Goal: Task Accomplishment & Management: Manage account settings

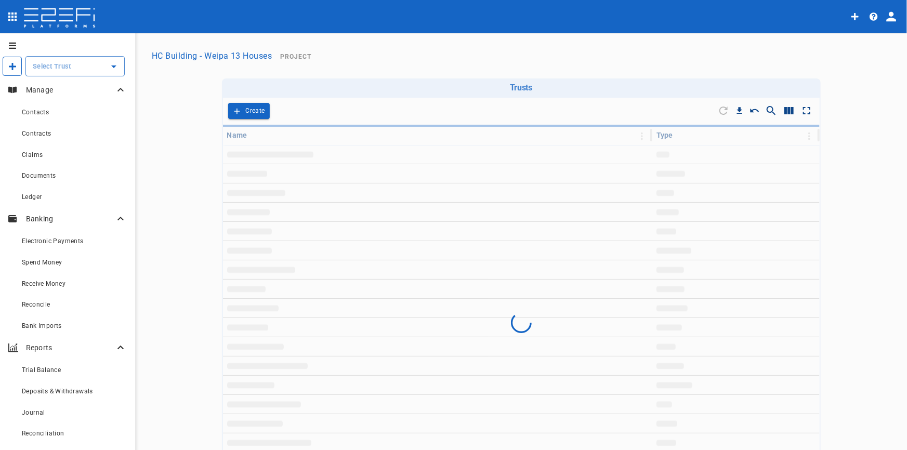
type input "HC Building - Weipa 13 Houses"
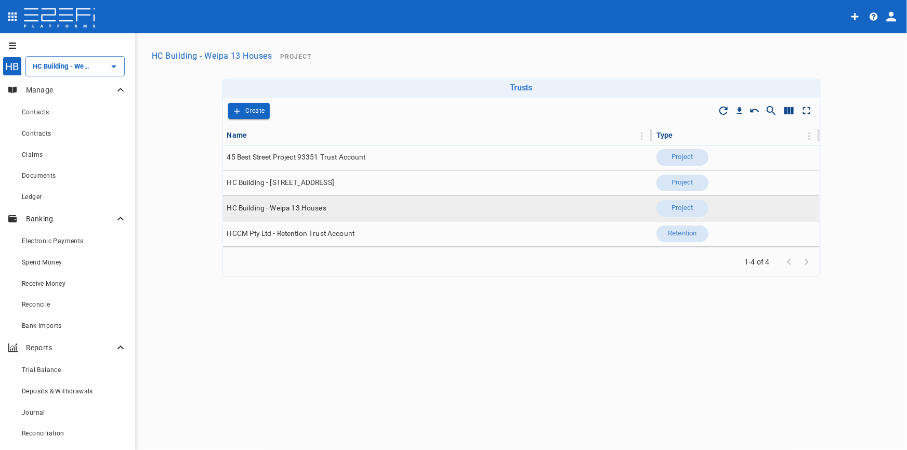
click at [291, 209] on span "HC Building - Weipa 13 Houses" at bounding box center [276, 208] width 99 height 10
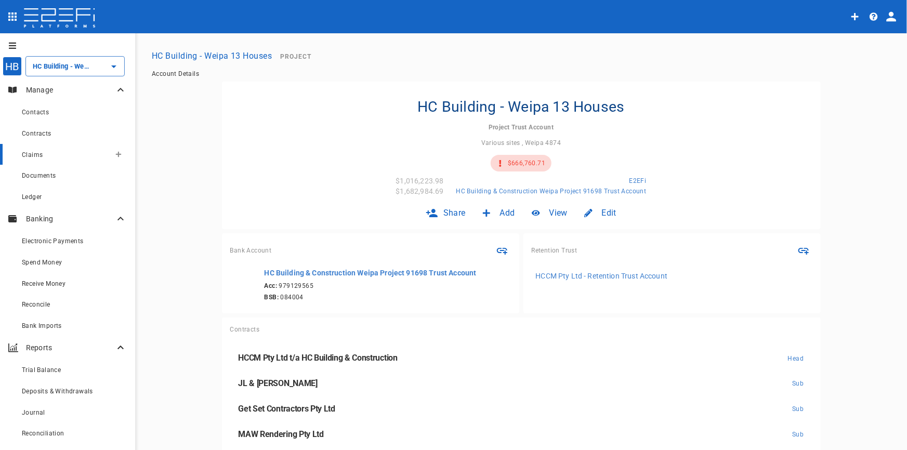
click at [37, 155] on span "Claims" at bounding box center [32, 154] width 21 height 7
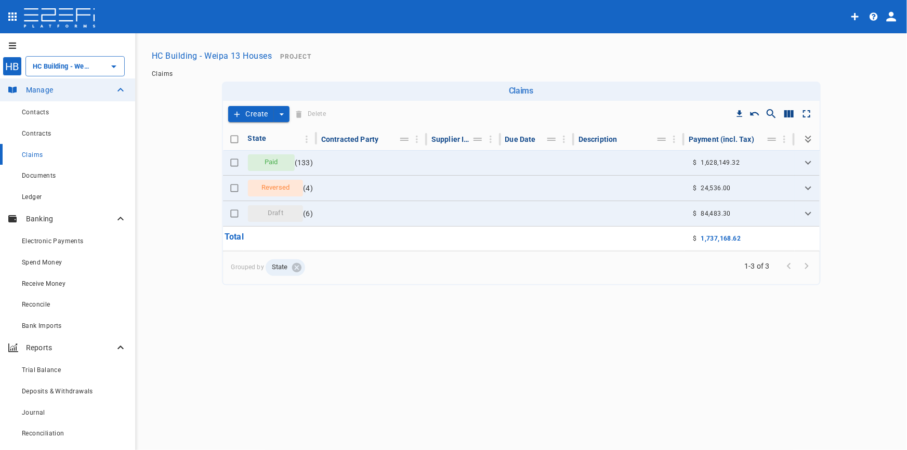
click at [249, 109] on button "Create" at bounding box center [251, 114] width 46 height 16
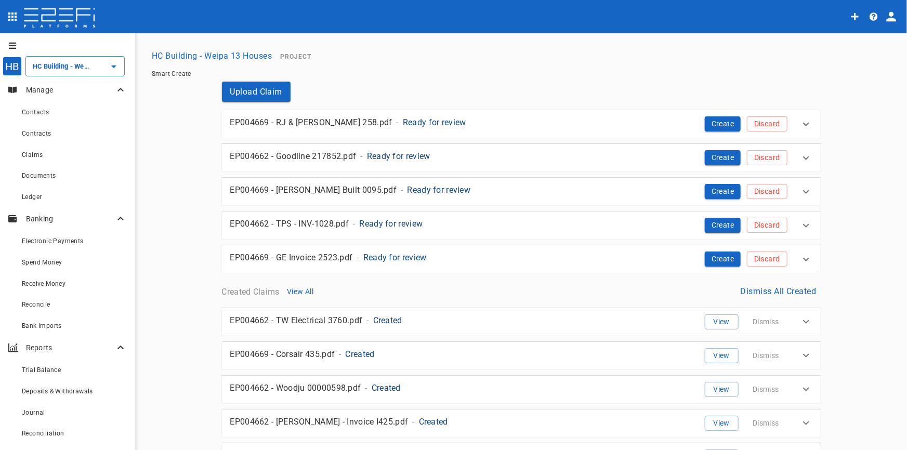
click at [419, 123] on p "Ready for review" at bounding box center [434, 122] width 63 height 12
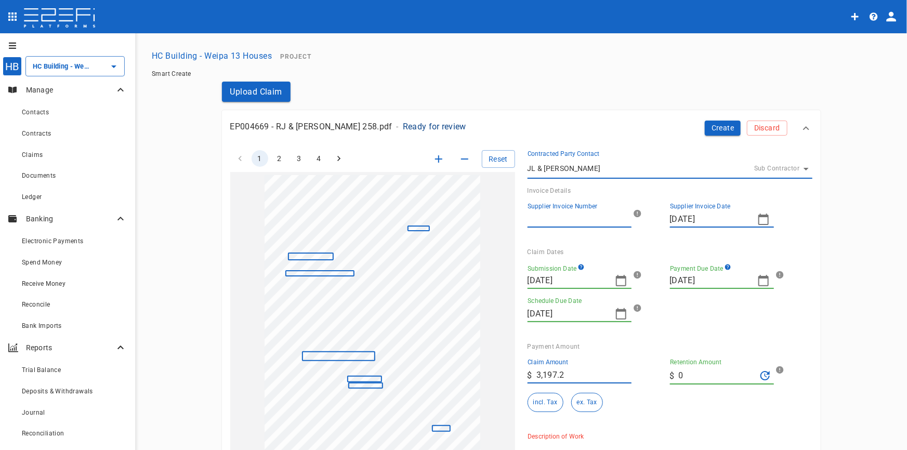
click at [434, 161] on icon "button" at bounding box center [439, 159] width 12 height 12
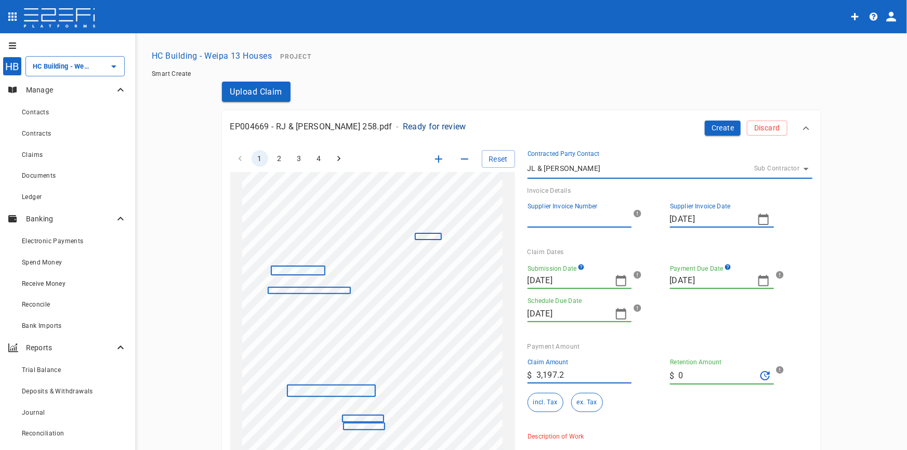
click at [435, 161] on icon "button" at bounding box center [438, 158] width 7 height 7
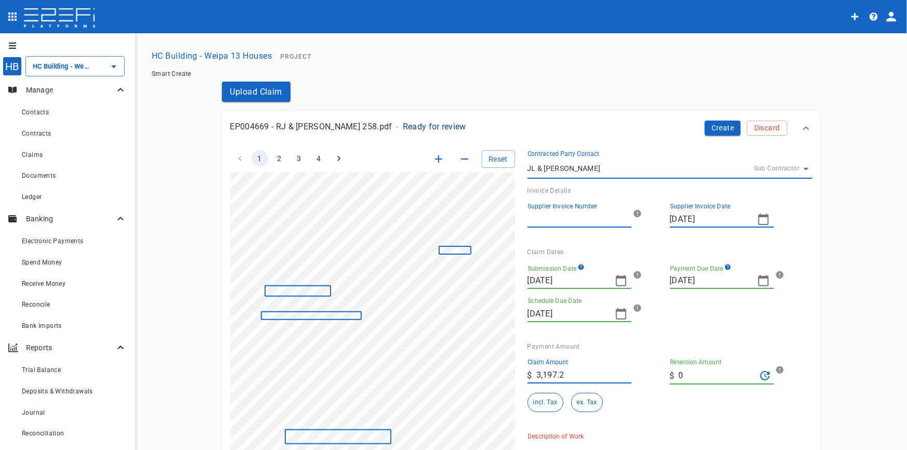
click at [435, 161] on icon "button" at bounding box center [438, 158] width 7 height 7
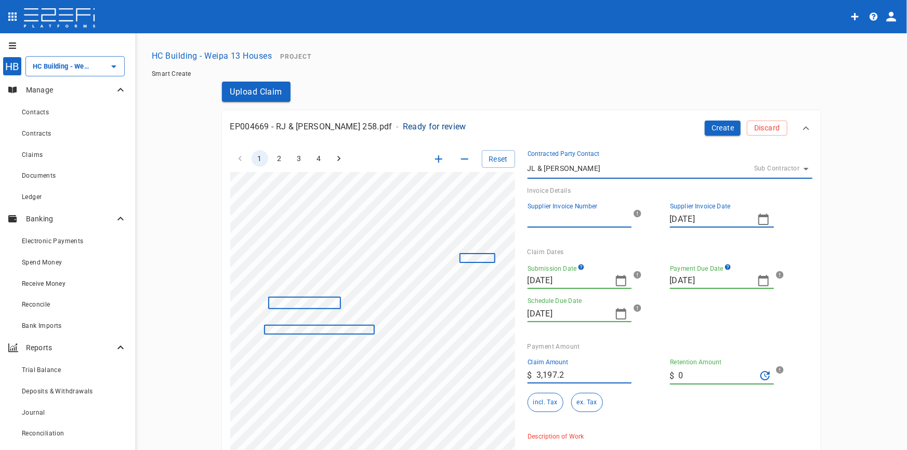
scroll to position [21, 69]
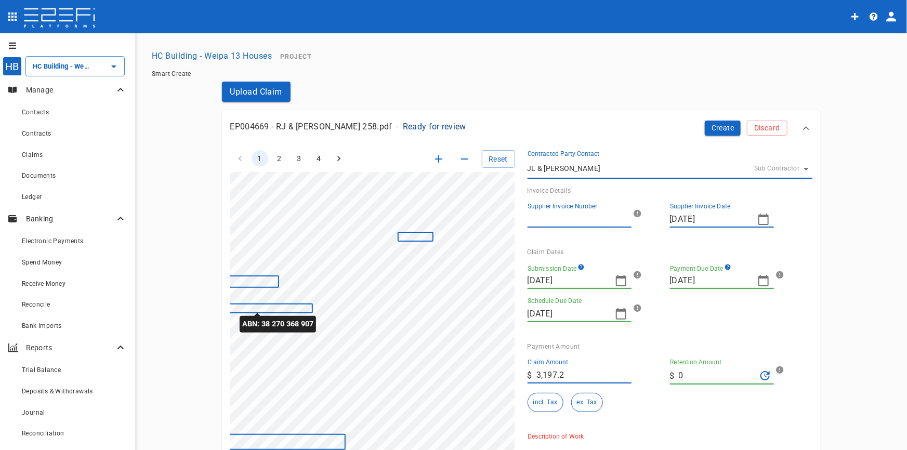
click at [295, 305] on div "ClaimAmount: 3197.20 GSTAmount: 786.25 SupplierName: [PERSON_NAME] InvoiceDate:…" at bounding box center [341, 397] width 347 height 492
click at [562, 220] on input "Supplier Invoice Number" at bounding box center [580, 219] width 104 height 17
type input "258"
click at [619, 282] on icon "button" at bounding box center [621, 281] width 12 height 12
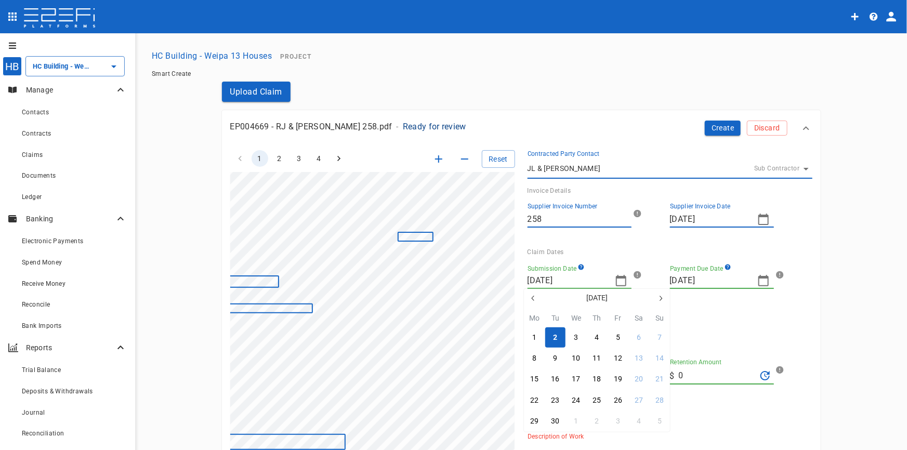
click at [530, 296] on icon "button" at bounding box center [533, 298] width 8 height 8
click at [535, 298] on icon "button" at bounding box center [533, 298] width 8 height 8
click at [661, 359] on div "8" at bounding box center [660, 358] width 4 height 11
type input "[DATE]"
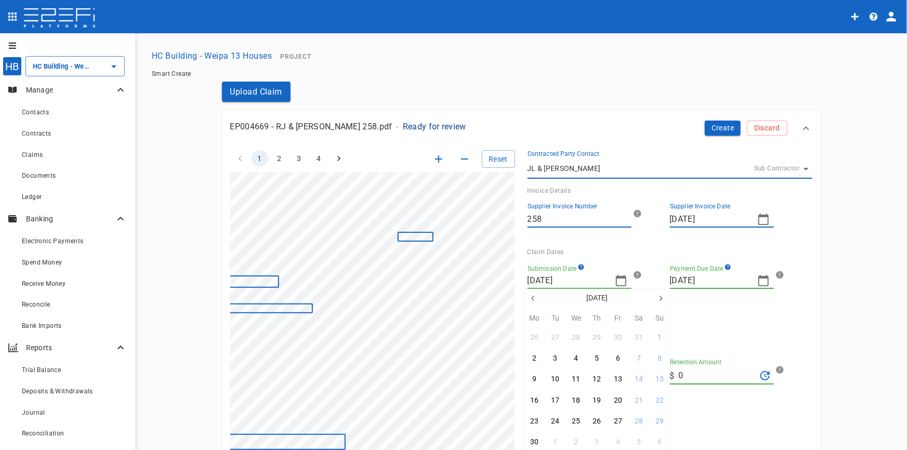
type input "[DATE]"
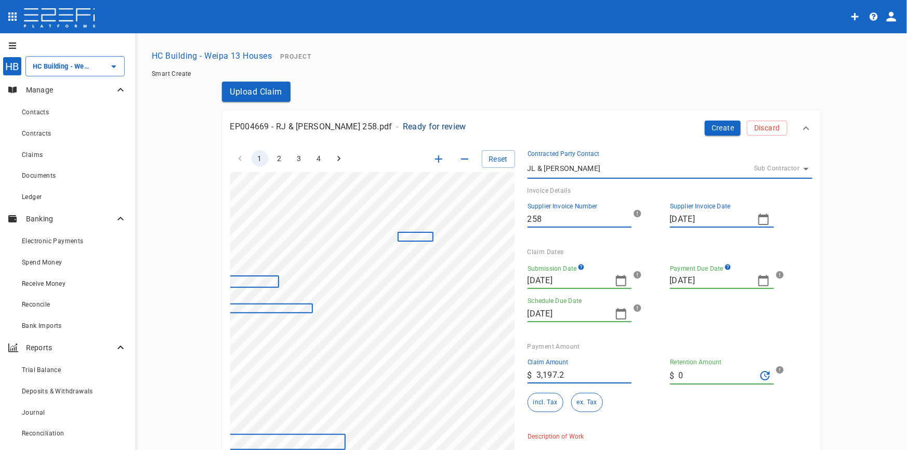
click at [760, 282] on icon "button" at bounding box center [764, 281] width 12 height 12
click at [804, 291] on icon "button" at bounding box center [803, 287] width 8 height 8
click at [677, 287] on icon "button" at bounding box center [676, 287] width 8 height 8
click at [802, 388] on div "22" at bounding box center [802, 389] width 8 height 11
type input "[DATE]"
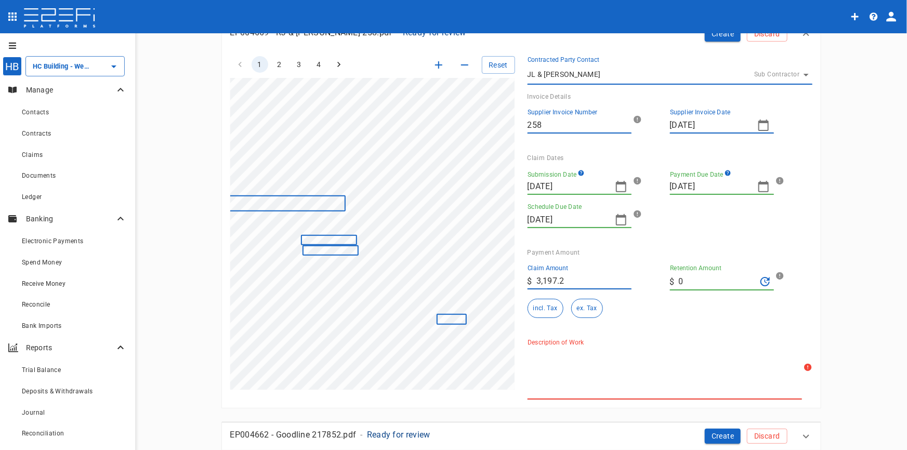
scroll to position [187, 69]
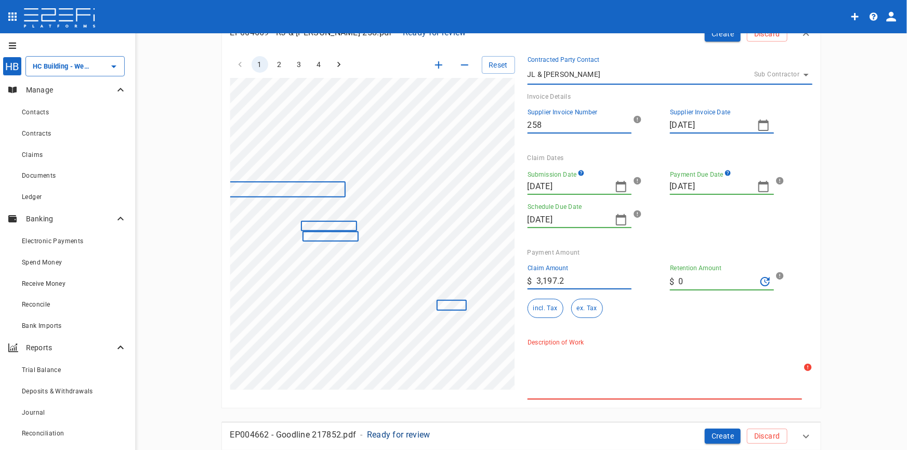
click at [468, 289] on div "1 2 3 4 Reset ClaimAmount: 3197.20 GSTAmount: 786.25 SupplierName: [PERSON_NAME…" at bounding box center [515, 222] width 595 height 356
type input "9,651.26"
click at [543, 306] on button "incl. Tax" at bounding box center [546, 308] width 36 height 19
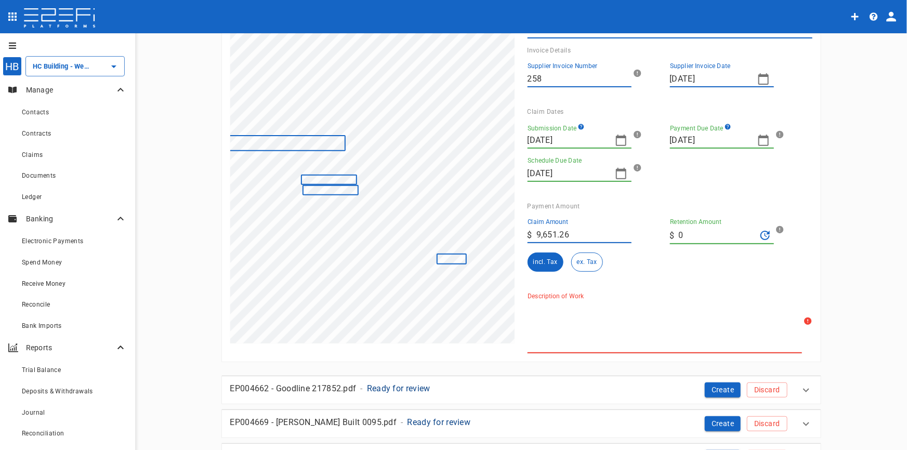
scroll to position [141, 0]
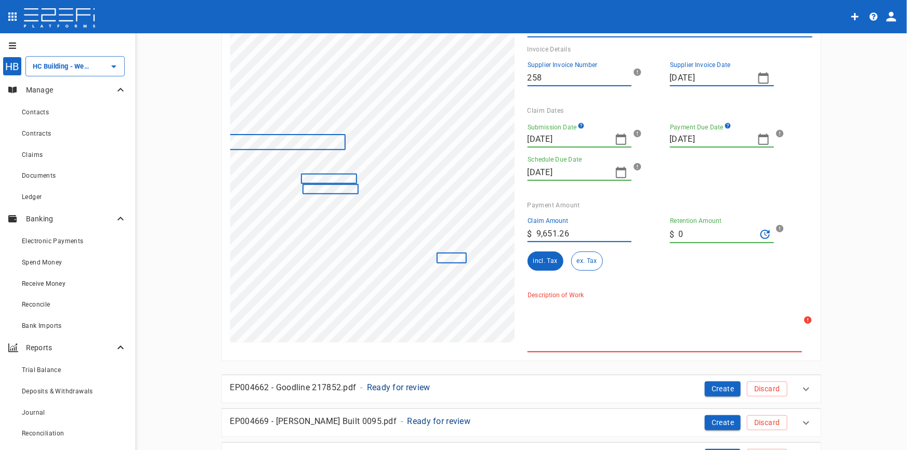
click at [585, 314] on textarea "Description of Work" at bounding box center [665, 326] width 275 height 48
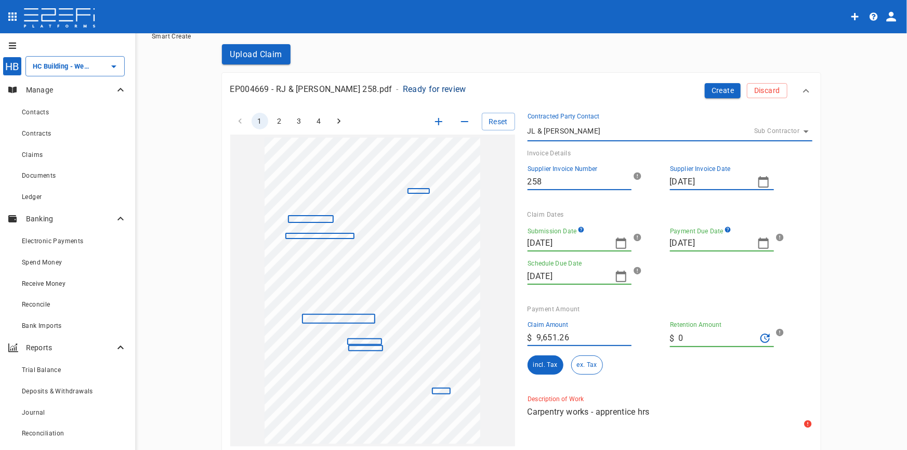
scroll to position [0, 0]
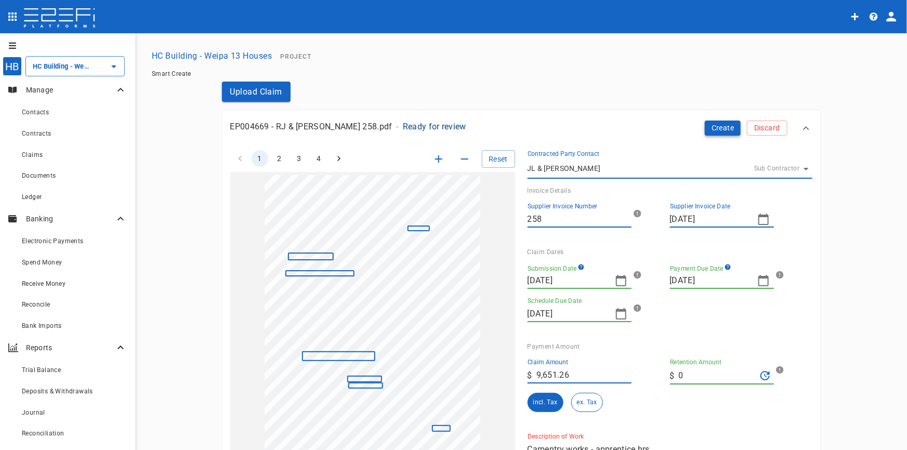
type textarea "Carpentry works - apprentice hrs"
click at [714, 130] on button "Create" at bounding box center [723, 128] width 36 height 15
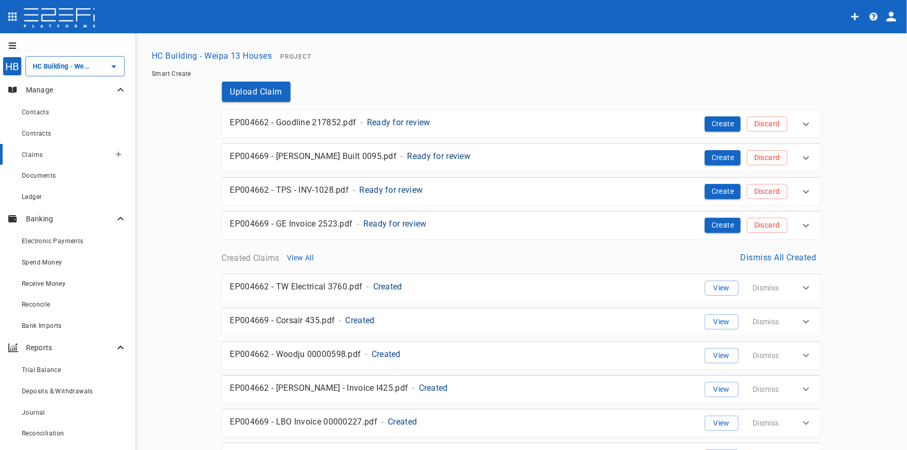
click at [37, 157] on span "Claims" at bounding box center [32, 154] width 21 height 7
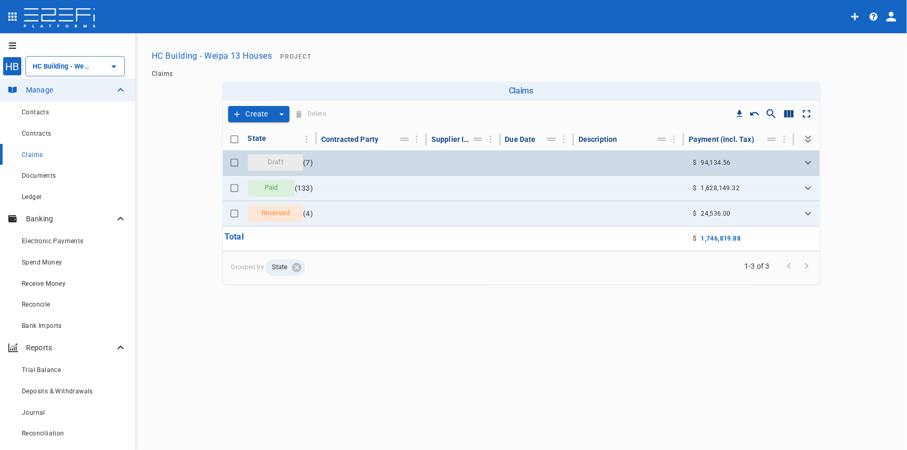
click at [283, 162] on span "Draft" at bounding box center [276, 163] width 28 height 10
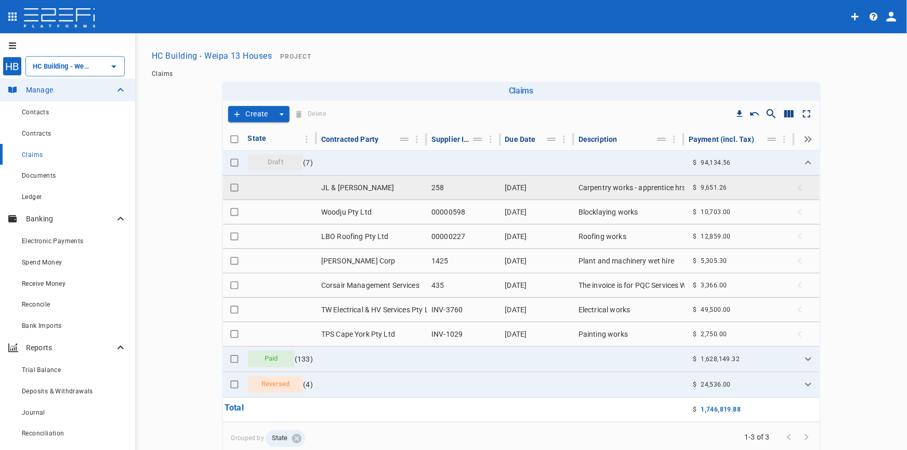
click at [364, 188] on td "JL & [PERSON_NAME]" at bounding box center [372, 188] width 110 height 24
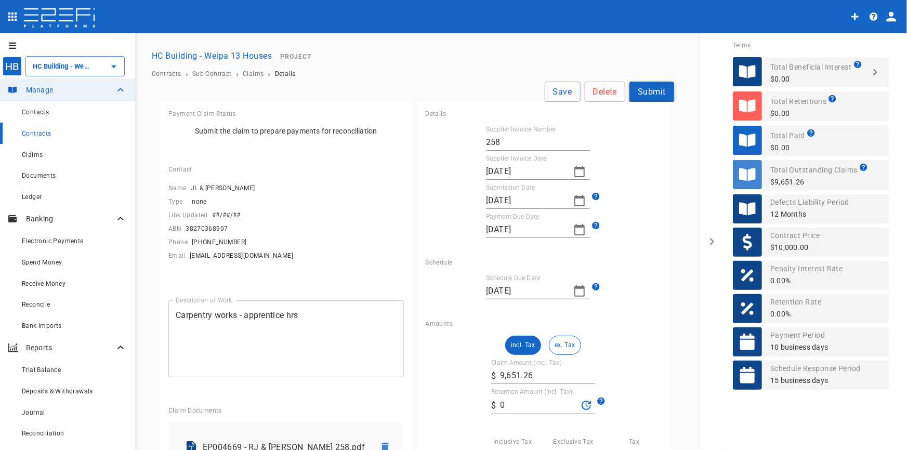
click at [653, 90] on button "Submit" at bounding box center [652, 92] width 45 height 20
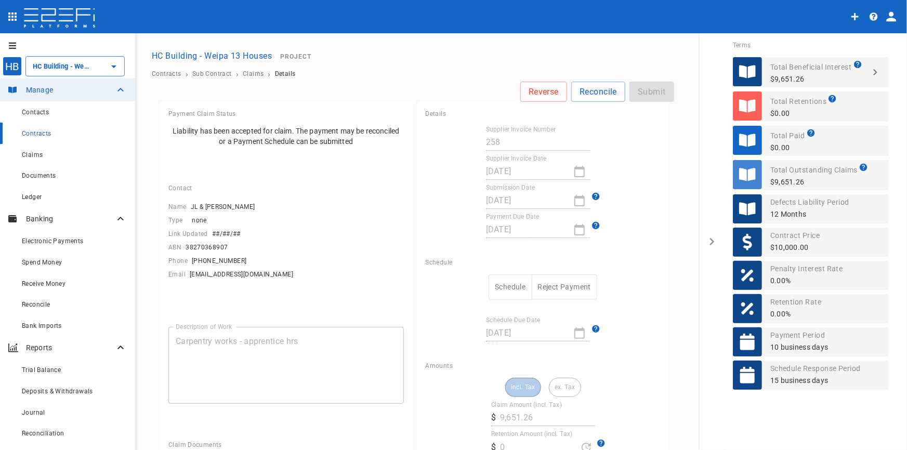
click at [509, 286] on button "Schedule" at bounding box center [510, 287] width 43 height 25
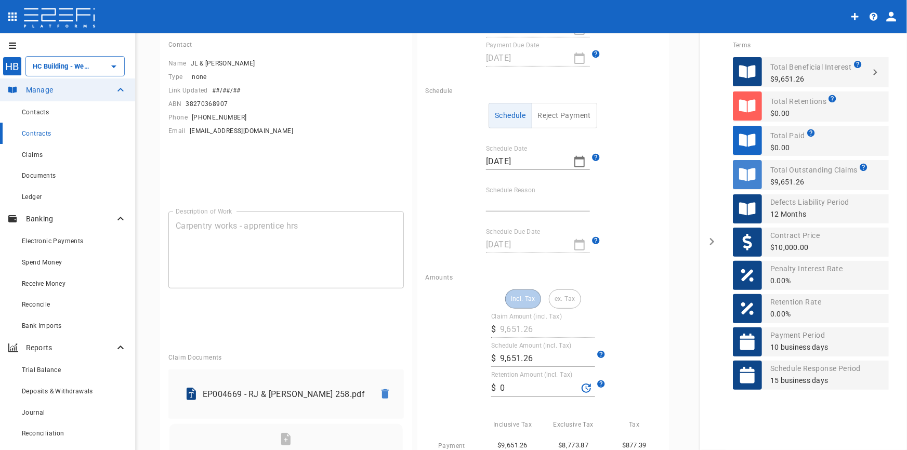
scroll to position [189, 0]
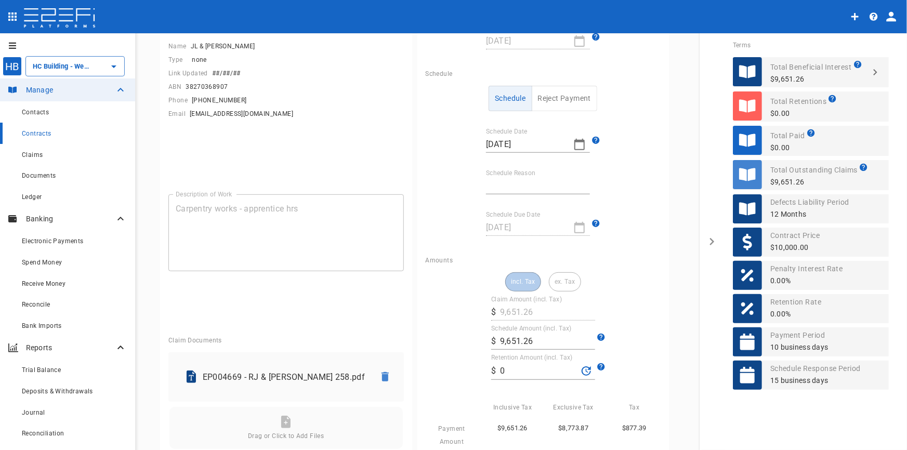
click at [541, 145] on input "[DATE]" at bounding box center [525, 144] width 79 height 17
click at [578, 148] on div at bounding box center [453, 225] width 907 height 450
click at [574, 140] on icon "button" at bounding box center [580, 144] width 12 height 12
click at [617, 225] on div "8" at bounding box center [617, 221] width 4 height 11
type input "[DATE]"
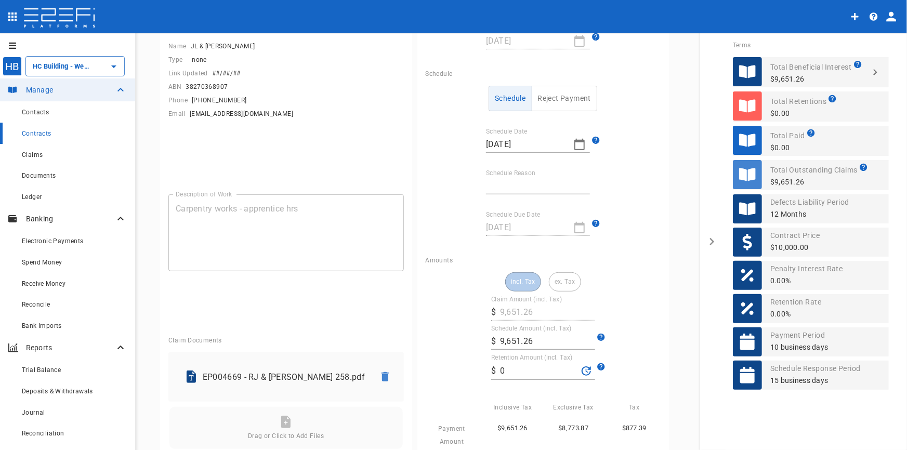
click at [499, 185] on input "Schedule Reason" at bounding box center [538, 186] width 104 height 17
type input "Invoice contained other jobs"
drag, startPoint x: 545, startPoint y: 342, endPoint x: 444, endPoint y: 334, distance: 101.1
click at [444, 334] on div "incl. Tax ex. Tax Claim Amount (incl. Tax) ​ $ 9,651.26 Schedule Amount (incl. …" at bounding box center [544, 387] width 236 height 231
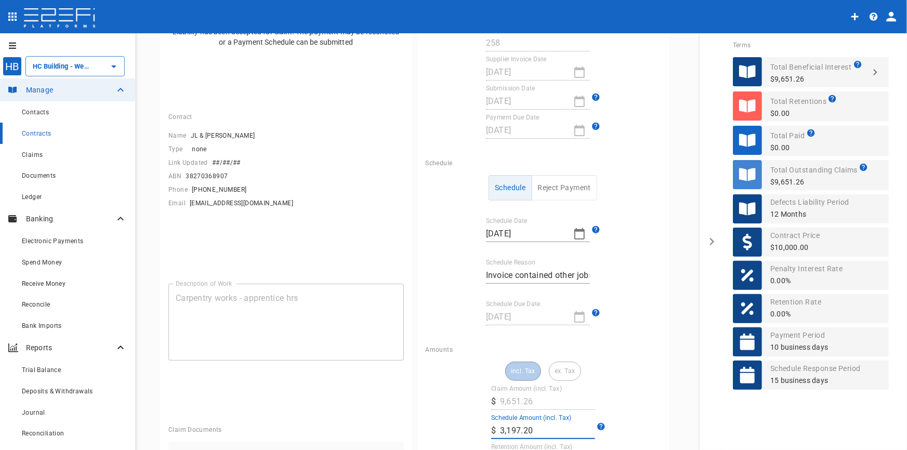
scroll to position [0, 0]
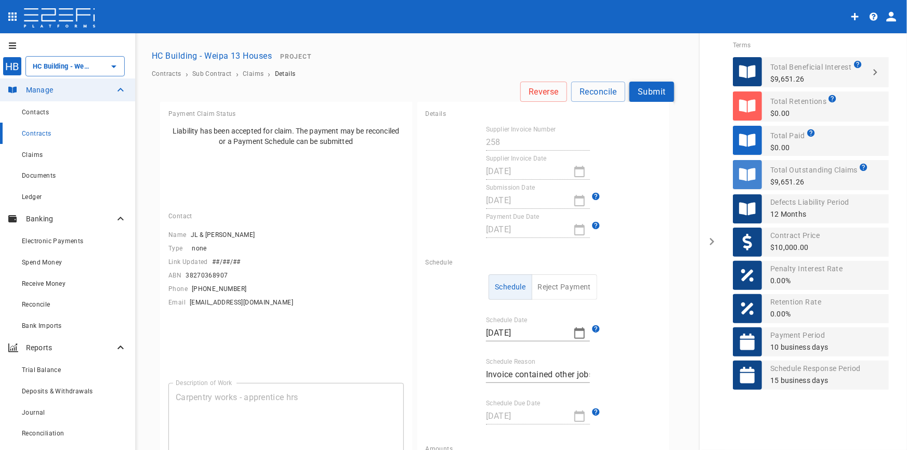
type input "3,197.2"
click at [654, 96] on button "Submit" at bounding box center [652, 92] width 45 height 20
type input "##/##/##"
type input "[DATE]"
type input "Invoice contained other jobs"
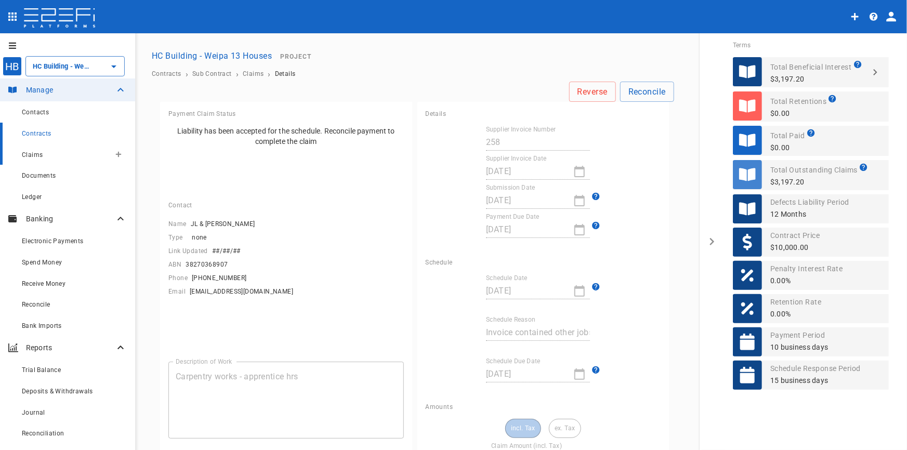
click at [37, 151] on span "Claims" at bounding box center [32, 154] width 21 height 7
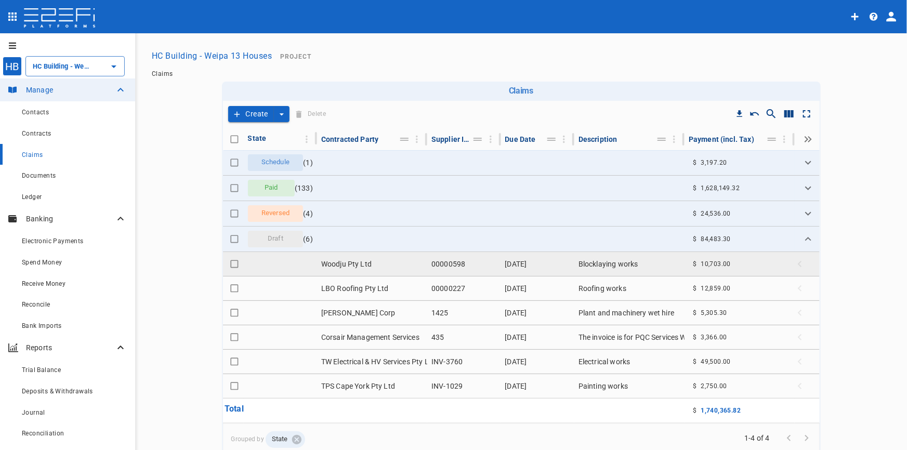
click at [343, 260] on td "Woodju Pty Ltd" at bounding box center [372, 264] width 110 height 24
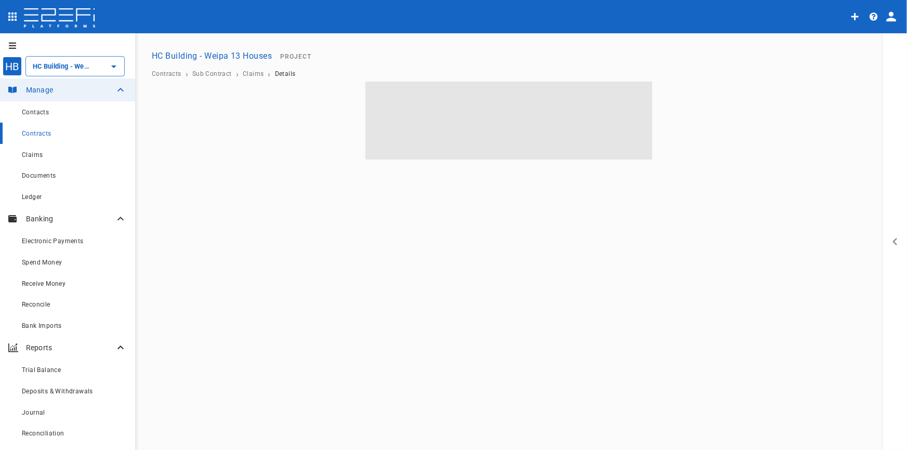
type input "HC Building - Weipa 13 Houses"
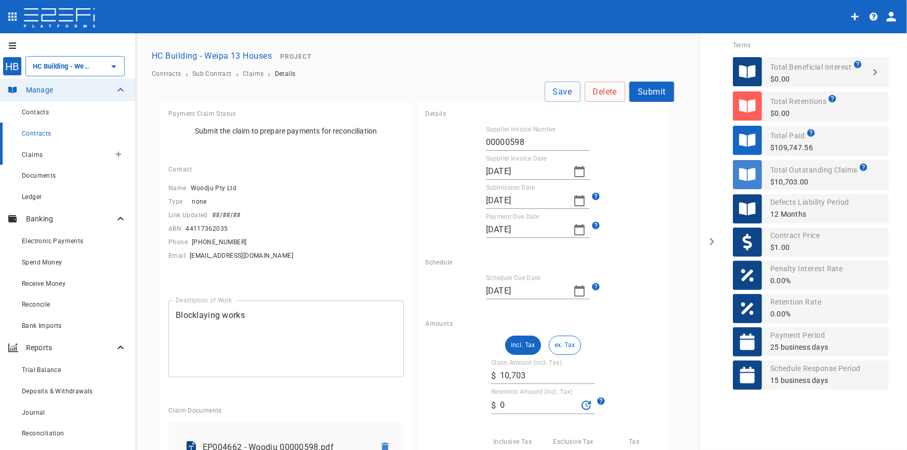
click at [27, 153] on span "Claims" at bounding box center [32, 154] width 21 height 7
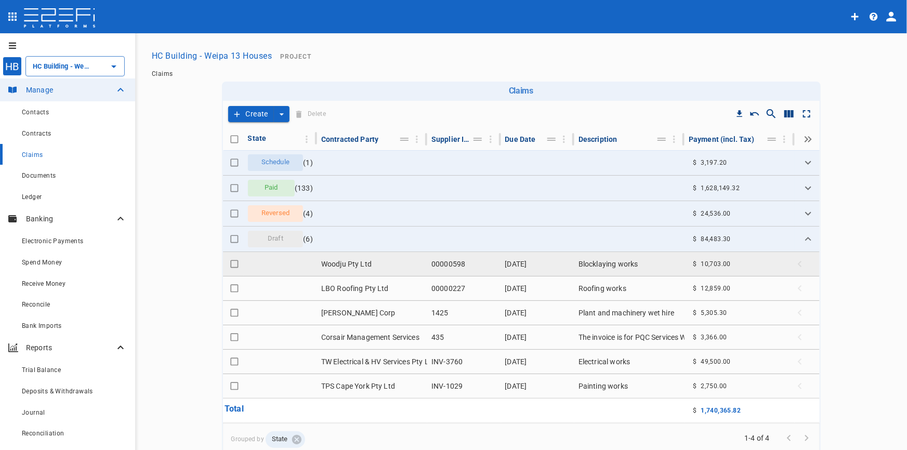
click at [345, 269] on td "Woodju Pty Ltd" at bounding box center [372, 264] width 110 height 24
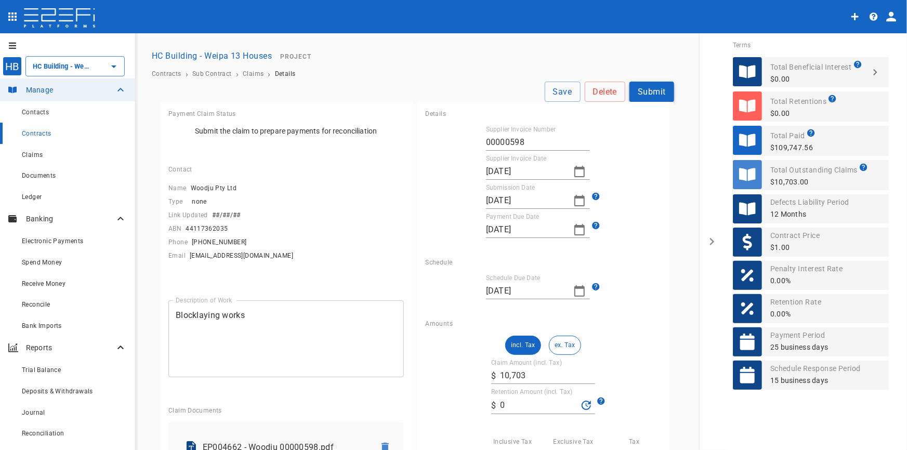
click at [644, 87] on button "Submit" at bounding box center [652, 92] width 45 height 20
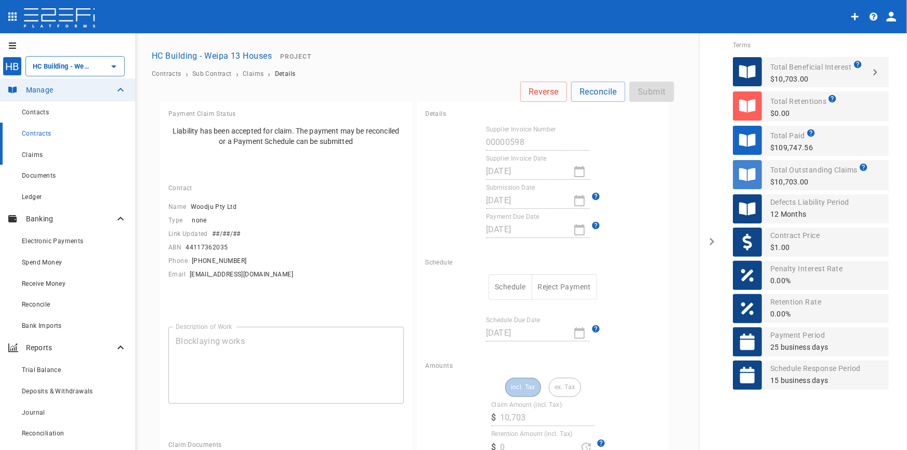
click at [28, 153] on span "Claims" at bounding box center [32, 154] width 21 height 7
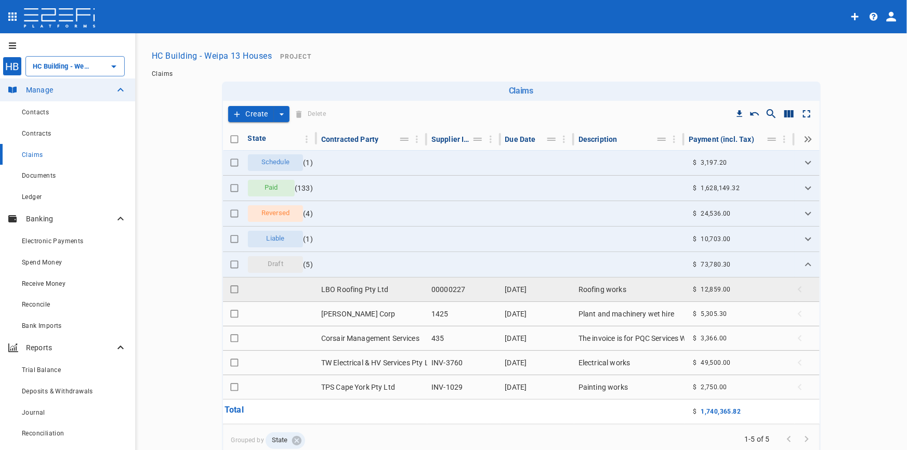
click at [343, 288] on td "LBO Roofing Pty Ltd" at bounding box center [372, 290] width 110 height 24
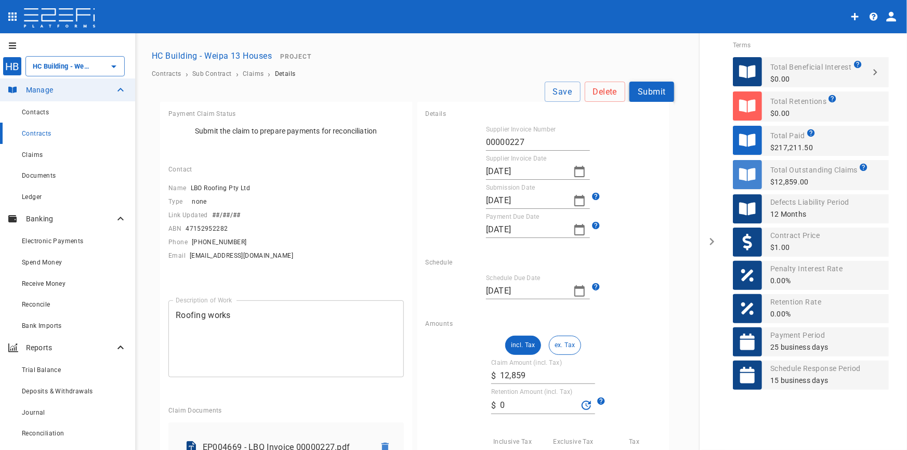
click at [655, 93] on button "Submit" at bounding box center [652, 92] width 45 height 20
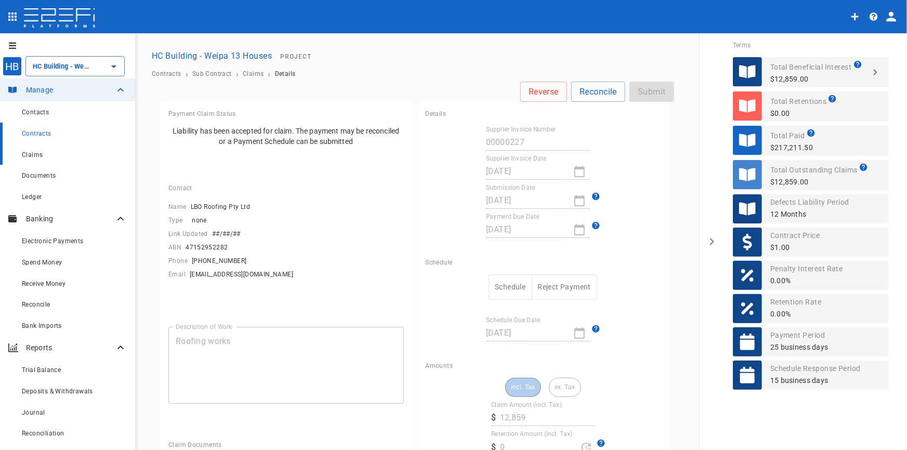
click at [24, 154] on span "Claims" at bounding box center [32, 154] width 21 height 7
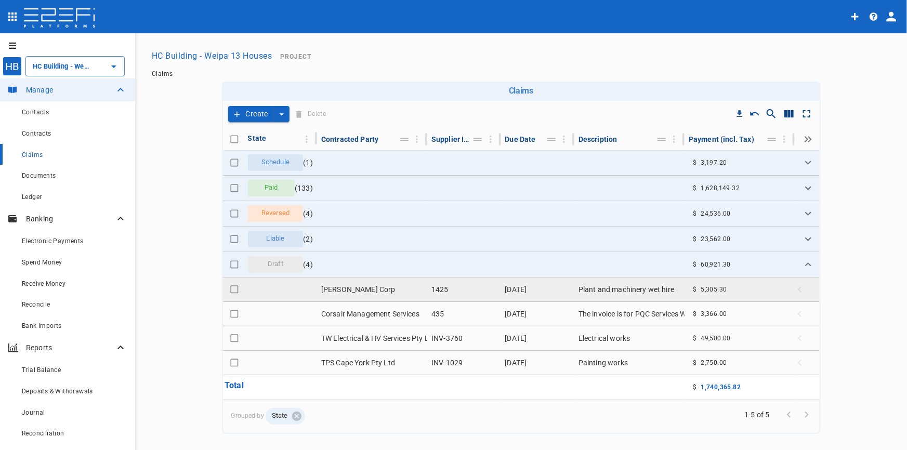
click at [327, 285] on td "[PERSON_NAME] Corp" at bounding box center [372, 290] width 110 height 24
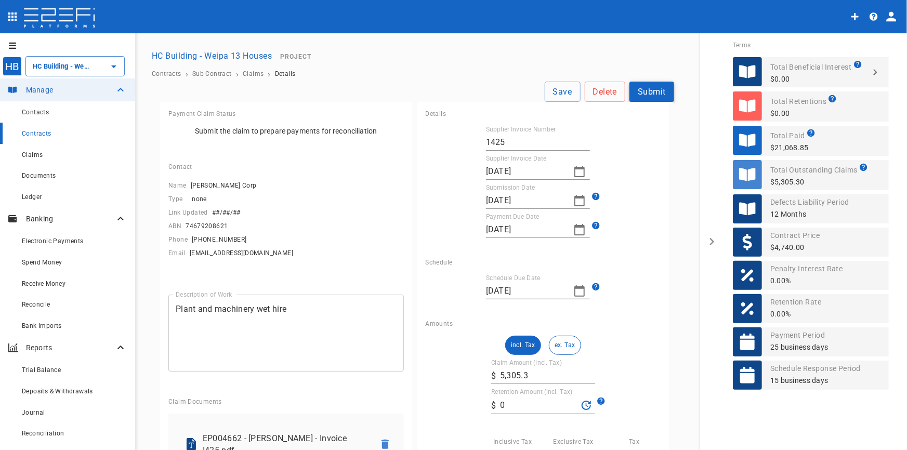
click at [650, 93] on button "Submit" at bounding box center [652, 92] width 45 height 20
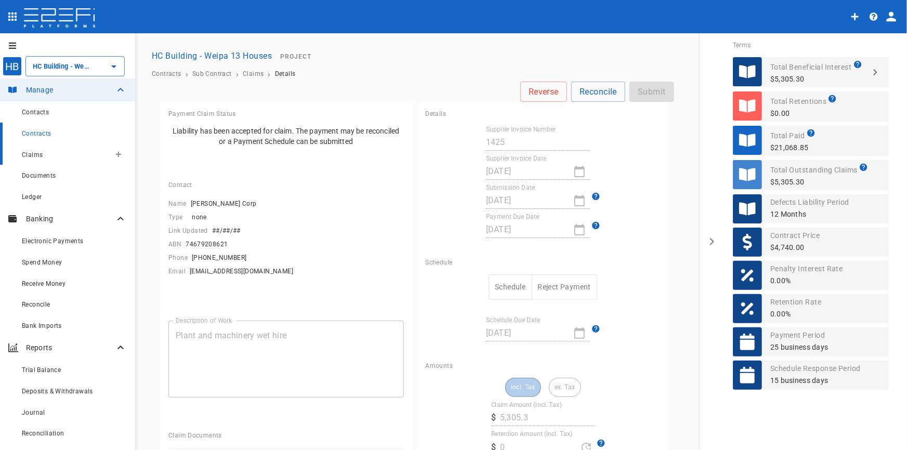
click at [32, 156] on span "Claims" at bounding box center [32, 154] width 21 height 7
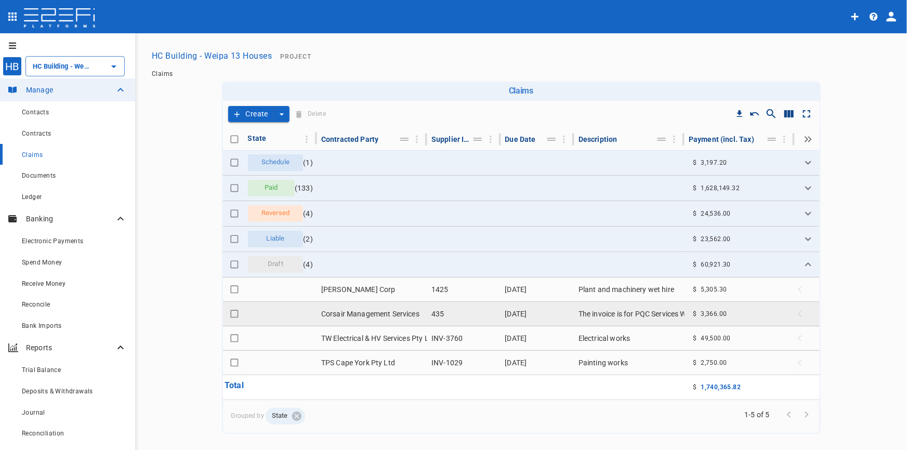
click at [361, 315] on td "Corsair Management Services" at bounding box center [372, 314] width 110 height 24
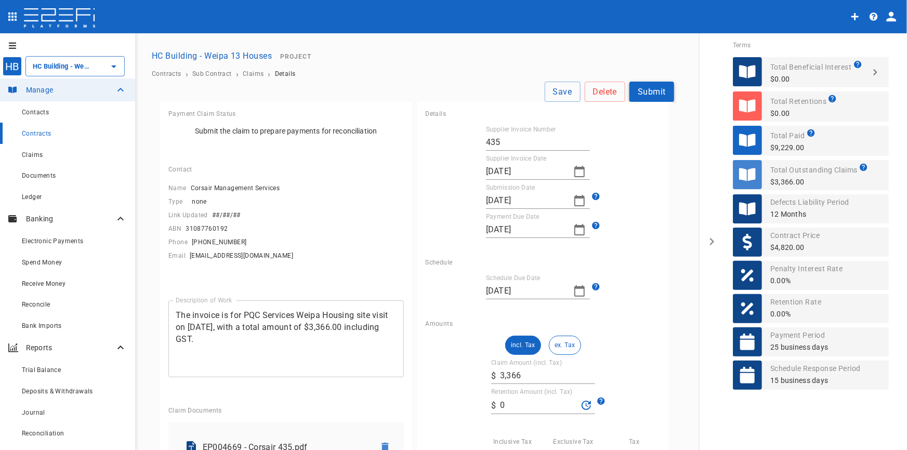
click at [633, 90] on button "Submit" at bounding box center [652, 92] width 45 height 20
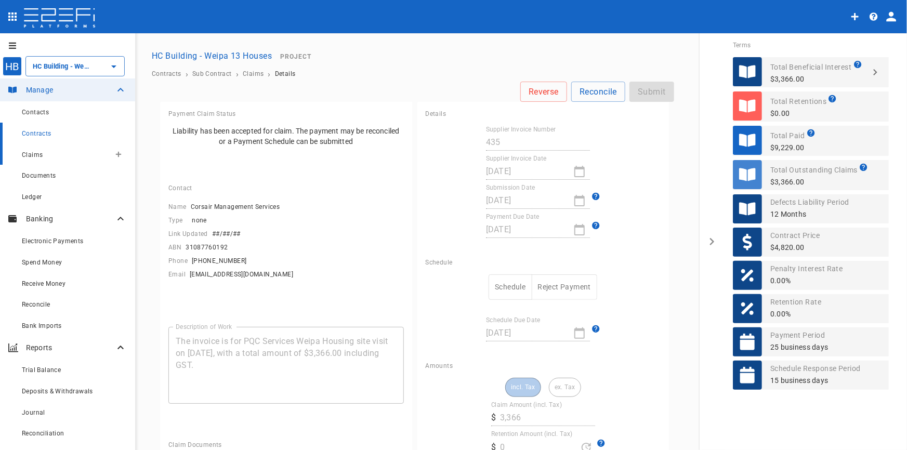
click at [28, 152] on span "Claims" at bounding box center [32, 154] width 21 height 7
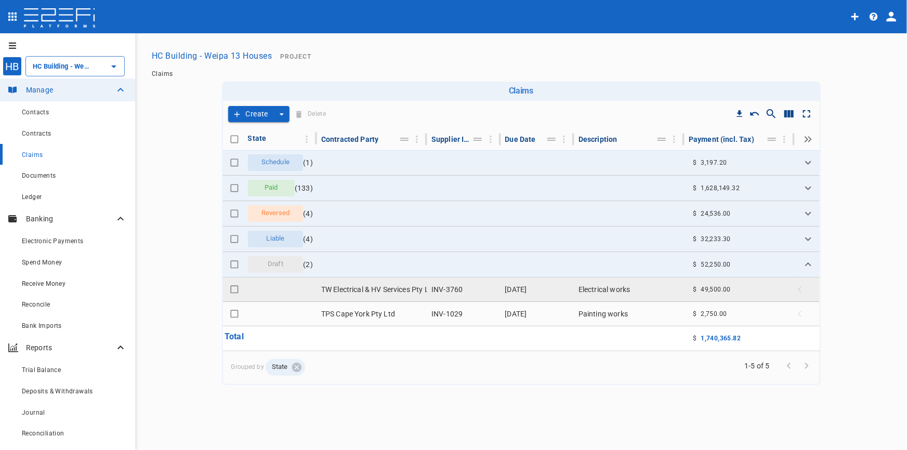
click at [344, 290] on td "TW Electrical & HV Services Pty Ltd" at bounding box center [372, 290] width 110 height 24
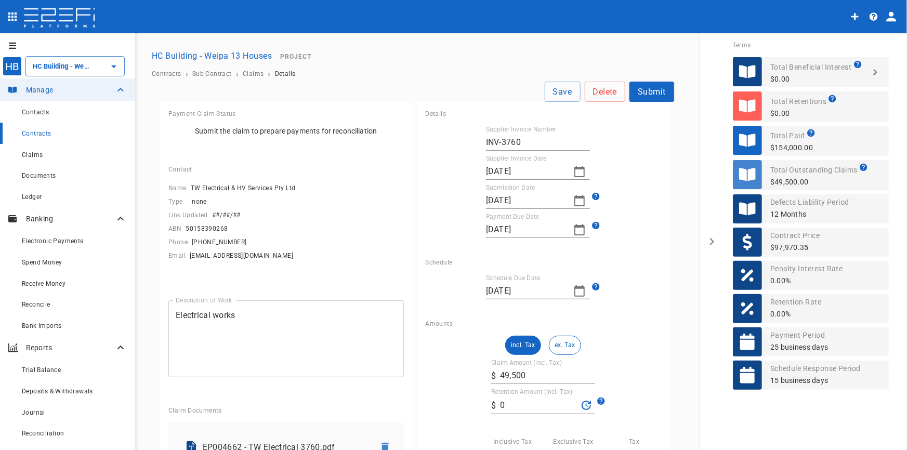
click at [651, 93] on button "Submit" at bounding box center [652, 92] width 45 height 20
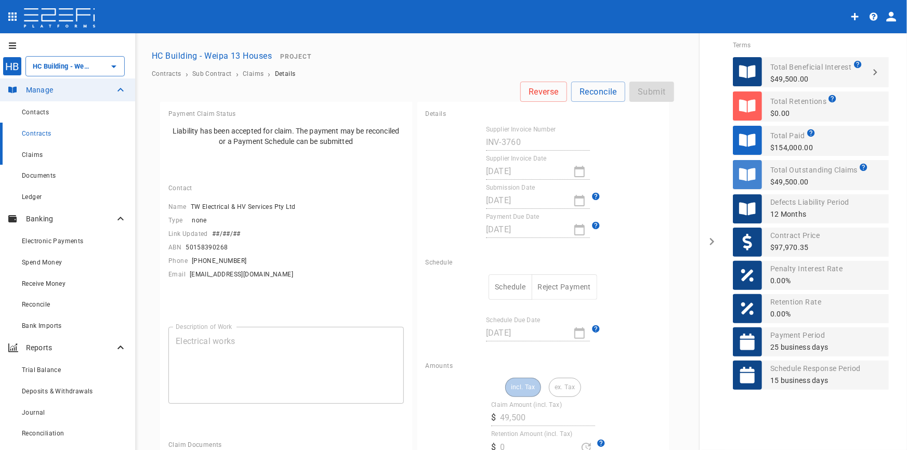
click at [31, 156] on span "Claims" at bounding box center [32, 154] width 21 height 7
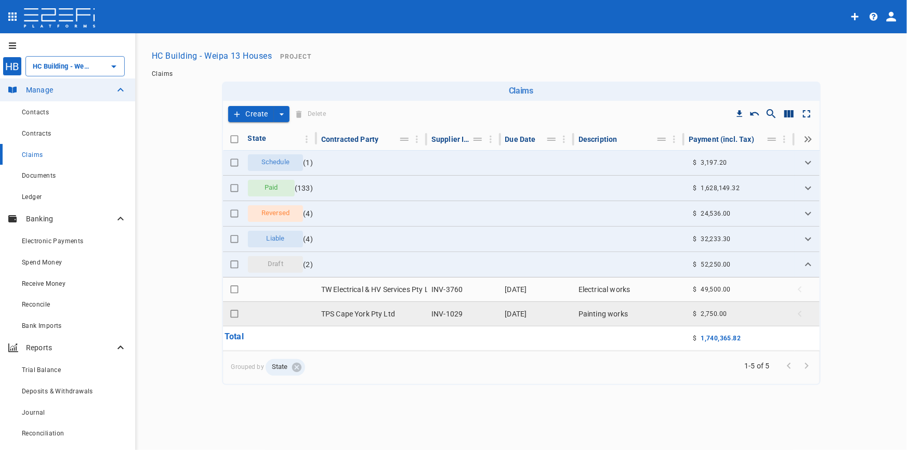
click at [365, 318] on td "TPS Cape York Pty Ltd" at bounding box center [372, 314] width 110 height 24
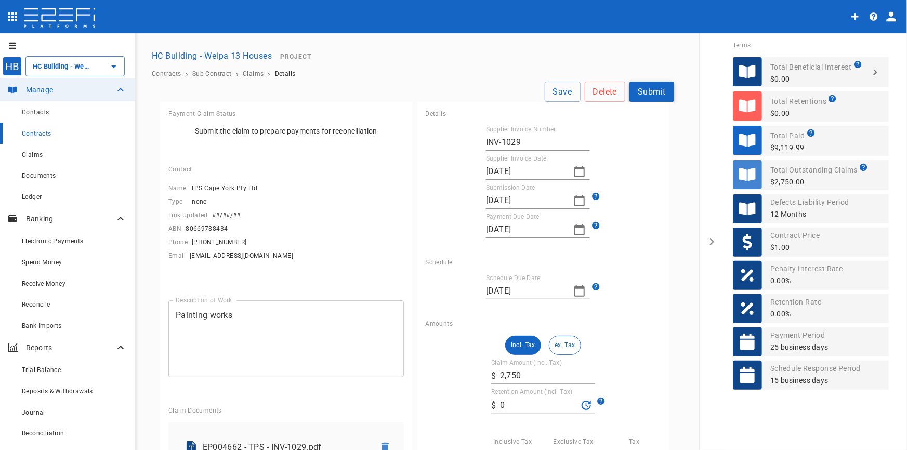
click at [640, 89] on button "Submit" at bounding box center [652, 92] width 45 height 20
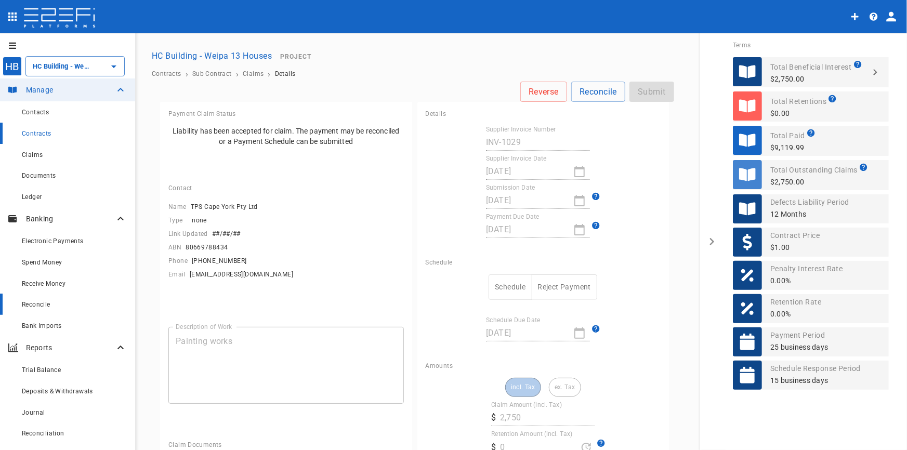
click at [23, 308] on span "Reconcile" at bounding box center [36, 304] width 29 height 7
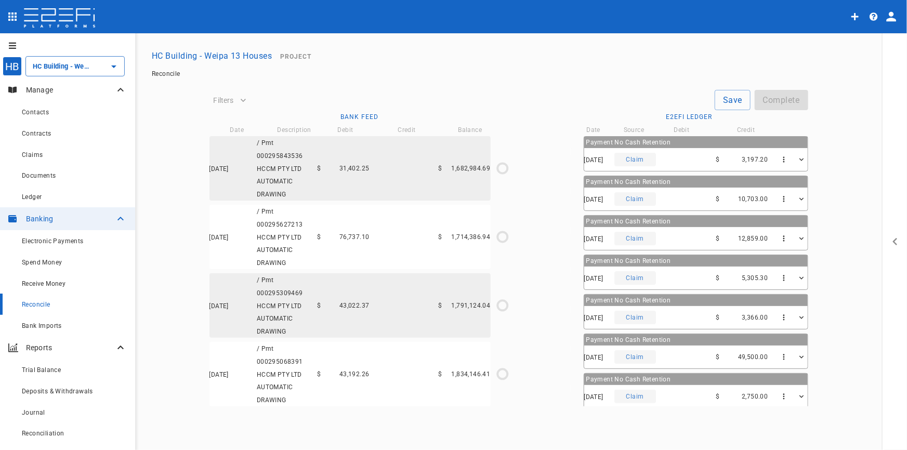
type input "[DATE]"
click at [360, 371] on span "74,404.00" at bounding box center [355, 374] width 30 height 7
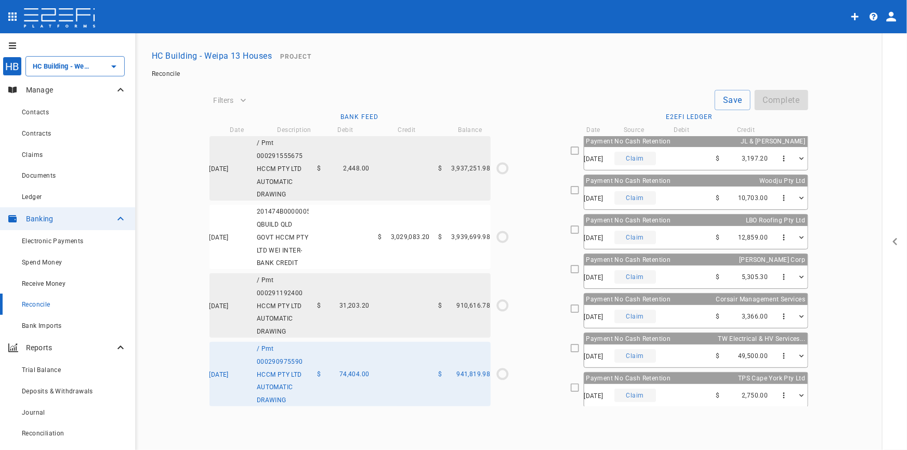
scroll to position [0, 0]
click at [587, 184] on span "Payment No Cash Retention" at bounding box center [629, 181] width 85 height 7
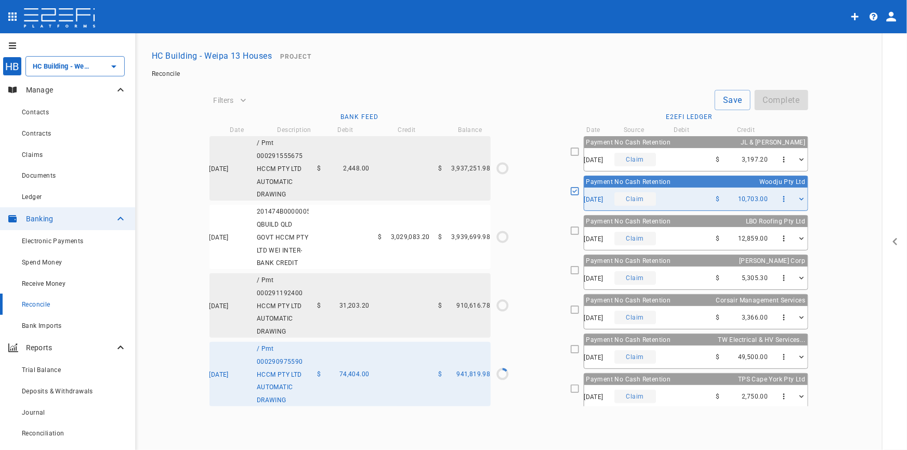
type input "[DATE]"
type input "941,819.98"
click at [33, 155] on span "Claims" at bounding box center [32, 154] width 21 height 7
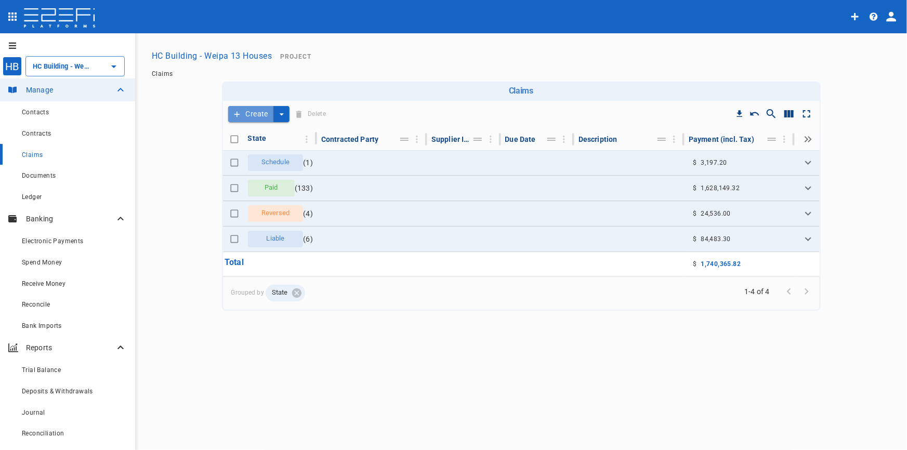
click at [253, 114] on button "Create" at bounding box center [251, 114] width 46 height 16
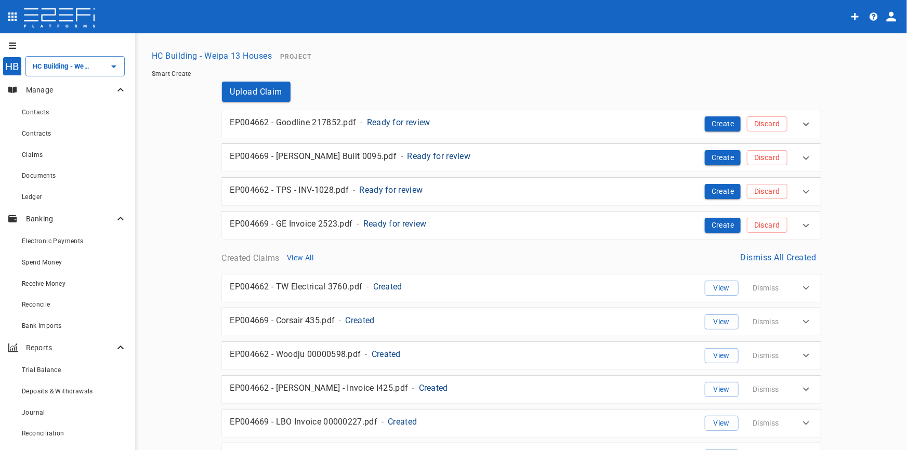
click at [388, 123] on p "Ready for review" at bounding box center [398, 122] width 63 height 12
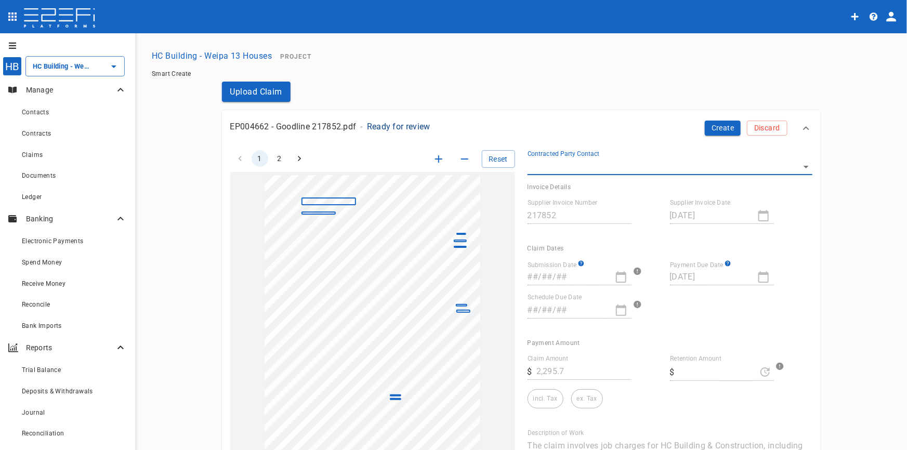
click at [438, 160] on icon "button" at bounding box center [439, 159] width 12 height 12
click at [437, 160] on icon "button" at bounding box center [439, 159] width 12 height 12
click at [436, 161] on icon "button" at bounding box center [439, 159] width 12 height 12
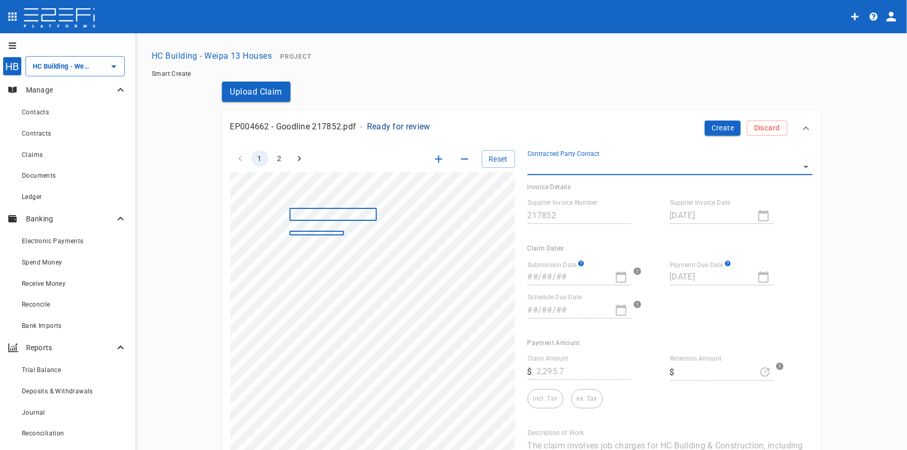
click at [436, 161] on icon "button" at bounding box center [439, 159] width 12 height 12
drag, startPoint x: 436, startPoint y: 161, endPoint x: 431, endPoint y: 166, distance: 7.0
click at [435, 161] on icon "button" at bounding box center [439, 159] width 12 height 12
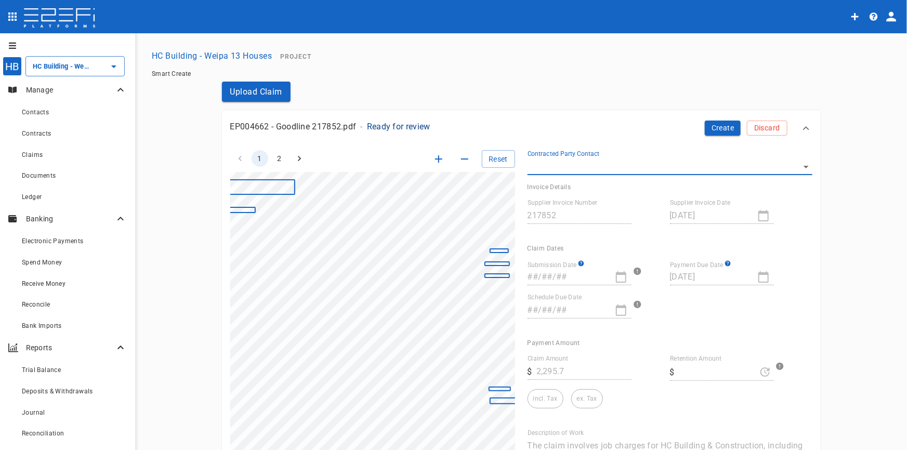
scroll to position [55, 141]
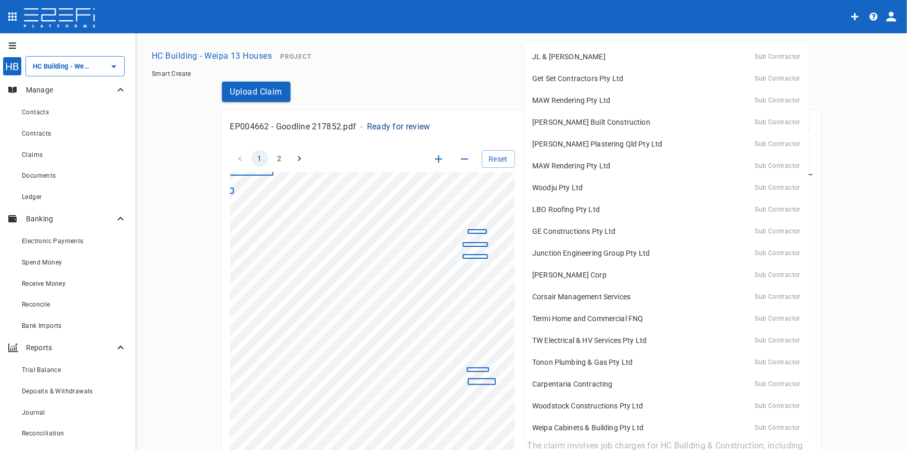
click at [800, 170] on body "HB HC Building - Weipa 13 Houses ​ Manage Contacts Contracts Claims Documents L…" at bounding box center [453, 225] width 907 height 450
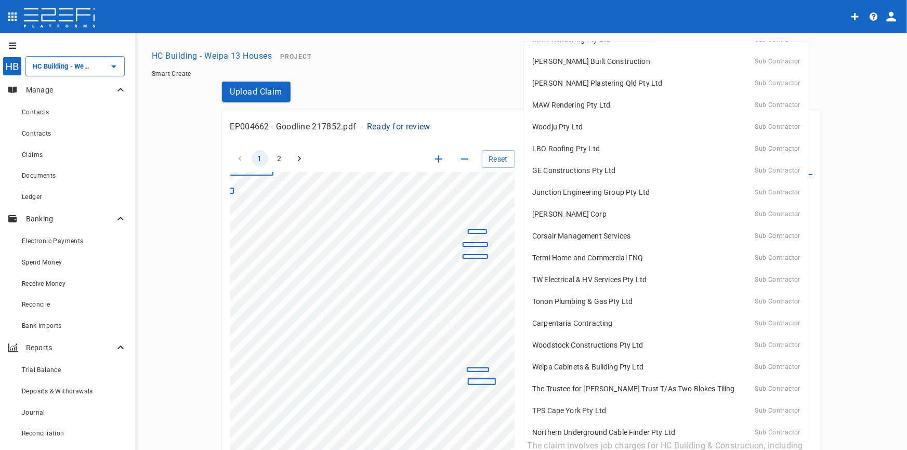
scroll to position [0, 0]
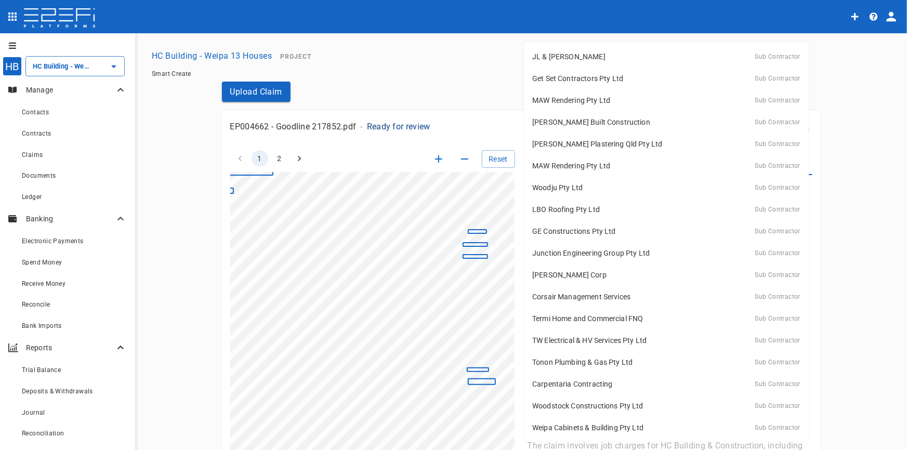
click at [437, 83] on div at bounding box center [453, 225] width 907 height 450
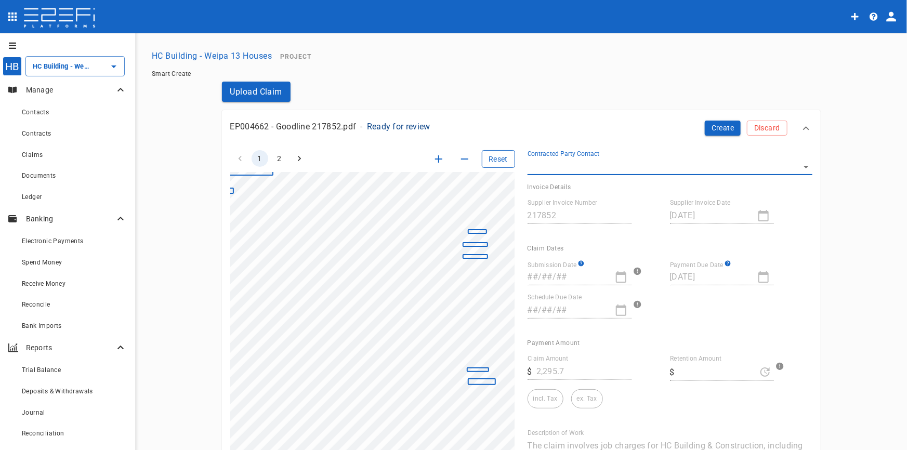
click at [497, 161] on button "Reset" at bounding box center [498, 159] width 33 height 18
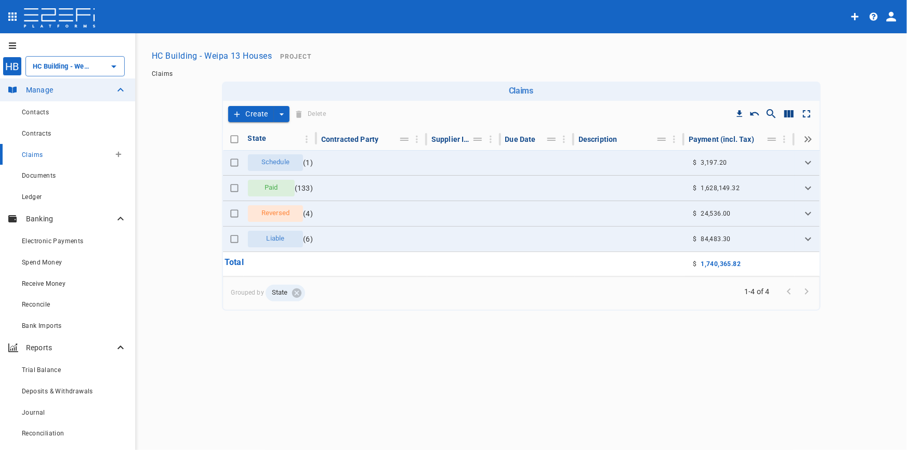
click at [37, 155] on span "Claims" at bounding box center [32, 154] width 21 height 7
click at [250, 111] on button "Create" at bounding box center [251, 114] width 46 height 16
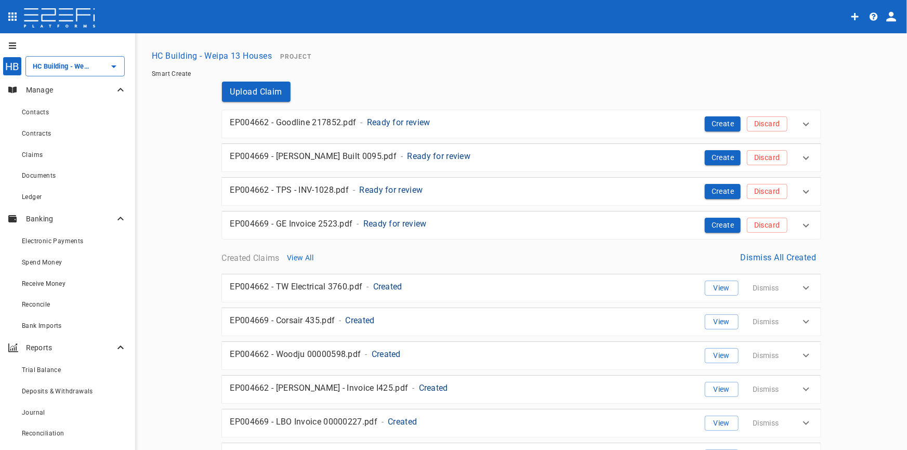
click at [408, 158] on p "Ready for review" at bounding box center [439, 156] width 63 height 12
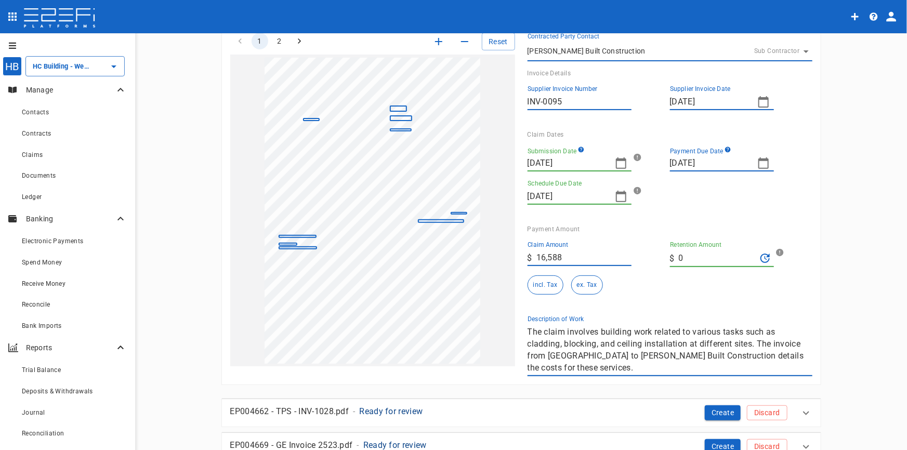
scroll to position [94, 0]
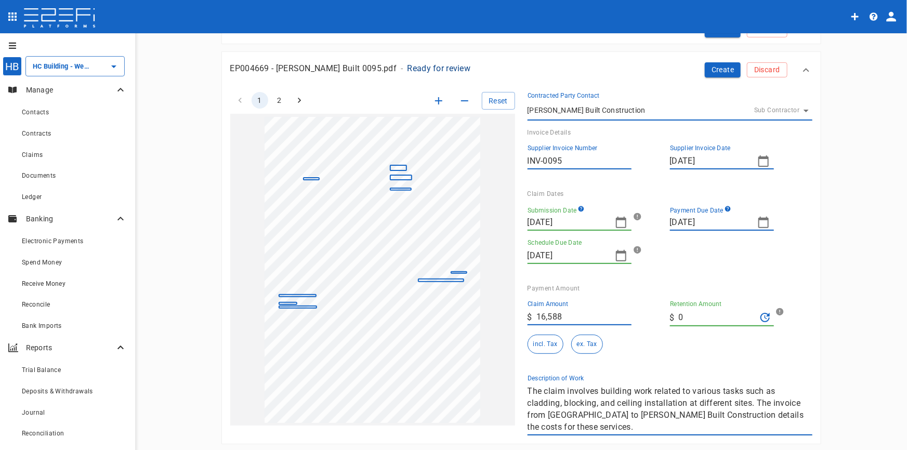
click at [433, 99] on icon "button" at bounding box center [439, 101] width 12 height 12
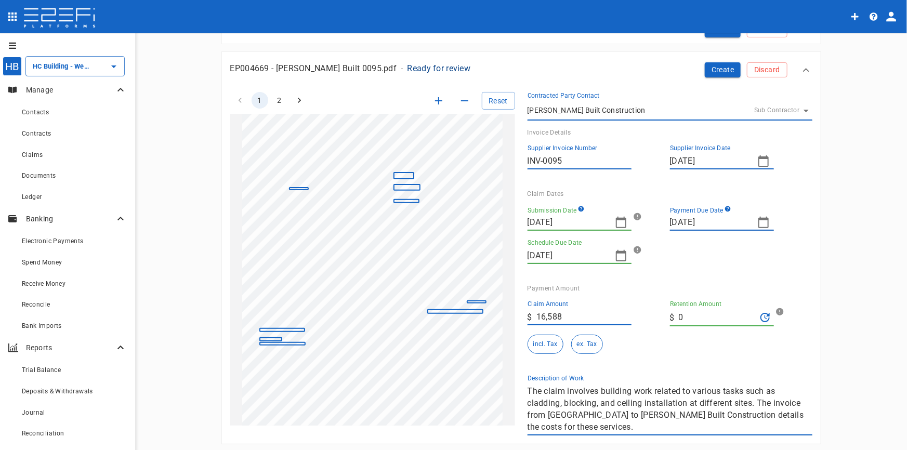
click at [433, 99] on icon "button" at bounding box center [439, 101] width 12 height 12
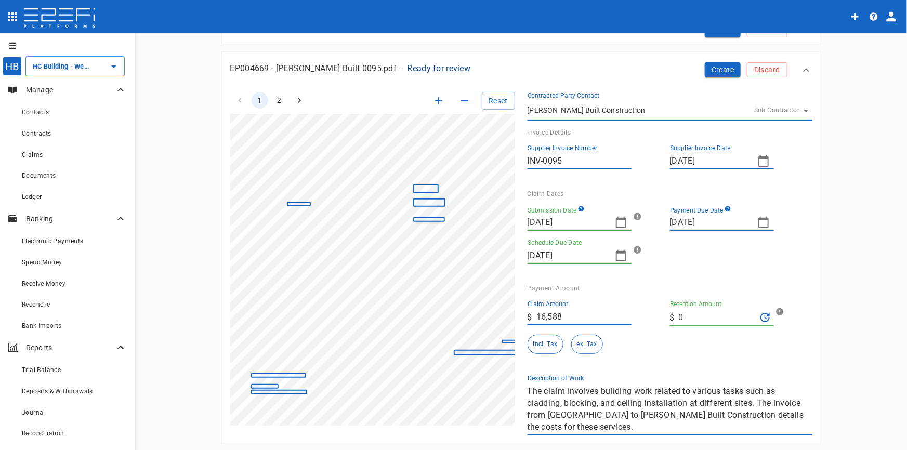
click at [433, 99] on icon "button" at bounding box center [439, 101] width 12 height 12
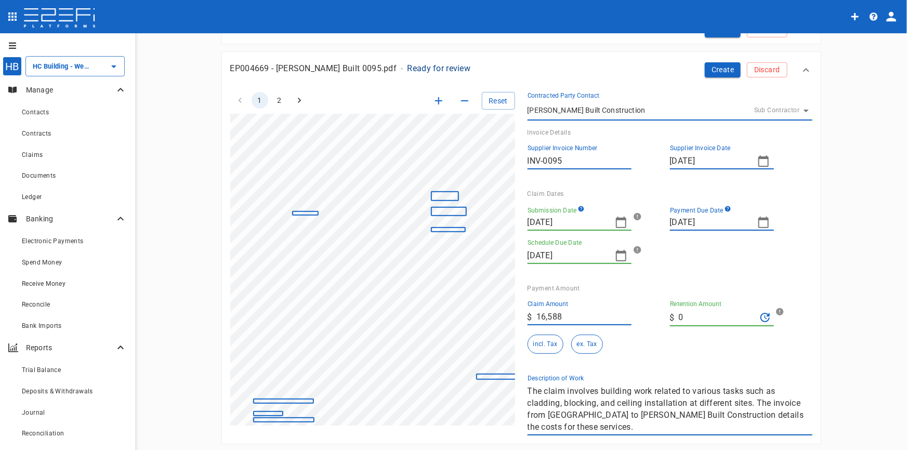
click at [433, 99] on icon "button" at bounding box center [439, 101] width 12 height 12
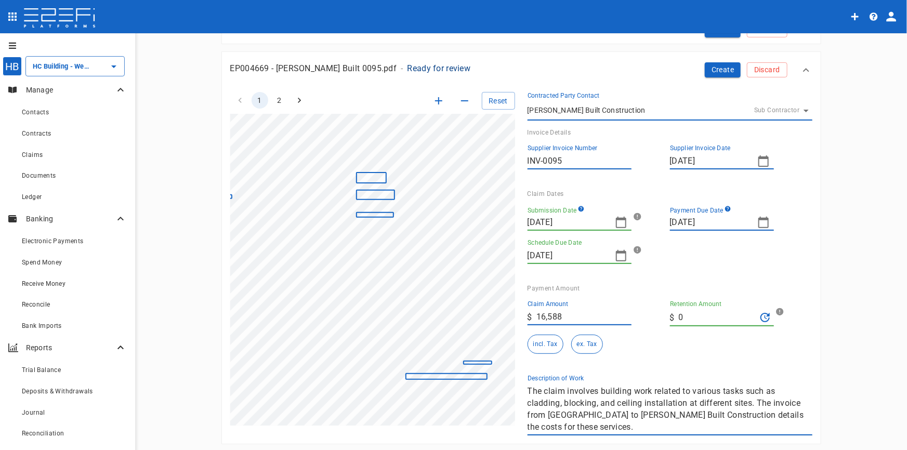
scroll to position [32, 103]
click at [619, 221] on icon "button" at bounding box center [621, 222] width 12 height 12
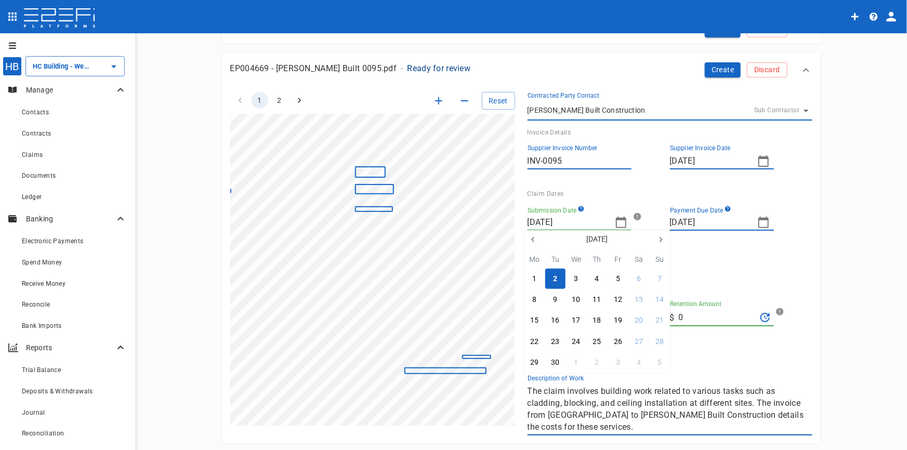
click at [533, 242] on icon "button" at bounding box center [533, 240] width 8 height 8
click at [537, 343] on div "16" at bounding box center [534, 341] width 8 height 11
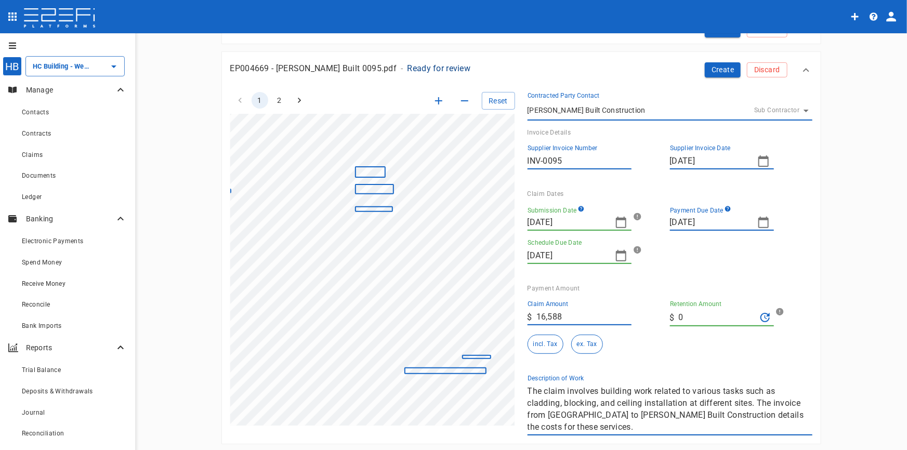
type input "[DATE]"
click at [764, 221] on icon "button" at bounding box center [764, 222] width 12 height 12
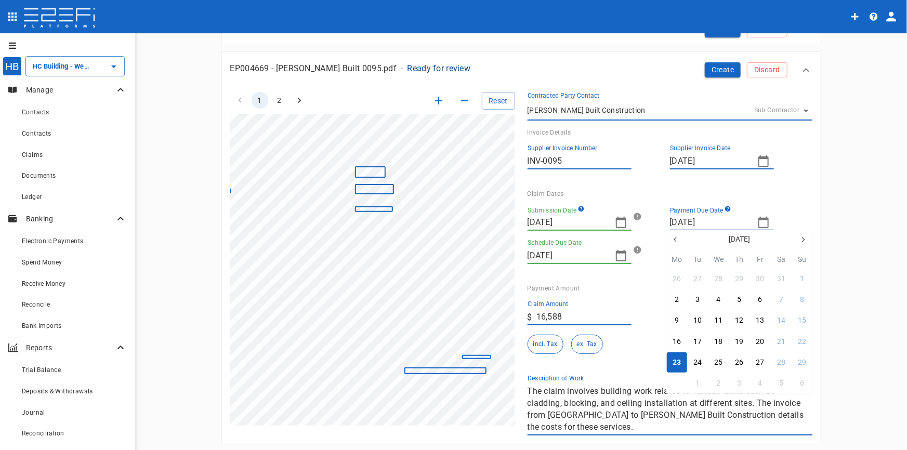
click at [676, 382] on div "30" at bounding box center [677, 383] width 8 height 11
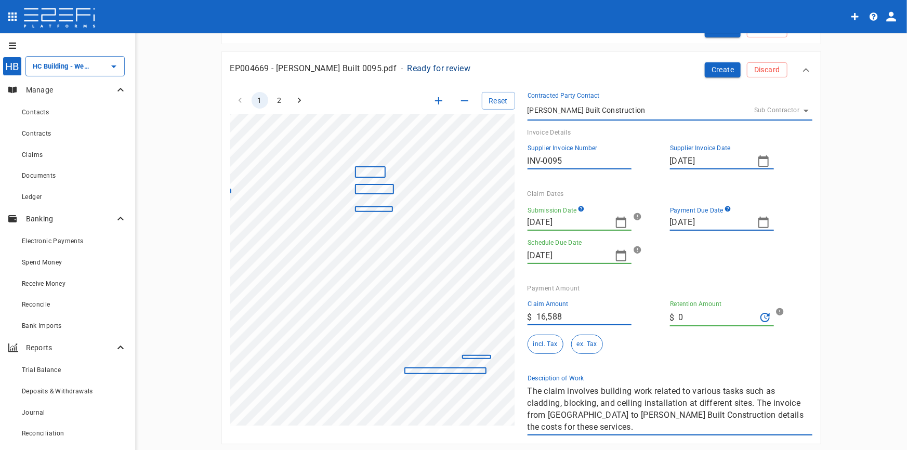
type input "[DATE]"
click at [542, 344] on button "incl. Tax" at bounding box center [546, 344] width 36 height 19
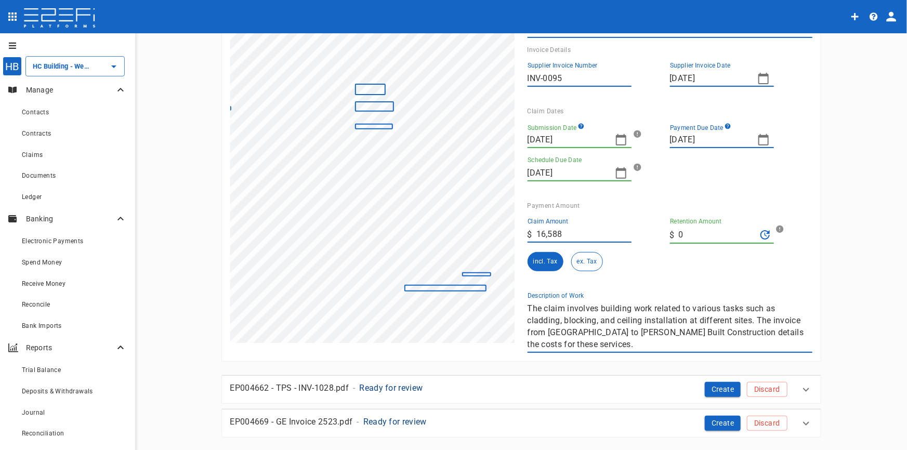
scroll to position [331, 0]
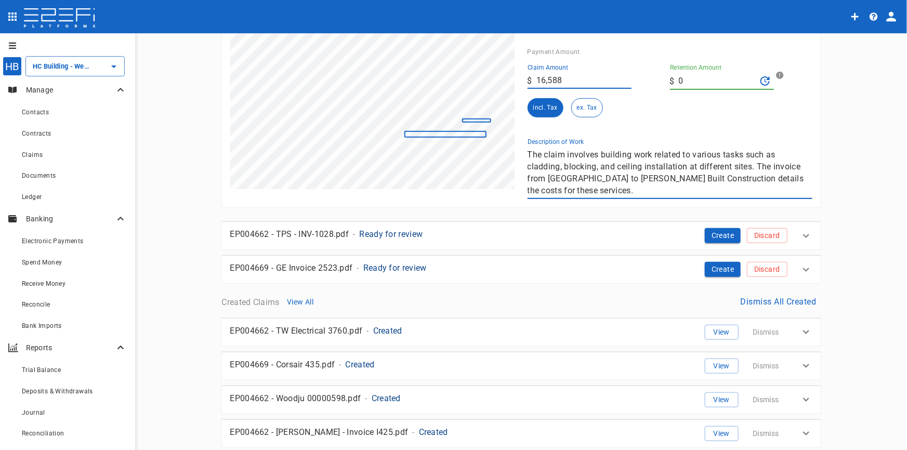
click at [500, 149] on div "1 2 Reset SupplierInvoiceNumber: INV-0095 ClaimAmount: 16588.00 GSTAmount: 1500…" at bounding box center [515, 21] width 595 height 356
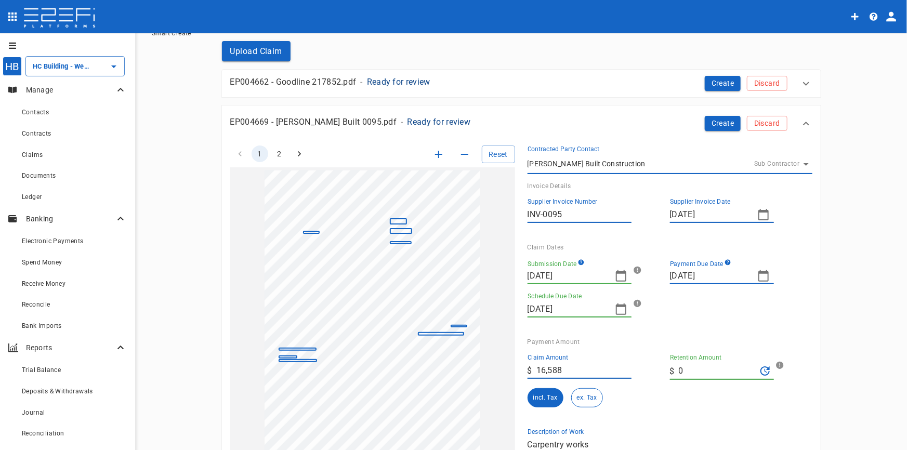
scroll to position [141, 0]
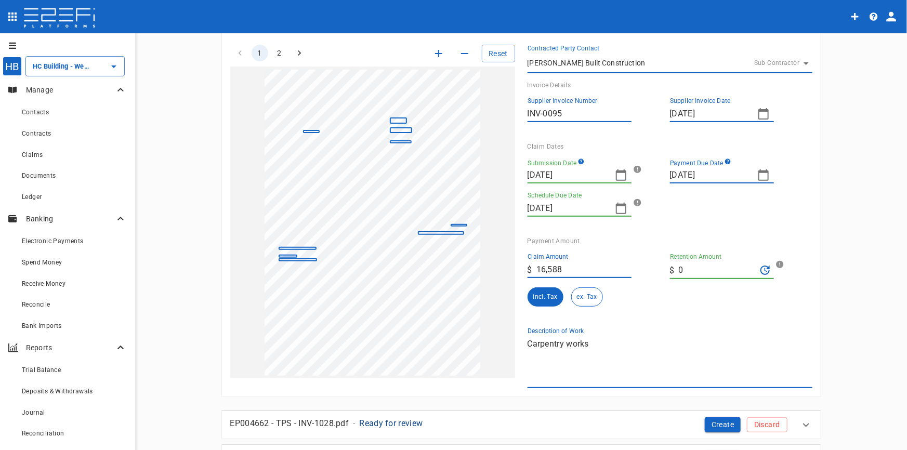
type textarea "Carpentry works"
click at [436, 54] on icon "button" at bounding box center [439, 53] width 12 height 12
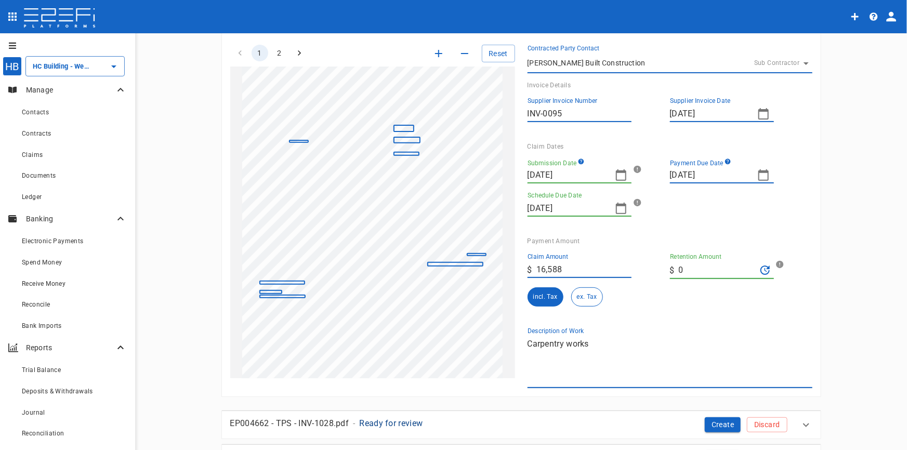
click at [436, 54] on icon "button" at bounding box center [439, 53] width 12 height 12
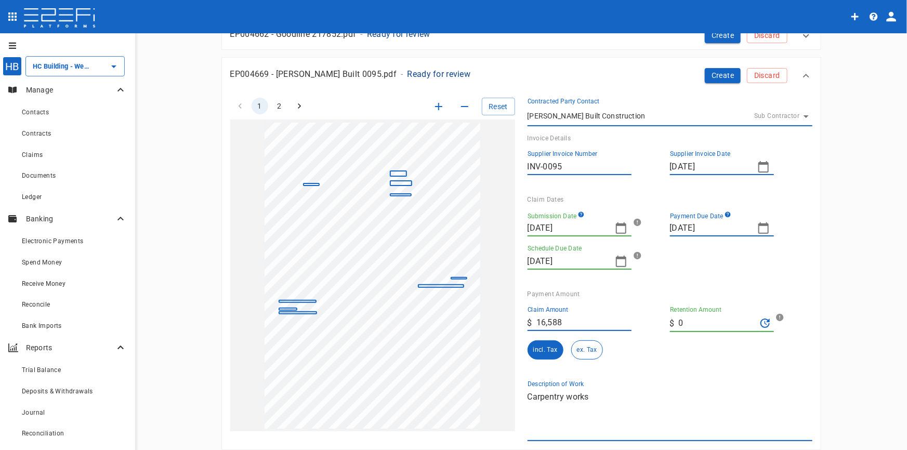
scroll to position [0, 0]
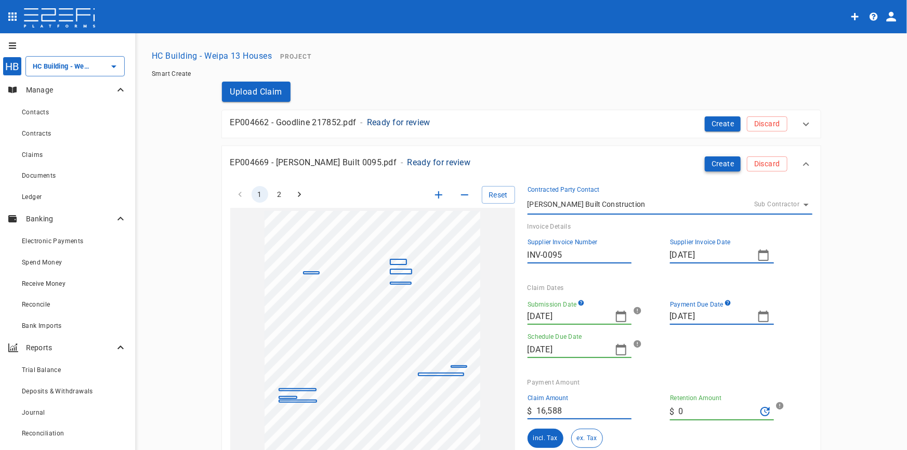
click at [725, 165] on button "Create" at bounding box center [723, 164] width 36 height 15
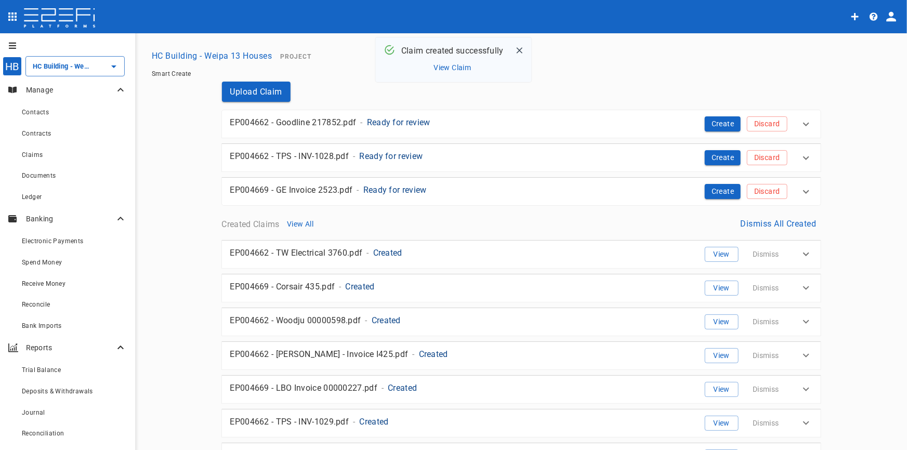
click at [392, 158] on p "Ready for review" at bounding box center [391, 156] width 63 height 12
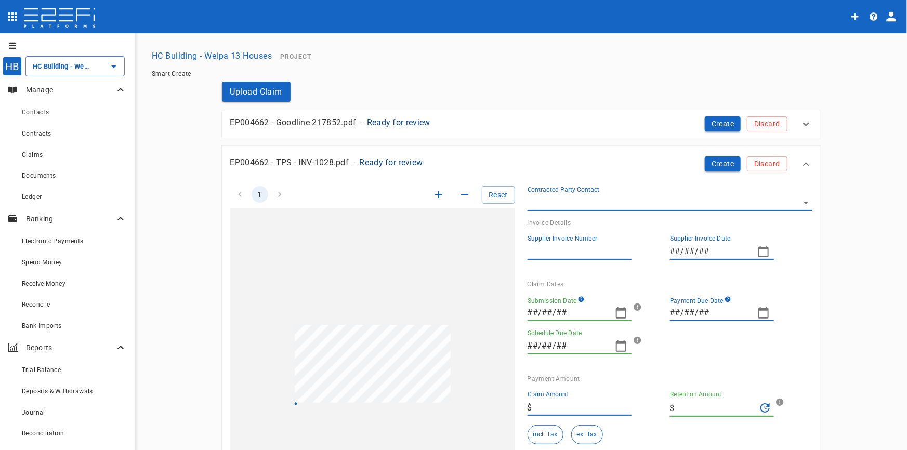
type input "FMJ6QVA000028G4C"
type input "INV-1028"
type input "[DATE]"
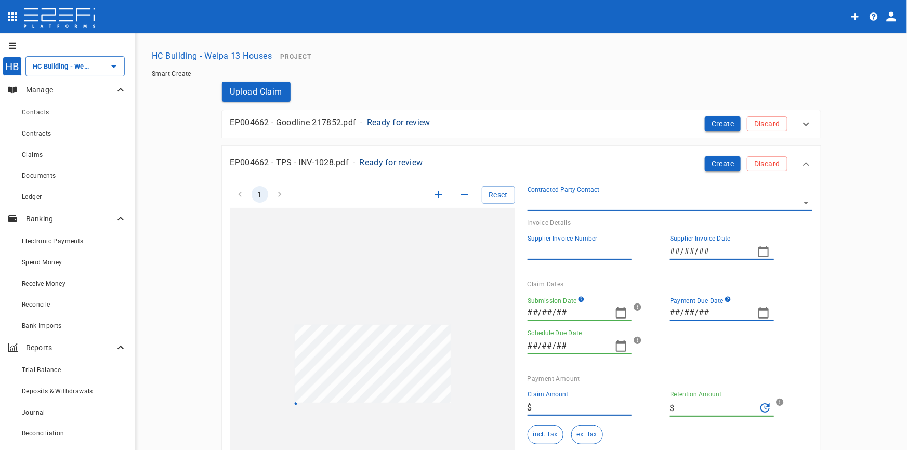
type input "3,850"
type input "0"
type textarea "The claim involves building work for the preparation and painting of the full e…"
type input "[DATE]"
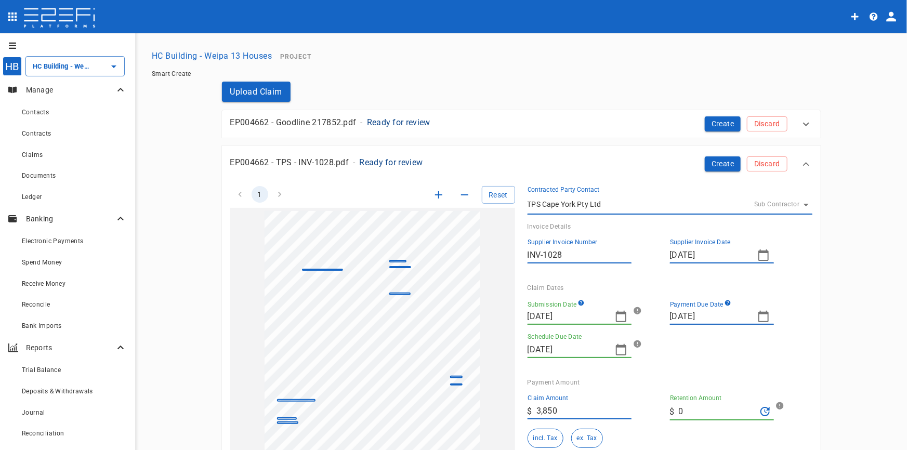
click at [435, 195] on icon "button" at bounding box center [438, 194] width 7 height 7
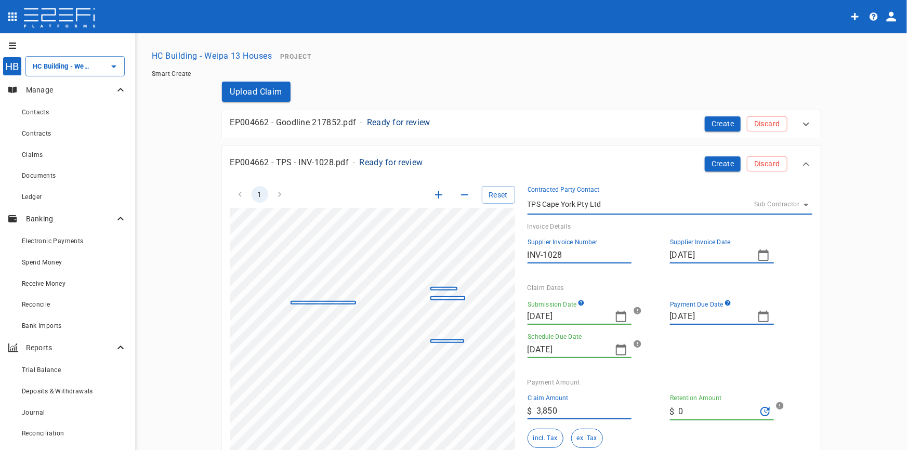
click at [435, 195] on icon "button" at bounding box center [438, 194] width 7 height 7
click at [621, 316] on icon "button" at bounding box center [621, 316] width 12 height 12
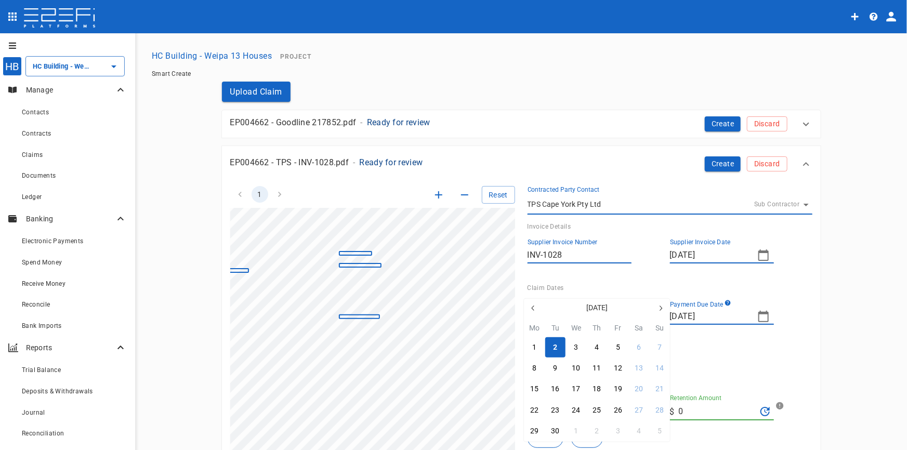
click at [532, 309] on icon "button" at bounding box center [533, 308] width 8 height 8
click at [551, 361] on button "3" at bounding box center [555, 368] width 20 height 20
type input "[DATE]"
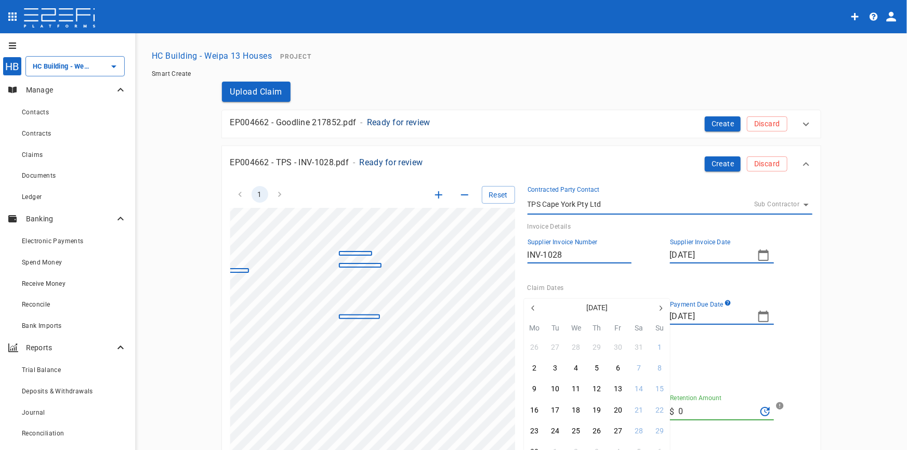
type input "[DATE]"
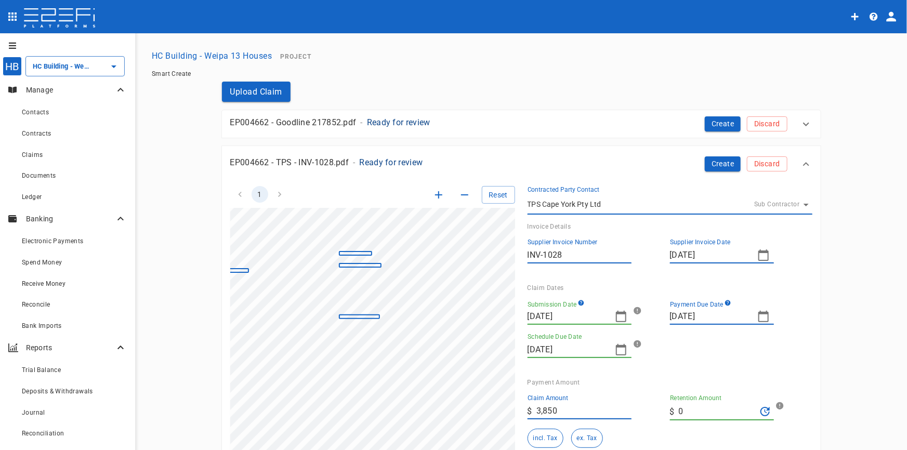
click at [759, 317] on icon "button" at bounding box center [764, 316] width 12 height 12
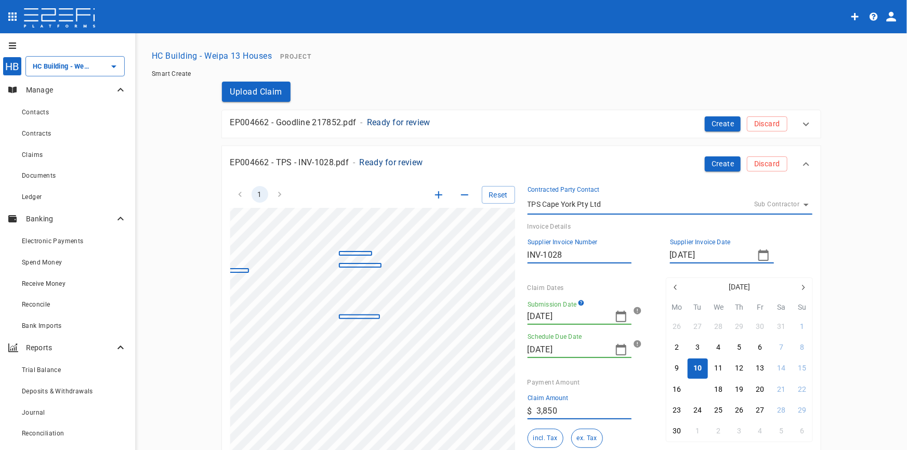
click at [700, 388] on div "17" at bounding box center [698, 389] width 8 height 11
type input "[DATE]"
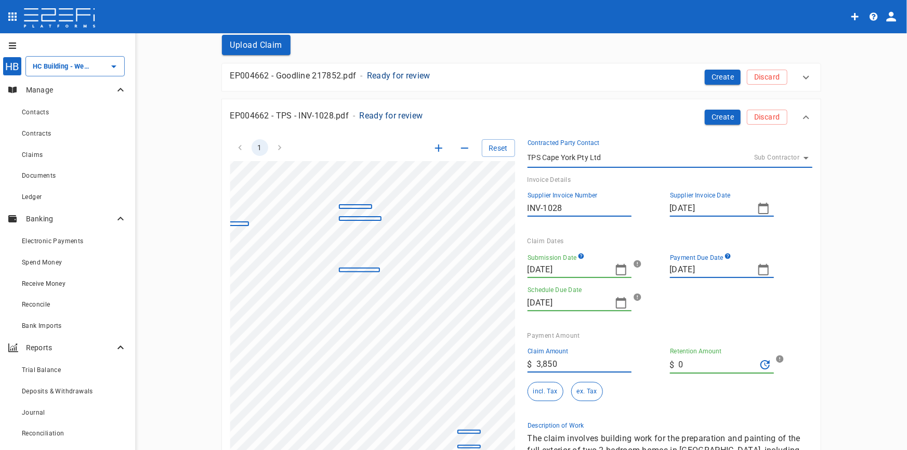
scroll to position [236, 0]
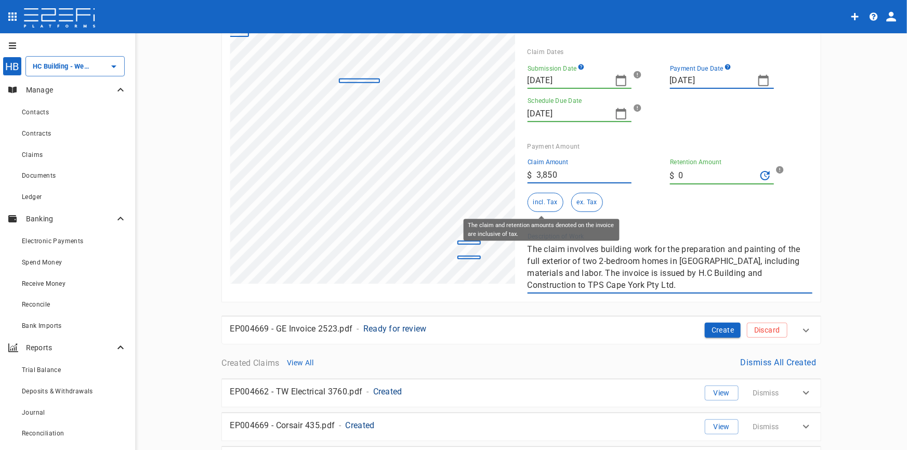
click at [544, 203] on button "incl. Tax" at bounding box center [546, 202] width 36 height 19
click at [445, 227] on div "1 Reset SupplierInvoiceNumber: INV-1028 ClaimAmount: 3850.00 GSTAmount: 350.00 …" at bounding box center [515, 116] width 595 height 356
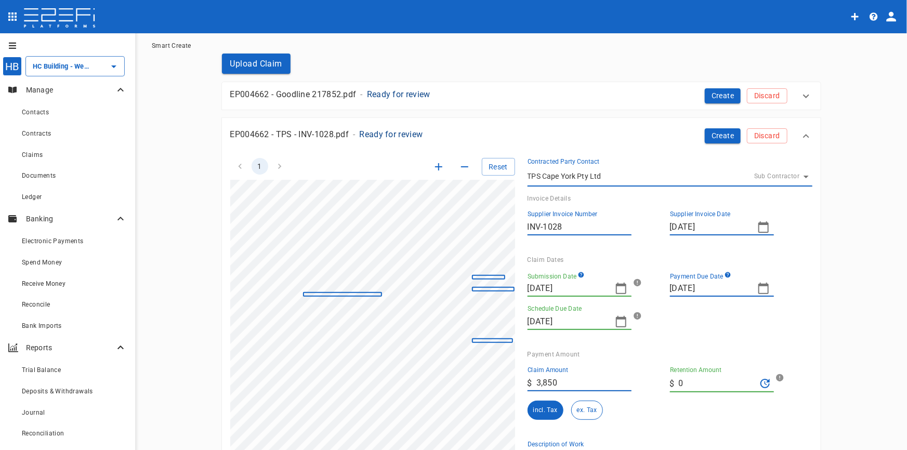
scroll to position [0, 0]
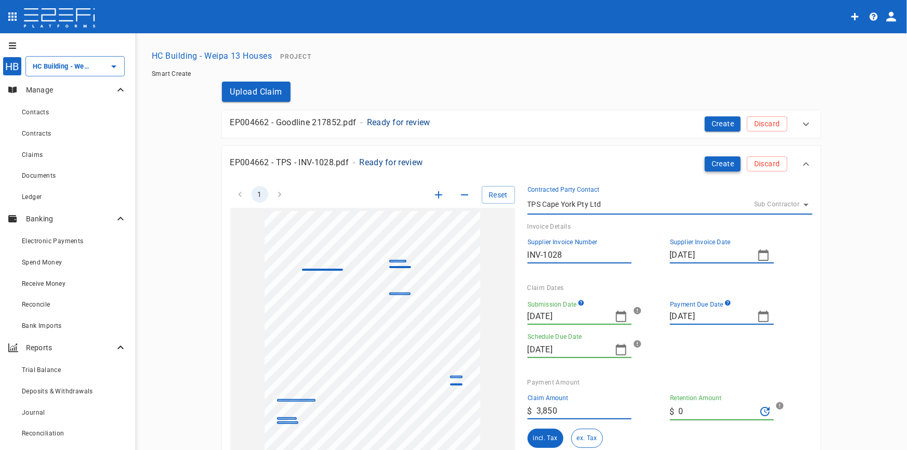
type textarea "Painting works"
click at [723, 162] on button "Create" at bounding box center [723, 164] width 36 height 15
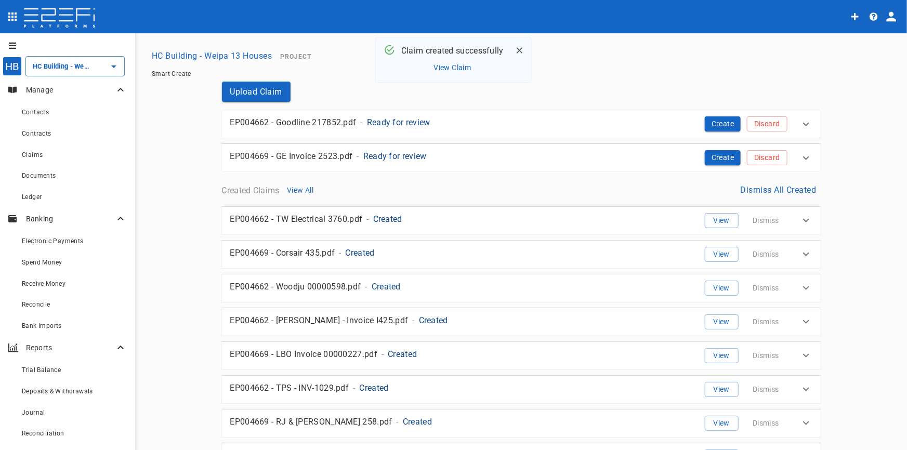
click at [379, 158] on p "Ready for review" at bounding box center [394, 156] width 63 height 12
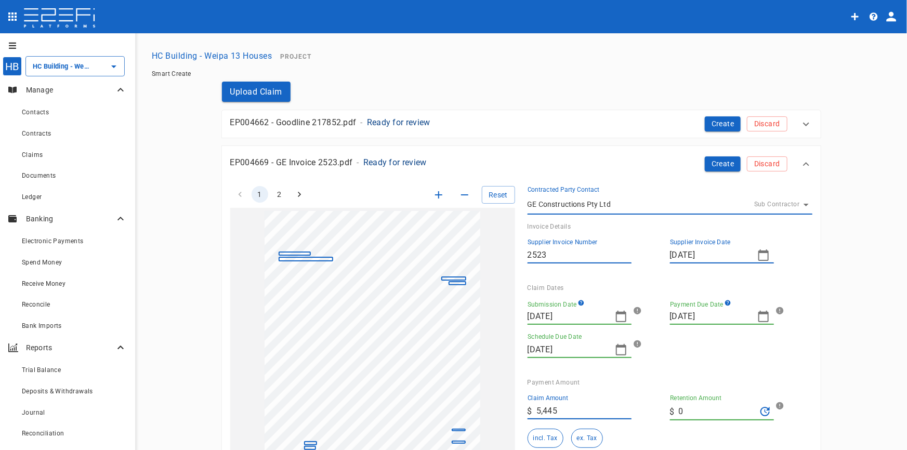
click at [435, 194] on icon "button" at bounding box center [438, 194] width 7 height 7
click at [436, 194] on icon "button" at bounding box center [439, 195] width 12 height 12
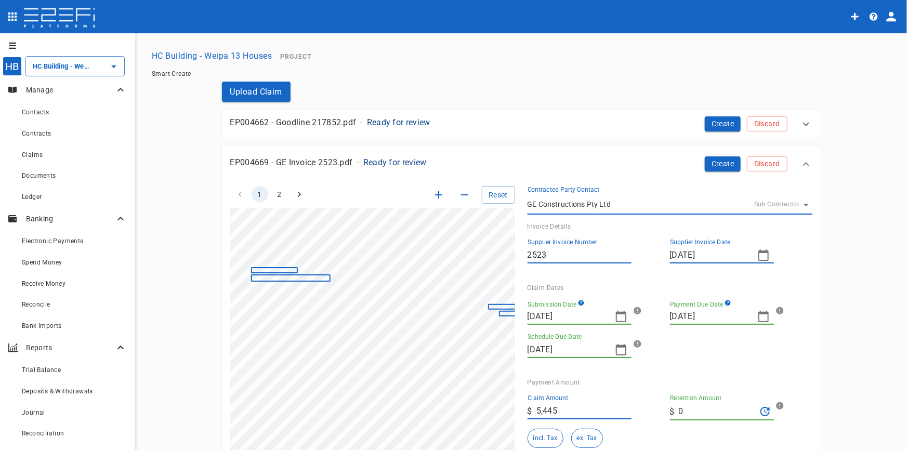
click at [436, 194] on icon "button" at bounding box center [439, 195] width 12 height 12
click at [616, 313] on icon "button" at bounding box center [621, 316] width 10 height 11
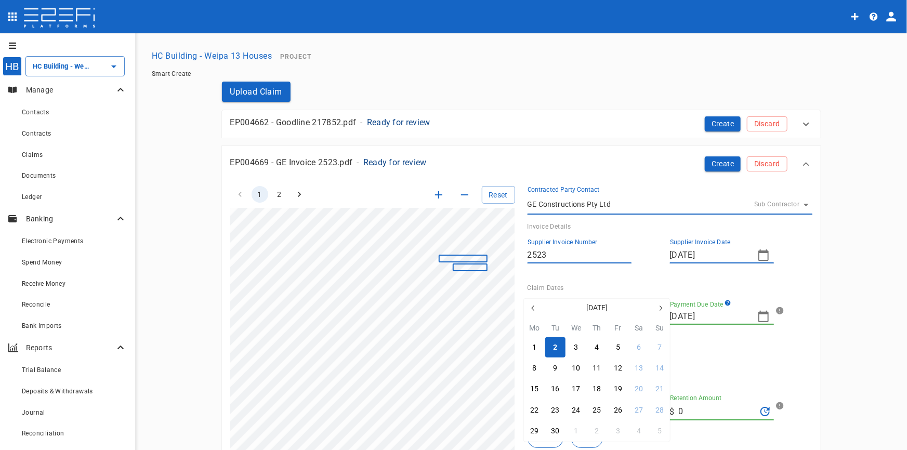
click at [532, 308] on icon "button" at bounding box center [533, 308] width 8 height 8
click at [532, 308] on icon "button" at bounding box center [532, 308] width 3 height 5
click at [532, 308] on th "Mo" at bounding box center [534, 309] width 21 height 15
click at [531, 390] on div "16" at bounding box center [534, 389] width 8 height 11
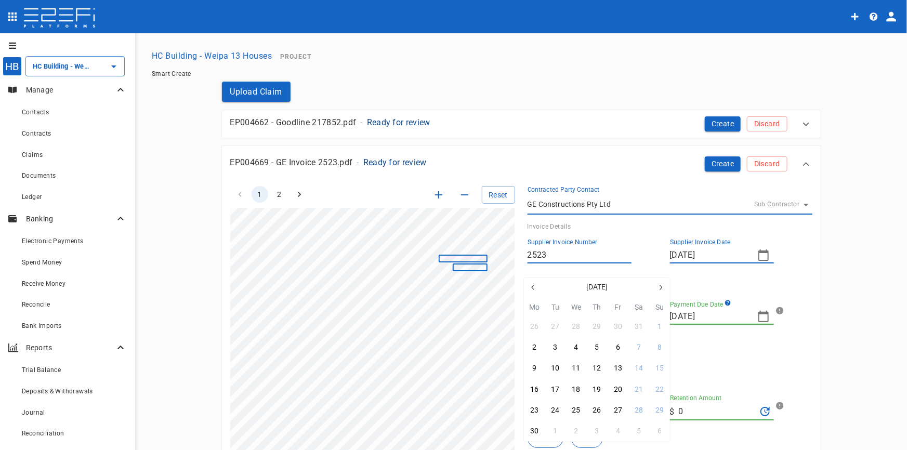
type input "[DATE]"
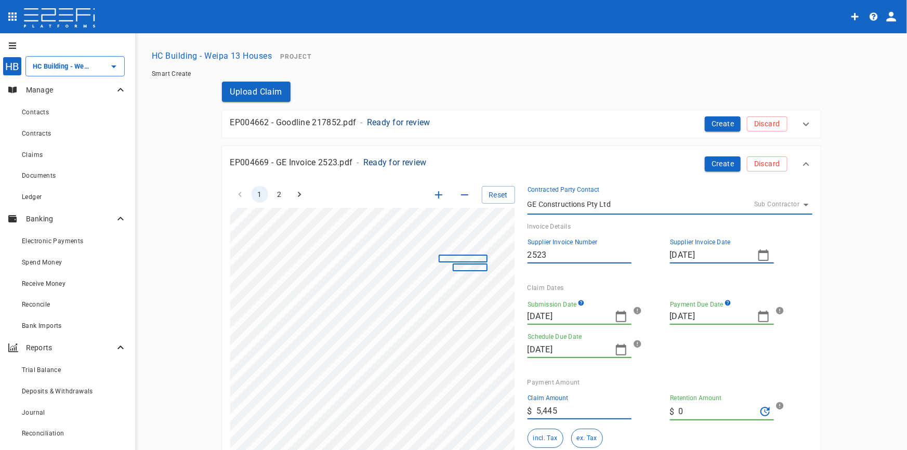
click at [759, 320] on icon "button" at bounding box center [764, 316] width 12 height 12
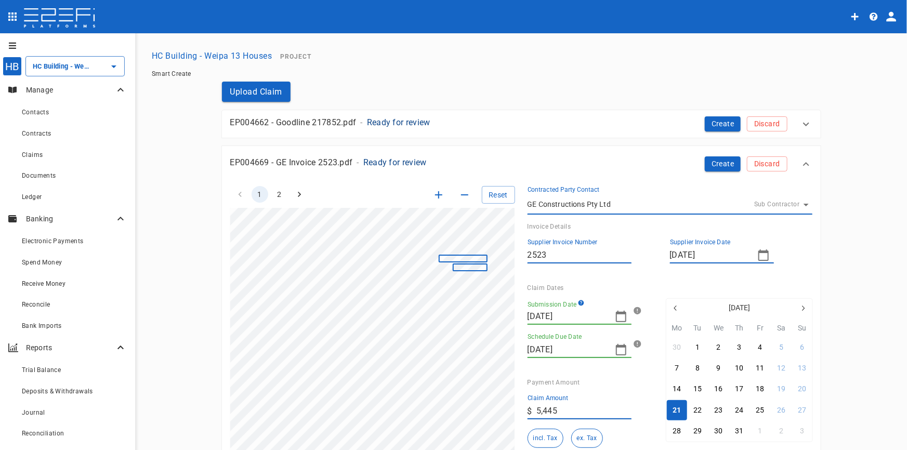
click at [674, 312] on button "button" at bounding box center [676, 308] width 19 height 19
drag, startPoint x: 903, startPoint y: 224, endPoint x: 909, endPoint y: 245, distance: 21.6
click at [907, 245] on html "HB HC Building - Weipa 13 Houses ​ Manage Contacts Contracts Claims Documents L…" at bounding box center [453, 225] width 907 height 450
drag, startPoint x: 905, startPoint y: 226, endPoint x: 905, endPoint y: 236, distance: 9.4
click at [905, 236] on div at bounding box center [453, 225] width 907 height 450
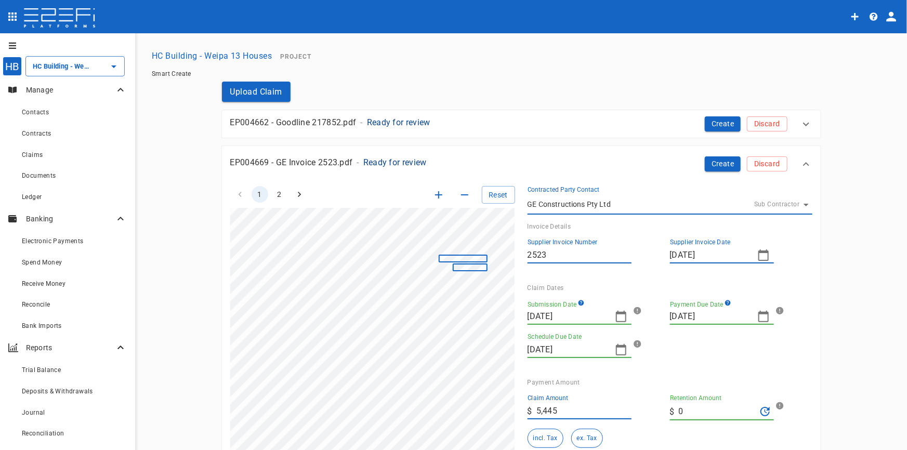
click at [761, 319] on icon "button" at bounding box center [764, 316] width 12 height 12
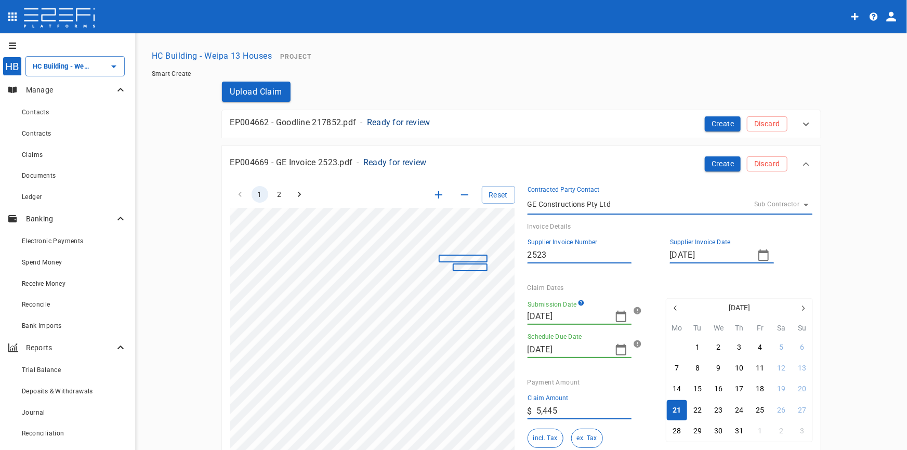
click at [675, 351] on div "30" at bounding box center [677, 347] width 8 height 11
type input "[DATE]"
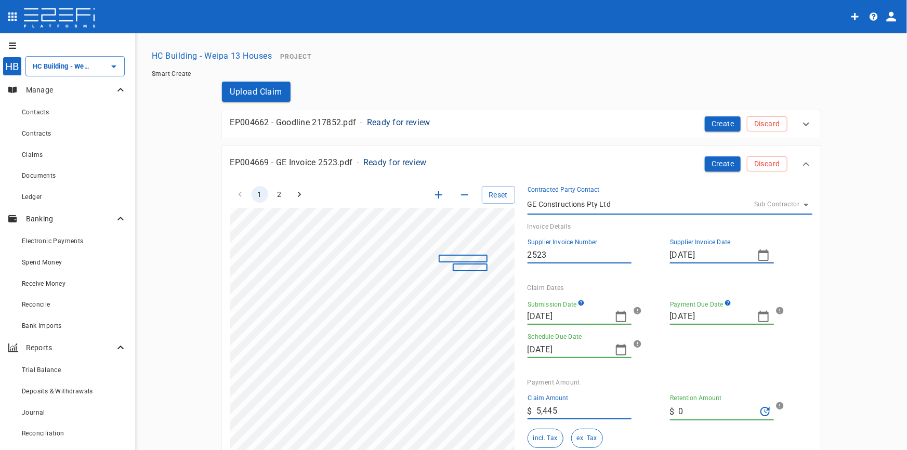
scroll to position [290, 141]
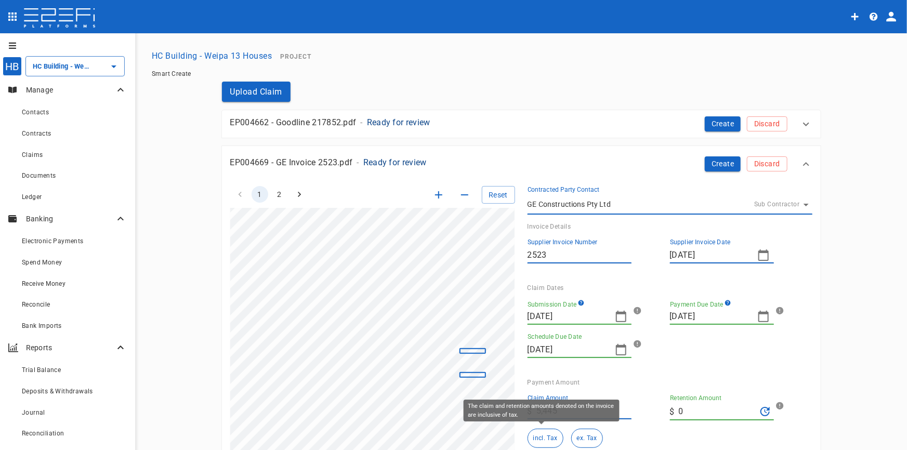
click at [550, 436] on button "incl. Tax" at bounding box center [546, 438] width 36 height 19
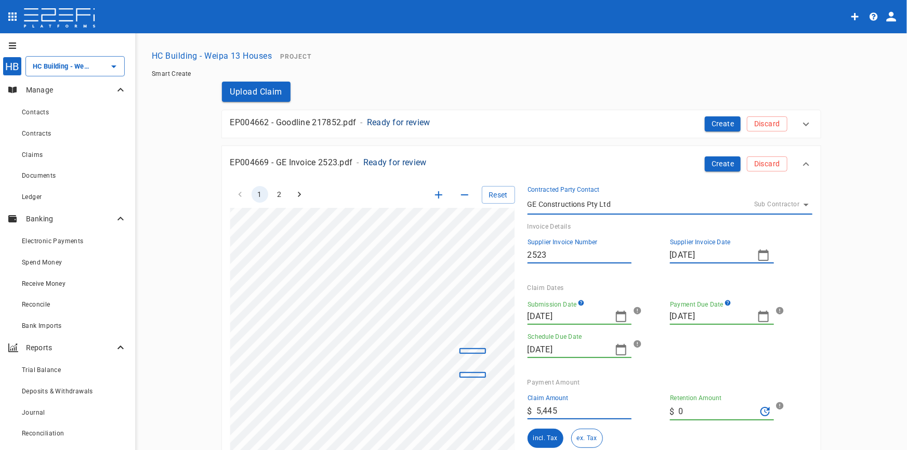
scroll to position [141, 0]
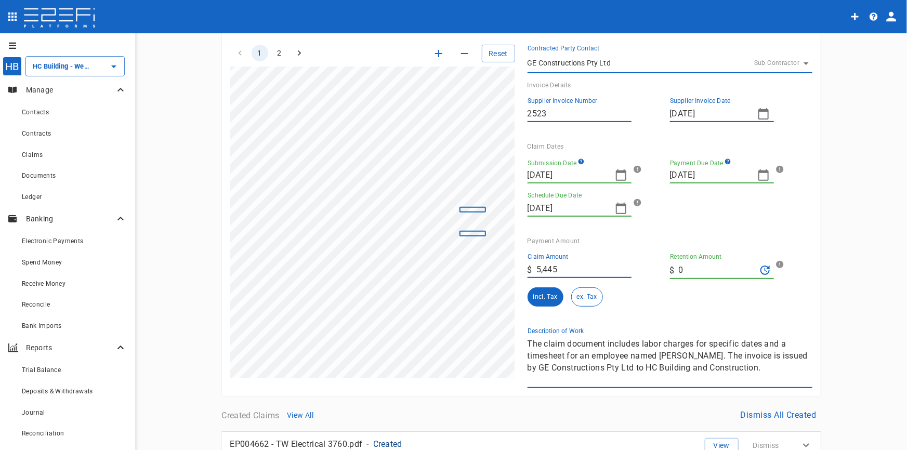
click at [486, 335] on div "1 2 Reset SupplierInvoiceNumber: 2523 ClaimAmount: 5445.00 GSTAmount: 495.00 Su…" at bounding box center [515, 210] width 595 height 356
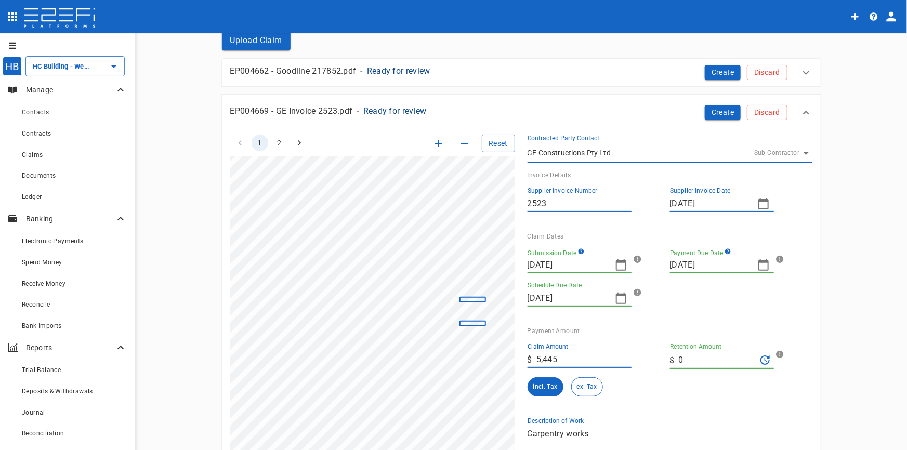
scroll to position [0, 0]
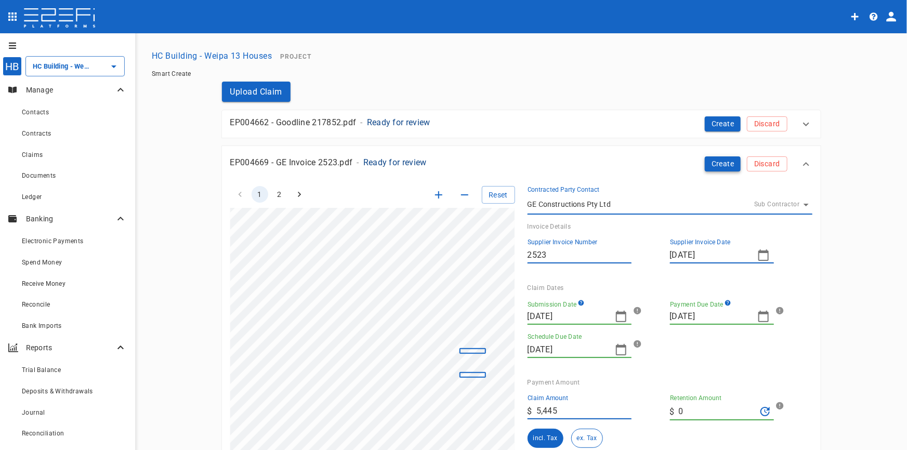
type textarea "Carpentry works"
click at [723, 163] on button "Create" at bounding box center [723, 164] width 36 height 15
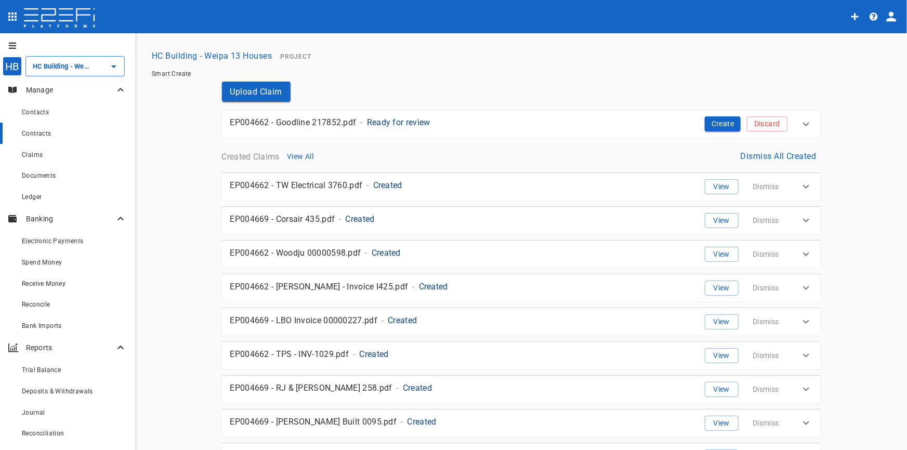
click at [38, 137] on span "Contracts" at bounding box center [37, 133] width 30 height 7
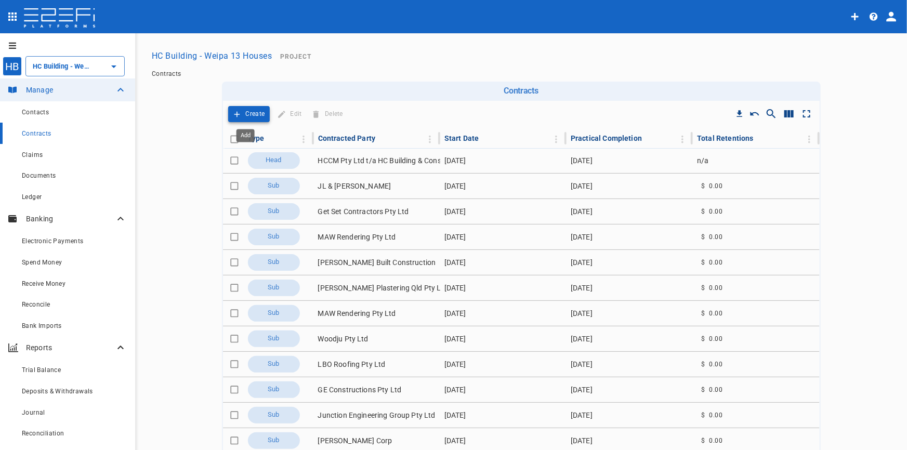
click at [241, 117] on button "Create" at bounding box center [249, 114] width 42 height 16
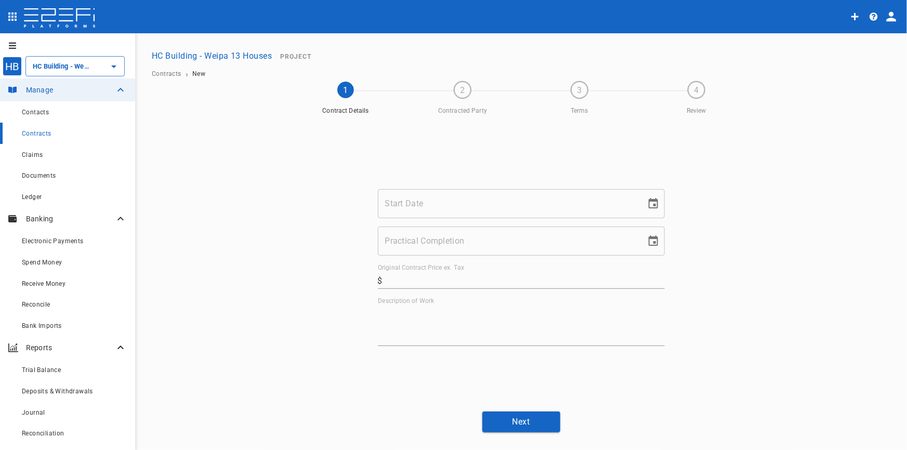
click at [506, 214] on input "Start Date" at bounding box center [508, 203] width 261 height 29
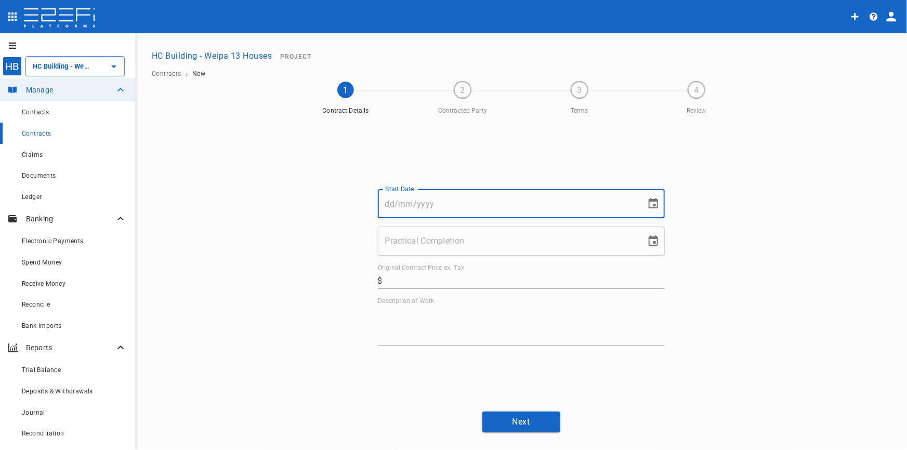
click at [423, 202] on input "Start Date" at bounding box center [508, 203] width 261 height 29
type input "[DATE]"
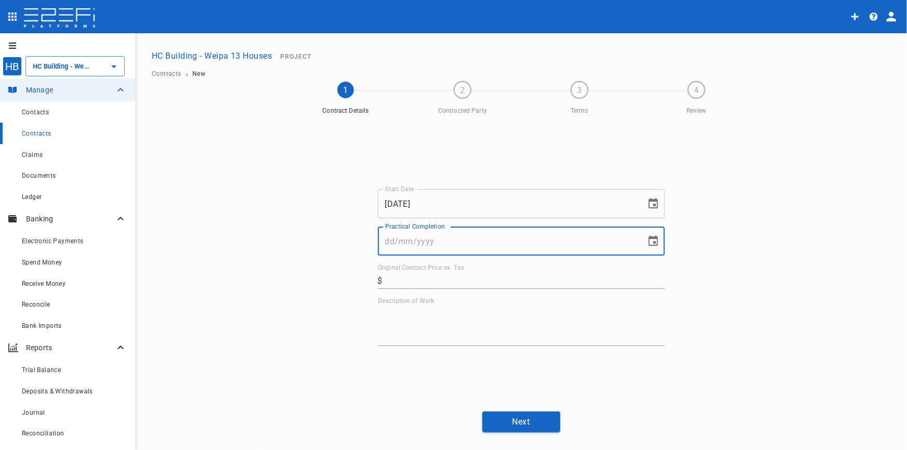
click at [407, 241] on input "Practical Completion" at bounding box center [508, 241] width 261 height 29
type input "0"
type input "[DATE]"
click at [427, 275] on input "Original Contract Price ex. Tax" at bounding box center [526, 280] width 278 height 17
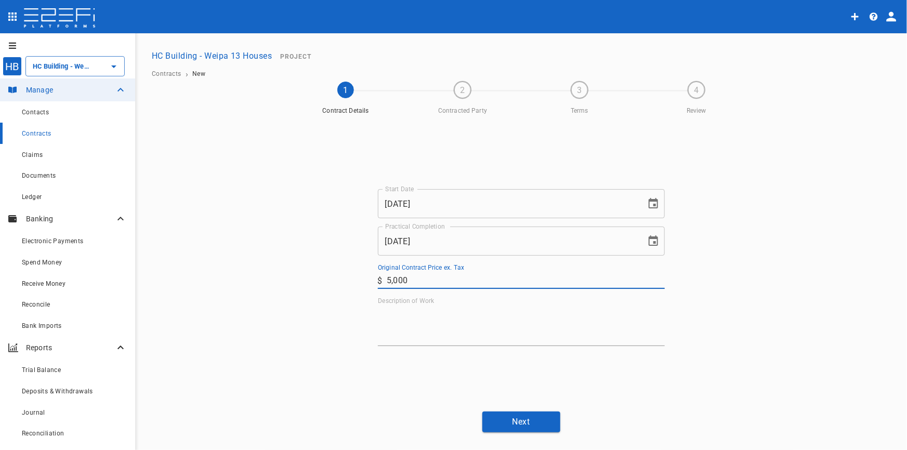
type input "5,000"
click at [484, 329] on textarea "Description of Work" at bounding box center [521, 326] width 287 height 36
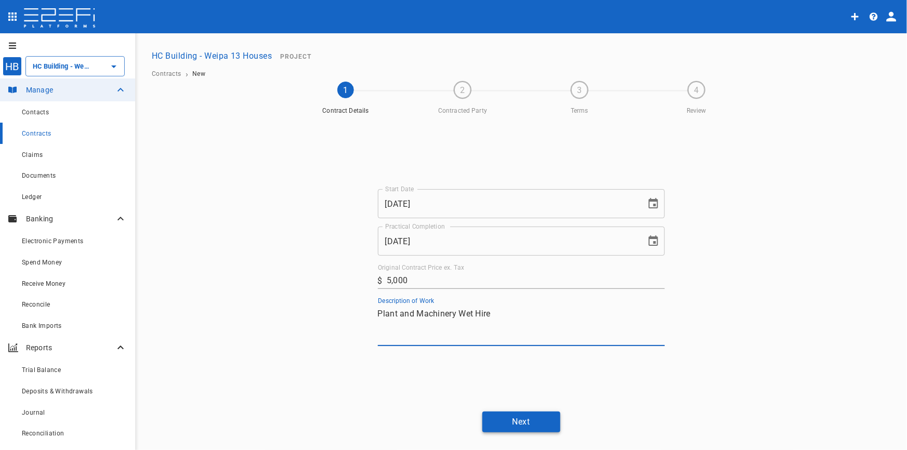
type textarea "Plant and Machinery Wet Hire"
click at [524, 421] on button "Next" at bounding box center [522, 422] width 78 height 20
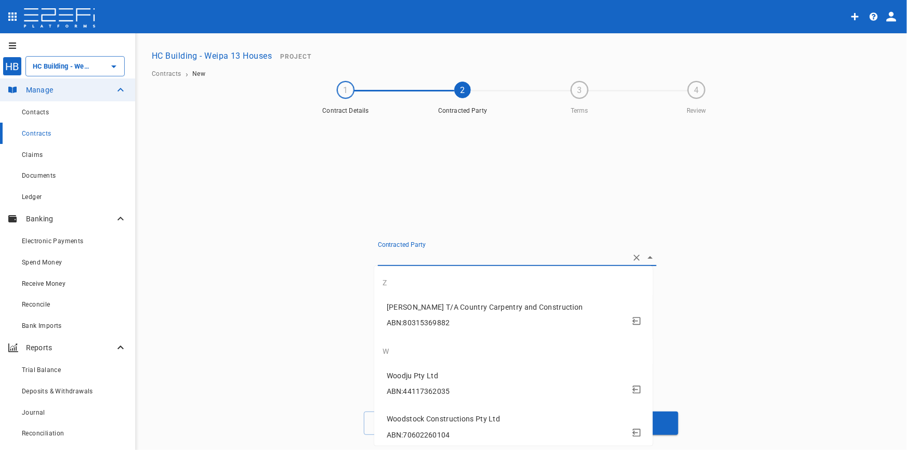
click at [416, 250] on input "Contracted Party" at bounding box center [503, 258] width 250 height 16
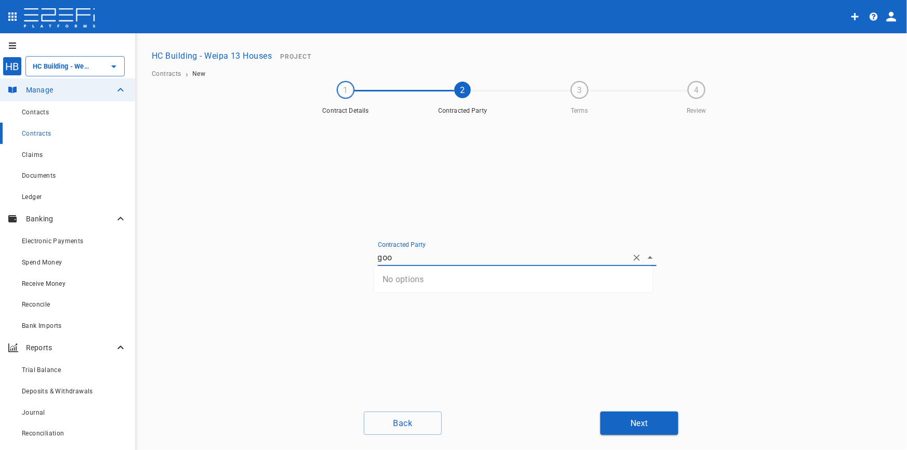
type input "good"
drag, startPoint x: 408, startPoint y: 259, endPoint x: 257, endPoint y: 259, distance: 150.8
click at [257, 259] on div "Contracted Party good Create new contact" at bounding box center [522, 262] width 624 height 284
click at [385, 244] on icon "button" at bounding box center [388, 244] width 12 height 12
click at [437, 183] on input "Name" at bounding box center [517, 181] width 254 height 17
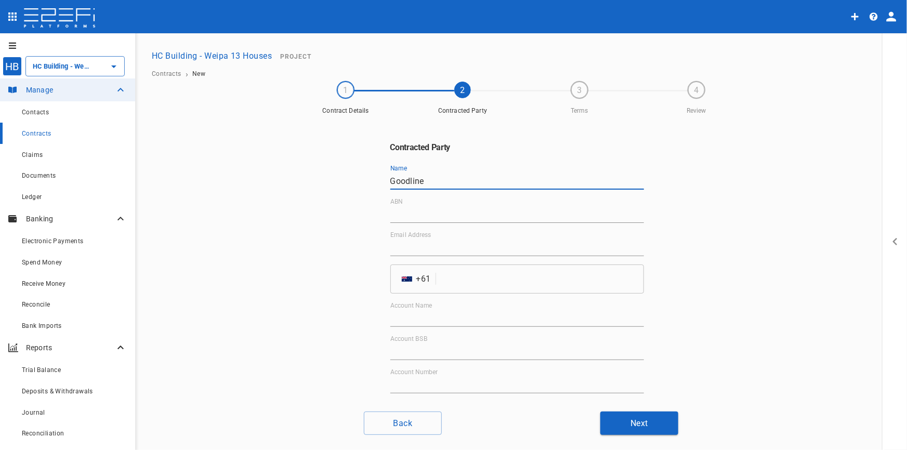
drag, startPoint x: 423, startPoint y: 182, endPoint x: 345, endPoint y: 186, distance: 78.6
click at [347, 186] on div "Contracted Party Name Goodline ABN Email Address ​ AU + 61 ​ Account Name Accou…" at bounding box center [522, 262] width 624 height 284
type input "Ribshire Pty Ltd trading as Goodline"
click at [443, 217] on input "ABN" at bounding box center [517, 214] width 254 height 17
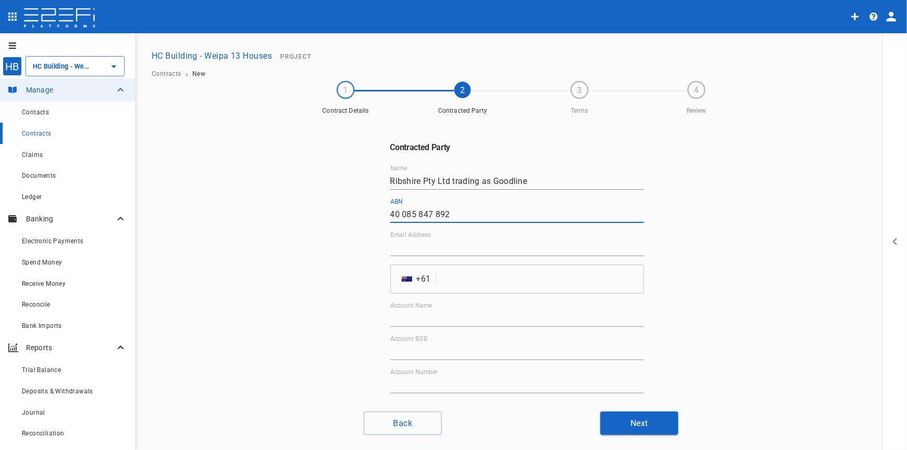
type input "40 085 847 892"
click at [411, 248] on input "Email Address" at bounding box center [517, 248] width 254 height 17
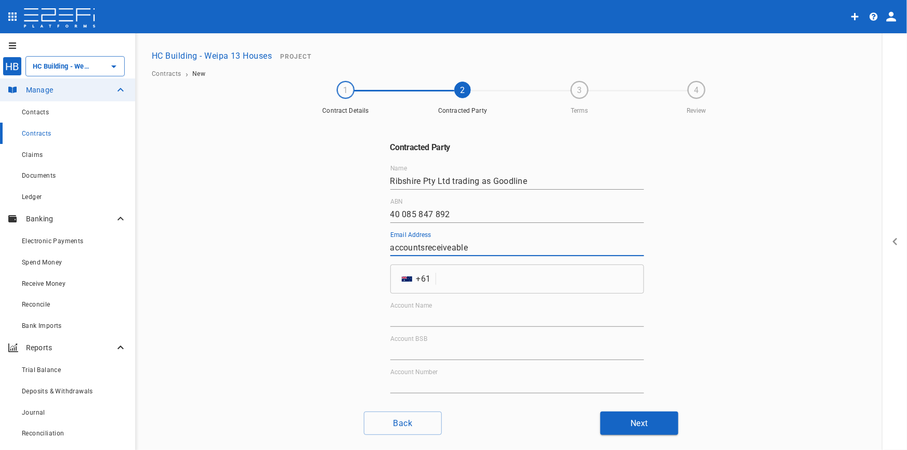
click at [447, 244] on input "accountsreceiveable" at bounding box center [517, 248] width 254 height 17
click at [482, 247] on input "accountsreceivable" at bounding box center [517, 248] width 254 height 17
type input "[EMAIL_ADDRESS][DOMAIN_NAME]"
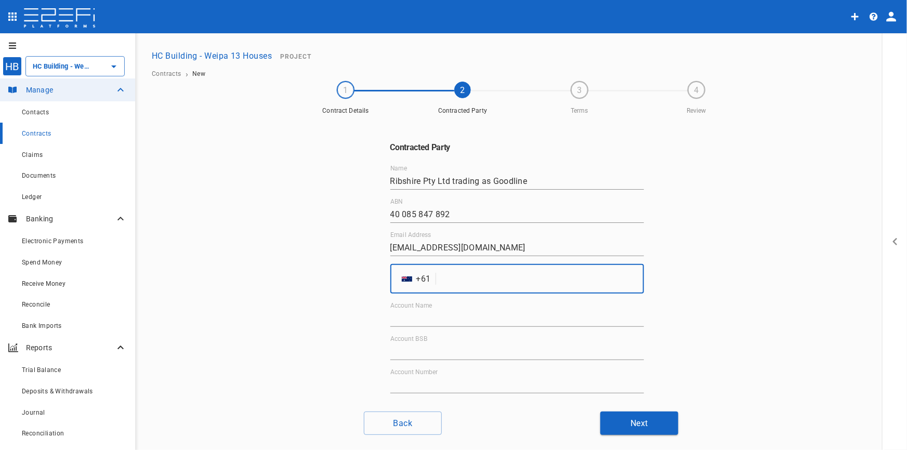
click at [463, 273] on input "tel" at bounding box center [541, 279] width 203 height 29
type input "54135400"
click at [441, 317] on input "Account Name" at bounding box center [517, 318] width 254 height 17
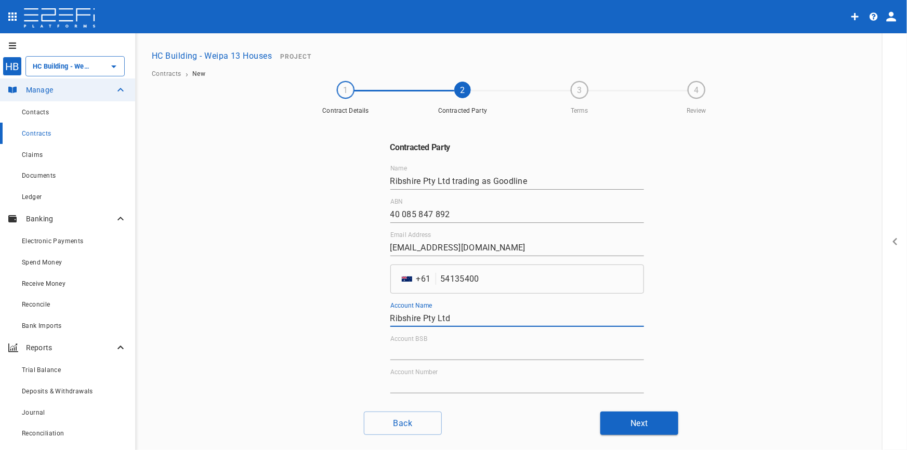
type input "Ribshire Pty Ltd"
click at [412, 349] on input "Account BSB" at bounding box center [517, 352] width 254 height 17
click at [411, 349] on input "084" at bounding box center [517, 352] width 254 height 17
type input "084-705"
drag, startPoint x: 431, startPoint y: 380, endPoint x: 424, endPoint y: 382, distance: 6.9
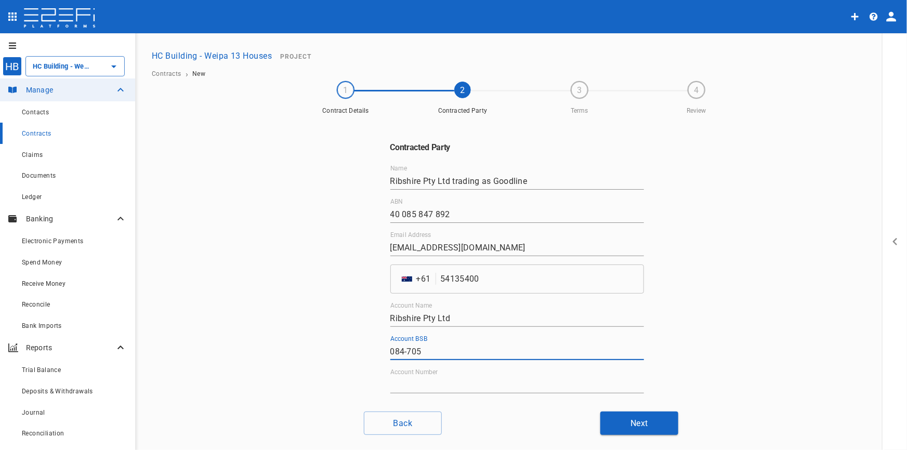
click at [431, 380] on input "Account Number" at bounding box center [517, 385] width 254 height 17
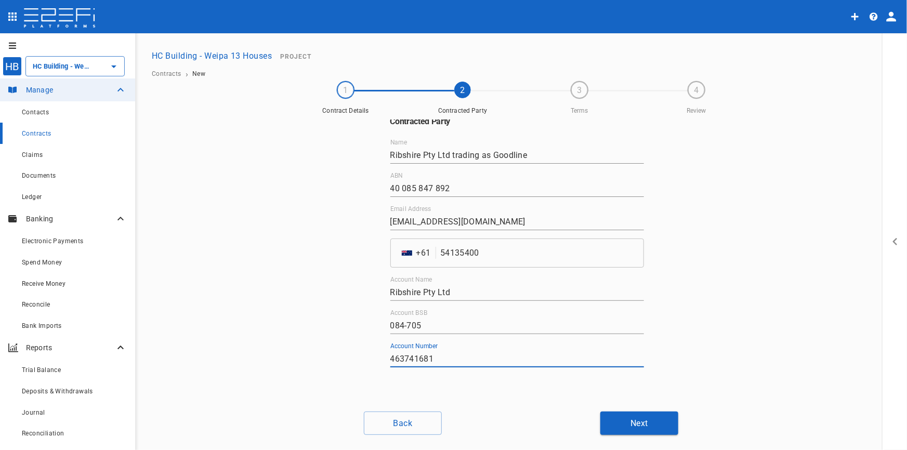
scroll to position [41, 0]
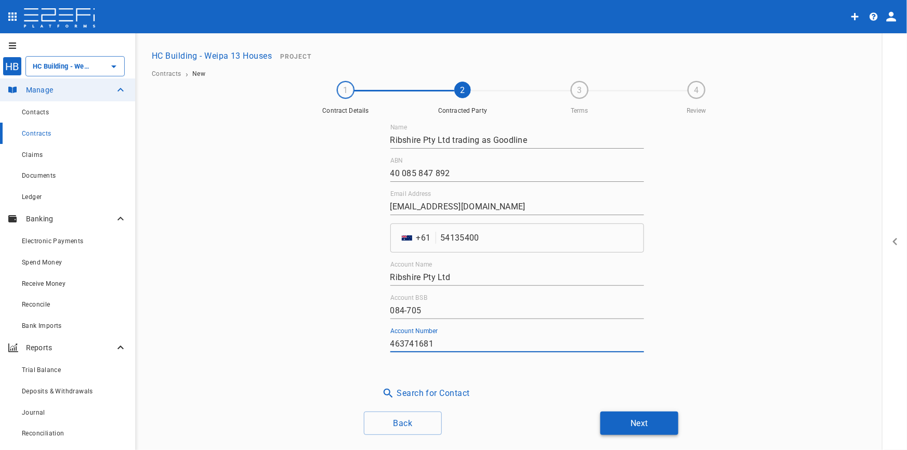
type input "463741681"
click at [624, 425] on button "Next" at bounding box center [640, 423] width 78 height 23
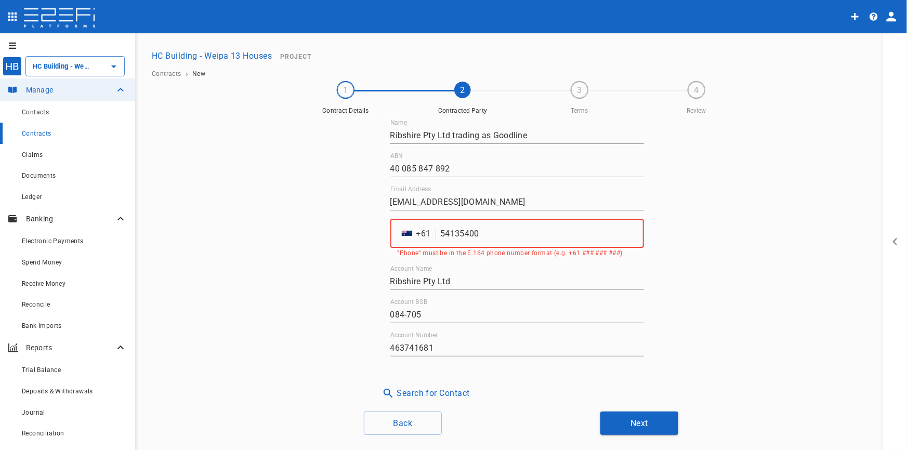
click at [440, 233] on input "54135400" at bounding box center [541, 233] width 203 height 29
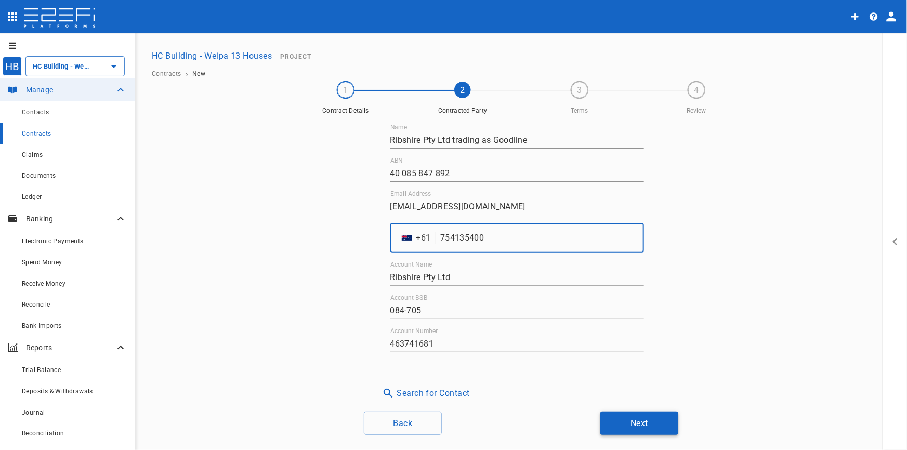
type input "754135400"
click at [658, 422] on button "Next" at bounding box center [640, 423] width 78 height 23
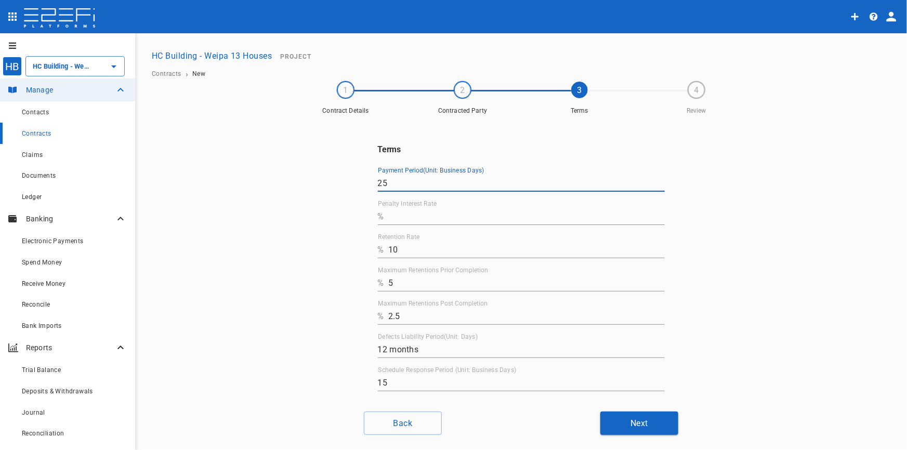
click at [410, 187] on input "25" at bounding box center [521, 183] width 287 height 17
type input "10"
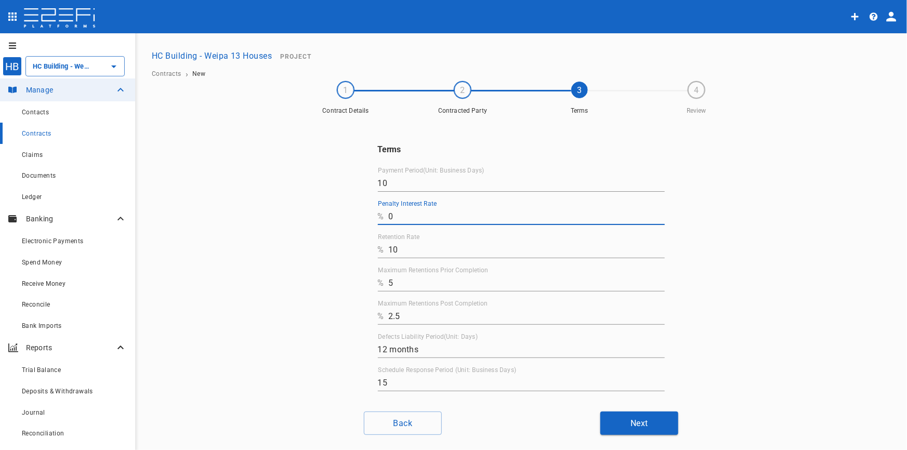
type input "0"
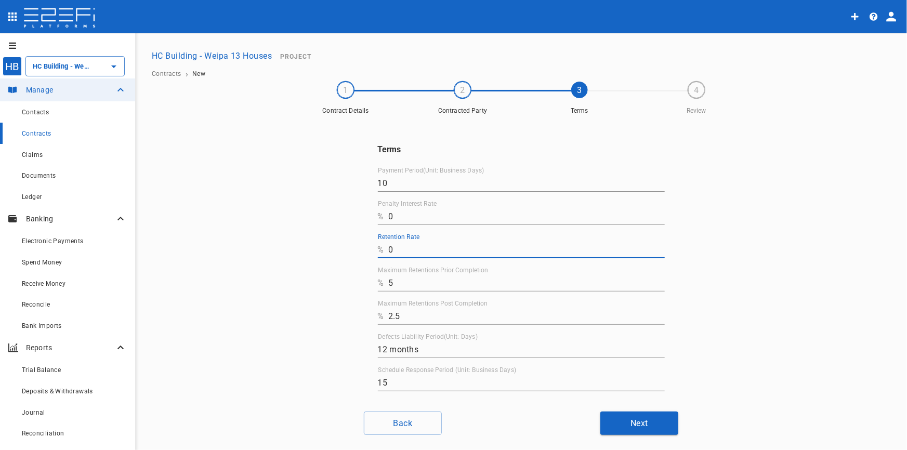
type input "0"
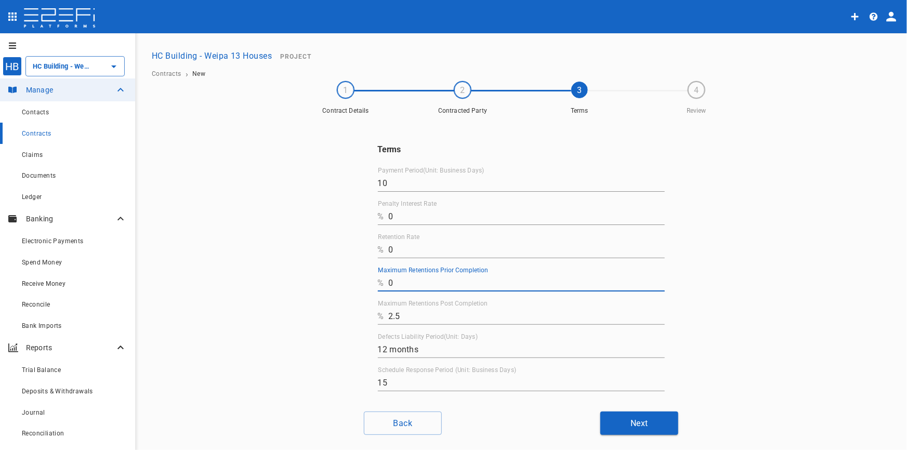
type input "0"
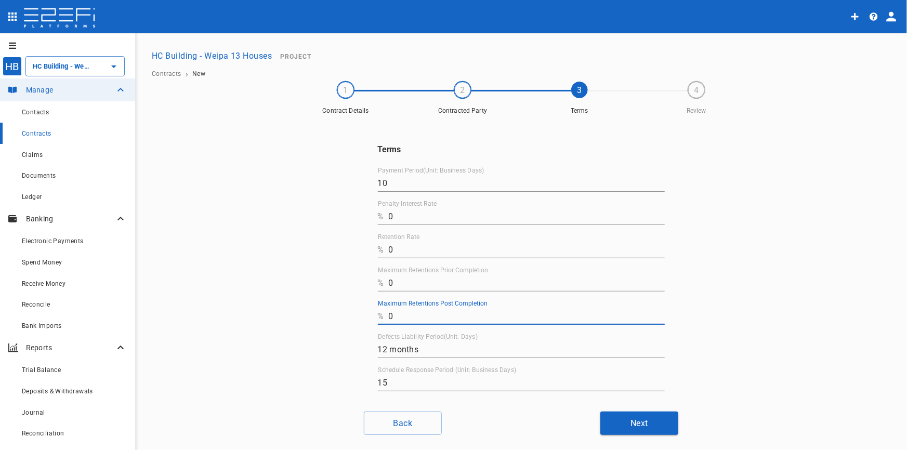
type input "0"
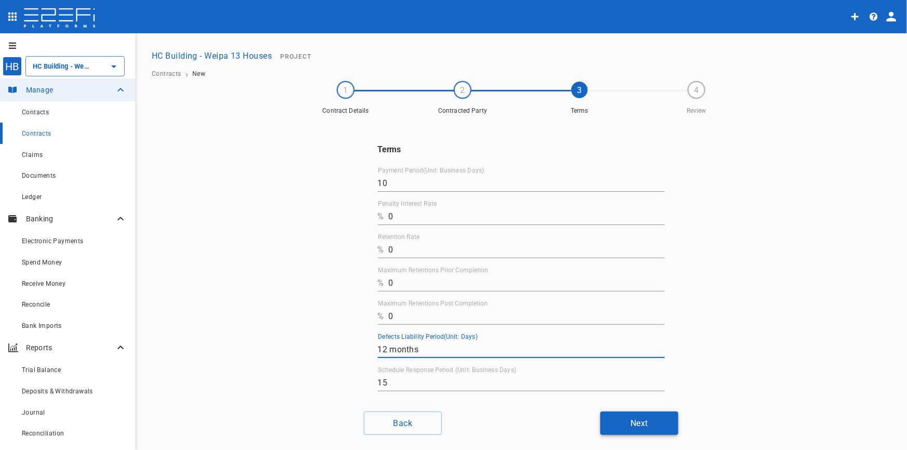
click at [626, 422] on button "Next" at bounding box center [640, 423] width 78 height 23
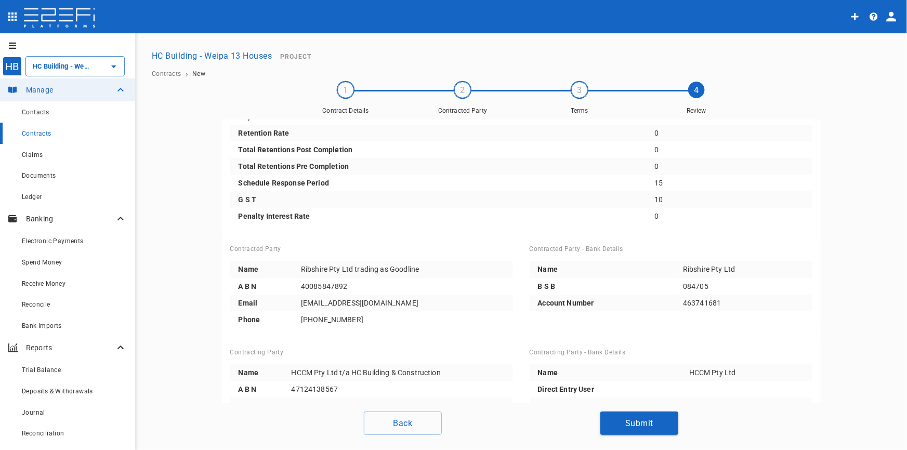
scroll to position [108, 0]
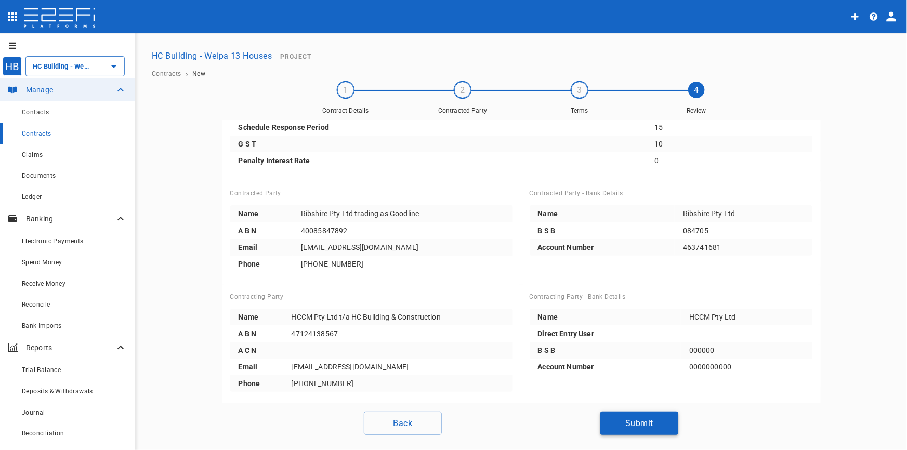
click at [642, 423] on button "Submit" at bounding box center [640, 423] width 78 height 23
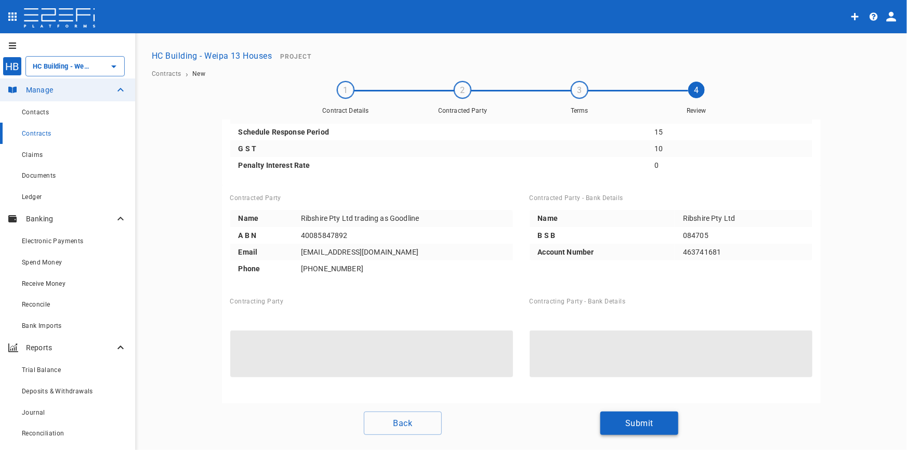
scroll to position [102, 0]
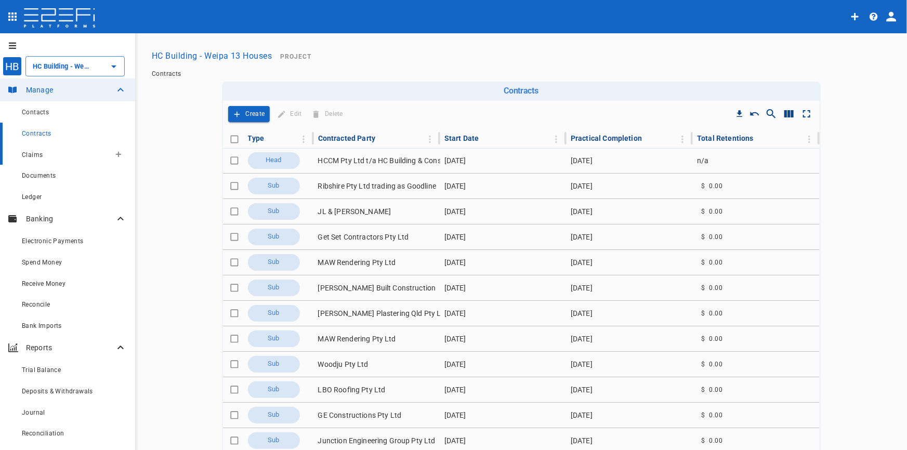
click at [32, 156] on span "Claims" at bounding box center [32, 154] width 21 height 7
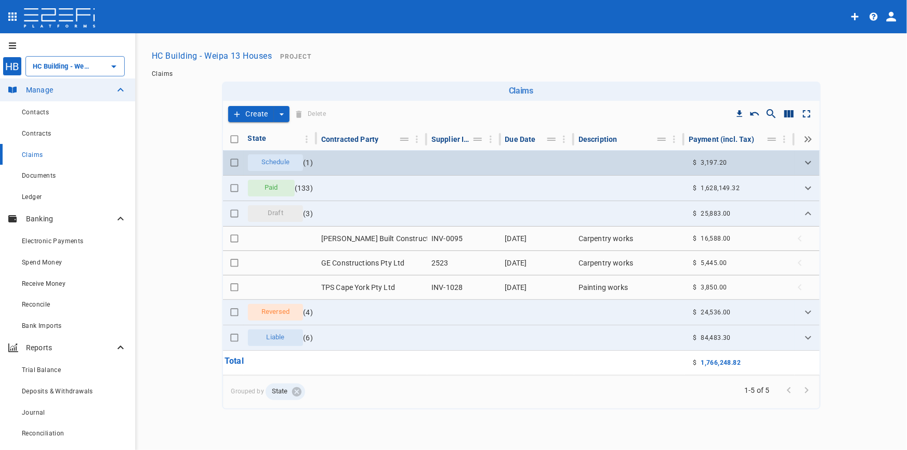
click at [290, 161] on span "Schedule" at bounding box center [275, 163] width 41 height 10
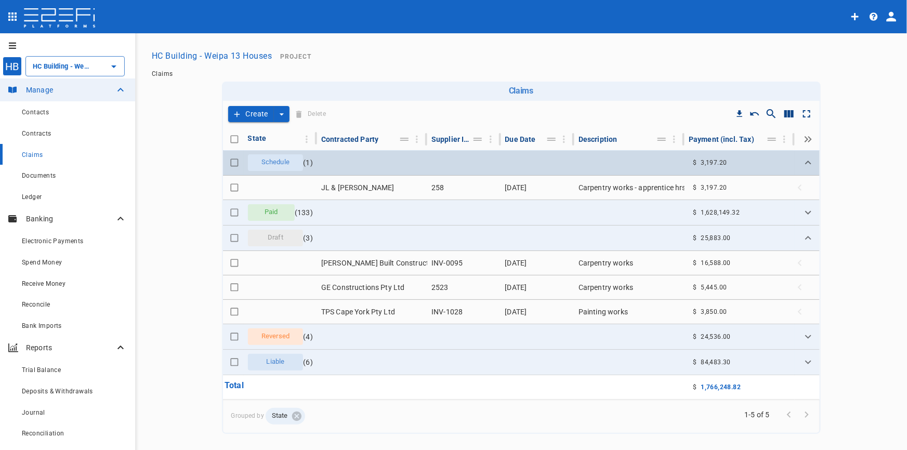
click at [290, 161] on span "Schedule" at bounding box center [275, 163] width 41 height 10
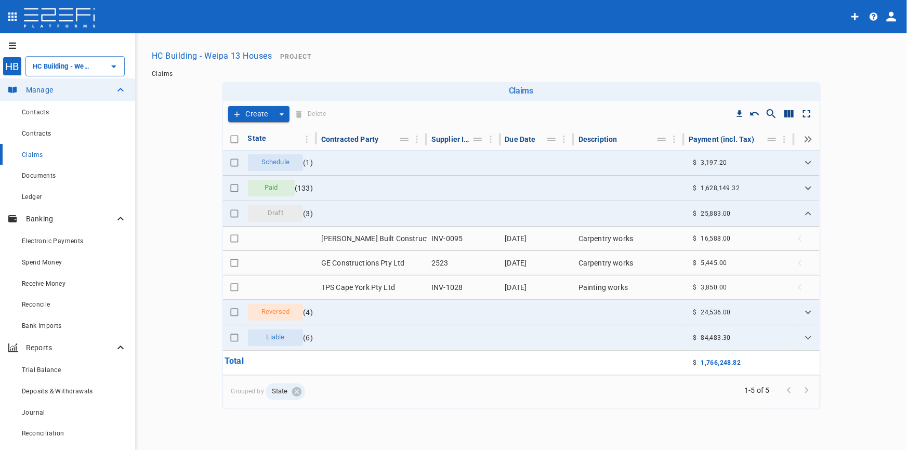
click at [263, 112] on button "Create" at bounding box center [251, 114] width 46 height 16
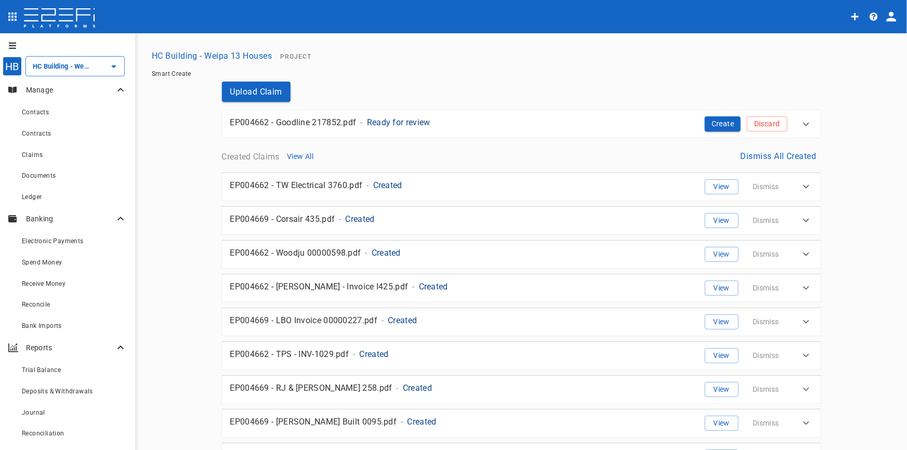
click at [389, 124] on p "Ready for review" at bounding box center [398, 122] width 63 height 12
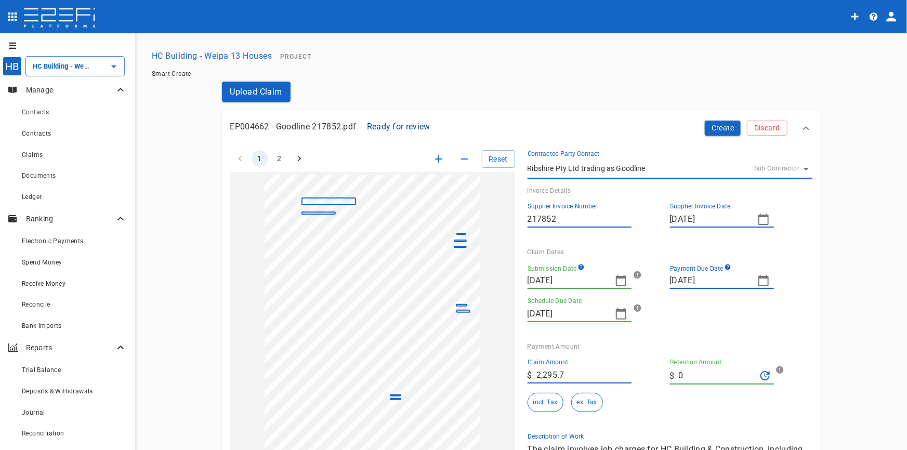
click at [619, 278] on icon "button" at bounding box center [621, 280] width 10 height 11
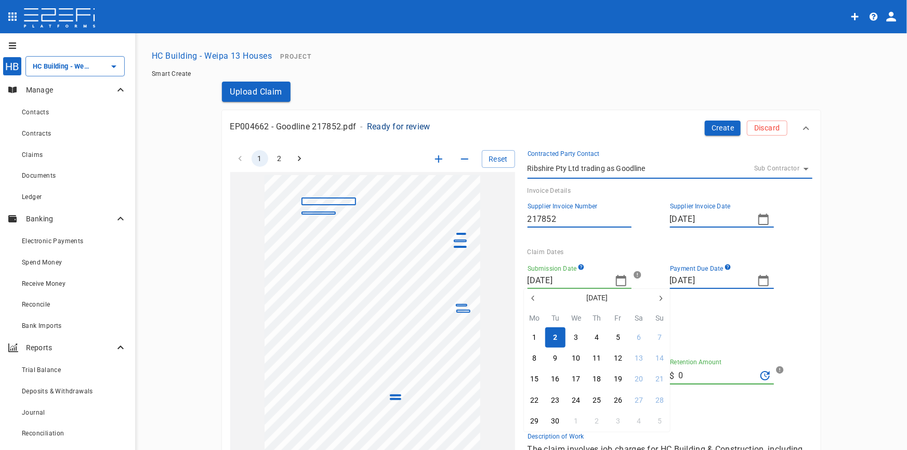
click at [530, 299] on icon "button" at bounding box center [533, 298] width 8 height 8
click at [531, 298] on icon "button" at bounding box center [533, 298] width 8 height 8
click at [535, 395] on div "19" at bounding box center [534, 400] width 8 height 11
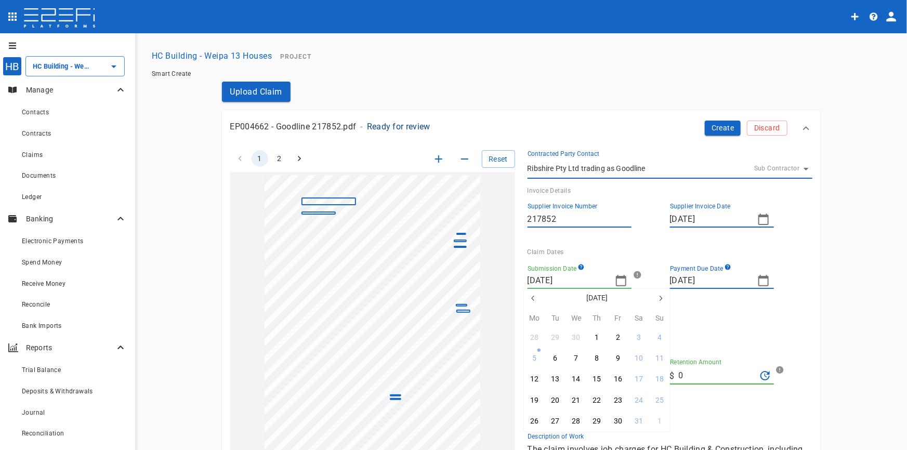
type input "[DATE]"
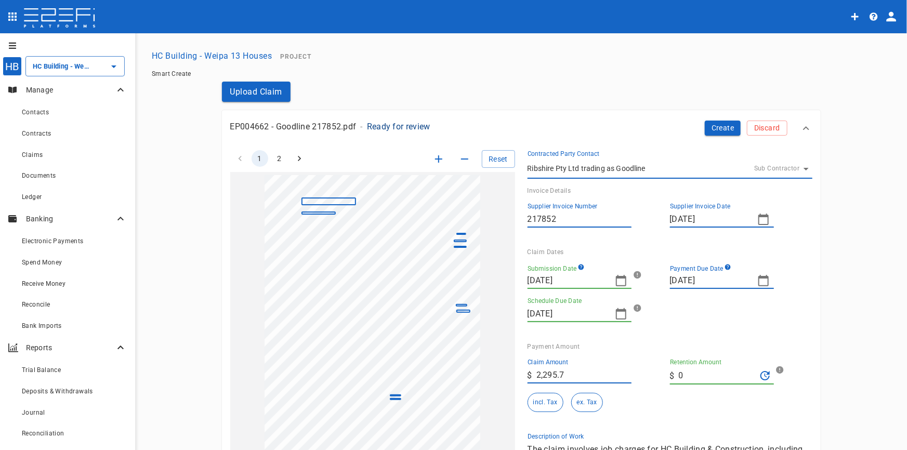
click at [760, 282] on icon "button" at bounding box center [764, 281] width 12 height 12
click at [673, 349] on button "2" at bounding box center [677, 347] width 20 height 20
type input "[DATE]"
click at [435, 161] on icon "button" at bounding box center [438, 158] width 7 height 7
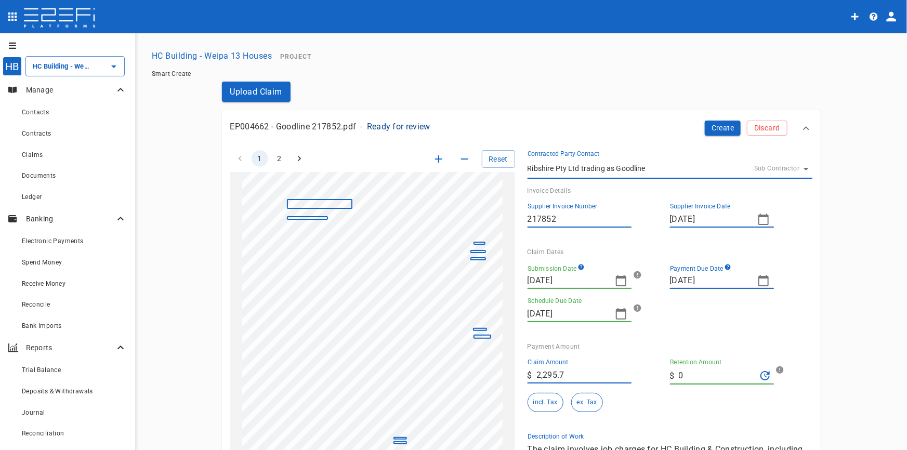
click at [435, 161] on icon "button" at bounding box center [438, 158] width 7 height 7
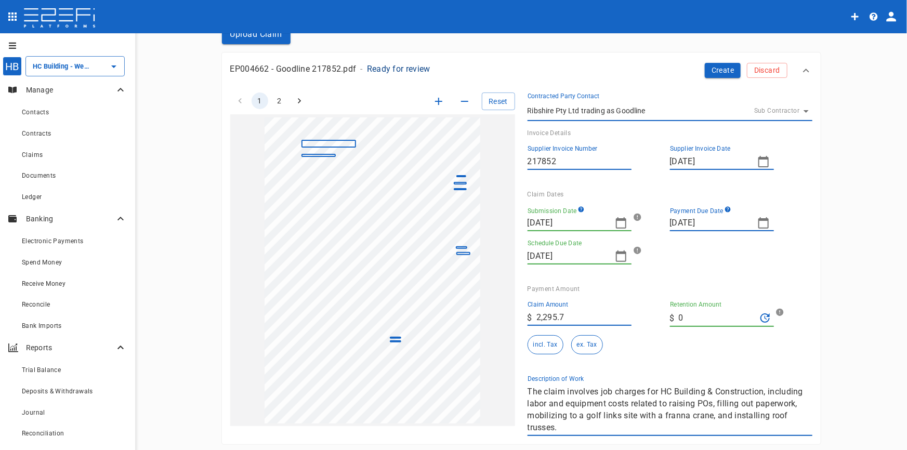
scroll to position [47, 0]
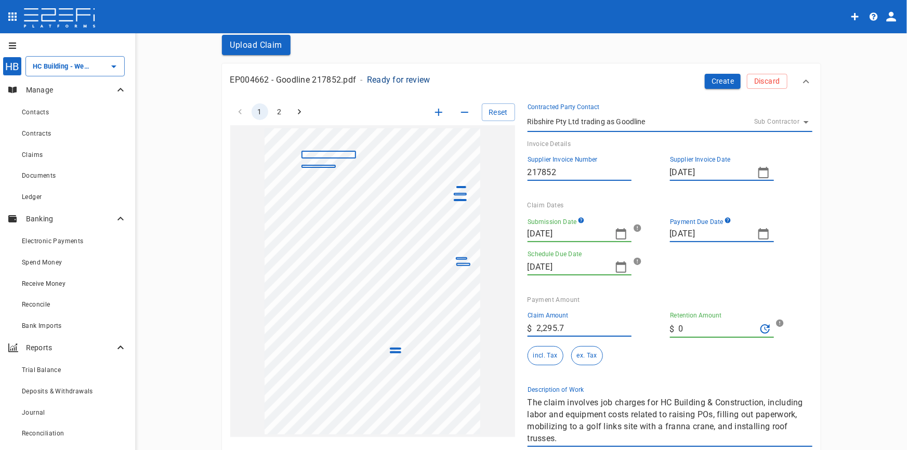
drag, startPoint x: 573, startPoint y: 440, endPoint x: 494, endPoint y: 400, distance: 88.1
click at [494, 400] on div "1 2 Reset SupplierInvoiceNumber: 217852 ClaimAmount: 2295.70 GSTAmount: 208.70 …" at bounding box center [515, 269] width 595 height 356
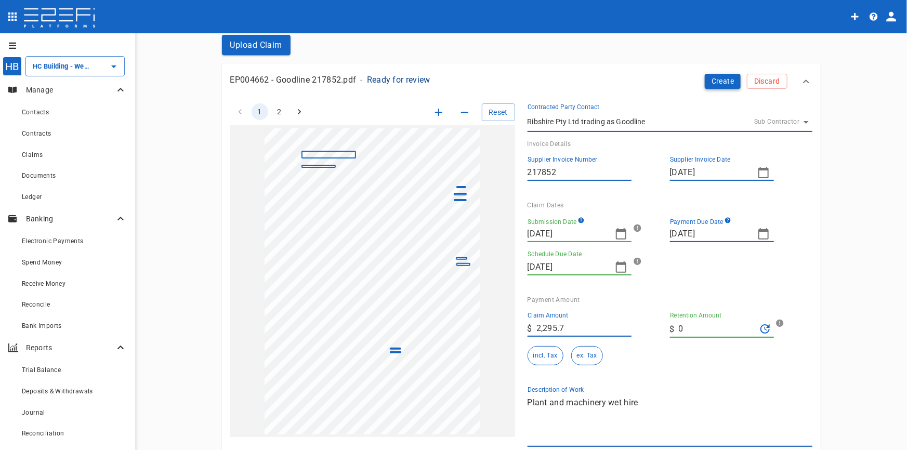
type textarea "Plant and machinery wet hire"
click at [716, 76] on button "Create" at bounding box center [723, 81] width 36 height 15
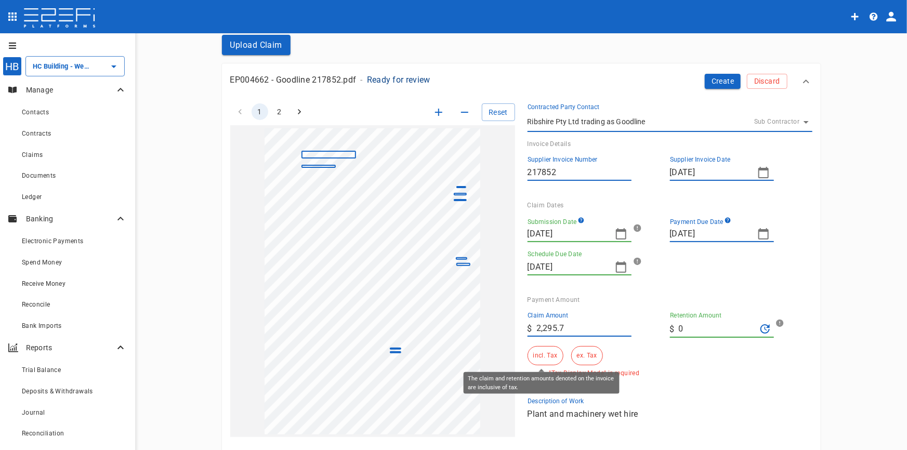
click at [534, 360] on button "incl. Tax" at bounding box center [546, 355] width 36 height 19
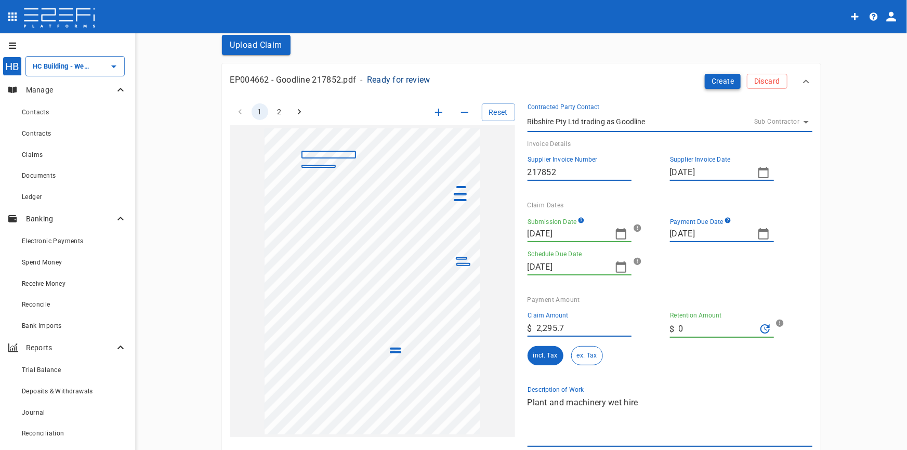
click at [724, 83] on button "Create" at bounding box center [723, 81] width 36 height 15
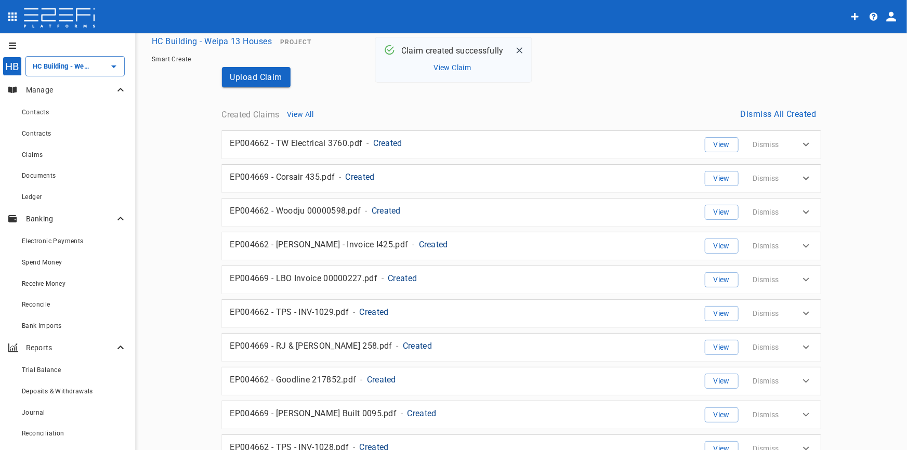
scroll to position [0, 0]
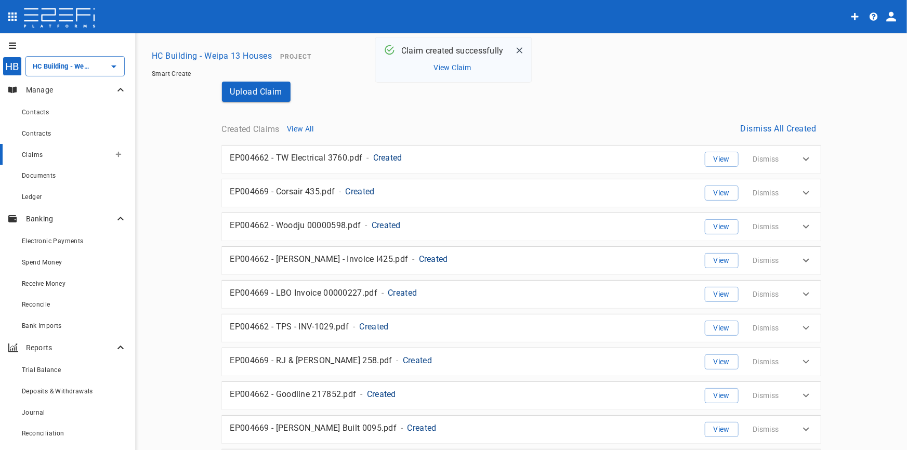
click at [24, 158] on span "Claims" at bounding box center [32, 154] width 21 height 7
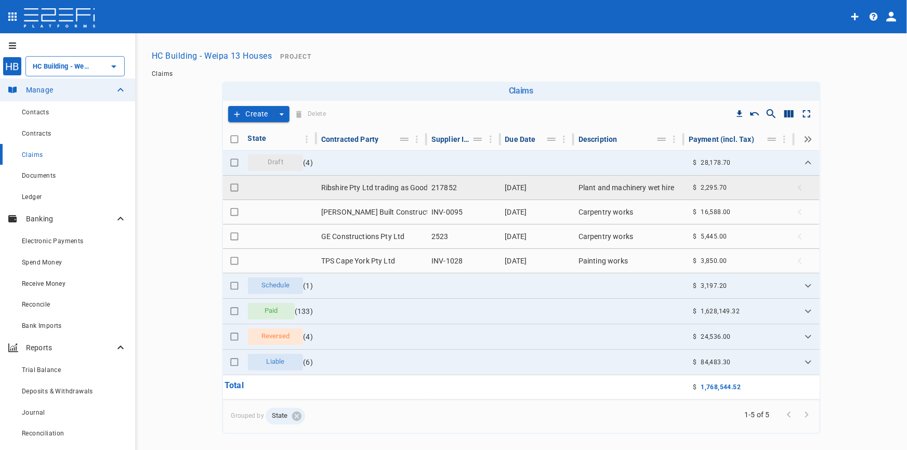
click at [380, 186] on td "Ribshire Pty Ltd trading as Goodline" at bounding box center [372, 188] width 110 height 24
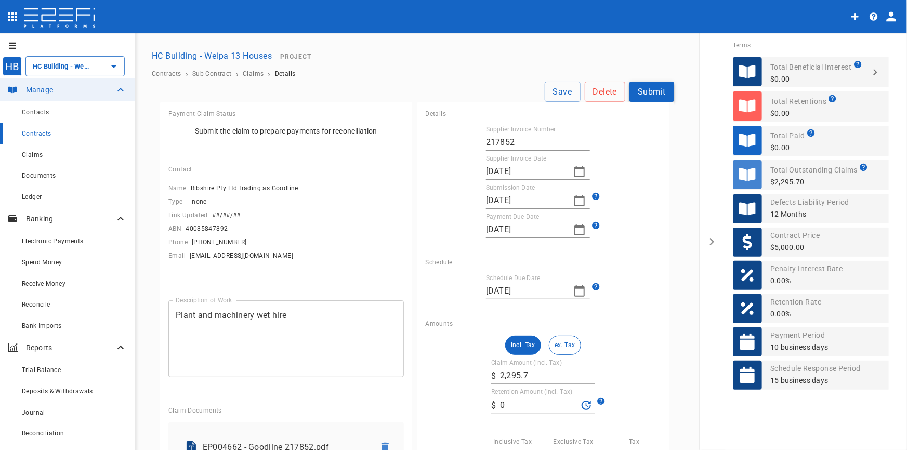
click at [643, 88] on button "Submit" at bounding box center [652, 92] width 45 height 20
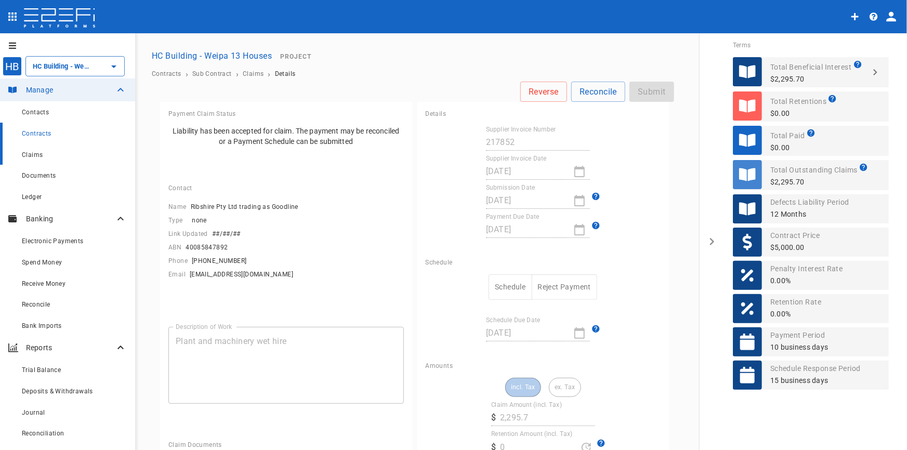
click at [39, 151] on div "Claims" at bounding box center [74, 154] width 105 height 13
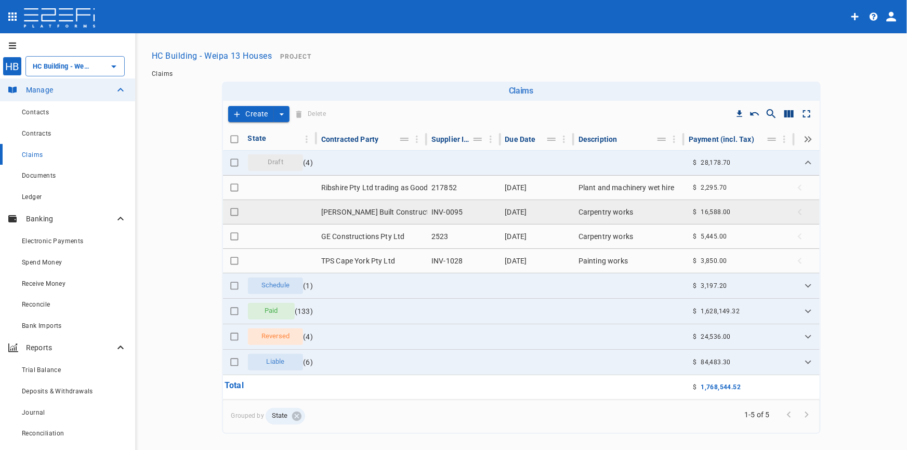
click at [370, 212] on td "[PERSON_NAME] Built Construction" at bounding box center [372, 212] width 110 height 24
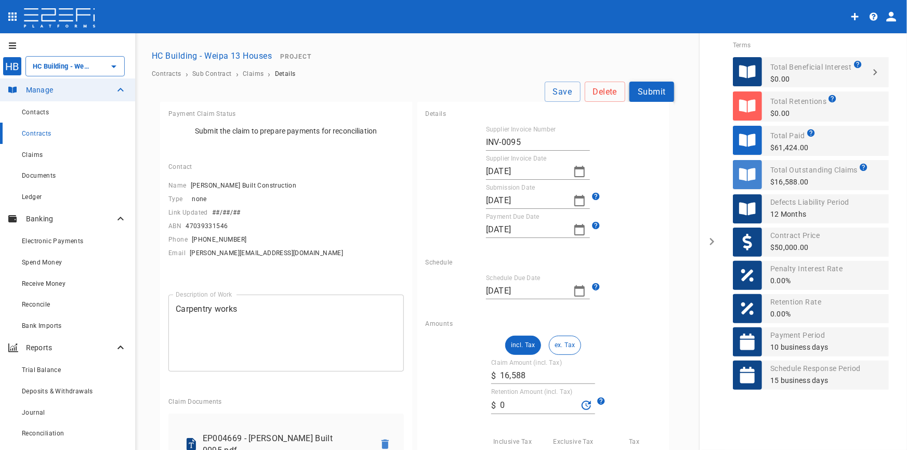
click at [647, 94] on button "Submit" at bounding box center [652, 92] width 45 height 20
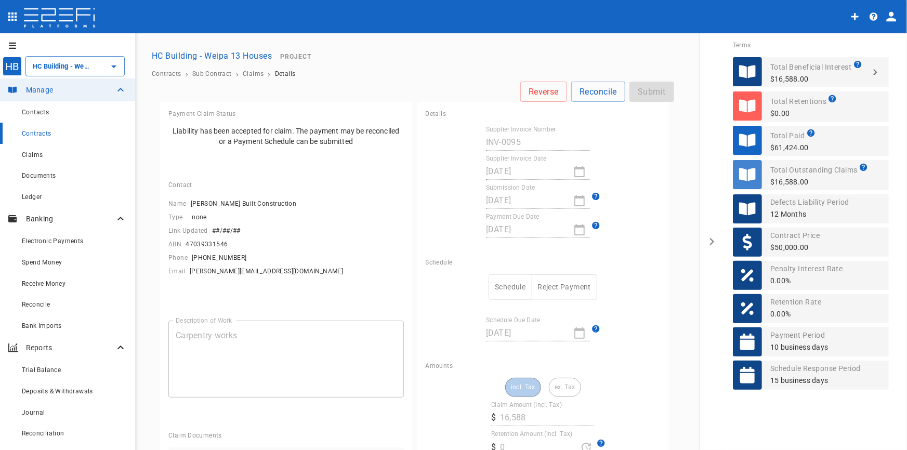
click at [509, 290] on button "Schedule" at bounding box center [510, 287] width 43 height 25
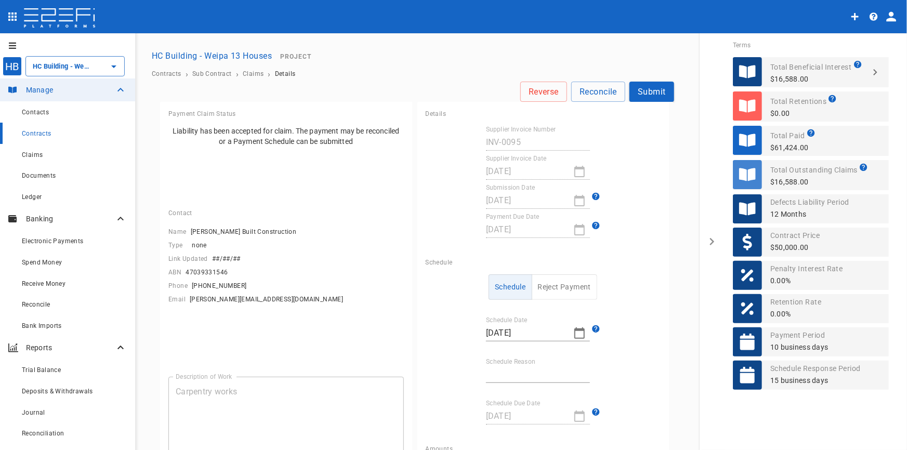
click at [580, 329] on icon "button" at bounding box center [580, 333] width 12 height 12
click at [492, 307] on icon "button" at bounding box center [490, 308] width 8 height 8
click at [492, 411] on div "16" at bounding box center [491, 410] width 8 height 11
type input "[DATE]"
click at [543, 377] on input "Schedule Reason" at bounding box center [538, 375] width 104 height 17
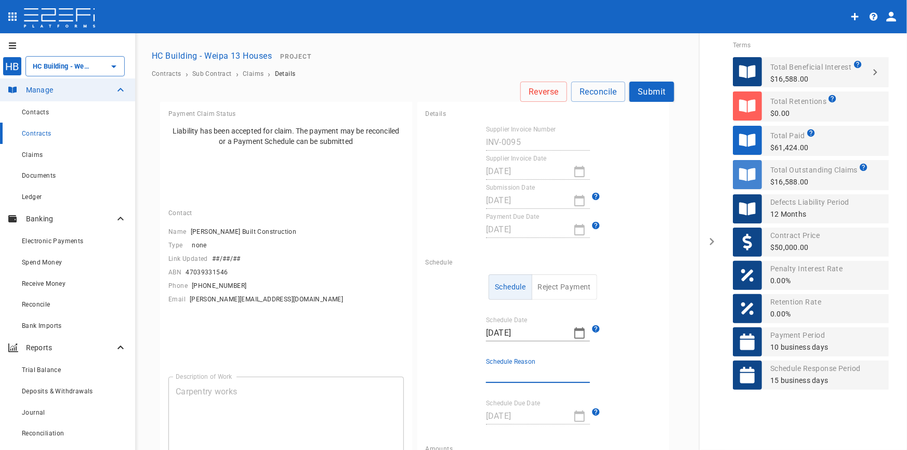
type input "Invoice contained other jobs"
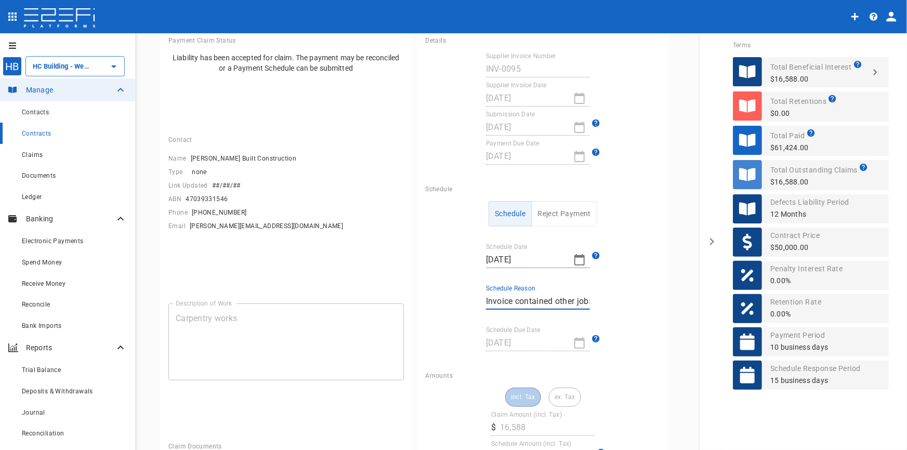
scroll to position [189, 0]
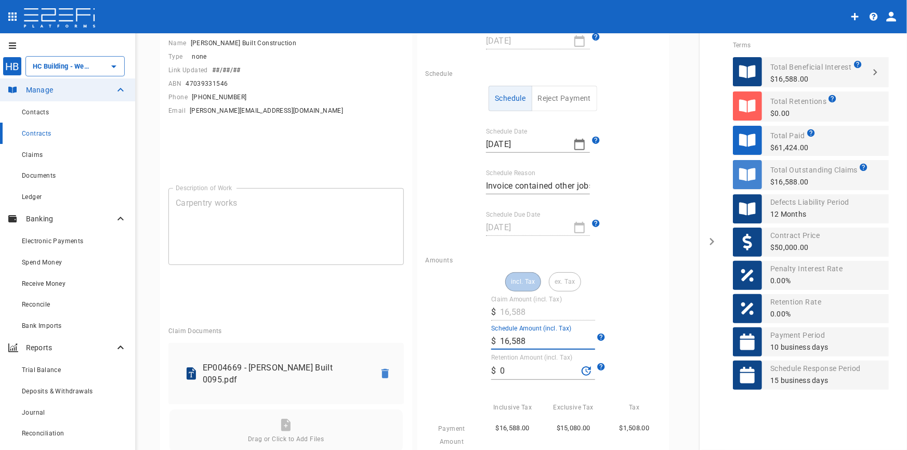
drag, startPoint x: 532, startPoint y: 346, endPoint x: 418, endPoint y: 343, distance: 113.9
click at [418, 342] on div "Amounts incl. Tax ex. Tax Claim Amount (incl. Tax) ​ $ 16,588 Schedule Amount (…" at bounding box center [544, 382] width 252 height 267
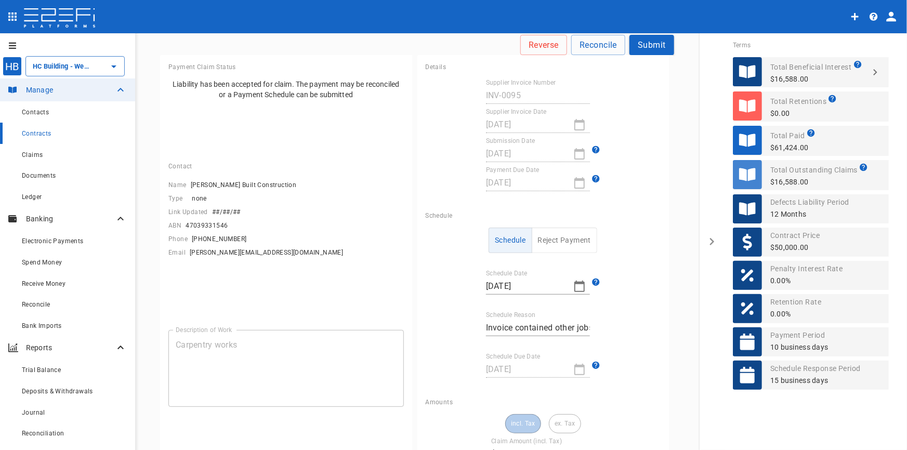
scroll to position [0, 0]
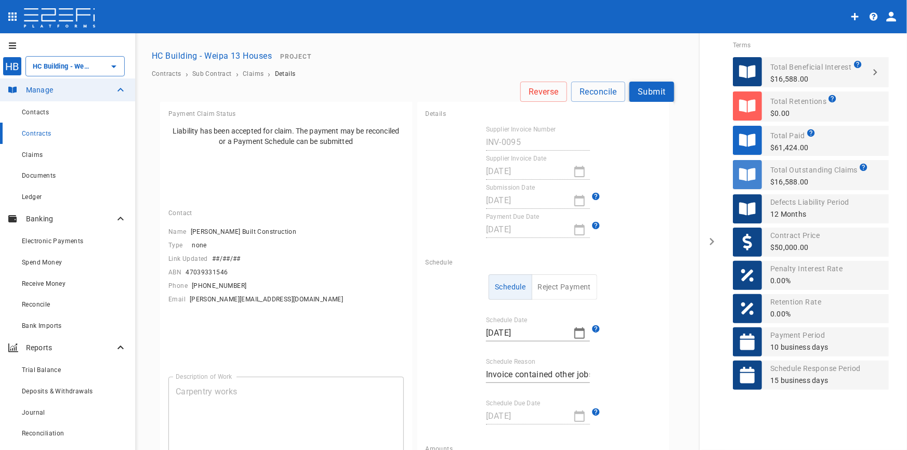
type input "6,336"
click at [634, 94] on button "Submit" at bounding box center [652, 92] width 45 height 20
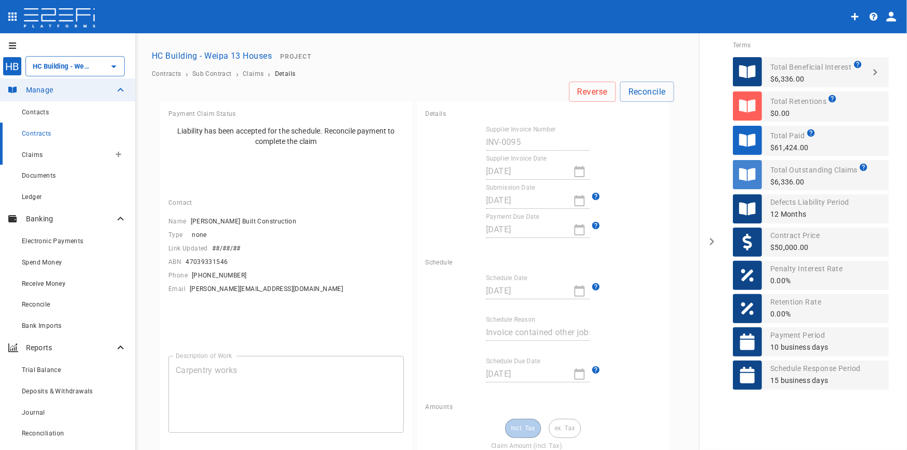
click at [33, 155] on span "Claims" at bounding box center [32, 154] width 21 height 7
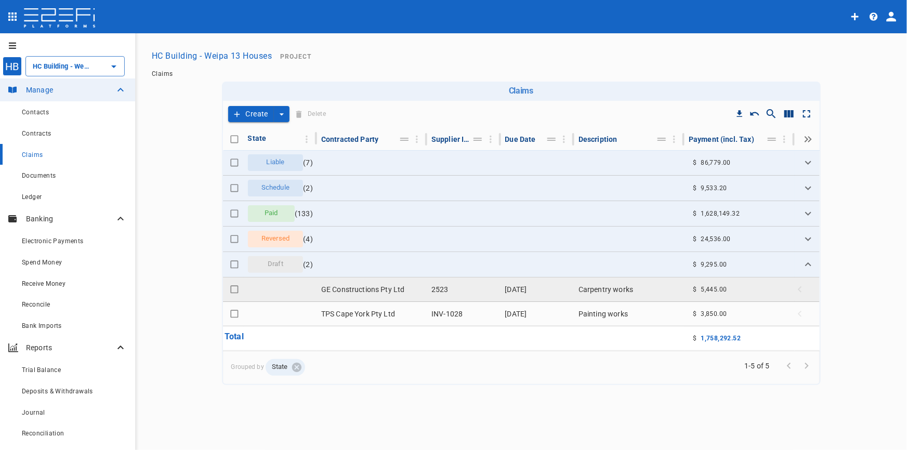
click at [370, 291] on td "GE Constructions Pty Ltd" at bounding box center [372, 290] width 110 height 24
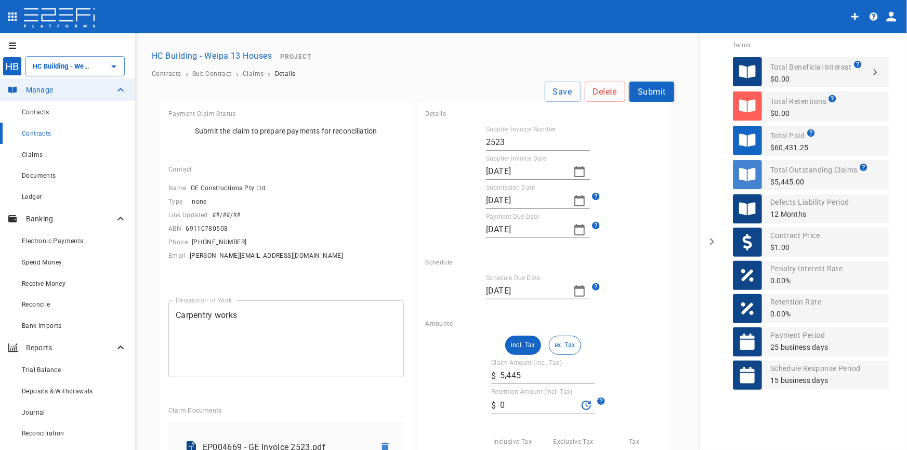
click at [654, 90] on button "Submit" at bounding box center [652, 92] width 45 height 20
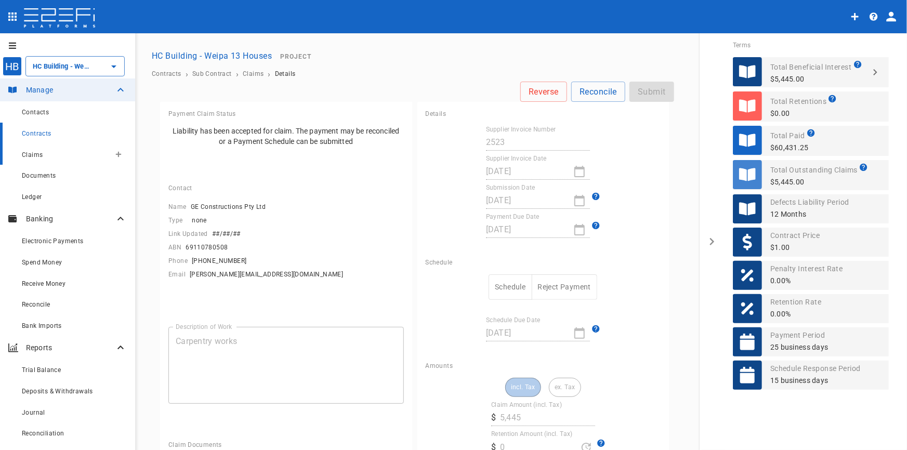
click at [45, 161] on div "Claims" at bounding box center [66, 154] width 88 height 13
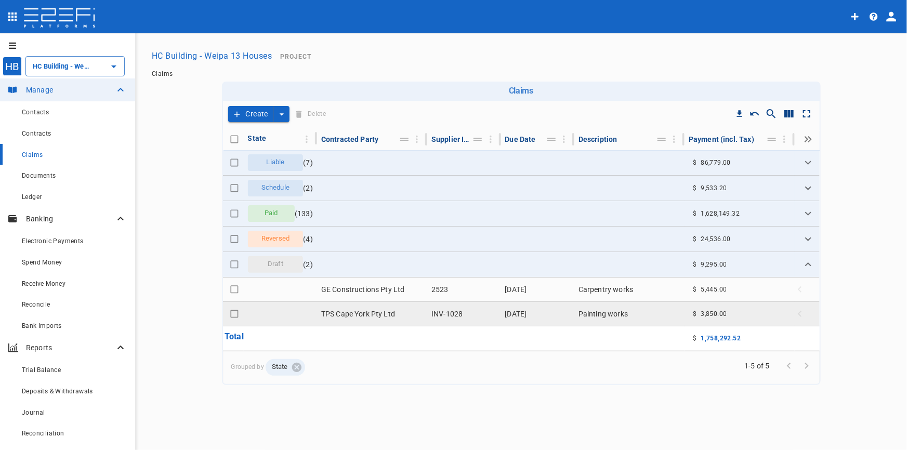
click at [394, 318] on td "TPS Cape York Pty Ltd" at bounding box center [372, 314] width 110 height 24
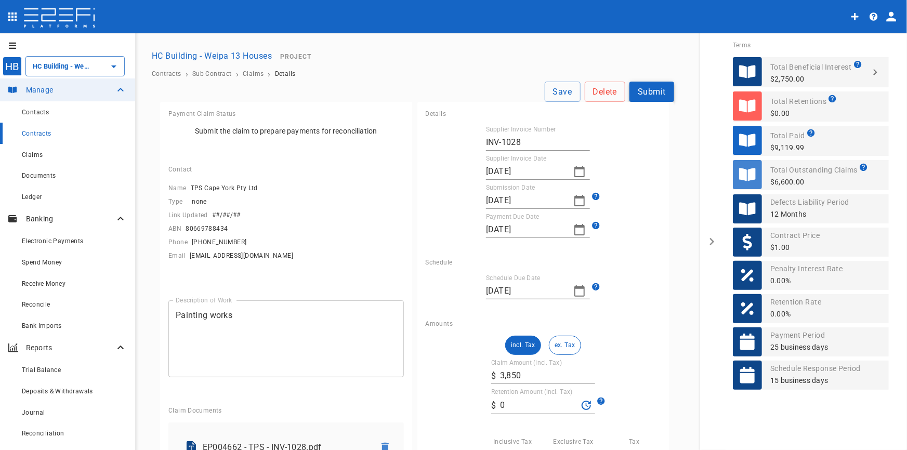
click at [633, 94] on button "Submit" at bounding box center [652, 92] width 45 height 20
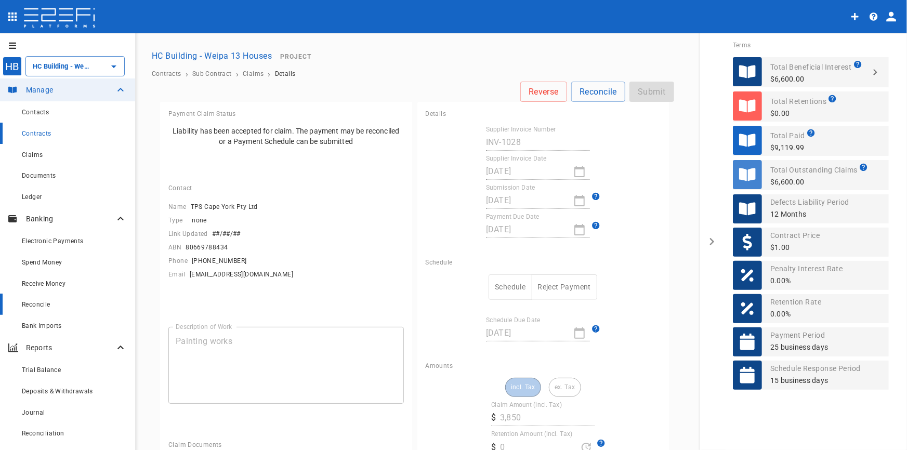
click at [38, 301] on div "Reconcile" at bounding box center [74, 304] width 105 height 13
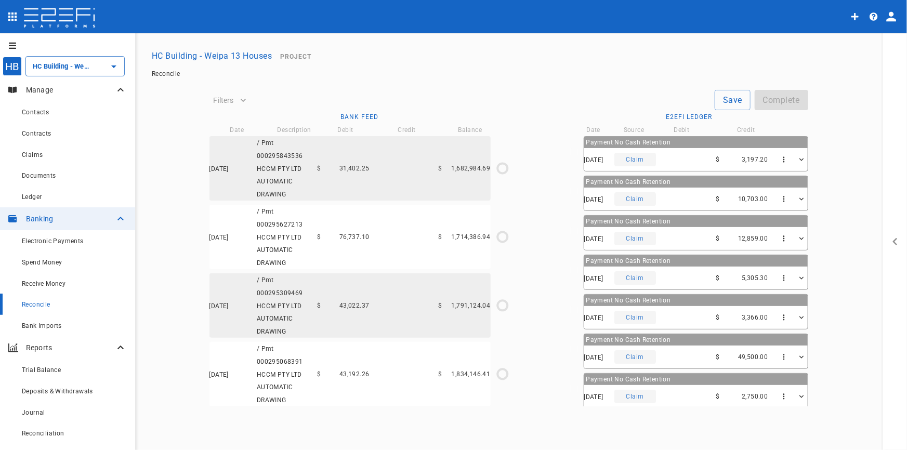
type input "[DATE]"
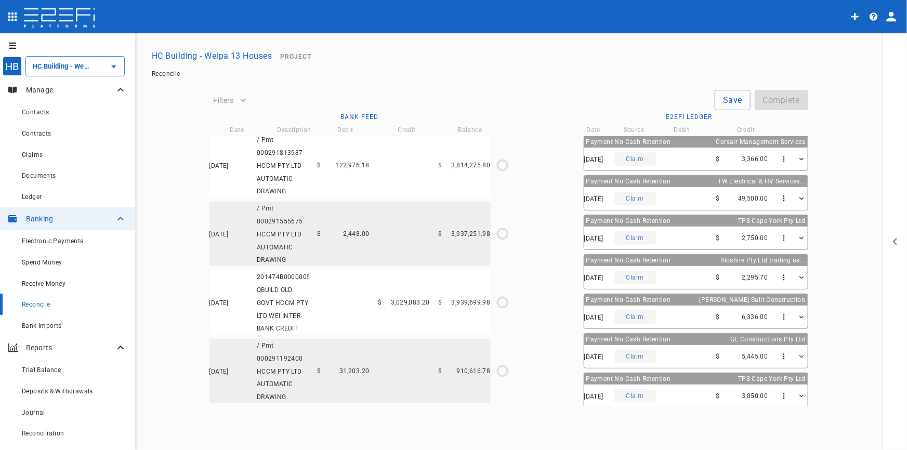
scroll to position [1230, 0]
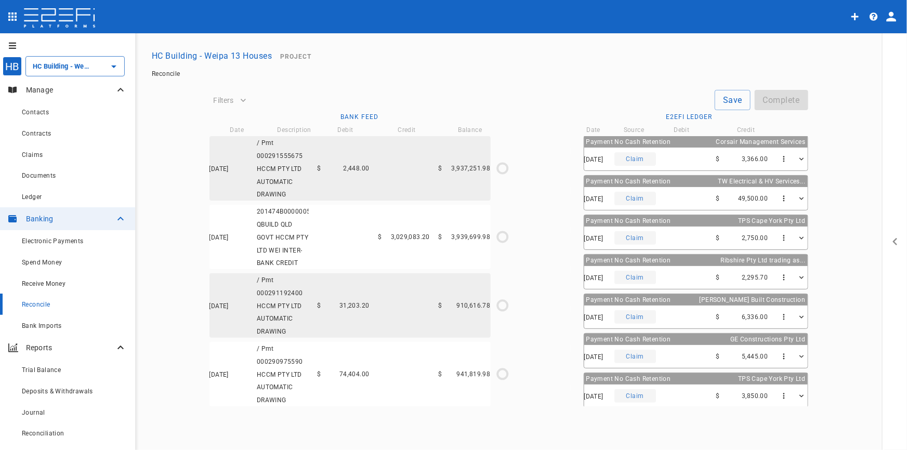
click at [370, 353] on div "[DATE] / Pmt 000290975590 HCCM PTY LTD AUTOMATIC DRAWING $ 74,404.00 $ 941,819.…" at bounding box center [350, 374] width 281 height 64
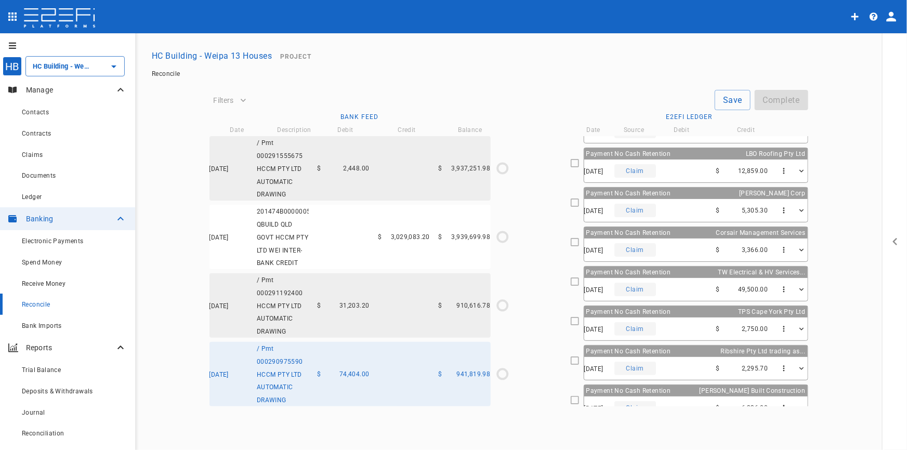
scroll to position [0, 0]
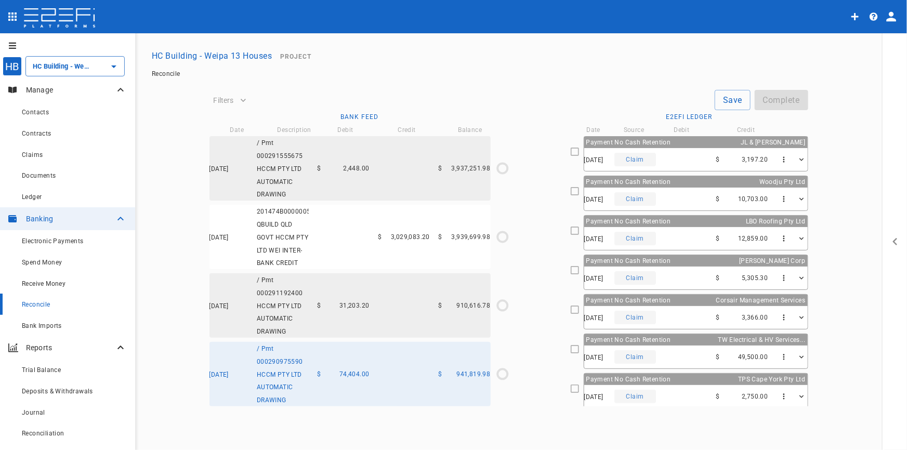
click at [716, 197] on div "$ 10,703.00" at bounding box center [742, 199] width 52 height 7
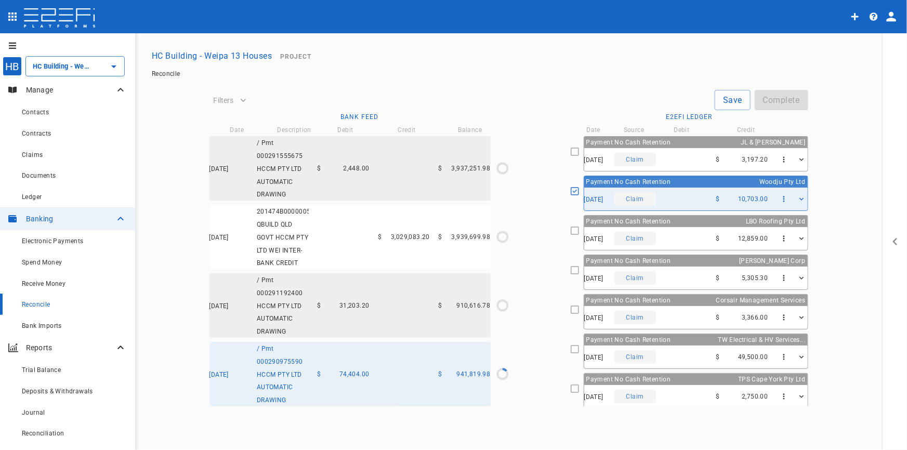
type input "[DATE]"
type input "941,819.98"
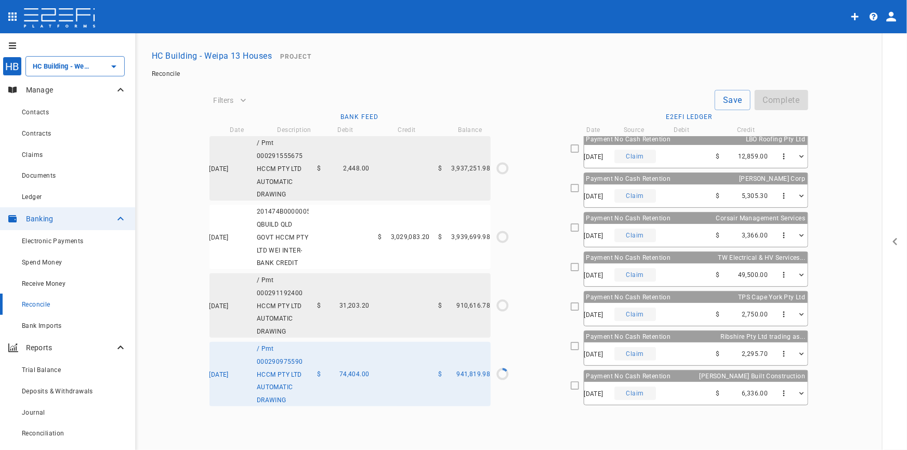
scroll to position [94, 0]
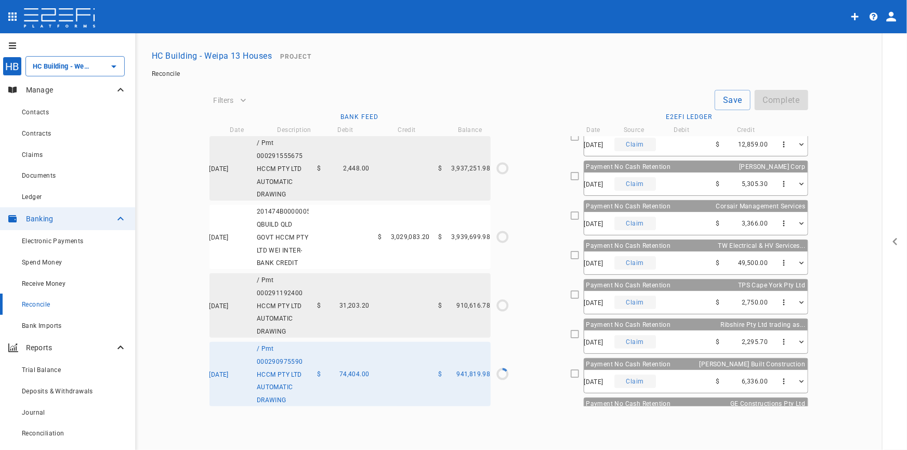
click at [680, 217] on div "[DATE] Claim $ 3,366.00" at bounding box center [696, 223] width 224 height 23
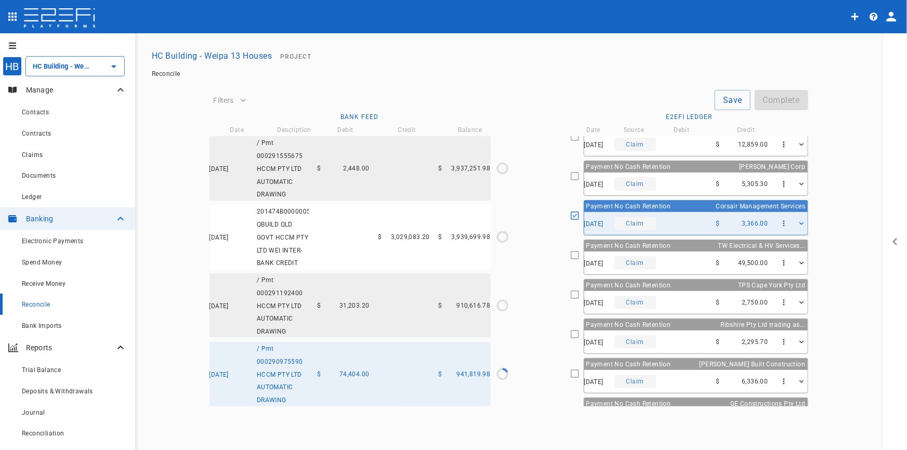
click at [680, 217] on div "[DATE] Claim $ 3,366.00" at bounding box center [696, 223] width 224 height 23
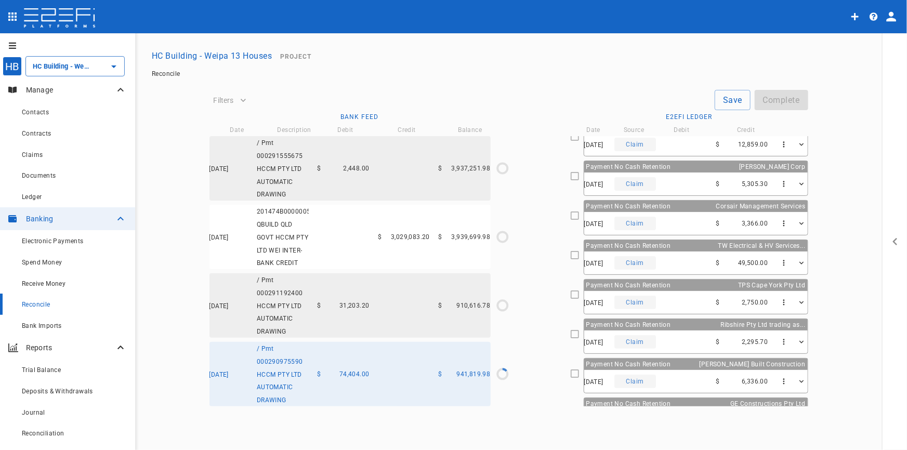
click at [679, 292] on div "[DATE] Claim $ 2,750.00" at bounding box center [696, 302] width 224 height 23
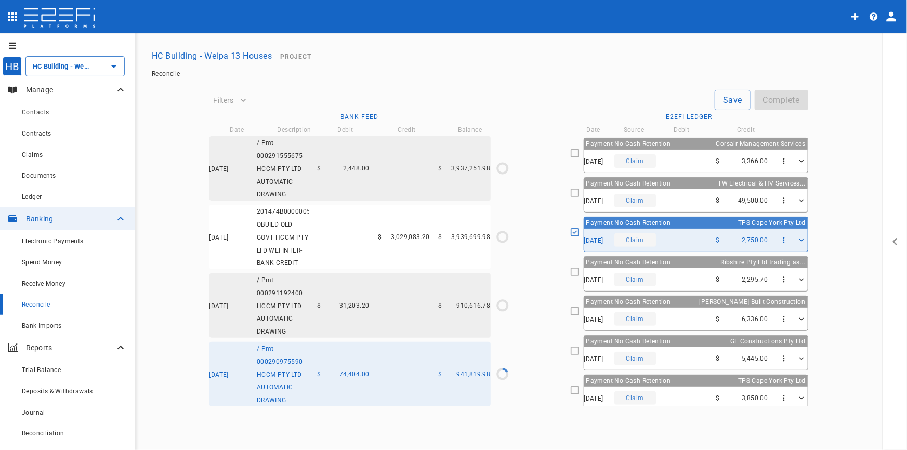
scroll to position [159, 0]
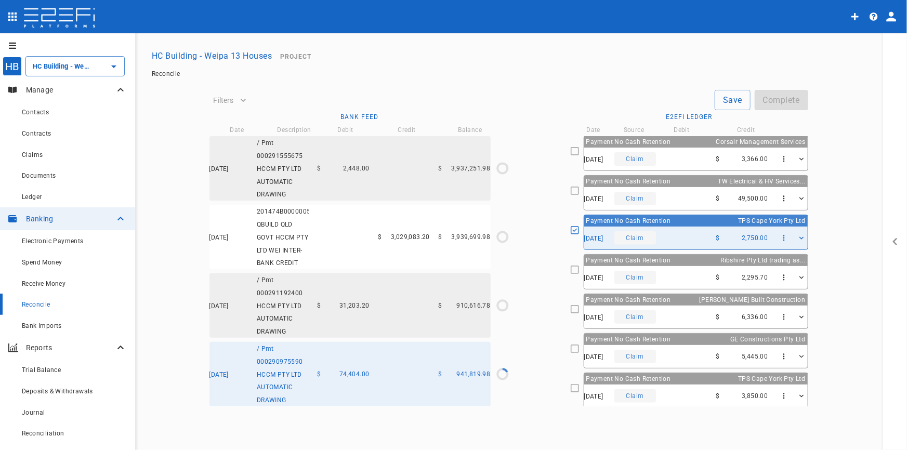
click at [694, 390] on div "[DATE] Claim $ 3,850.00" at bounding box center [696, 396] width 224 height 23
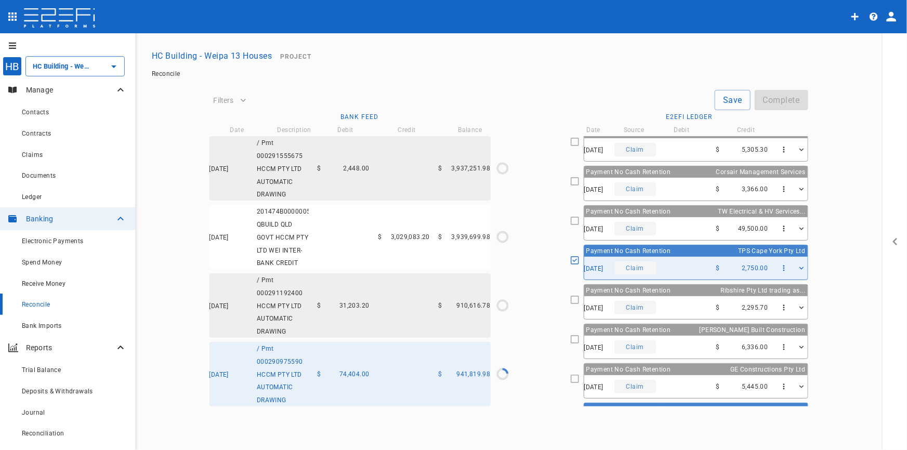
scroll to position [111, 0]
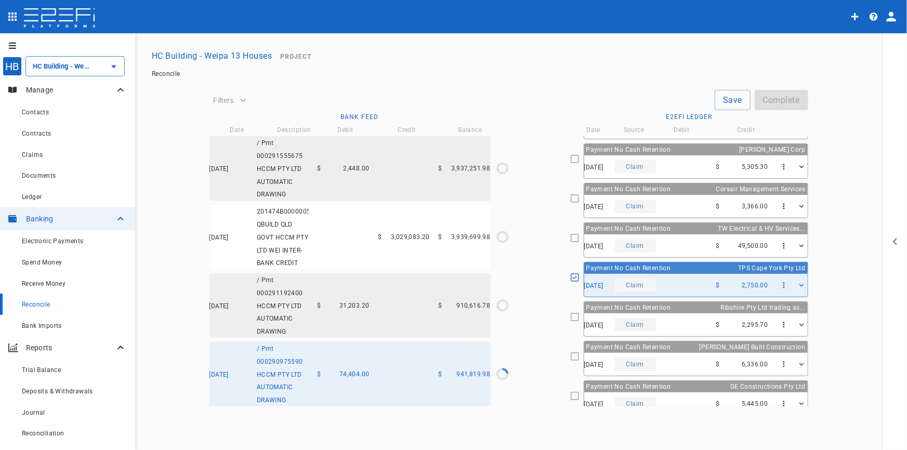
click at [686, 238] on div "[DATE] Claim $ 49,500.00" at bounding box center [696, 245] width 224 height 23
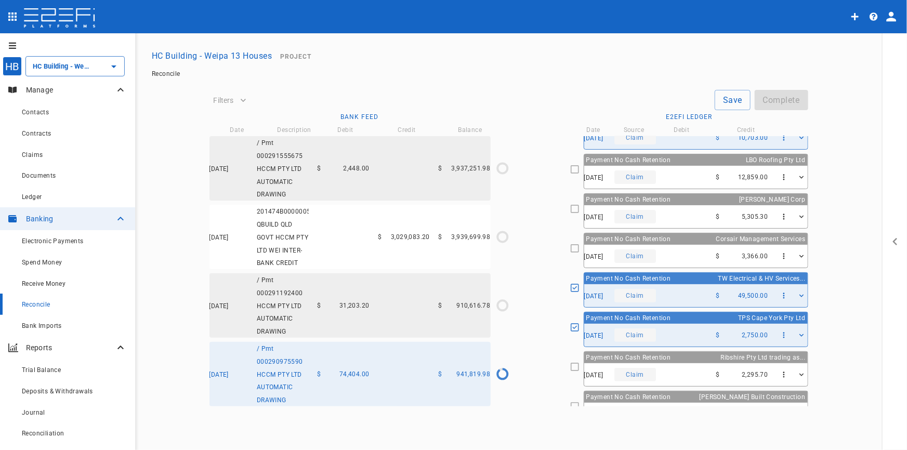
scroll to position [0, 0]
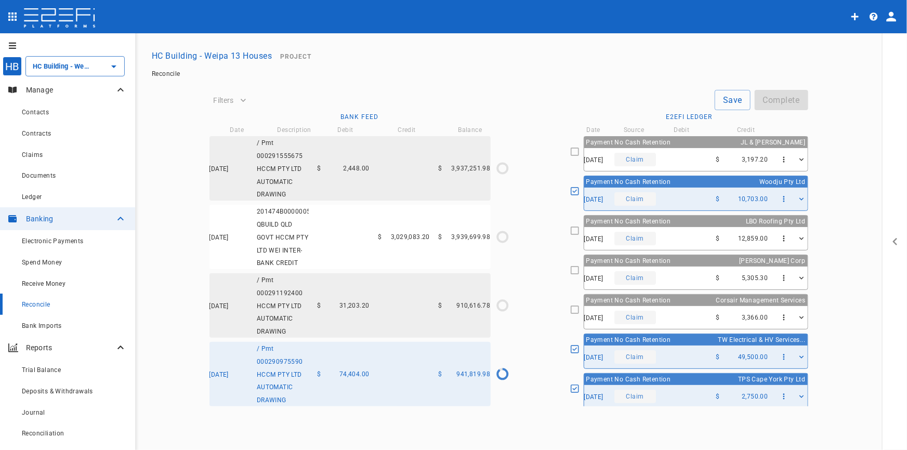
click at [683, 275] on div "[DATE] Claim $ 5,305.30" at bounding box center [696, 278] width 224 height 23
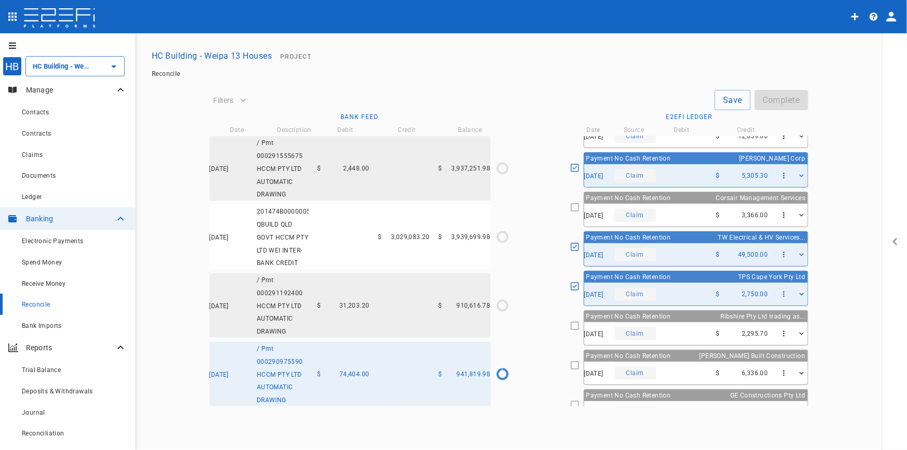
scroll to position [159, 0]
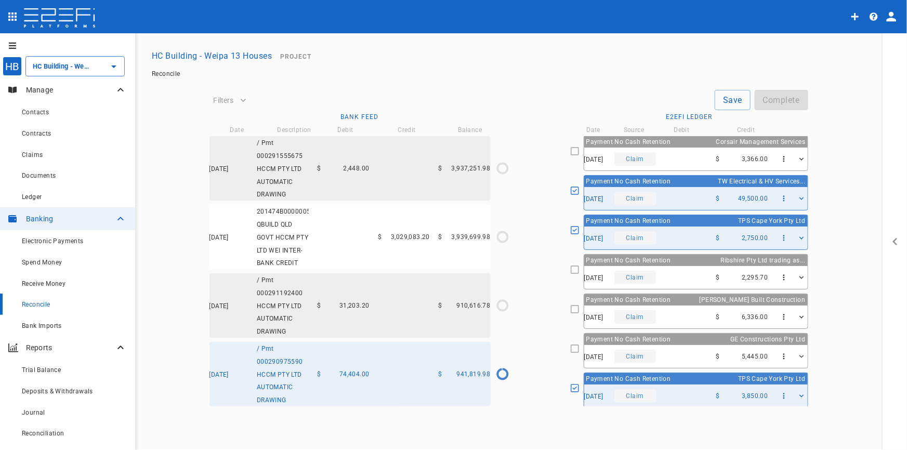
click at [673, 276] on div "[DATE] Claim $ 2,295.70" at bounding box center [696, 277] width 224 height 23
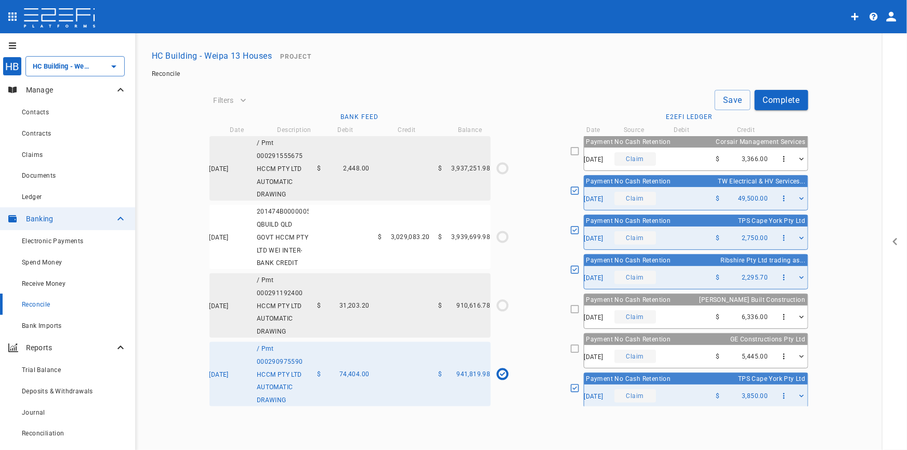
scroll to position [1222, 0]
click at [730, 99] on button "Save" at bounding box center [733, 100] width 36 height 20
click at [359, 312] on div "[DATE] / Pmt 000291192400 HCCM PTY LTD AUTOMATIC DRAWING $ 31,203.20 $ 910,616.…" at bounding box center [350, 305] width 281 height 64
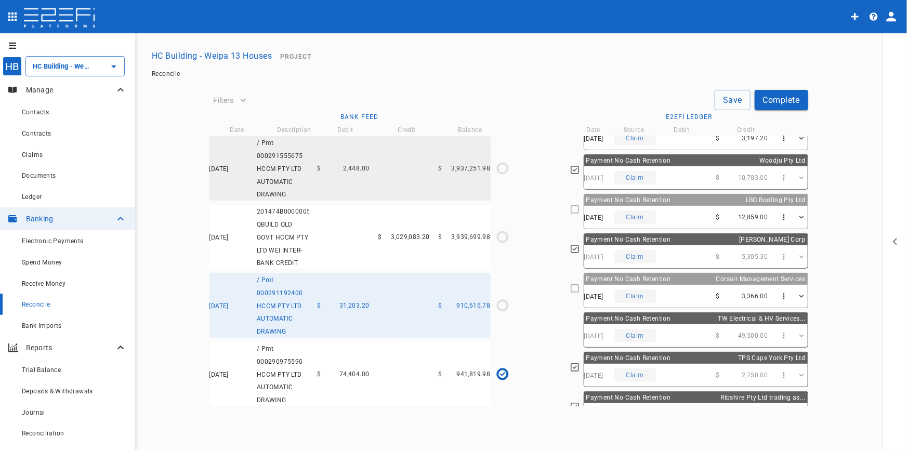
scroll to position [0, 0]
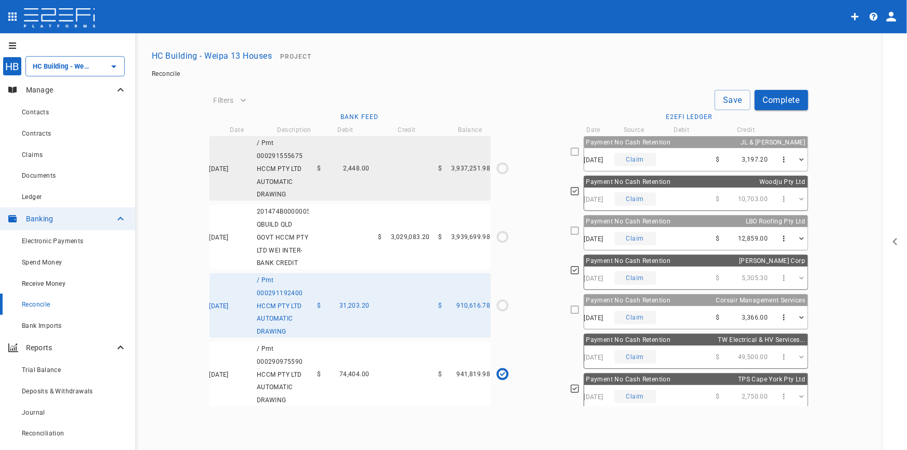
click at [660, 151] on div "[DATE] Claim $ 3,197.20" at bounding box center [696, 159] width 224 height 23
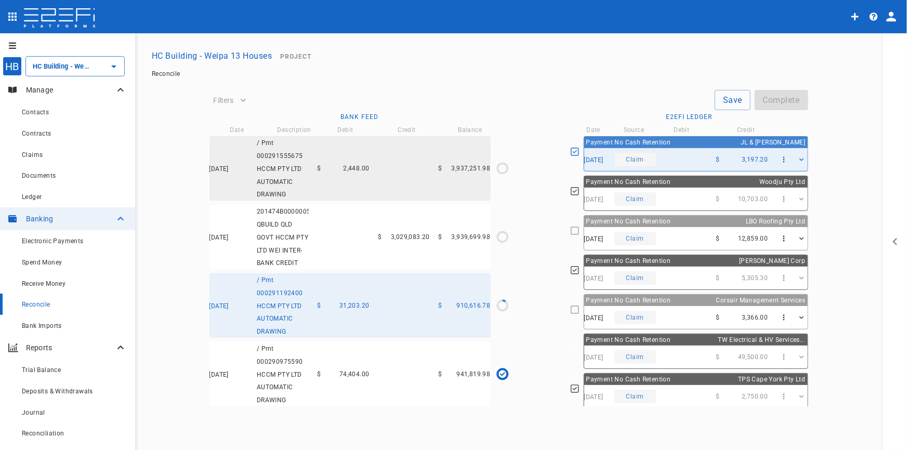
type input "[DATE]"
click at [671, 237] on div "[DATE] Claim $ 12,859.00" at bounding box center [696, 238] width 224 height 23
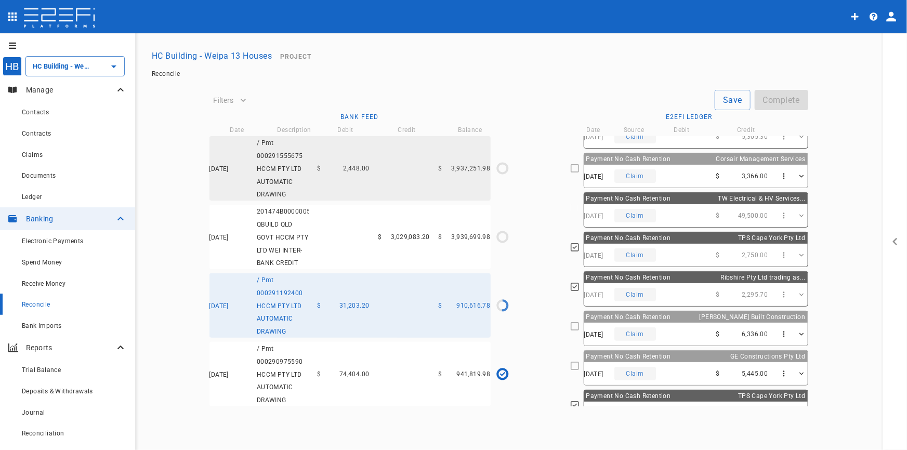
scroll to position [159, 0]
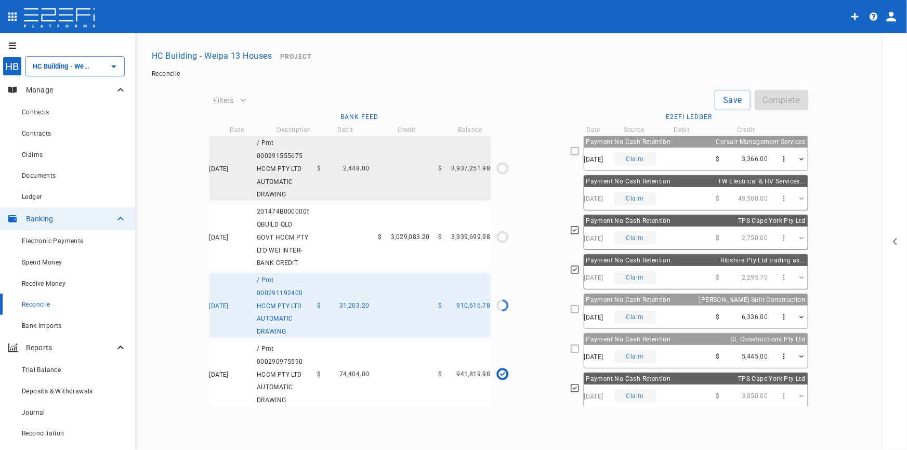
click at [680, 312] on div "[DATE] Claim $ 6,336.00" at bounding box center [696, 317] width 224 height 23
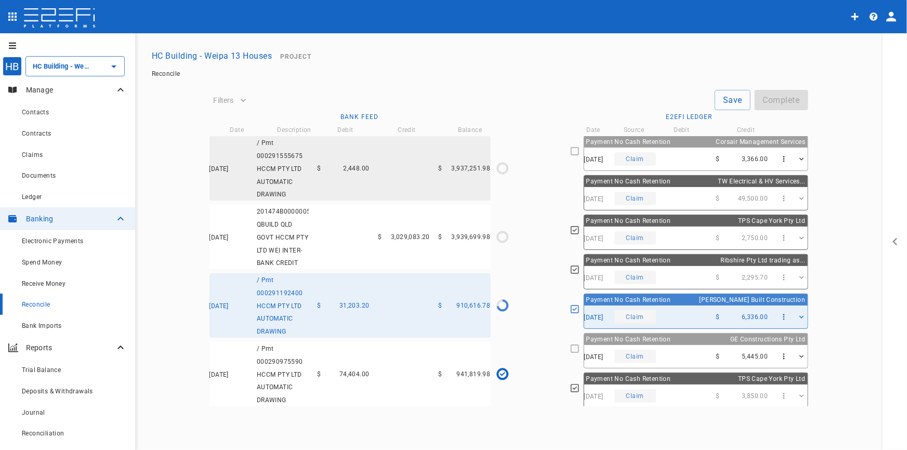
click at [680, 356] on div "[DATE] Claim $ 5,445.00" at bounding box center [696, 356] width 224 height 23
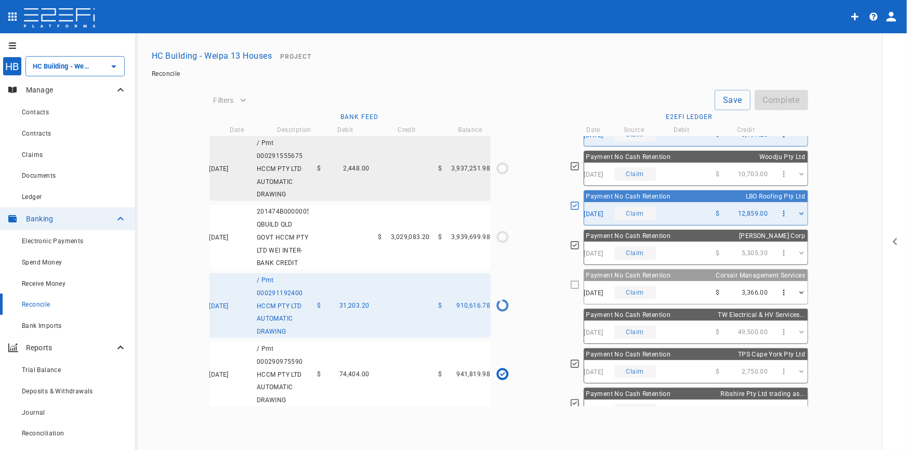
scroll to position [0, 0]
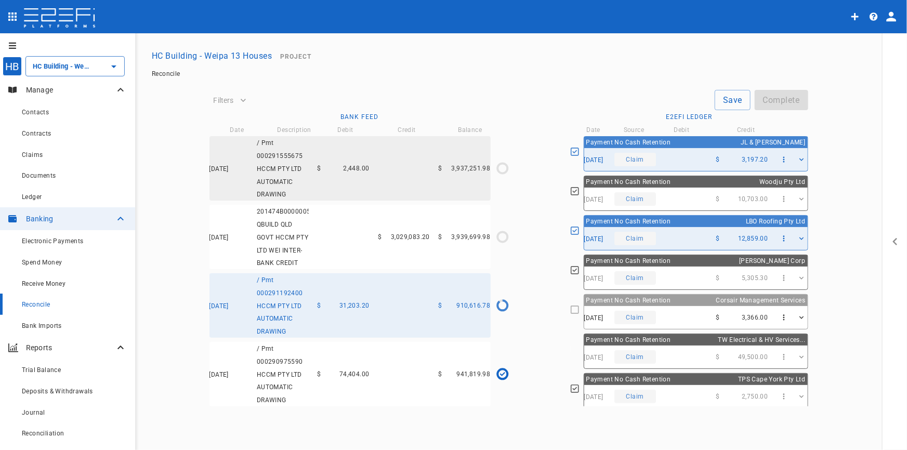
click at [673, 310] on div "[DATE] Claim $ 3,366.00" at bounding box center [696, 317] width 224 height 23
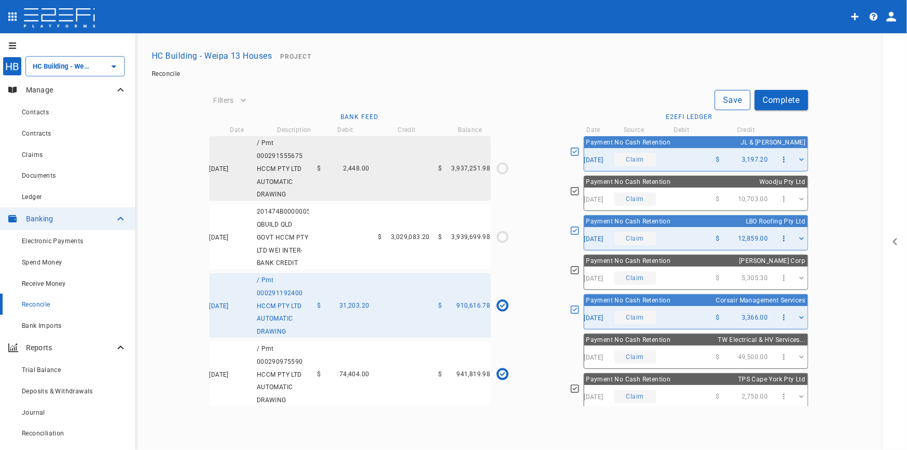
click at [726, 101] on button "Save" at bounding box center [733, 100] width 36 height 20
click at [795, 99] on button "Complete" at bounding box center [782, 100] width 54 height 20
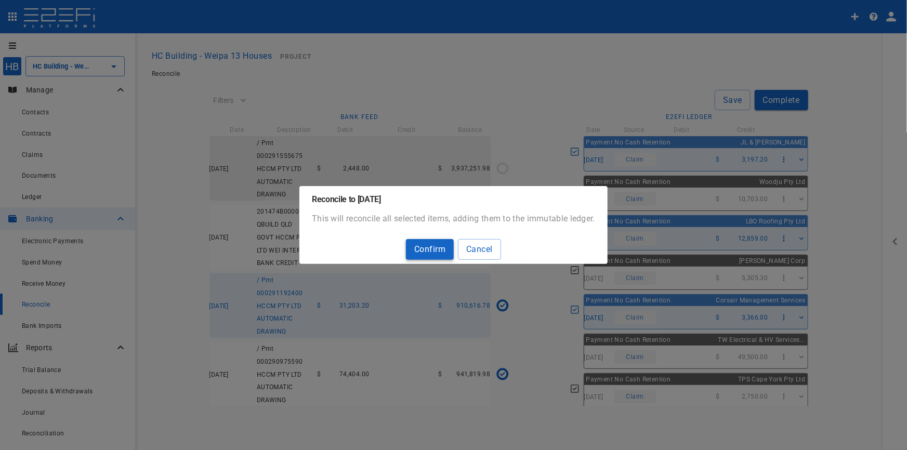
click at [434, 253] on button "Confirm" at bounding box center [430, 249] width 48 height 20
type input "1,016,223.98"
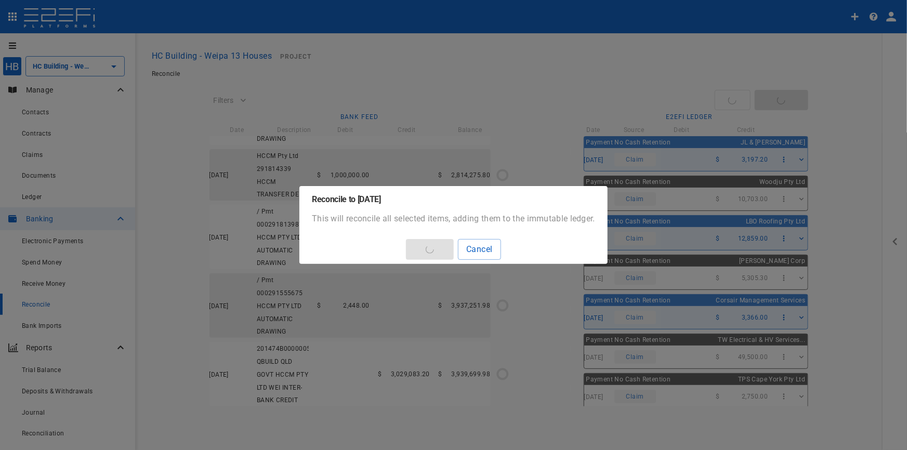
type input "[DATE]"
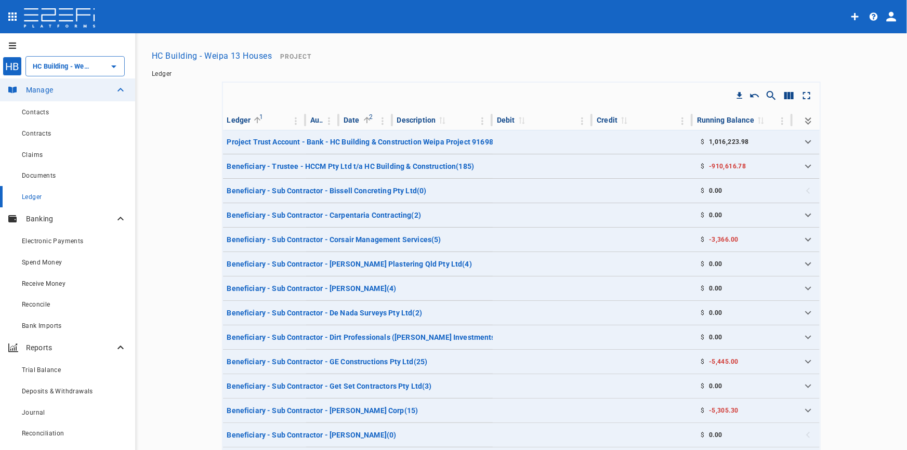
type input "HC Building - Weipa 13 Houses"
click at [31, 307] on span "Reconcile" at bounding box center [36, 304] width 29 height 7
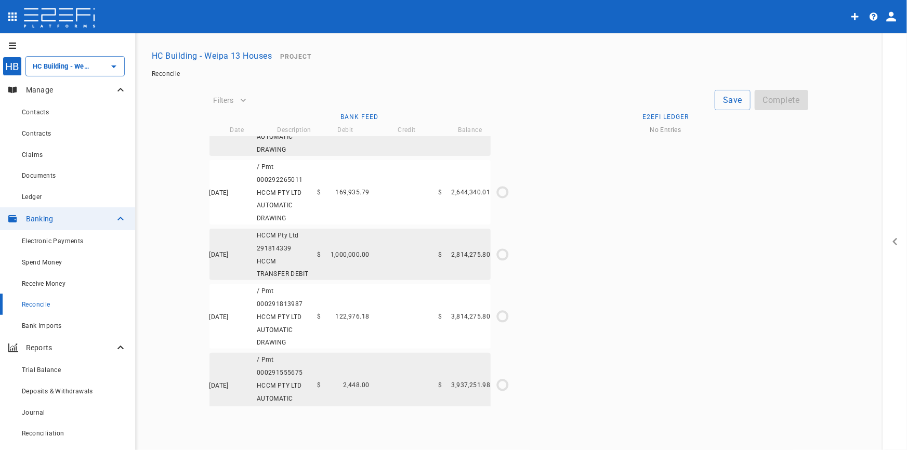
scroll to position [1092, 0]
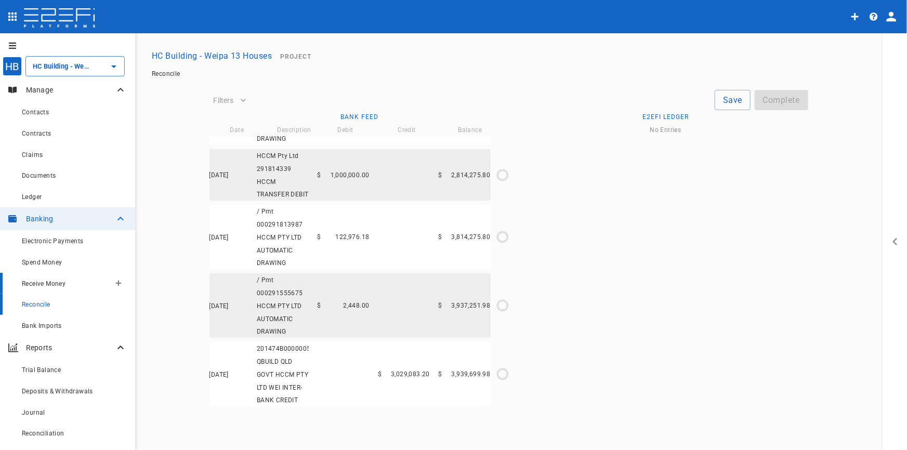
click at [34, 282] on span "Receive Money" at bounding box center [44, 283] width 44 height 7
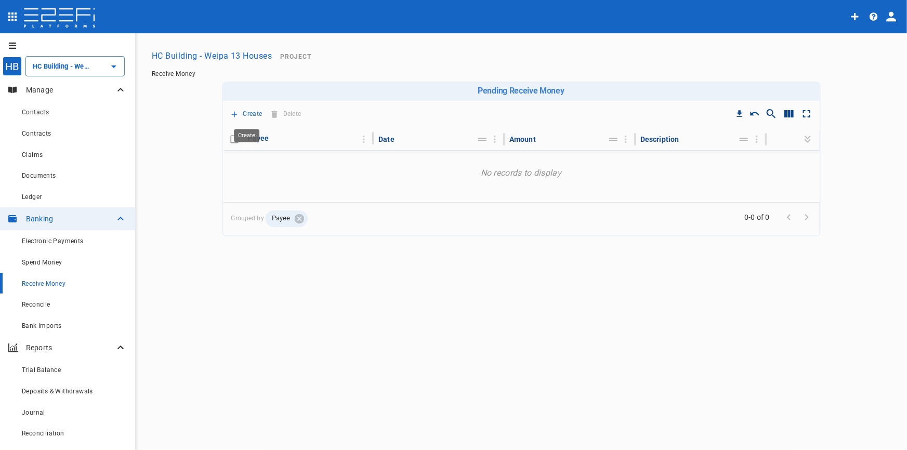
click at [238, 113] on icon "Create" at bounding box center [234, 114] width 9 height 9
click at [244, 130] on span "Principal Progress Payment" at bounding box center [286, 132] width 99 height 12
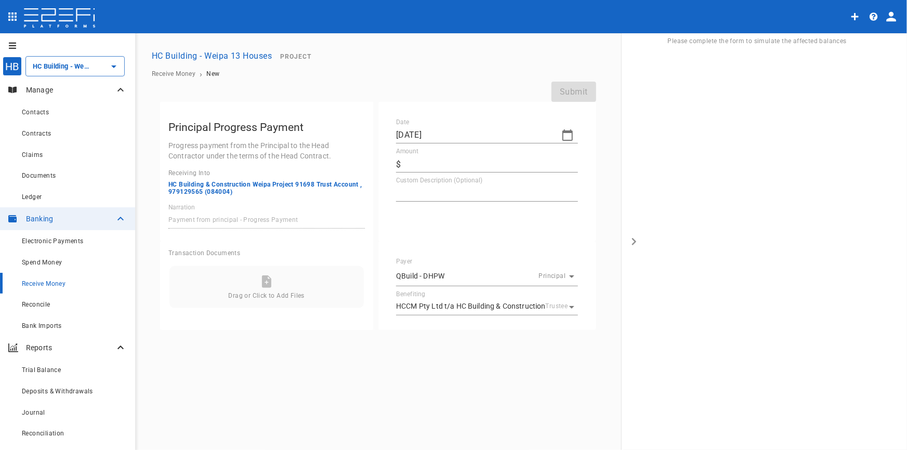
click at [483, 166] on input "Amount" at bounding box center [492, 164] width 173 height 17
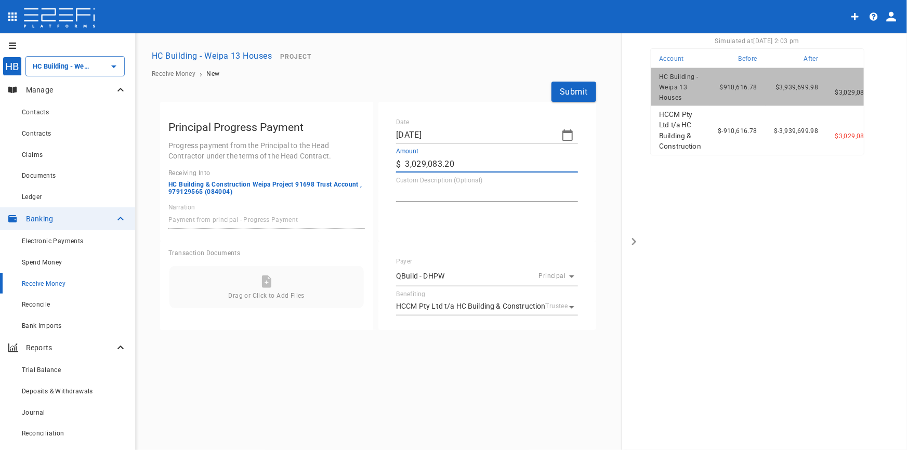
type input "3,029,083.2"
click at [467, 195] on textarea "Custom Description (Optional)" at bounding box center [487, 193] width 182 height 12
type textarea "Progress Claim 8"
click at [267, 285] on icon at bounding box center [266, 282] width 9 height 12
click at [574, 91] on button "Submit" at bounding box center [574, 92] width 45 height 20
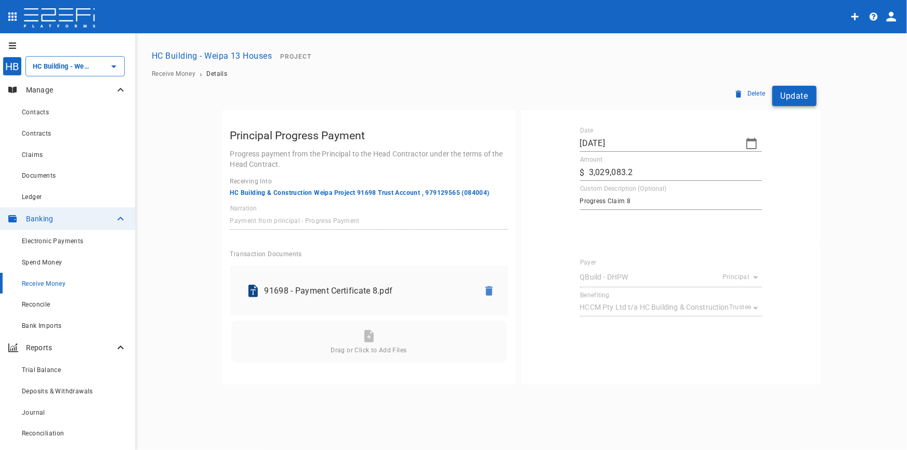
click at [782, 97] on button "Update" at bounding box center [795, 96] width 44 height 20
click at [749, 139] on icon "button" at bounding box center [752, 143] width 12 height 12
click at [585, 158] on icon "button" at bounding box center [589, 161] width 8 height 8
click at [591, 161] on icon "button" at bounding box center [589, 161] width 8 height 8
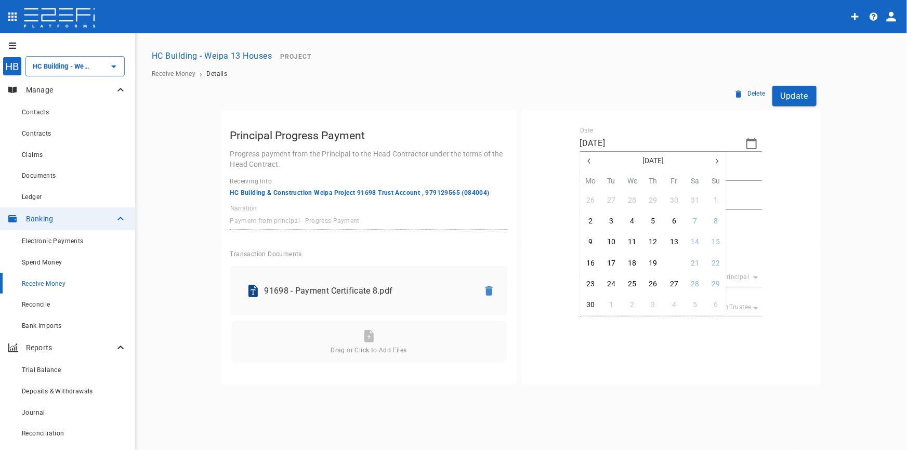
click at [672, 260] on div "20" at bounding box center [674, 263] width 8 height 11
type input "[DATE]"
click at [790, 100] on button "Update" at bounding box center [795, 96] width 44 height 20
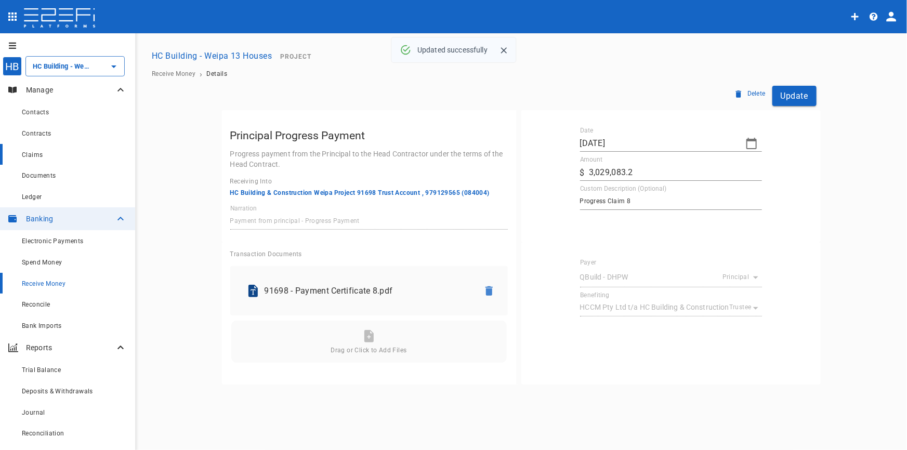
click at [32, 154] on span "Claims" at bounding box center [32, 154] width 21 height 7
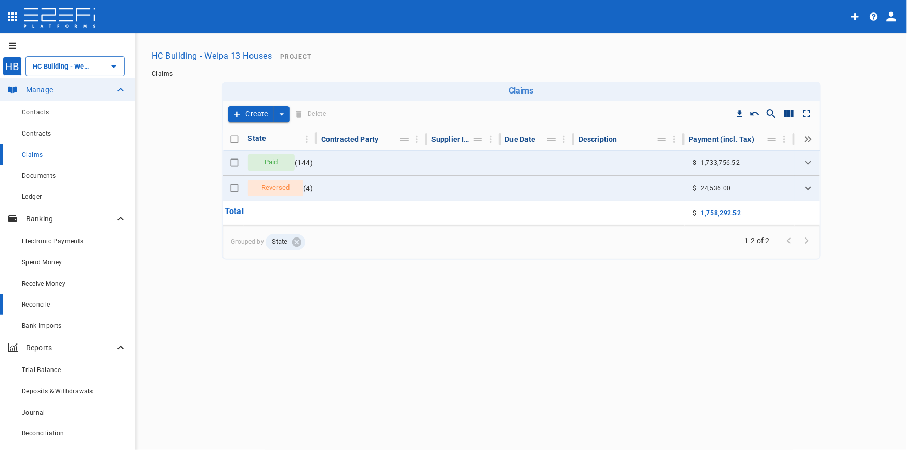
click at [35, 307] on span "Reconcile" at bounding box center [36, 304] width 29 height 7
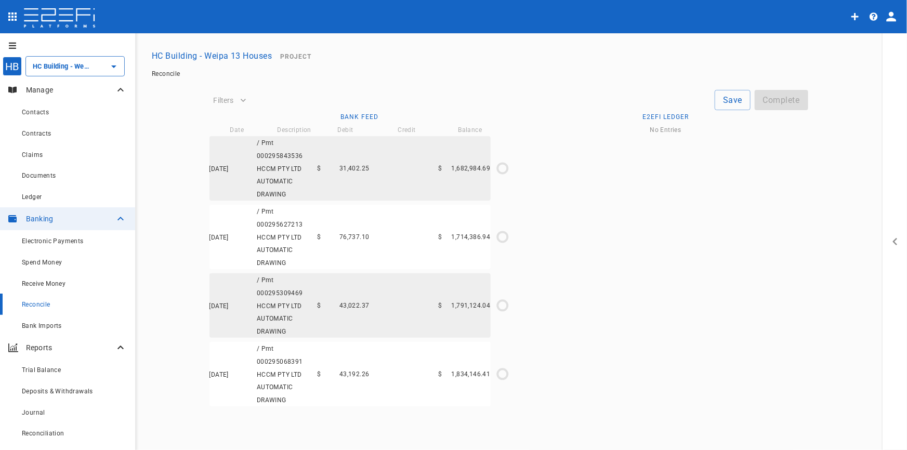
type input "[DATE]"
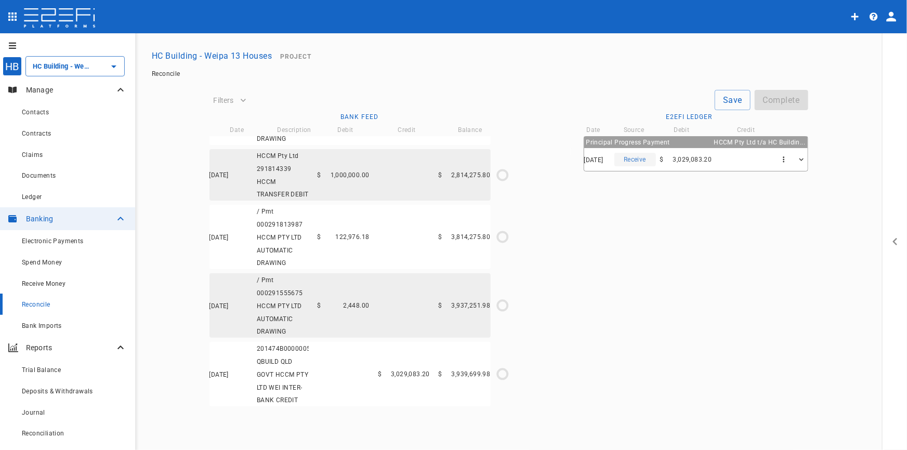
scroll to position [1092, 0]
click at [413, 371] on span "3,029,083.20" at bounding box center [410, 374] width 39 height 7
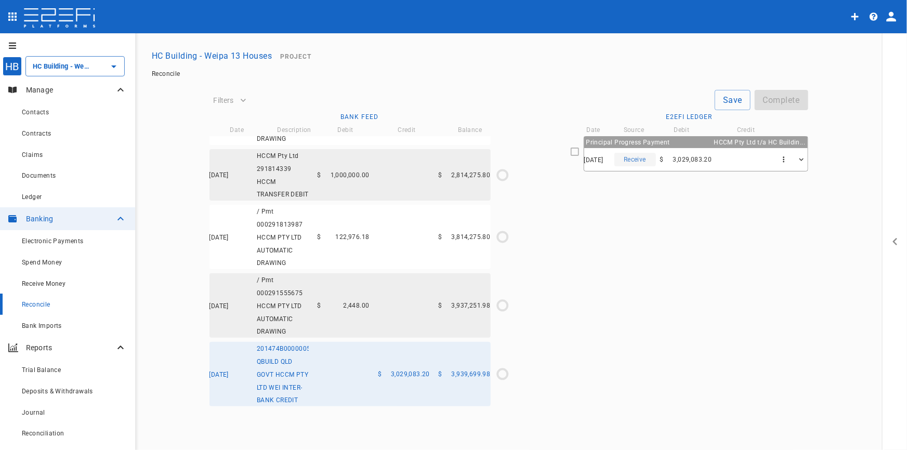
click at [711, 162] on span "3,029,083.20" at bounding box center [692, 159] width 39 height 7
type input "[DATE]"
type input "3,937,251.98"
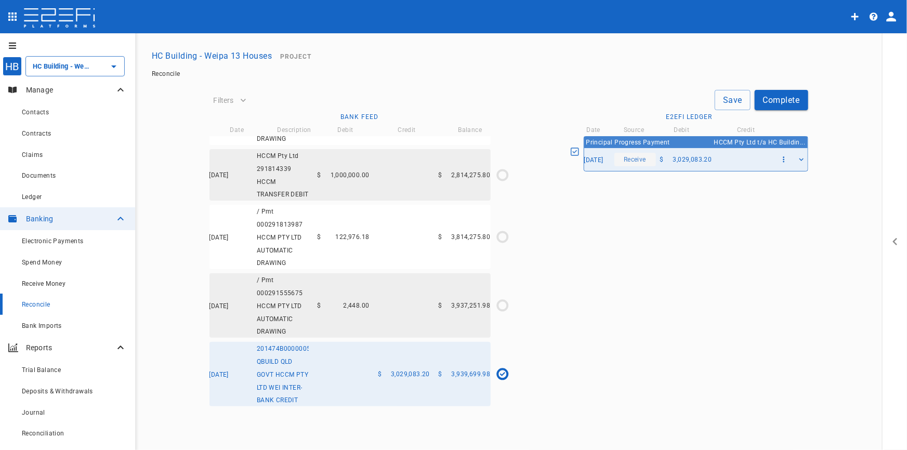
scroll to position [1086, 0]
click at [787, 96] on button "Complete" at bounding box center [782, 100] width 54 height 20
click at [734, 97] on button "Save" at bounding box center [733, 100] width 36 height 20
click at [776, 103] on button "Complete" at bounding box center [782, 100] width 54 height 20
click at [775, 102] on button "Complete" at bounding box center [782, 100] width 54 height 20
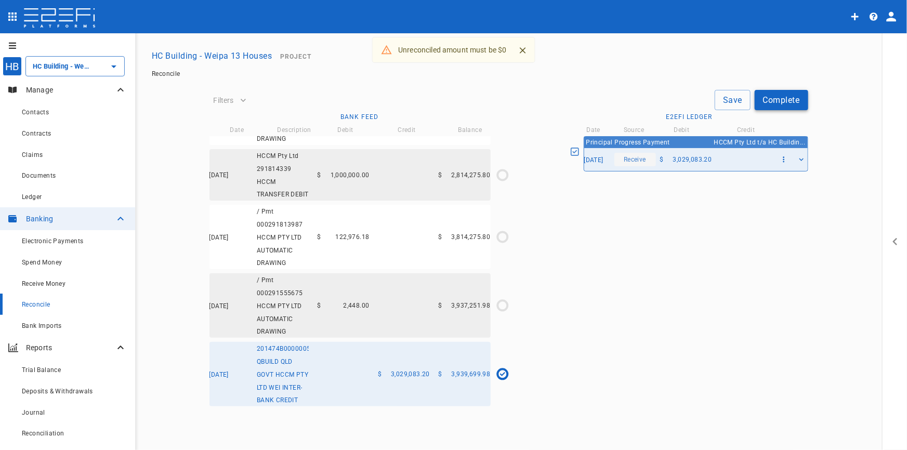
click at [775, 102] on button "Complete" at bounding box center [782, 100] width 54 height 20
click at [421, 311] on div "[DATE] / Pmt 000291555675 HCCM PTY LTD AUTOMATIC DRAWING $ 2,448.00 $ 3,937,251…" at bounding box center [350, 305] width 281 height 64
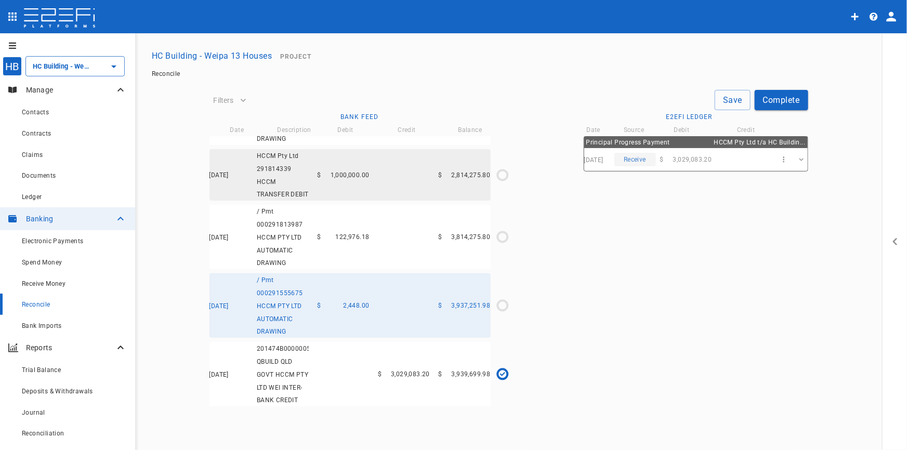
click at [422, 351] on div "[DATE] 201474B00000057416 QBUILD QLD GOVT HCCM PTY LTD WEI INTER-BANK CREDIT $ …" at bounding box center [350, 374] width 281 height 64
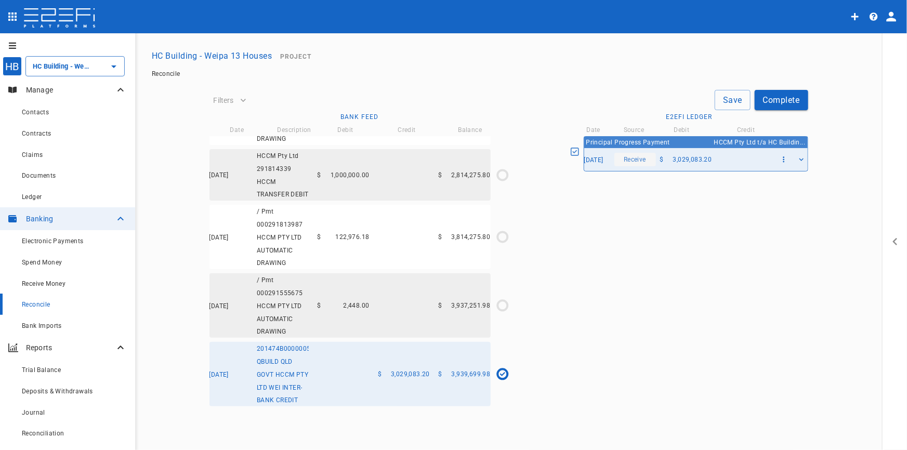
click at [720, 97] on button "Save" at bounding box center [733, 100] width 36 height 20
click at [47, 158] on div "Claims" at bounding box center [66, 154] width 88 height 13
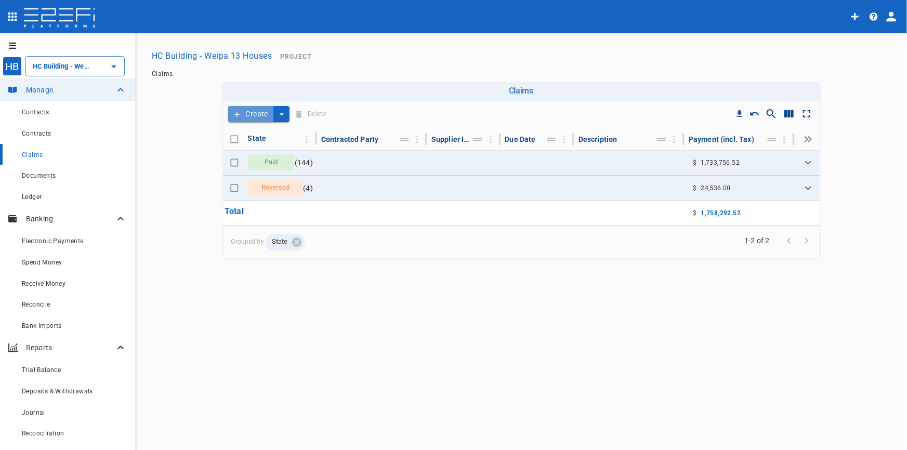
click at [259, 109] on button "Create" at bounding box center [251, 114] width 46 height 16
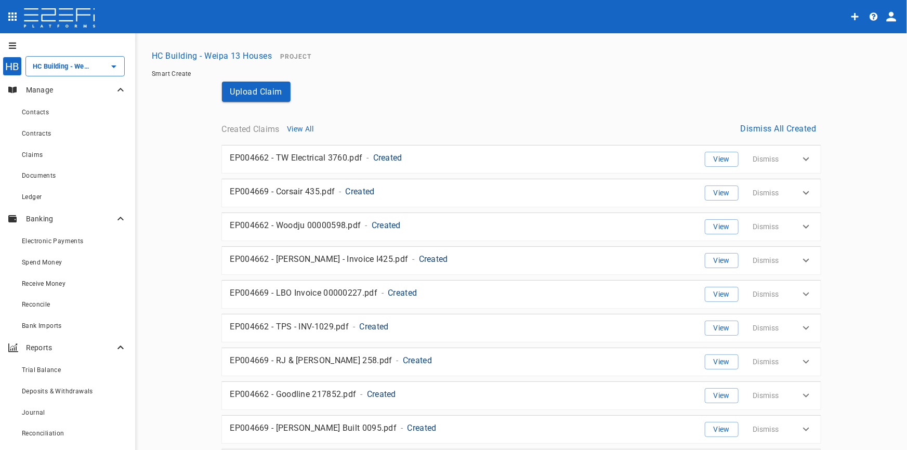
click at [806, 125] on button "Dismiss All Created" at bounding box center [779, 129] width 84 height 20
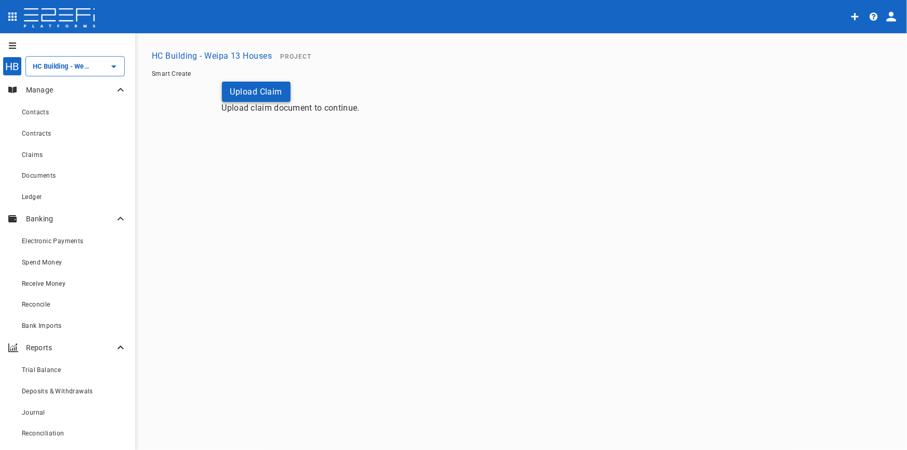
click at [235, 92] on button "Upload Claim" at bounding box center [256, 92] width 69 height 20
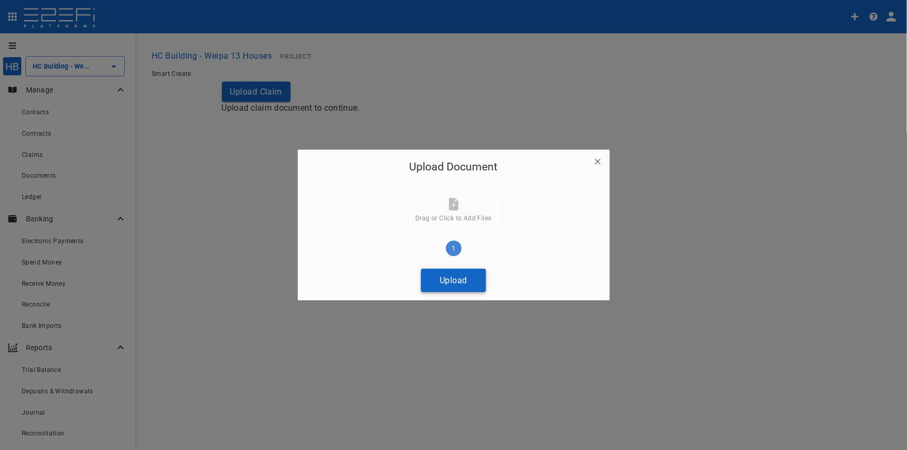
click at [470, 280] on button "Upload" at bounding box center [453, 280] width 65 height 23
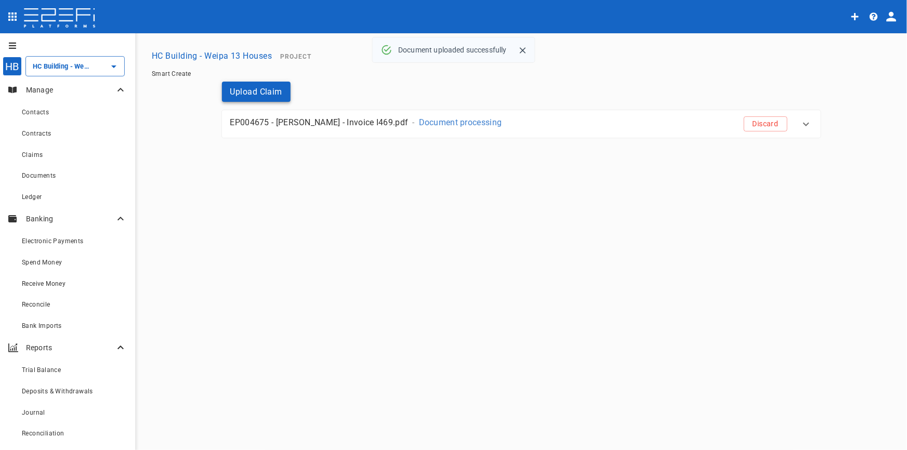
click at [261, 87] on button "Upload Claim" at bounding box center [256, 92] width 69 height 20
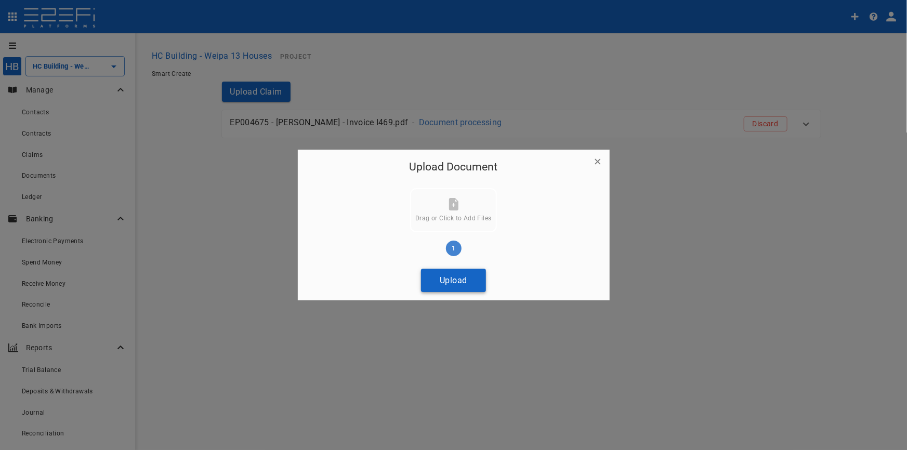
click at [446, 280] on button "Upload" at bounding box center [453, 280] width 65 height 23
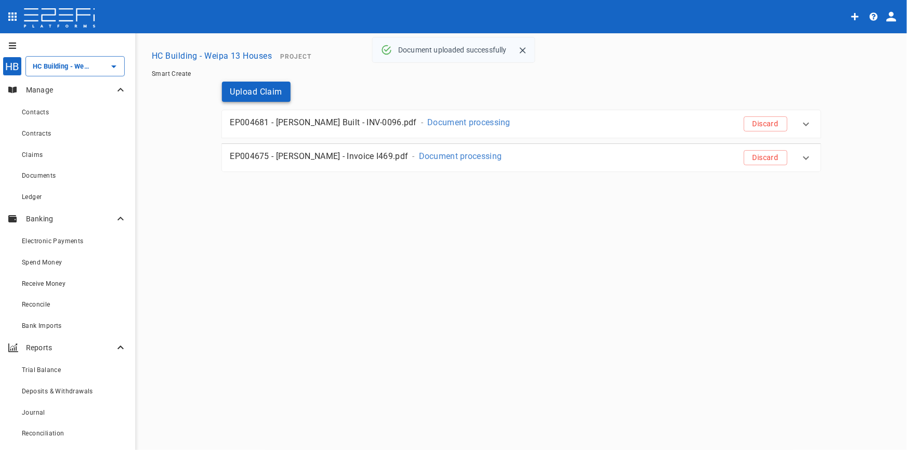
click at [262, 91] on button "Upload Claim" at bounding box center [256, 92] width 69 height 20
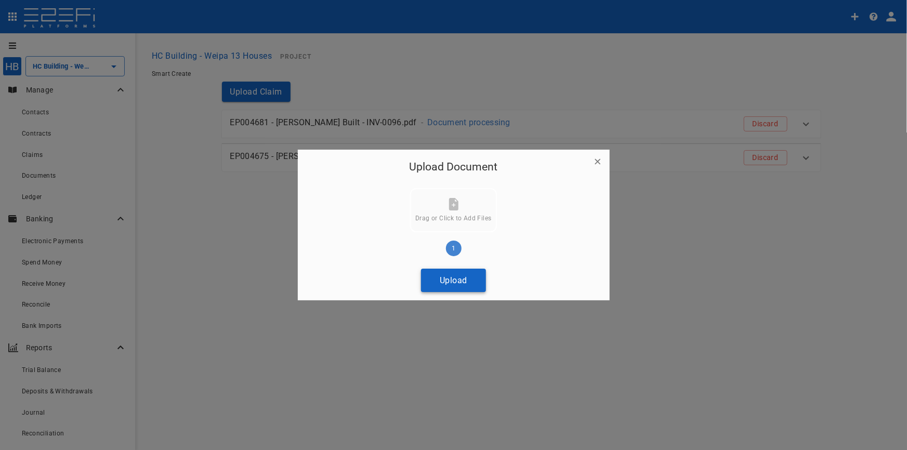
click at [453, 271] on button "Upload" at bounding box center [453, 280] width 65 height 23
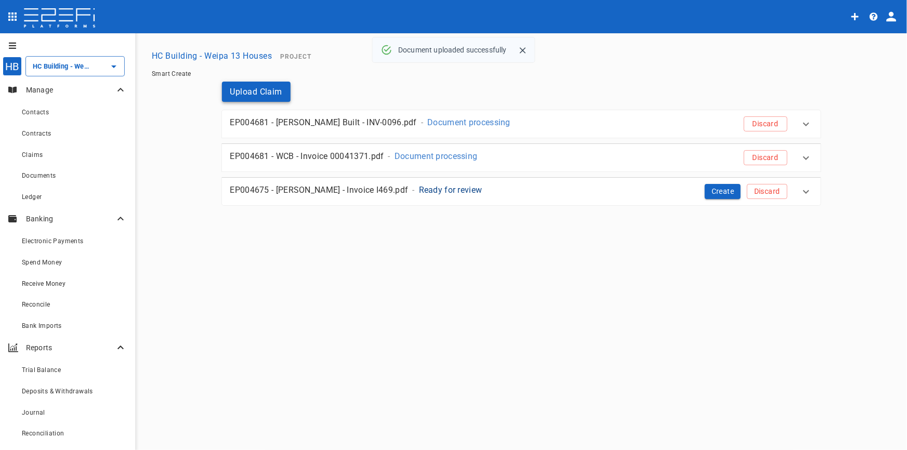
click at [281, 94] on button "Upload Claim" at bounding box center [256, 92] width 69 height 20
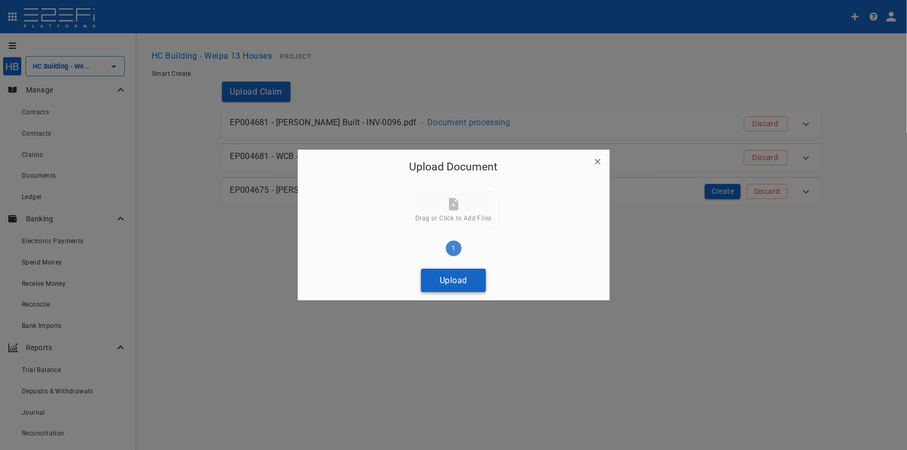
click at [473, 283] on button "Upload" at bounding box center [453, 280] width 65 height 23
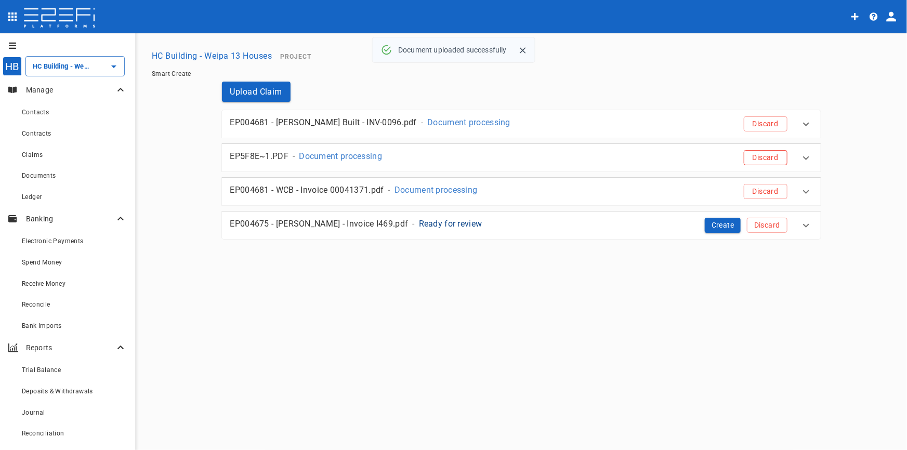
click at [766, 157] on button "Discard" at bounding box center [766, 157] width 44 height 15
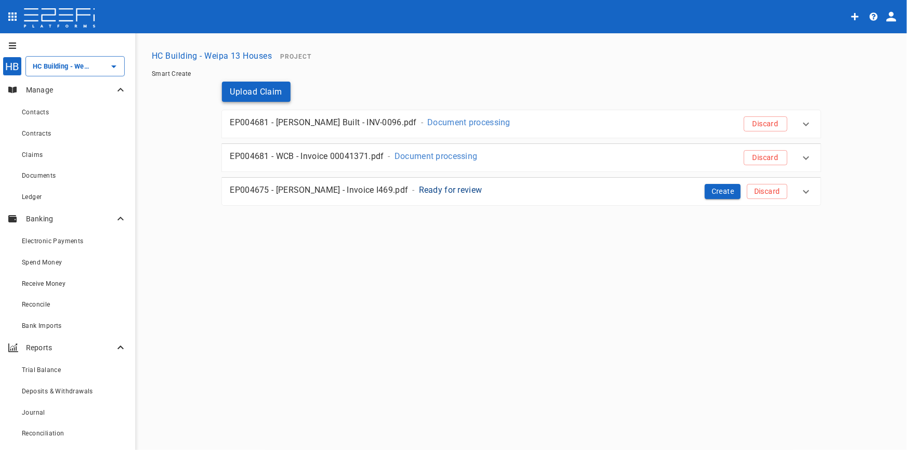
click at [259, 89] on button "Upload Claim" at bounding box center [256, 92] width 69 height 20
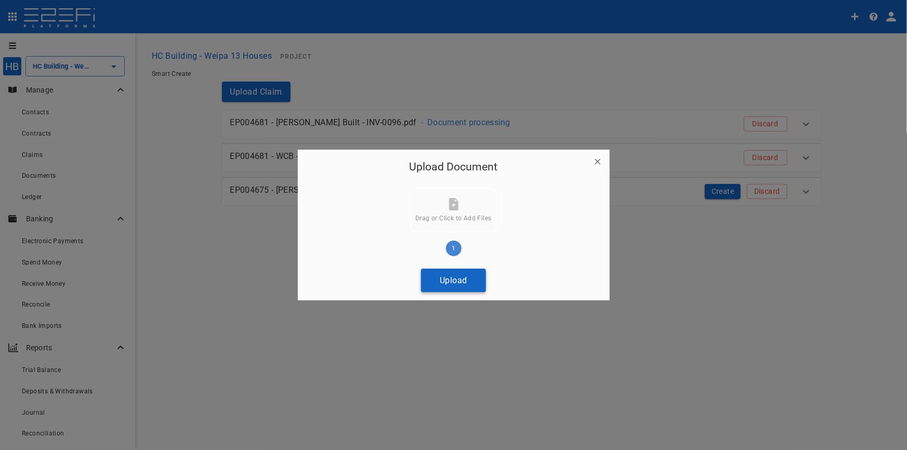
click at [461, 281] on button "Upload" at bounding box center [453, 280] width 65 height 23
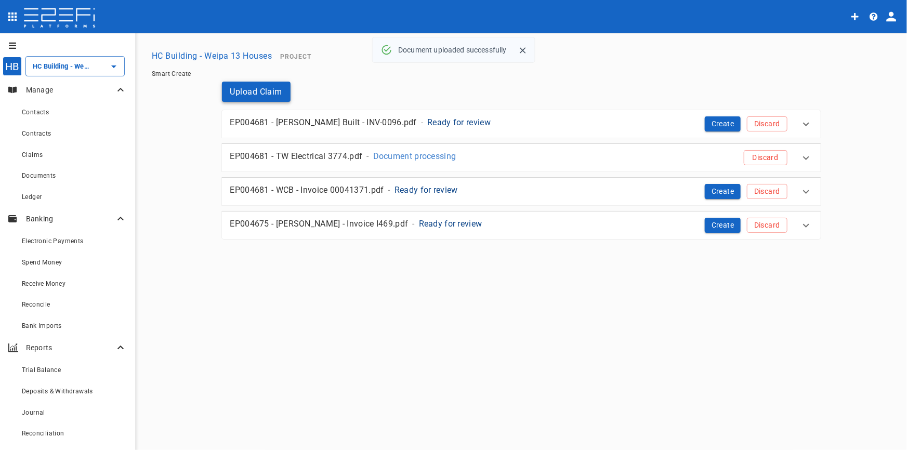
click at [262, 94] on button "Upload Claim" at bounding box center [256, 92] width 69 height 20
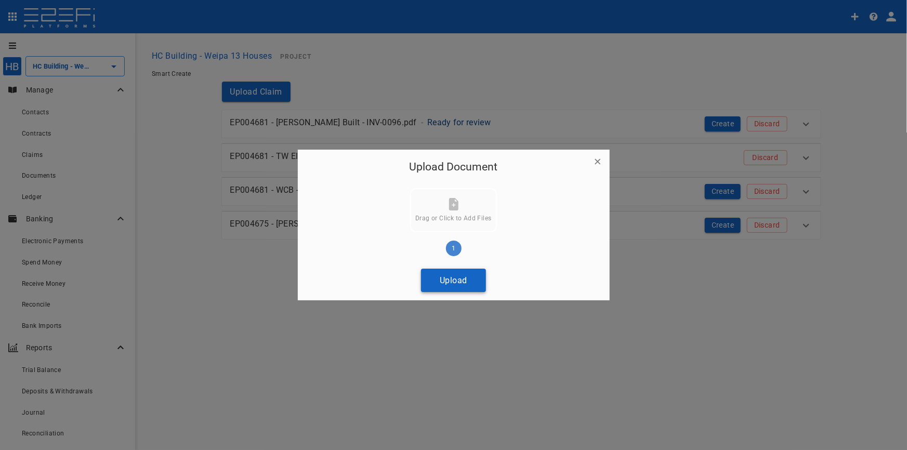
click at [457, 282] on button "Upload" at bounding box center [453, 280] width 65 height 23
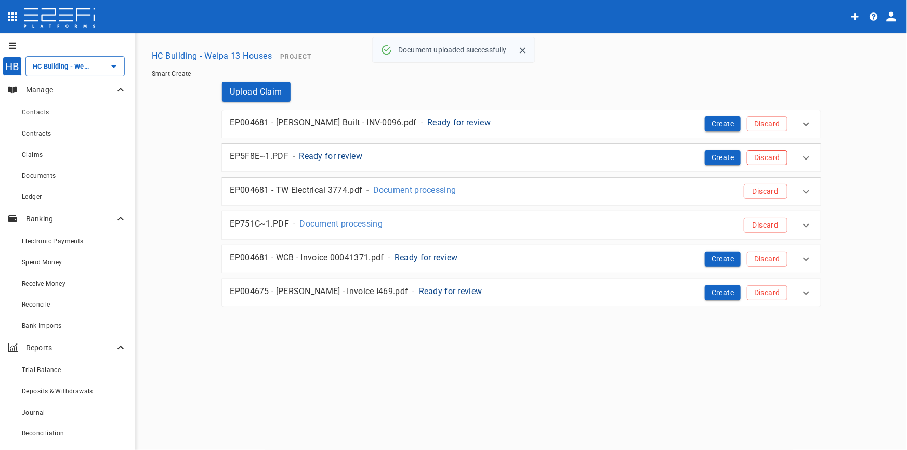
click at [773, 156] on button "Discard" at bounding box center [767, 157] width 40 height 15
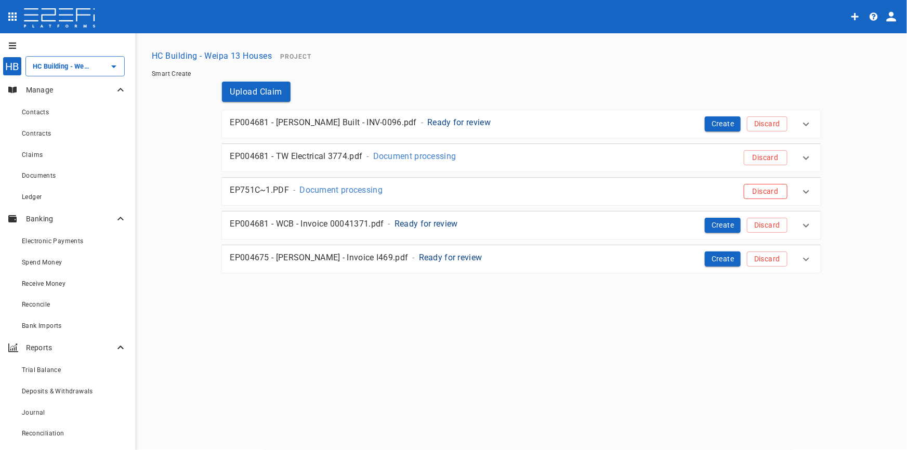
click at [759, 193] on button "Discard" at bounding box center [766, 191] width 44 height 15
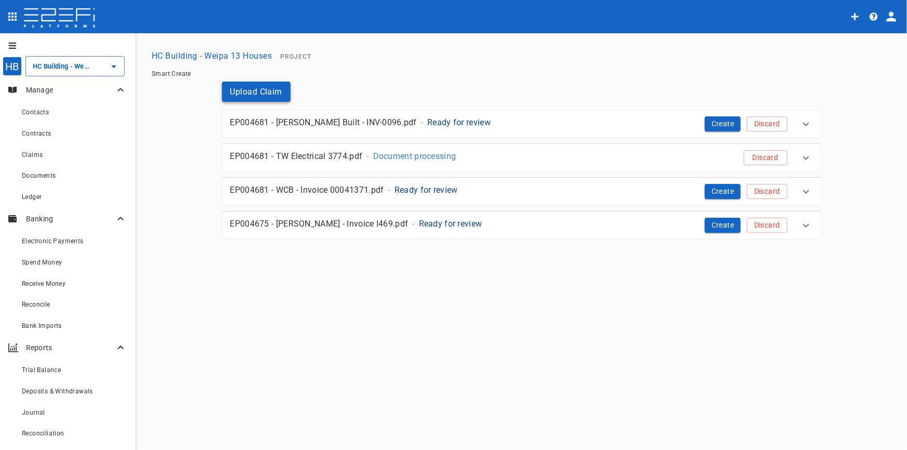
click at [257, 94] on button "Upload Claim" at bounding box center [256, 92] width 69 height 20
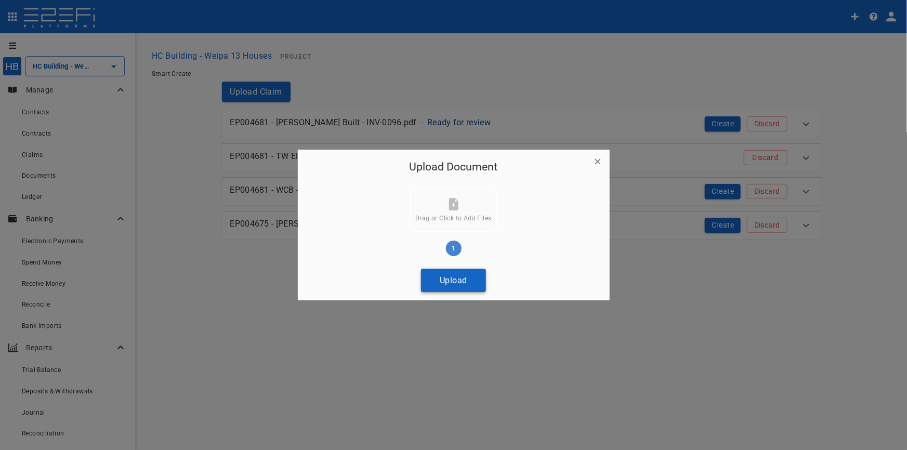
click at [456, 288] on button "Upload" at bounding box center [453, 280] width 65 height 23
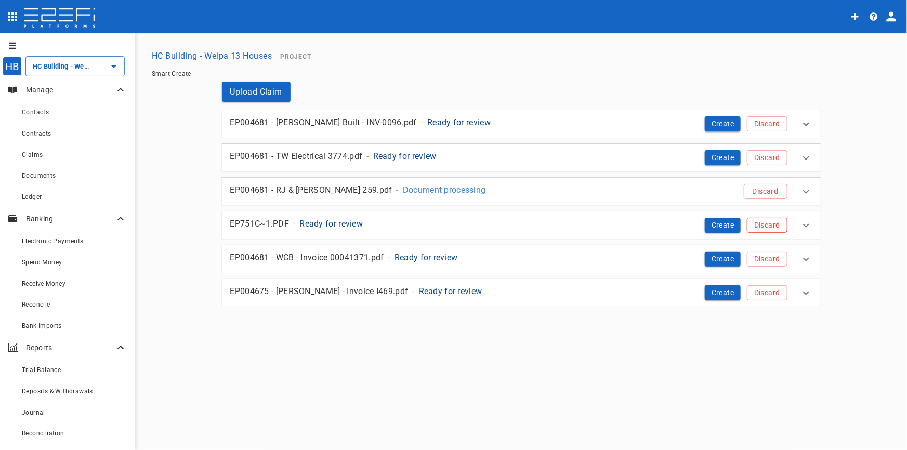
click at [770, 221] on button "Discard" at bounding box center [767, 225] width 40 height 15
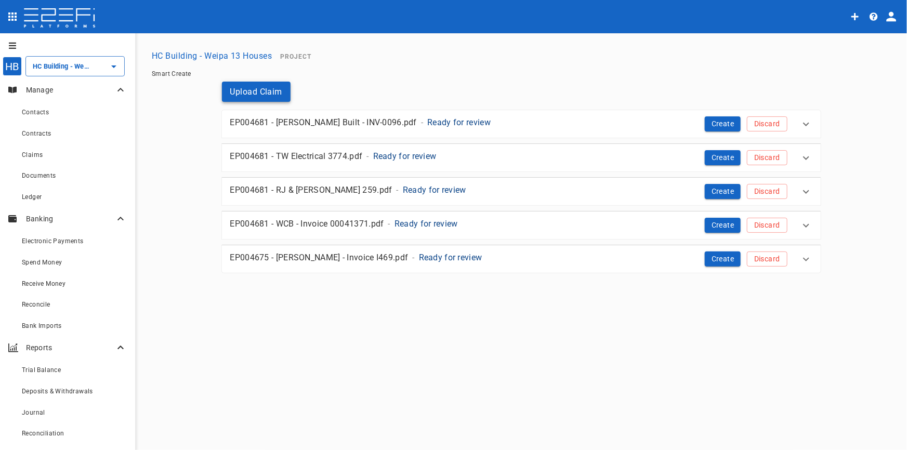
click at [269, 96] on button "Upload Claim" at bounding box center [256, 92] width 69 height 20
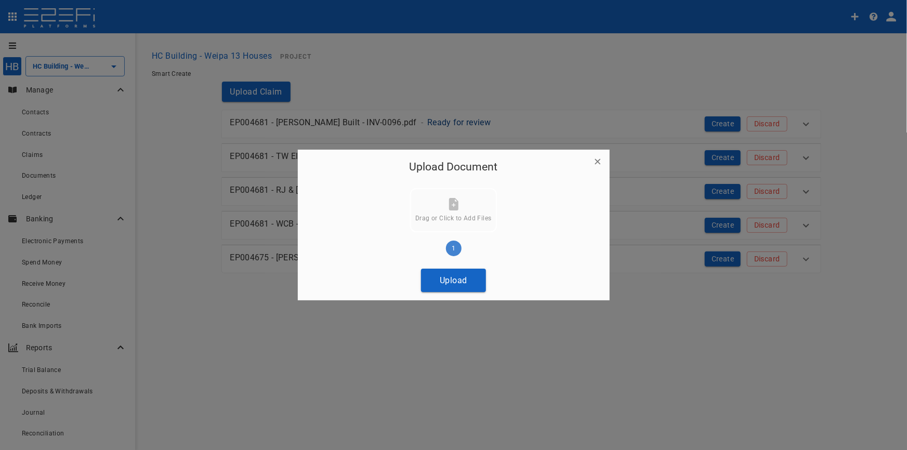
click at [464, 283] on button "Upload" at bounding box center [453, 280] width 65 height 23
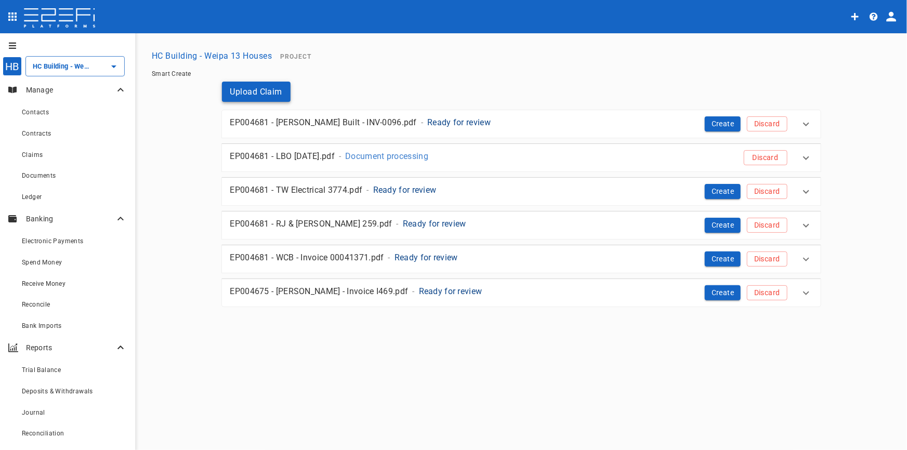
click at [250, 93] on button "Upload Claim" at bounding box center [256, 92] width 69 height 20
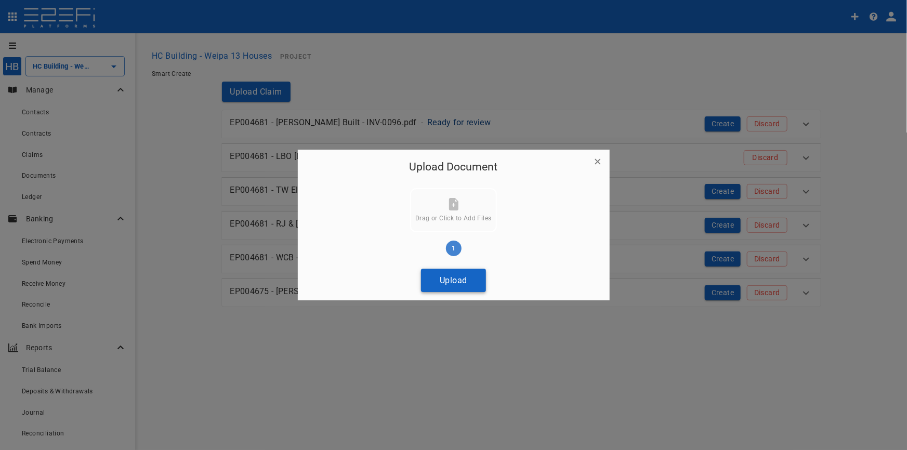
click at [461, 281] on button "Upload" at bounding box center [453, 280] width 65 height 23
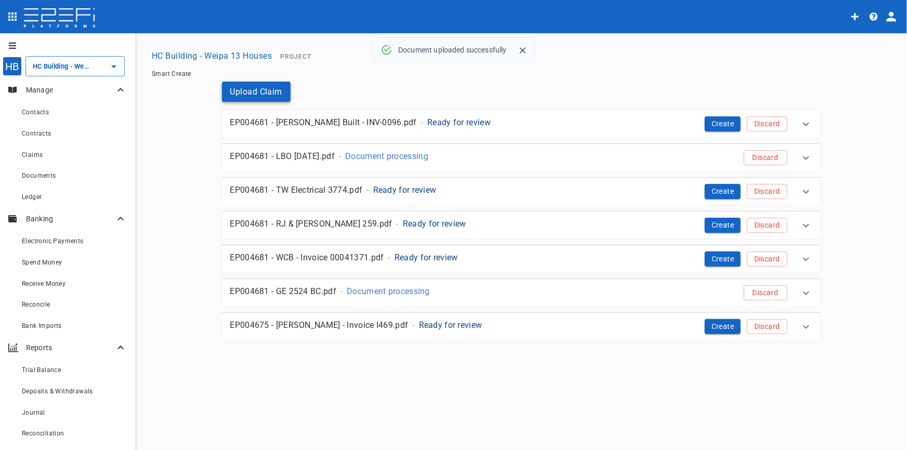
click at [256, 94] on button "Upload Claim" at bounding box center [256, 92] width 69 height 20
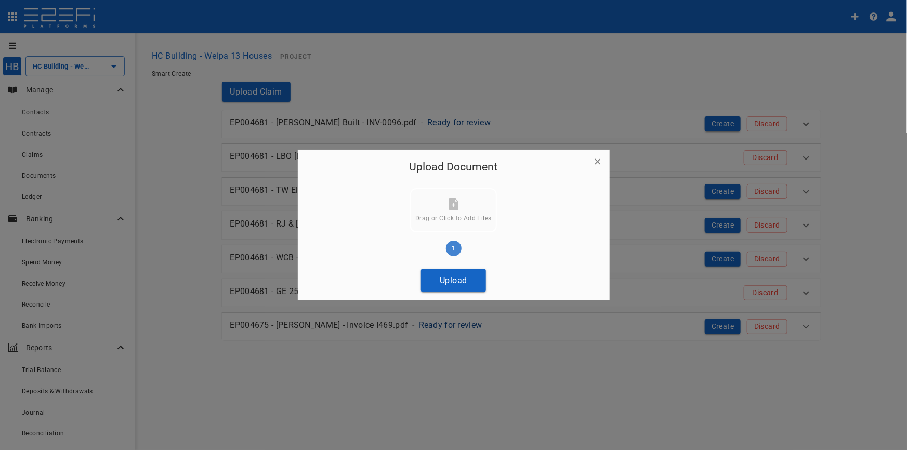
click at [461, 280] on button "Upload" at bounding box center [453, 280] width 65 height 23
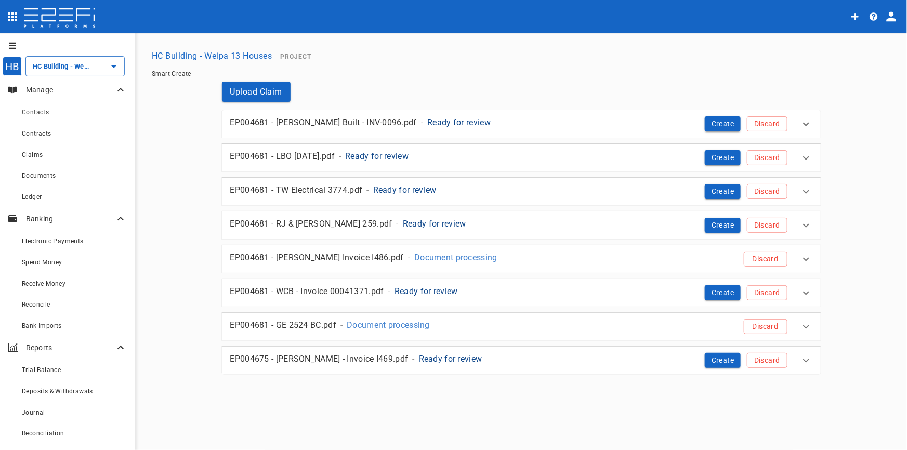
click at [419, 356] on p "Ready for review" at bounding box center [450, 359] width 63 height 12
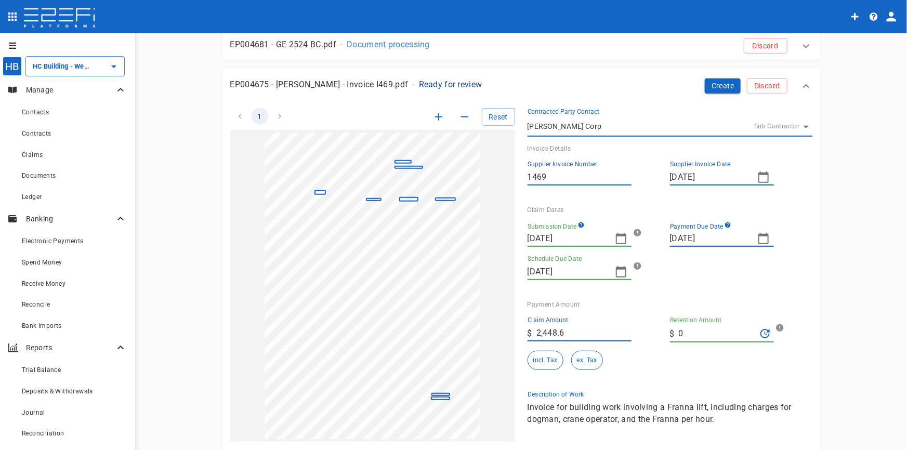
scroll to position [324, 0]
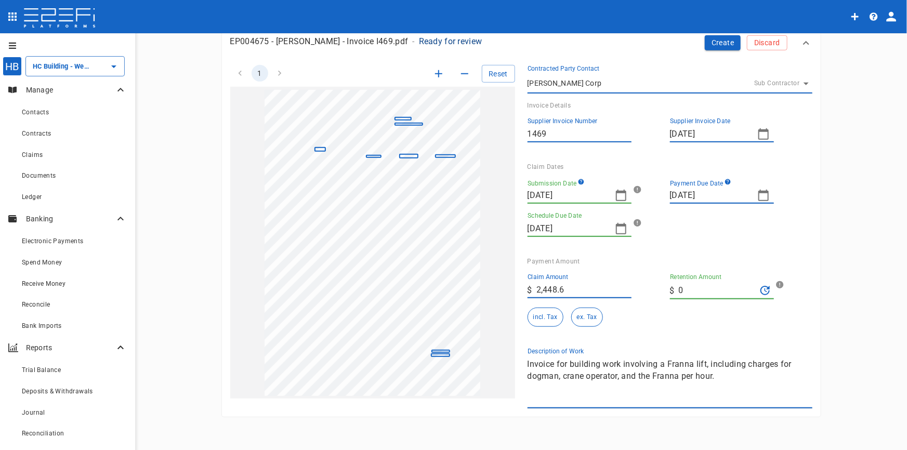
click at [433, 71] on icon "button" at bounding box center [439, 74] width 12 height 12
click at [433, 72] on icon "button" at bounding box center [439, 74] width 12 height 12
click at [435, 72] on icon "button" at bounding box center [438, 73] width 7 height 7
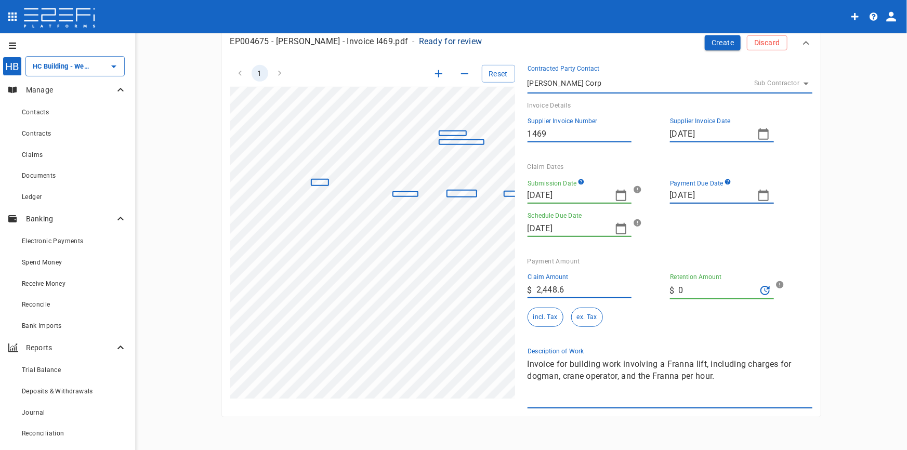
click at [435, 72] on icon "button" at bounding box center [438, 73] width 7 height 7
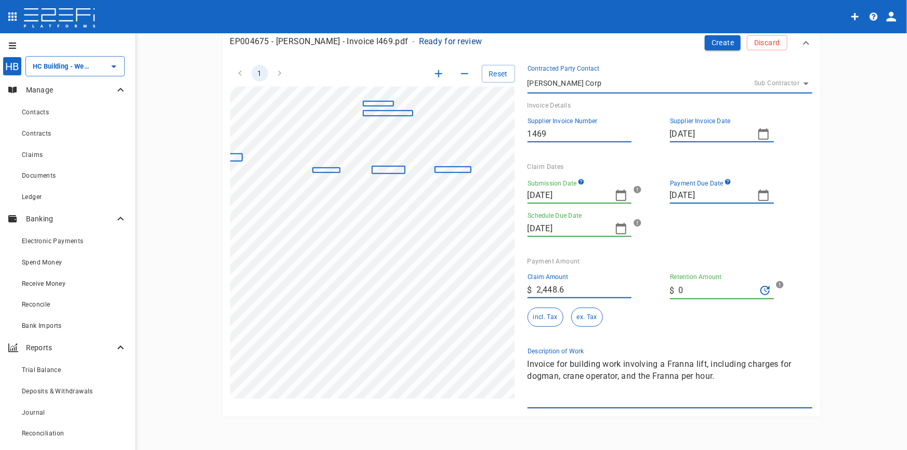
scroll to position [36, 103]
click at [616, 197] on icon "button" at bounding box center [621, 195] width 12 height 12
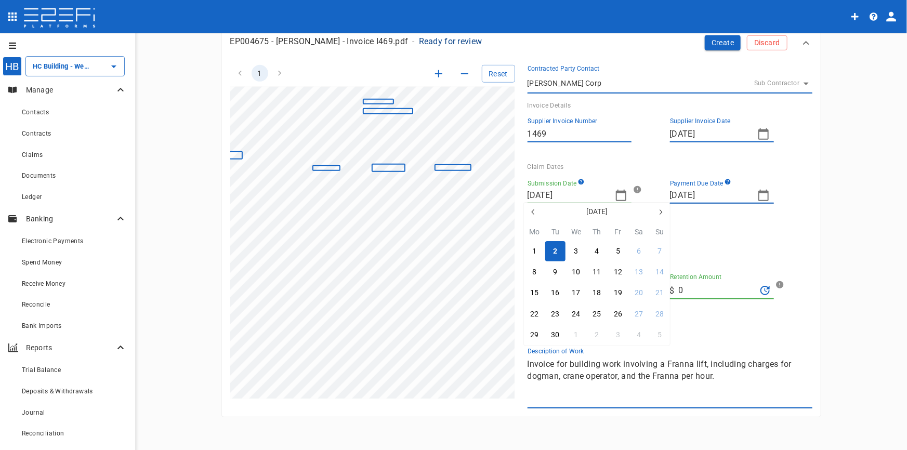
click at [531, 212] on icon "button" at bounding box center [533, 212] width 8 height 8
click at [531, 211] on icon "button" at bounding box center [533, 212] width 8 height 8
click at [533, 332] on div "26" at bounding box center [534, 335] width 8 height 11
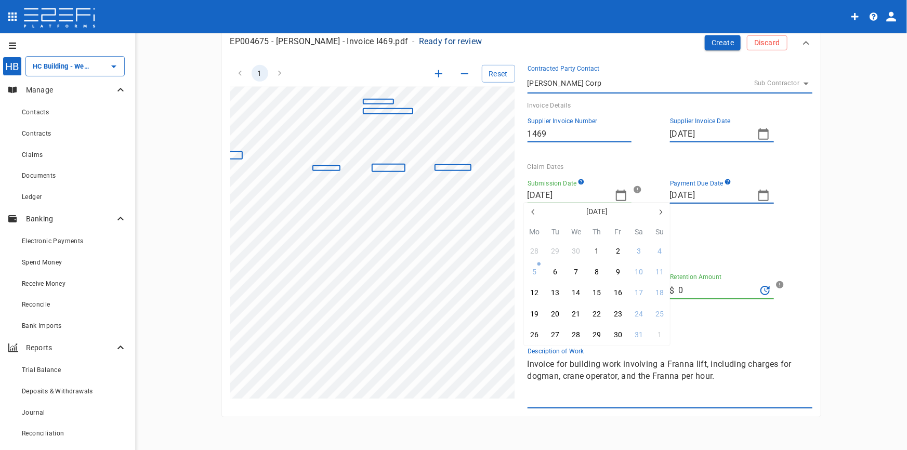
type input "[DATE]"
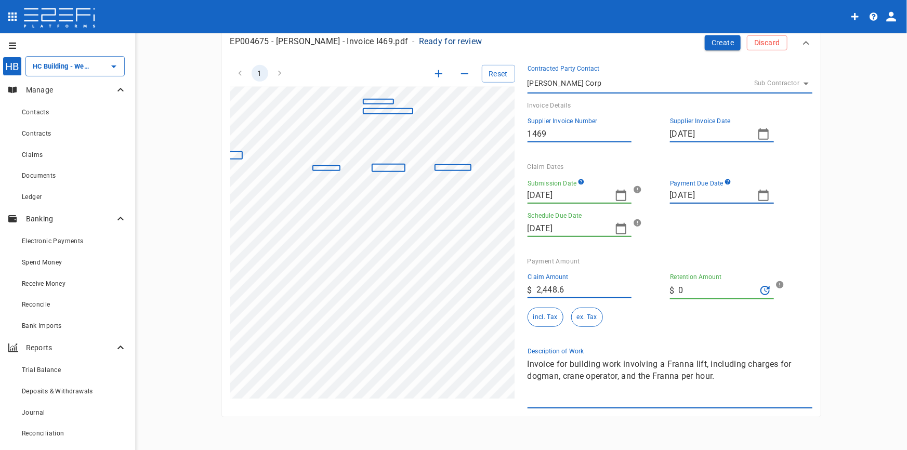
click at [759, 195] on icon "button" at bounding box center [764, 195] width 12 height 12
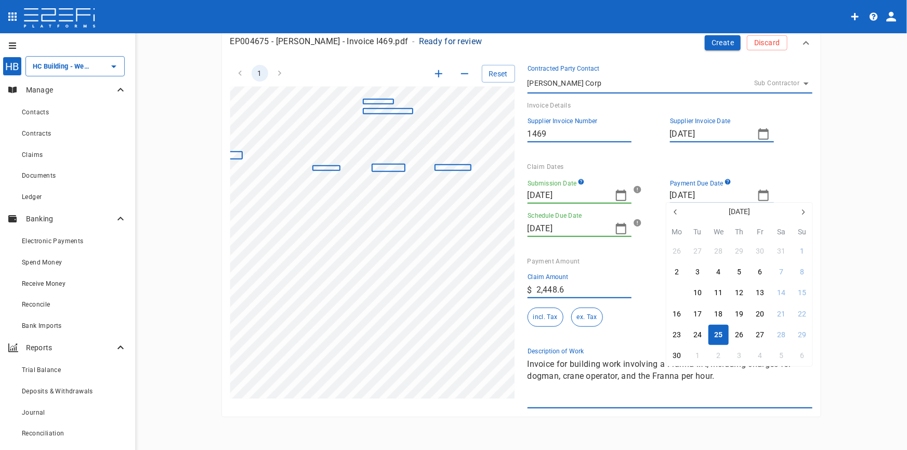
click at [672, 290] on button "9" at bounding box center [677, 293] width 20 height 20
type input "[DATE]"
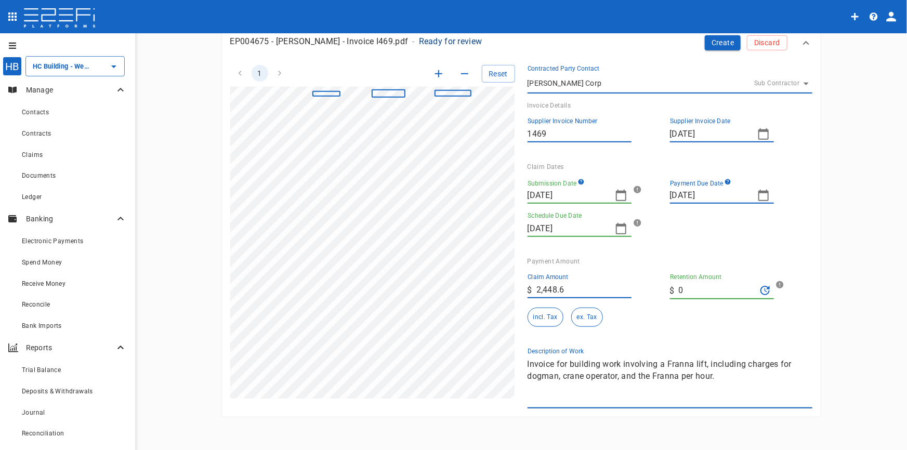
scroll to position [225, 103]
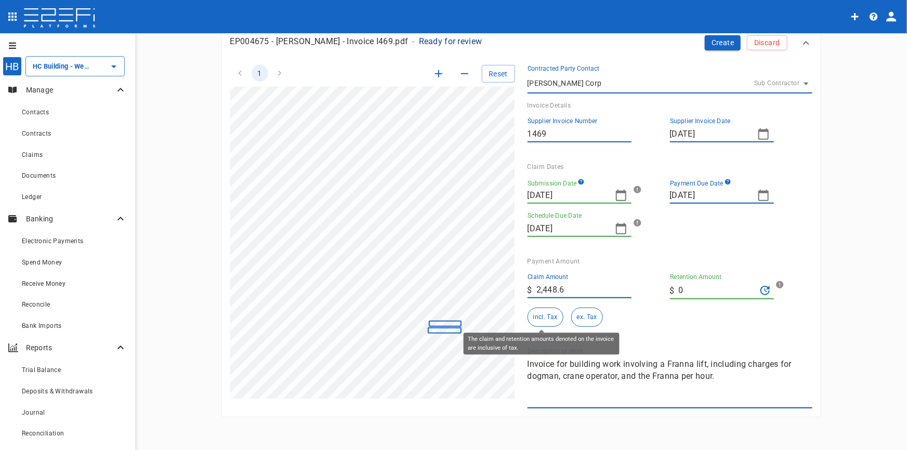
click at [543, 317] on button "incl. Tax" at bounding box center [546, 317] width 36 height 19
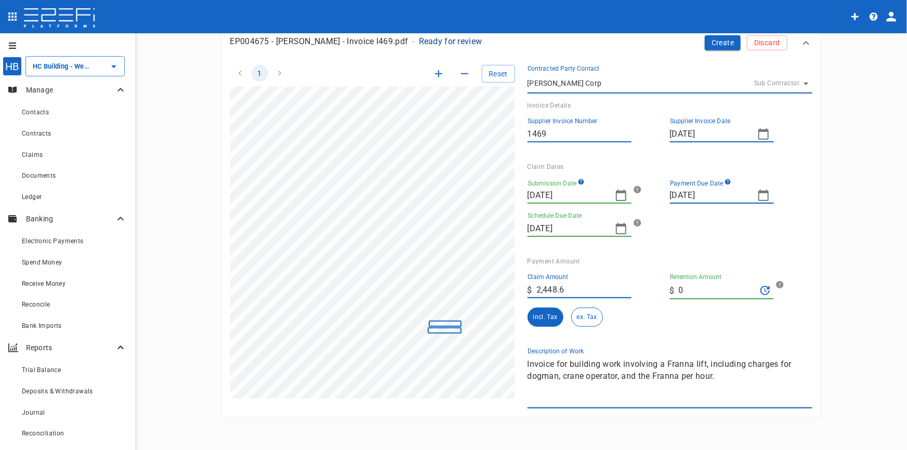
click at [461, 339] on div "1 Reset SupplierInvoiceNumber: 1469 ClaimAmount: 2448.60 SupplierName: [PERSON_…" at bounding box center [515, 231] width 595 height 356
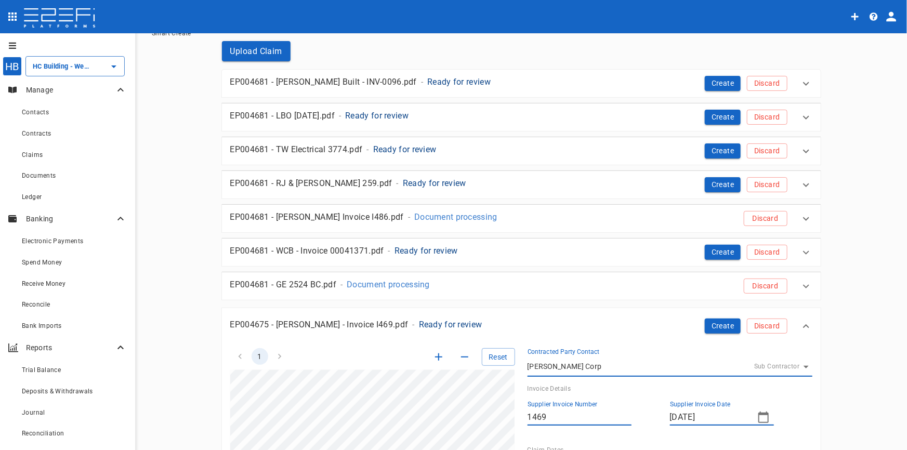
scroll to position [135, 0]
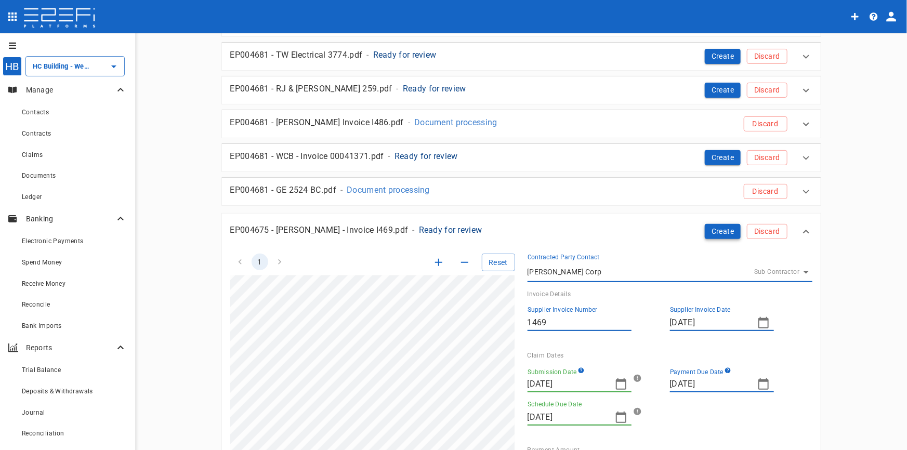
type textarea "Plant and machinery wet hire"
click at [712, 228] on button "Create" at bounding box center [723, 231] width 36 height 15
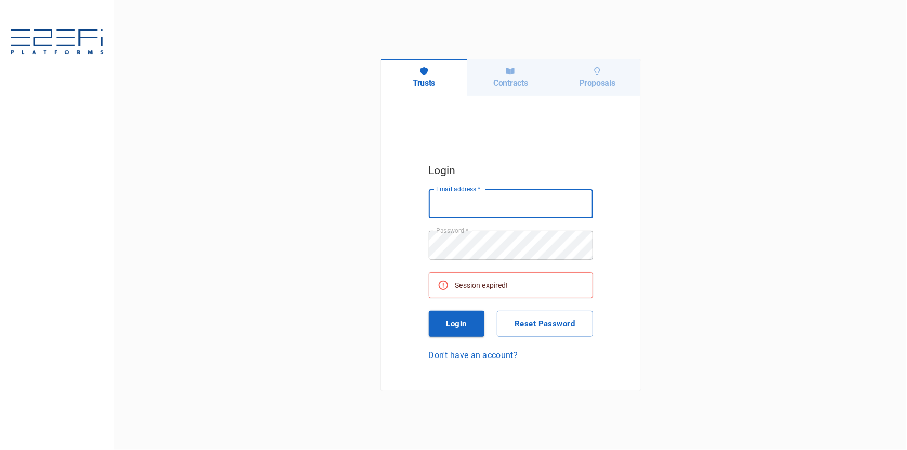
click at [446, 203] on input "Email address   *" at bounding box center [511, 203] width 164 height 29
type input "[EMAIL_ADDRESS][DOMAIN_NAME]"
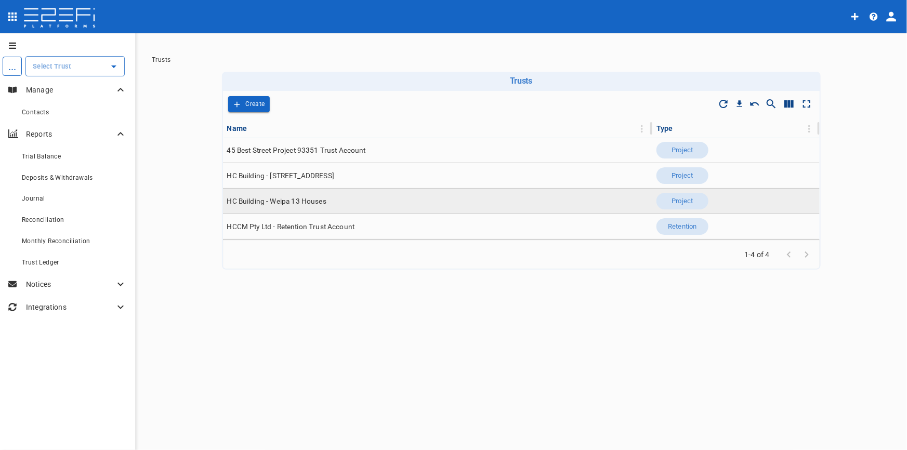
click at [280, 203] on span "HC Building - Weipa 13 Houses" at bounding box center [276, 202] width 99 height 10
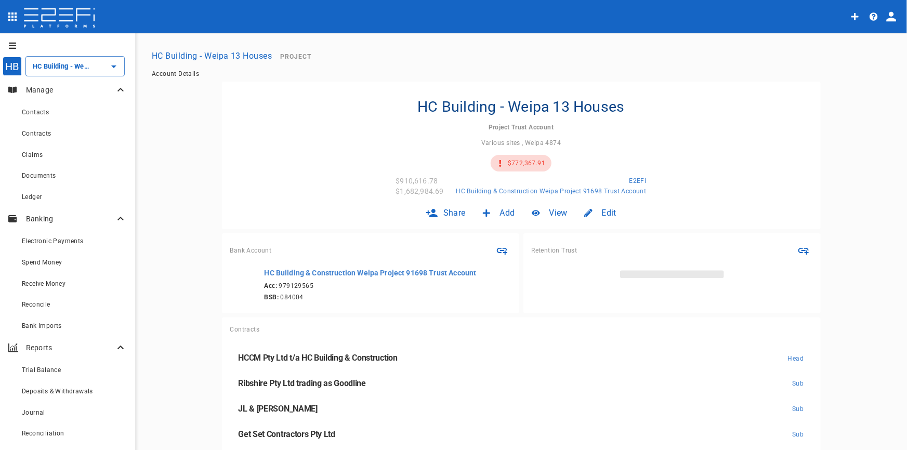
type input "HC Building - Weipa 13 Houses"
click at [27, 160] on div "Claims" at bounding box center [74, 154] width 105 height 13
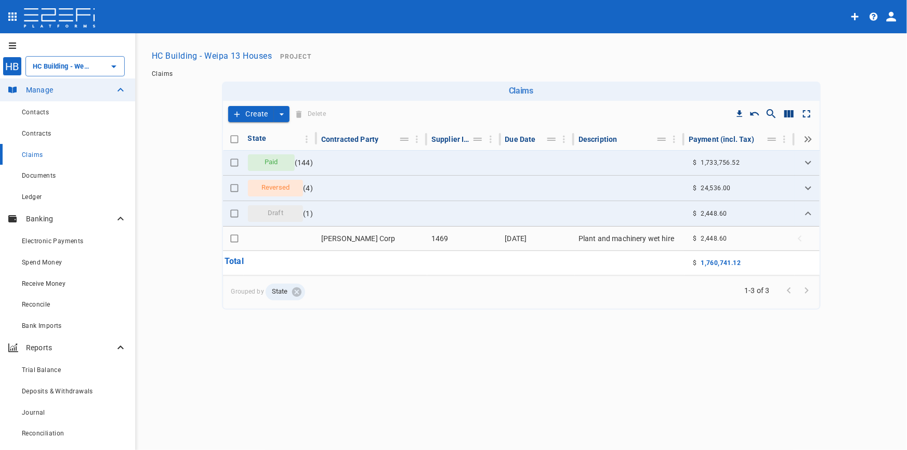
click at [260, 115] on button "Create" at bounding box center [251, 114] width 46 height 16
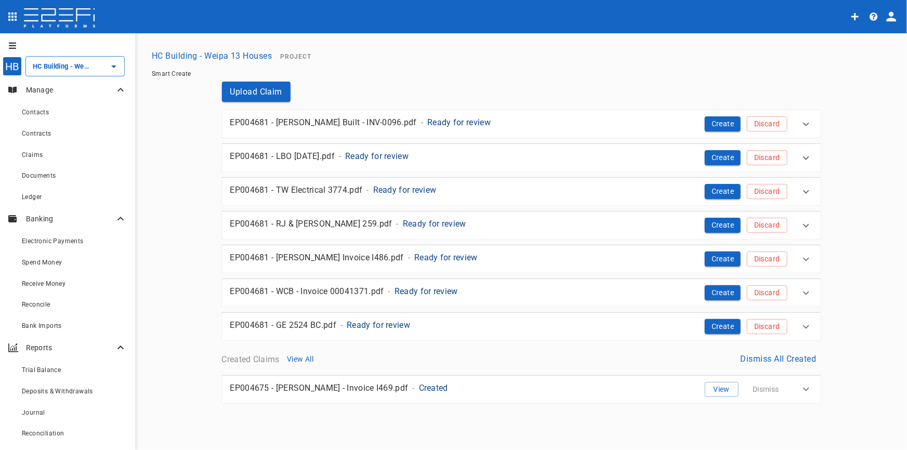
click at [427, 124] on p "Ready for review" at bounding box center [458, 122] width 63 height 12
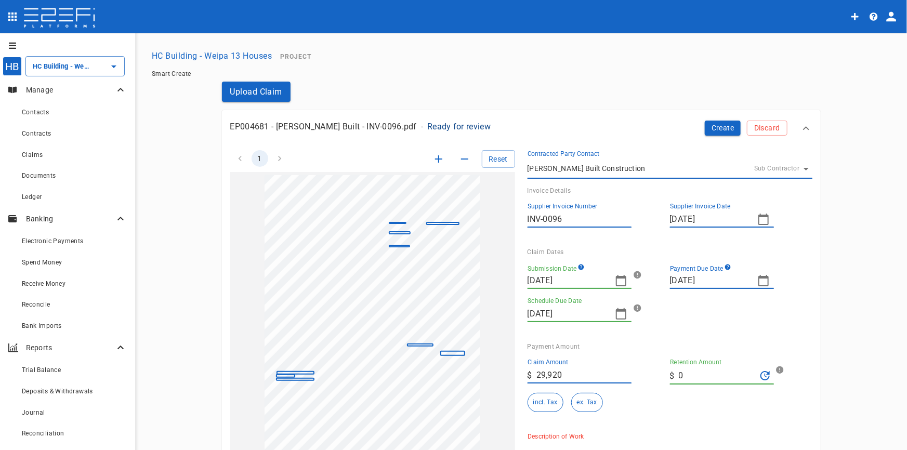
click at [434, 160] on icon "button" at bounding box center [439, 159] width 12 height 12
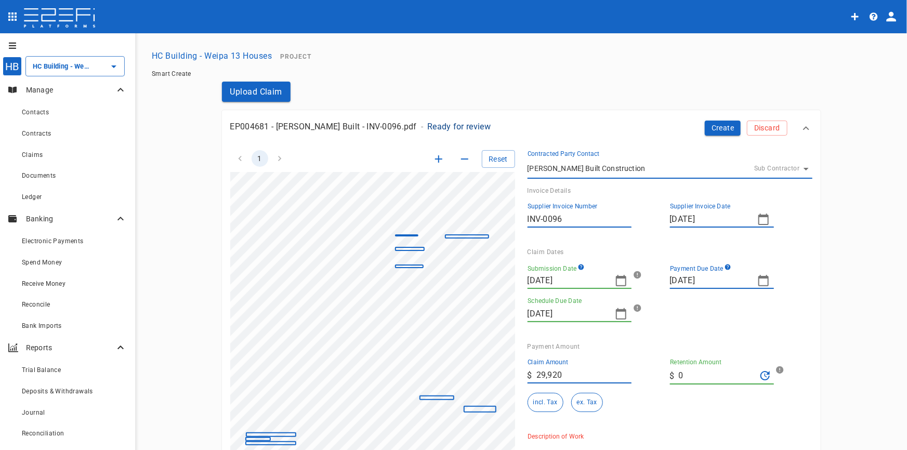
click at [434, 160] on icon "button" at bounding box center [439, 159] width 12 height 12
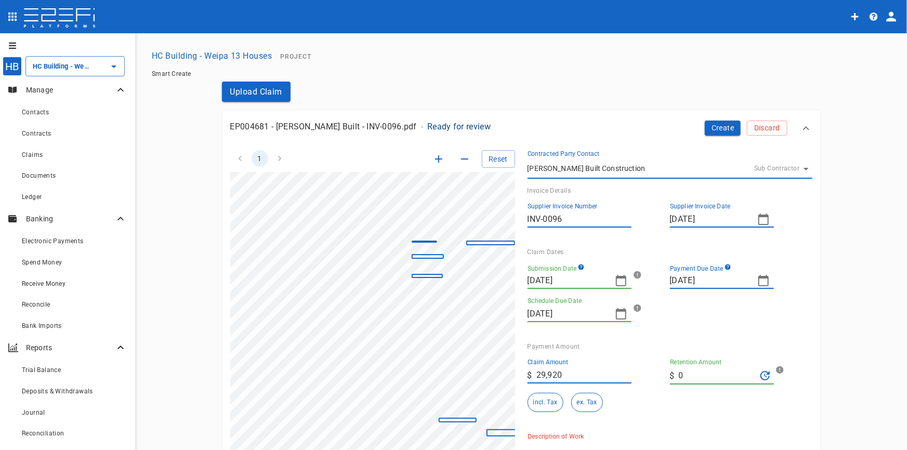
click at [434, 160] on icon "button" at bounding box center [439, 159] width 12 height 12
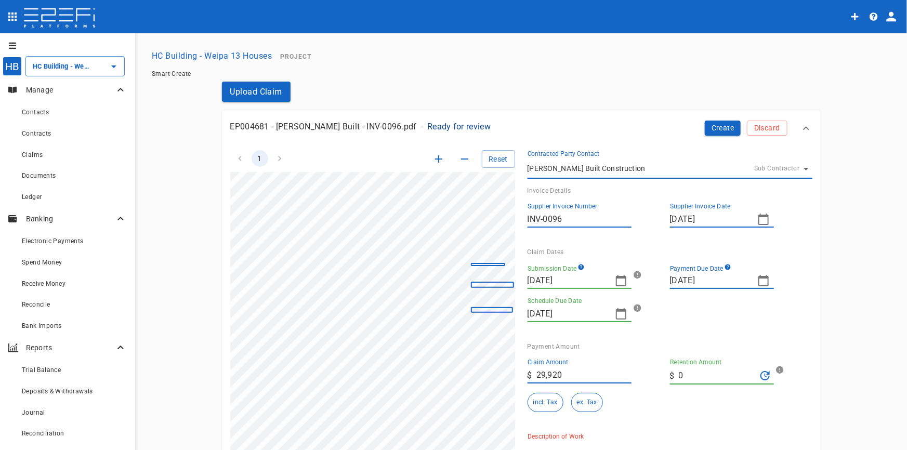
click at [434, 160] on icon "button" at bounding box center [439, 159] width 12 height 12
click at [218, 288] on div "1 Reset SupplierInvoiceNumber: INV-0096 ClaimAmount: 29920.00 GSTAmount: 2720.0…" at bounding box center [366, 316] width 297 height 356
click at [619, 281] on icon "button" at bounding box center [621, 281] width 12 height 12
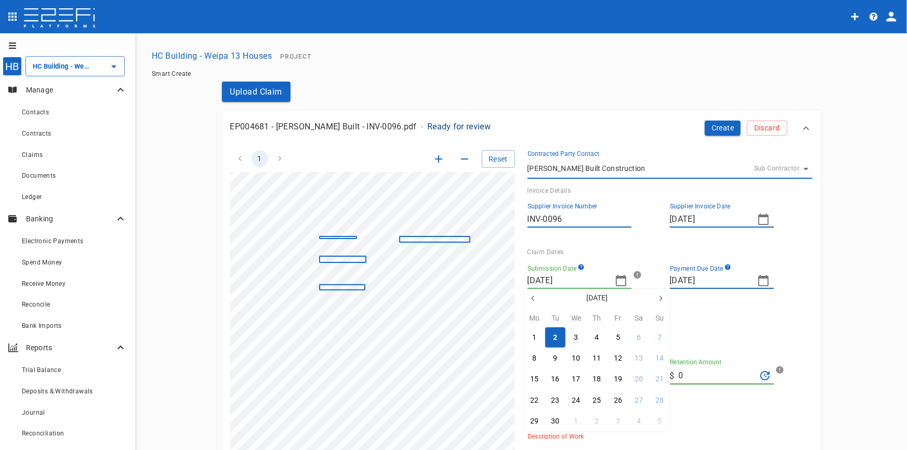
click at [532, 298] on icon "button" at bounding box center [532, 298] width 3 height 5
click at [532, 298] on icon "button" at bounding box center [533, 298] width 8 height 8
click at [530, 424] on div "23" at bounding box center [534, 421] width 8 height 11
type input "[DATE]"
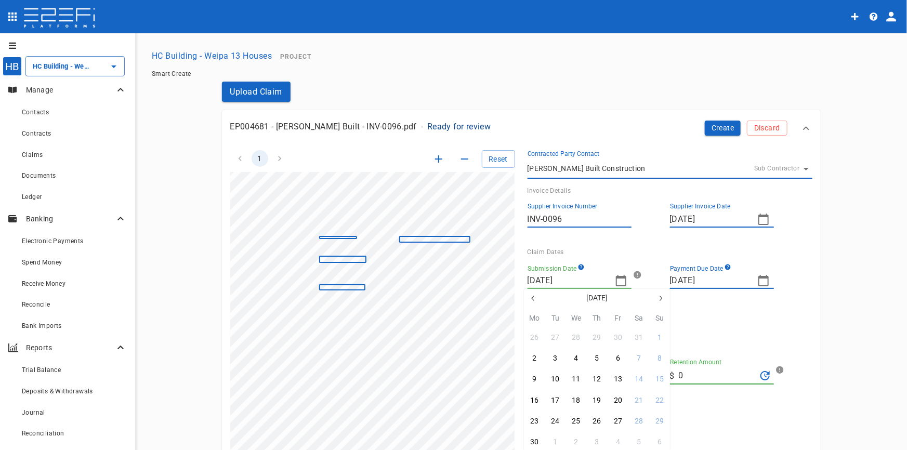
type input "[DATE]"
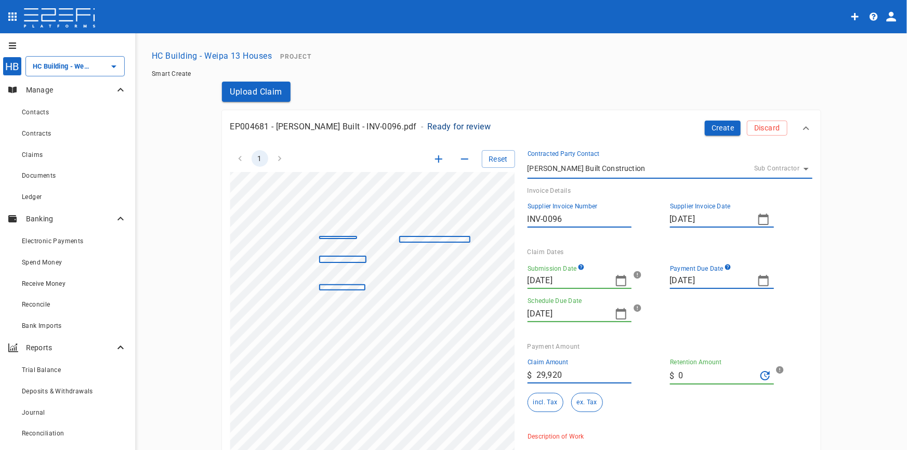
click at [758, 281] on icon "button" at bounding box center [764, 281] width 12 height 12
click at [802, 288] on icon "button" at bounding box center [803, 287] width 8 height 8
click at [676, 346] on div "7" at bounding box center [677, 347] width 4 height 11
type input "[DATE]"
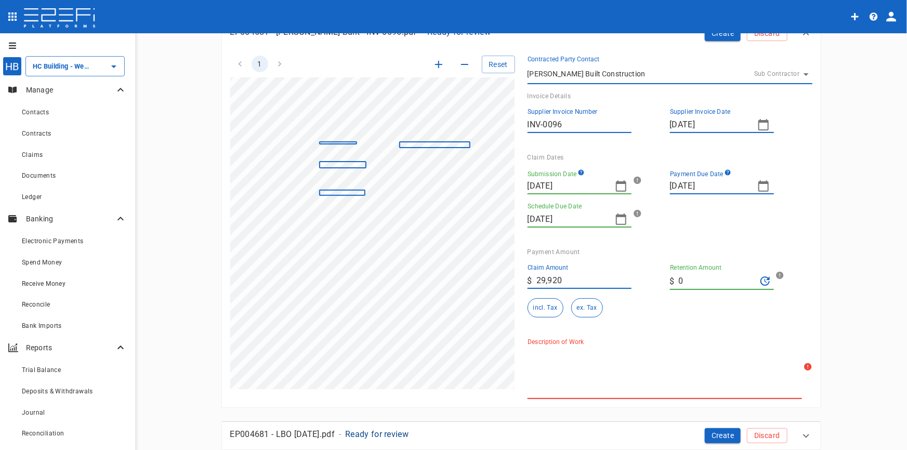
scroll to position [0, 0]
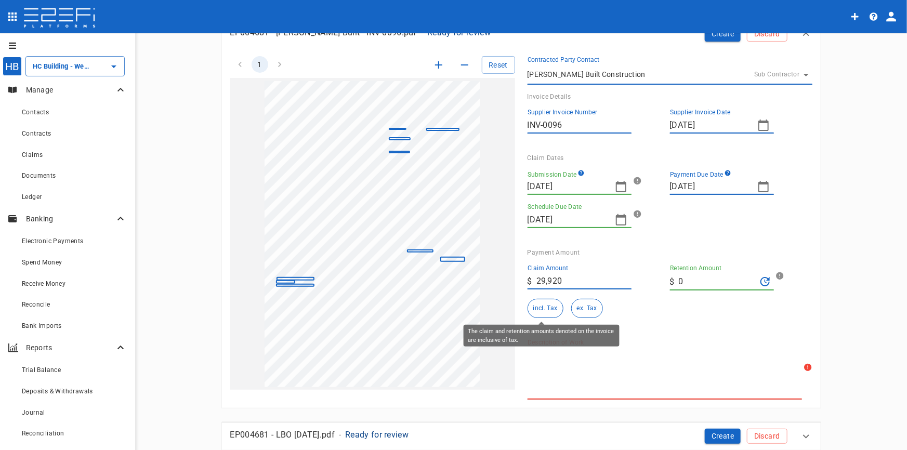
click at [533, 312] on button "incl. Tax" at bounding box center [546, 308] width 36 height 19
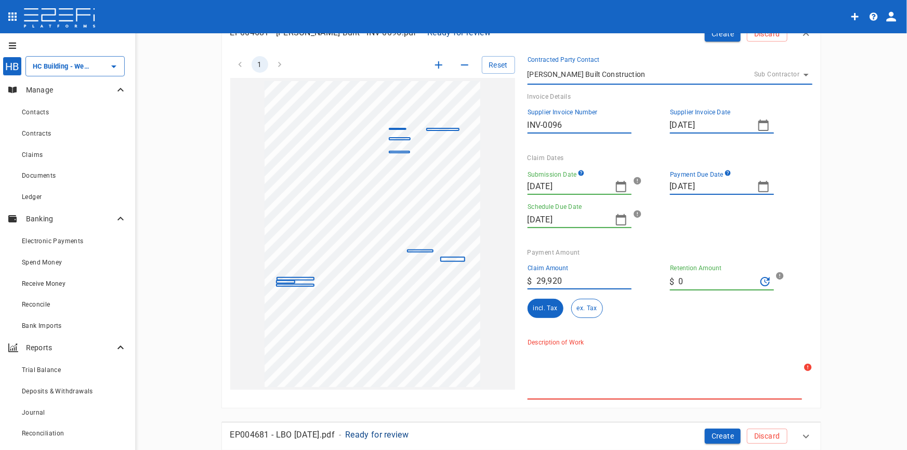
click at [596, 379] on textarea "Description of Work" at bounding box center [665, 373] width 275 height 48
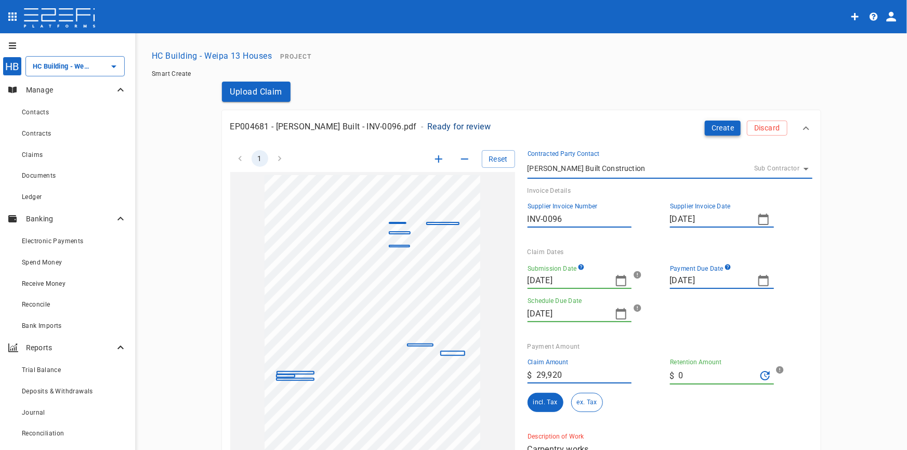
type textarea "Carpentry works"
click at [724, 127] on button "Create" at bounding box center [723, 128] width 36 height 15
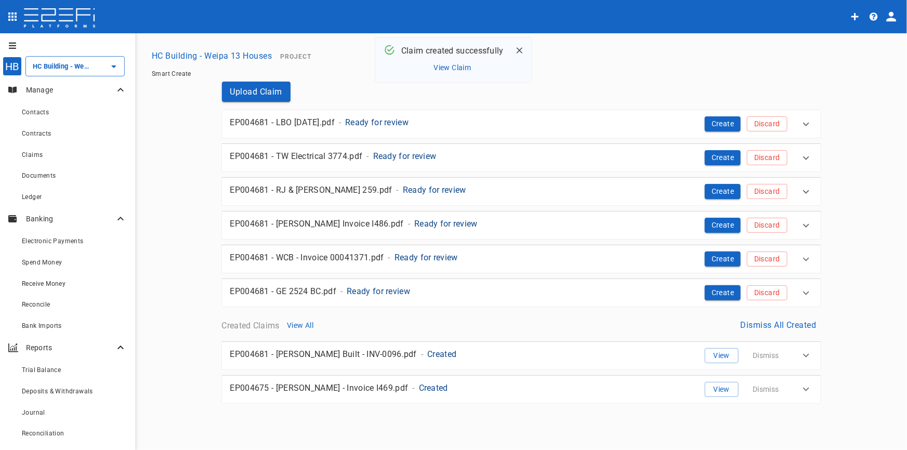
click at [451, 67] on button "View Claim" at bounding box center [453, 68] width 43 height 14
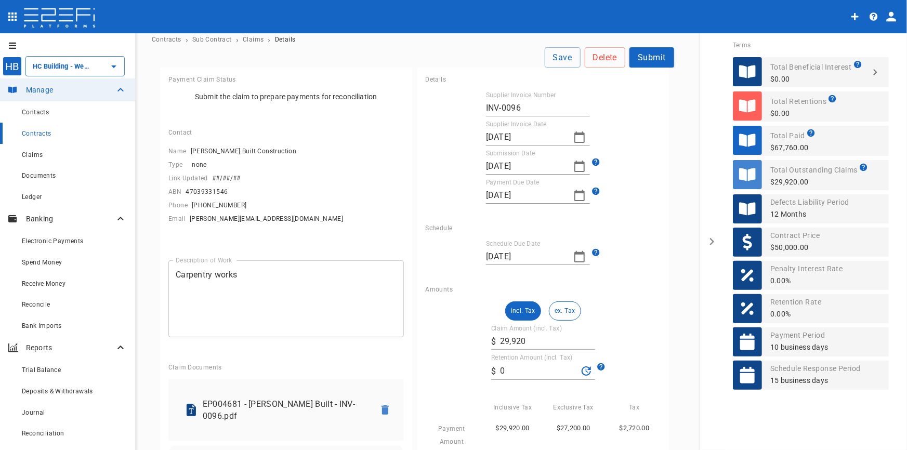
scroll to position [33, 0]
click at [648, 57] on button "Submit" at bounding box center [652, 58] width 45 height 20
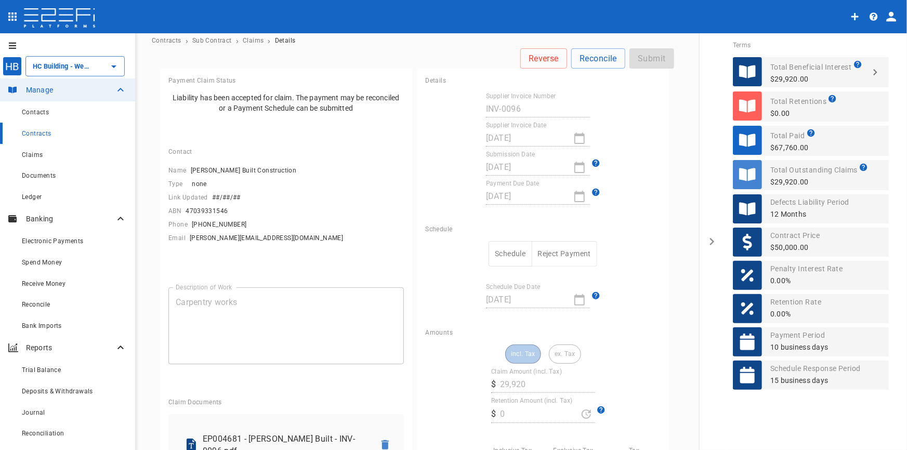
click at [504, 251] on button "Schedule" at bounding box center [510, 253] width 43 height 25
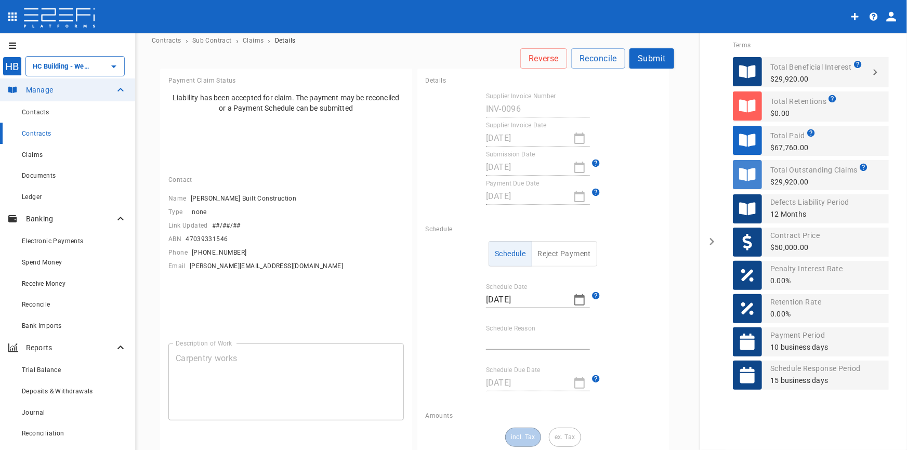
click at [577, 300] on icon "button" at bounding box center [580, 300] width 12 height 12
click at [489, 310] on icon "button" at bounding box center [490, 308] width 8 height 8
click at [492, 411] on div "23" at bounding box center [491, 410] width 8 height 11
type input "[DATE]"
click at [509, 328] on label "Schedule Reason" at bounding box center [510, 328] width 49 height 9
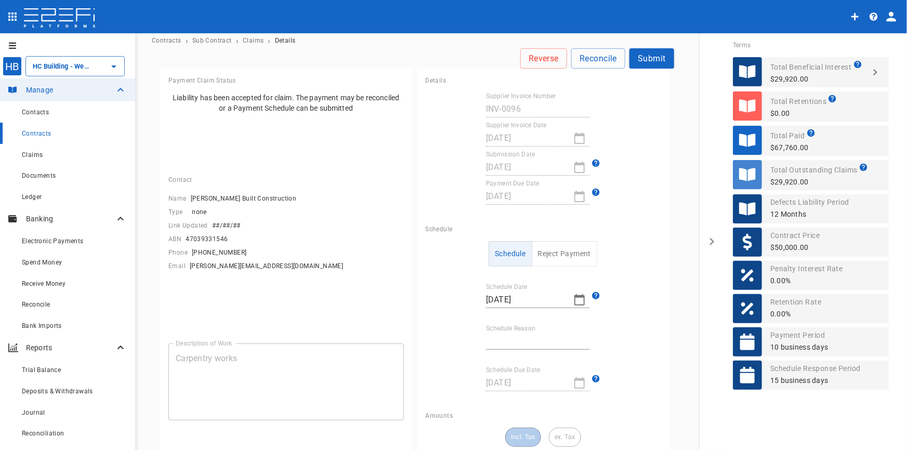
click at [509, 333] on input "Schedule Reason" at bounding box center [538, 341] width 104 height 17
click at [509, 340] on input "Schedule Reason" at bounding box center [538, 341] width 104 height 17
type input "Invoice contained other jobs"
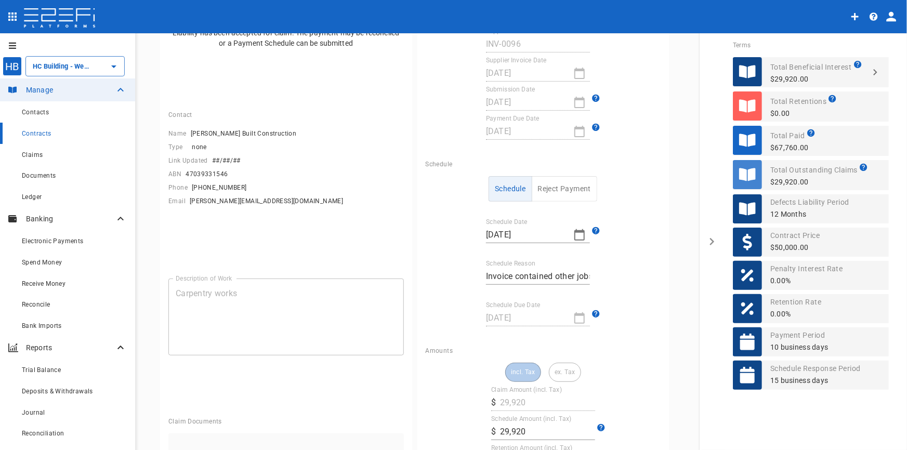
scroll to position [223, 0]
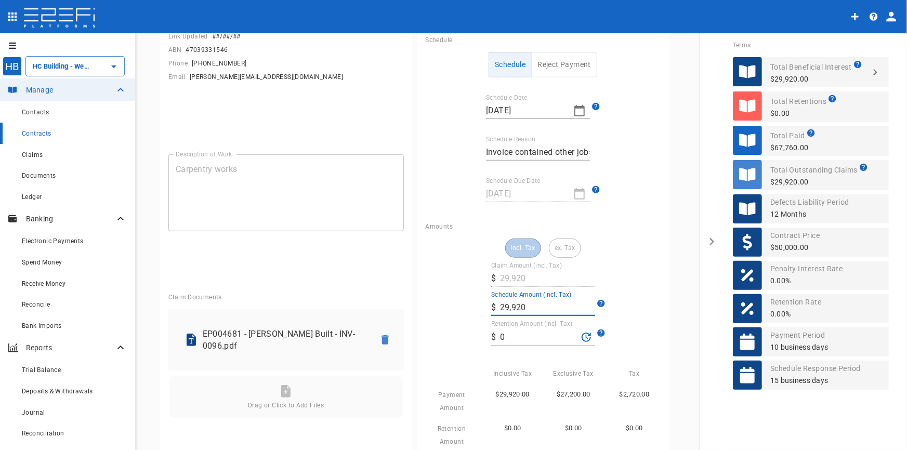
drag, startPoint x: 533, startPoint y: 311, endPoint x: 400, endPoint y: 319, distance: 133.4
click at [400, 319] on div "Payment Claim Status Liability has been accepted for claim. The payment may be …" at bounding box center [417, 297] width 514 height 836
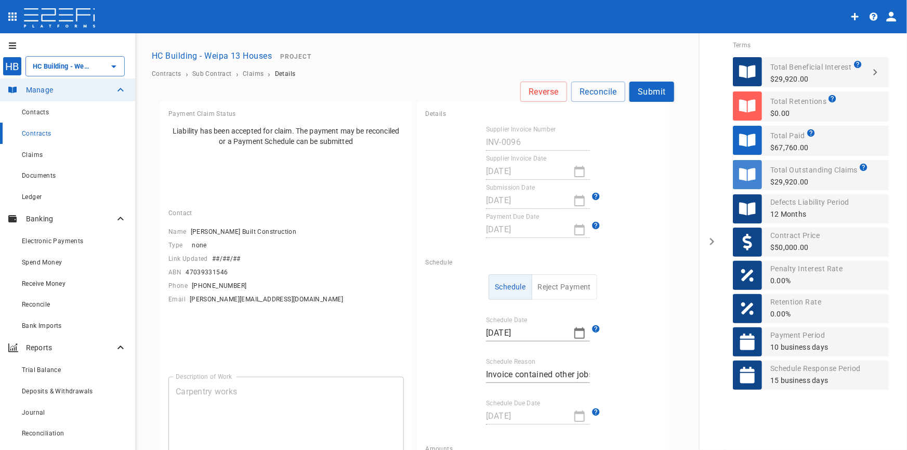
scroll to position [0, 0]
type input "7,920"
click at [650, 95] on button "Submit" at bounding box center [652, 92] width 45 height 20
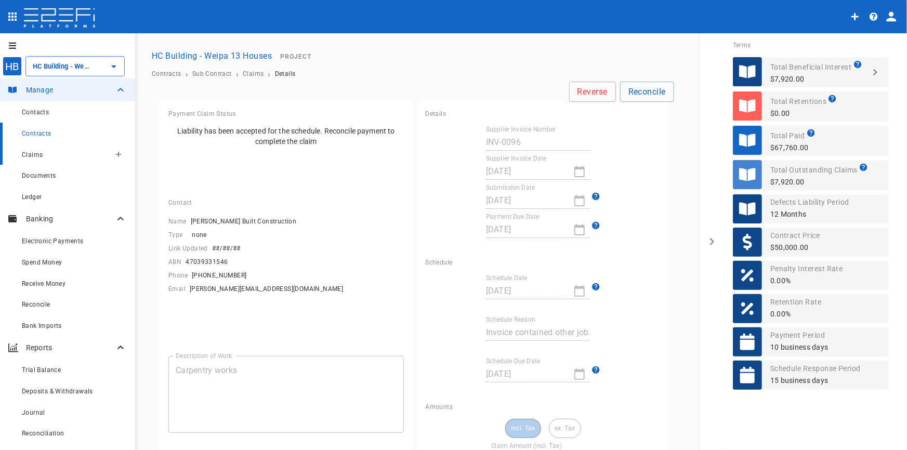
click at [32, 154] on span "Claims" at bounding box center [32, 154] width 21 height 7
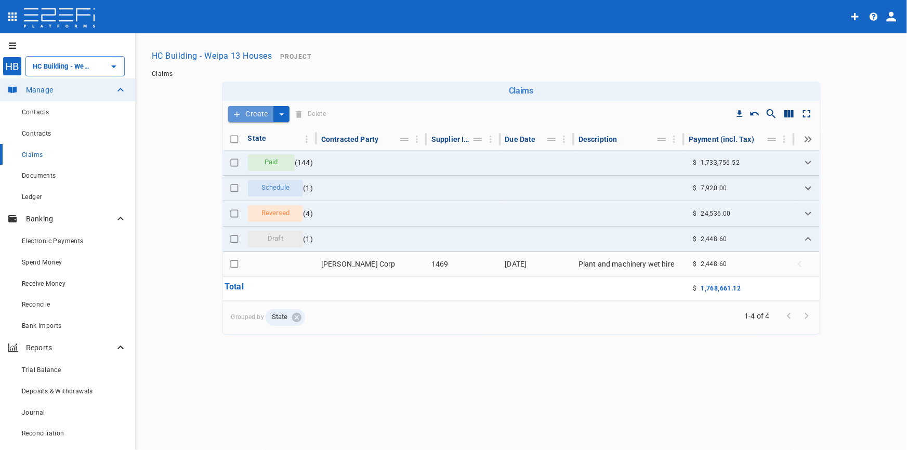
click at [261, 111] on button "Create" at bounding box center [251, 114] width 46 height 16
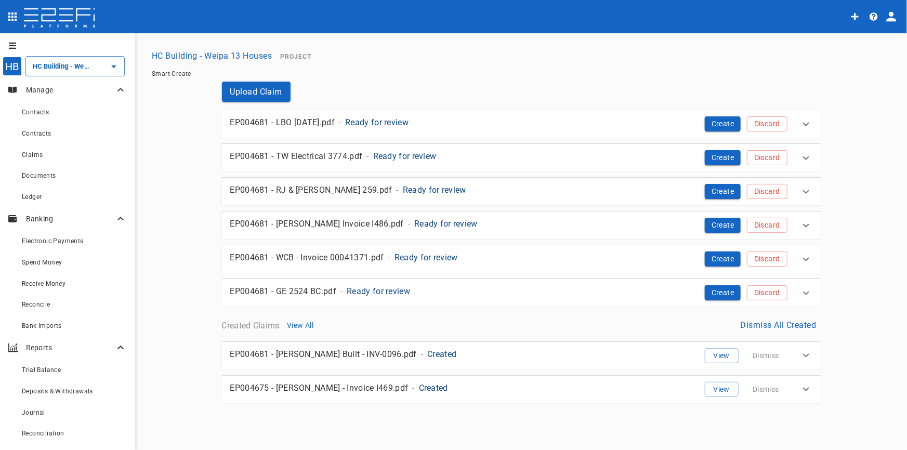
click at [406, 120] on p "Ready for review" at bounding box center [376, 122] width 63 height 12
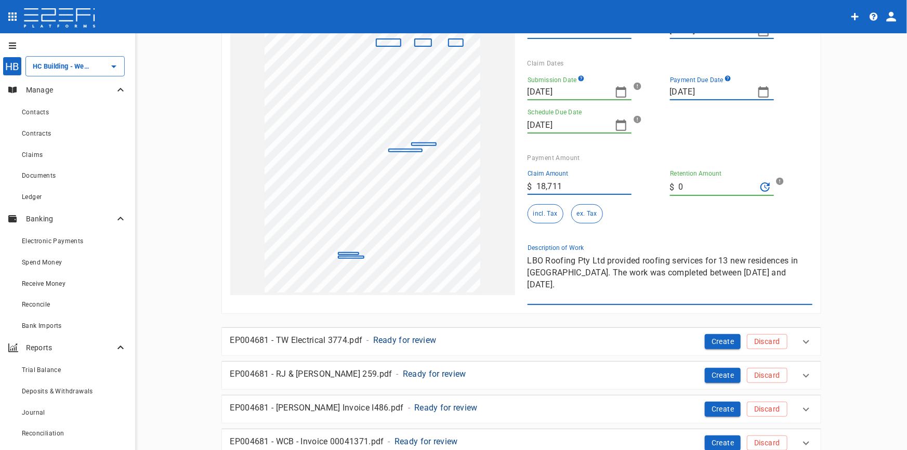
scroll to position [47, 0]
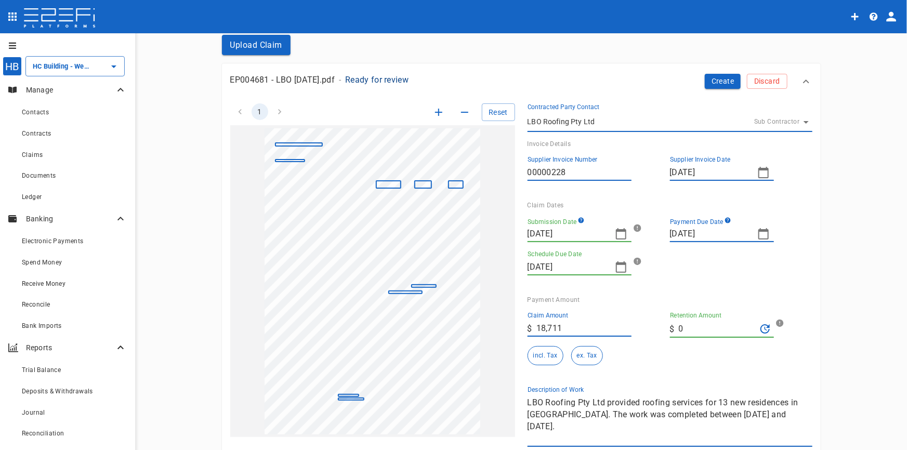
click at [618, 233] on icon "button" at bounding box center [621, 234] width 12 height 12
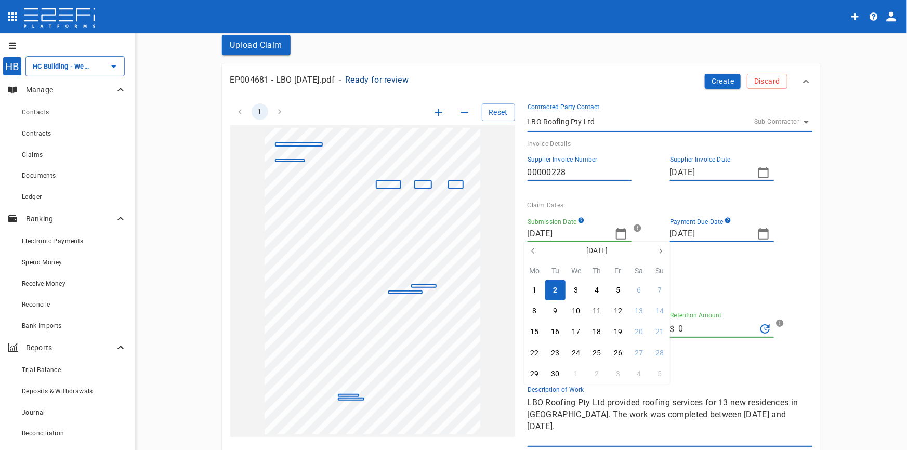
click at [532, 251] on icon "button" at bounding box center [532, 251] width 3 height 5
click at [623, 354] on button "20" at bounding box center [618, 353] width 20 height 20
type input "[DATE]"
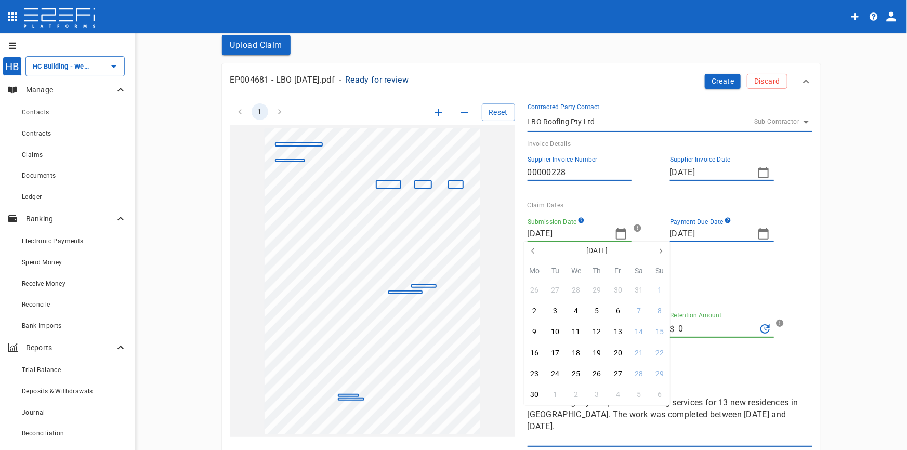
type input "[DATE]"
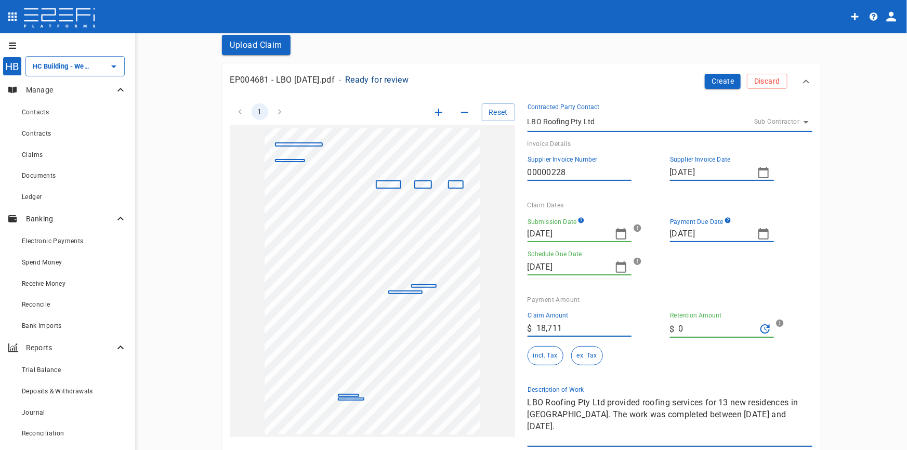
click at [760, 231] on icon "button" at bounding box center [764, 234] width 12 height 12
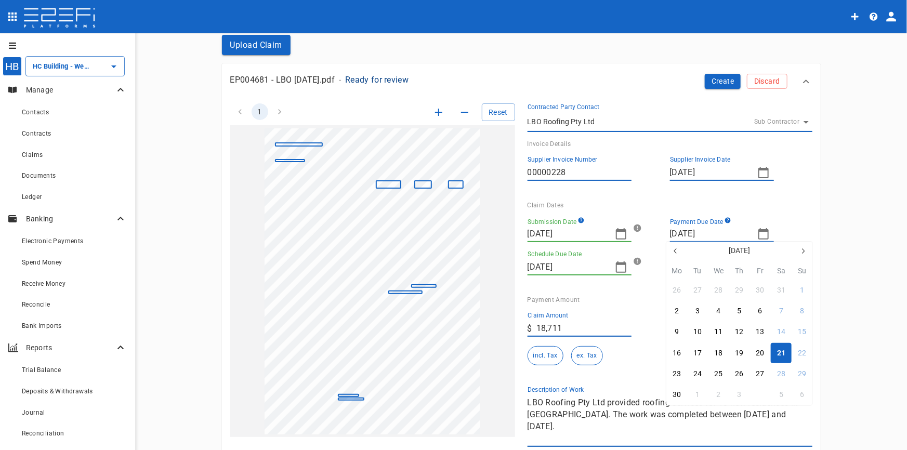
click at [760, 396] on div "4" at bounding box center [761, 394] width 4 height 11
type input "[DATE]"
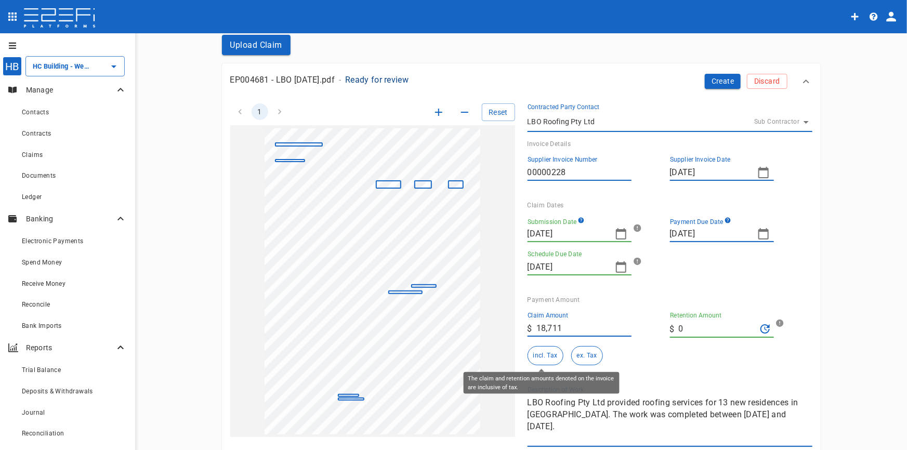
click at [547, 352] on button "incl. Tax" at bounding box center [546, 355] width 36 height 19
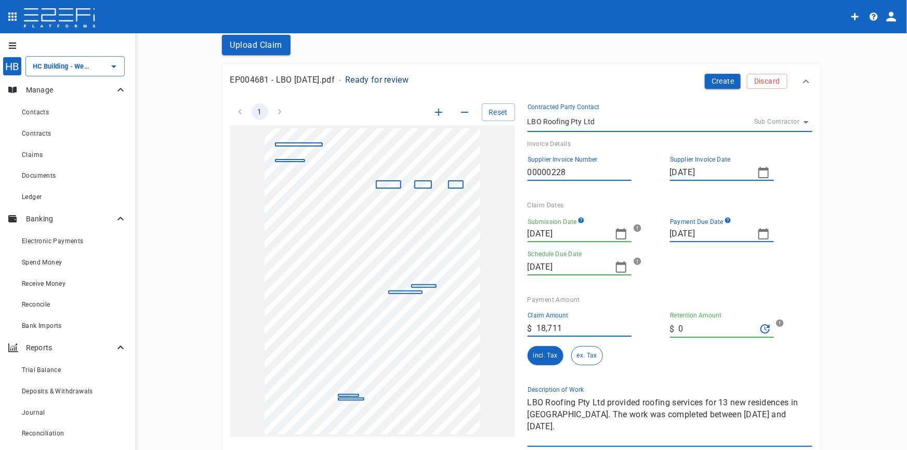
drag, startPoint x: 807, startPoint y: 410, endPoint x: 493, endPoint y: 398, distance: 314.3
click at [493, 398] on div "1 Reset SupplierInvoiceNumber: 00000228 ClaimAmount: 18711.00 GSTAmount: 1701.0…" at bounding box center [515, 269] width 595 height 356
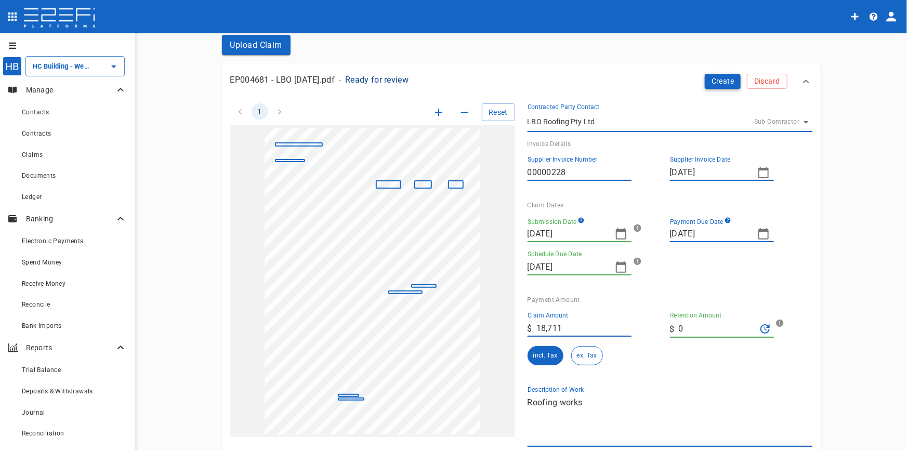
type textarea "Roofing works"
click at [714, 78] on button "Create" at bounding box center [723, 81] width 36 height 15
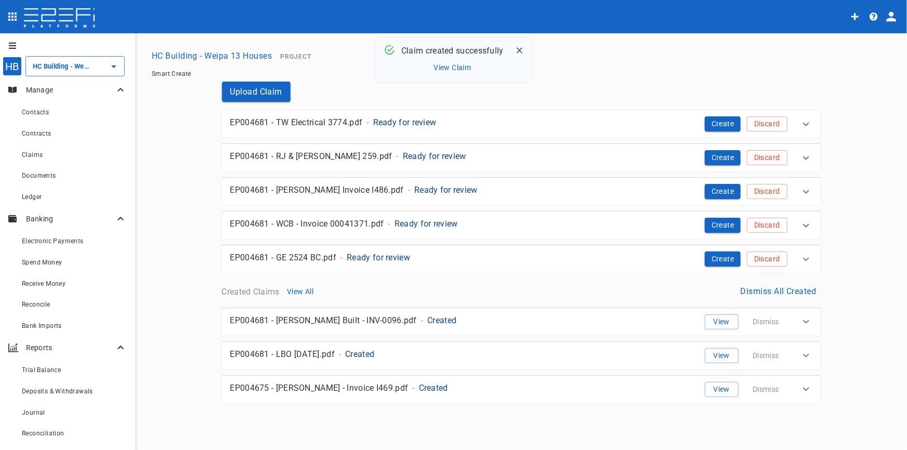
click at [448, 69] on button "View Claim" at bounding box center [453, 68] width 43 height 14
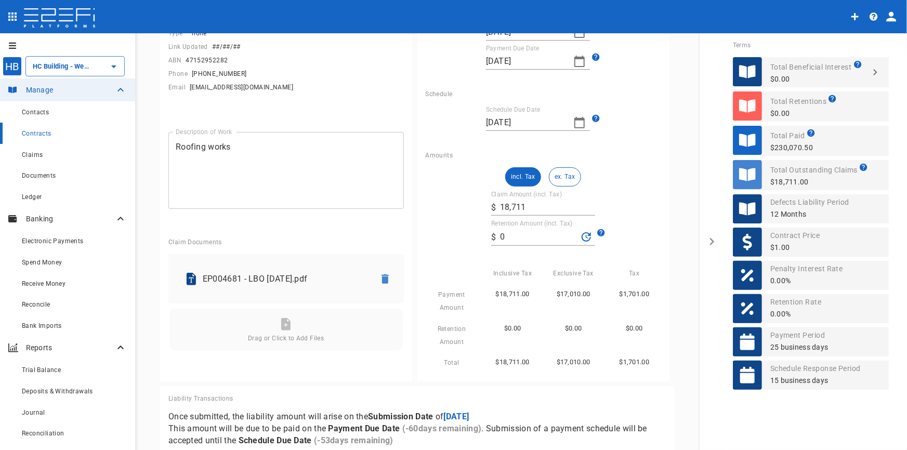
scroll to position [175, 0]
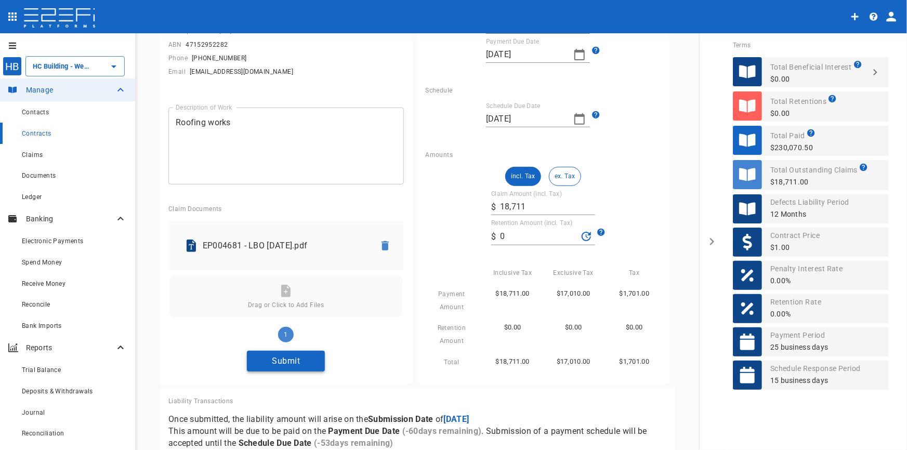
click at [281, 363] on button "Submit" at bounding box center [286, 361] width 78 height 20
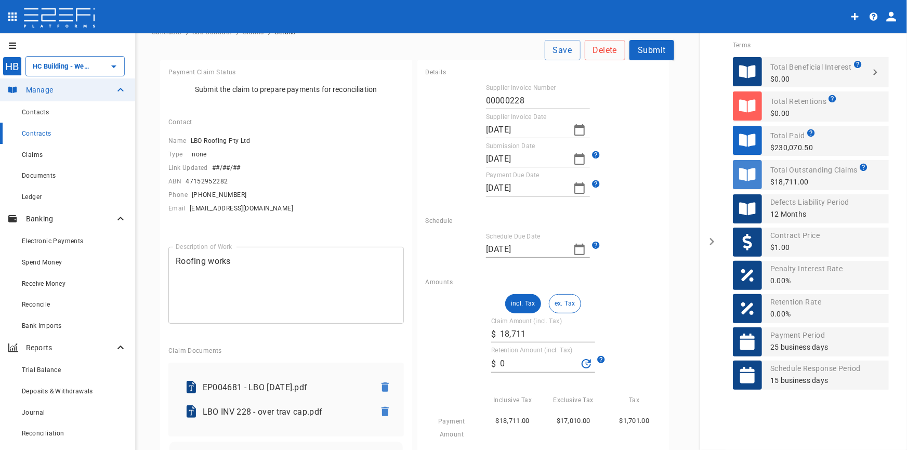
scroll to position [0, 0]
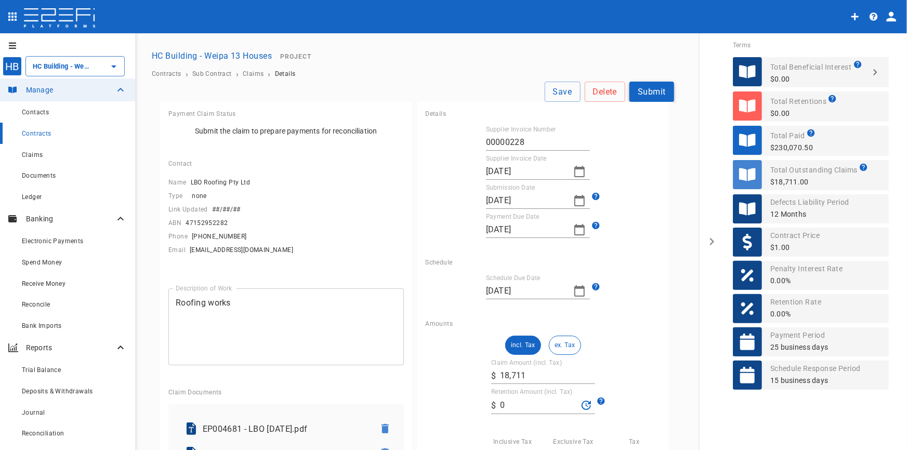
click at [644, 93] on button "Submit" at bounding box center [652, 92] width 45 height 20
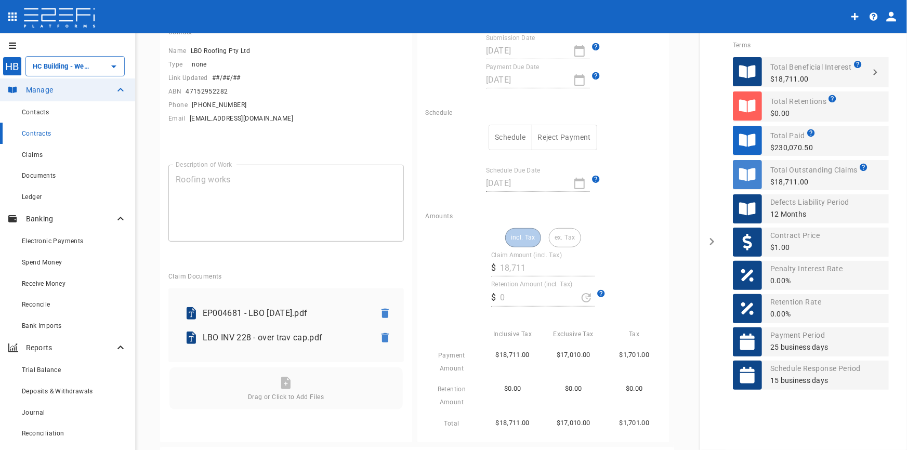
scroll to position [189, 0]
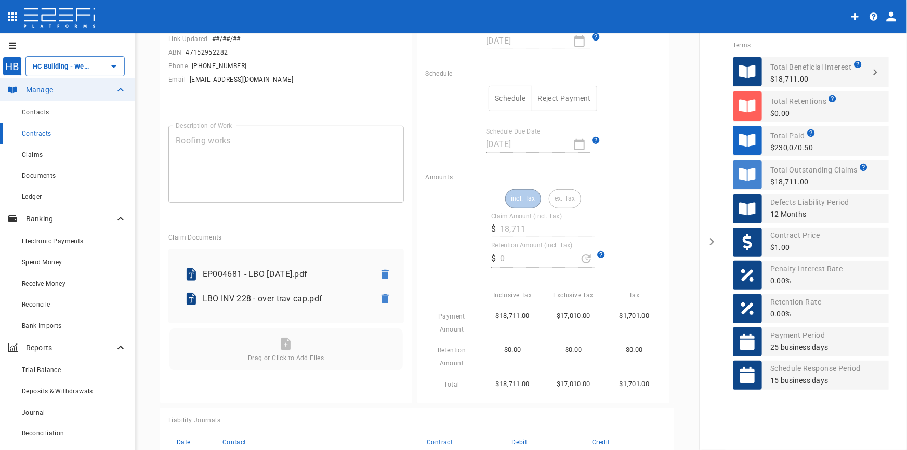
click at [511, 102] on button "Schedule" at bounding box center [510, 98] width 43 height 25
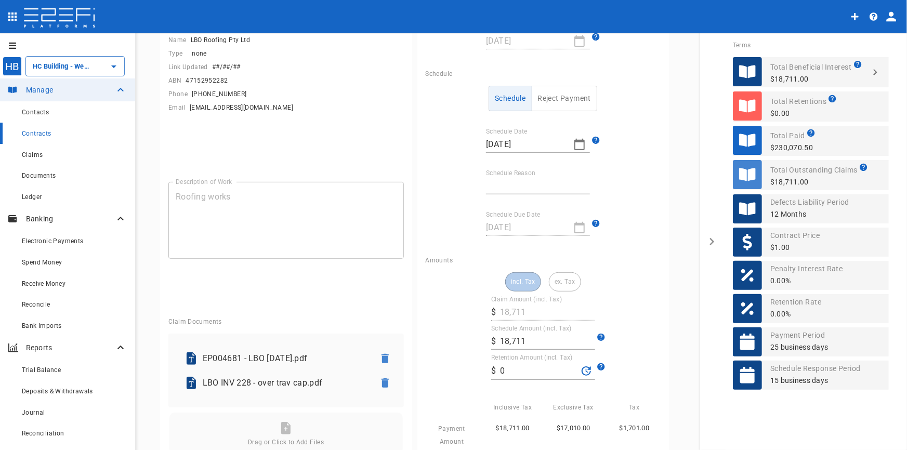
click at [520, 186] on input "Schedule Reason" at bounding box center [538, 186] width 104 height 17
type input "f"
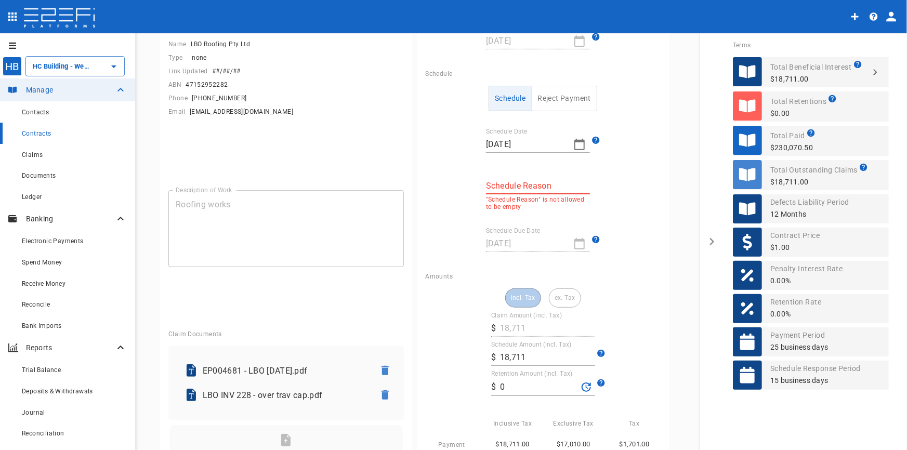
type input "f"
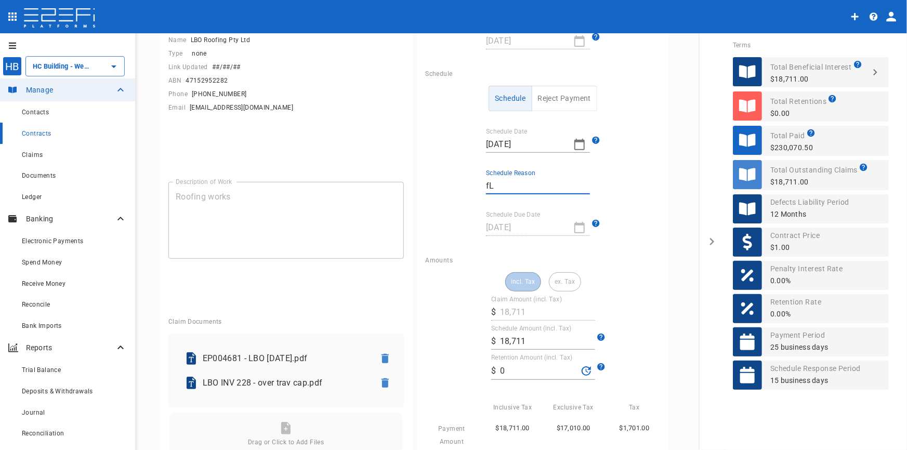
type input "f"
type input "Flights over travel cap"
drag, startPoint x: 536, startPoint y: 343, endPoint x: 428, endPoint y: 344, distance: 107.6
click at [428, 344] on div "incl. Tax ex. Tax Claim Amount (incl. Tax) ​ $ 18,711 Schedule Amount (incl. Ta…" at bounding box center [544, 387] width 236 height 231
drag, startPoint x: 513, startPoint y: 331, endPoint x: 516, endPoint y: 336, distance: 6.5
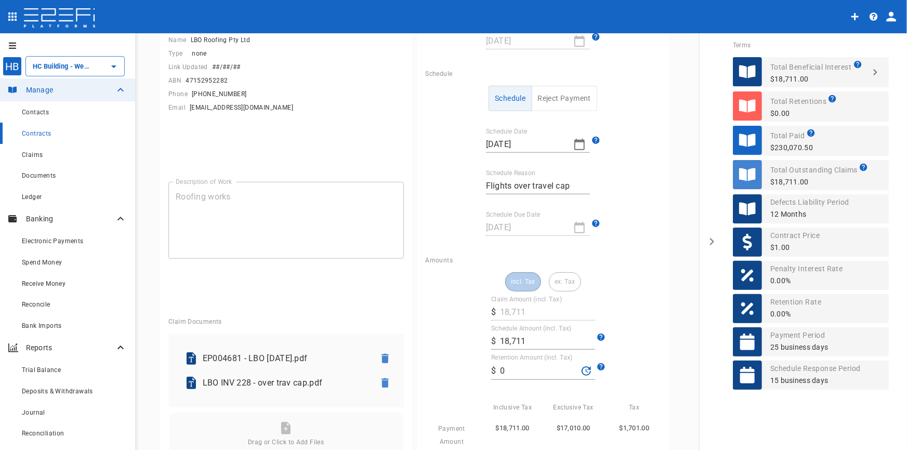
click at [513, 333] on div "Schedule Amount (incl. Tax) ​ $ 18,711" at bounding box center [543, 337] width 104 height 25
drag, startPoint x: 524, startPoint y: 344, endPoint x: 515, endPoint y: 343, distance: 9.5
click at [515, 343] on input "18,711" at bounding box center [547, 341] width 95 height 17
click at [522, 343] on input "18,711" at bounding box center [547, 341] width 95 height 17
drag, startPoint x: 501, startPoint y: 341, endPoint x: 545, endPoint y: 344, distance: 44.8
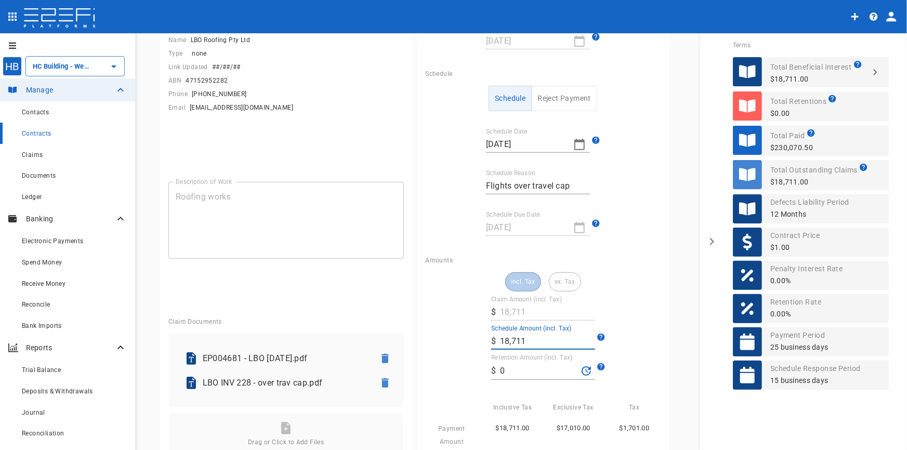
click at [547, 344] on input "18,711" at bounding box center [547, 341] width 95 height 17
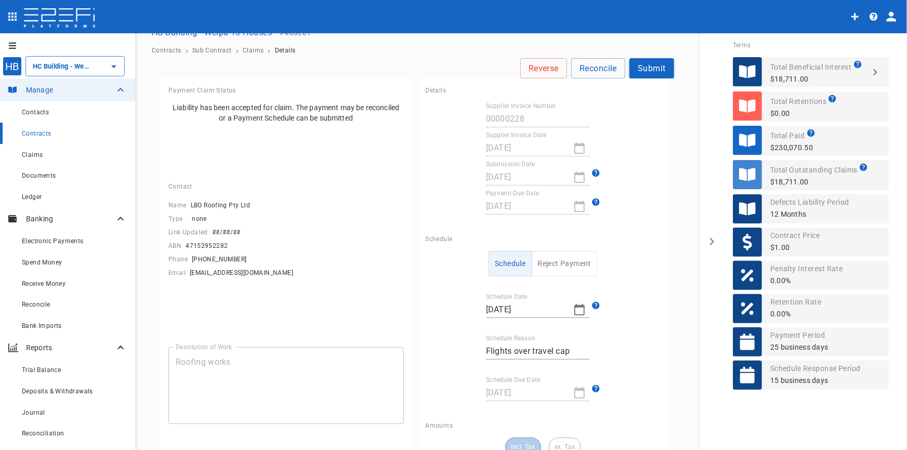
scroll to position [0, 0]
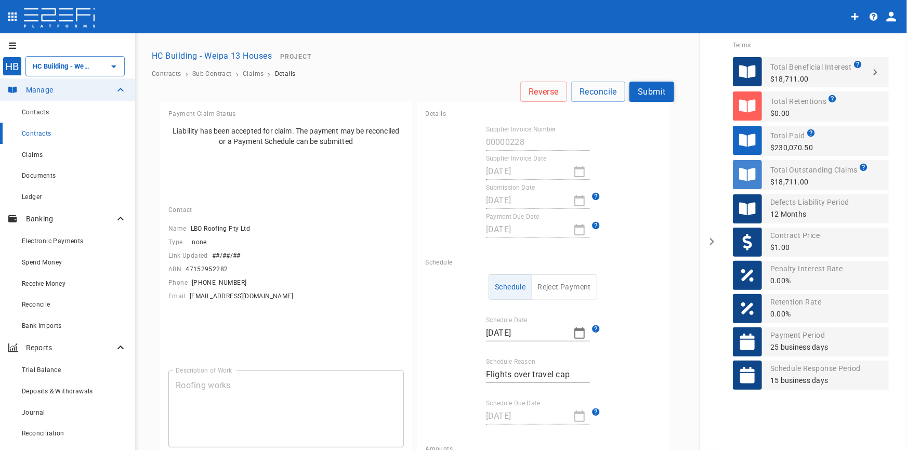
type input "18,511.64"
click at [634, 94] on button "Submit" at bounding box center [652, 92] width 45 height 20
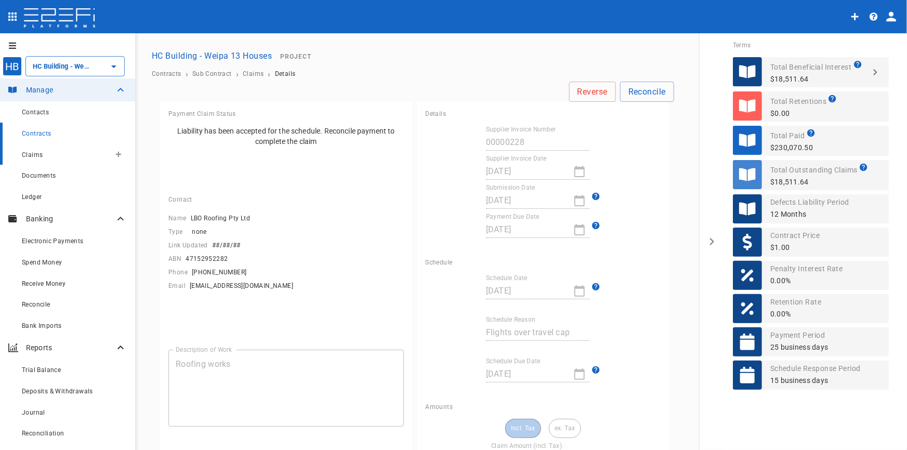
click at [25, 153] on span "Claims" at bounding box center [32, 154] width 21 height 7
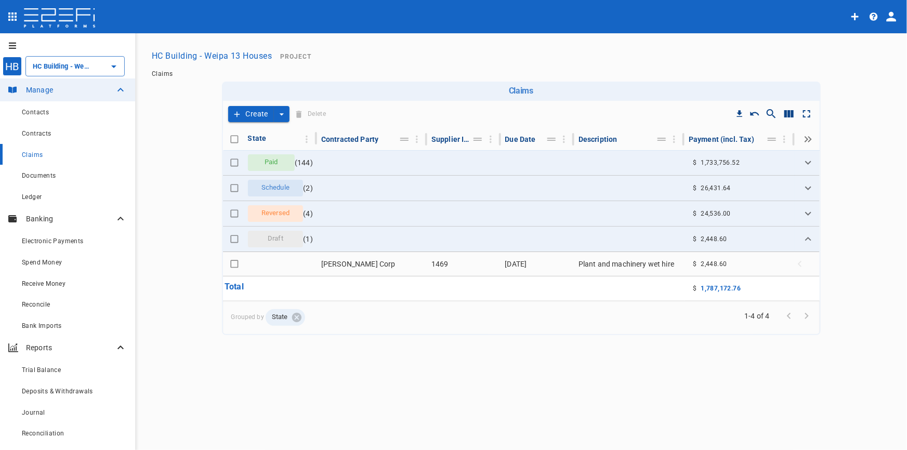
click at [253, 115] on button "Create" at bounding box center [251, 114] width 46 height 16
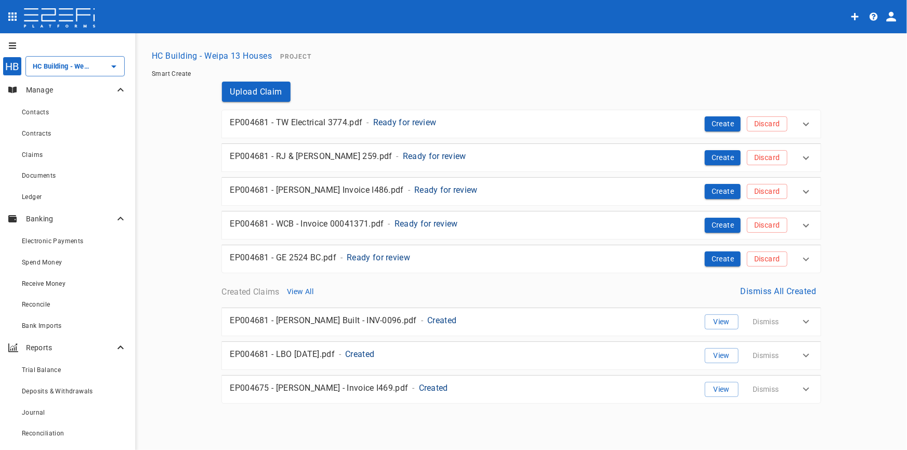
click at [416, 124] on p "Ready for review" at bounding box center [404, 122] width 63 height 12
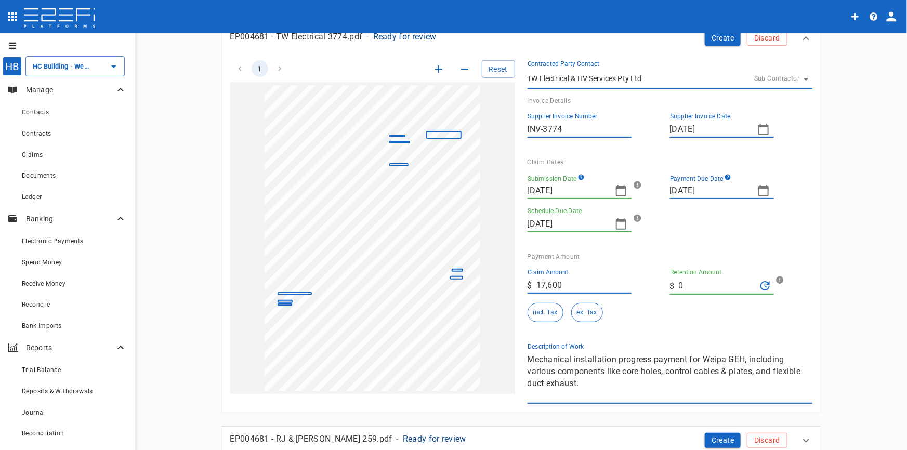
scroll to position [94, 0]
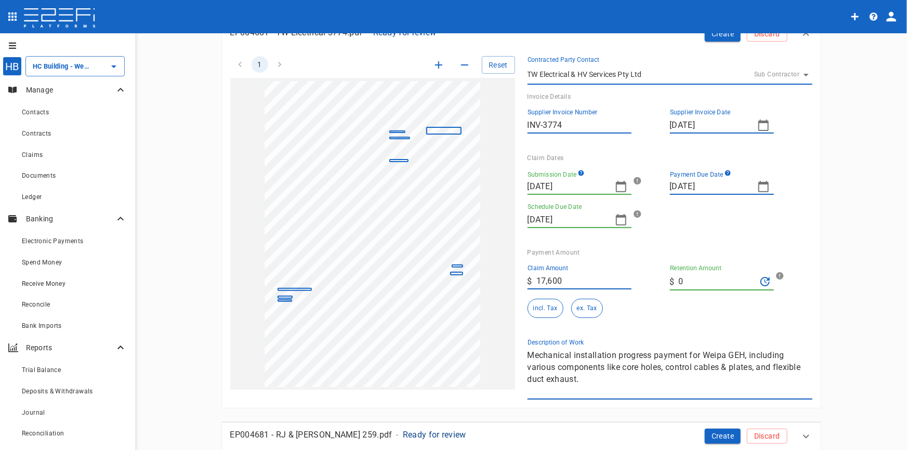
click at [434, 67] on icon "button" at bounding box center [439, 65] width 12 height 12
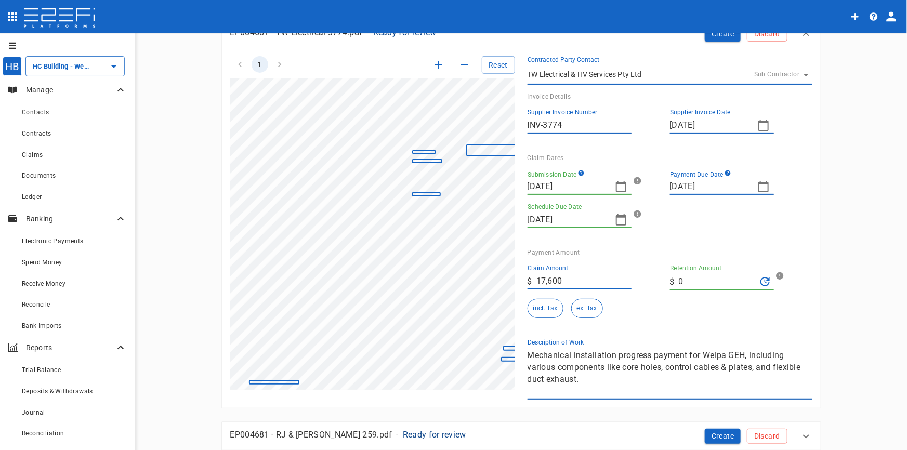
click at [434, 67] on icon "button" at bounding box center [439, 65] width 12 height 12
click at [618, 186] on icon "button" at bounding box center [621, 186] width 12 height 12
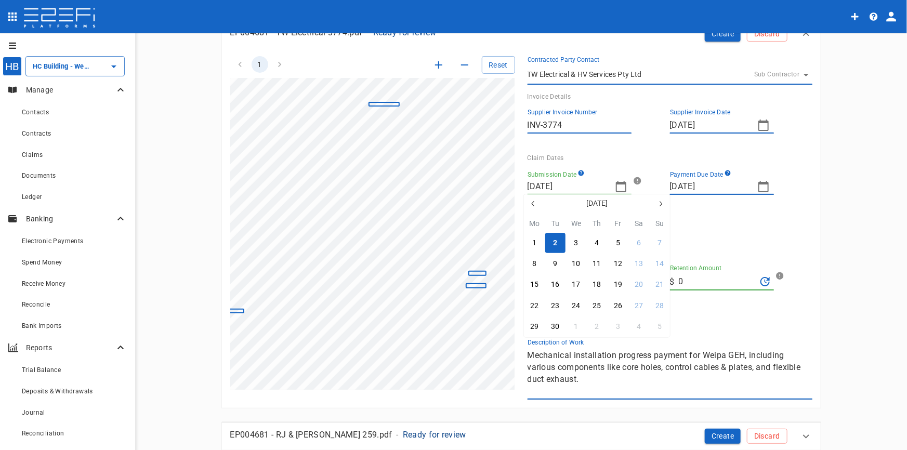
drag, startPoint x: 536, startPoint y: 205, endPoint x: 530, endPoint y: 204, distance: 6.3
click at [536, 204] on icon "button" at bounding box center [533, 204] width 8 height 8
click at [530, 204] on icon "button" at bounding box center [533, 204] width 8 height 8
click at [618, 286] on div "13" at bounding box center [618, 284] width 8 height 11
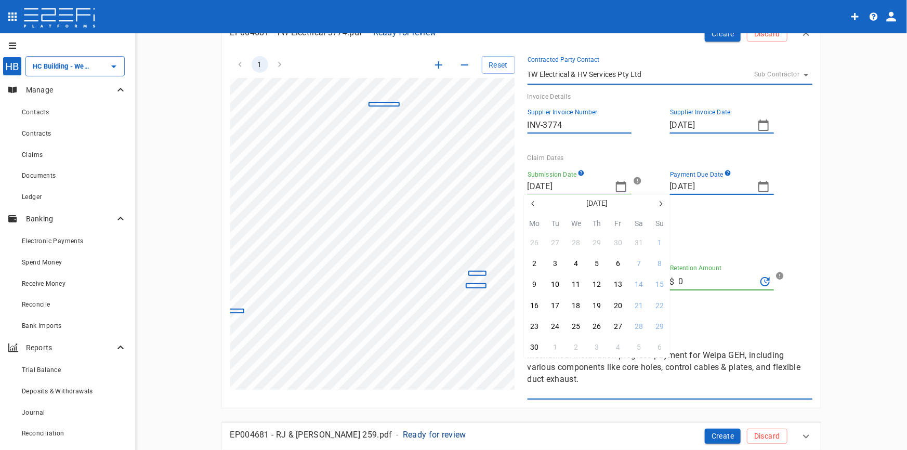
type input "[DATE]"
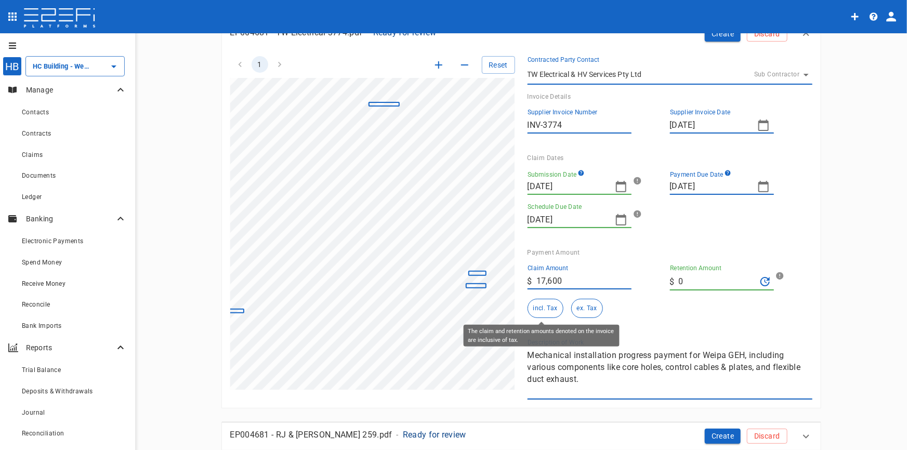
click at [545, 309] on button "incl. Tax" at bounding box center [546, 308] width 36 height 19
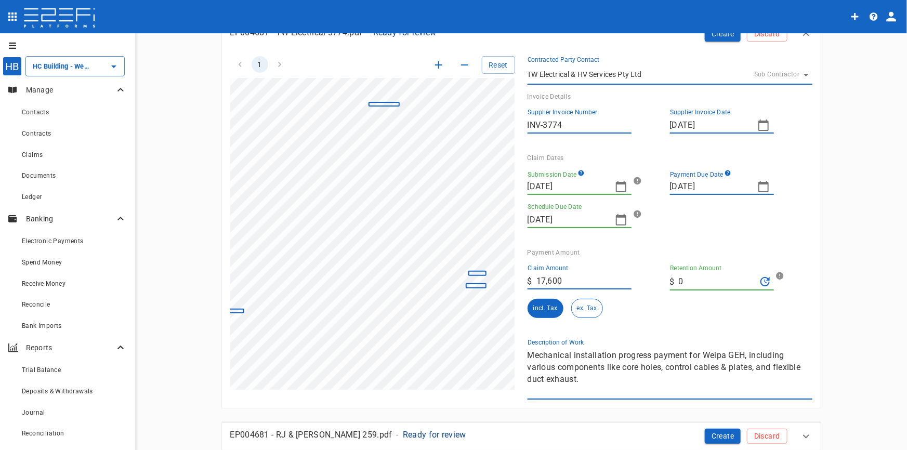
drag, startPoint x: 587, startPoint y: 384, endPoint x: 510, endPoint y: 352, distance: 83.4
click at [510, 352] on div "1 Reset SupplierInvoiceNumber: INV-3774 ClaimAmount: 17600.00 GSTAmount: 1600.0…" at bounding box center [515, 222] width 595 height 356
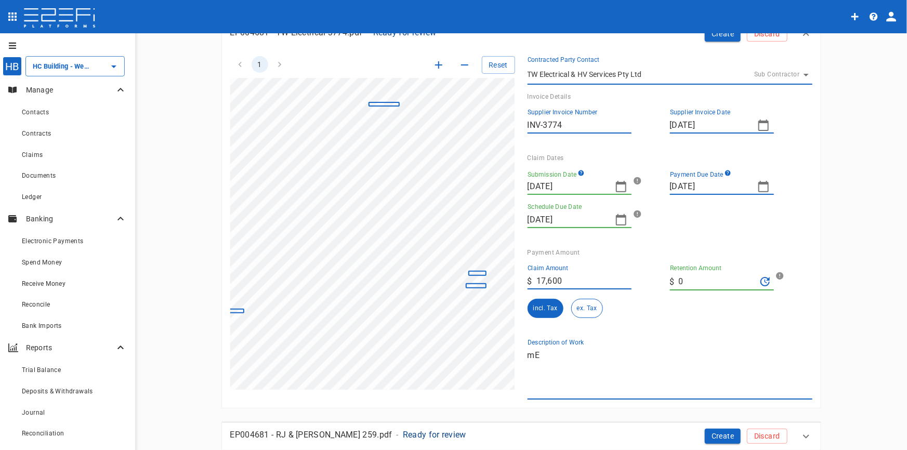
type textarea "m"
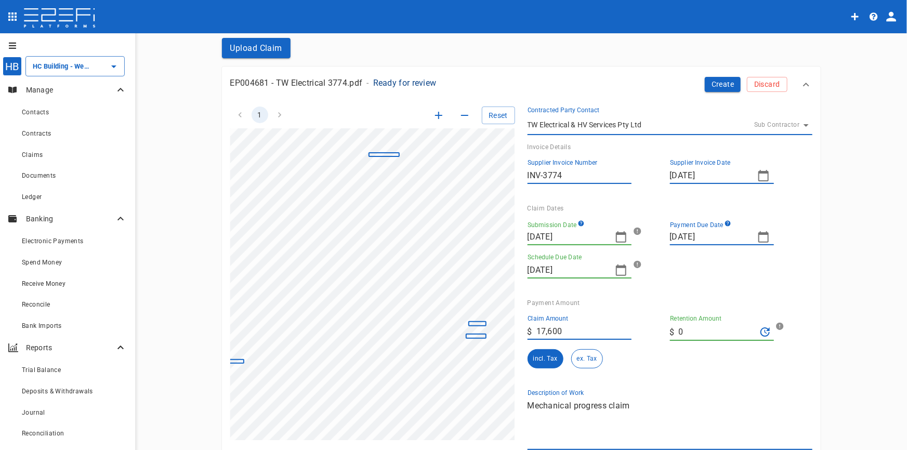
scroll to position [0, 0]
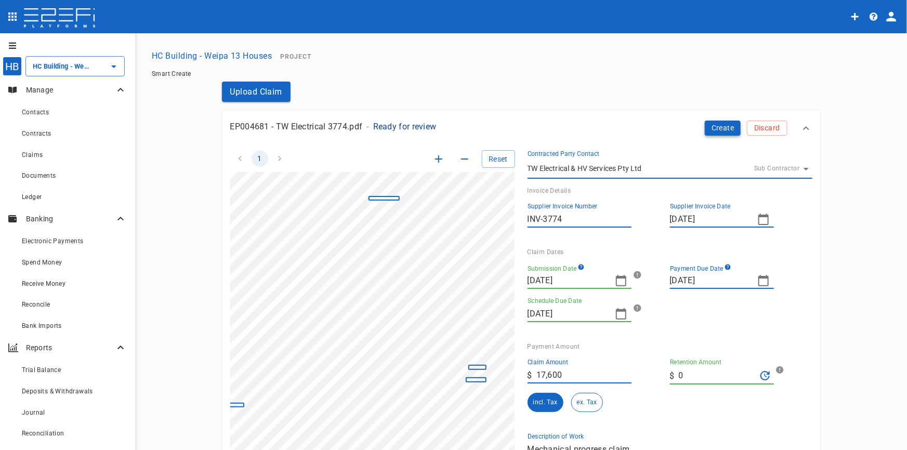
type textarea "Mechanical progress claim"
click at [723, 129] on button "Create" at bounding box center [723, 128] width 36 height 15
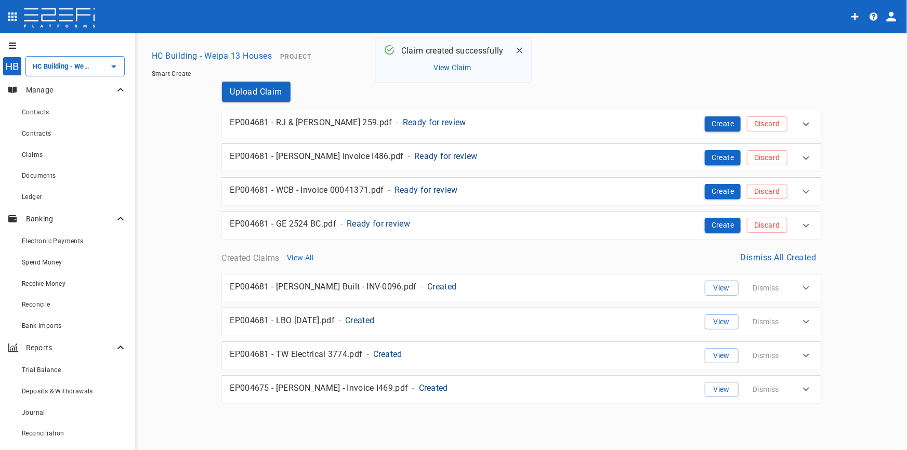
click at [403, 125] on p "Ready for review" at bounding box center [434, 122] width 63 height 12
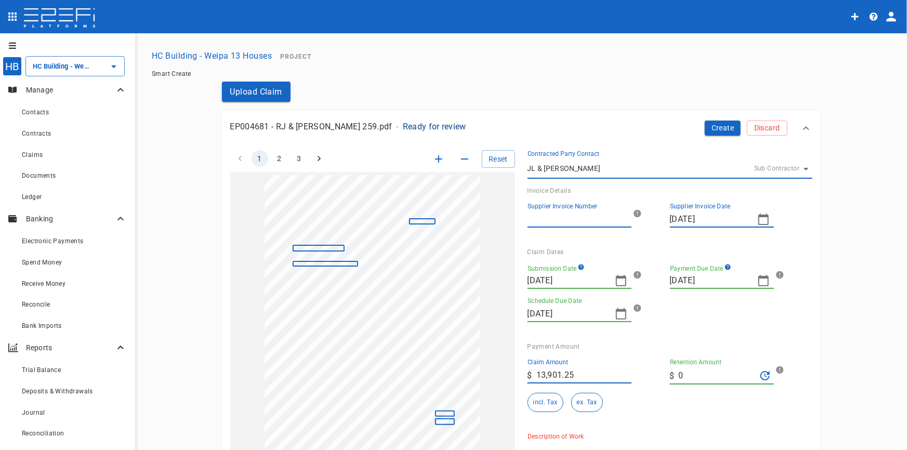
click at [434, 154] on icon "button" at bounding box center [439, 159] width 12 height 12
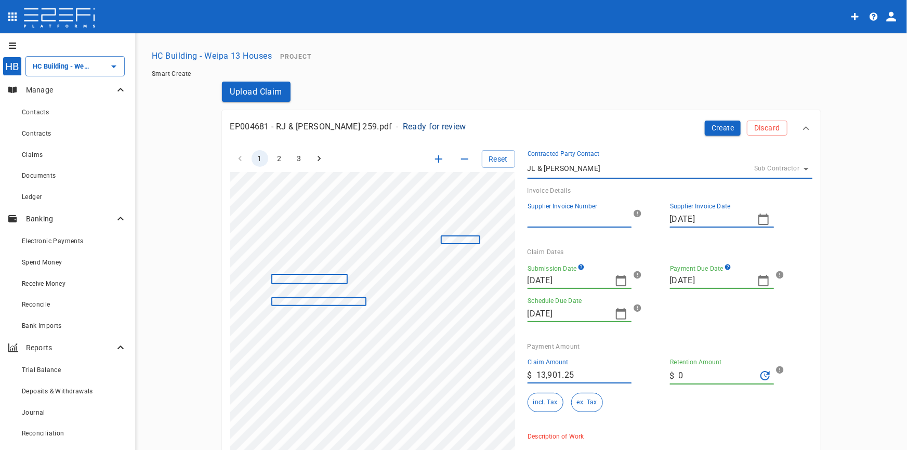
click at [434, 154] on icon "button" at bounding box center [439, 159] width 12 height 12
click at [435, 154] on icon "button" at bounding box center [439, 159] width 12 height 12
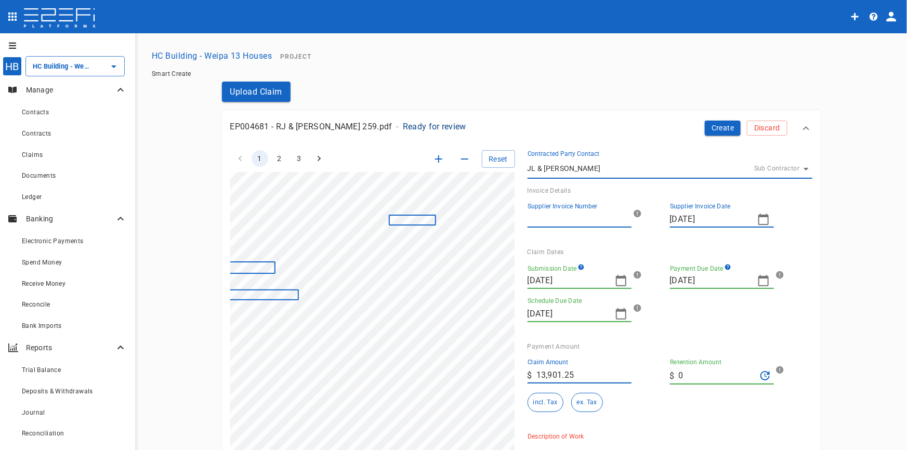
click at [551, 224] on input "Supplier Invoice Number" at bounding box center [580, 219] width 104 height 17
type input "259"
click at [760, 284] on icon "button" at bounding box center [764, 281] width 12 height 12
click at [674, 301] on icon "button" at bounding box center [676, 298] width 8 height 8
click at [674, 302] on icon "button" at bounding box center [676, 298] width 8 height 8
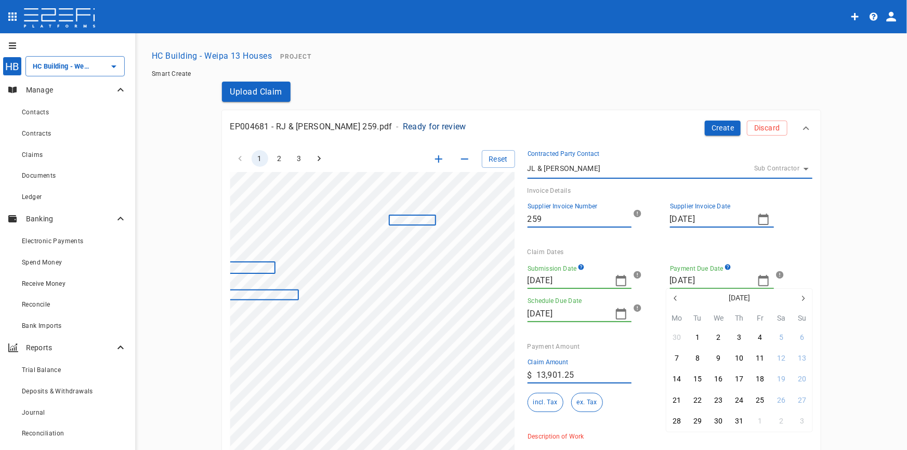
click at [674, 302] on icon "button" at bounding box center [676, 298] width 8 height 8
click at [803, 424] on div "29" at bounding box center [802, 421] width 8 height 11
type input "[DATE]"
click at [618, 282] on icon "button" at bounding box center [621, 281] width 12 height 12
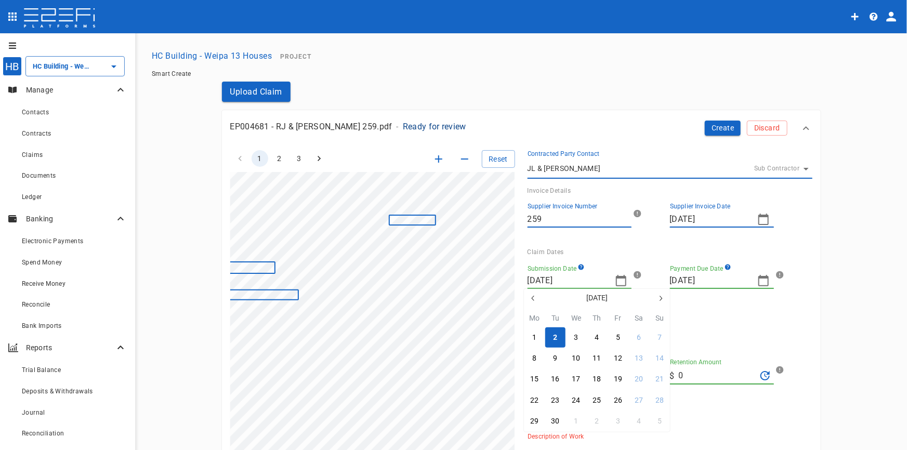
click at [531, 295] on icon "button" at bounding box center [533, 298] width 8 height 8
click at [532, 296] on icon "button" at bounding box center [533, 298] width 8 height 8
click at [657, 380] on div "15" at bounding box center [660, 379] width 8 height 11
type input "[DATE]"
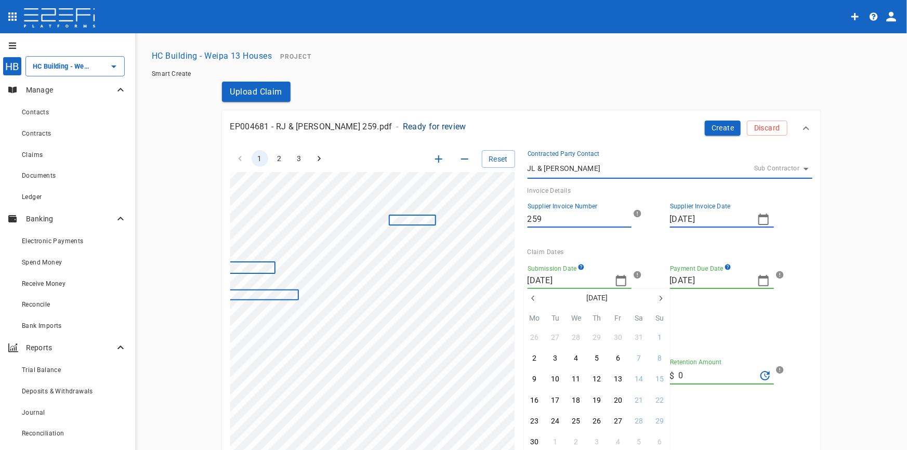
type input "[DATE]"
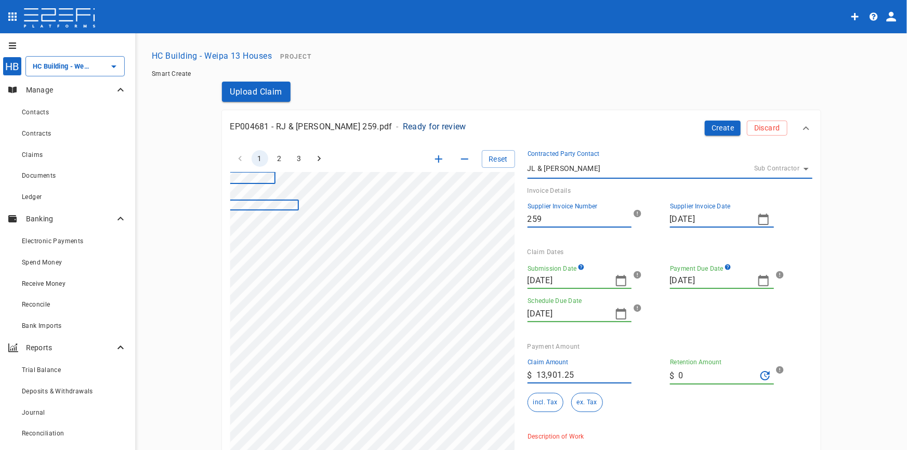
scroll to position [223, 103]
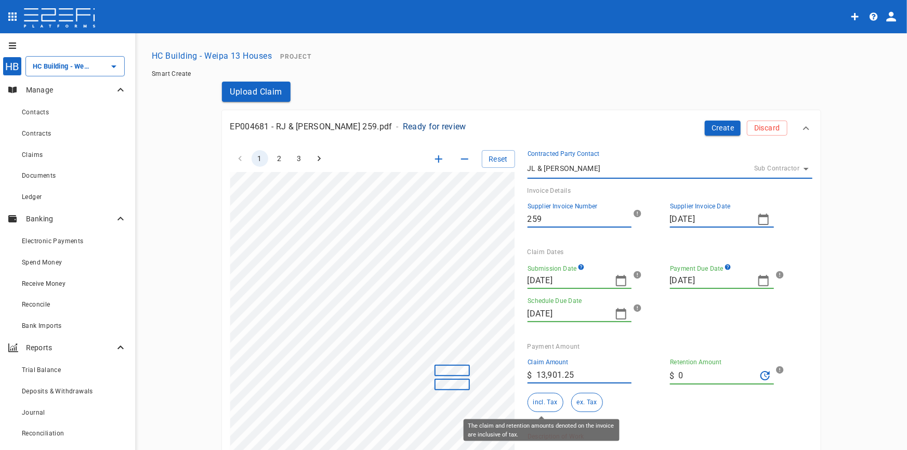
click at [532, 402] on button "incl. Tax" at bounding box center [546, 402] width 36 height 19
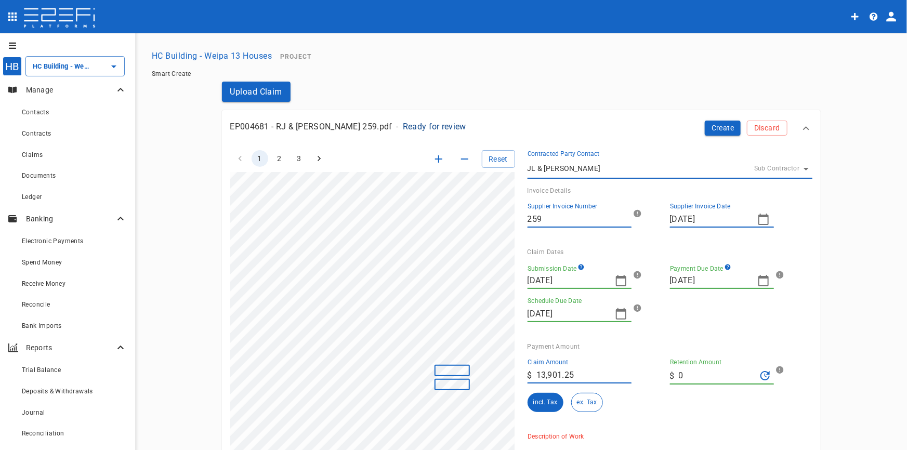
scroll to position [94, 0]
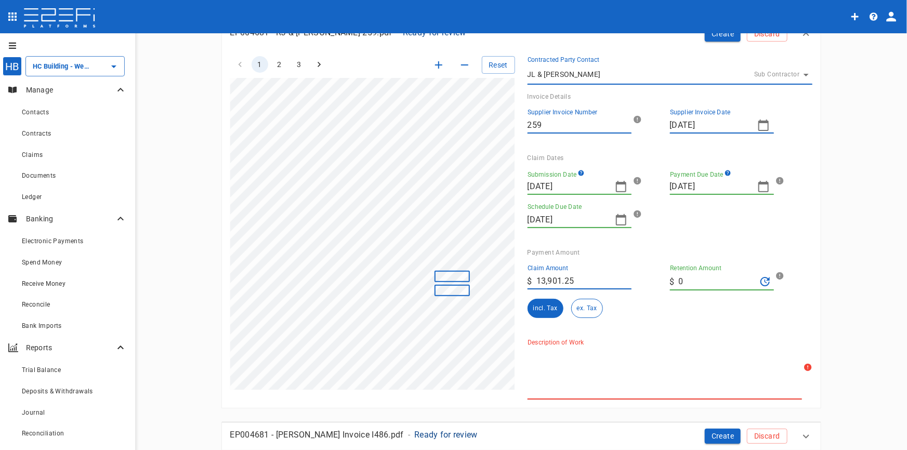
click at [578, 373] on textarea "Description of Work" at bounding box center [665, 373] width 275 height 48
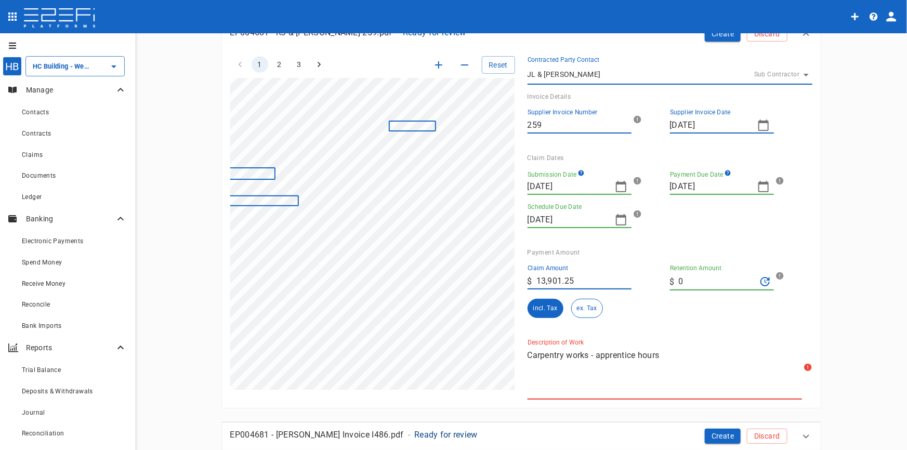
type textarea "Carpentry works - apprentice hours"
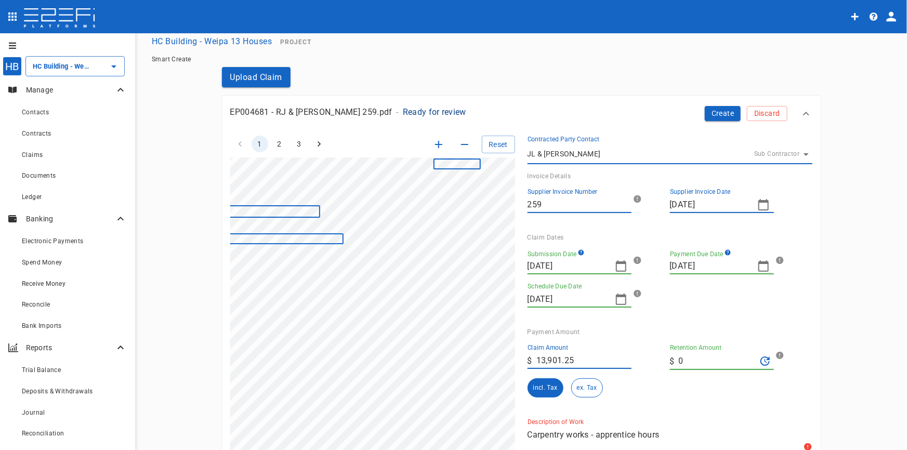
scroll to position [0, 0]
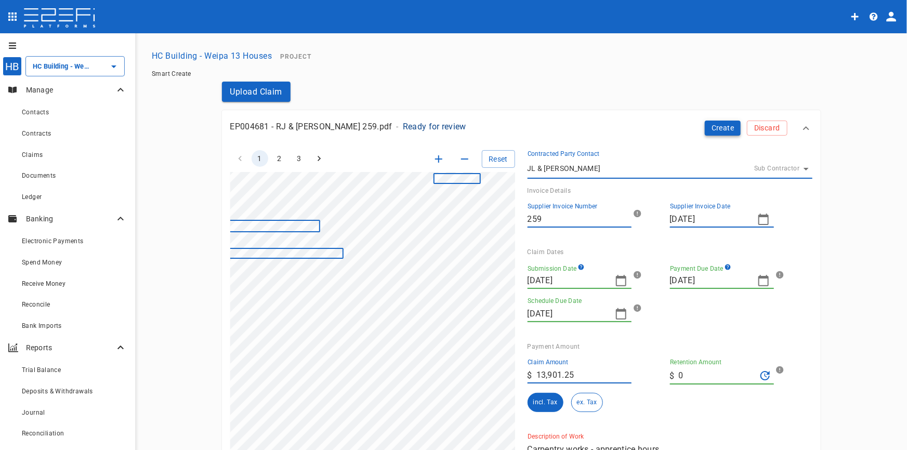
click at [718, 126] on button "Create" at bounding box center [723, 128] width 36 height 15
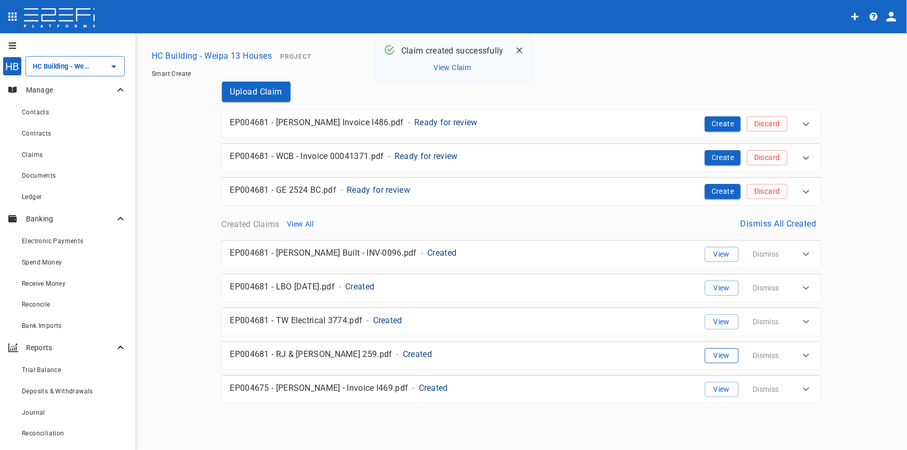
click at [717, 357] on button "View" at bounding box center [722, 355] width 34 height 15
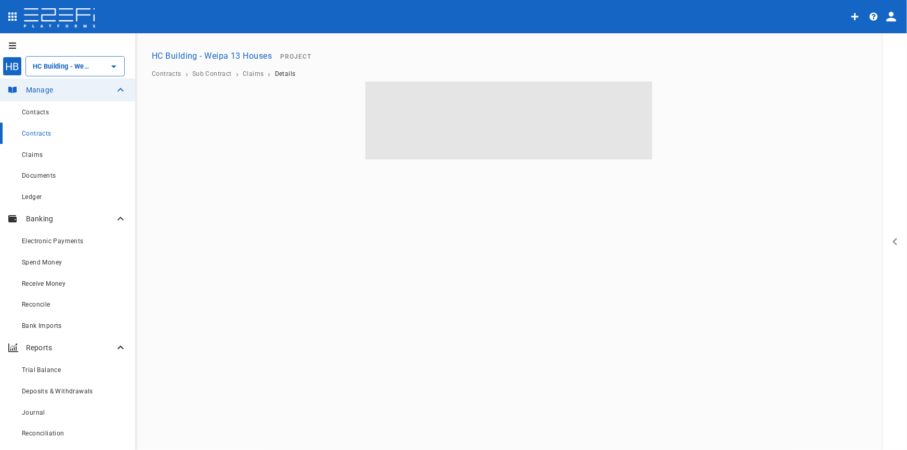
type input "HC Building - Weipa 13 Houses"
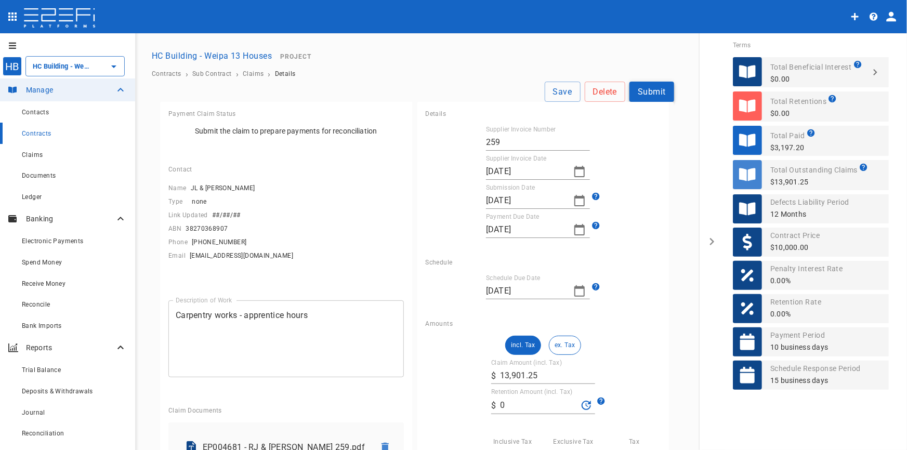
click at [643, 90] on button "Submit" at bounding box center [652, 92] width 45 height 20
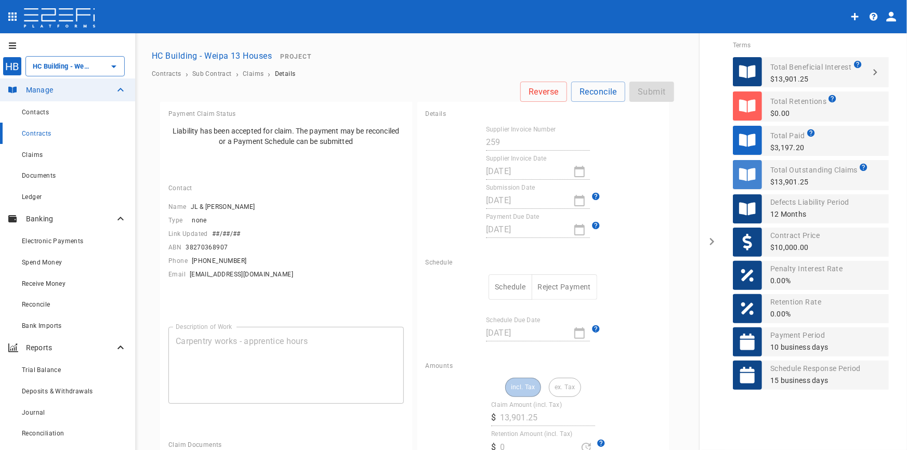
click at [505, 285] on button "Schedule" at bounding box center [510, 287] width 43 height 25
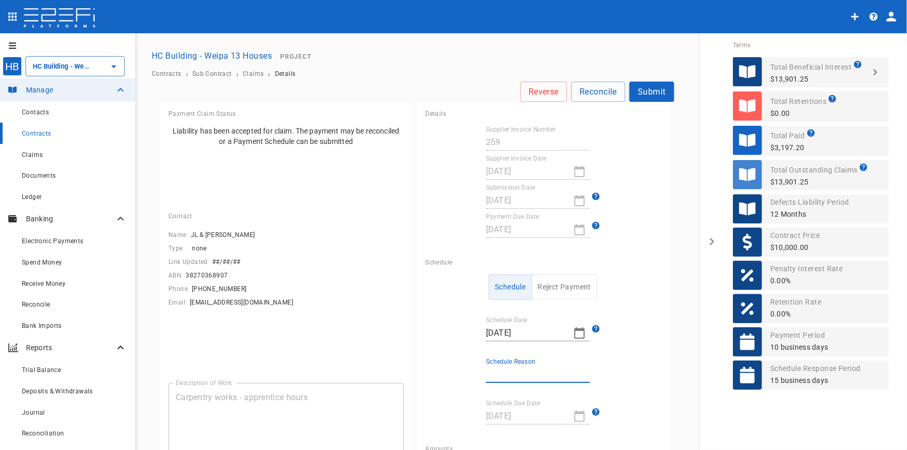
click at [514, 372] on input "Schedule Reason" at bounding box center [538, 375] width 104 height 17
click at [486, 328] on input "[DATE]" at bounding box center [525, 333] width 79 height 17
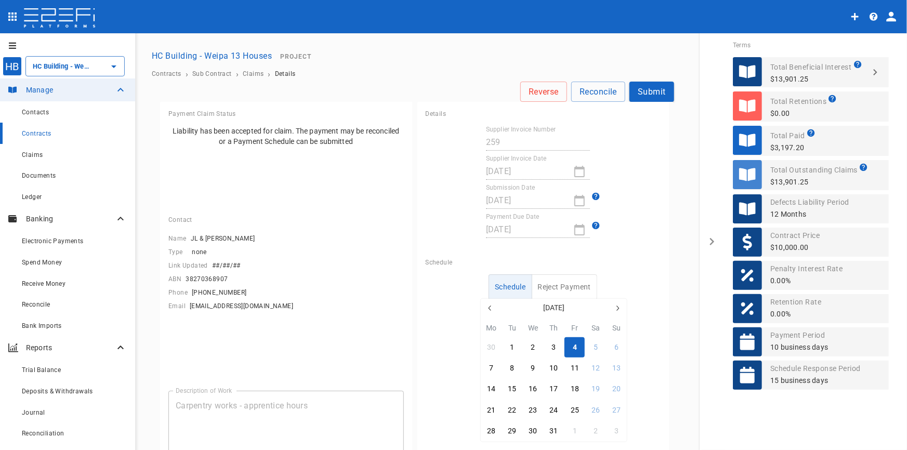
click at [493, 307] on button "button" at bounding box center [490, 308] width 19 height 19
click at [619, 385] on div "15" at bounding box center [616, 389] width 8 height 11
type input "[DATE]"
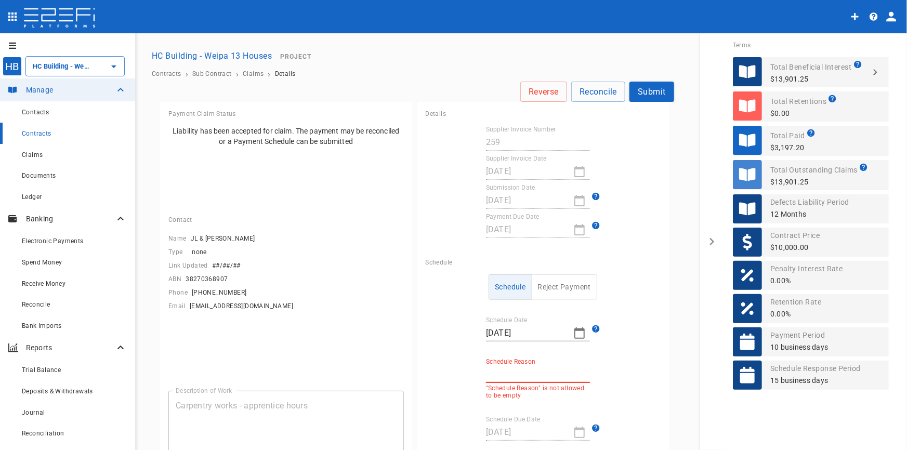
click at [500, 376] on input "Schedule Reason" at bounding box center [538, 375] width 104 height 17
type input "Invoice contained other jobs"
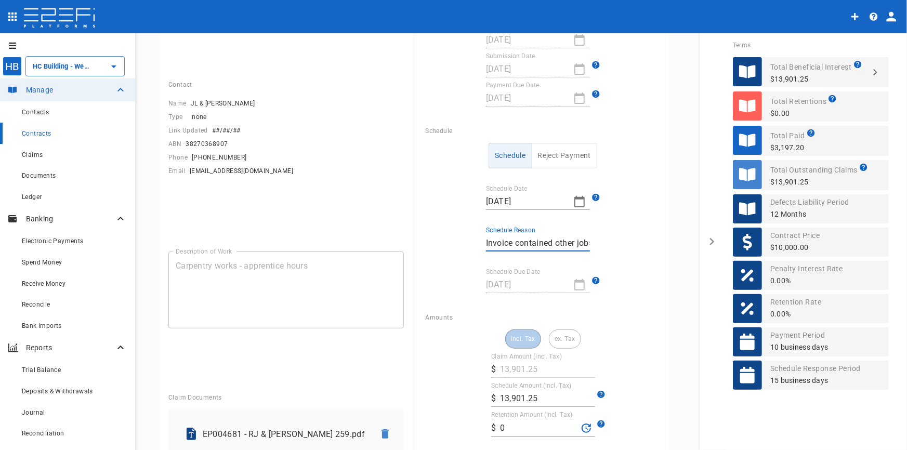
scroll to position [141, 0]
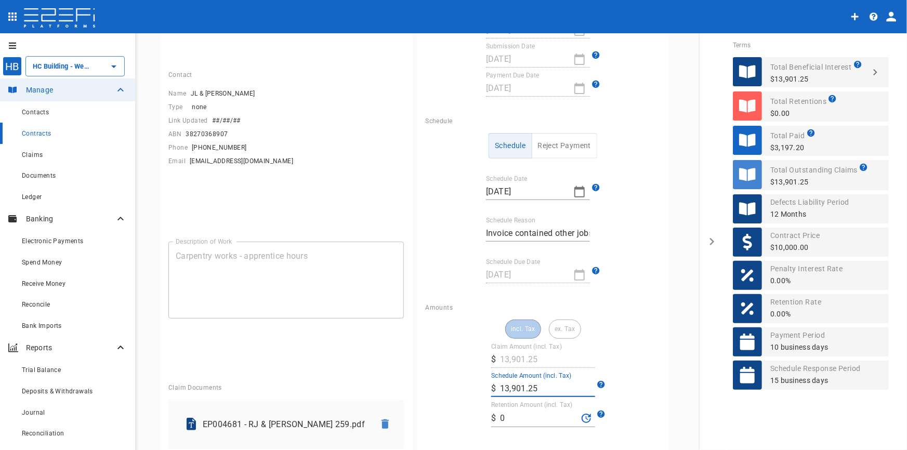
drag, startPoint x: 540, startPoint y: 387, endPoint x: 459, endPoint y: 394, distance: 81.4
click at [459, 394] on div "incl. Tax ex. Tax Claim Amount (incl. Tax) ​ $ 13,901.25 Schedule Amount (incl.…" at bounding box center [544, 435] width 236 height 231
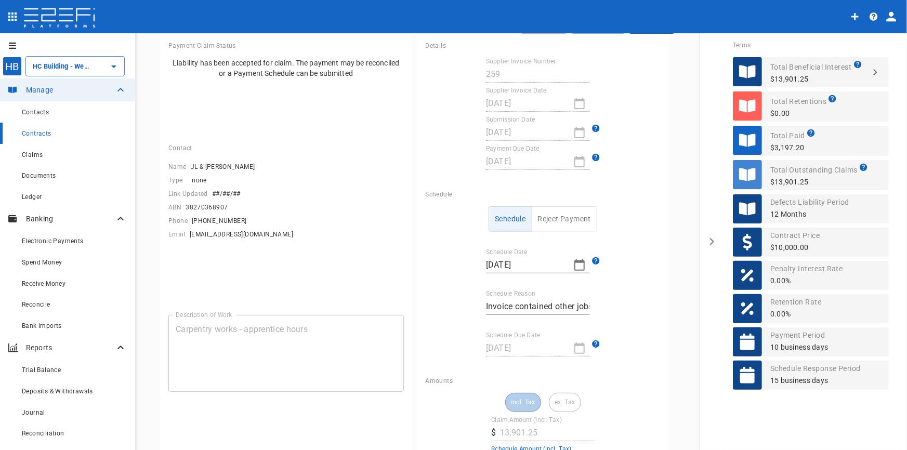
scroll to position [0, 0]
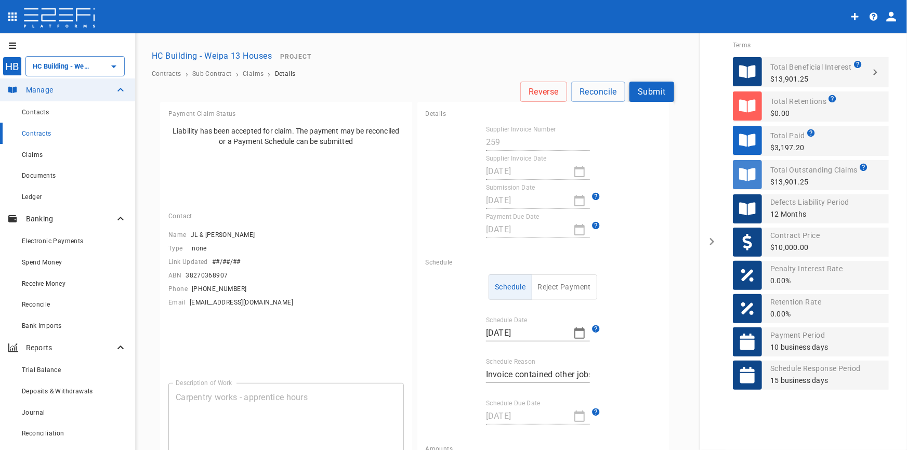
type input "4,325.75"
click at [650, 88] on button "Submit" at bounding box center [652, 92] width 45 height 20
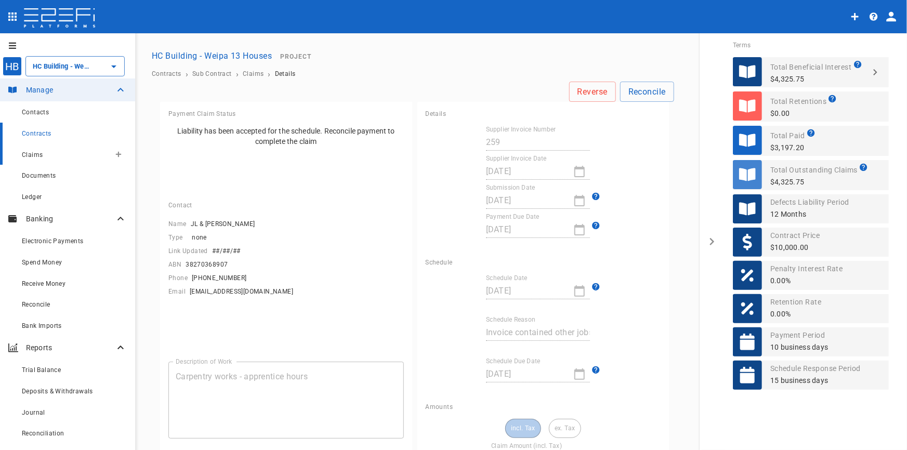
click at [38, 156] on span "Claims" at bounding box center [32, 154] width 21 height 7
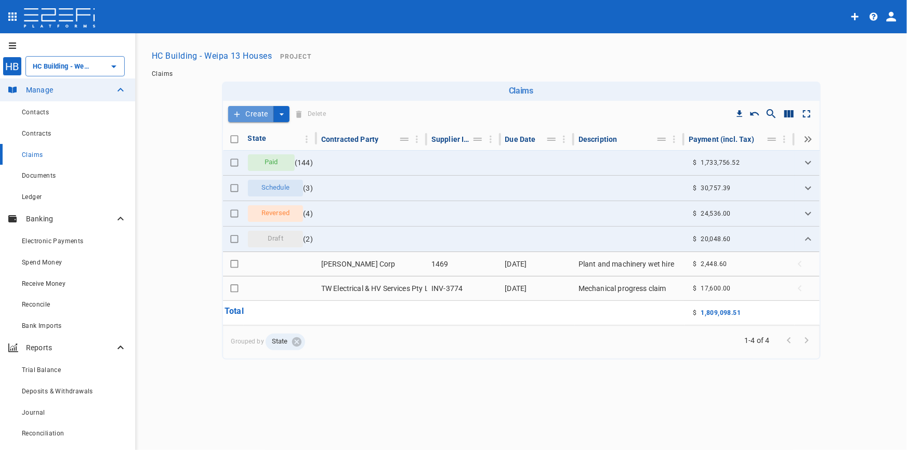
click at [249, 114] on button "Create" at bounding box center [251, 114] width 46 height 16
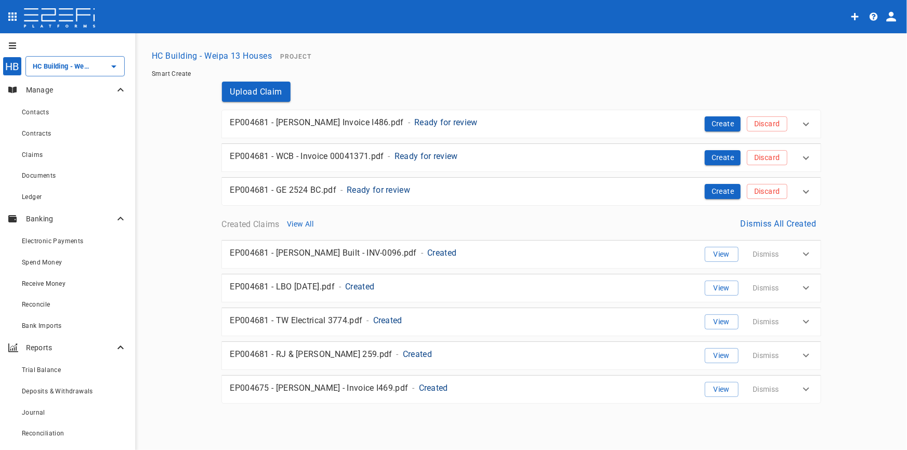
click at [414, 124] on p "Ready for review" at bounding box center [445, 122] width 63 height 12
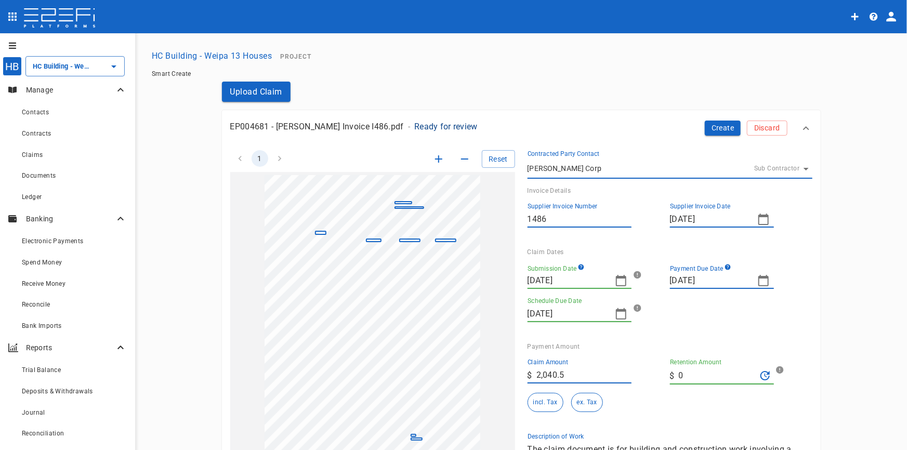
click at [530, 221] on input "1486" at bounding box center [580, 219] width 104 height 17
type input "I486"
click at [433, 160] on icon "button" at bounding box center [439, 159] width 12 height 12
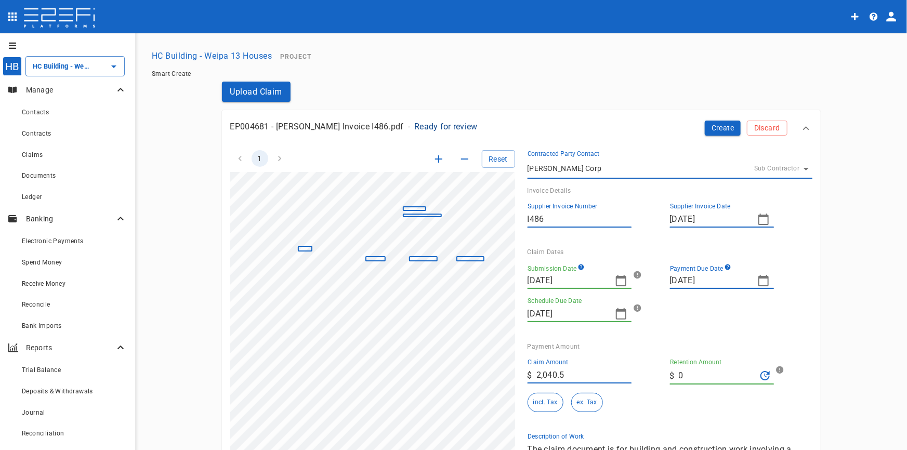
click at [433, 160] on icon "button" at bounding box center [439, 159] width 12 height 12
click at [759, 278] on icon "button" at bounding box center [764, 280] width 10 height 11
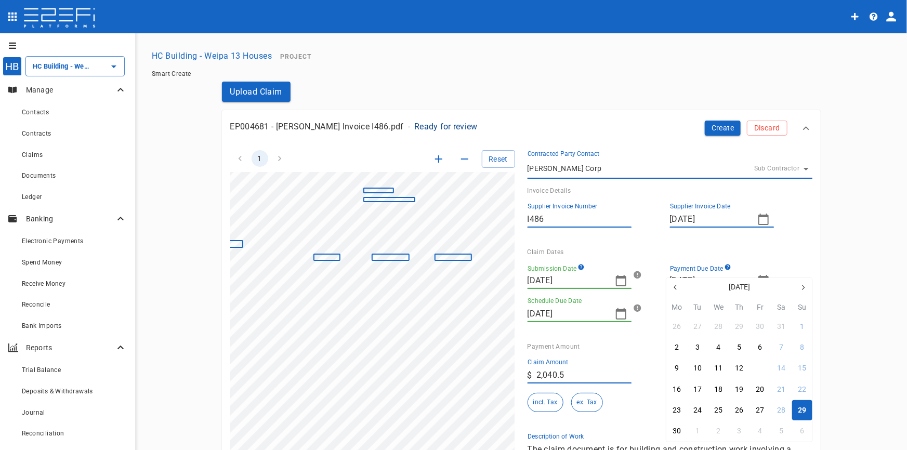
click at [760, 366] on div "13" at bounding box center [761, 368] width 8 height 11
type input "[DATE]"
click at [617, 281] on icon "button" at bounding box center [621, 281] width 12 height 12
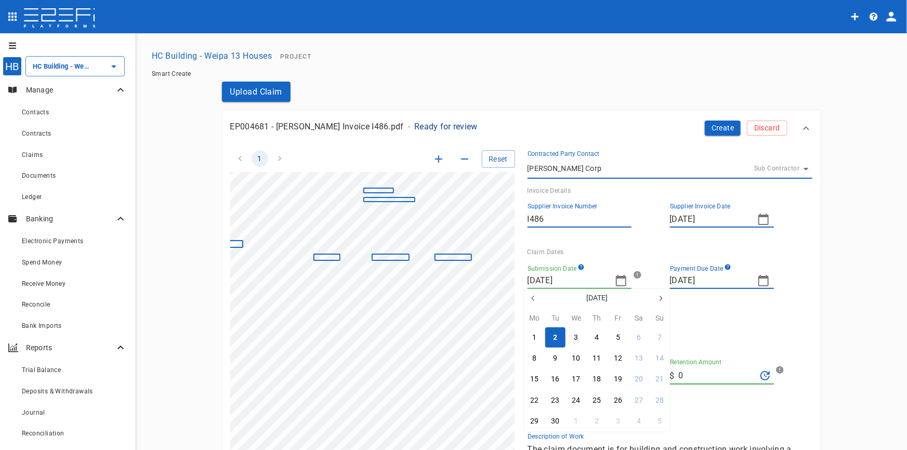
click at [531, 298] on icon "button" at bounding box center [533, 298] width 8 height 8
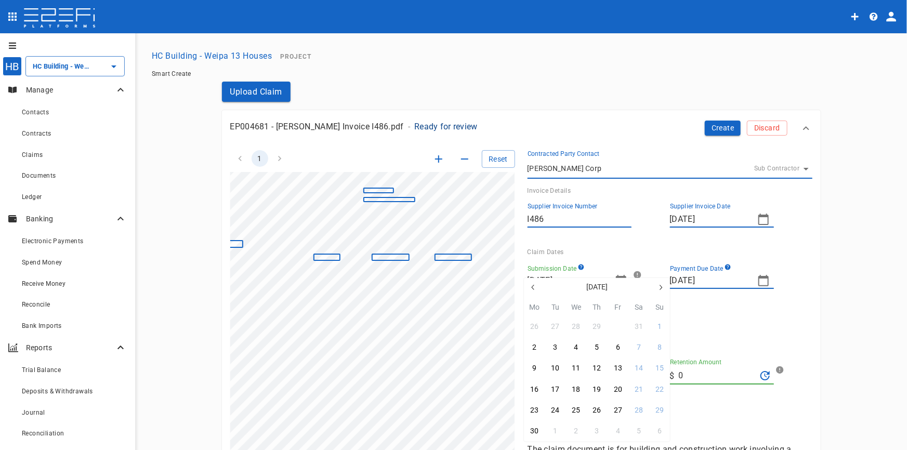
click at [618, 326] on div "30" at bounding box center [618, 326] width 8 height 11
type input "[DATE]"
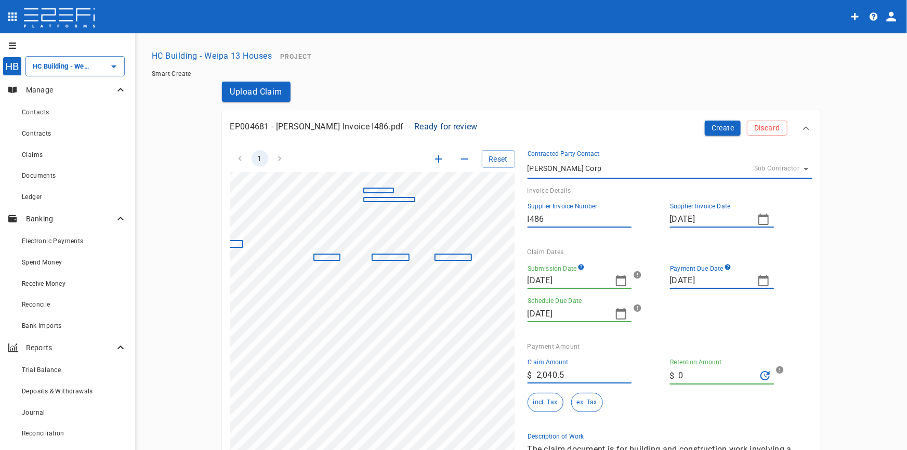
click at [617, 313] on icon "button" at bounding box center [621, 314] width 12 height 12
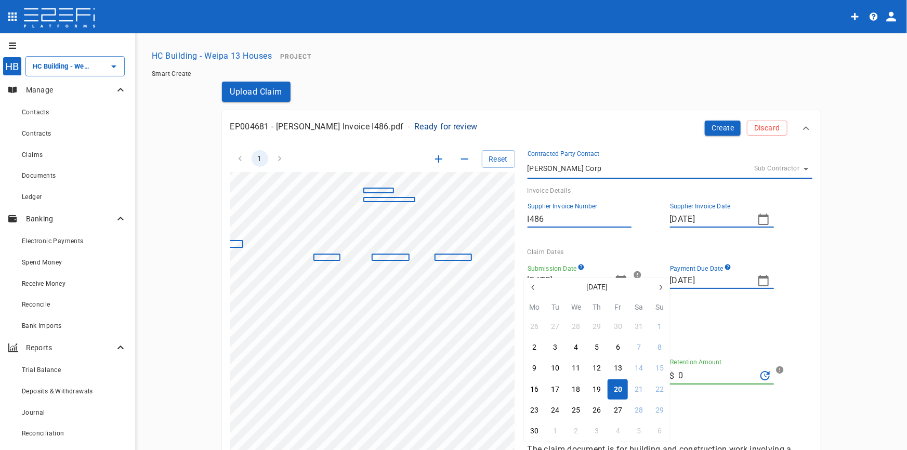
click at [755, 302] on div at bounding box center [453, 225] width 907 height 450
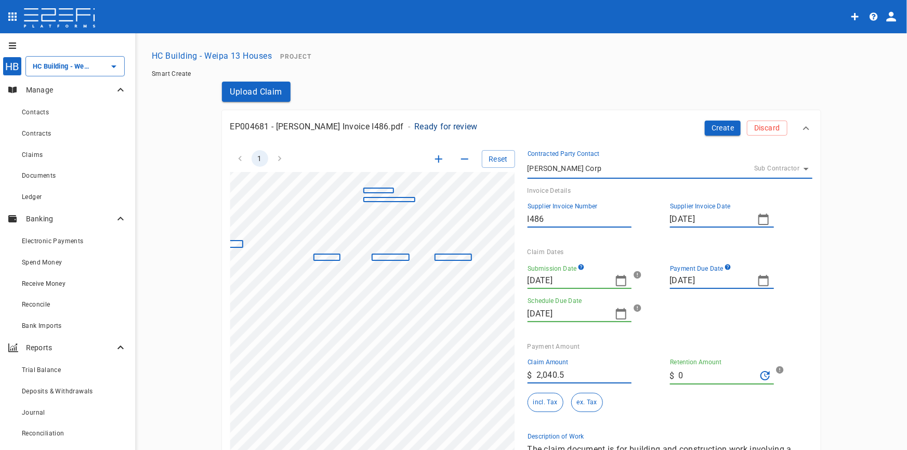
click at [759, 277] on icon "button" at bounding box center [764, 280] width 10 height 11
click at [760, 367] on div "13" at bounding box center [761, 368] width 8 height 11
type input "[DATE]"
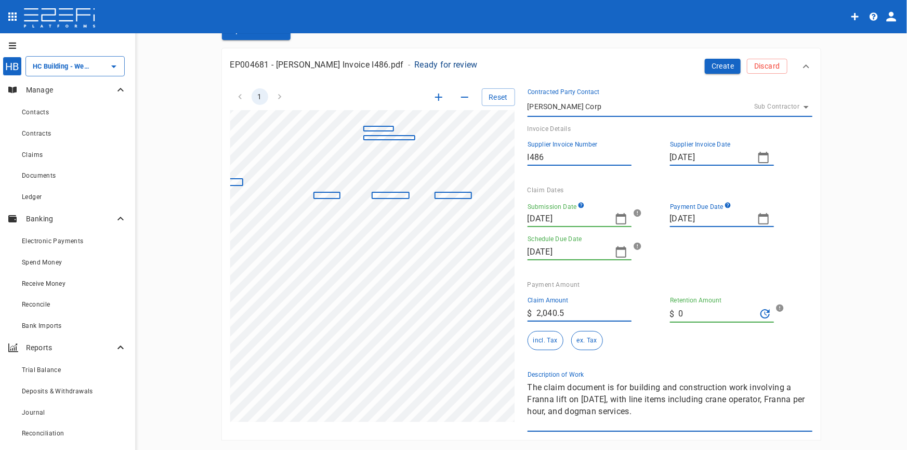
scroll to position [94, 0]
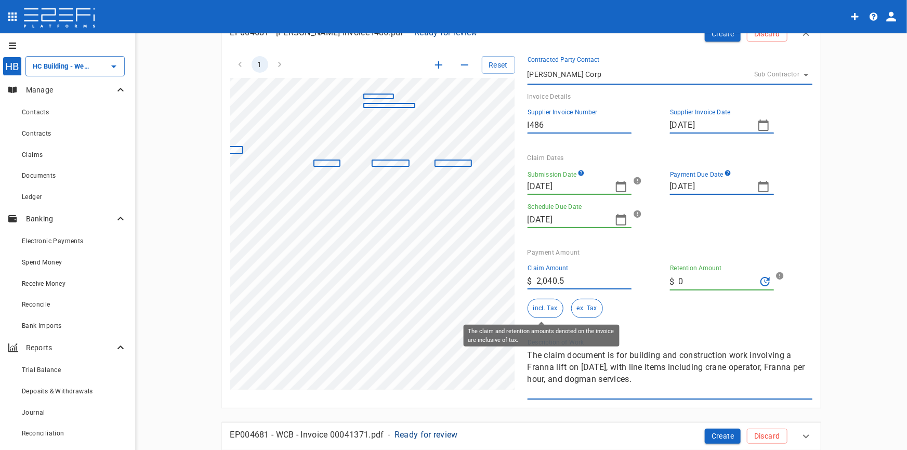
click at [542, 310] on button "incl. Tax" at bounding box center [546, 308] width 36 height 19
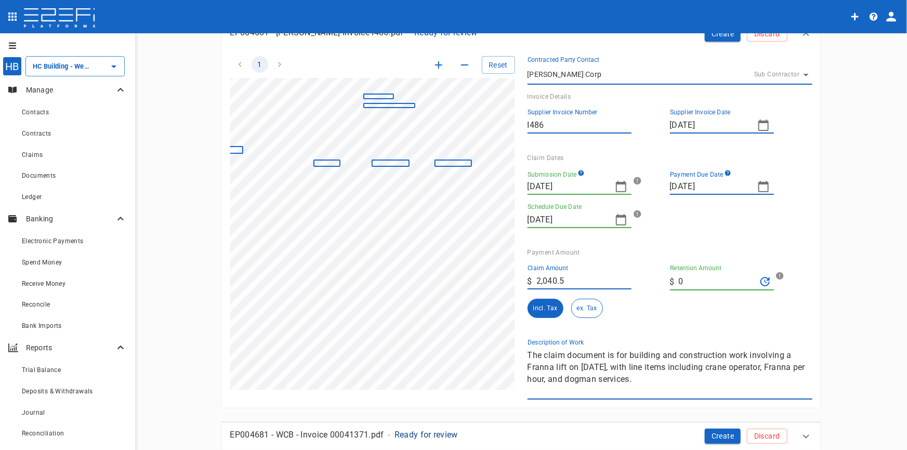
click at [467, 350] on div "1 Reset SupplierInvoiceNumber: 1486 ClaimAmount: 2040.50 SupplierName: [PERSON_…" at bounding box center [515, 222] width 595 height 356
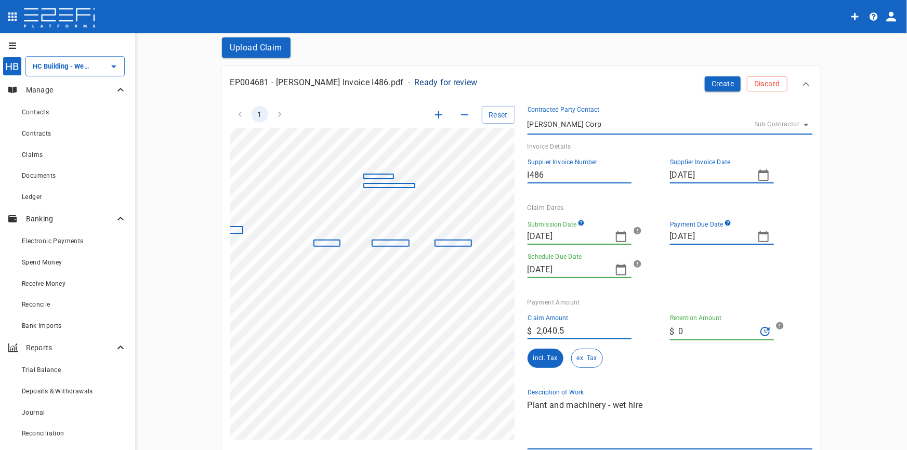
scroll to position [0, 0]
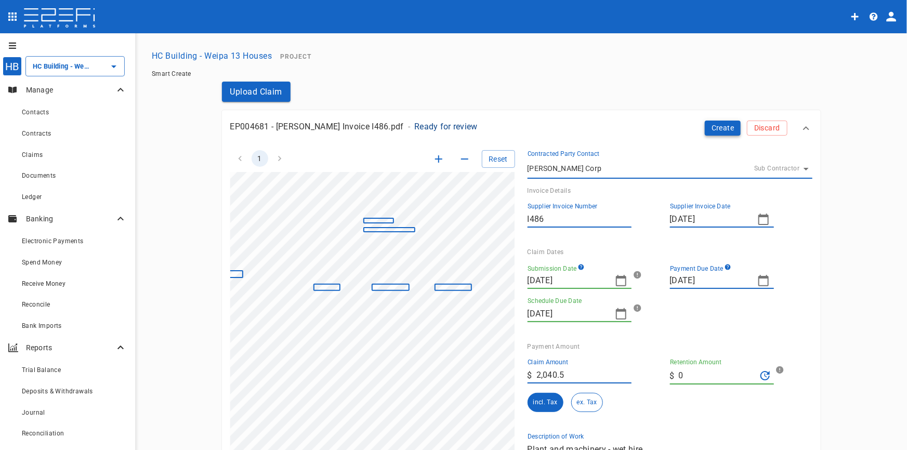
type textarea "Plant and machinery - wet hire"
click at [721, 131] on button "Create" at bounding box center [723, 128] width 36 height 15
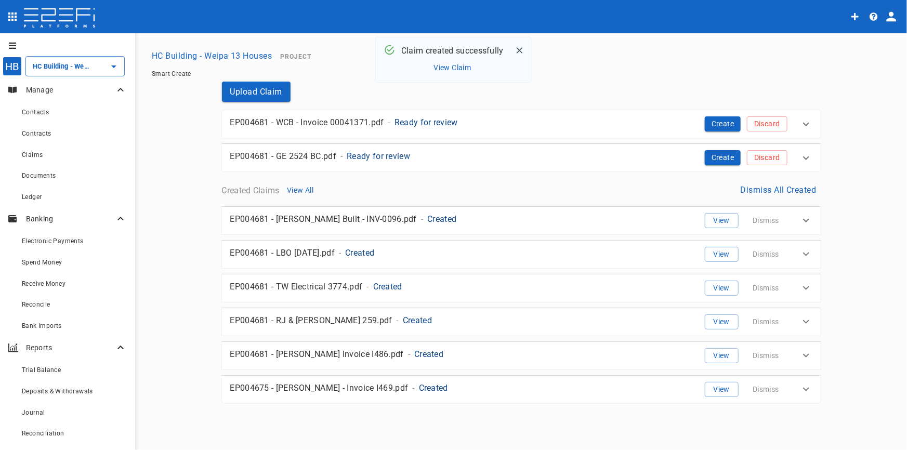
click at [427, 123] on p "Ready for review" at bounding box center [426, 122] width 63 height 12
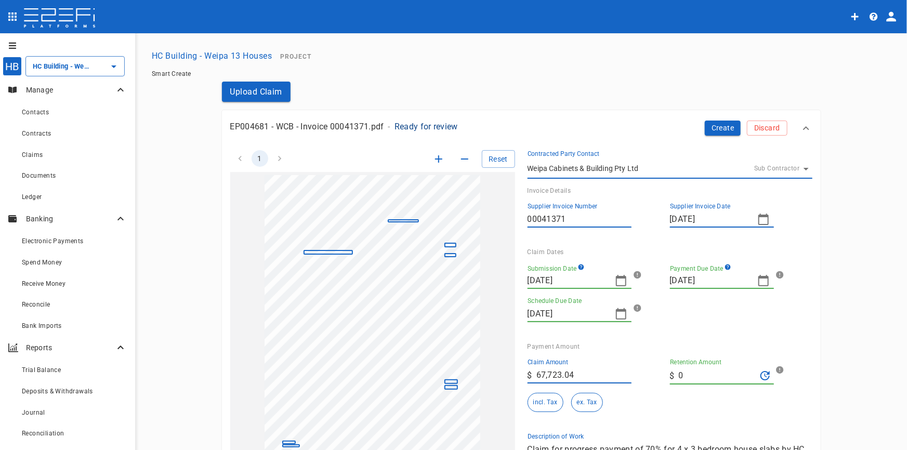
click at [436, 162] on icon "button" at bounding box center [439, 159] width 12 height 12
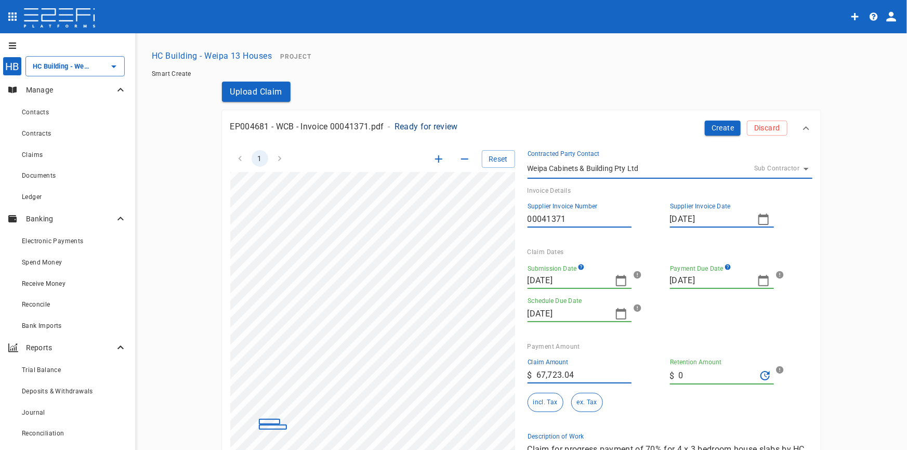
scroll to position [187, 69]
click at [146, 290] on div "HB HC Building - Weipa 13 Houses ​ Manage Contacts Contracts Claims Documents L…" at bounding box center [453, 411] width 882 height 731
click at [552, 388] on div "1 Reset SupplierInvoiceNumber: 00041371 ClaimAmount: 67723.04 GSTAmount: 6156.6…" at bounding box center [515, 316] width 595 height 356
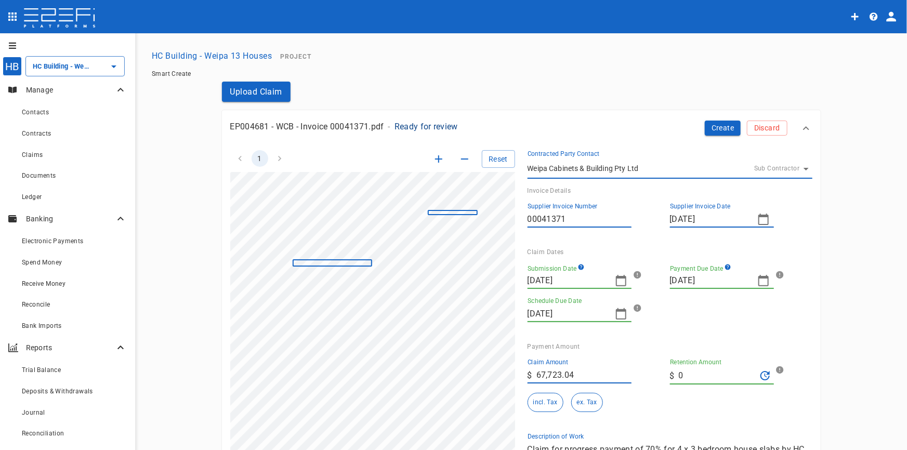
click at [617, 279] on icon "button" at bounding box center [621, 281] width 12 height 12
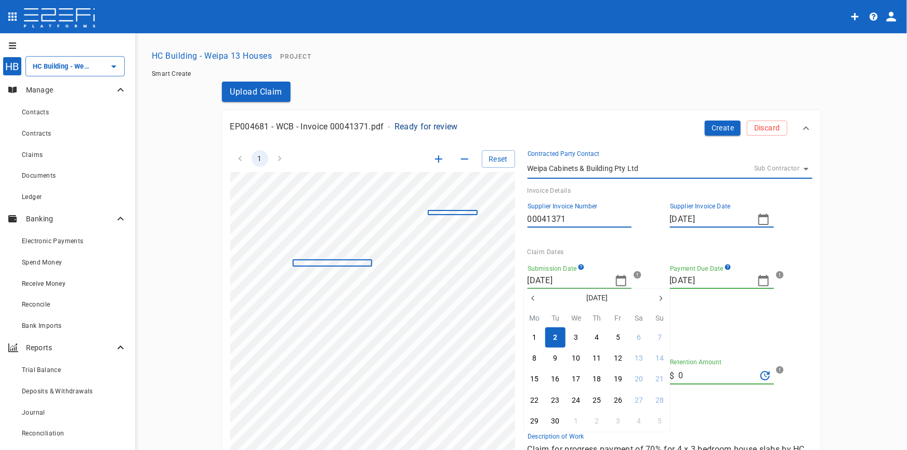
click at [535, 299] on icon "button" at bounding box center [533, 298] width 8 height 8
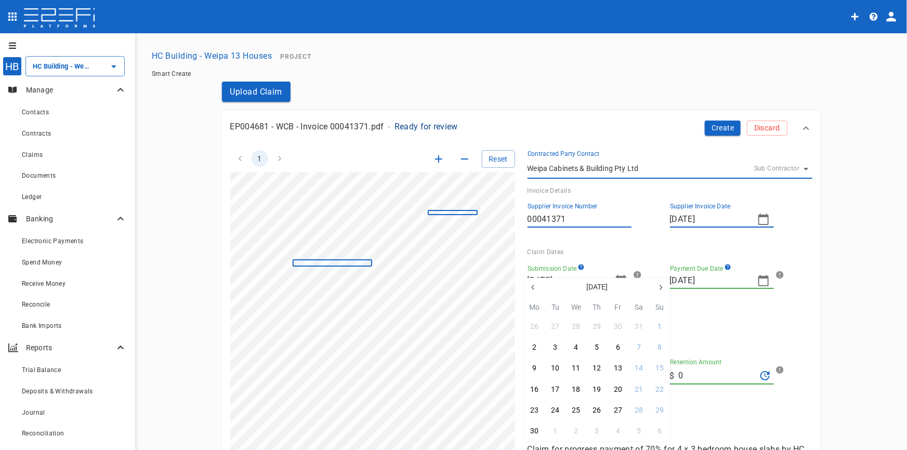
click at [535, 299] on div "[DATE] Mo Tu We Th Fr Sa Su 26 27 28 29 30 31 1 2 3 4 5 6 7 8 9 10 11 12 13 14 …" at bounding box center [597, 360] width 146 height 164
click at [530, 287] on icon "button" at bounding box center [533, 287] width 8 height 8
click at [574, 413] on div "28" at bounding box center [576, 410] width 8 height 11
type input "[DATE]"
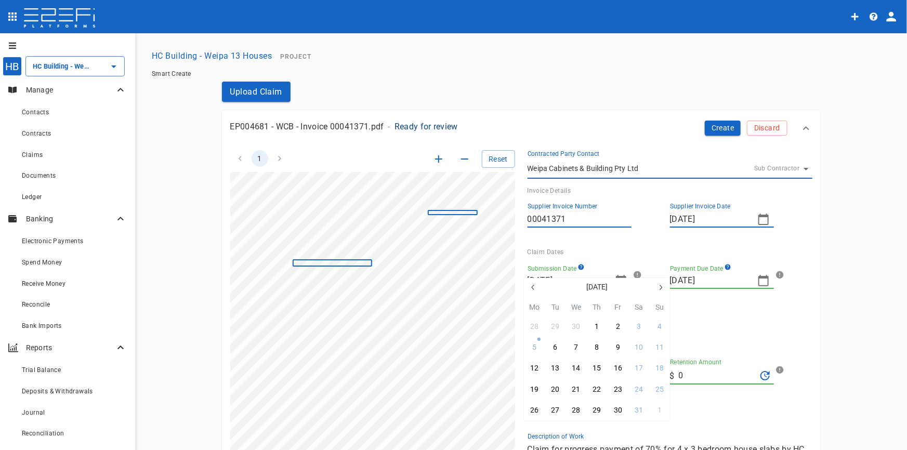
type input "[DATE]"
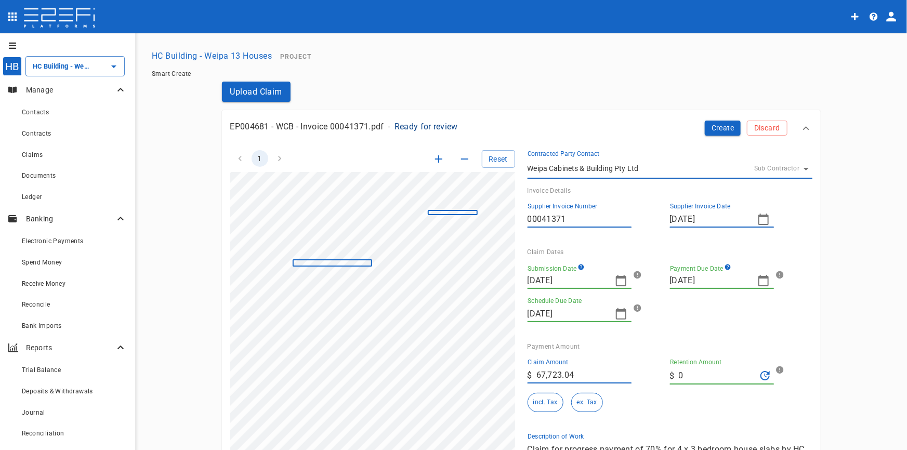
click at [765, 279] on icon "button" at bounding box center [764, 280] width 10 height 11
click at [672, 296] on icon "button" at bounding box center [676, 298] width 8 height 8
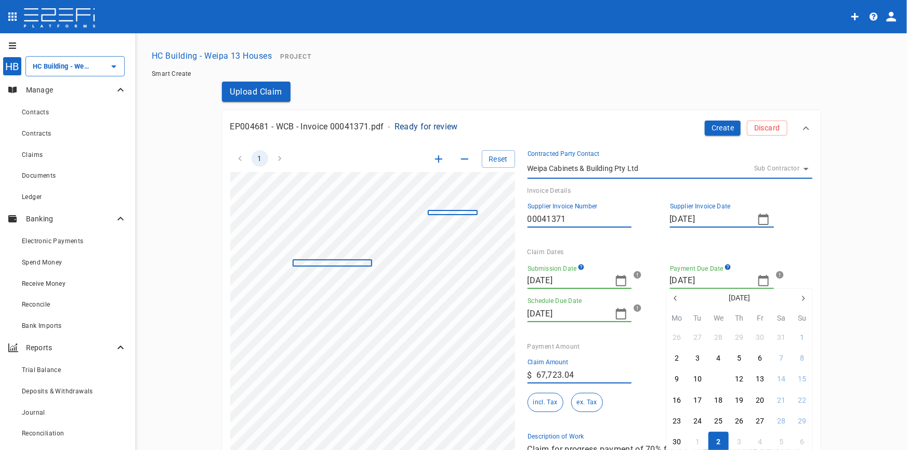
click at [720, 378] on div "11" at bounding box center [718, 379] width 8 height 11
type input "[DATE]"
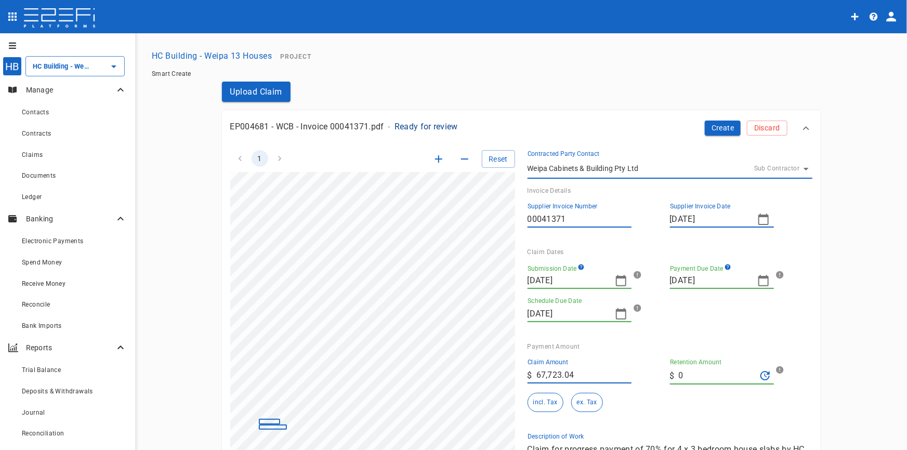
scroll to position [187, 69]
click at [223, 276] on div "1 Reset SupplierInvoiceNumber: 00041371 ClaimAmount: 67723.04 GSTAmount: 6156.6…" at bounding box center [366, 316] width 297 height 356
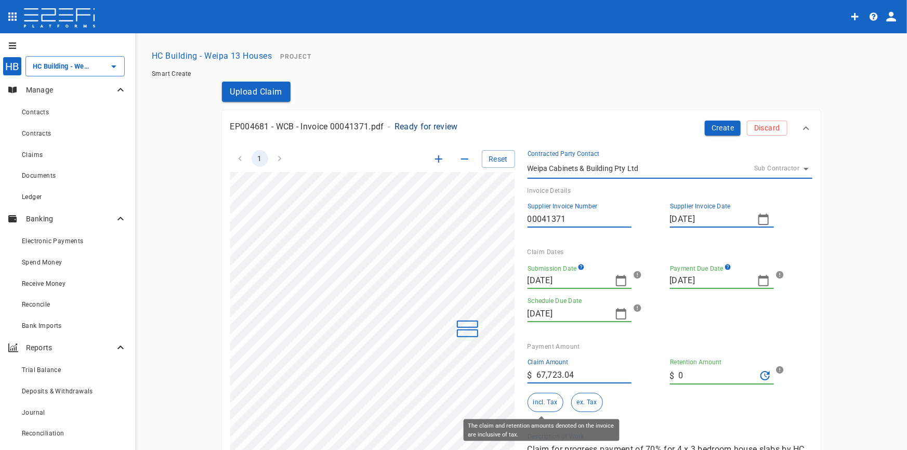
click at [548, 397] on button "incl. Tax" at bounding box center [546, 402] width 36 height 19
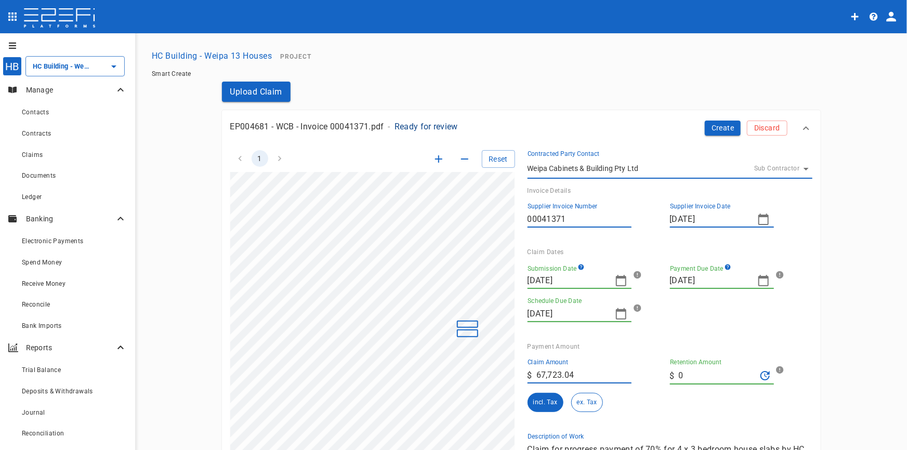
scroll to position [141, 0]
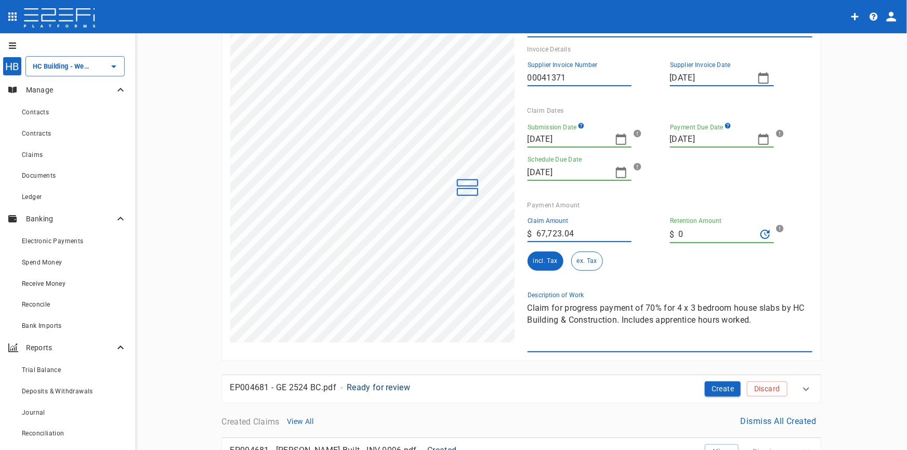
click at [500, 306] on div "1 Reset SupplierInvoiceNumber: 00041371 ClaimAmount: 67723.04 GSTAmount: 6156.6…" at bounding box center [515, 174] width 595 height 356
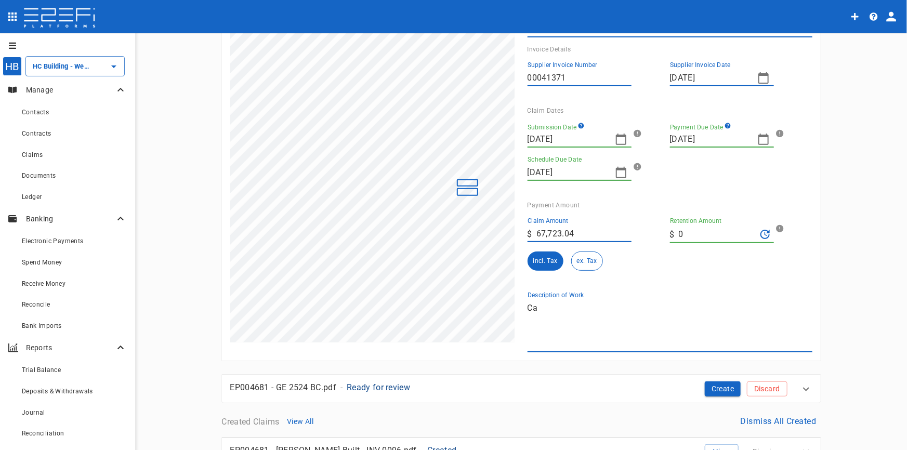
type textarea "C"
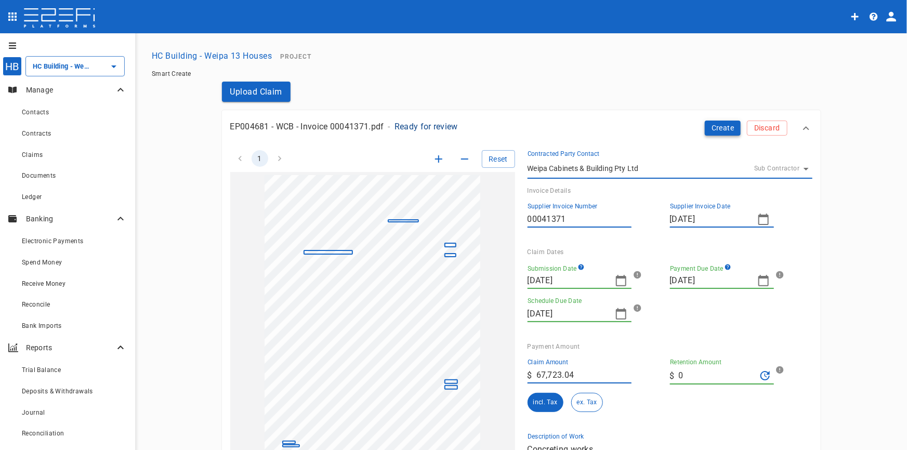
type textarea "Concreting works"
click at [721, 128] on button "Create" at bounding box center [723, 128] width 36 height 15
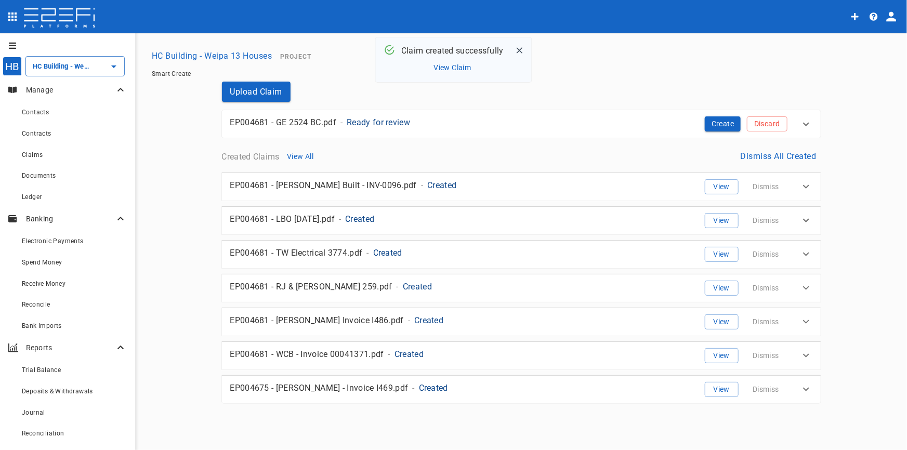
click at [392, 120] on p "Ready for review" at bounding box center [378, 122] width 63 height 12
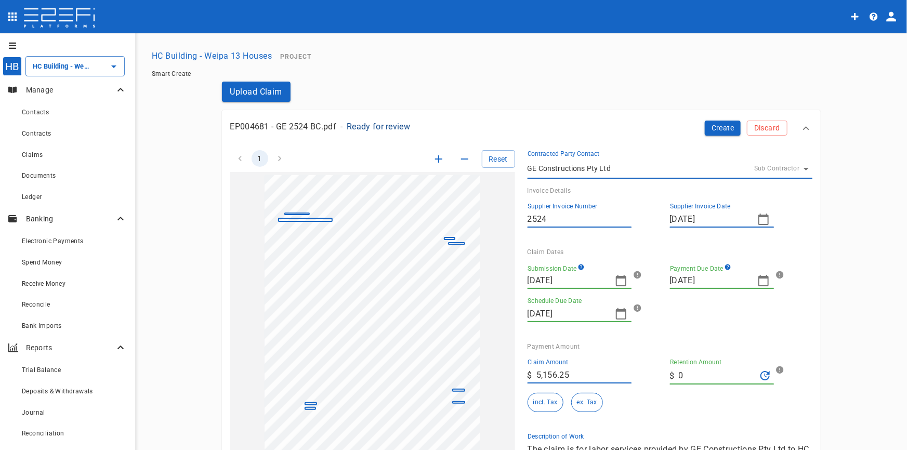
click at [433, 158] on icon "button" at bounding box center [439, 159] width 12 height 12
click at [435, 161] on icon "button" at bounding box center [438, 158] width 7 height 7
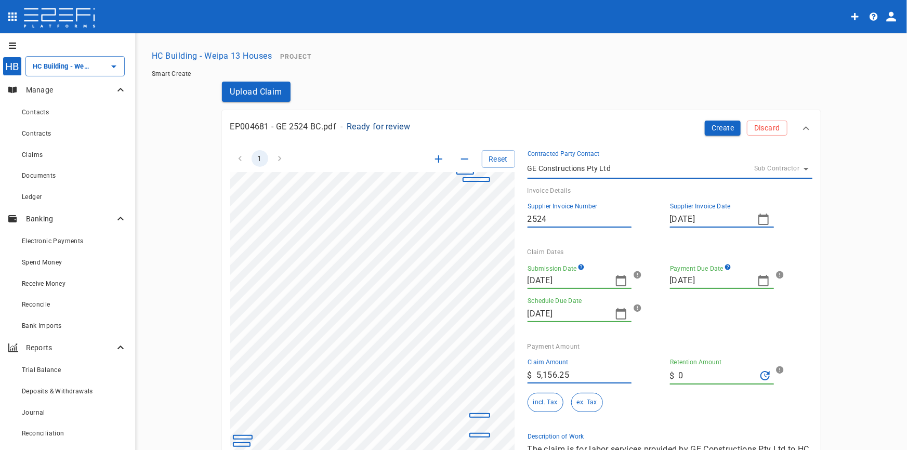
scroll to position [147, 69]
click at [234, 126] on div "EP004681 - GE 2524 BC.pdf - Ready for review Create Discard 1 Reset SupplierInv…" at bounding box center [521, 306] width 599 height 392
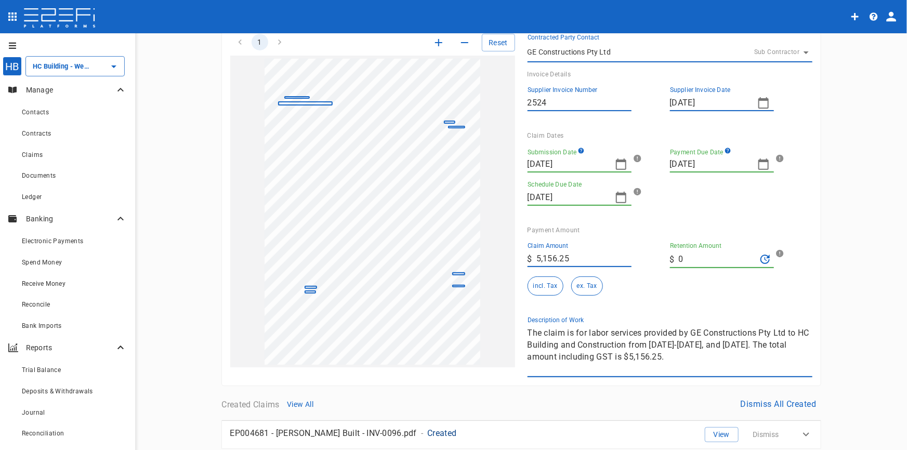
scroll to position [141, 0]
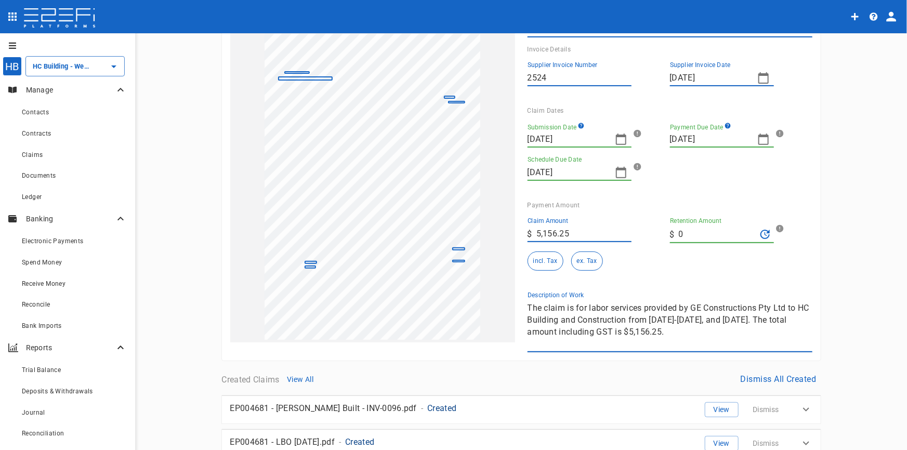
drag, startPoint x: 688, startPoint y: 337, endPoint x: 520, endPoint y: 298, distance: 171.9
click at [520, 298] on div "Description of Work The claim is for labor services provided by GE Construction…" at bounding box center [665, 317] width 293 height 69
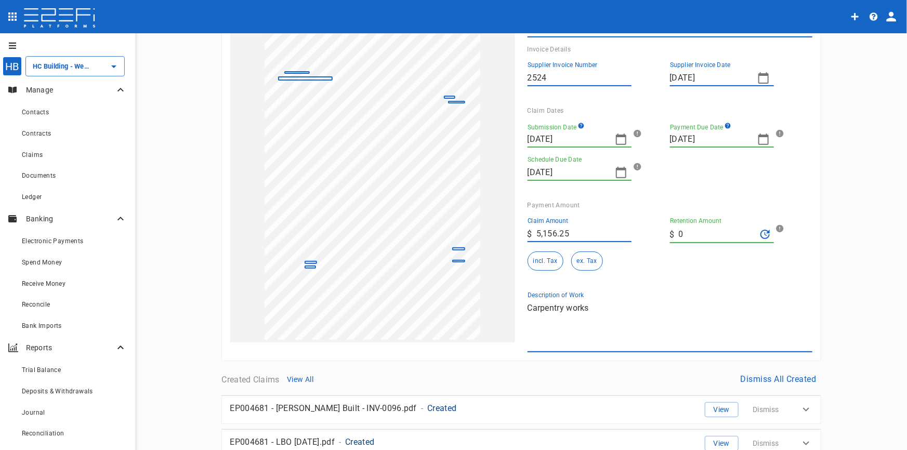
scroll to position [94, 0]
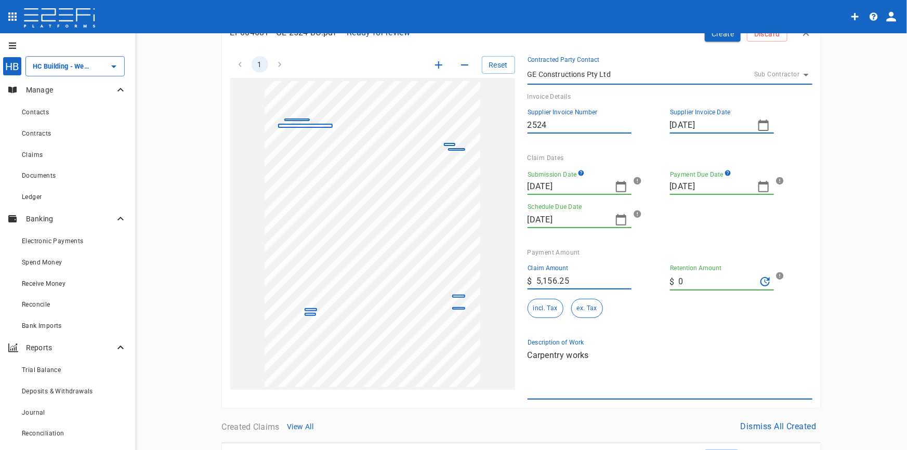
type textarea "Carpentry works"
click at [435, 66] on icon "button" at bounding box center [438, 64] width 7 height 7
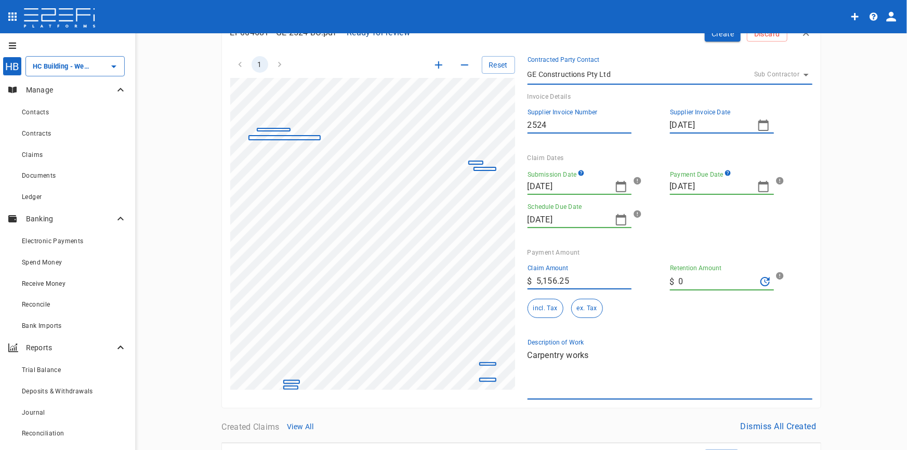
drag, startPoint x: 435, startPoint y: 66, endPoint x: 432, endPoint y: 73, distance: 8.1
click at [432, 73] on div "Reset" at bounding box center [446, 65] width 138 height 18
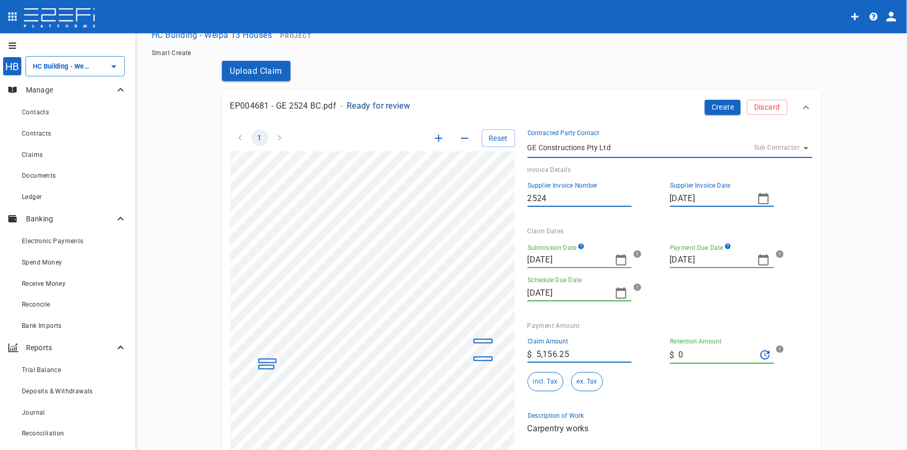
scroll to position [0, 0]
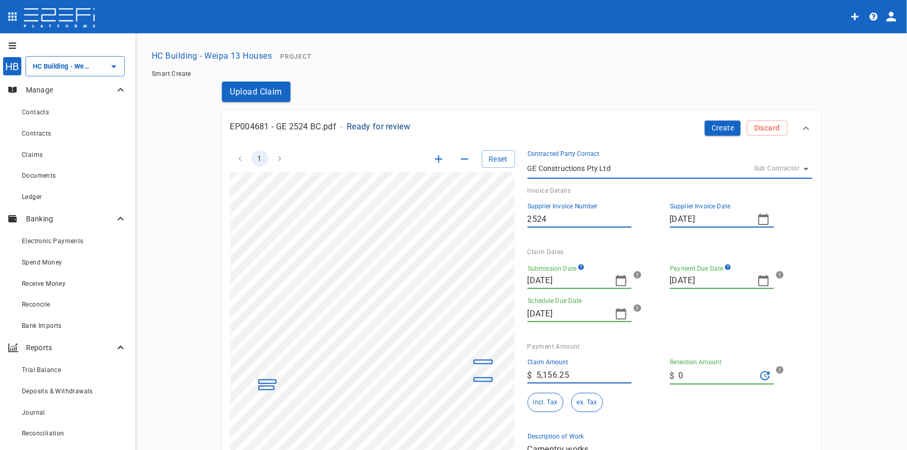
click at [758, 281] on icon "button" at bounding box center [764, 281] width 12 height 12
click at [674, 296] on icon "button" at bounding box center [676, 298] width 8 height 8
click at [675, 297] on icon "button" at bounding box center [675, 298] width 3 height 5
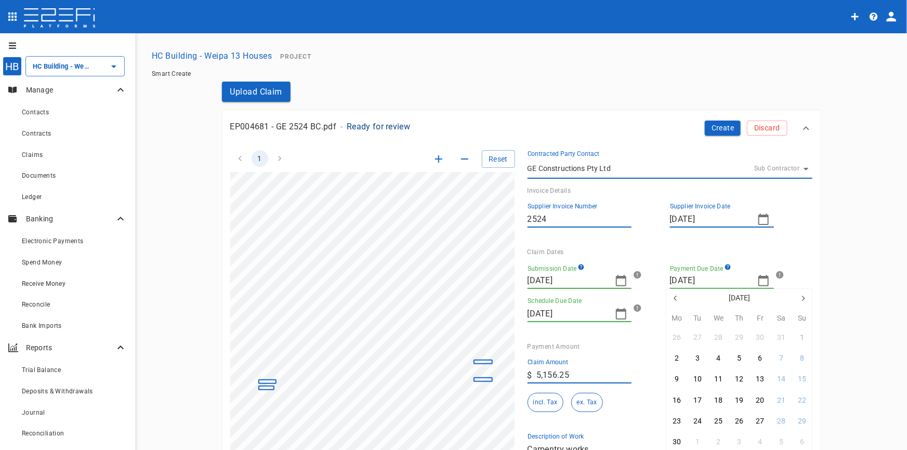
click at [807, 302] on button "button" at bounding box center [803, 298] width 19 height 19
click at [674, 360] on button "7" at bounding box center [677, 358] width 20 height 20
type input "[DATE]"
click at [617, 280] on icon "button" at bounding box center [621, 281] width 12 height 12
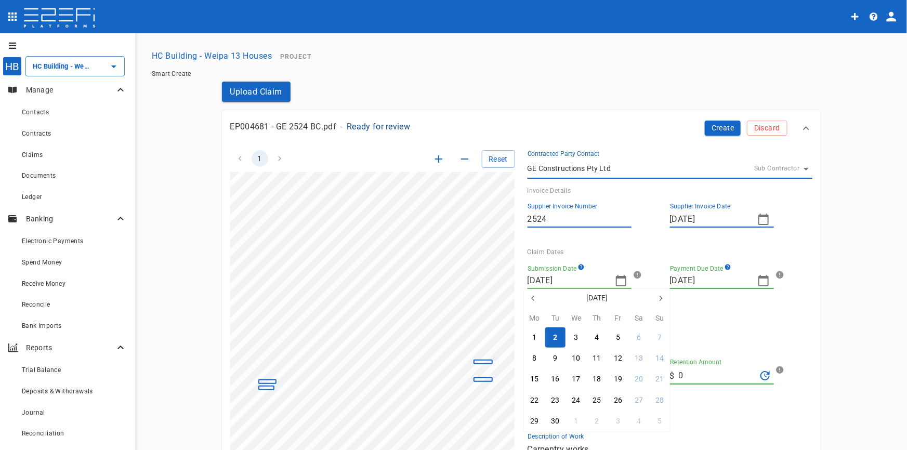
click at [534, 297] on icon "button" at bounding box center [533, 298] width 8 height 8
click at [533, 298] on icon "button" at bounding box center [533, 298] width 8 height 8
click at [533, 297] on icon "button" at bounding box center [533, 298] width 8 height 8
click at [536, 425] on div "23" at bounding box center [534, 421] width 8 height 11
type input "[DATE]"
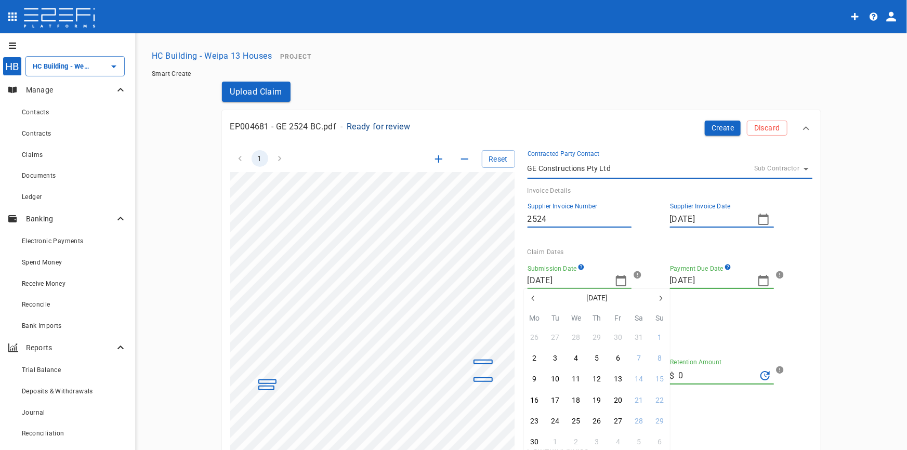
type input "[DATE]"
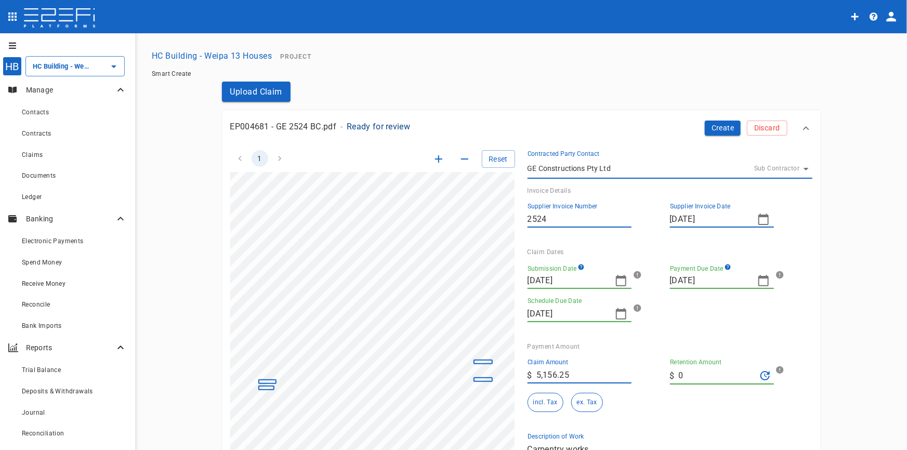
click at [760, 277] on icon "button" at bounding box center [764, 280] width 10 height 11
drag, startPoint x: 672, startPoint y: 293, endPoint x: 674, endPoint y: 300, distance: 7.1
click at [673, 295] on button "button" at bounding box center [676, 298] width 19 height 19
click at [804, 301] on icon "button" at bounding box center [803, 298] width 8 height 8
click at [677, 361] on div "7" at bounding box center [677, 358] width 4 height 11
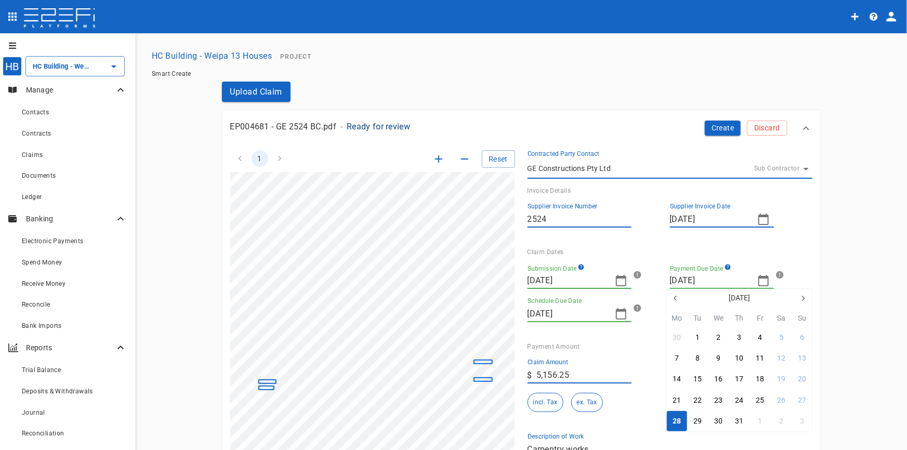
type input "[DATE]"
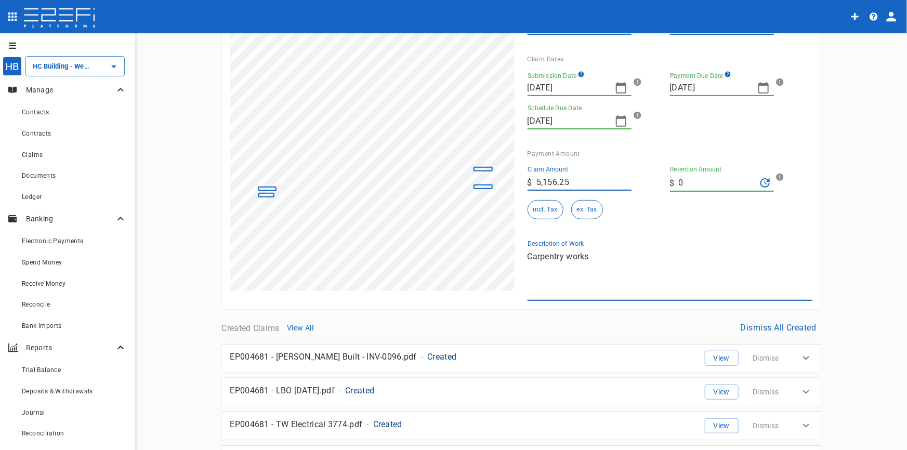
scroll to position [141, 0]
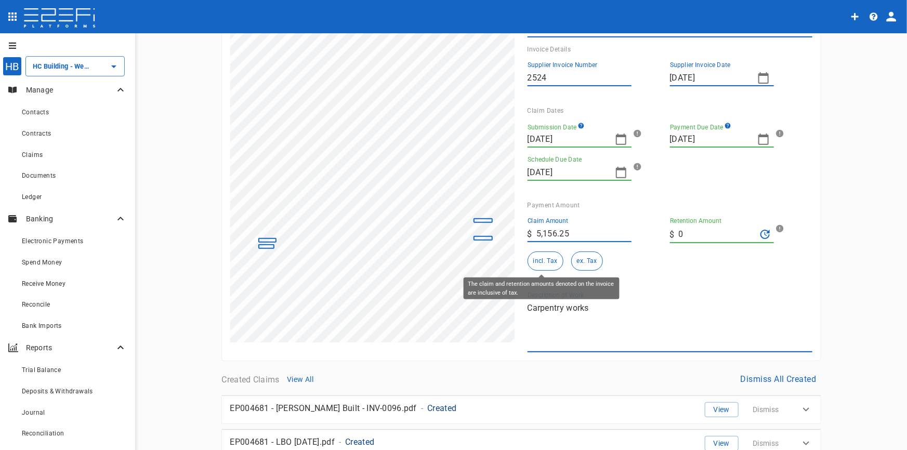
click at [537, 262] on button "incl. Tax" at bounding box center [546, 261] width 36 height 19
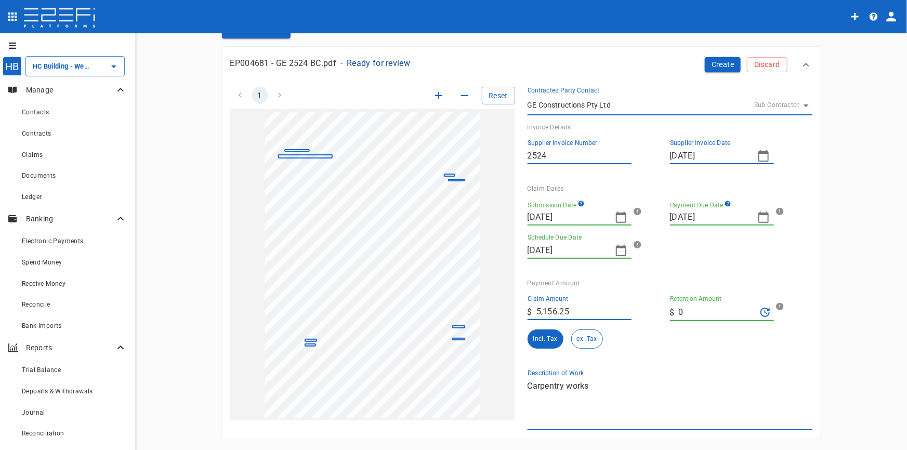
scroll to position [0, 0]
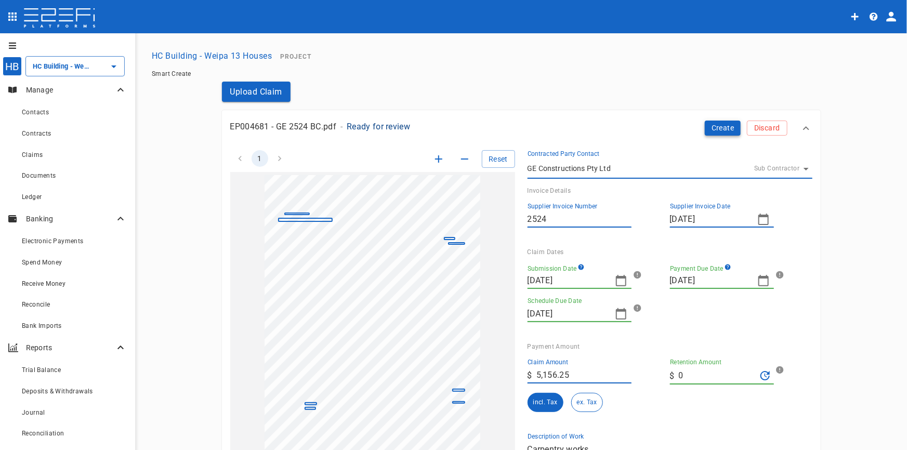
click at [724, 126] on button "Create" at bounding box center [723, 128] width 36 height 15
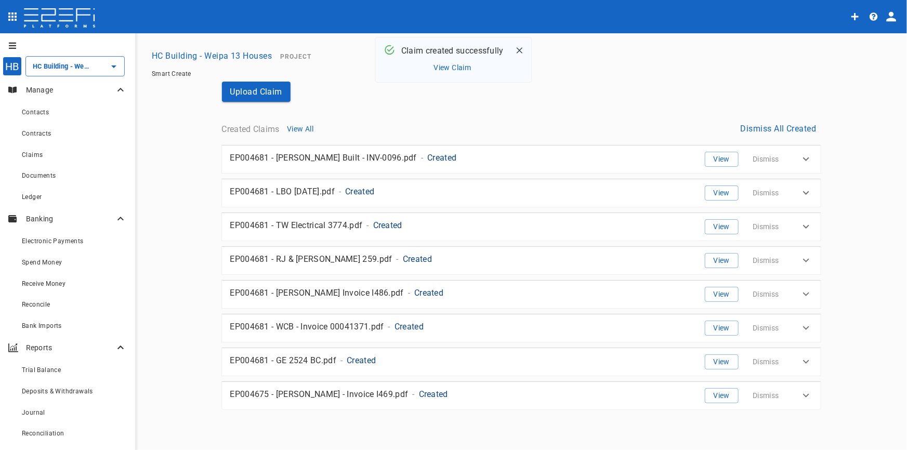
click at [457, 68] on button "View Claim" at bounding box center [453, 68] width 43 height 14
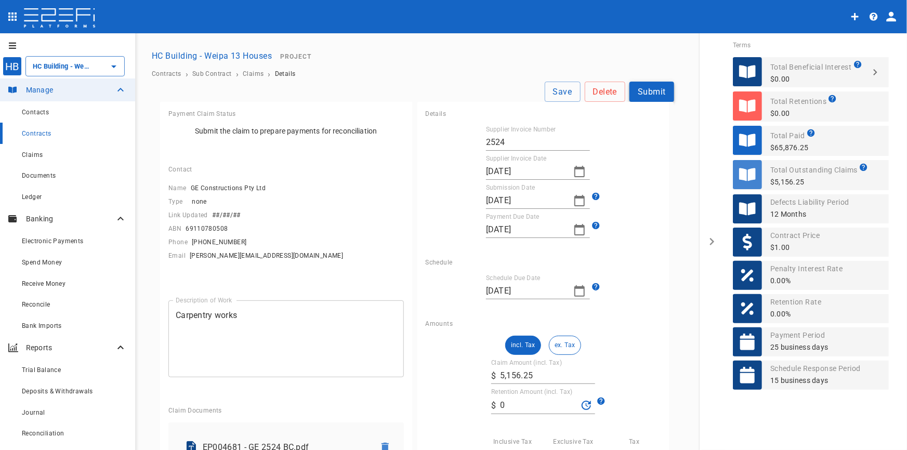
click at [654, 90] on button "Submit" at bounding box center [652, 92] width 45 height 20
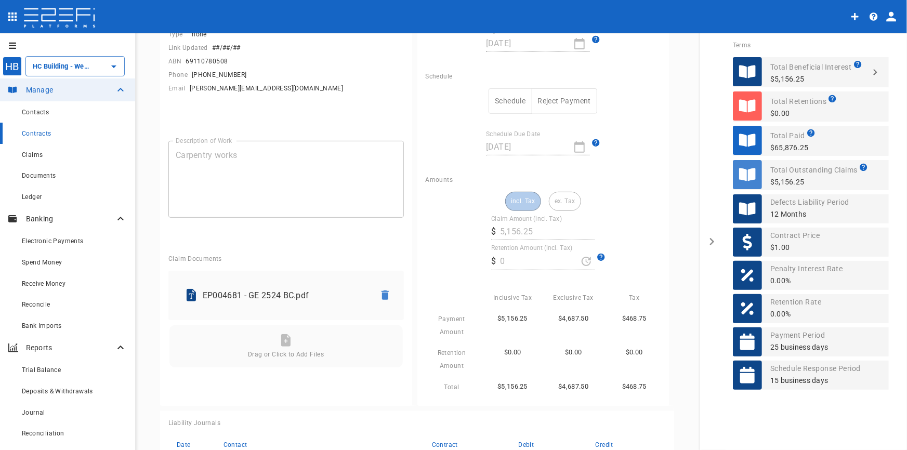
scroll to position [94, 0]
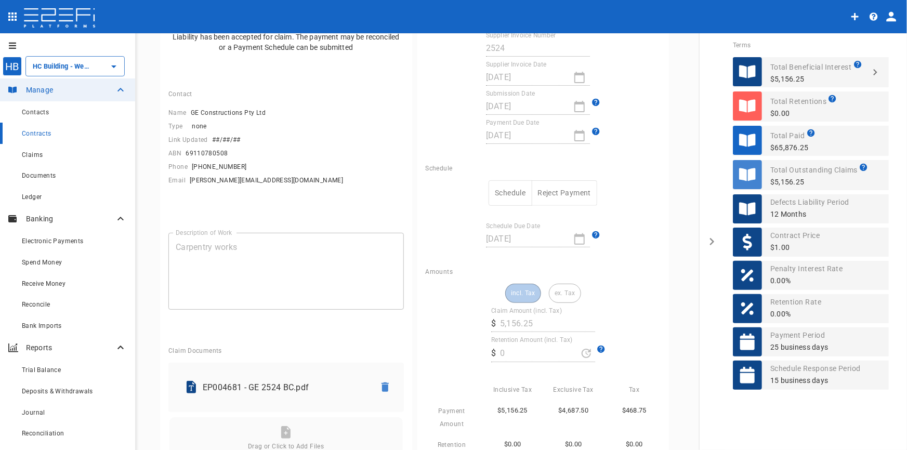
click at [508, 192] on button "Schedule" at bounding box center [510, 192] width 43 height 25
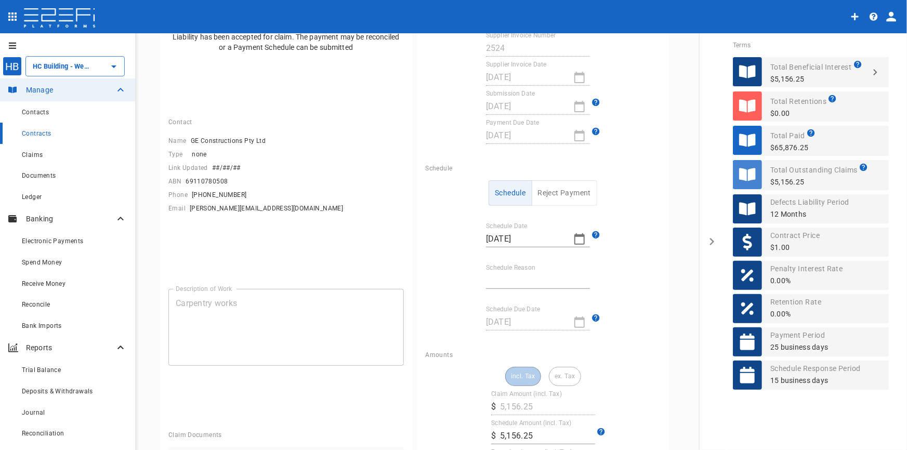
click at [516, 281] on input "Schedule Reason" at bounding box center [538, 280] width 104 height 17
type input "a"
type input "S"
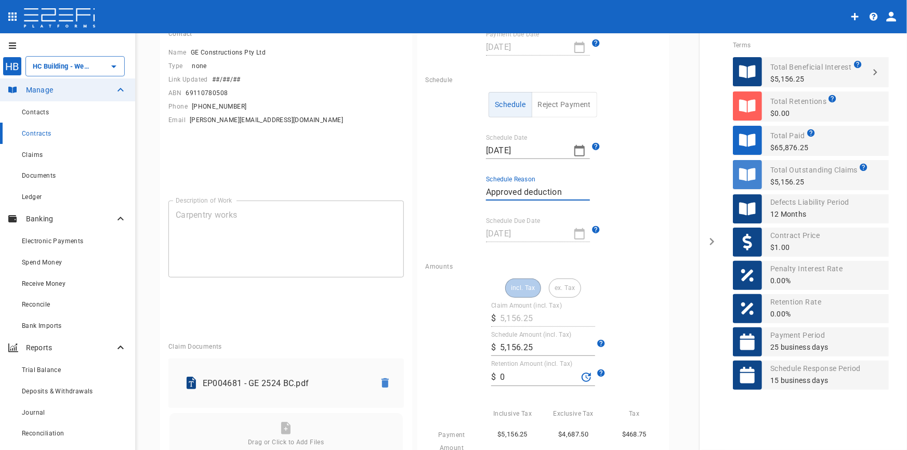
scroll to position [189, 0]
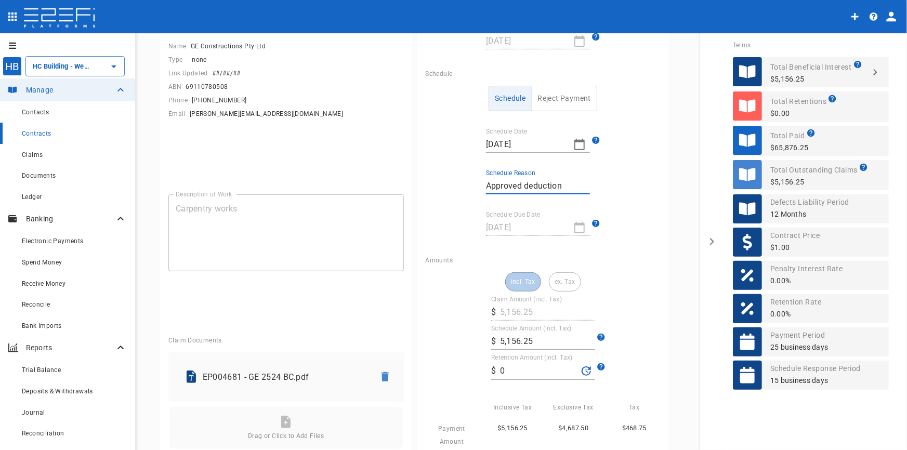
type input "Approved deduction"
drag, startPoint x: 555, startPoint y: 333, endPoint x: 434, endPoint y: 340, distance: 121.3
click at [434, 340] on div "incl. Tax ex. Tax Claim Amount (incl. Tax) ​ $ 5,156.25 Schedule Amount (incl. …" at bounding box center [544, 387] width 236 height 231
drag, startPoint x: 632, startPoint y: 311, endPoint x: 610, endPoint y: 320, distance: 23.6
click at [627, 314] on div "incl. Tax ex. Tax Claim Amount (incl. Tax) ​ $ 5,156.25 Schedule Amount (incl. …" at bounding box center [544, 387] width 236 height 231
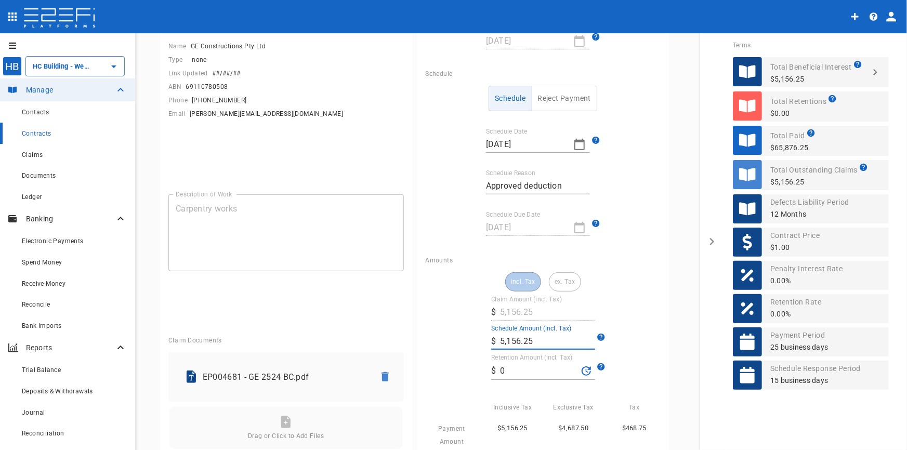
click at [551, 341] on input "5,156.25" at bounding box center [547, 341] width 95 height 17
drag, startPoint x: 550, startPoint y: 340, endPoint x: 473, endPoint y: 348, distance: 77.4
click at [473, 347] on div "incl. Tax ex. Tax Claim Amount (incl. Tax) ​ $ 5,156.25 Schedule Amount (incl. …" at bounding box center [544, 387] width 236 height 231
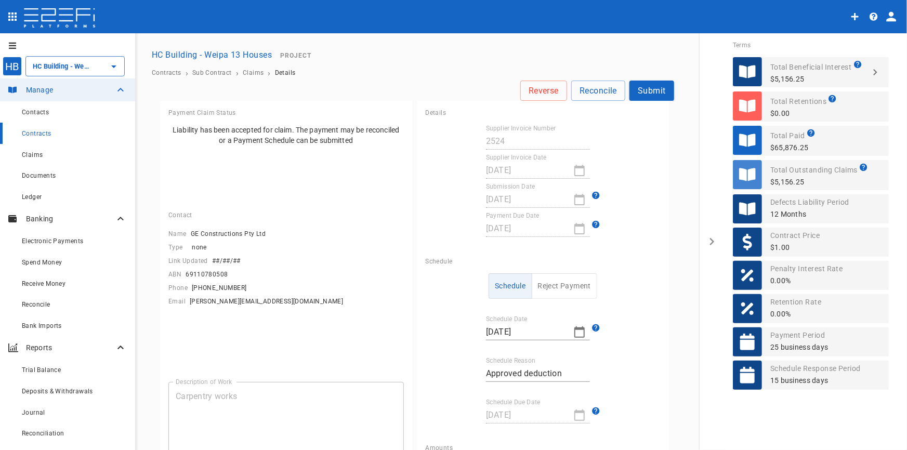
scroll to position [0, 0]
type input "4,855.25"
click at [642, 92] on button "Submit" at bounding box center [652, 92] width 45 height 20
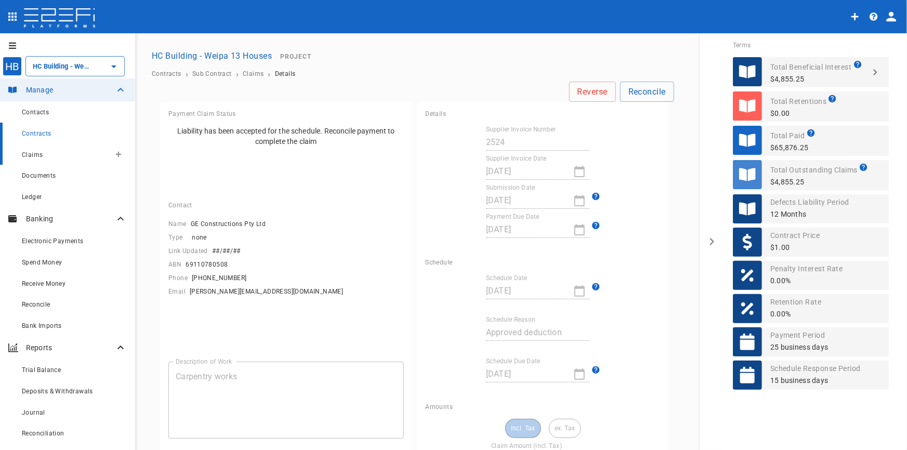
click at [36, 159] on div "Claims" at bounding box center [66, 154] width 88 height 13
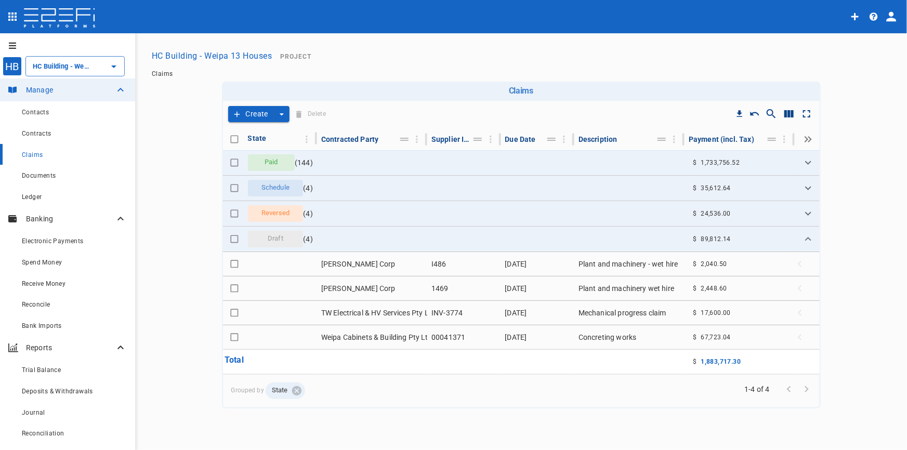
click at [266, 112] on button "Create" at bounding box center [251, 114] width 46 height 16
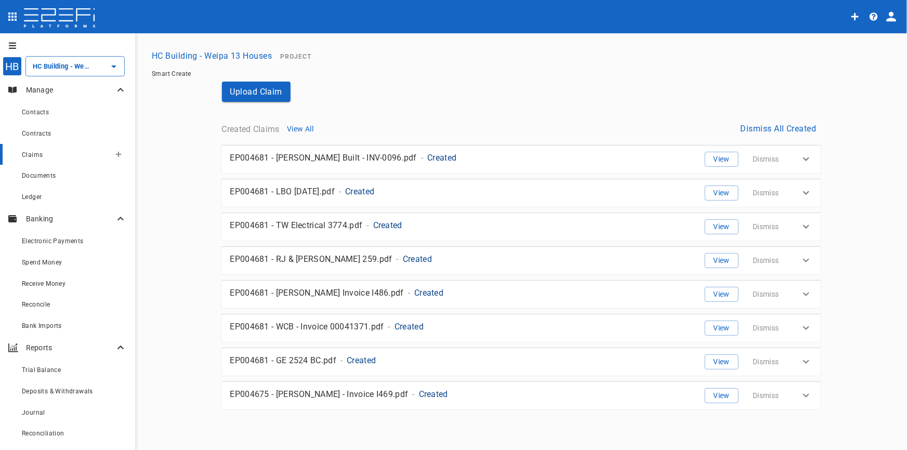
click at [34, 151] on span "Claims" at bounding box center [32, 154] width 21 height 7
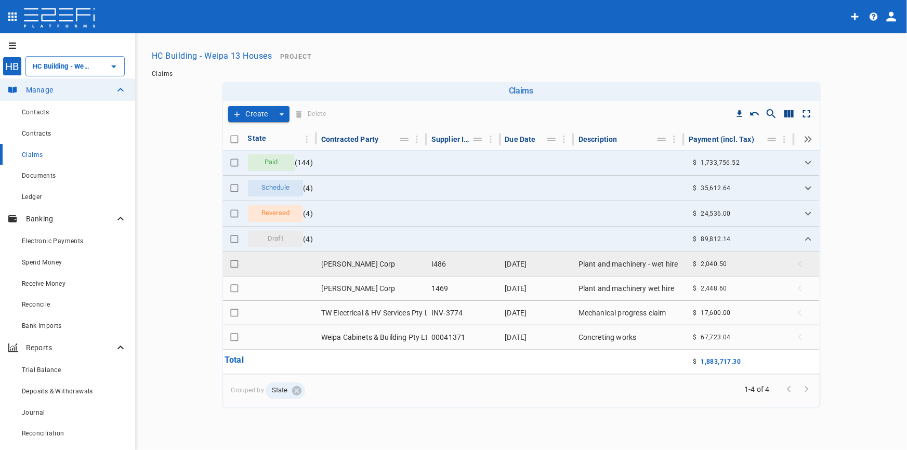
click at [363, 262] on td "[PERSON_NAME] Corp" at bounding box center [372, 264] width 110 height 24
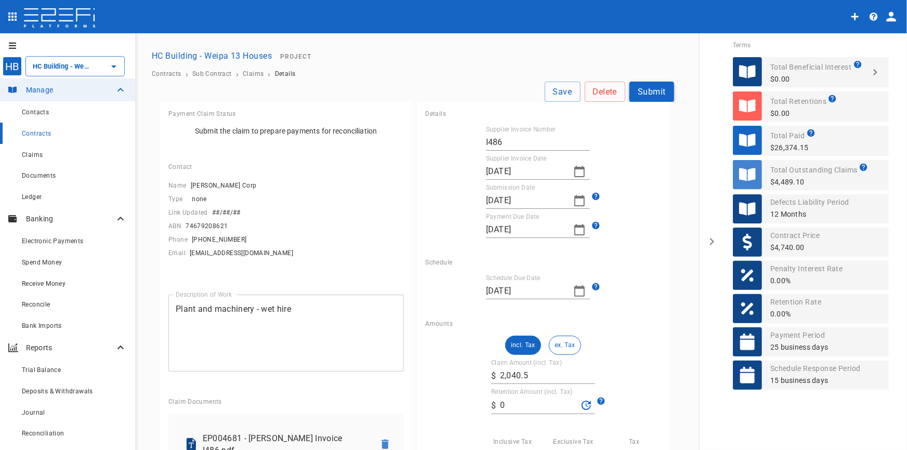
click at [645, 89] on button "Submit" at bounding box center [652, 92] width 45 height 20
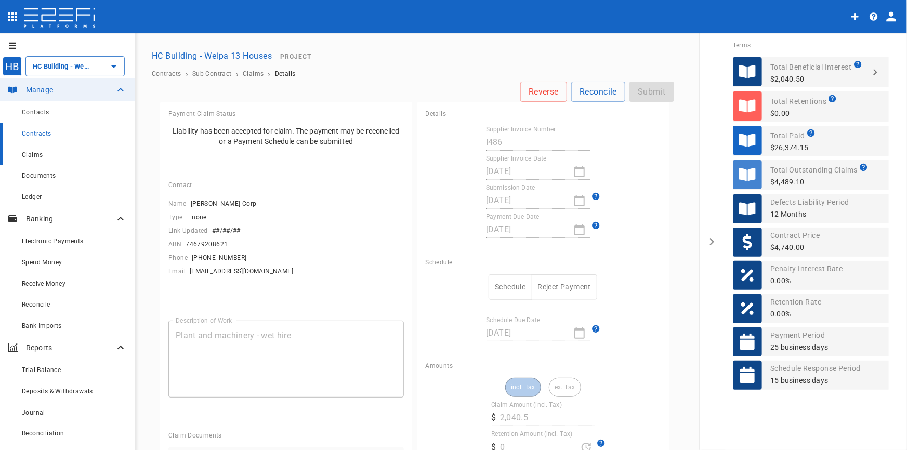
click at [31, 156] on span "Claims" at bounding box center [32, 154] width 21 height 7
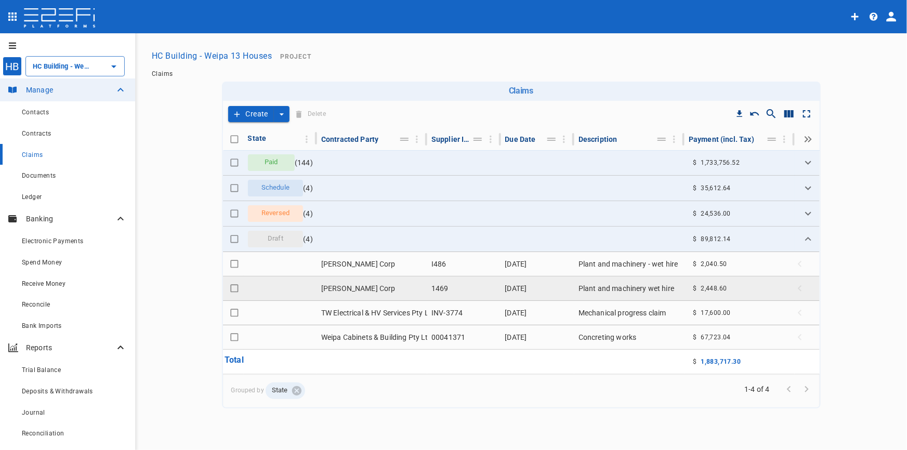
click at [358, 288] on td "[PERSON_NAME] Corp" at bounding box center [372, 289] width 110 height 24
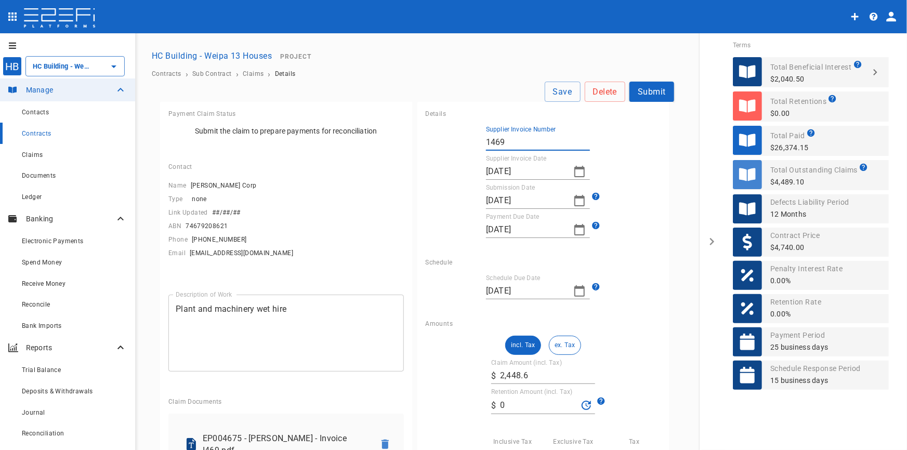
click at [486, 140] on input "1469" at bounding box center [538, 142] width 104 height 17
type input "I469"
click at [658, 94] on button "Submit" at bounding box center [652, 92] width 45 height 20
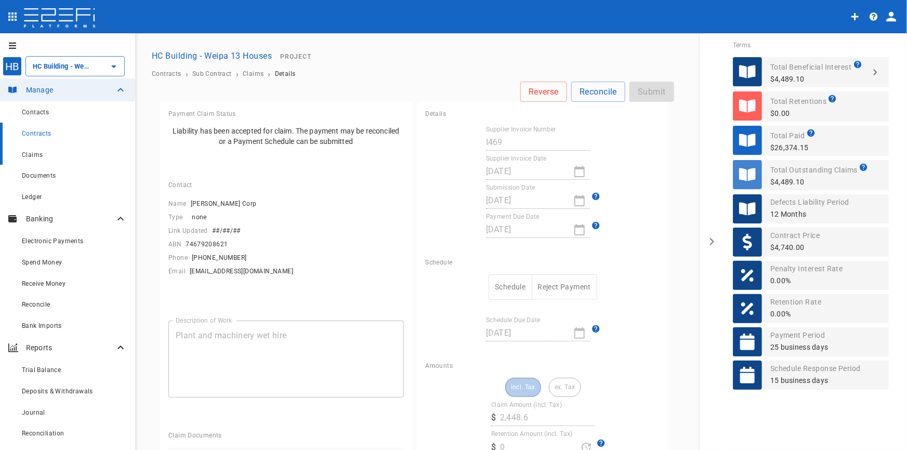
click at [33, 155] on span "Claims" at bounding box center [32, 154] width 21 height 7
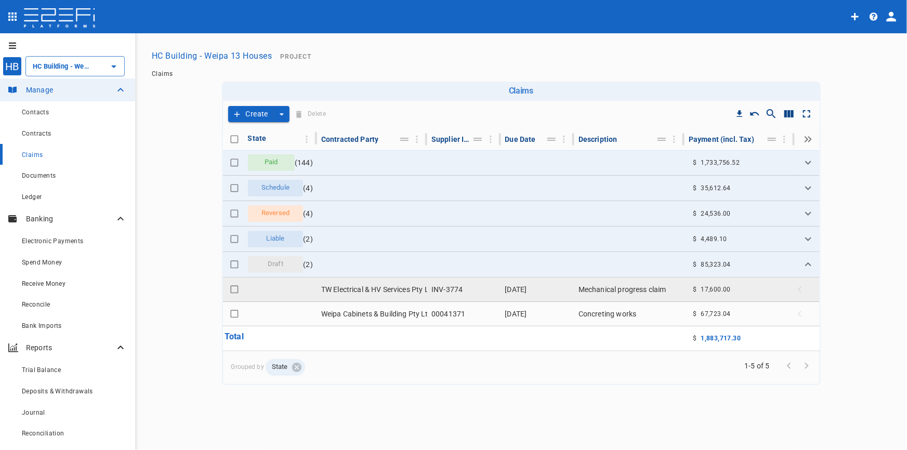
click at [390, 289] on td "TW Electrical & HV Services Pty Ltd" at bounding box center [372, 290] width 110 height 24
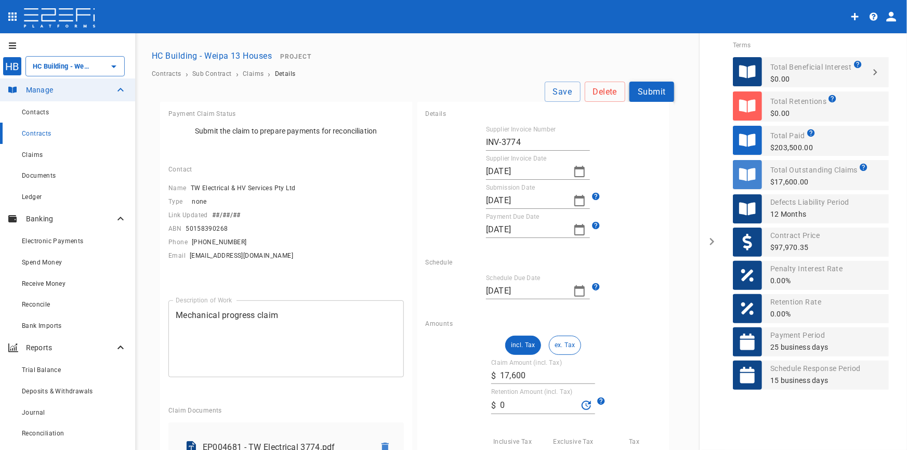
click at [657, 93] on button "Submit" at bounding box center [652, 92] width 45 height 20
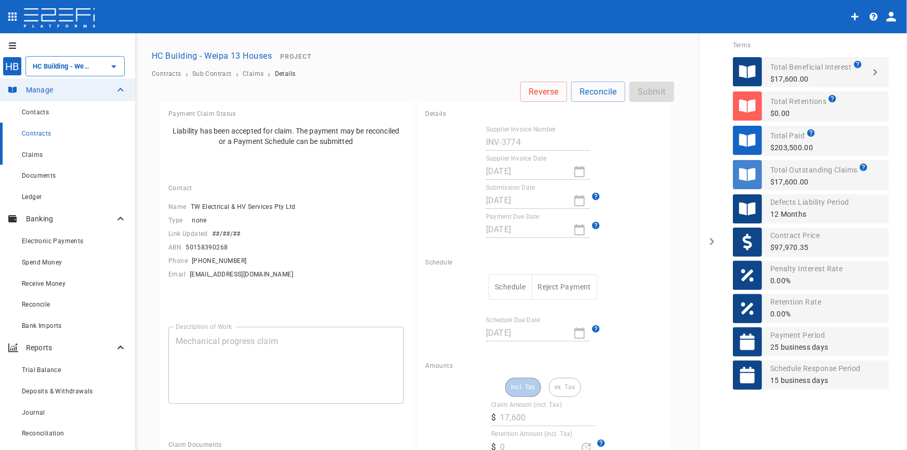
click at [33, 157] on span "Claims" at bounding box center [32, 154] width 21 height 7
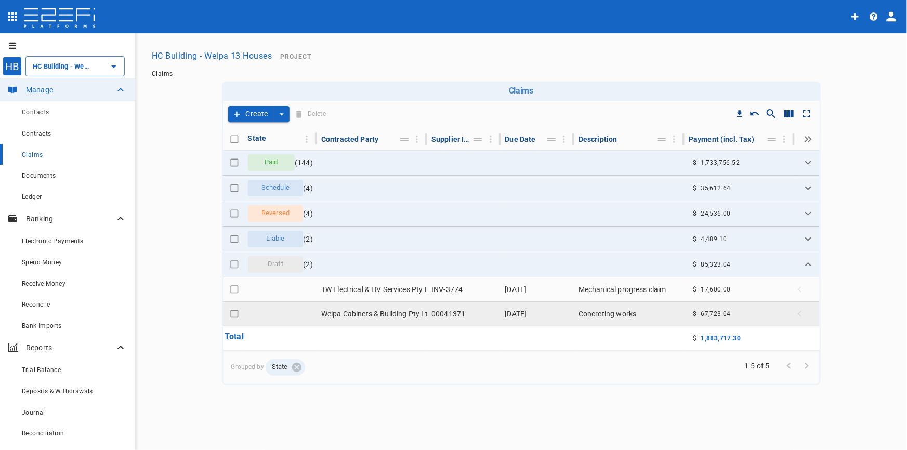
click at [405, 314] on td "Weipa Cabinets & Building Pty Ltd" at bounding box center [372, 314] width 110 height 24
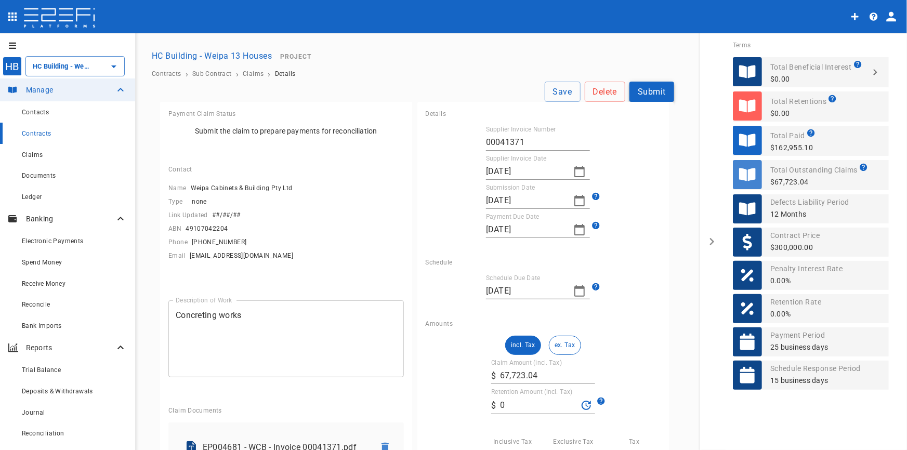
click at [648, 92] on button "Submit" at bounding box center [652, 92] width 45 height 20
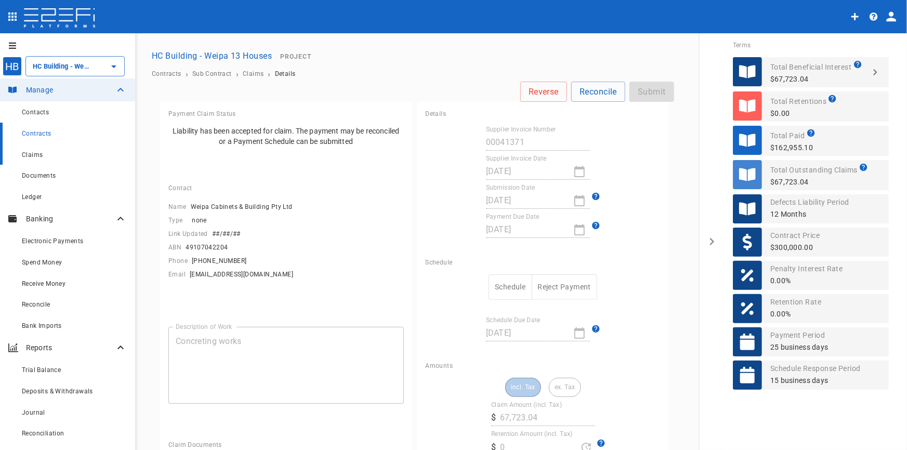
click at [31, 158] on span "Claims" at bounding box center [32, 154] width 21 height 7
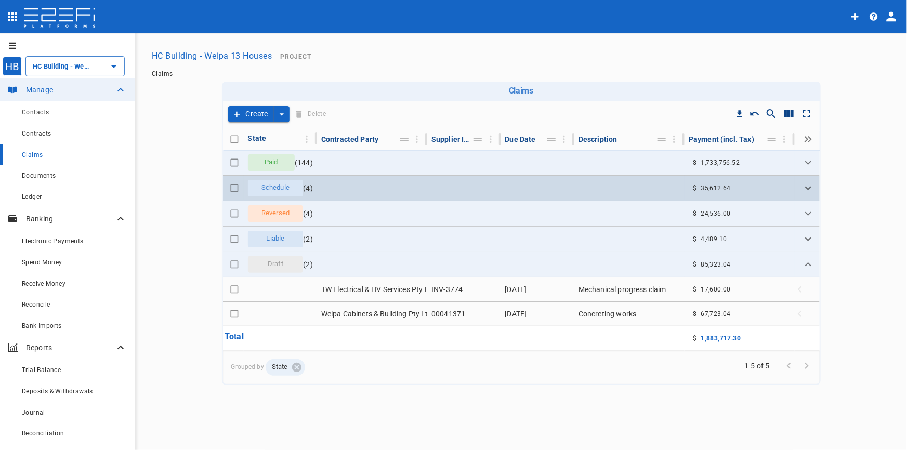
click at [266, 185] on span "Schedule" at bounding box center [275, 188] width 41 height 10
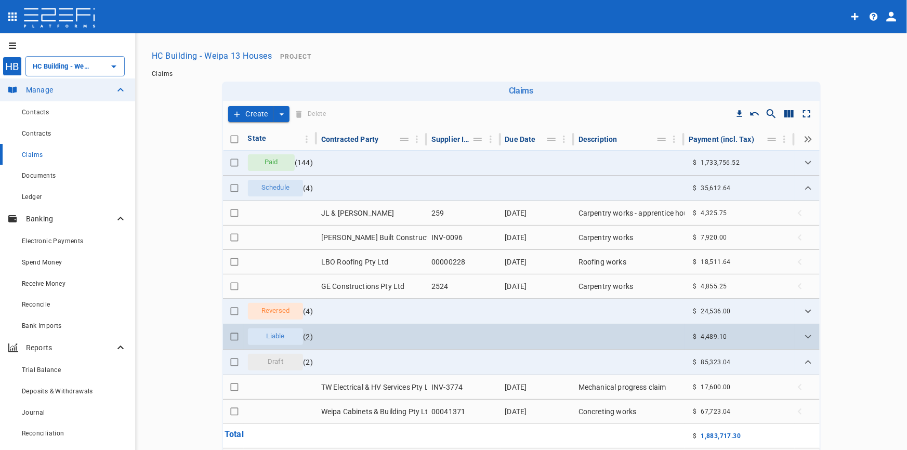
click at [270, 339] on span "Liable" at bounding box center [275, 337] width 31 height 10
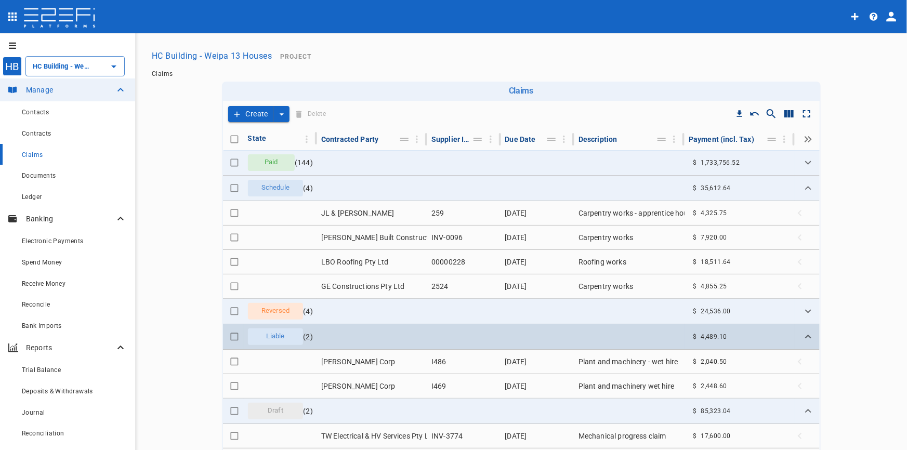
click at [270, 339] on span "Liable" at bounding box center [275, 337] width 31 height 10
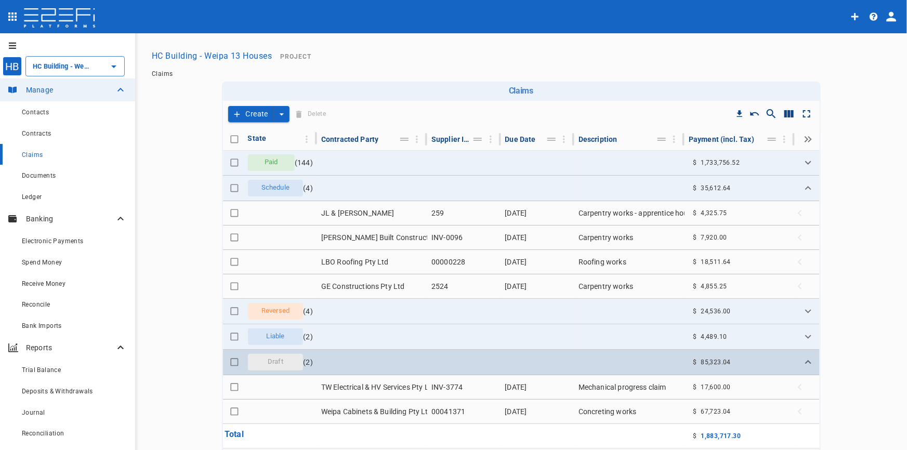
click at [276, 368] on div "Draft" at bounding box center [276, 362] width 56 height 17
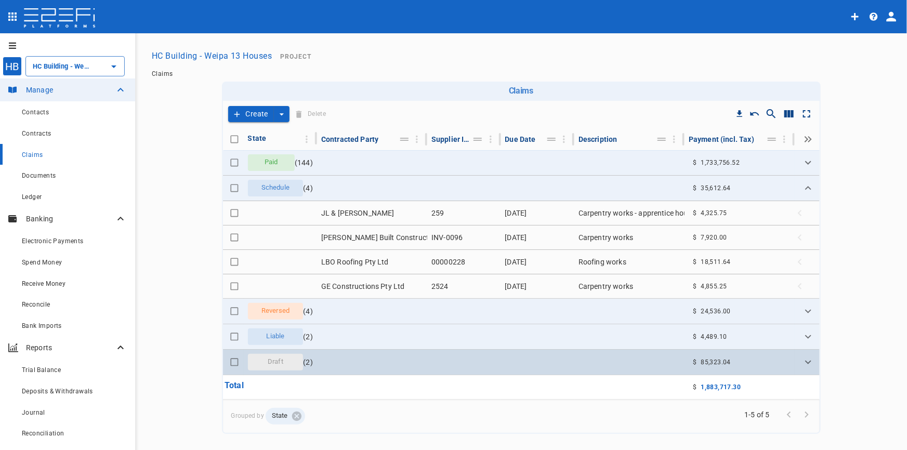
click at [276, 368] on div "Draft" at bounding box center [276, 362] width 56 height 17
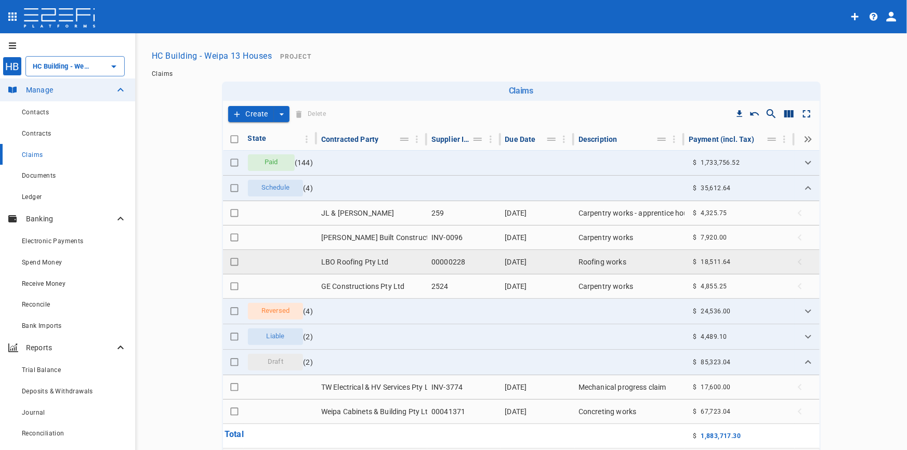
scroll to position [66, 0]
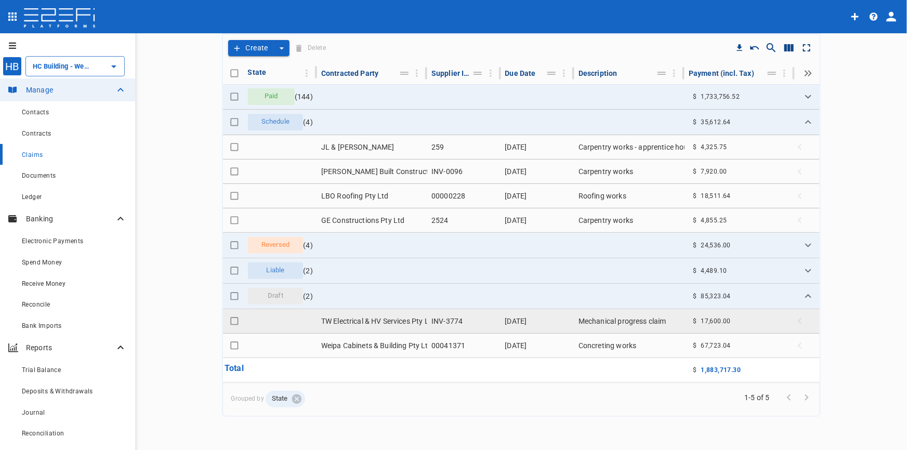
click at [415, 327] on td "TW Electrical & HV Services Pty Ltd" at bounding box center [372, 321] width 110 height 24
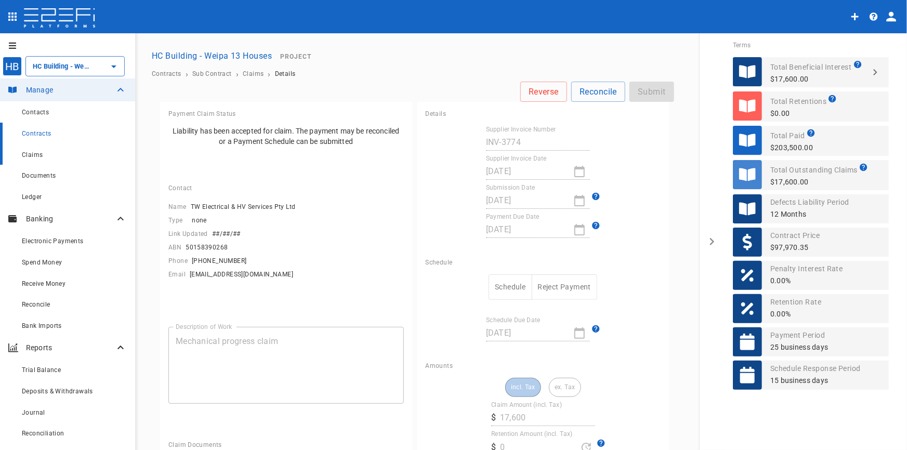
click at [31, 154] on span "Claims" at bounding box center [32, 154] width 21 height 7
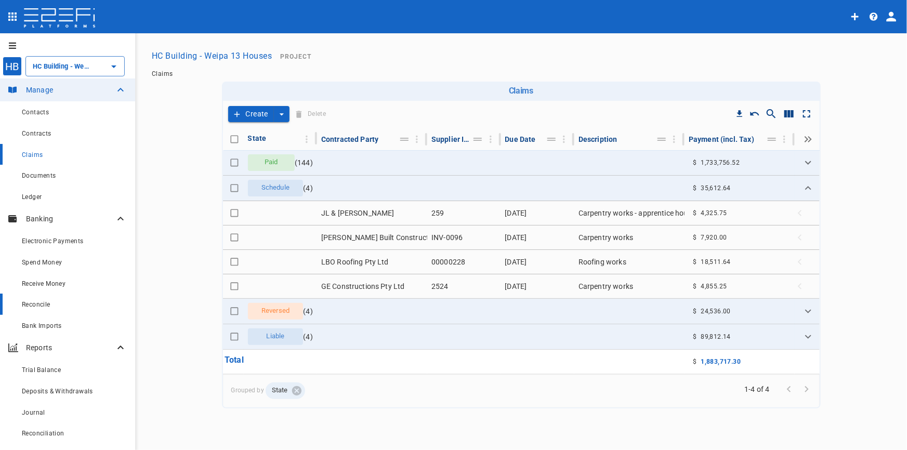
click at [32, 305] on span "Reconcile" at bounding box center [36, 304] width 29 height 7
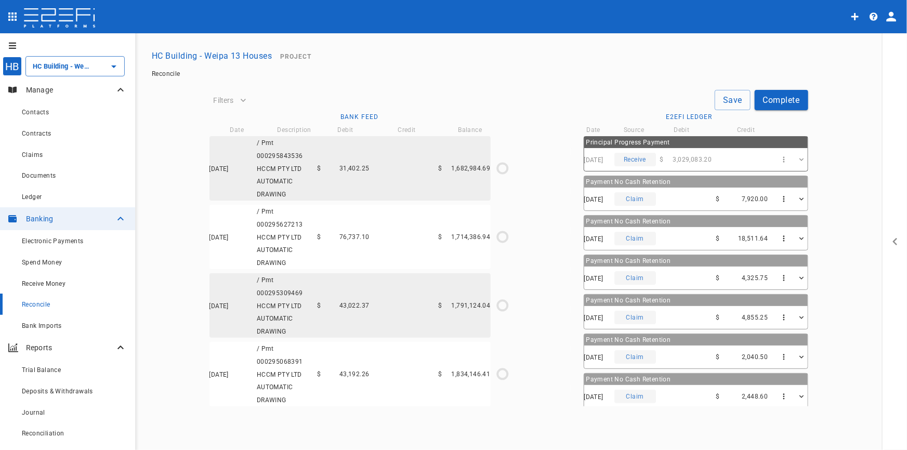
type input "[DATE]"
type input "3,937,251.98"
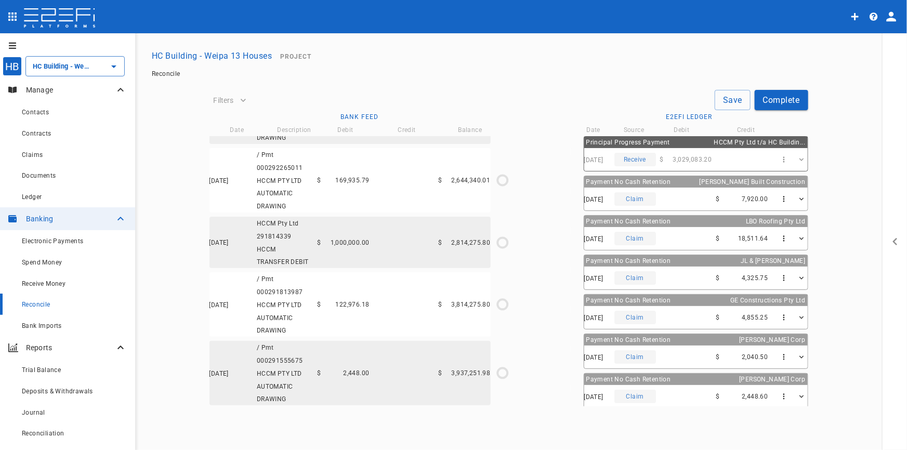
scroll to position [1092, 0]
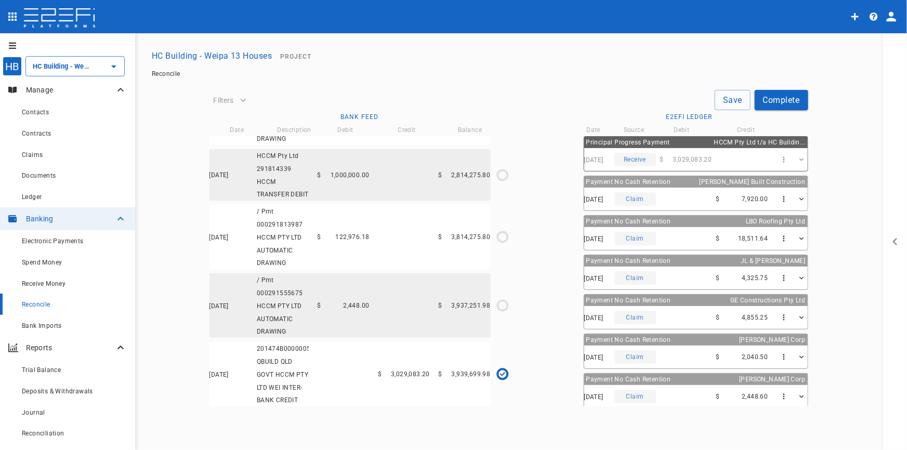
click at [340, 296] on div "[DATE] / Pmt 000291555675 HCCM PTY LTD AUTOMATIC DRAWING $ 2,448.00 $ 3,937,251…" at bounding box center [350, 305] width 281 height 64
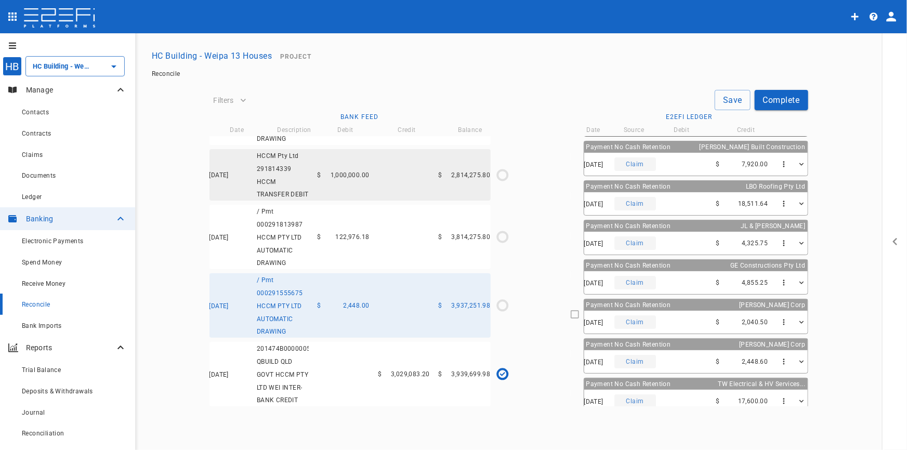
scroll to position [80, 0]
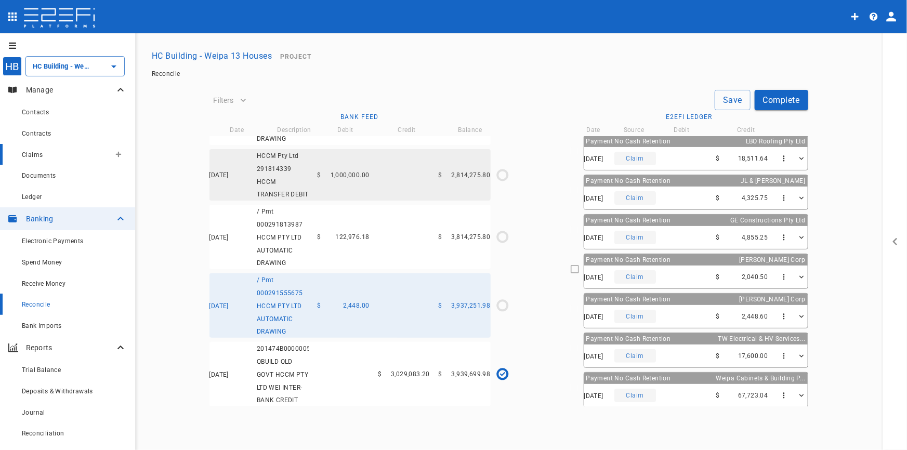
click at [42, 153] on div "Claims" at bounding box center [66, 154] width 88 height 13
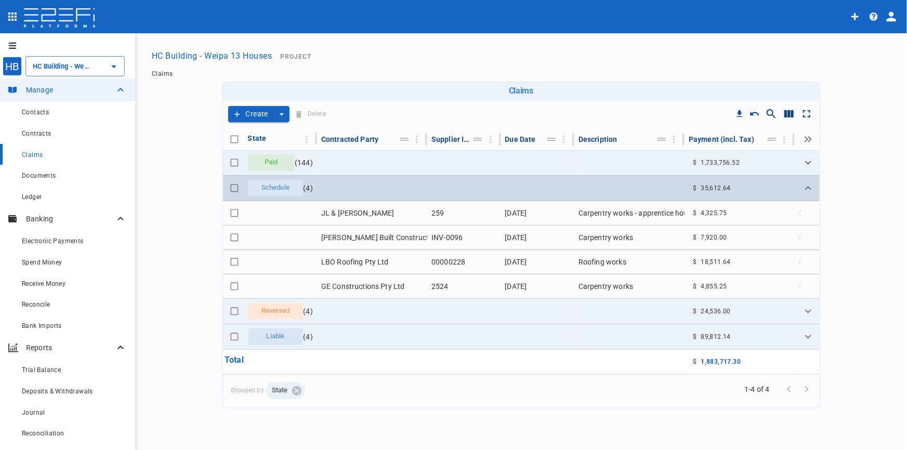
click at [276, 187] on span "Schedule" at bounding box center [275, 188] width 41 height 10
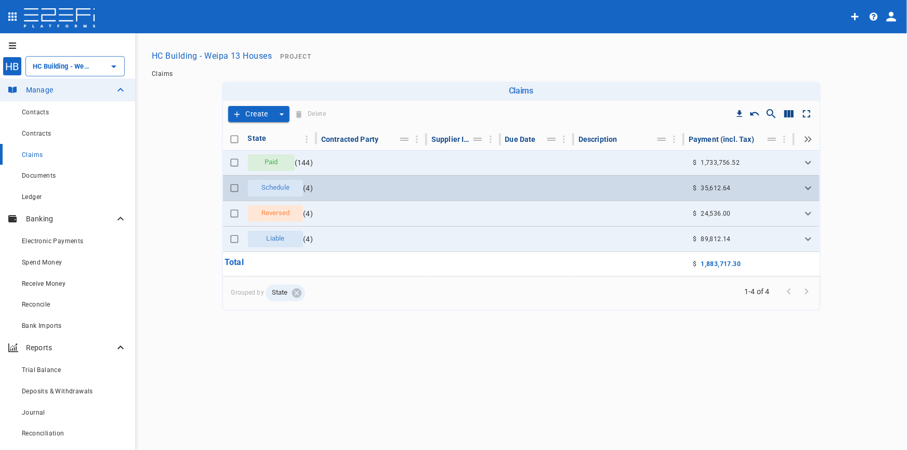
click at [276, 186] on span "Schedule" at bounding box center [275, 188] width 41 height 10
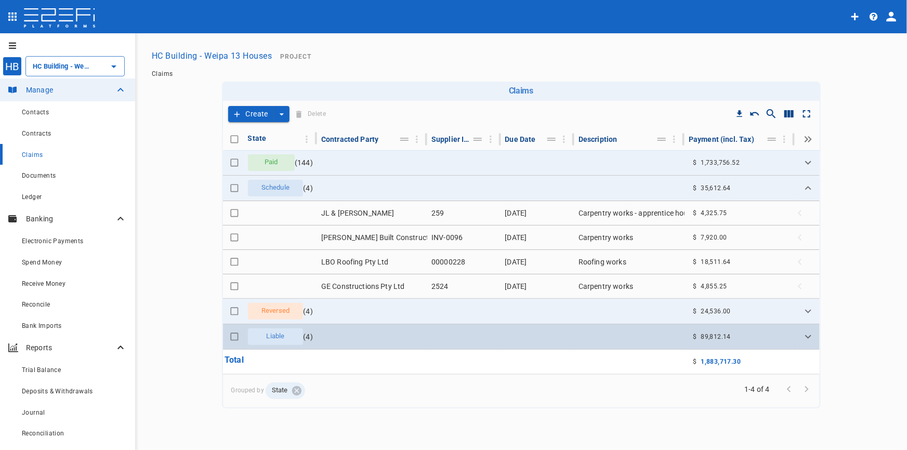
click at [281, 335] on span "Liable" at bounding box center [275, 337] width 31 height 10
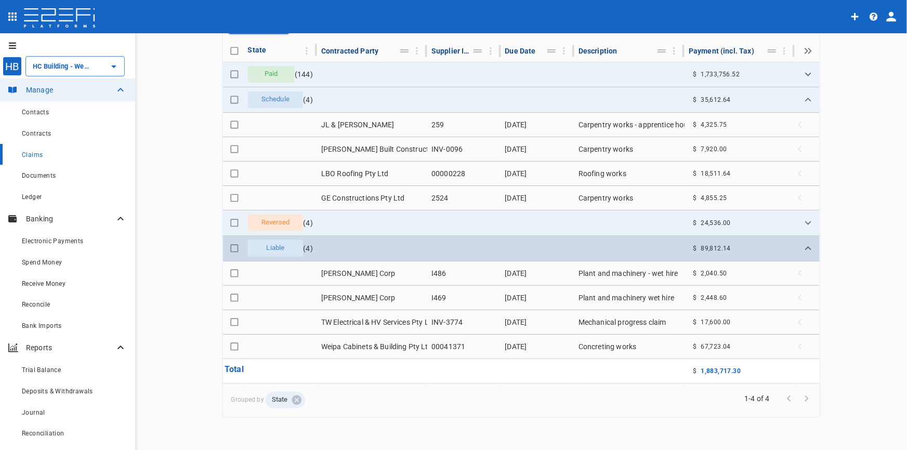
scroll to position [89, 0]
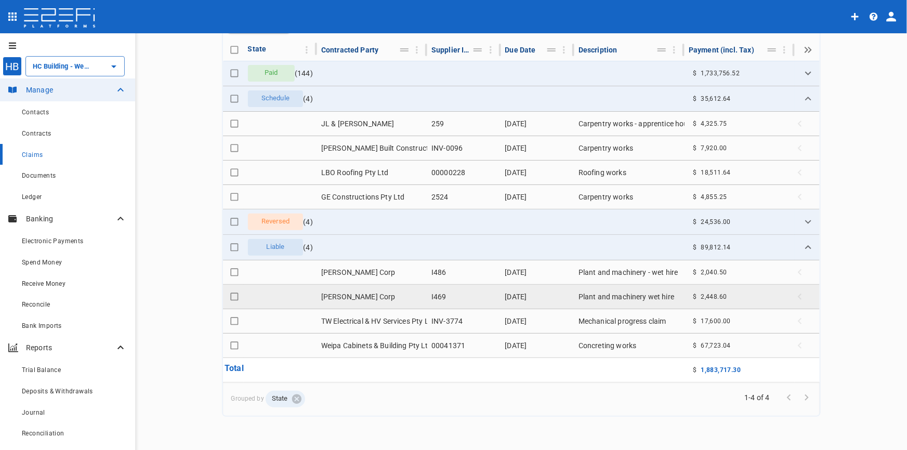
click at [334, 296] on td "[PERSON_NAME] Corp" at bounding box center [372, 297] width 110 height 24
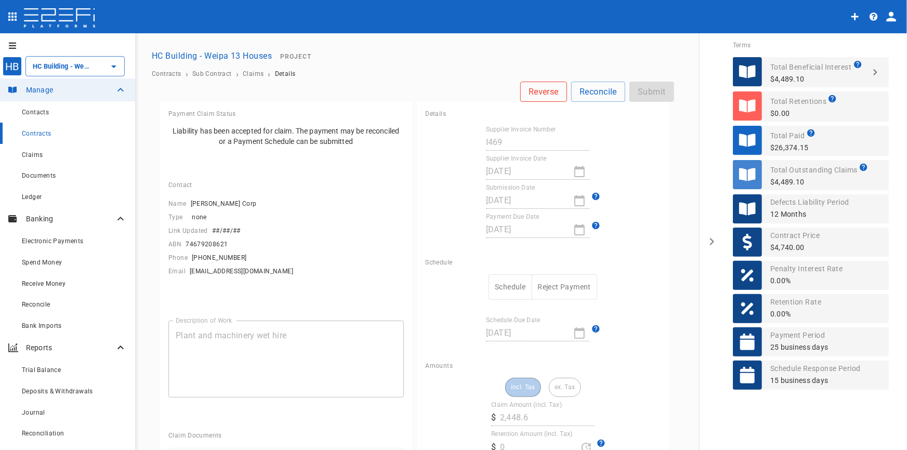
click at [538, 100] on button "Reverse" at bounding box center [543, 92] width 47 height 20
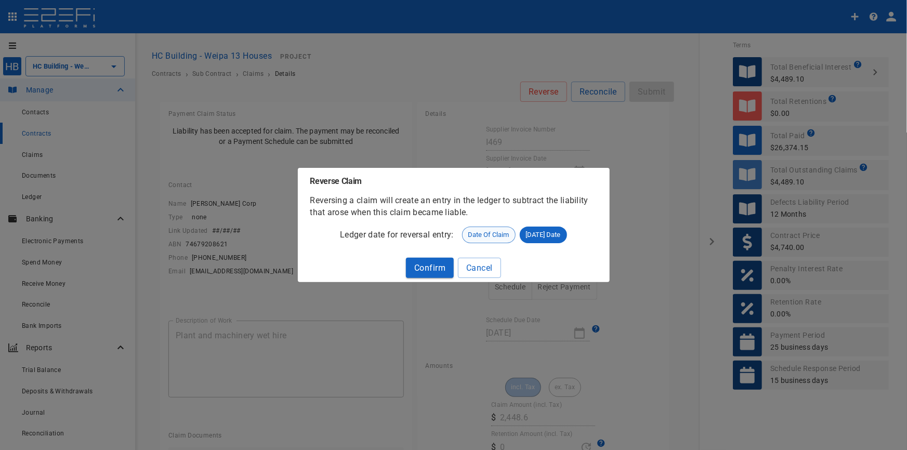
click at [496, 236] on span "Date of Claim" at bounding box center [489, 235] width 53 height 10
click at [434, 269] on button "Confirm" at bounding box center [430, 268] width 48 height 20
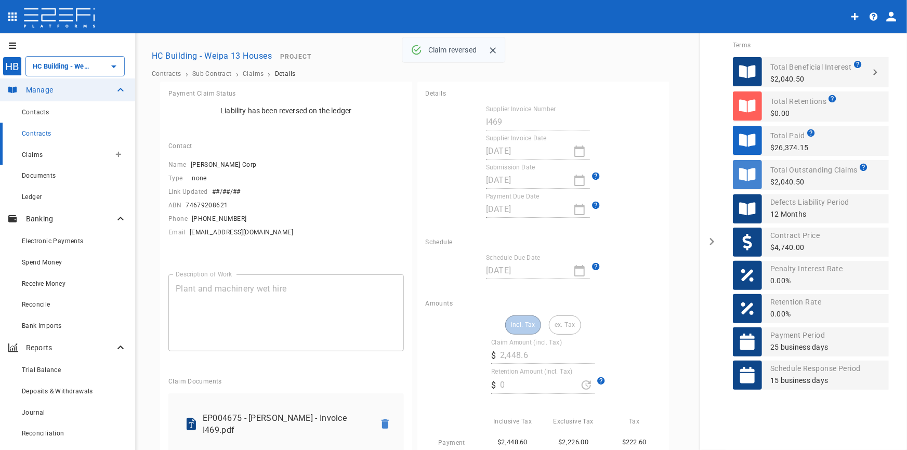
click at [35, 154] on span "Claims" at bounding box center [32, 154] width 21 height 7
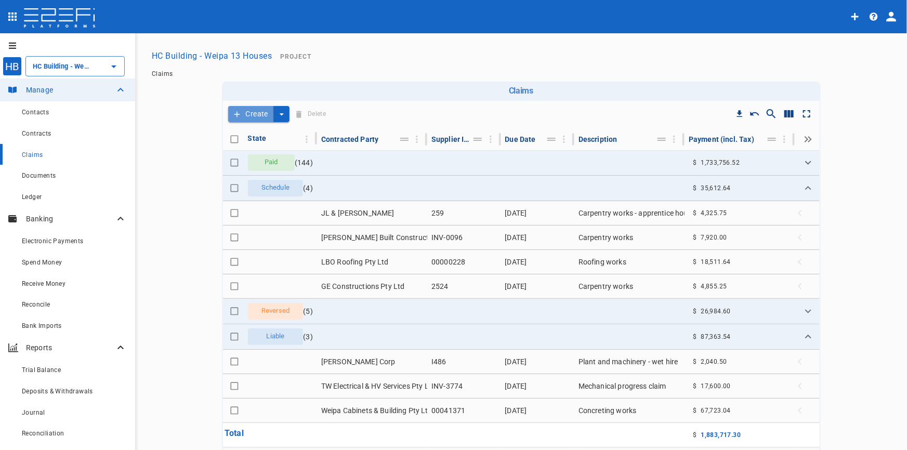
click at [260, 112] on button "Create" at bounding box center [251, 114] width 46 height 16
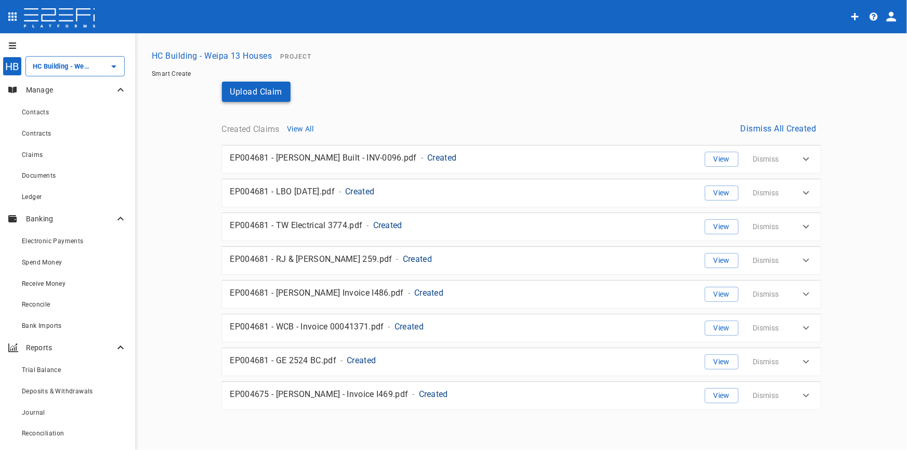
click at [261, 93] on button "Upload Claim" at bounding box center [256, 92] width 69 height 20
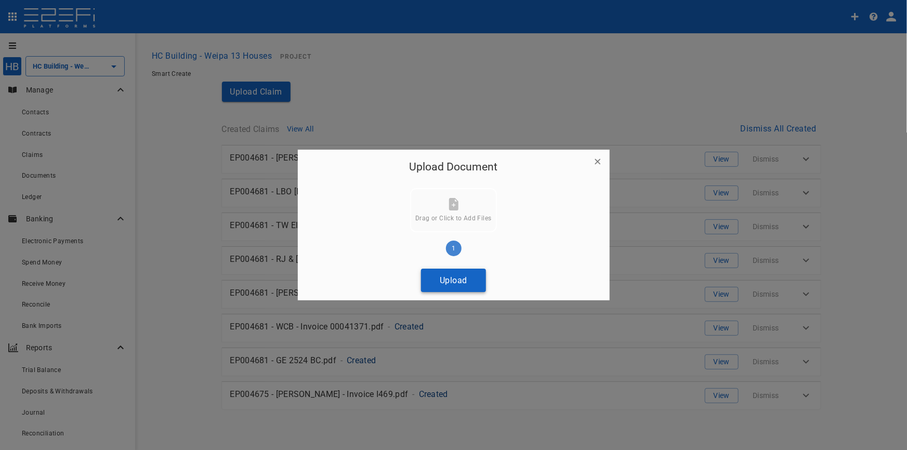
click at [451, 280] on button "Upload" at bounding box center [453, 280] width 65 height 23
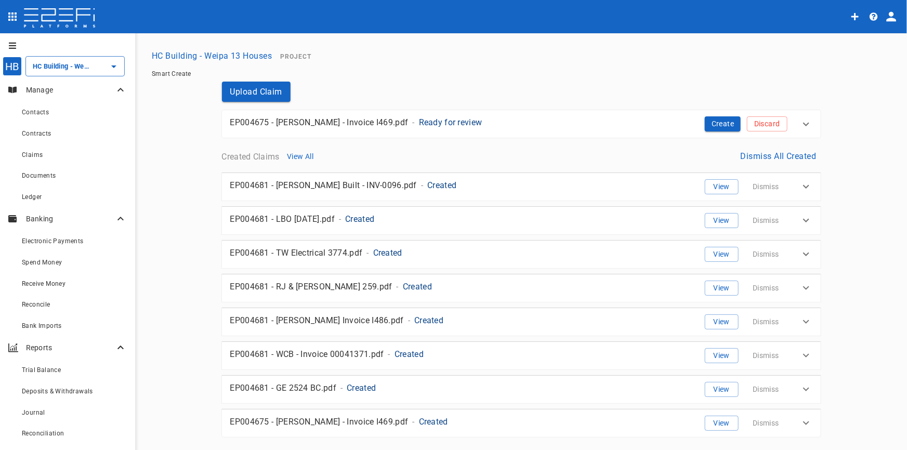
click at [423, 120] on p "Ready for review" at bounding box center [450, 122] width 63 height 12
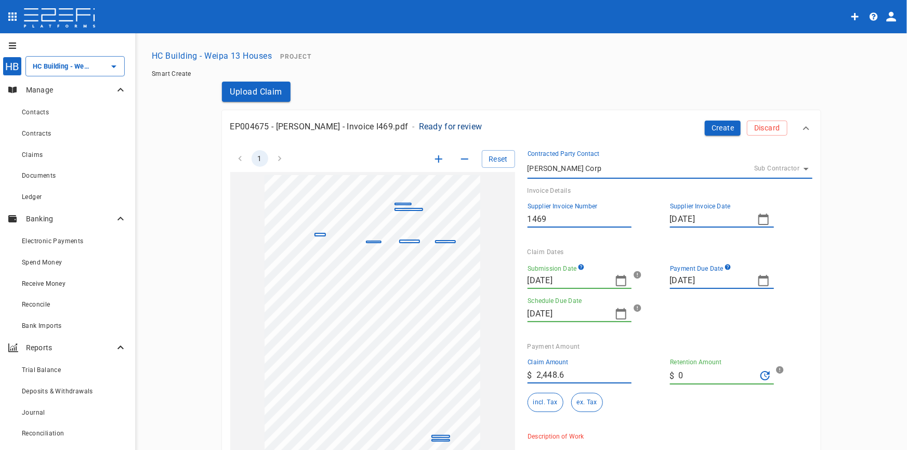
click at [435, 157] on icon "button" at bounding box center [438, 158] width 7 height 7
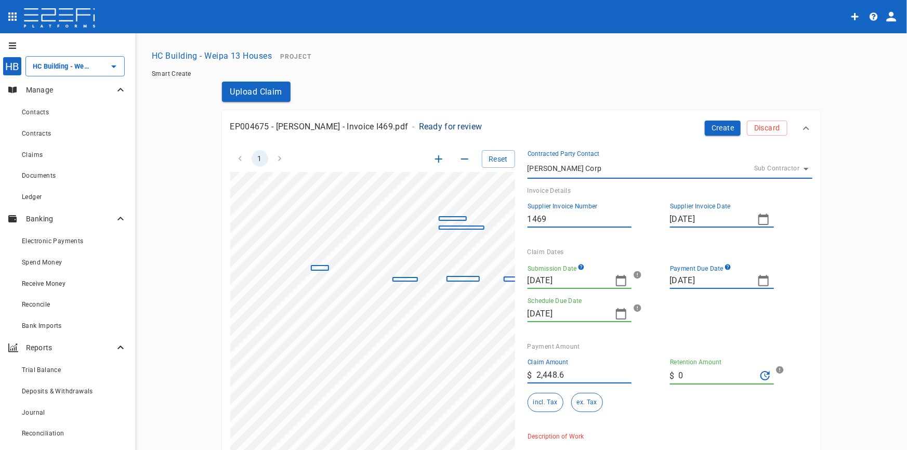
click at [435, 157] on icon "button" at bounding box center [438, 158] width 7 height 7
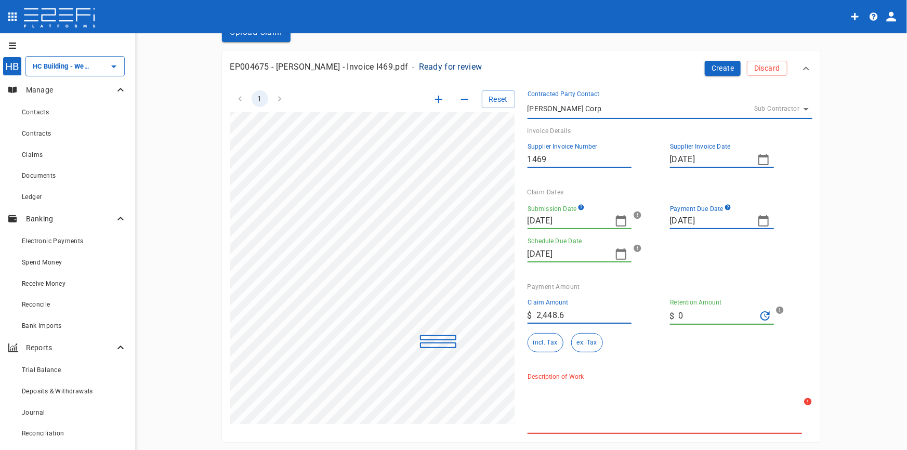
scroll to position [47, 0]
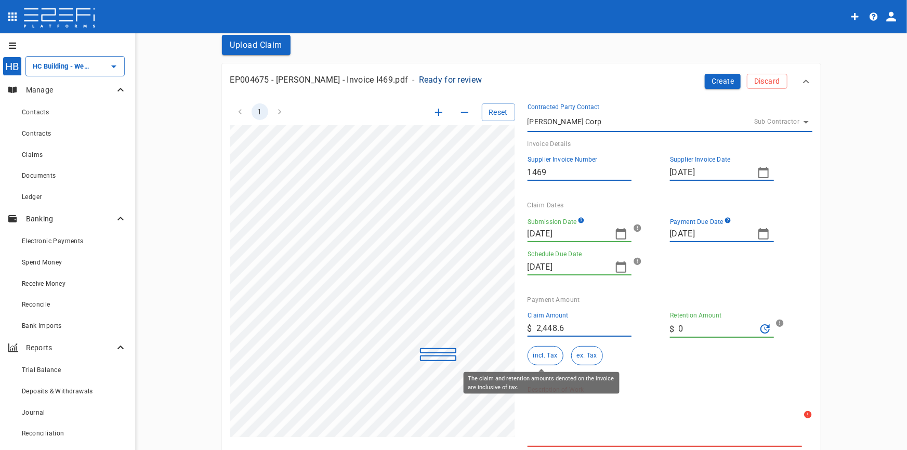
click at [528, 350] on button "incl. Tax" at bounding box center [546, 355] width 36 height 19
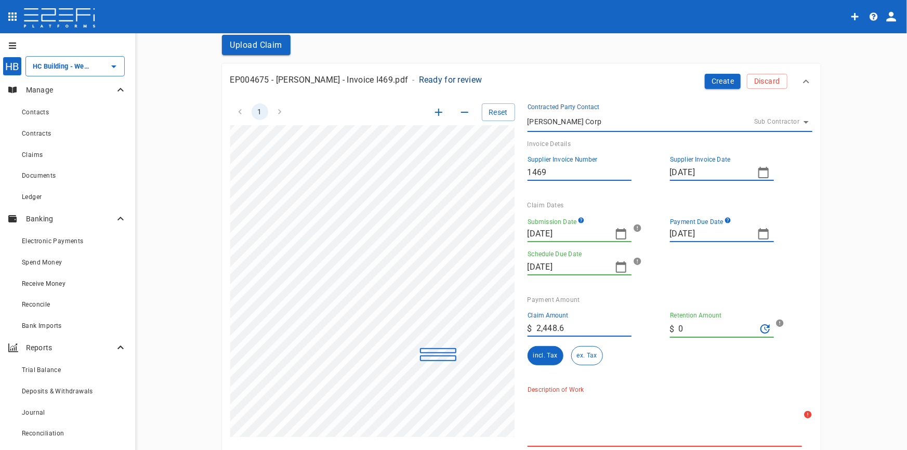
click at [575, 328] on input "2,448.6" at bounding box center [584, 328] width 95 height 17
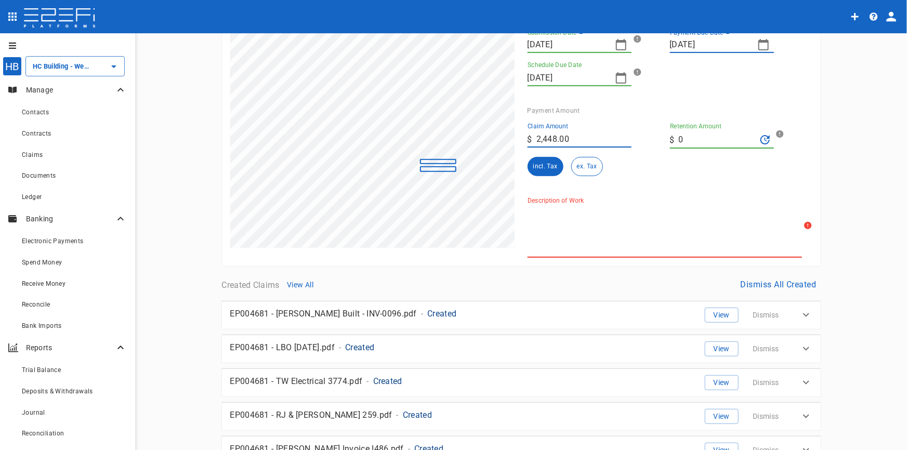
scroll to position [141, 0]
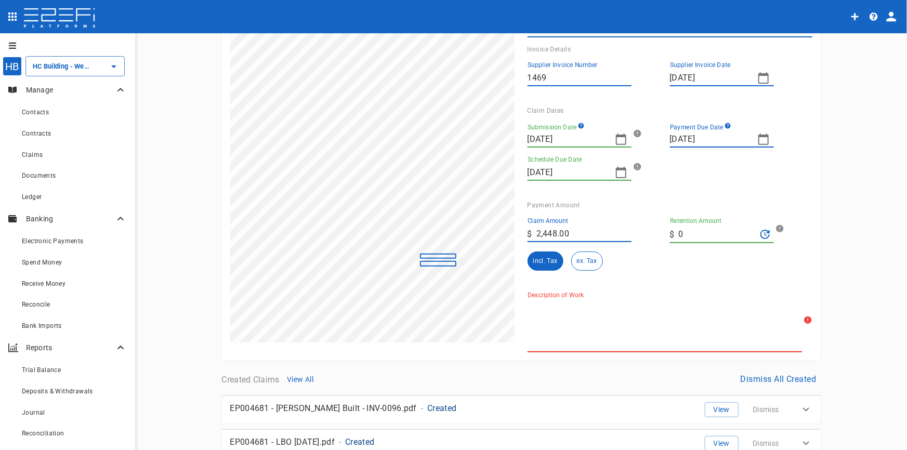
type input "2,448"
click at [564, 307] on textarea "Description of Work" at bounding box center [665, 326] width 275 height 48
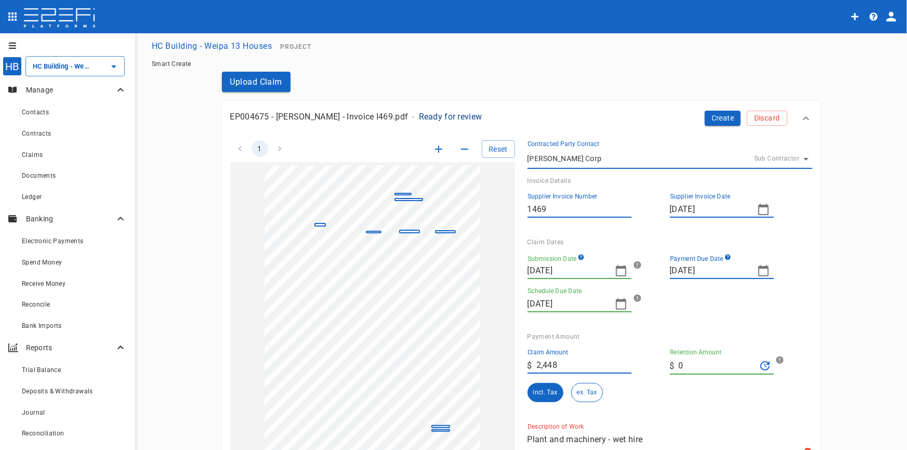
scroll to position [0, 0]
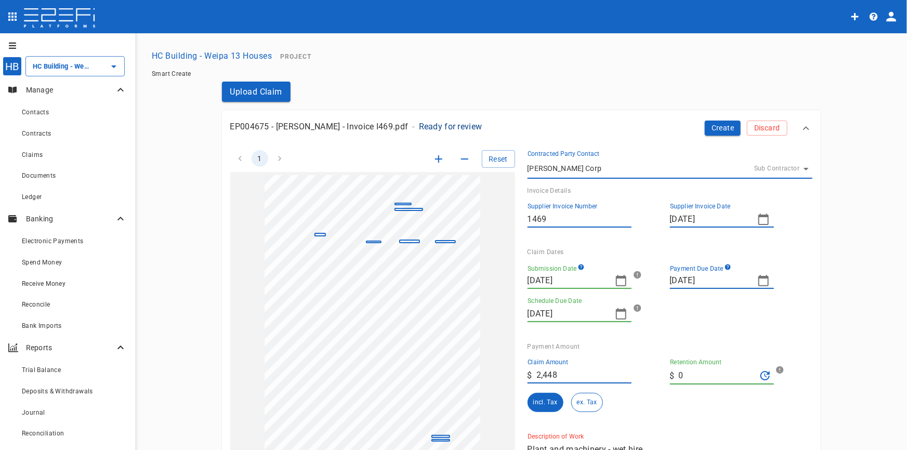
type textarea "Plant and machinery - wet hire"
click at [618, 283] on icon "button" at bounding box center [621, 281] width 12 height 12
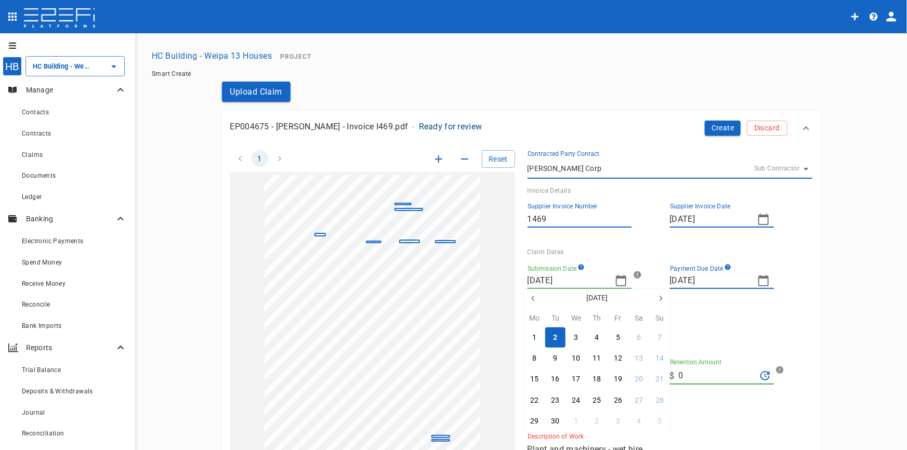
click at [535, 298] on icon "button" at bounding box center [533, 298] width 8 height 8
click at [541, 420] on button "26" at bounding box center [535, 421] width 20 height 20
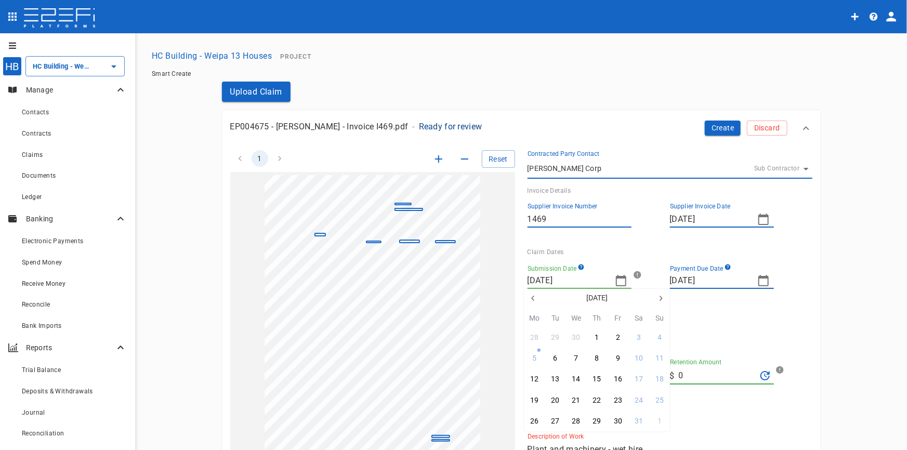
type input "[DATE]"
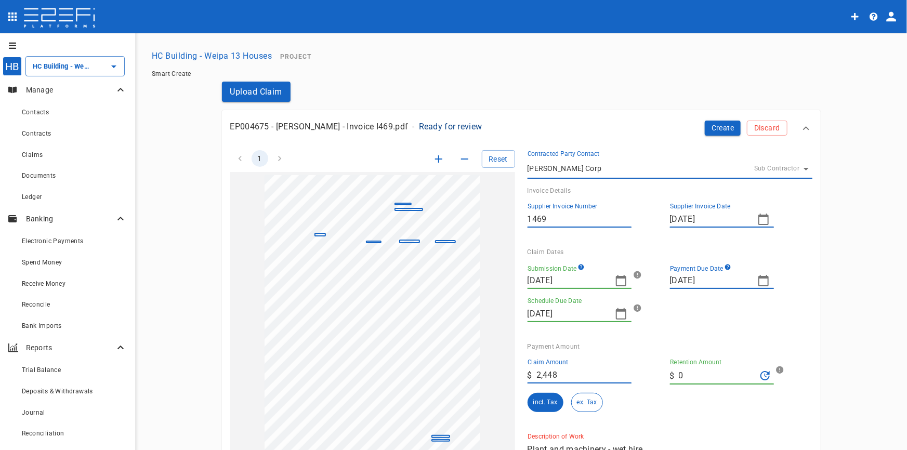
click at [615, 314] on icon "button" at bounding box center [621, 314] width 12 height 12
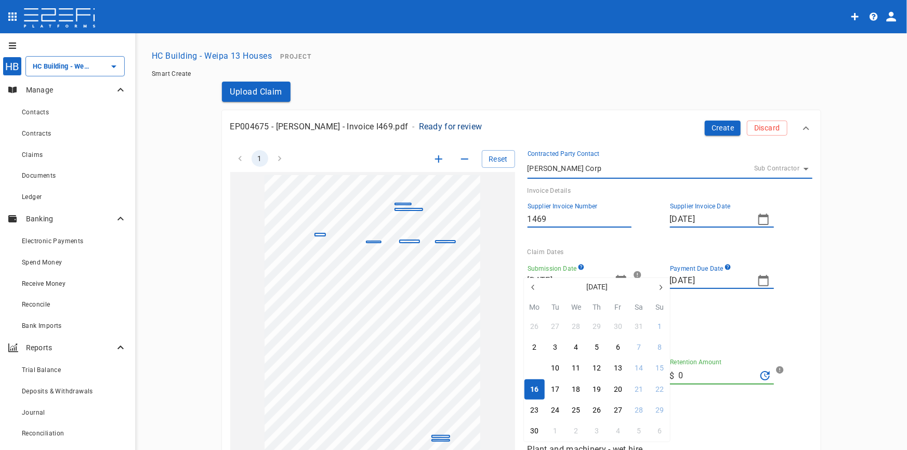
click at [534, 369] on div "9" at bounding box center [534, 368] width 4 height 11
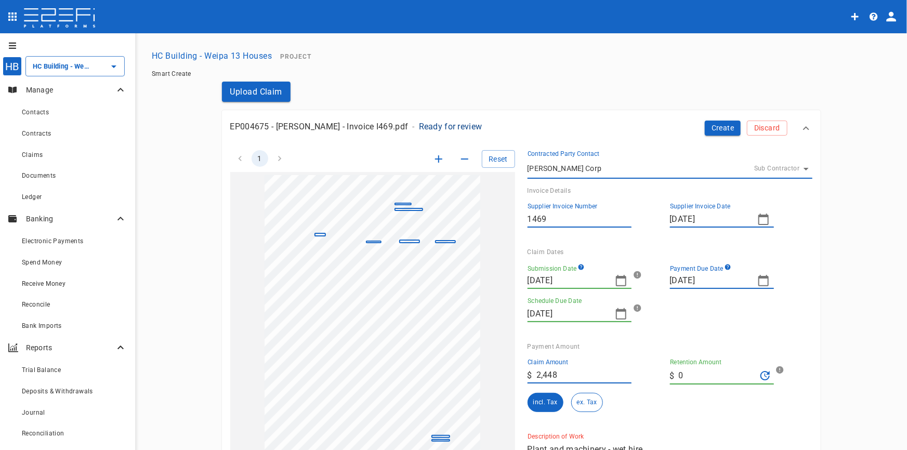
click at [618, 312] on icon "button" at bounding box center [621, 313] width 10 height 11
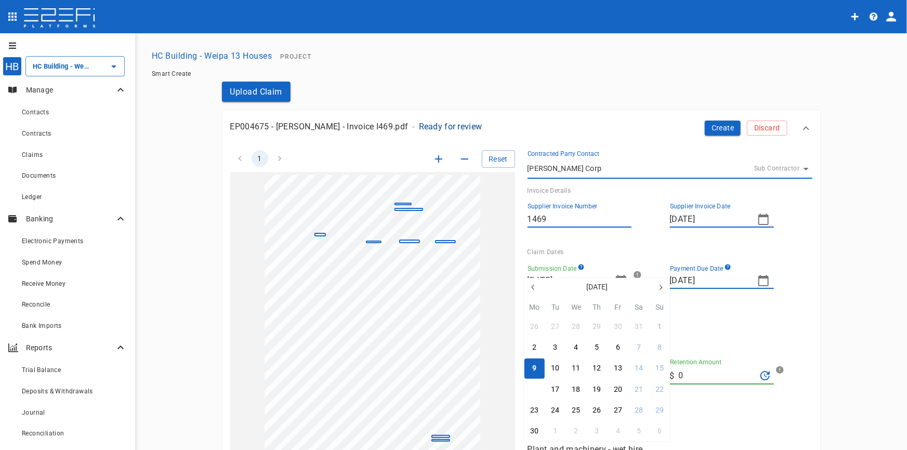
click at [531, 392] on div "16" at bounding box center [534, 389] width 8 height 11
type input "[DATE]"
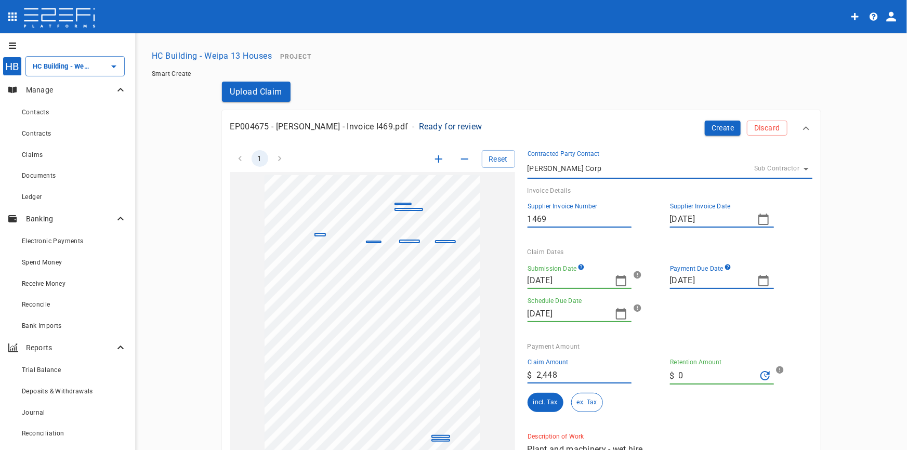
click at [758, 283] on icon "button" at bounding box center [764, 281] width 12 height 12
click at [677, 367] on button "9" at bounding box center [677, 369] width 20 height 20
type input "[DATE]"
click at [712, 131] on button "Create" at bounding box center [723, 128] width 36 height 15
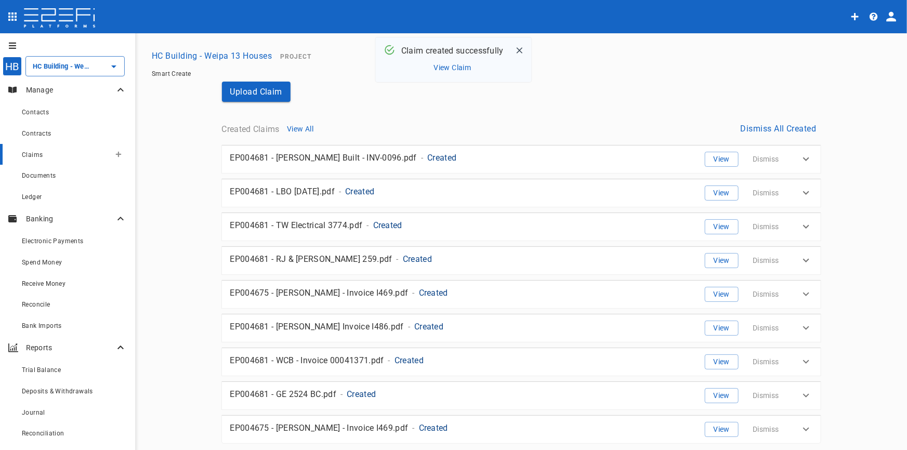
click at [41, 151] on div "Claims" at bounding box center [66, 154] width 88 height 13
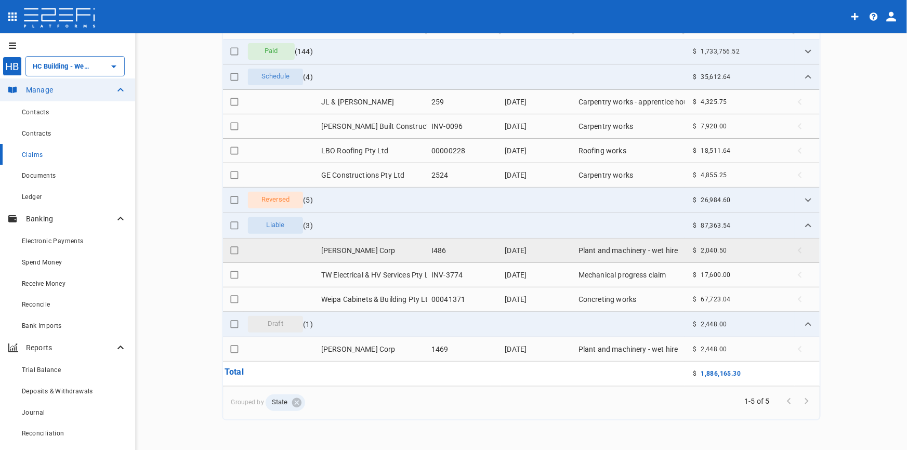
scroll to position [115, 0]
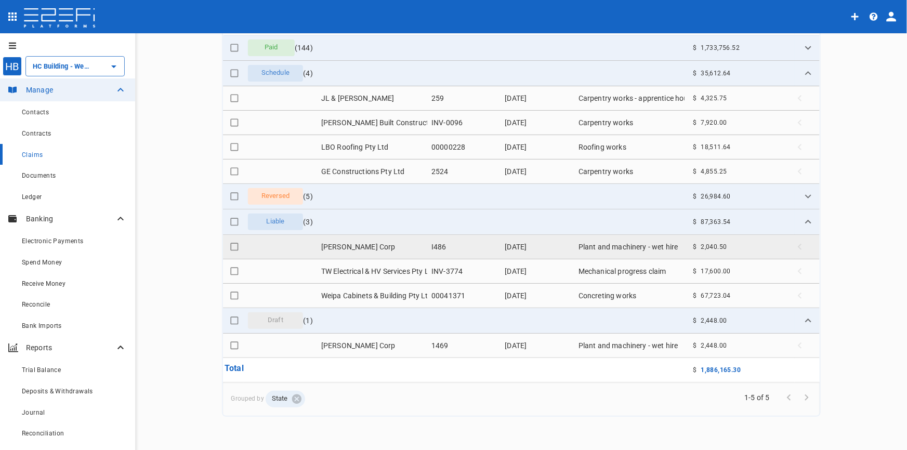
click at [349, 249] on td "[PERSON_NAME] Corp" at bounding box center [372, 247] width 110 height 24
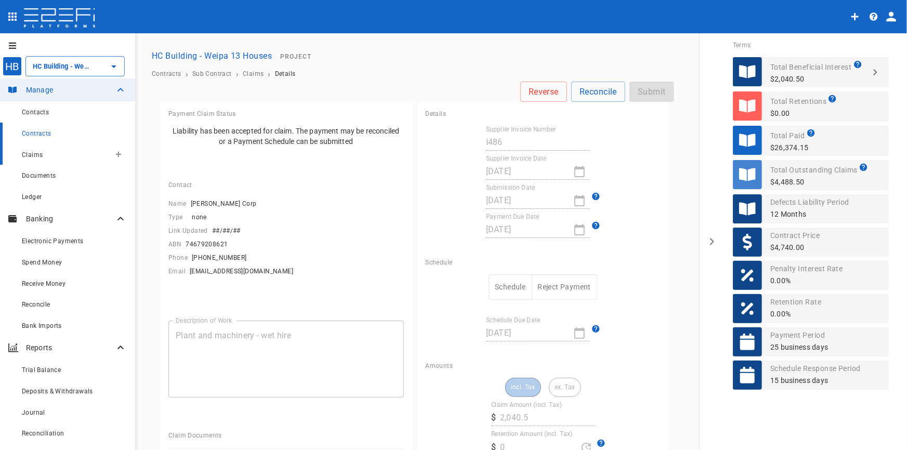
click at [33, 157] on span "Claims" at bounding box center [32, 154] width 21 height 7
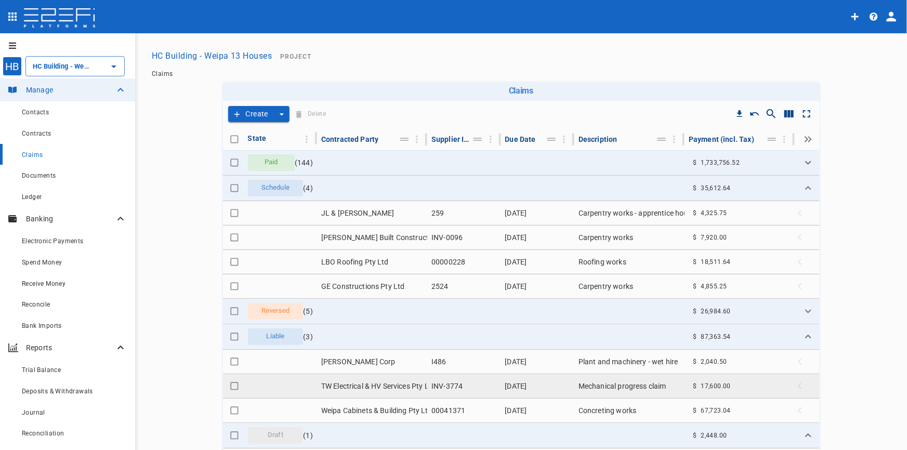
scroll to position [115, 0]
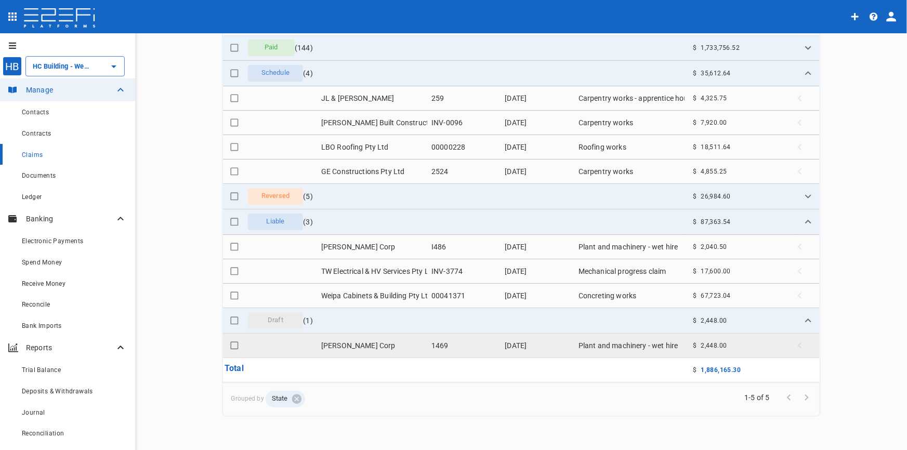
click at [347, 348] on td "[PERSON_NAME] Corp" at bounding box center [372, 346] width 110 height 24
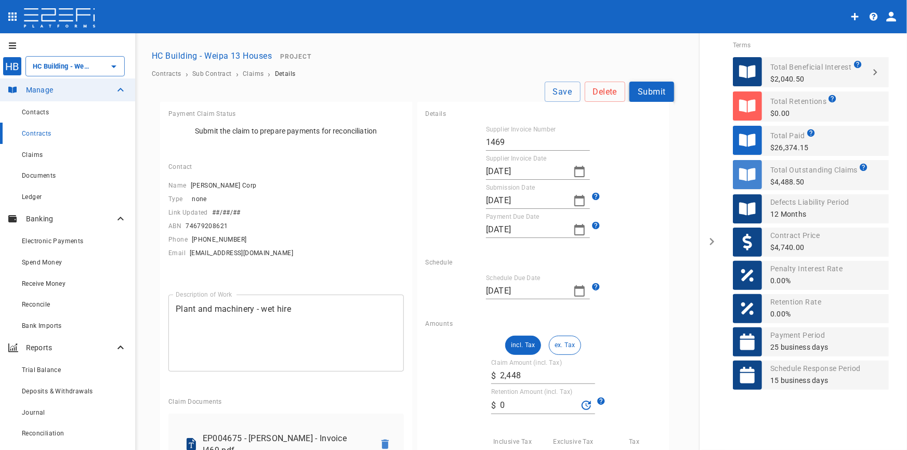
click at [646, 95] on button "Submit" at bounding box center [652, 92] width 45 height 20
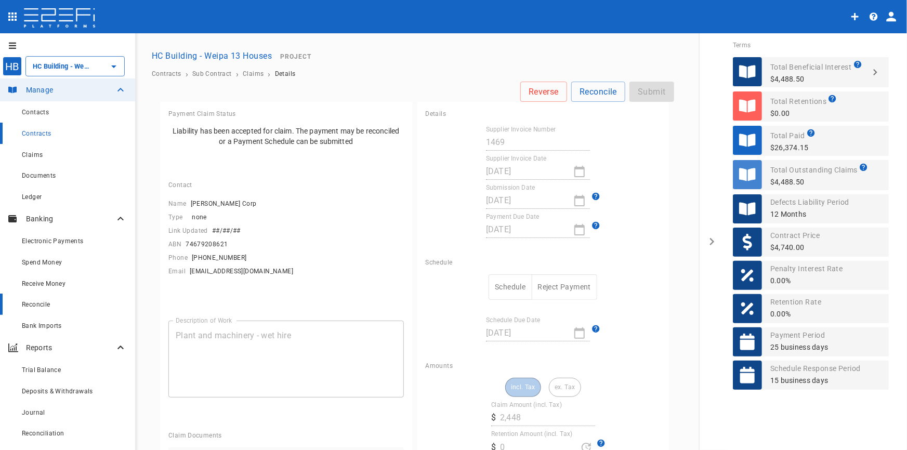
click at [47, 308] on span "Reconcile" at bounding box center [36, 304] width 29 height 7
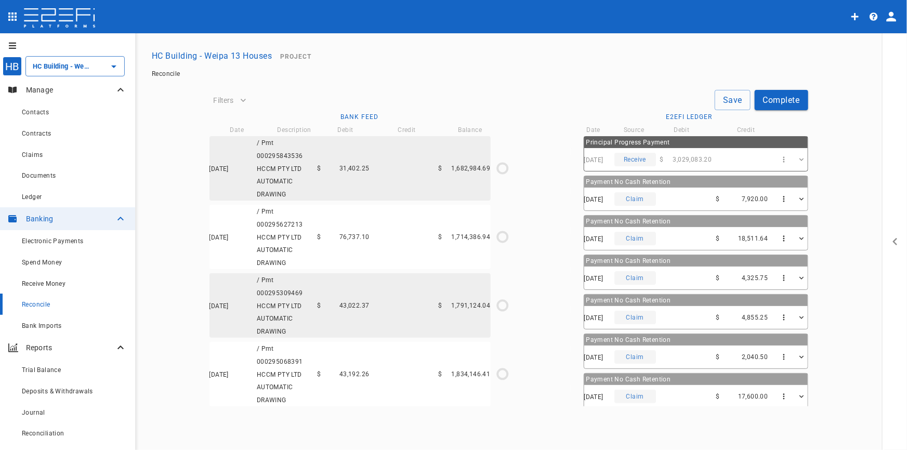
type input "[DATE]"
type input "3,937,251.98"
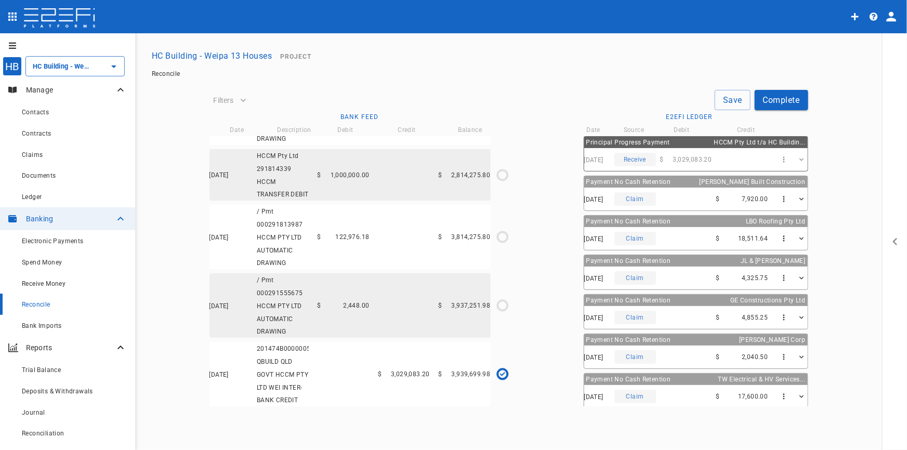
scroll to position [1092, 0]
click at [354, 286] on div "[DATE] / Pmt 000291555675 HCCM PTY LTD AUTOMATIC DRAWING $ 2,448.00 $ 3,937,251…" at bounding box center [350, 305] width 281 height 64
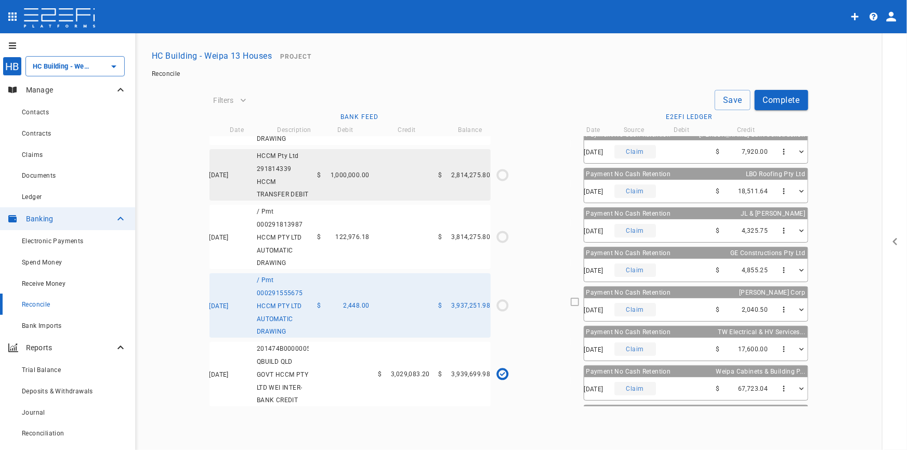
scroll to position [80, 0]
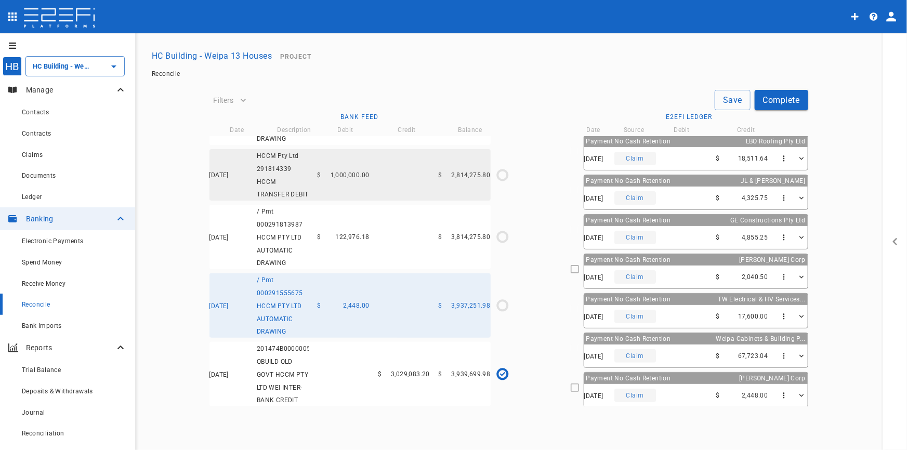
click at [667, 385] on div "[DATE] Claim $ 2,448.00" at bounding box center [696, 395] width 224 height 23
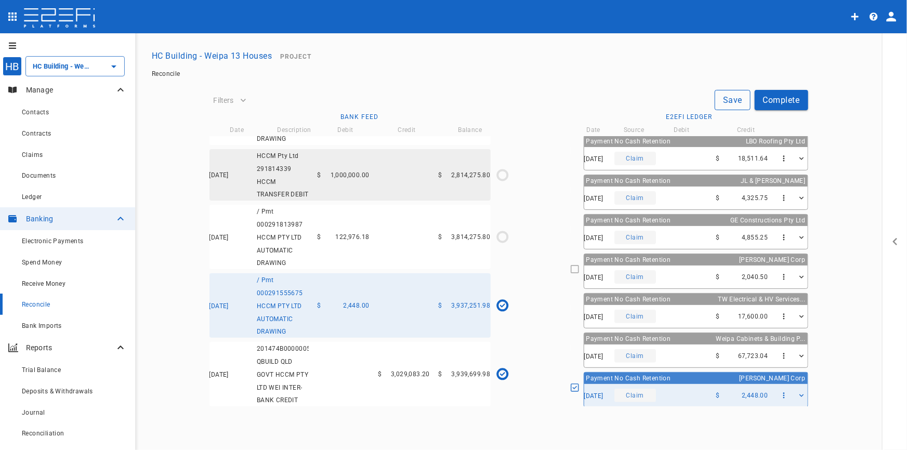
click at [724, 102] on button "Save" at bounding box center [733, 100] width 36 height 20
click at [315, 244] on div "[DATE] / Pmt 000291813987 HCCM PTY LTD AUTOMATIC DRAWING $ 122,976.18 $ 3,814,2…" at bounding box center [350, 237] width 281 height 64
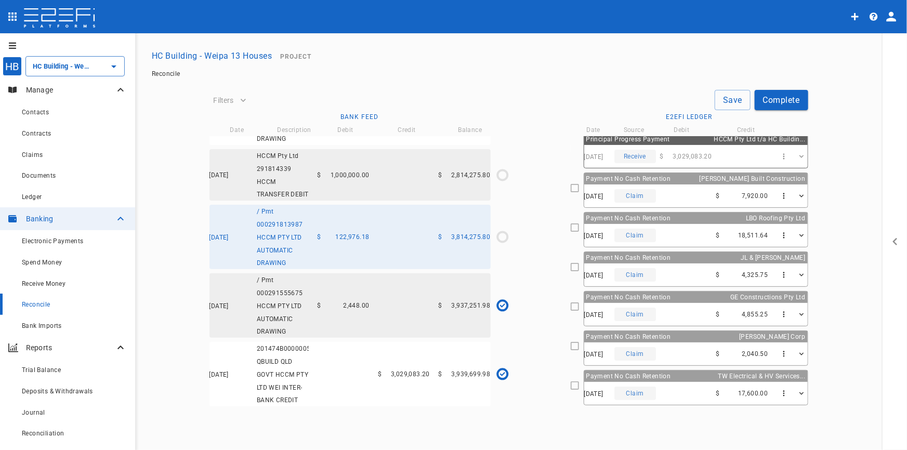
scroll to position [0, 0]
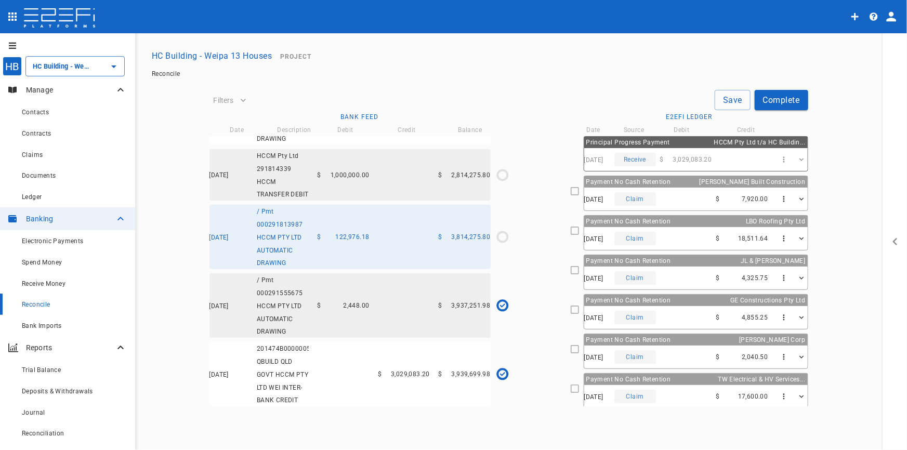
click at [659, 186] on div "Payment No Cash Retention [PERSON_NAME] Built Construction" at bounding box center [696, 181] width 224 height 11
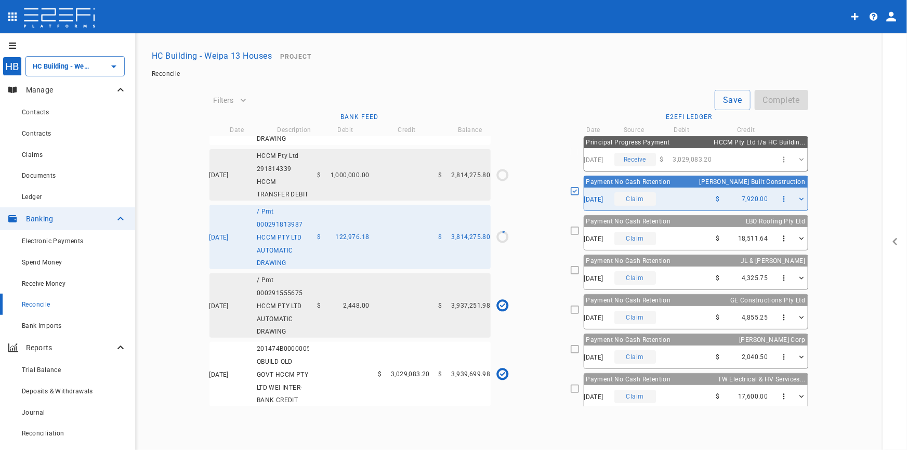
type input "[DATE]"
type input "2,814,275.8"
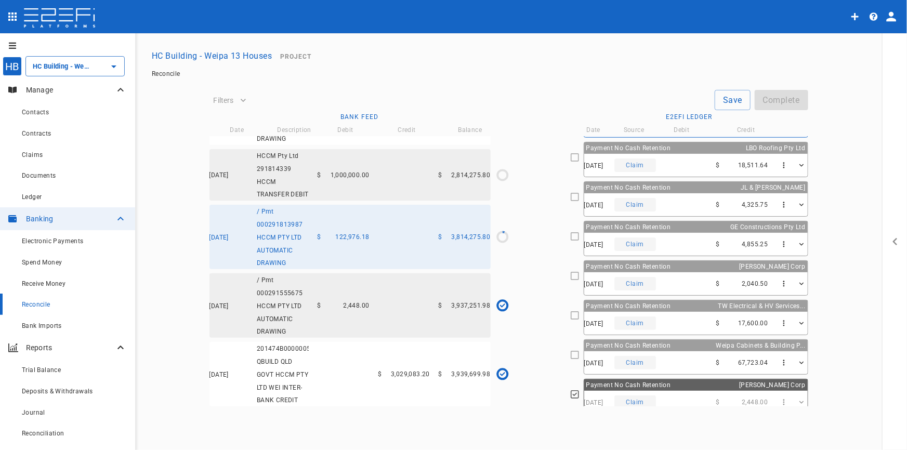
scroll to position [80, 0]
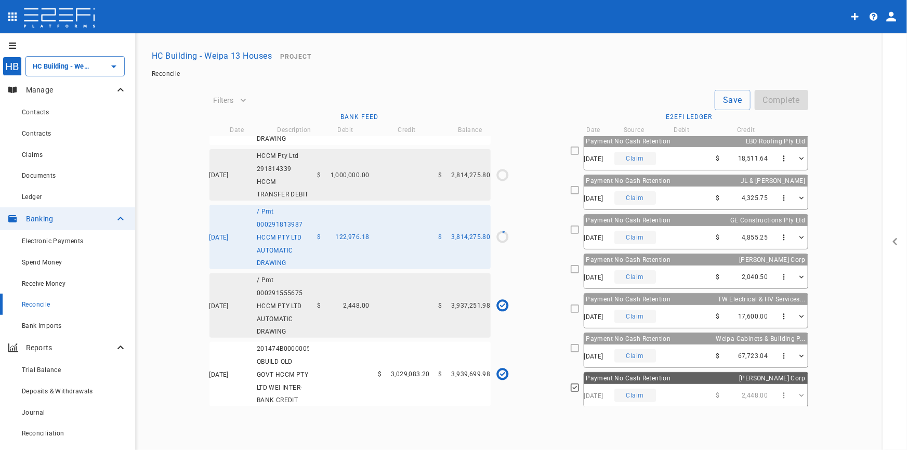
click at [689, 348] on div "[DATE] Claim $ 67,723.04" at bounding box center [696, 356] width 224 height 23
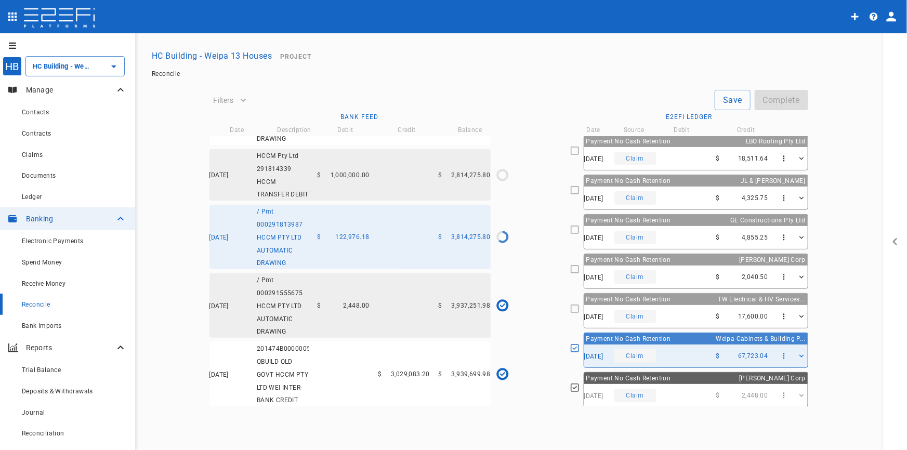
click at [689, 307] on div "[DATE] Claim $ 17,600.00" at bounding box center [696, 316] width 224 height 23
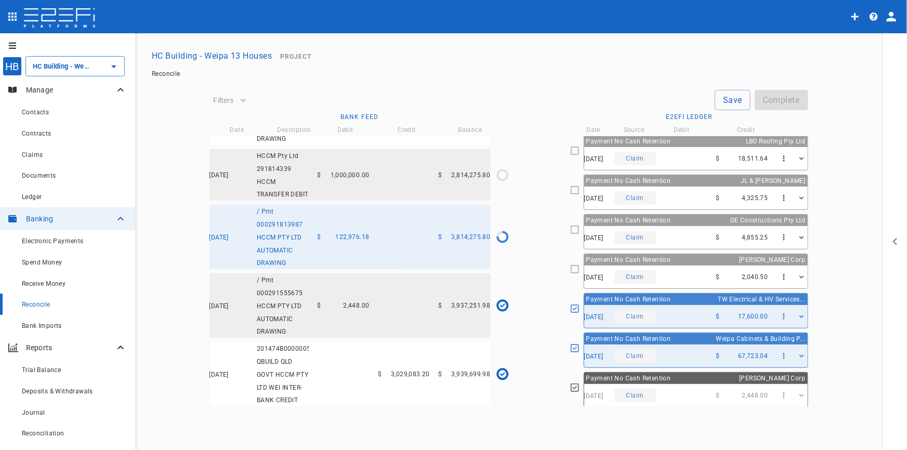
click at [677, 190] on div "[DATE] Claim $ 4,325.75" at bounding box center [696, 198] width 224 height 23
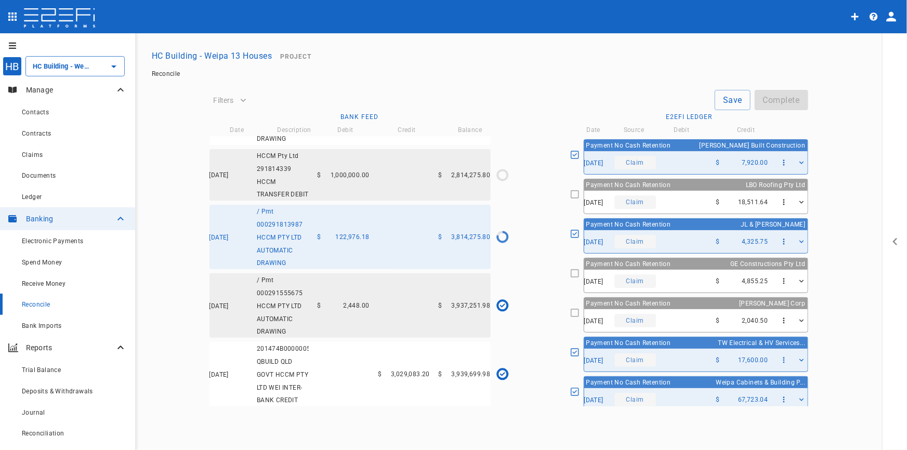
scroll to position [0, 0]
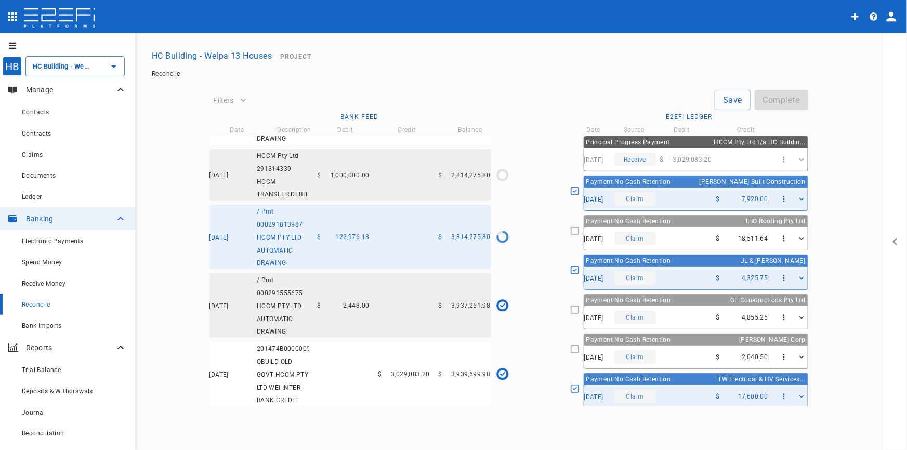
click at [690, 233] on div "[DATE] Claim $ 18,511.64" at bounding box center [696, 238] width 224 height 23
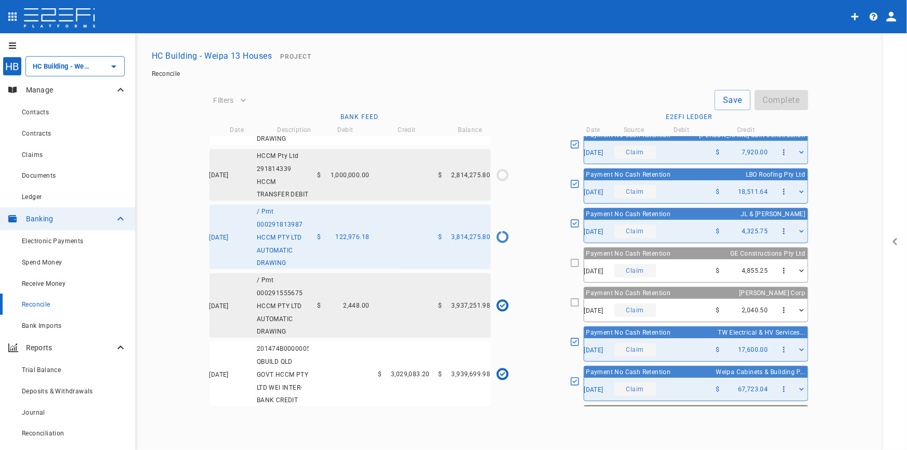
scroll to position [47, 0]
click at [681, 268] on div "[DATE] Claim $ 4,855.25" at bounding box center [696, 270] width 224 height 23
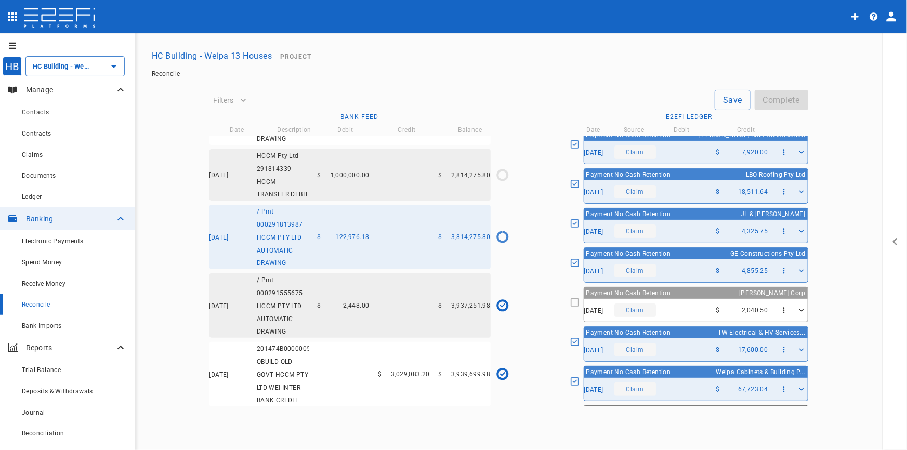
click at [686, 307] on div "[DATE] Claim $ 2,040.50" at bounding box center [696, 310] width 224 height 23
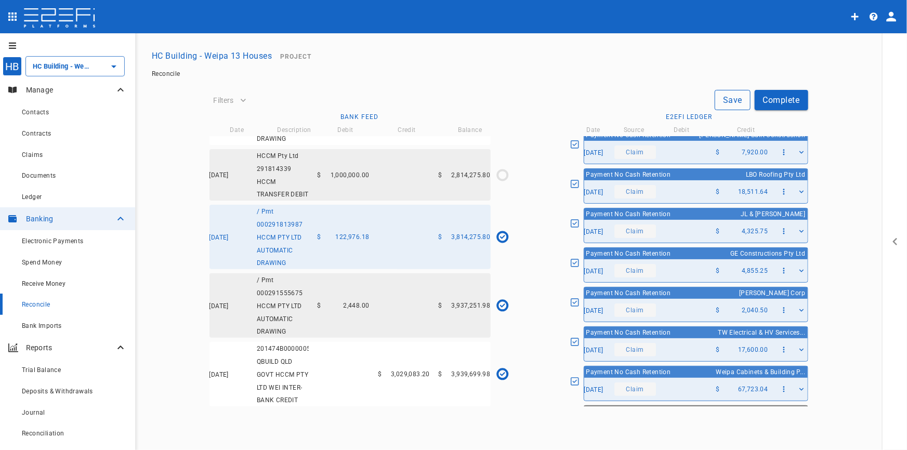
click at [728, 102] on button "Save" at bounding box center [733, 100] width 36 height 20
click at [790, 99] on button "Complete" at bounding box center [782, 100] width 54 height 20
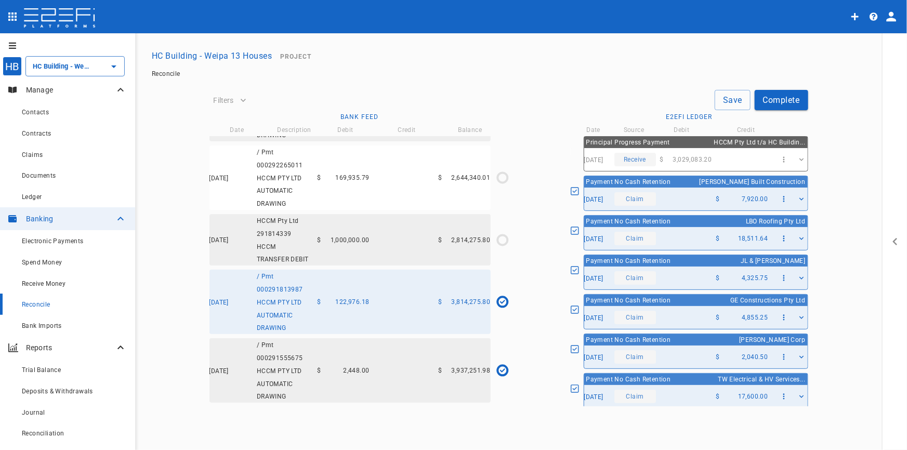
scroll to position [1038, 0]
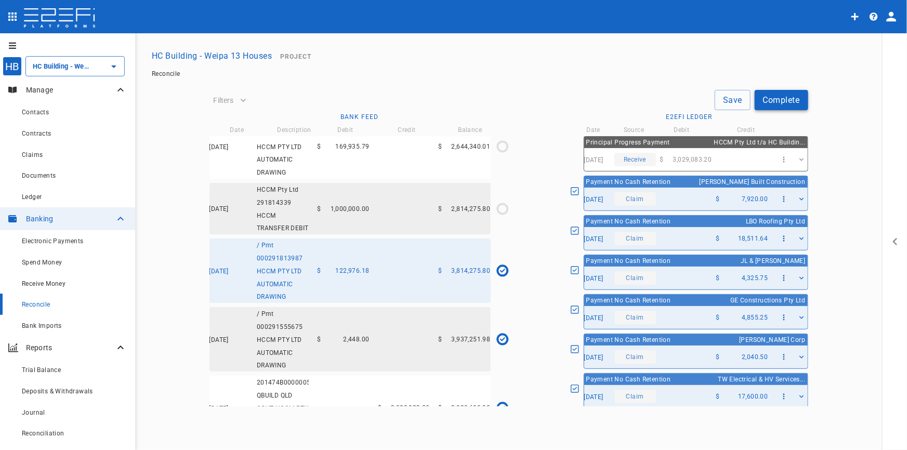
click at [781, 99] on button "Complete" at bounding box center [782, 100] width 54 height 20
click at [781, 100] on button "Complete" at bounding box center [782, 100] width 54 height 20
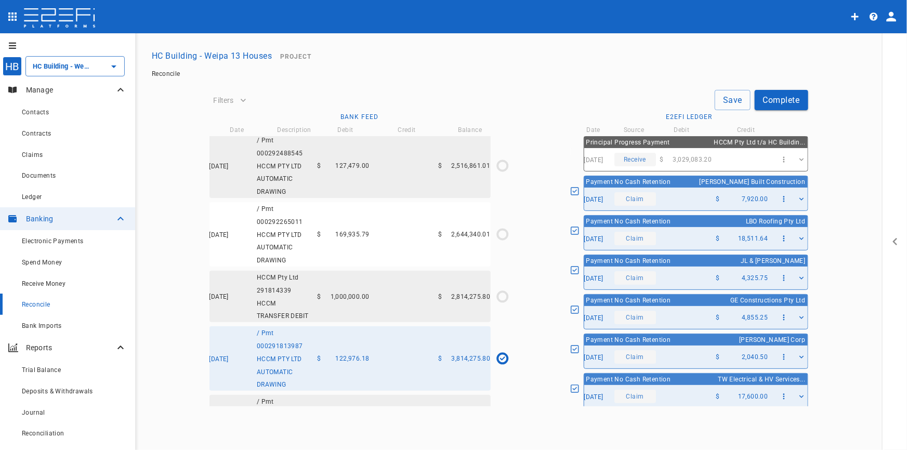
scroll to position [944, 0]
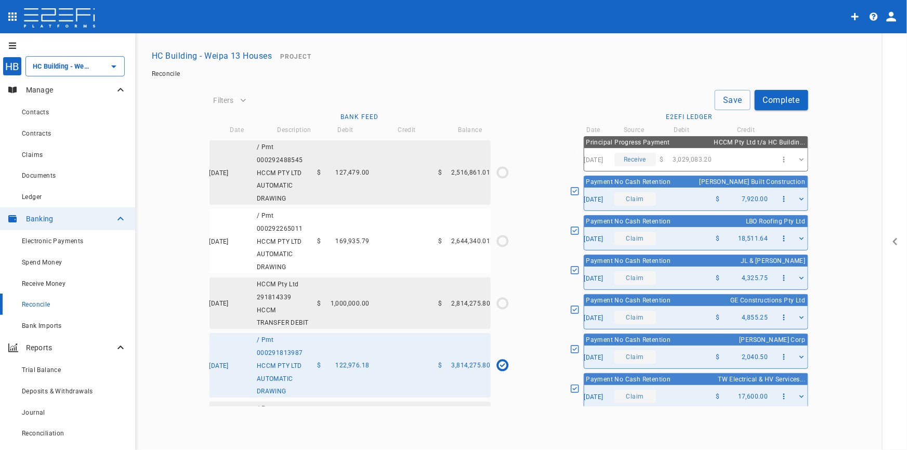
click at [369, 303] on div "[DATE] HCCM Pty Ltd 291814339 HCCM TRANSFER DEBIT $ 1,000,000.00 $ 2,814,275.80" at bounding box center [350, 303] width 281 height 51
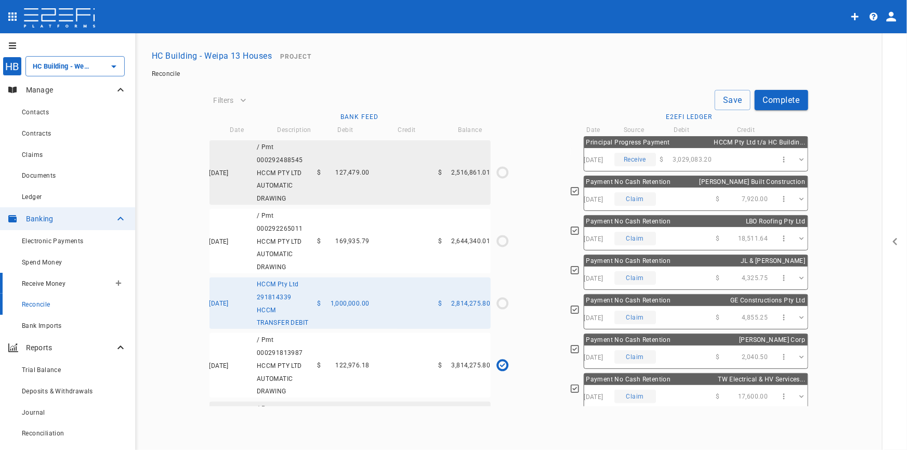
click at [39, 284] on span "Receive Money" at bounding box center [44, 283] width 44 height 7
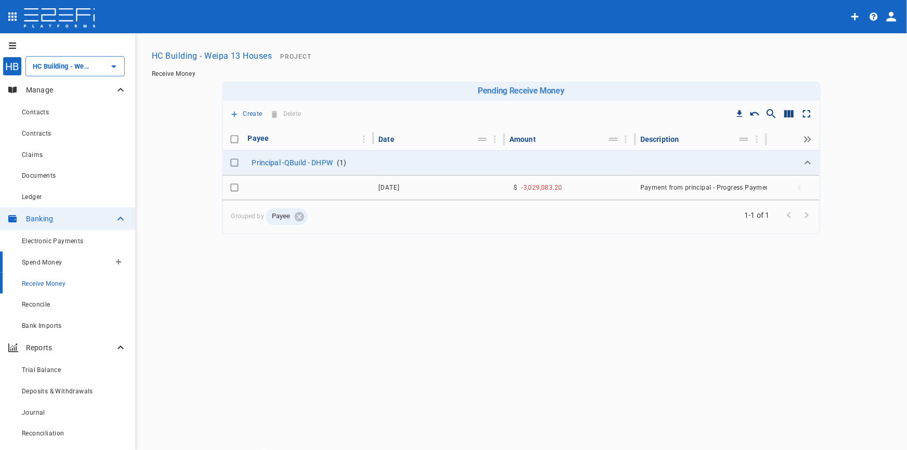
click at [45, 264] on span "Spend Money" at bounding box center [42, 262] width 40 height 7
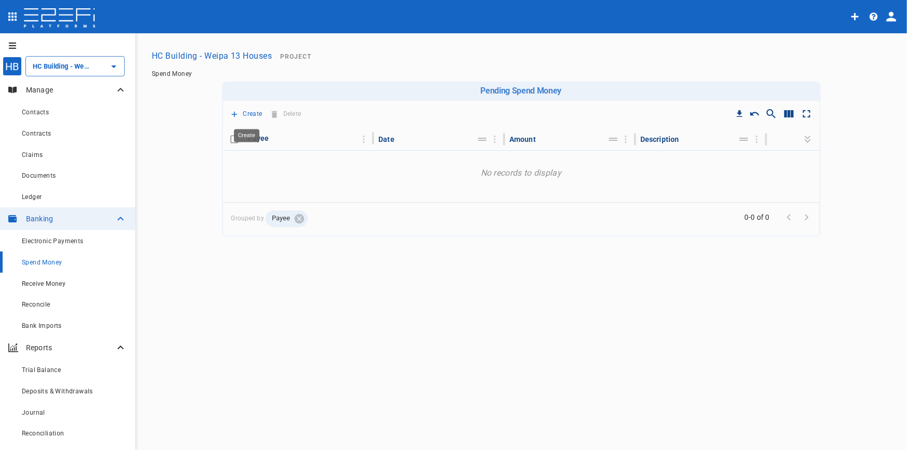
click at [236, 114] on icon "Create" at bounding box center [234, 114] width 6 height 6
click at [264, 168] on span "Trustee Payment" at bounding box center [268, 173] width 62 height 12
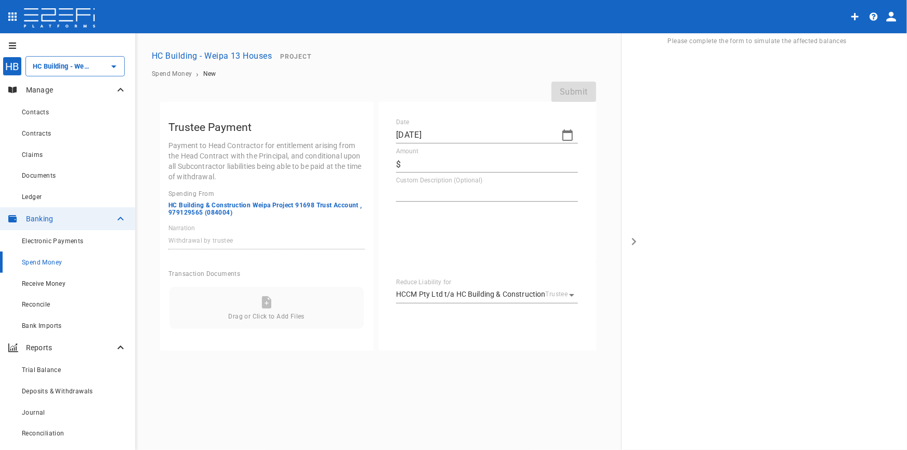
click at [571, 136] on icon "button" at bounding box center [568, 135] width 12 height 12
click at [402, 150] on icon "button" at bounding box center [406, 153] width 8 height 8
click at [405, 152] on icon "button" at bounding box center [405, 152] width 3 height 5
click at [471, 279] on div "26" at bounding box center [470, 275] width 8 height 11
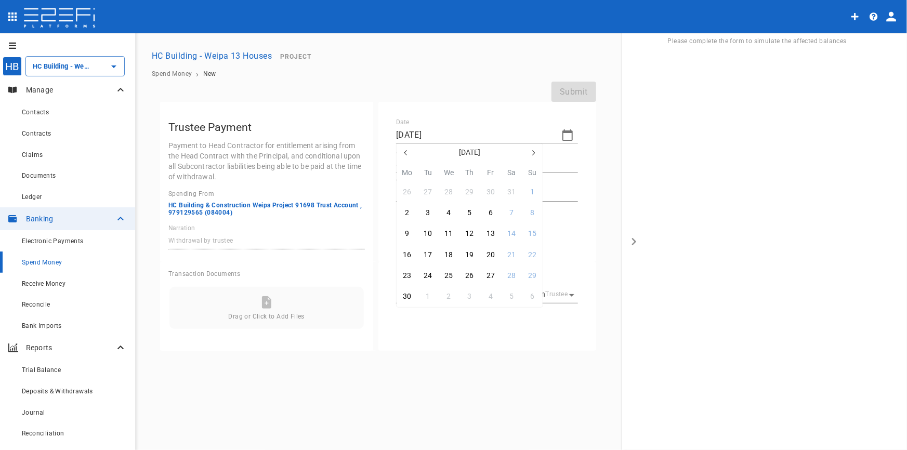
type input "[DATE]"
click at [418, 157] on input "Amount" at bounding box center [492, 164] width 173 height 17
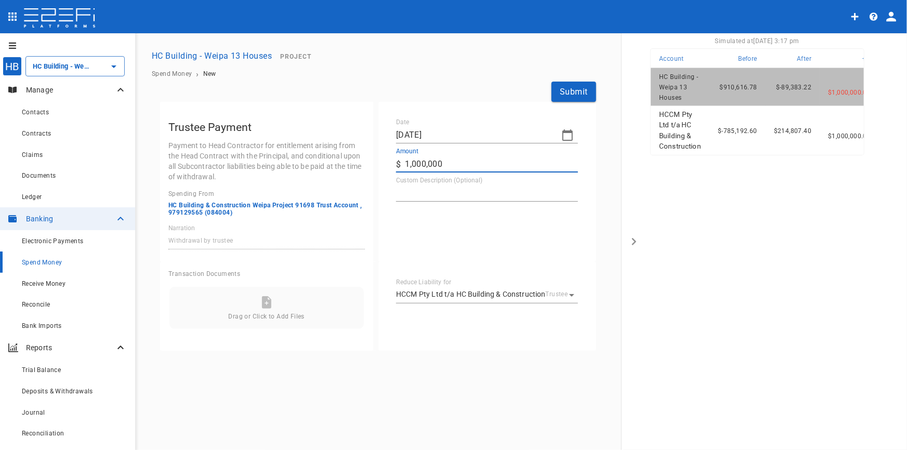
type input "1,000,000"
click at [435, 187] on textarea "Custom Description (Optional)" at bounding box center [487, 193] width 182 height 12
type textarea "Payment to HCCM"
click at [576, 95] on button "Submit" at bounding box center [574, 92] width 45 height 20
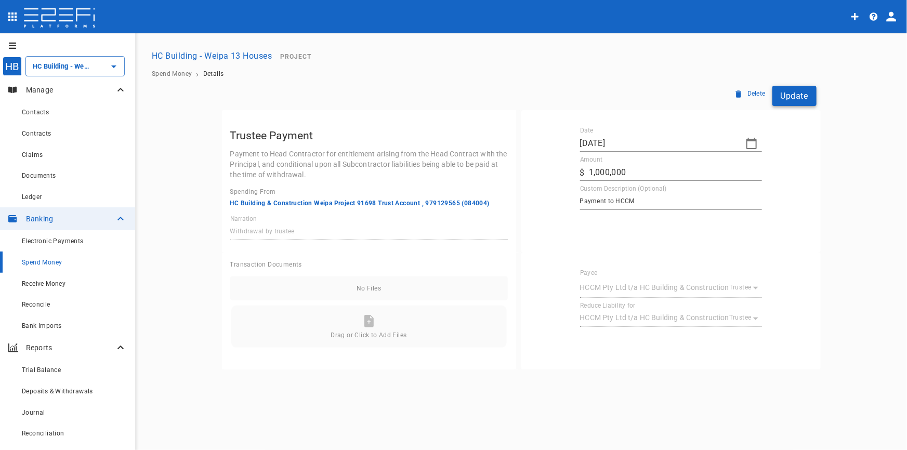
click at [792, 98] on button "Update" at bounding box center [795, 96] width 44 height 20
click at [47, 308] on span "Reconcile" at bounding box center [36, 304] width 29 height 7
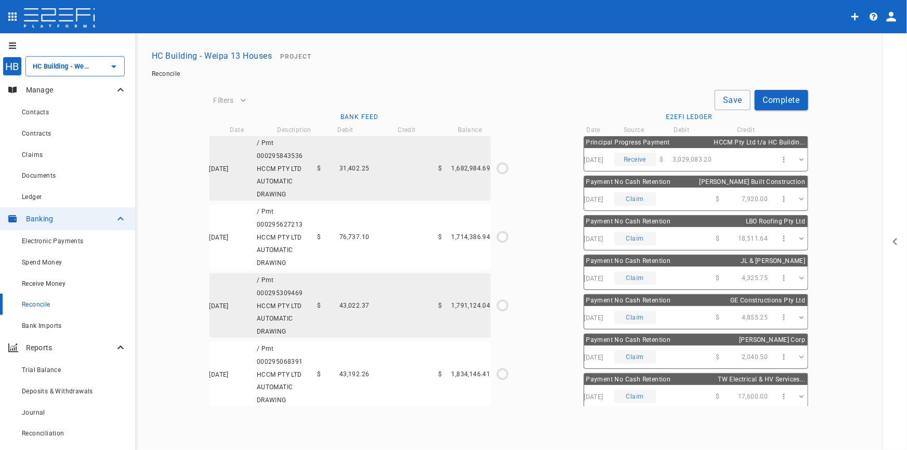
type input "[DATE]"
type input "2,814,275.8"
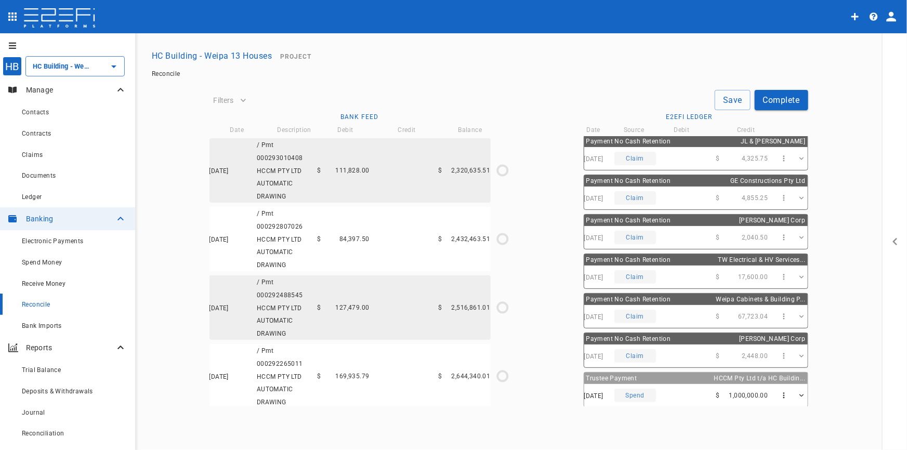
scroll to position [945, 0]
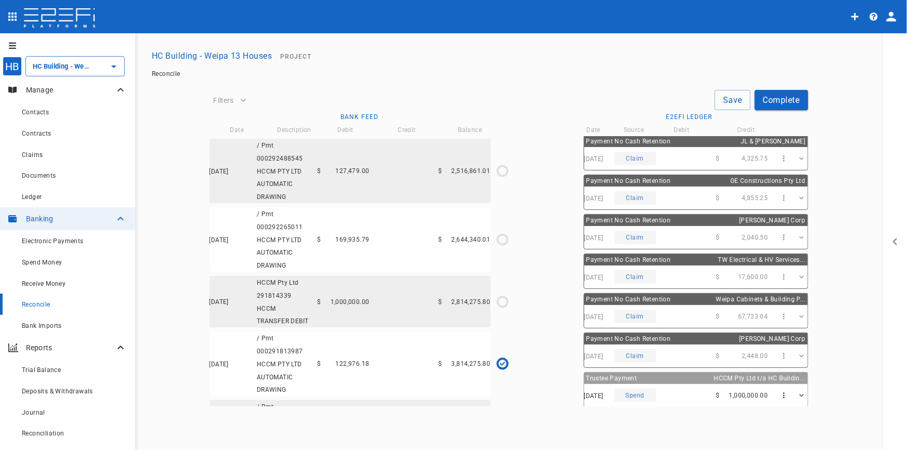
click at [369, 306] on span "1,000,000.00" at bounding box center [350, 301] width 39 height 7
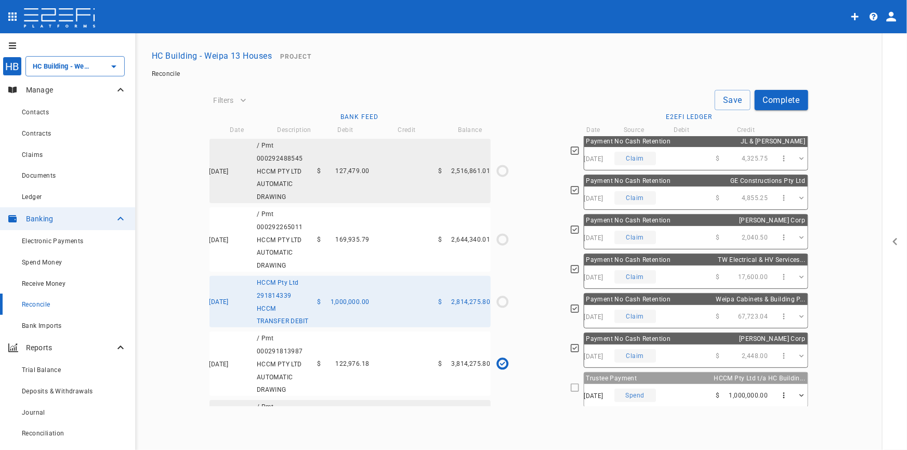
click at [702, 390] on div "[DATE] Spend $ 1,000,000.00" at bounding box center [696, 395] width 224 height 23
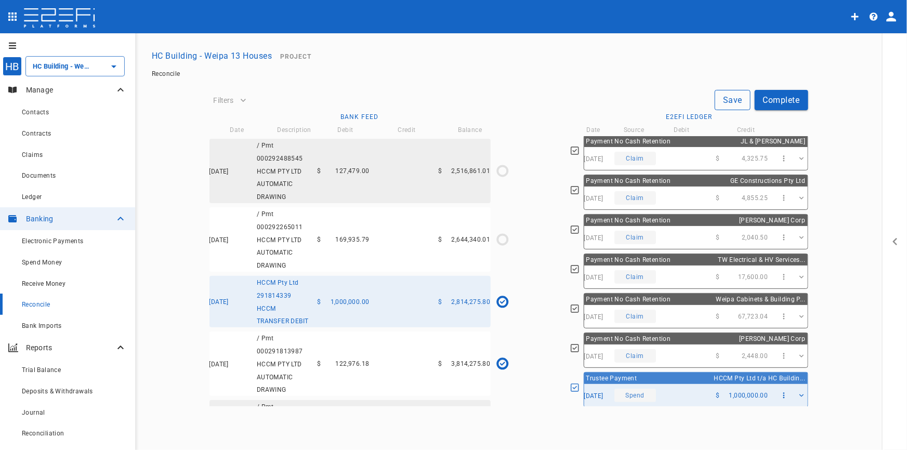
click at [731, 99] on button "Save" at bounding box center [733, 100] width 36 height 20
click at [32, 151] on div "Claims" at bounding box center [74, 154] width 105 height 13
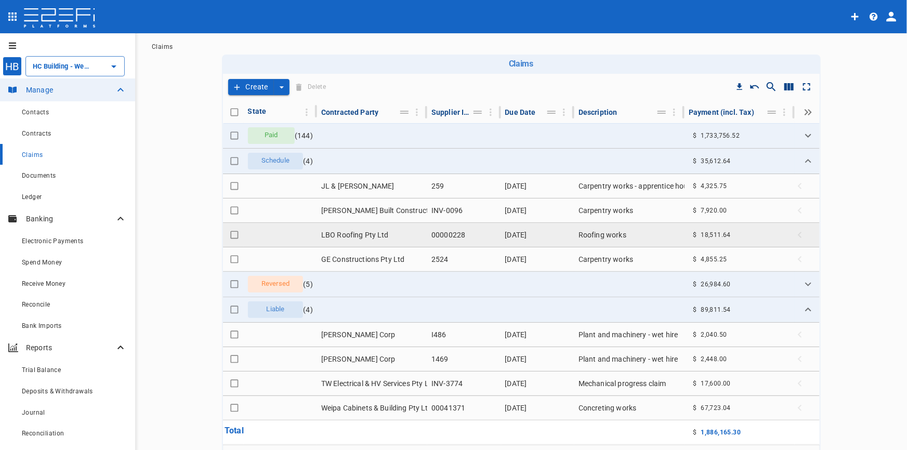
scroll to position [89, 0]
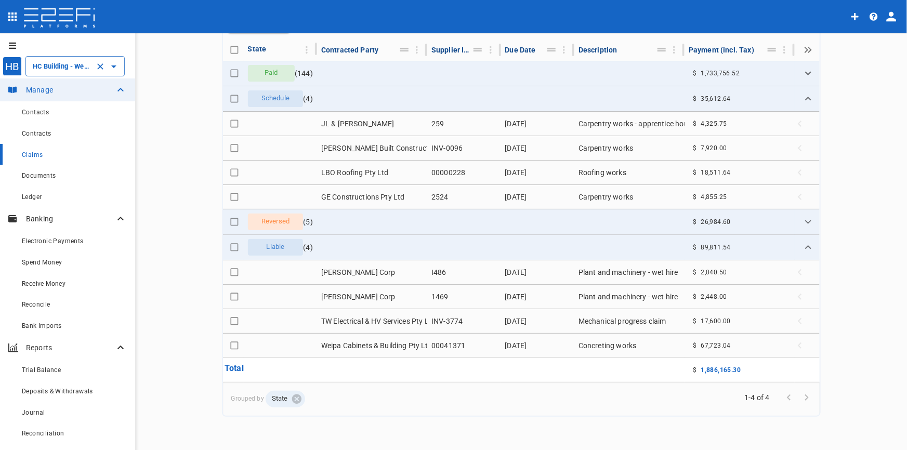
click at [54, 67] on input "HC Building - Weipa 13 Houses" at bounding box center [60, 66] width 61 height 11
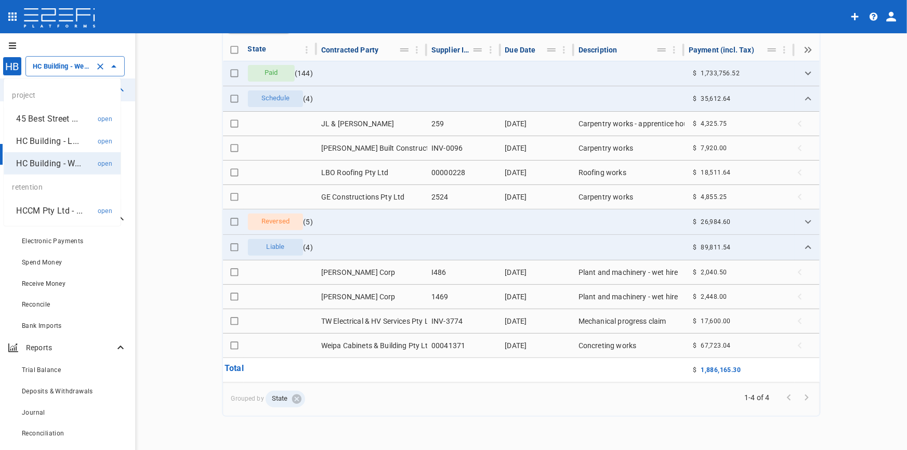
click at [40, 158] on p "HC Building - W..." at bounding box center [48, 164] width 65 height 12
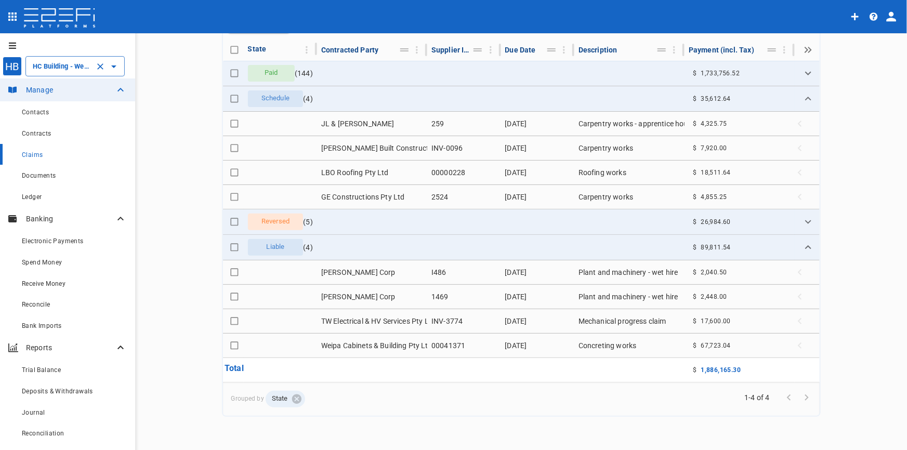
click at [44, 67] on input "HC Building - Weipa 13 Houses" at bounding box center [60, 66] width 61 height 11
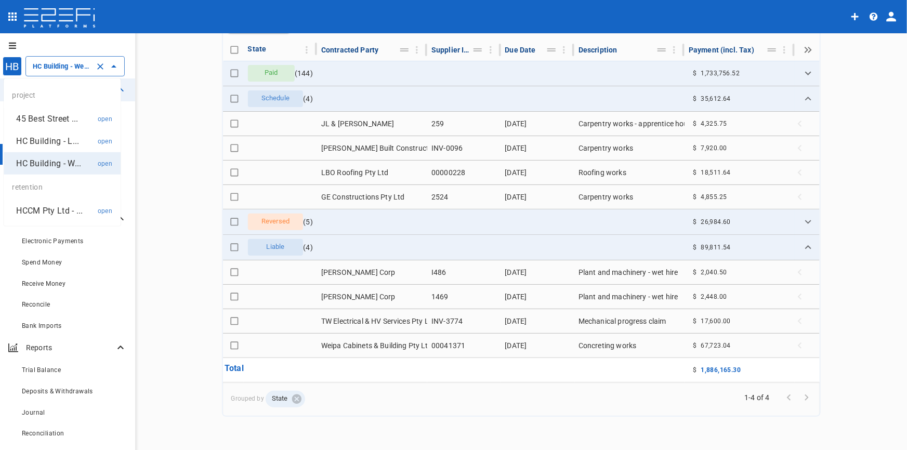
click at [57, 162] on p "HC Building - W..." at bounding box center [48, 164] width 65 height 12
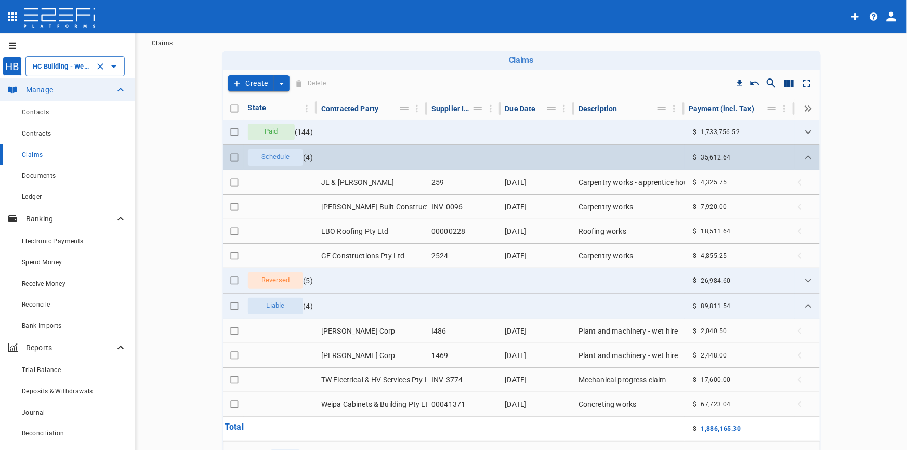
scroll to position [0, 0]
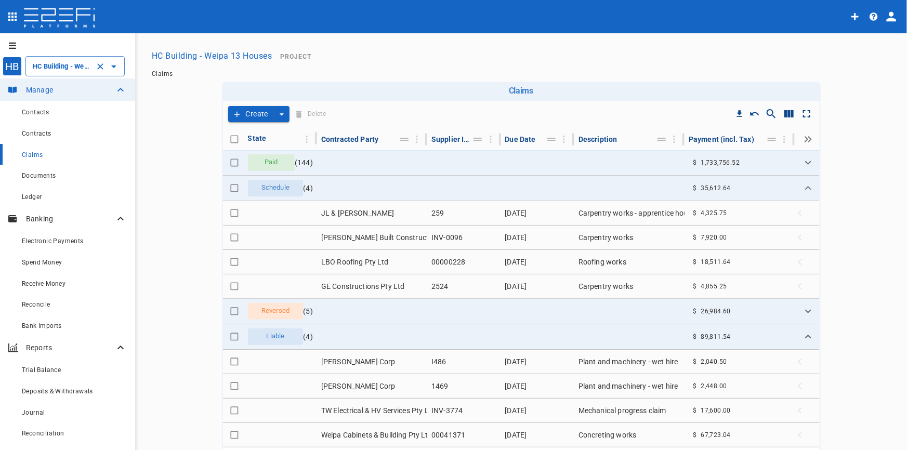
click at [211, 50] on button "HC Building - Weipa 13 Houses" at bounding box center [212, 56] width 128 height 20
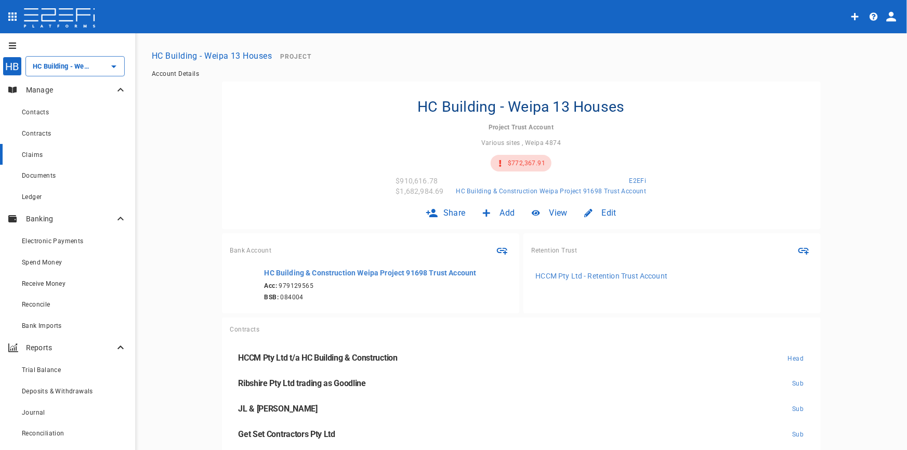
click at [47, 154] on div "Claims" at bounding box center [74, 154] width 105 height 13
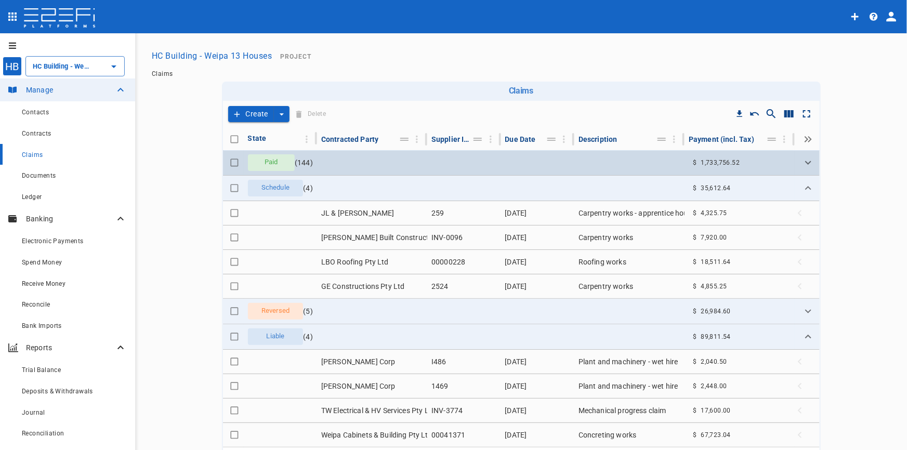
click at [272, 165] on span "Paid" at bounding box center [271, 163] width 26 height 10
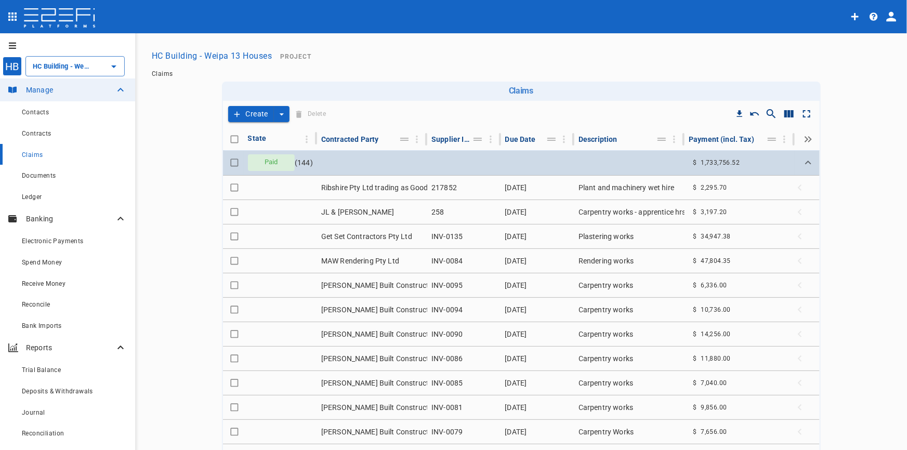
click at [272, 165] on span "Paid" at bounding box center [271, 163] width 26 height 10
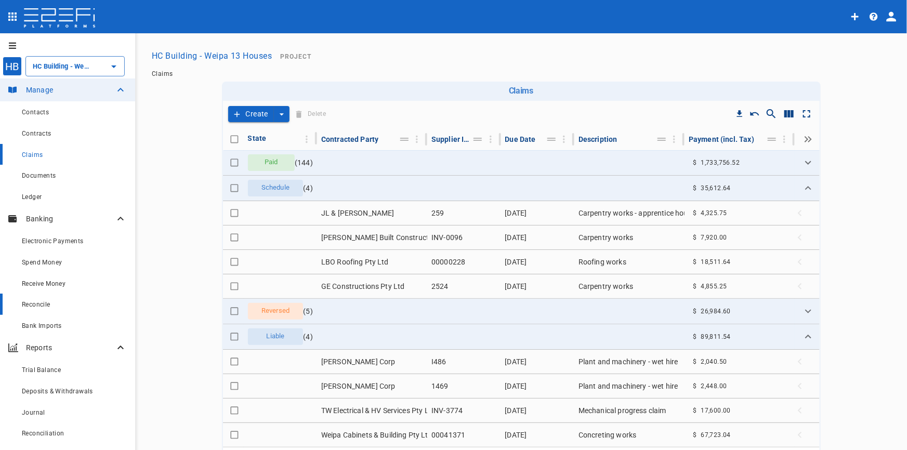
click at [37, 304] on span "Reconcile" at bounding box center [36, 304] width 29 height 7
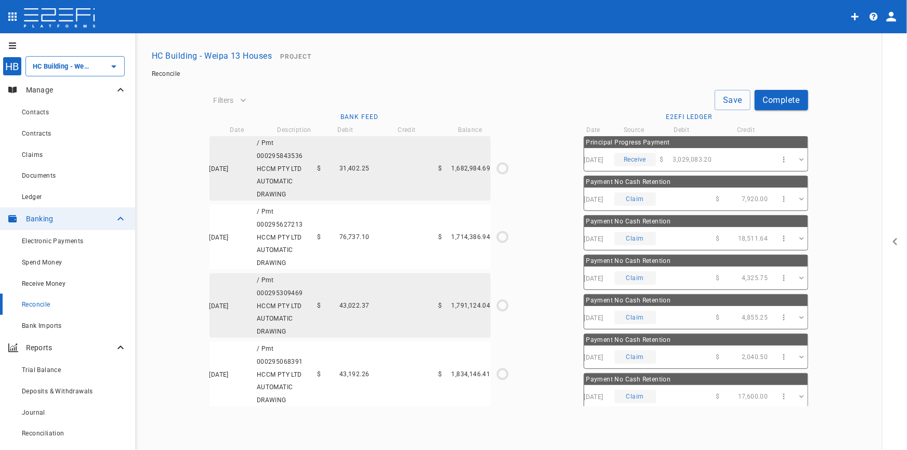
type input "[DATE]"
type input "2,814,275.8"
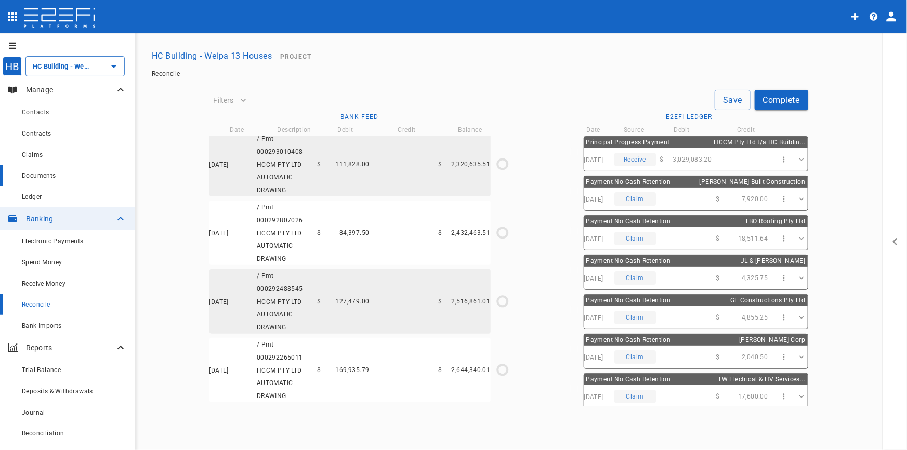
scroll to position [667, 0]
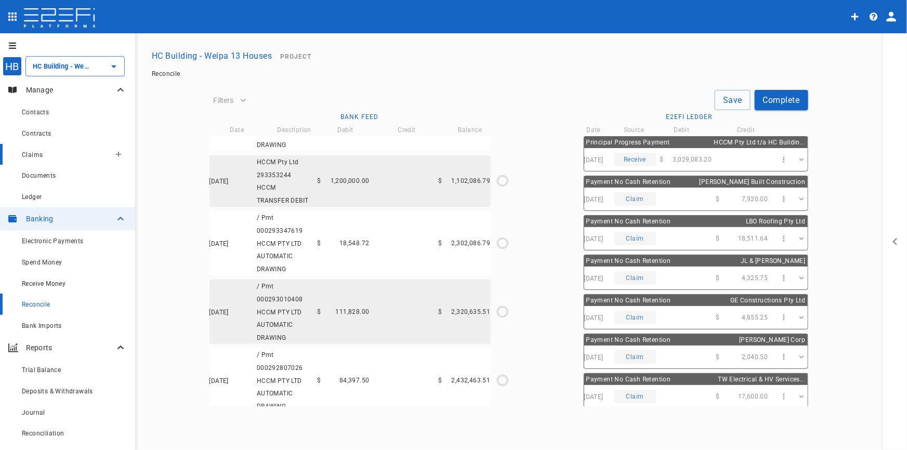
click at [35, 151] on div "Claims" at bounding box center [66, 154] width 88 height 13
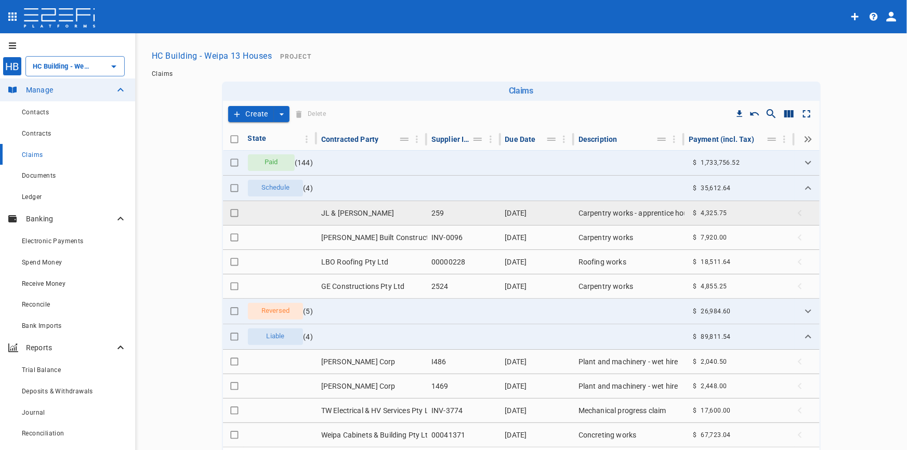
click at [365, 210] on td "JL & [PERSON_NAME]" at bounding box center [372, 213] width 110 height 24
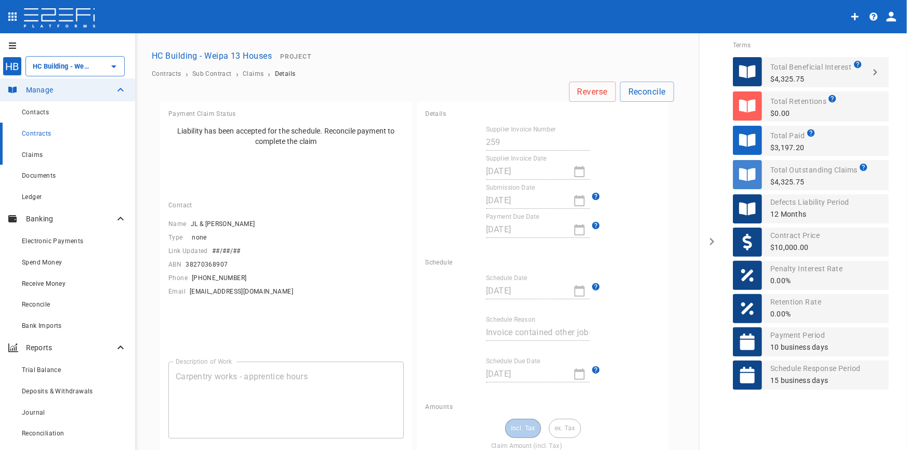
click at [42, 155] on span "Claims" at bounding box center [32, 154] width 21 height 7
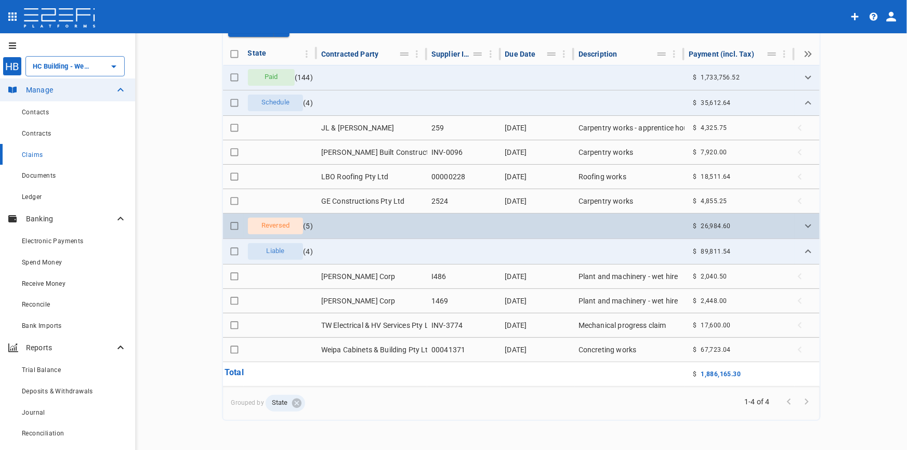
scroll to position [89, 0]
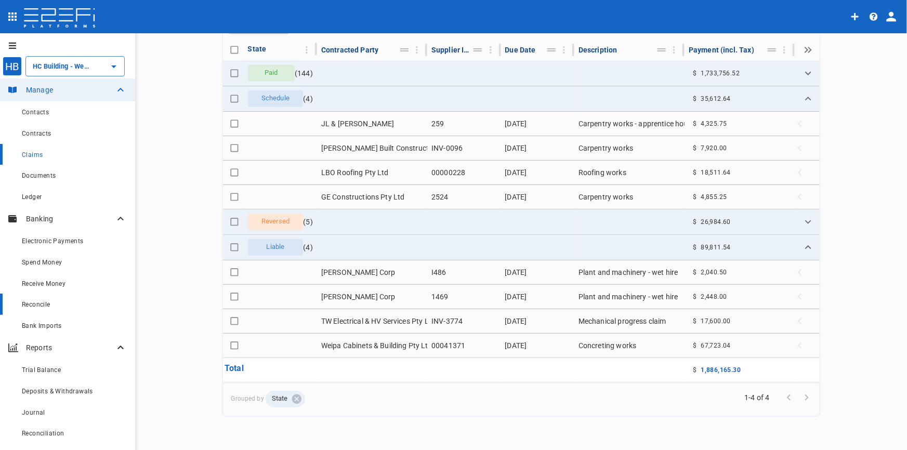
click at [38, 301] on div "Reconcile" at bounding box center [74, 304] width 105 height 13
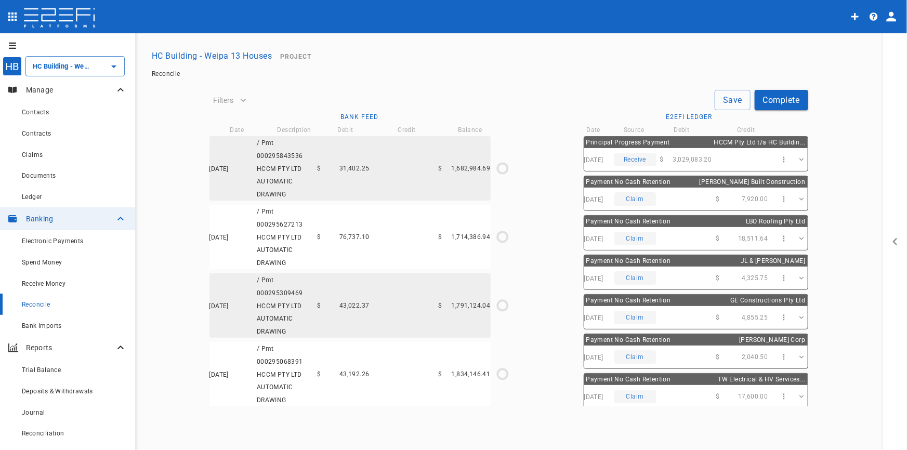
type input "[DATE]"
type input "2,814,275.8"
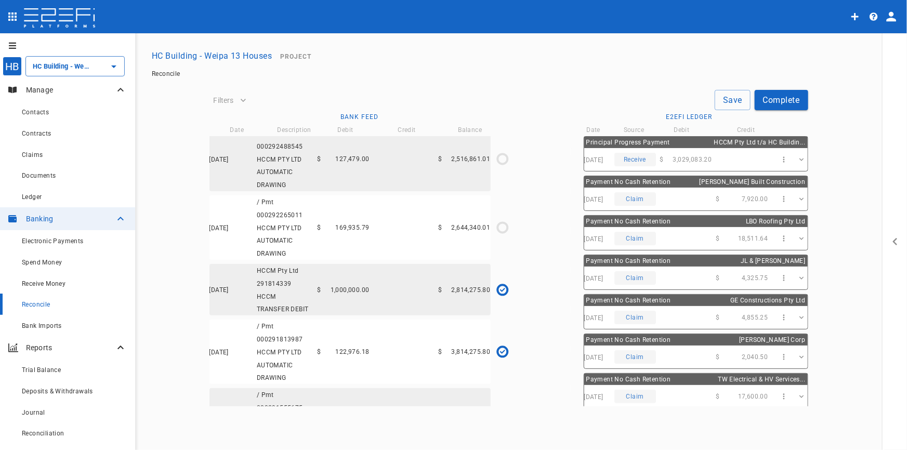
scroll to position [896, 0]
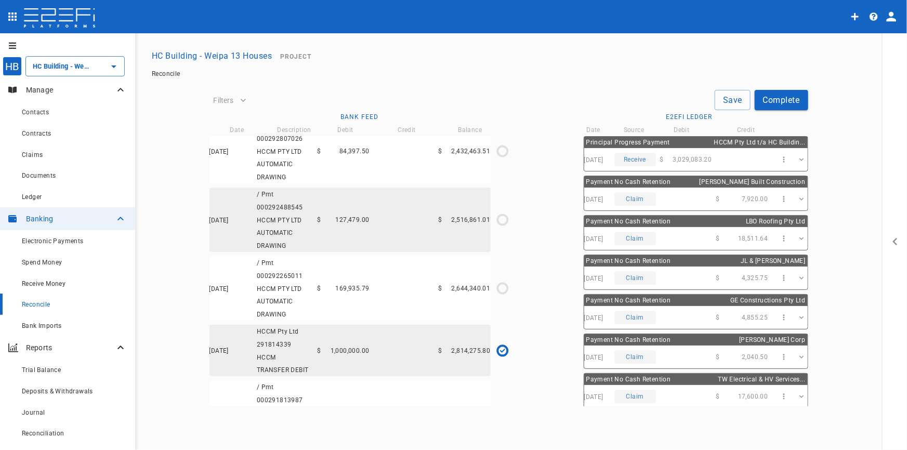
click at [338, 303] on div "01/07/2025 / Pmt 000292265011 HCCM PTY LTD AUTOMATIC DRAWING $ 169,935.79 $ 2,6…" at bounding box center [350, 288] width 281 height 64
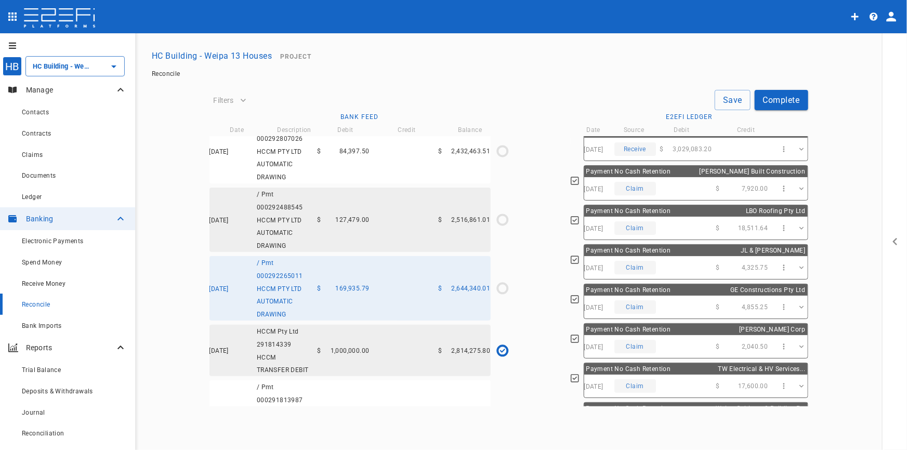
scroll to position [0, 0]
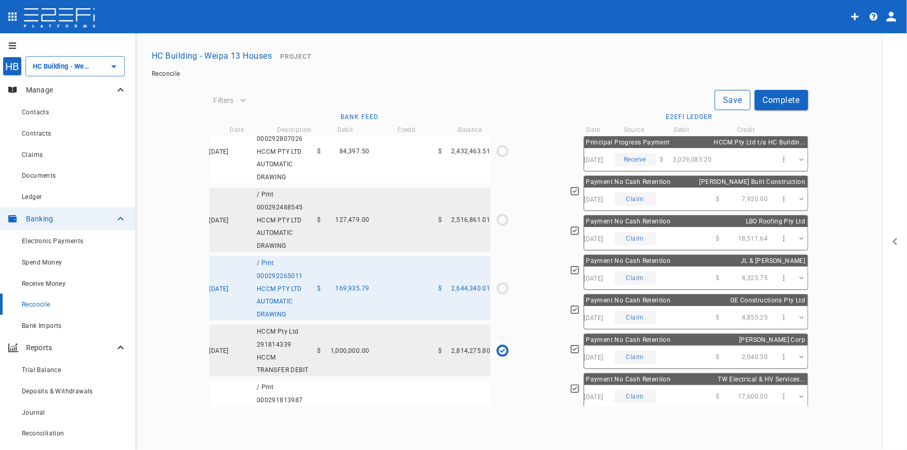
click at [729, 103] on button "Save" at bounding box center [733, 100] width 36 height 20
click at [27, 156] on span "Claims" at bounding box center [32, 154] width 21 height 7
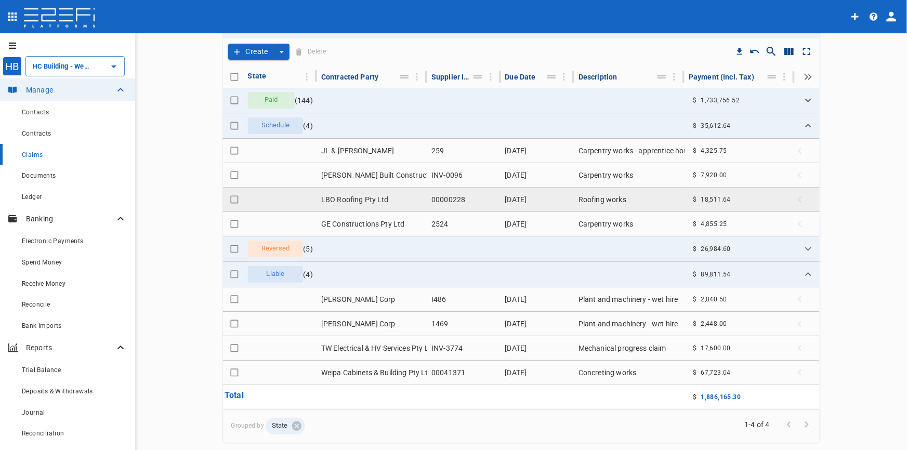
scroll to position [89, 0]
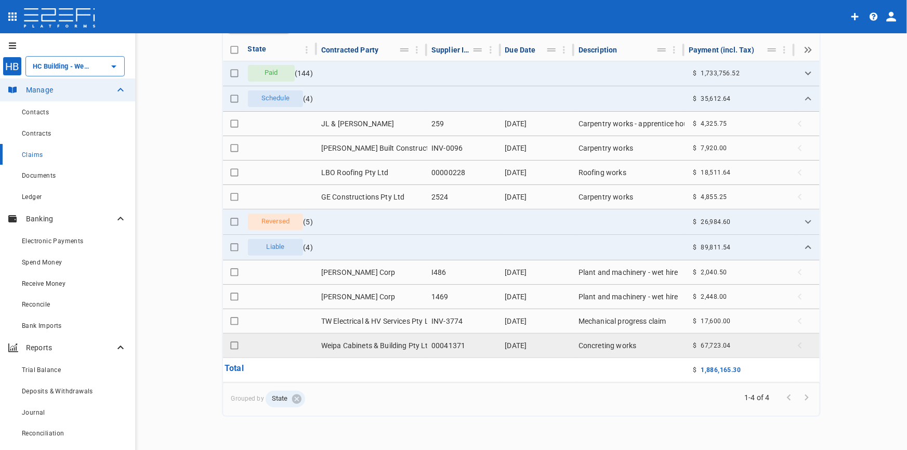
click at [348, 349] on td "Weipa Cabinets & Building Pty Ltd" at bounding box center [372, 346] width 110 height 24
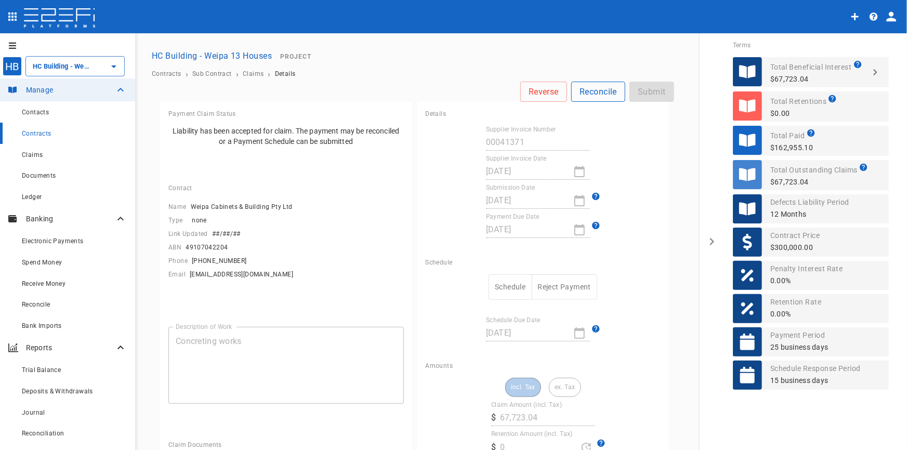
click at [593, 94] on button "Reconcile" at bounding box center [598, 92] width 54 height 20
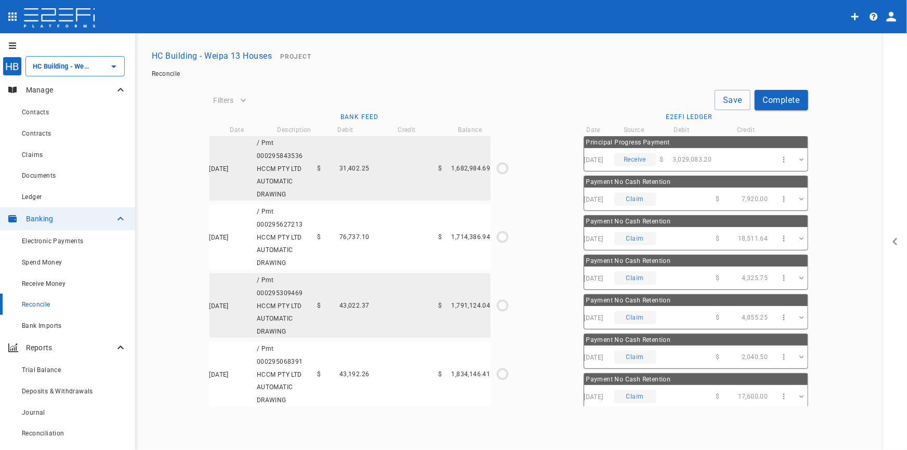
type input "[DATE]"
type input "2,814,275.8"
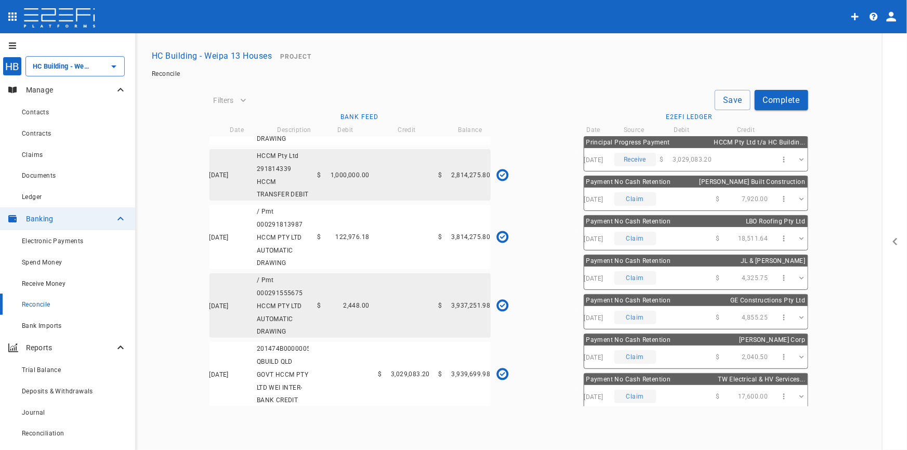
scroll to position [1092, 0]
click at [499, 372] on div "$3,029,083.20 / $3,029,083.20" at bounding box center [502, 374] width 7 height 5
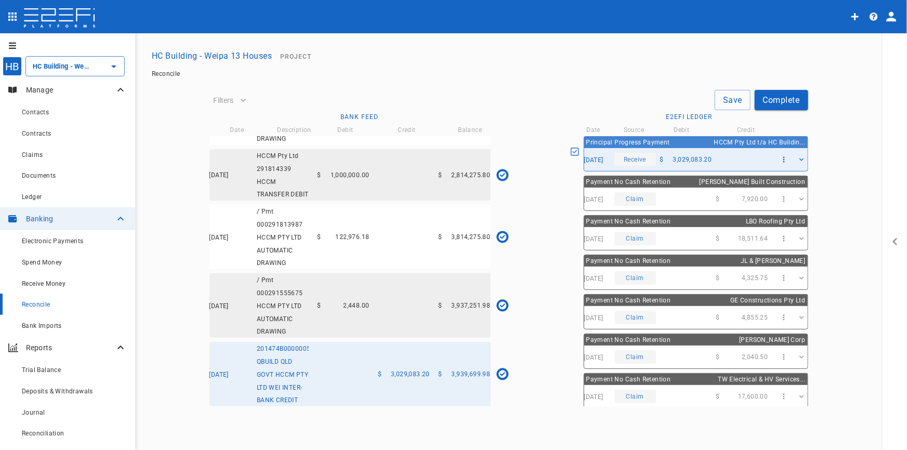
click at [440, 302] on span "$" at bounding box center [441, 305] width 4 height 7
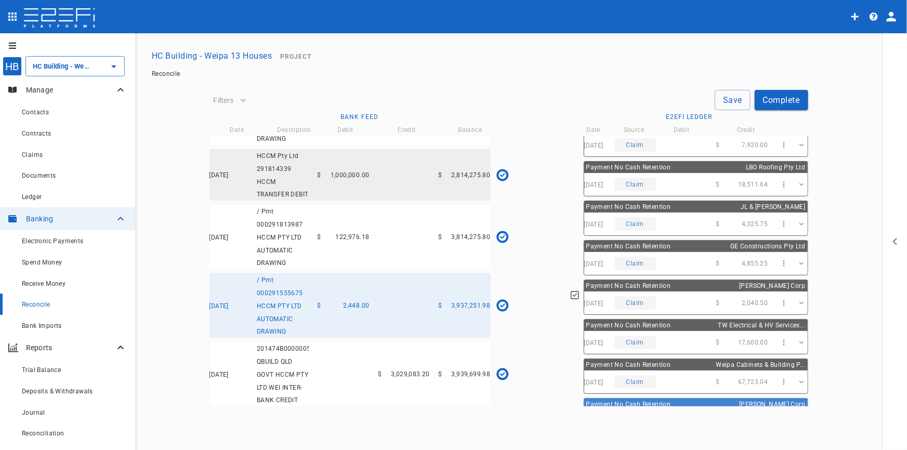
scroll to position [120, 0]
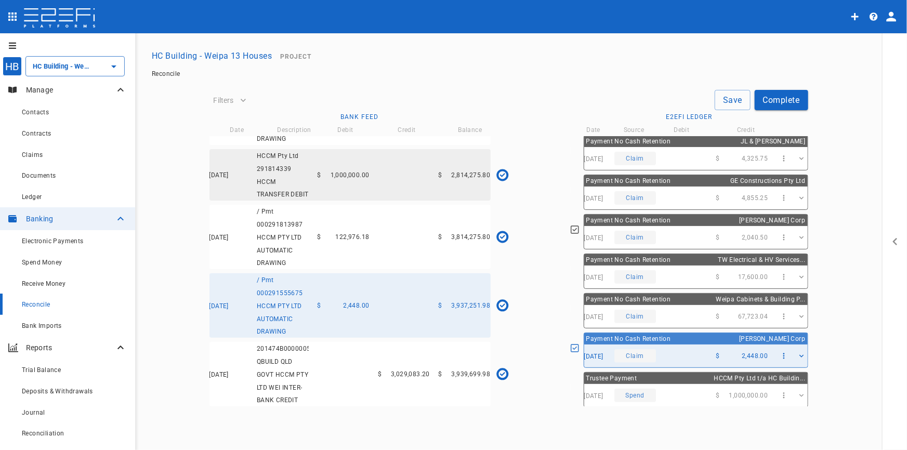
click at [436, 228] on div "[DATE] / Pmt 000291813987 HCCM PTY LTD AUTOMATIC DRAWING $ 122,976.18 $ 3,814,2…" at bounding box center [350, 237] width 281 height 64
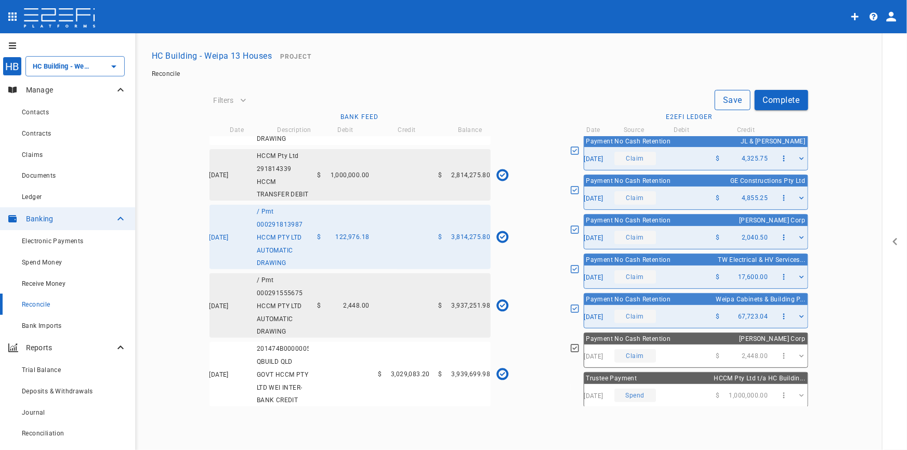
click at [725, 99] on button "Save" at bounding box center [733, 100] width 36 height 20
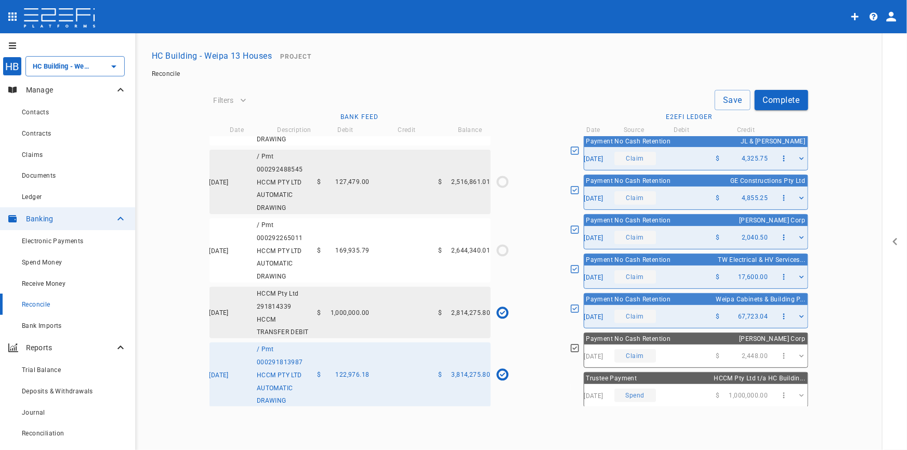
scroll to position [951, 0]
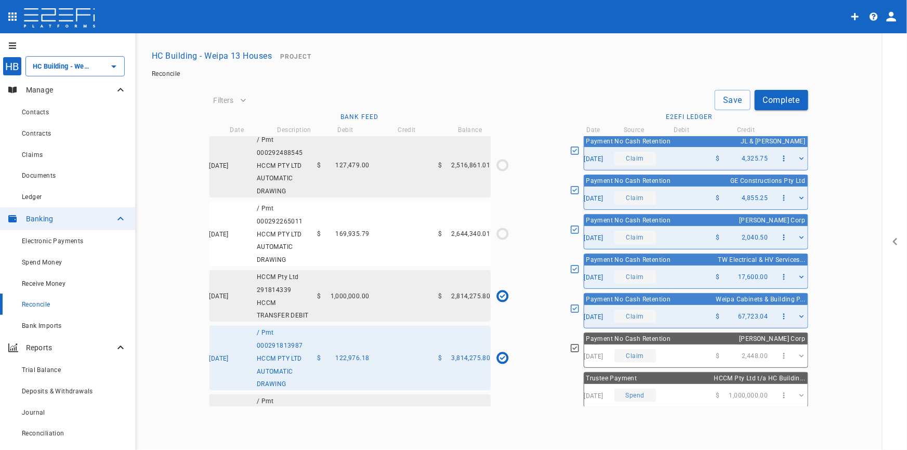
click at [359, 294] on div "[DATE] HCCM Pty Ltd 291814339 HCCM TRANSFER DEBIT $ 1,000,000.00 $ 2,814,275.80" at bounding box center [350, 295] width 281 height 51
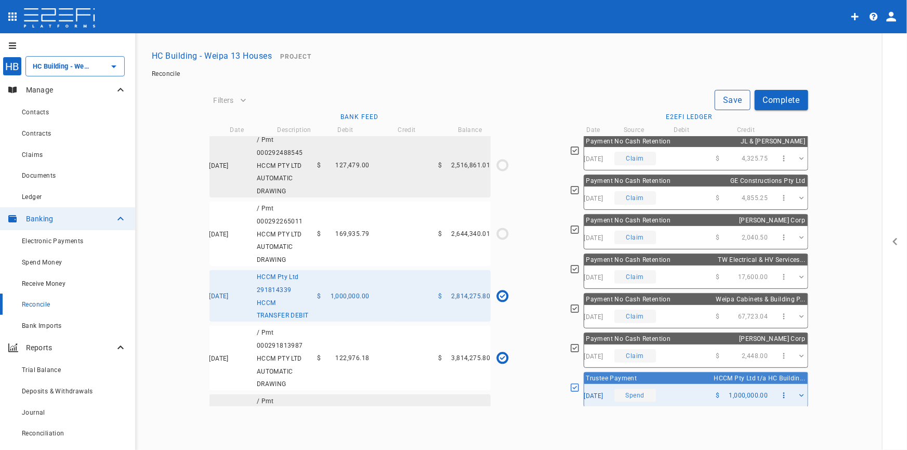
click at [737, 95] on button "Save" at bounding box center [733, 100] width 36 height 20
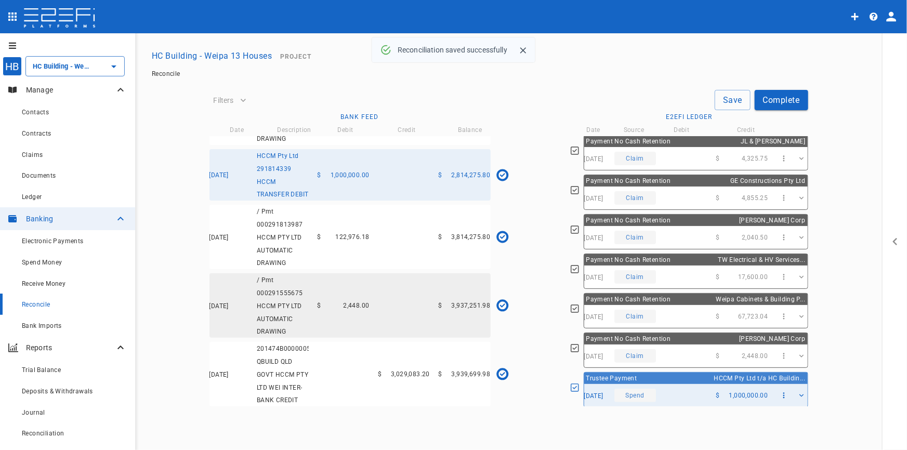
scroll to position [1092, 0]
click at [31, 149] on div "Claims" at bounding box center [66, 154] width 88 height 13
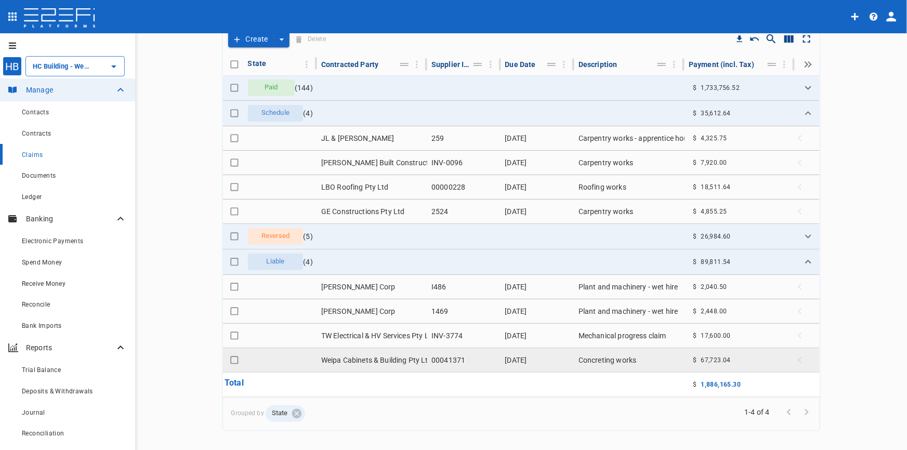
scroll to position [89, 0]
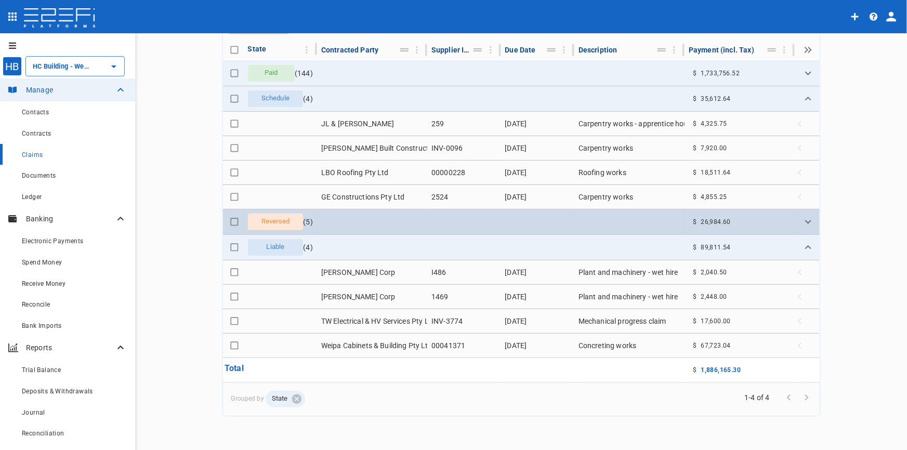
click at [284, 224] on span "Reversed" at bounding box center [275, 222] width 41 height 10
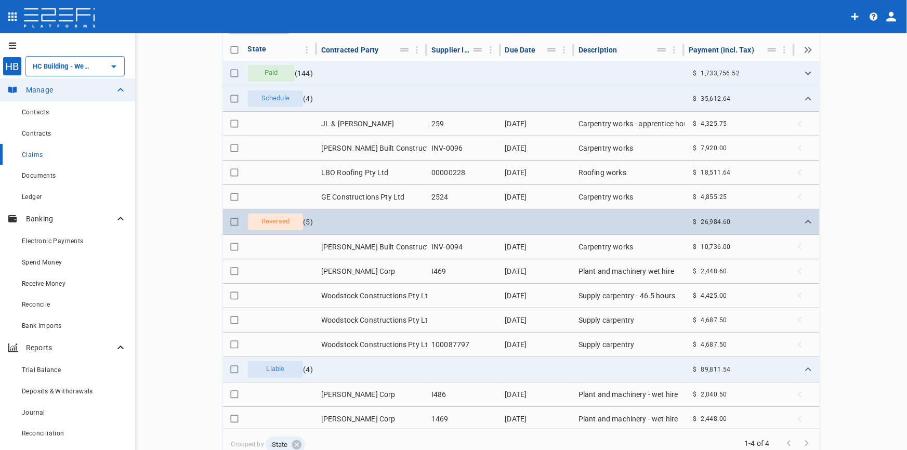
click at [284, 224] on span "Reversed" at bounding box center [275, 222] width 41 height 10
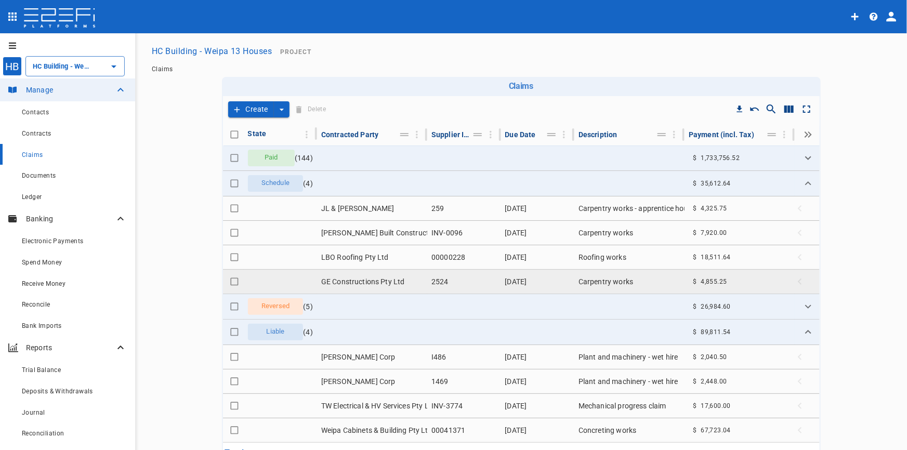
scroll to position [0, 0]
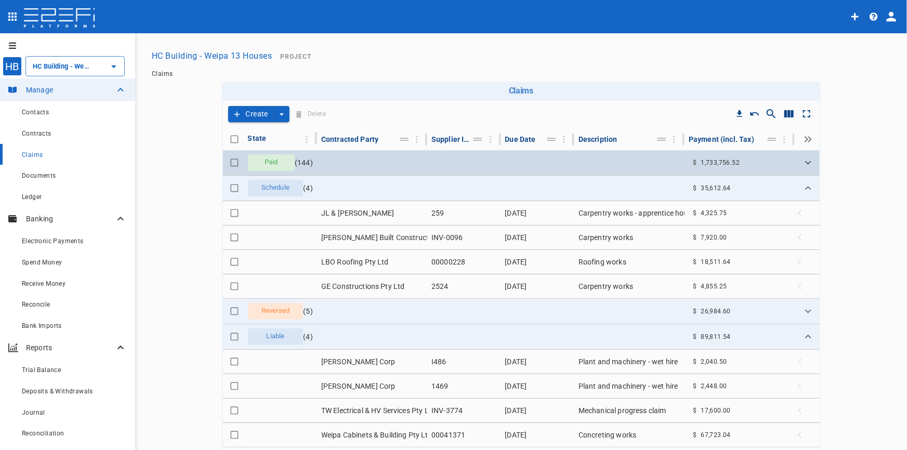
click at [269, 162] on span "Paid" at bounding box center [271, 163] width 26 height 10
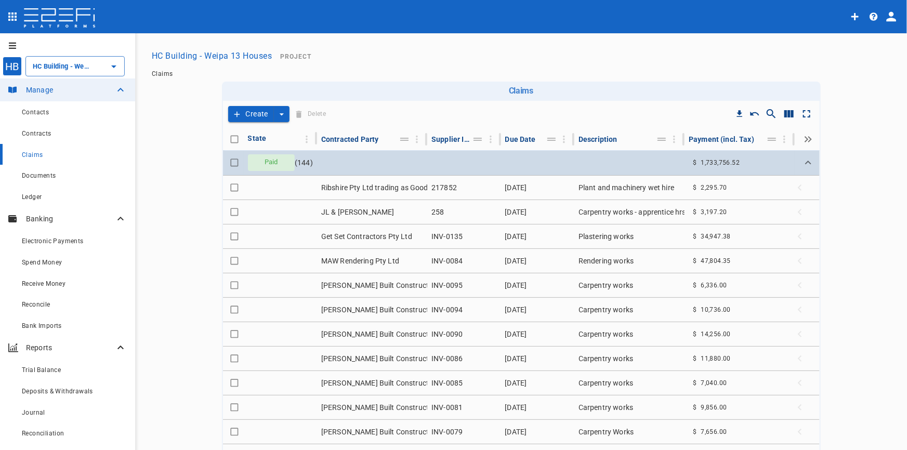
click at [269, 162] on span "Paid" at bounding box center [271, 163] width 26 height 10
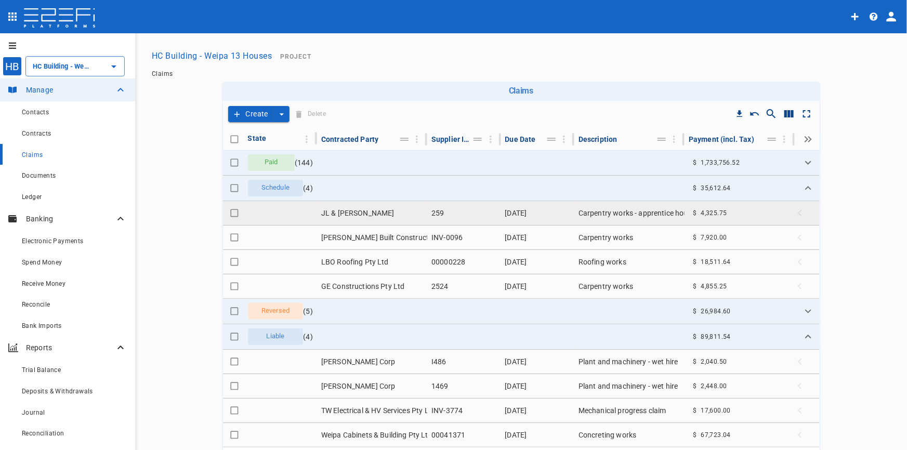
click at [365, 209] on td "JL & [PERSON_NAME]" at bounding box center [372, 213] width 110 height 24
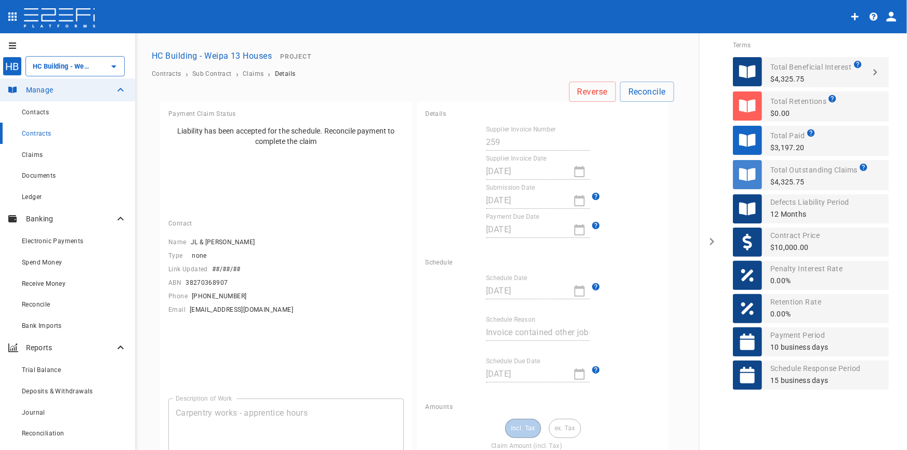
type input "13,901.25"
type input "4,325.75"
type input "0"
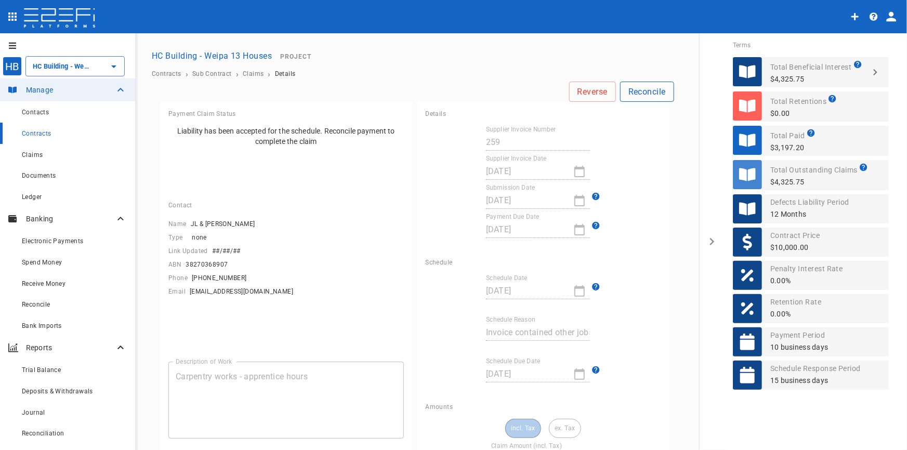
click at [627, 96] on button "Reconcile" at bounding box center [647, 92] width 54 height 20
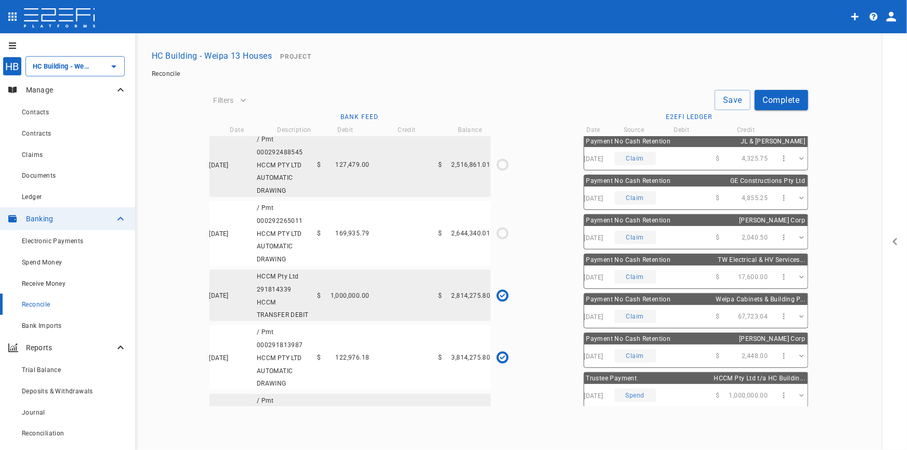
scroll to position [951, 0]
click at [388, 250] on div "01/07/2025 / Pmt 000292265011 HCCM PTY LTD AUTOMATIC DRAWING $ 169,935.79 $ 2,6…" at bounding box center [350, 234] width 281 height 64
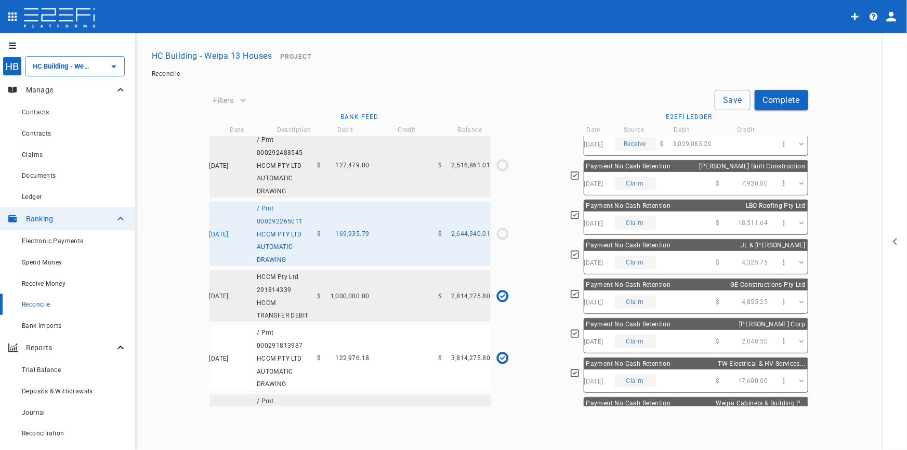
scroll to position [0, 0]
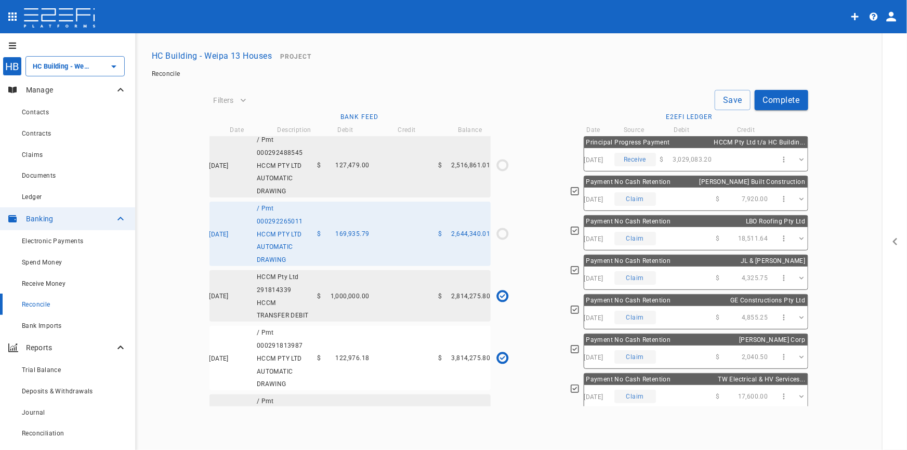
click at [378, 250] on div "01/07/2025 / Pmt 000292265011 HCCM PTY LTD AUTOMATIC DRAWING $ 169,935.79 $ 2,6…" at bounding box center [350, 234] width 281 height 64
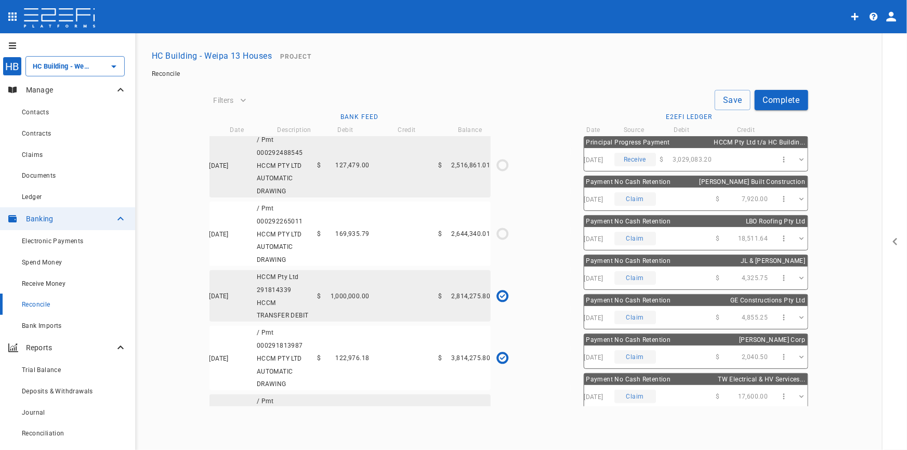
click at [370, 264] on div "01/07/2025 / Pmt 000292265011 HCCM PTY LTD AUTOMATIC DRAWING $ 169,935.79 $ 2,6…" at bounding box center [350, 234] width 281 height 64
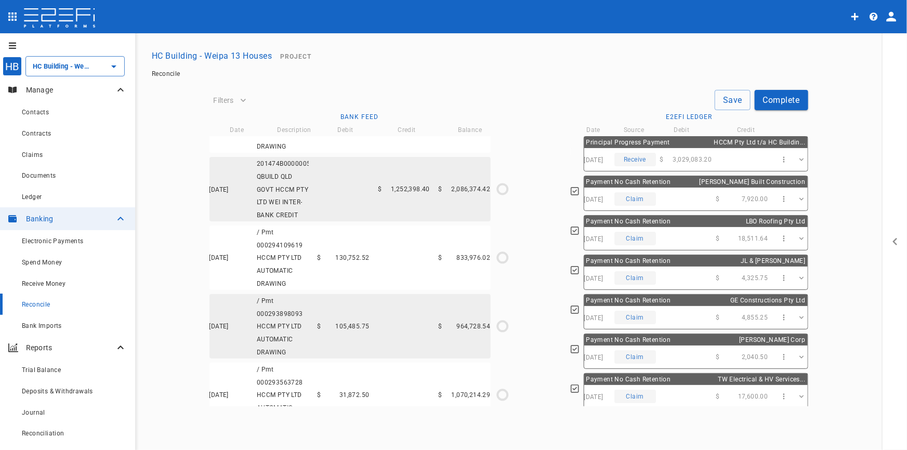
scroll to position [194, 0]
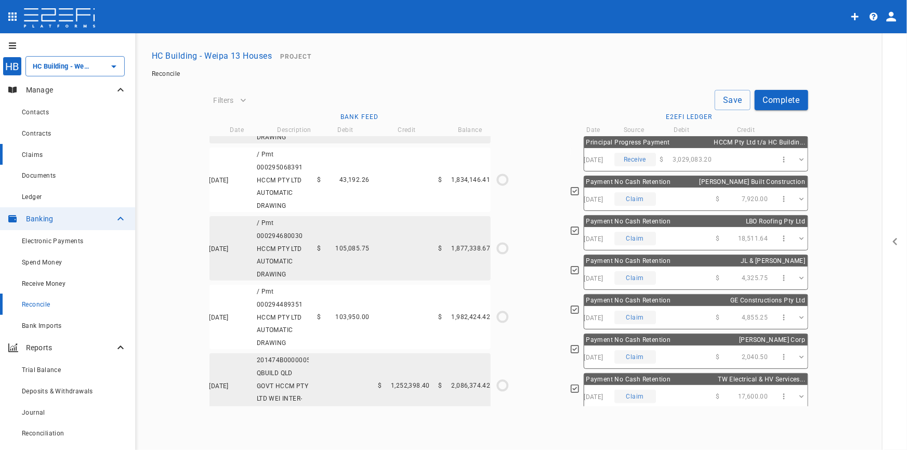
click at [32, 156] on span "Claims" at bounding box center [32, 154] width 21 height 7
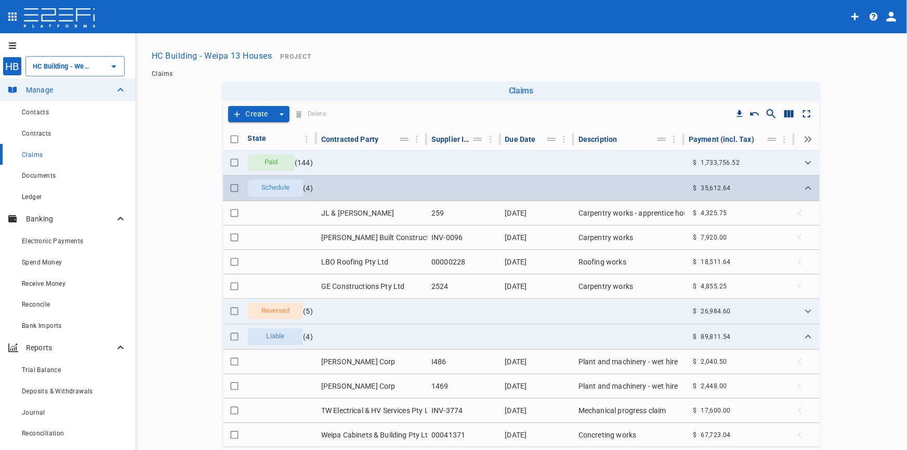
click at [264, 190] on span "Schedule" at bounding box center [275, 188] width 41 height 10
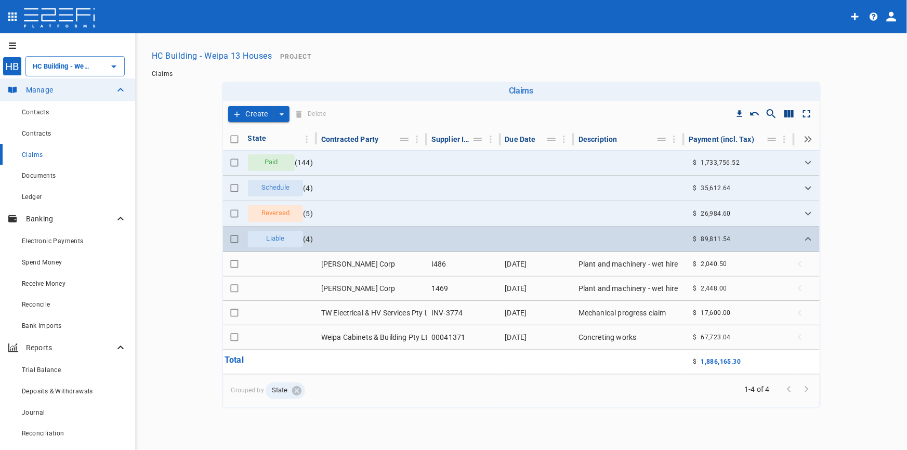
click at [271, 241] on span "Liable" at bounding box center [275, 239] width 31 height 10
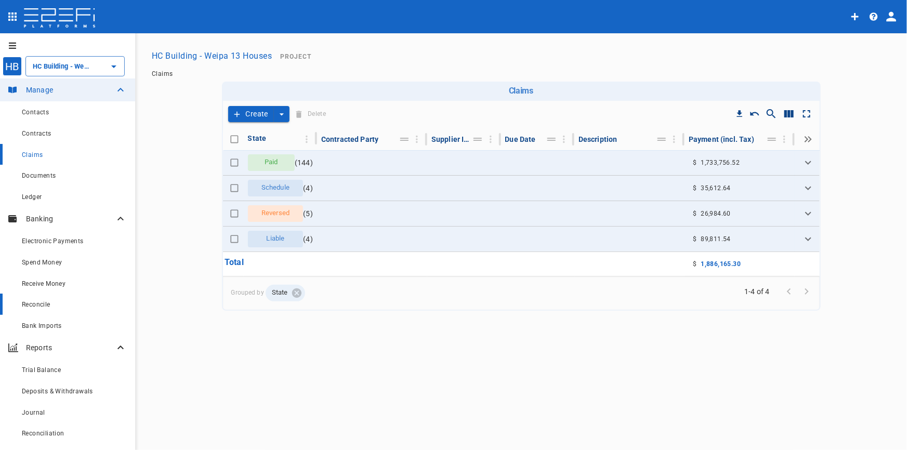
click at [34, 302] on span "Reconcile" at bounding box center [36, 304] width 29 height 7
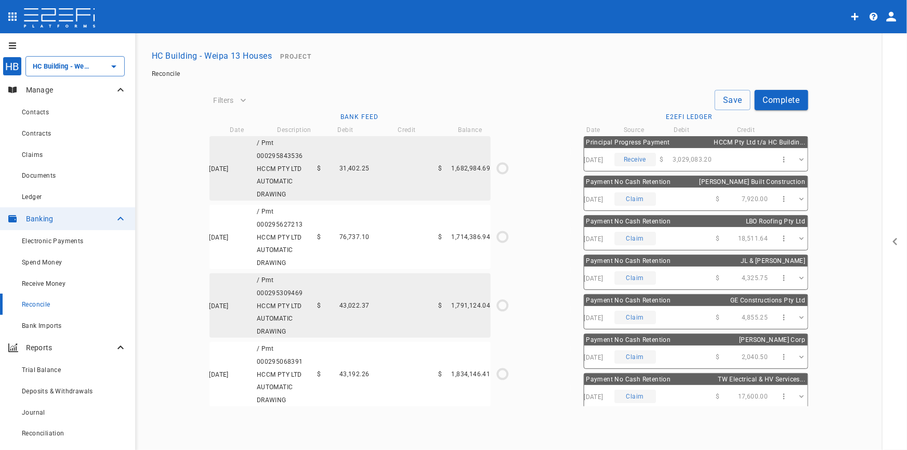
type input "[DATE]"
type input "2,814,275.8"
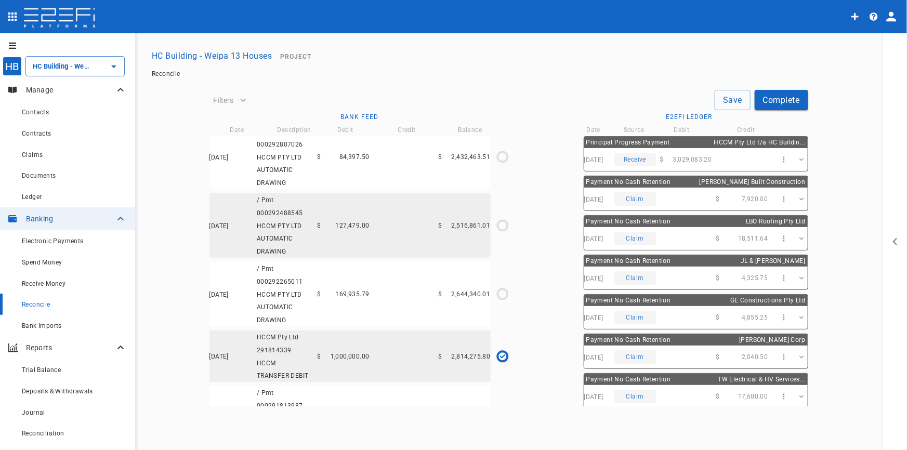
scroll to position [944, 0]
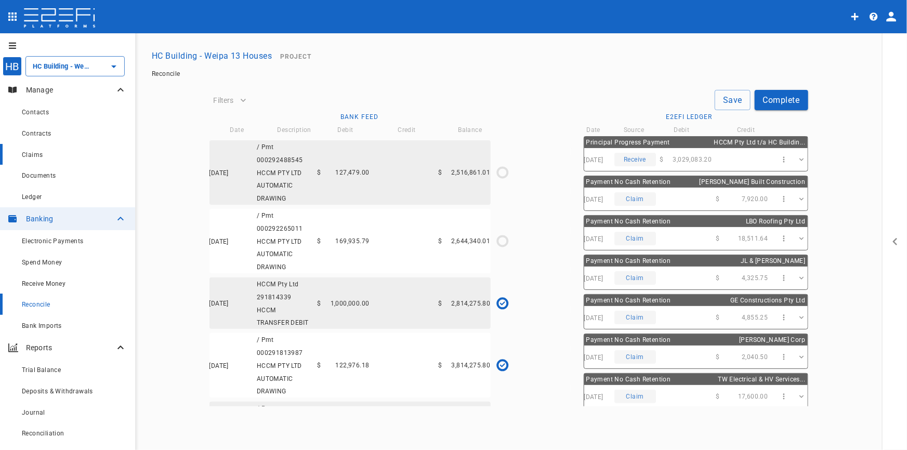
click at [46, 154] on div "Claims" at bounding box center [74, 154] width 105 height 13
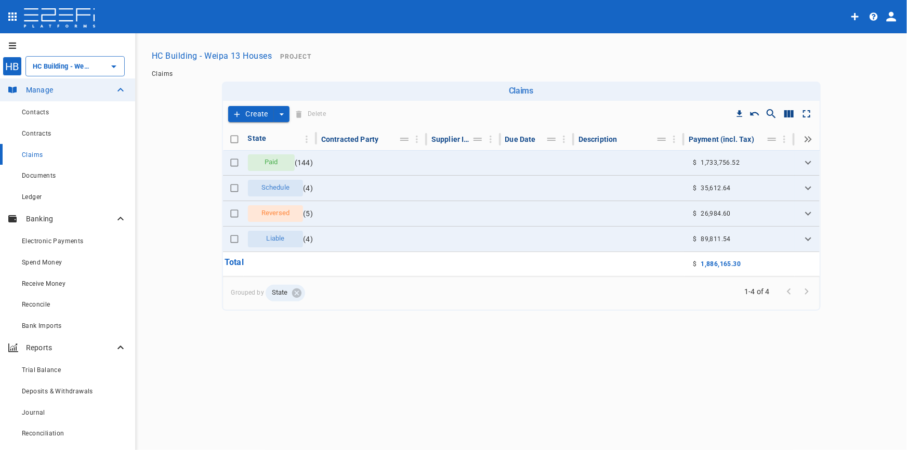
click at [260, 115] on button "Create" at bounding box center [251, 114] width 46 height 16
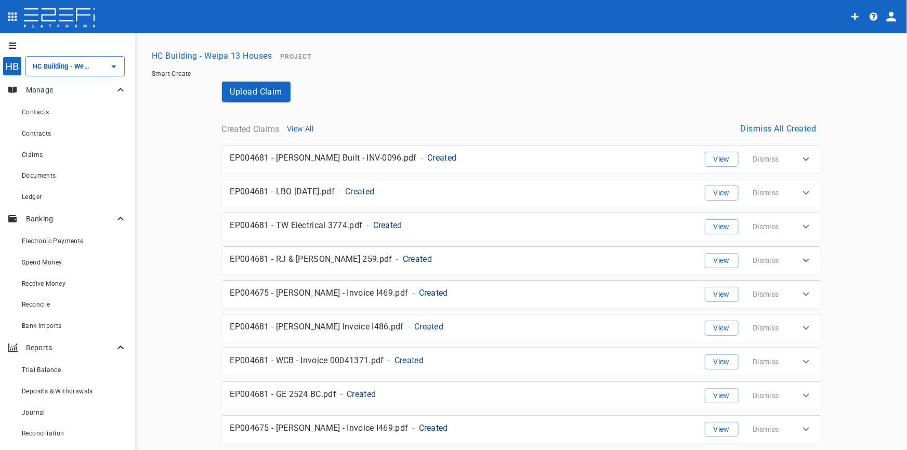
click at [785, 128] on button "Dismiss All Created" at bounding box center [779, 129] width 84 height 20
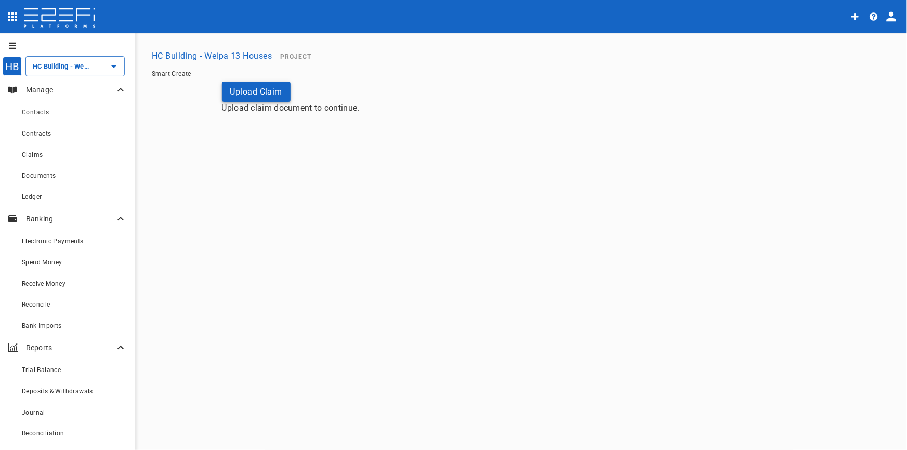
click at [282, 92] on button "Upload Claim" at bounding box center [256, 92] width 69 height 20
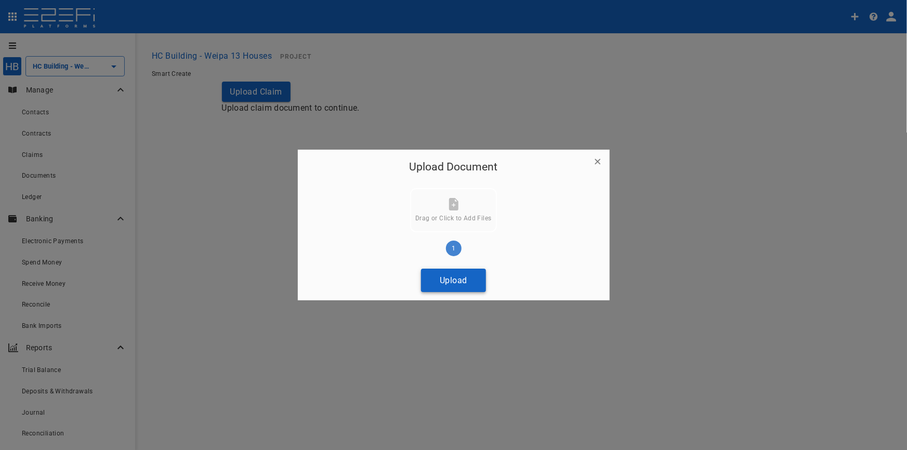
click at [435, 277] on button "Upload" at bounding box center [453, 280] width 65 height 23
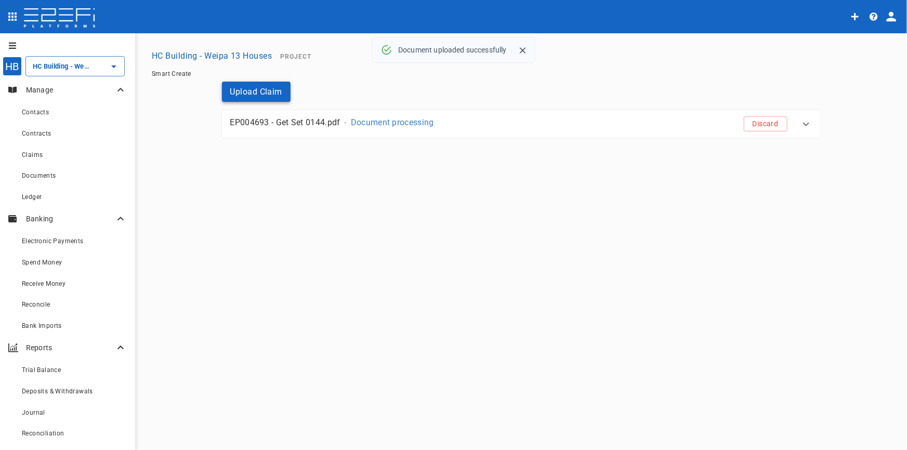
click at [254, 87] on button "Upload Claim" at bounding box center [256, 92] width 69 height 20
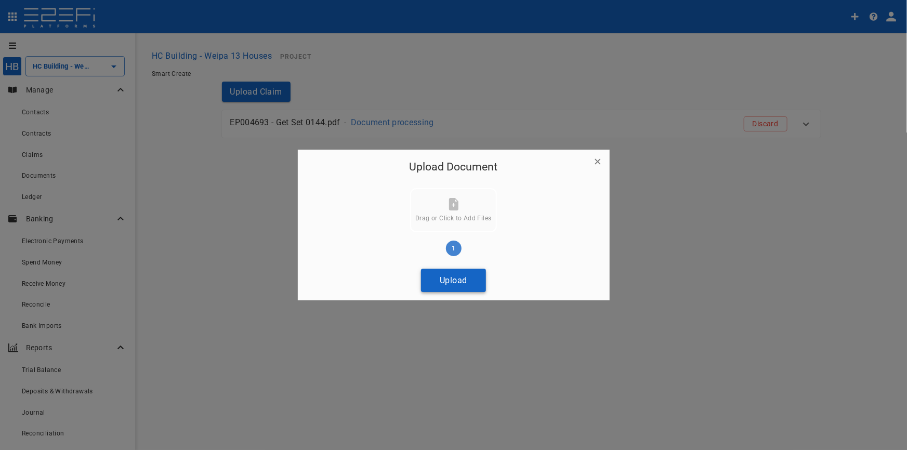
click at [453, 277] on button "Upload" at bounding box center [453, 280] width 65 height 23
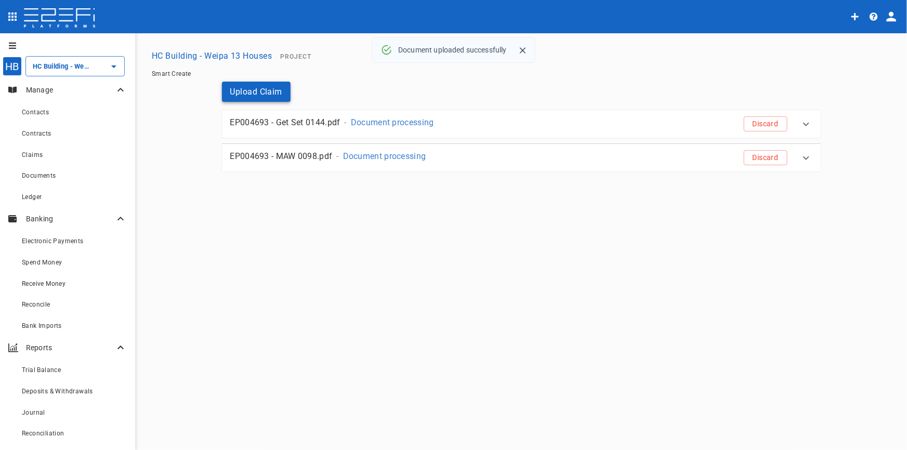
click at [263, 89] on button "Upload Claim" at bounding box center [256, 92] width 69 height 20
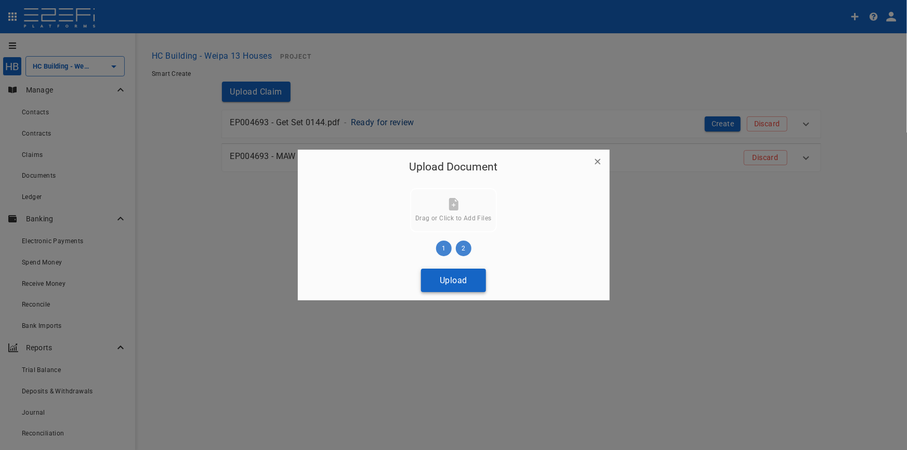
click at [447, 274] on button "Upload" at bounding box center [453, 280] width 65 height 23
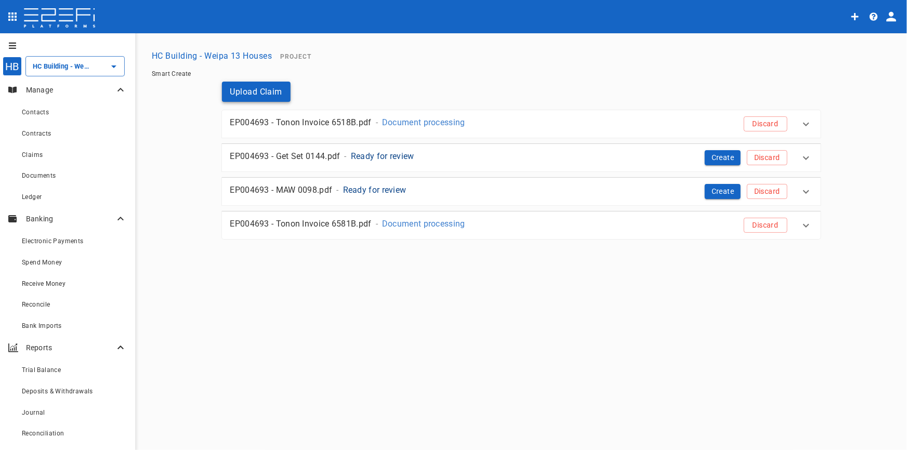
click at [279, 94] on button "Upload Claim" at bounding box center [256, 92] width 69 height 20
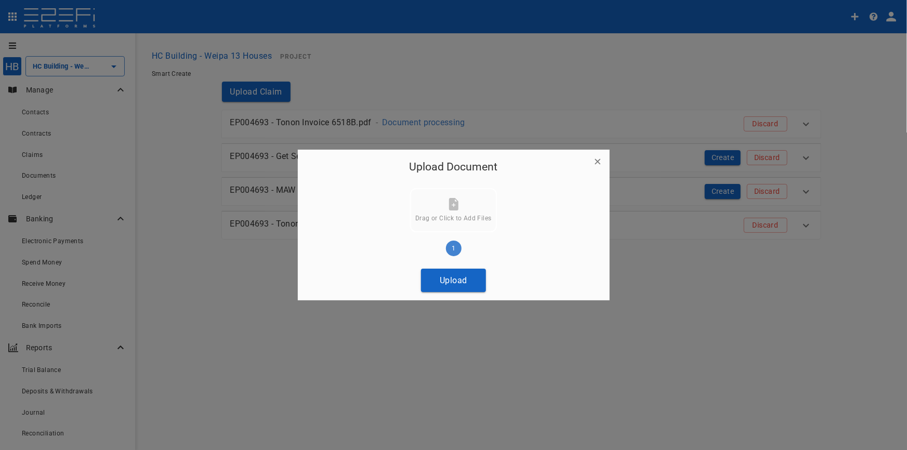
click at [451, 280] on button "Upload" at bounding box center [453, 280] width 65 height 23
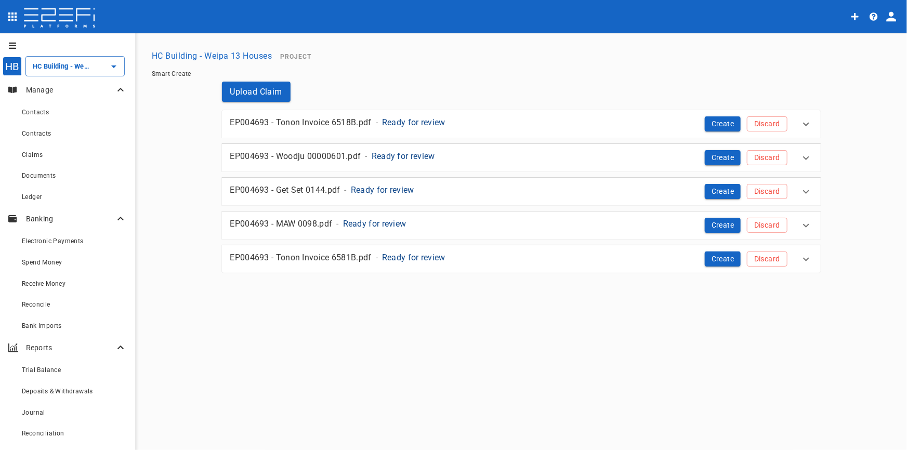
click at [437, 124] on p "Ready for review" at bounding box center [413, 122] width 63 height 12
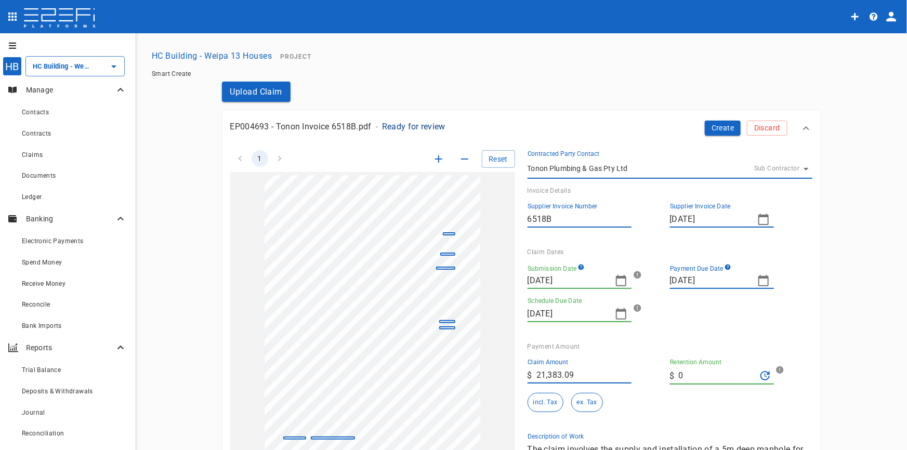
click at [433, 160] on icon "button" at bounding box center [439, 159] width 12 height 12
click at [433, 161] on icon "button" at bounding box center [439, 159] width 12 height 12
click at [433, 159] on icon "button" at bounding box center [439, 159] width 12 height 12
click at [435, 159] on icon "button" at bounding box center [438, 158] width 7 height 7
click at [433, 160] on icon "button" at bounding box center [439, 159] width 12 height 12
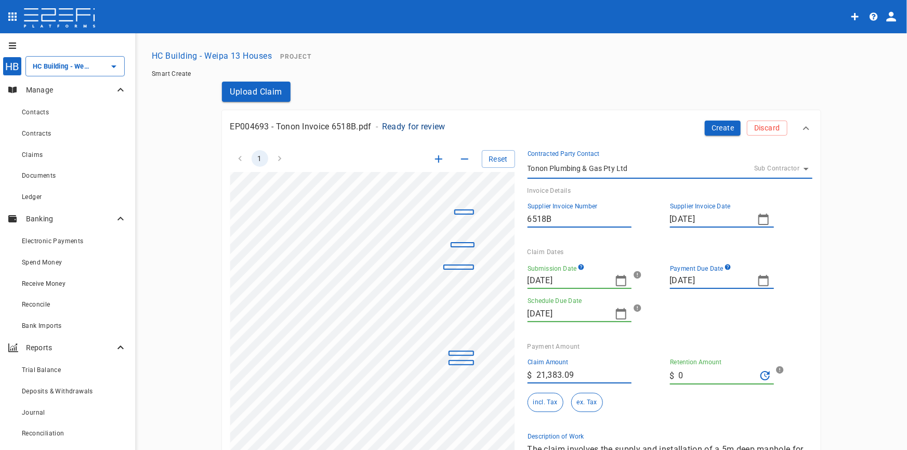
scroll to position [0, 69]
click at [619, 281] on icon "button" at bounding box center [621, 281] width 12 height 12
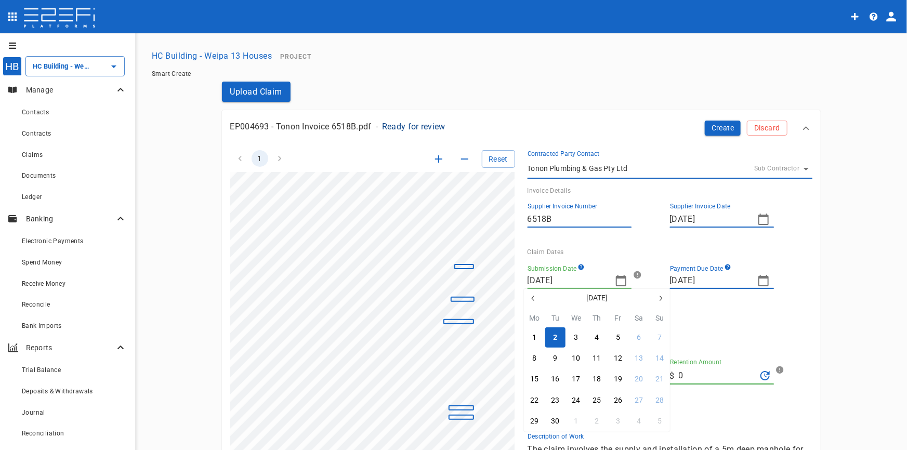
click at [536, 296] on icon "button" at bounding box center [533, 298] width 8 height 8
click at [533, 297] on icon "button" at bounding box center [532, 298] width 3 height 5
click at [533, 296] on icon "button" at bounding box center [532, 298] width 3 height 5
click at [658, 296] on icon "button" at bounding box center [661, 298] width 8 height 8
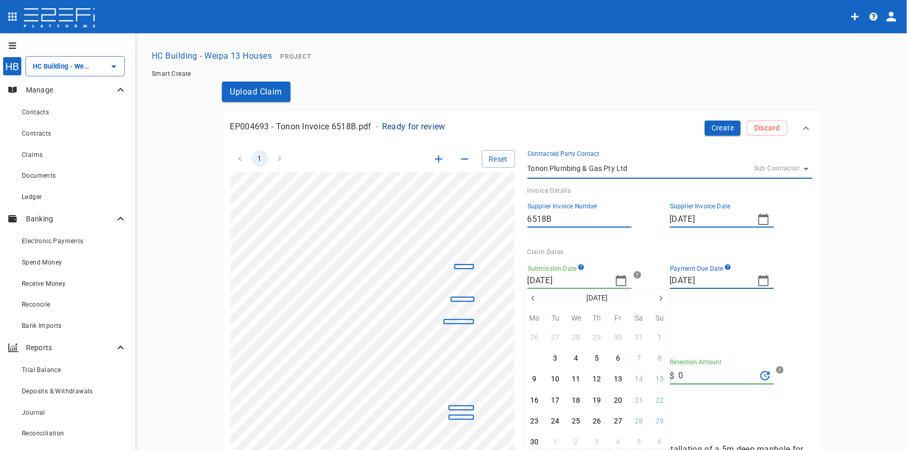
click at [540, 362] on button "2" at bounding box center [535, 358] width 20 height 20
type input "[DATE]"
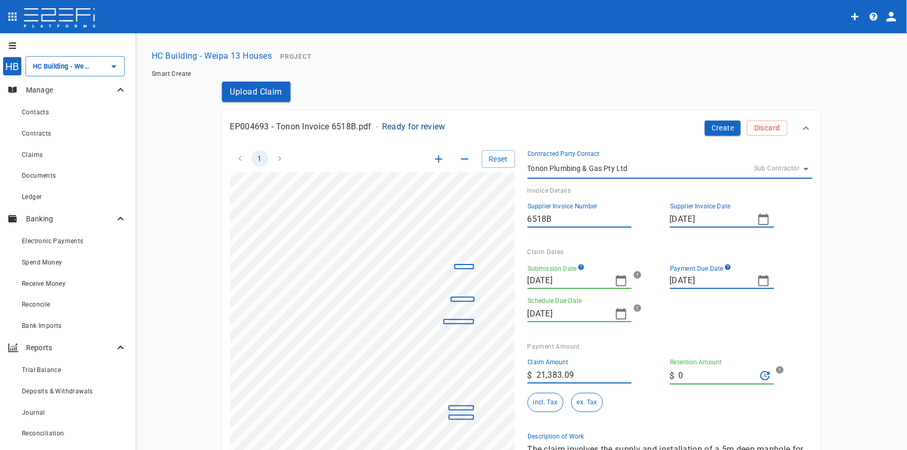
click at [763, 282] on icon "button" at bounding box center [764, 281] width 12 height 12
click at [676, 297] on icon "button" at bounding box center [676, 298] width 8 height 8
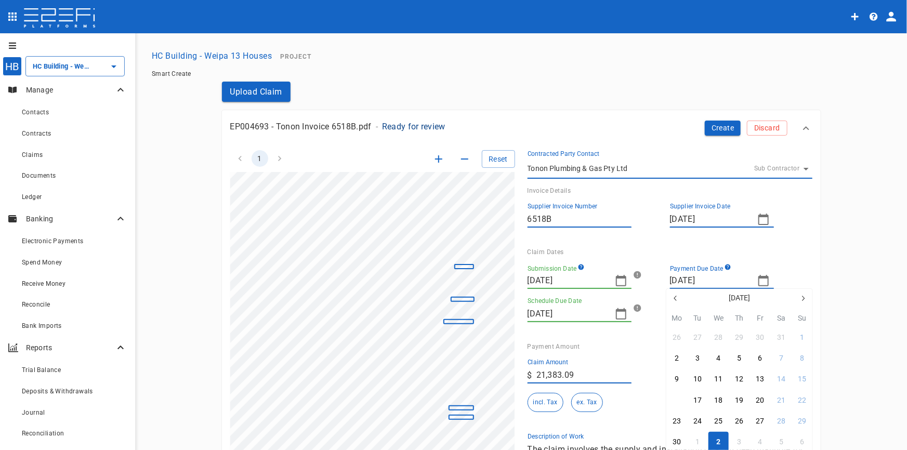
click at [681, 396] on button "16" at bounding box center [677, 400] width 20 height 20
type input "[DATE]"
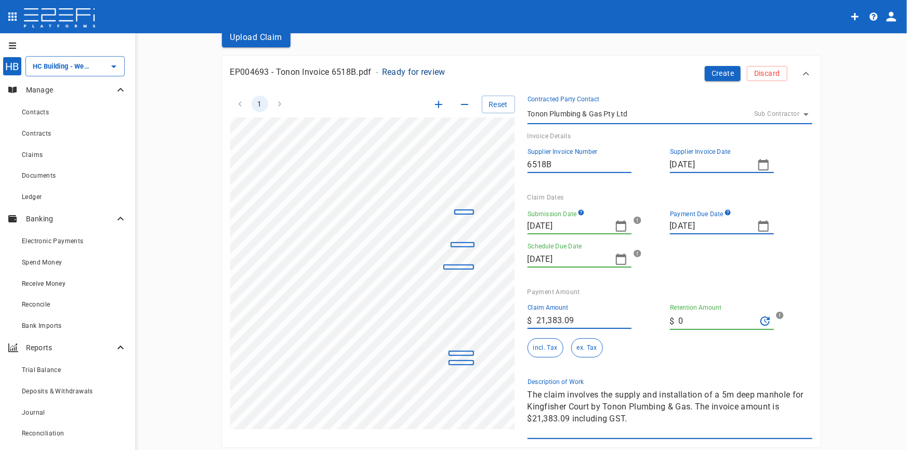
scroll to position [141, 0]
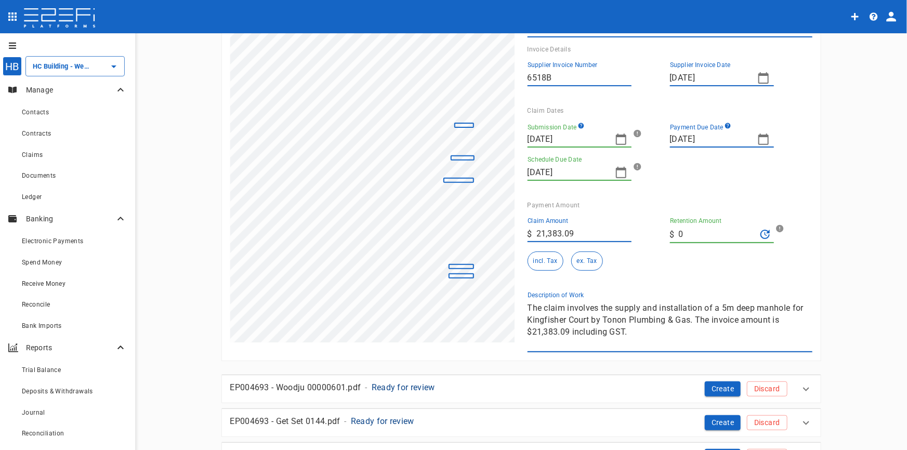
click at [491, 304] on div "1 Reset SupplierInvoiceNumber: 6518B ClaimAmount: 21383.09 GSTAmount: 1943.92 S…" at bounding box center [515, 174] width 595 height 356
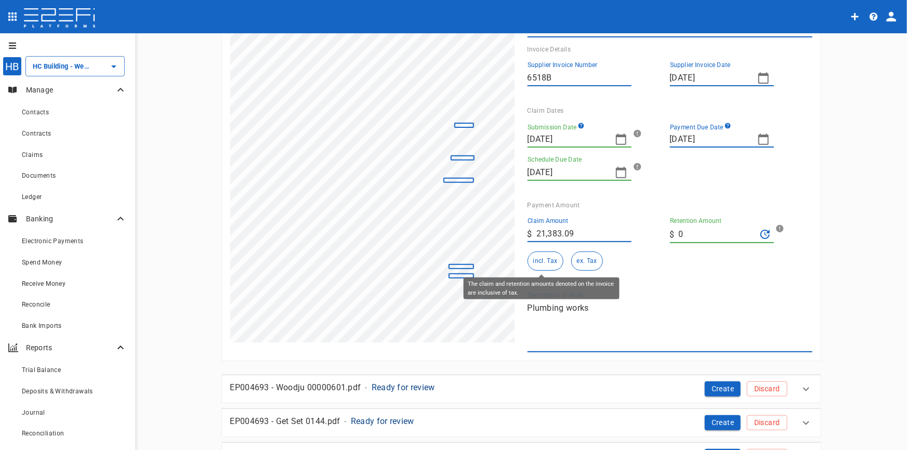
type textarea "Plumbing works"
click at [528, 257] on button "incl. Tax" at bounding box center [546, 261] width 36 height 19
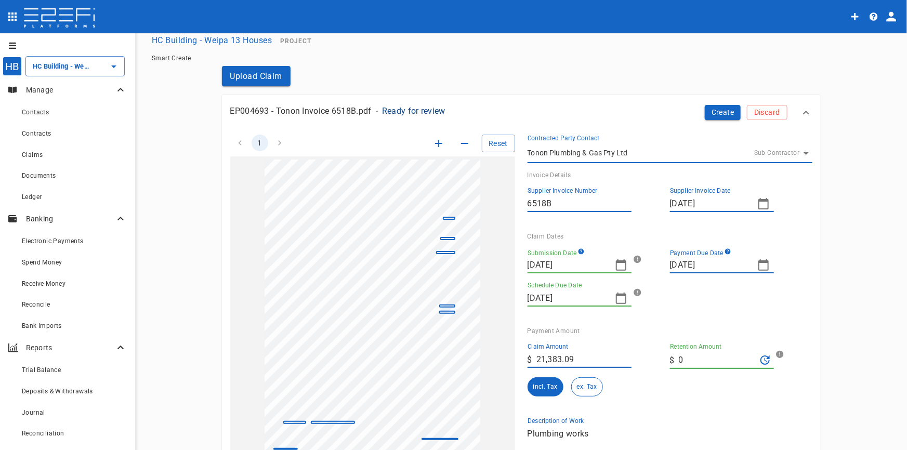
scroll to position [0, 0]
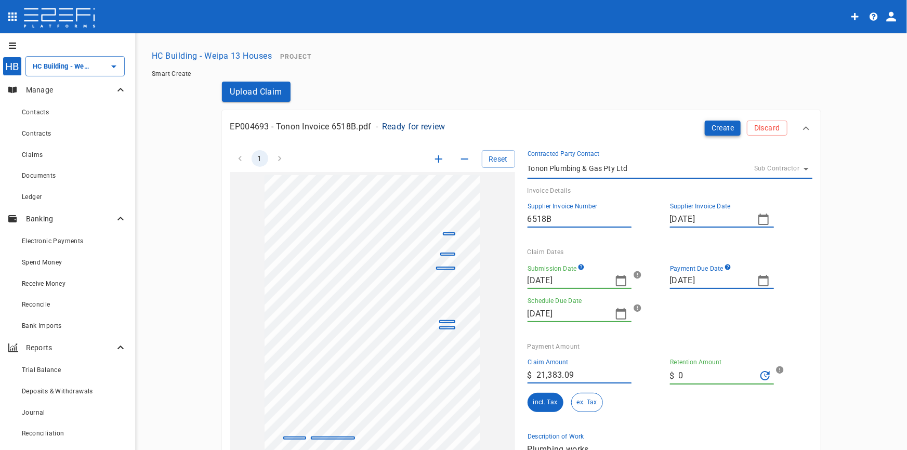
click at [712, 122] on button "Create" at bounding box center [723, 128] width 36 height 15
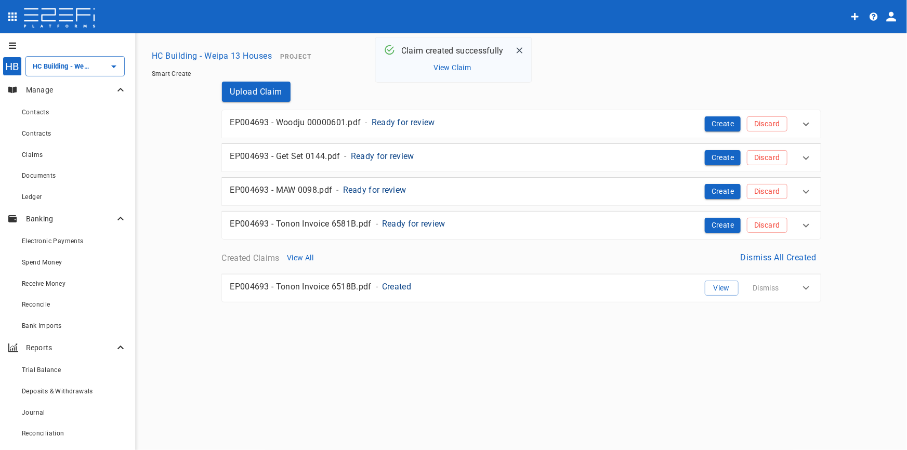
click at [408, 124] on p "Ready for review" at bounding box center [403, 122] width 63 height 12
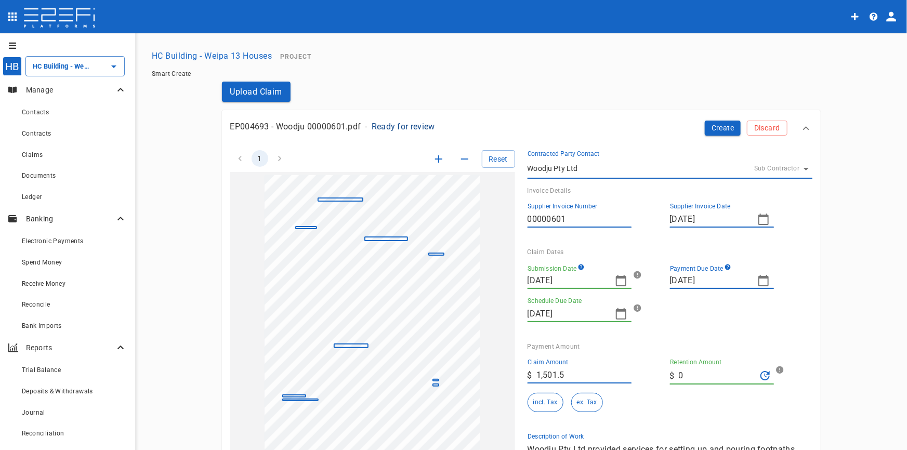
click at [433, 160] on icon "button" at bounding box center [439, 159] width 12 height 12
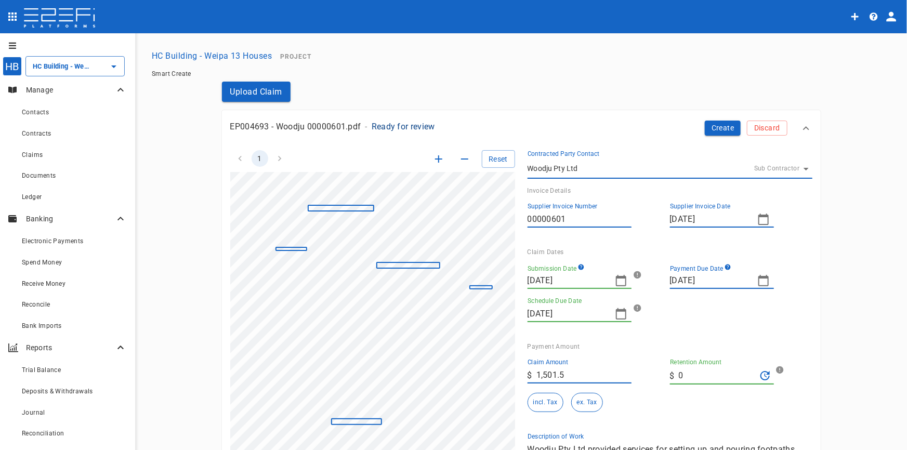
click at [433, 160] on icon "button" at bounding box center [439, 159] width 12 height 12
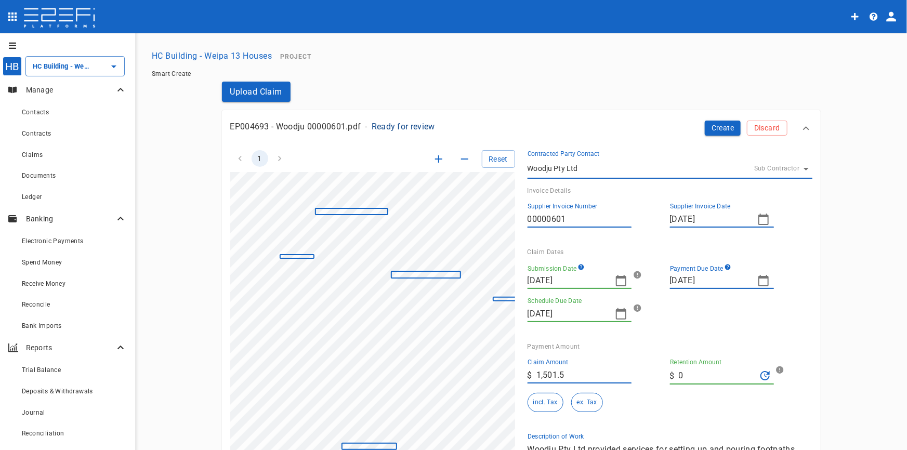
drag, startPoint x: 433, startPoint y: 159, endPoint x: 432, endPoint y: 165, distance: 6.8
click at [433, 161] on icon "button" at bounding box center [439, 159] width 12 height 12
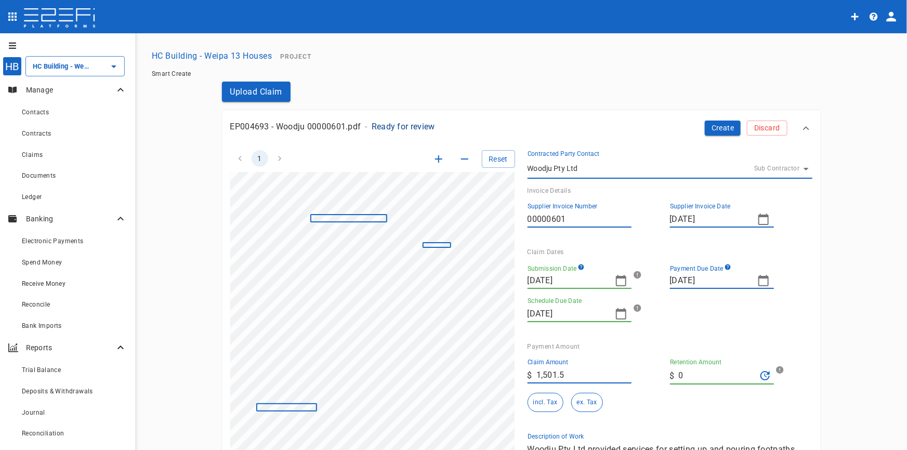
scroll to position [66, 103]
click at [758, 283] on icon "button" at bounding box center [764, 281] width 12 height 12
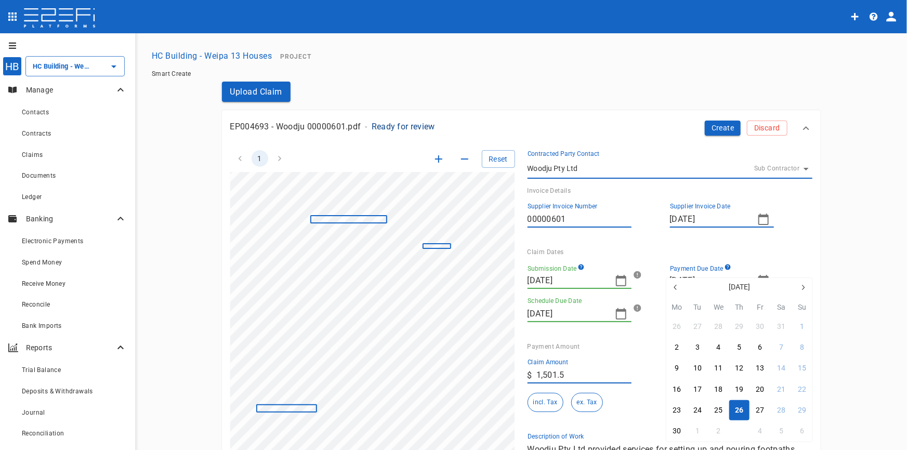
click at [744, 431] on button "3" at bounding box center [739, 431] width 20 height 20
type input "[DATE]"
click at [617, 278] on icon "button" at bounding box center [621, 280] width 10 height 11
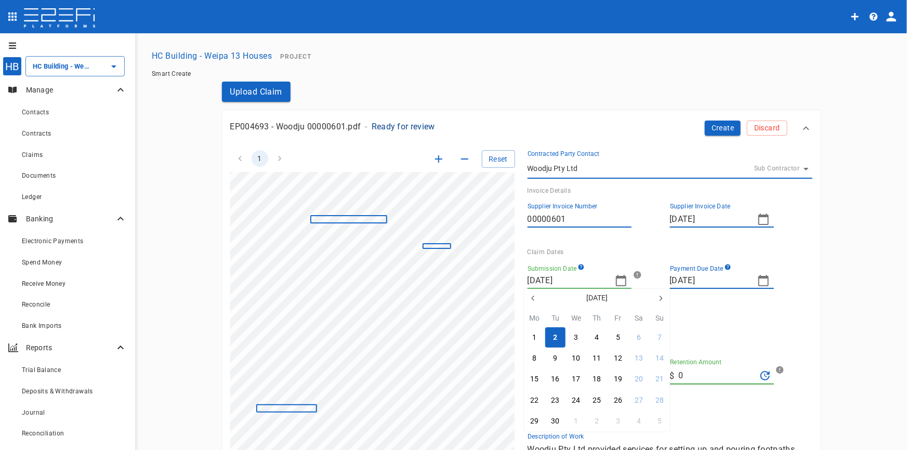
click at [536, 299] on icon "button" at bounding box center [533, 298] width 8 height 8
click at [533, 298] on icon "button" at bounding box center [533, 298] width 8 height 8
click at [532, 298] on icon "button" at bounding box center [533, 298] width 8 height 8
drag, startPoint x: 599, startPoint y: 398, endPoint x: 597, endPoint y: 340, distance: 58.3
click at [599, 398] on div "19" at bounding box center [597, 400] width 8 height 11
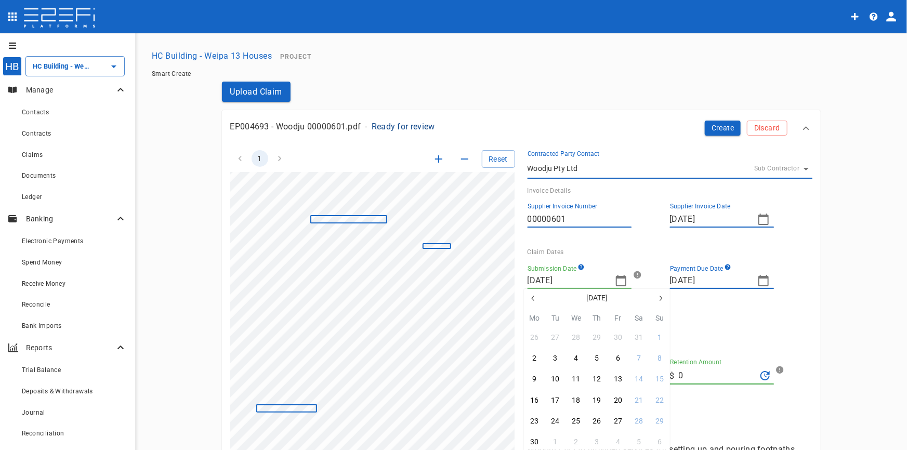
type input "[DATE]"
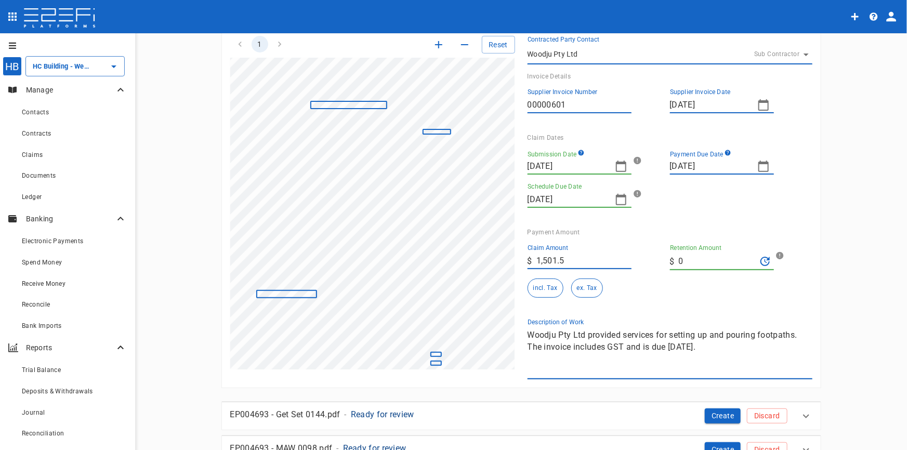
scroll to position [141, 0]
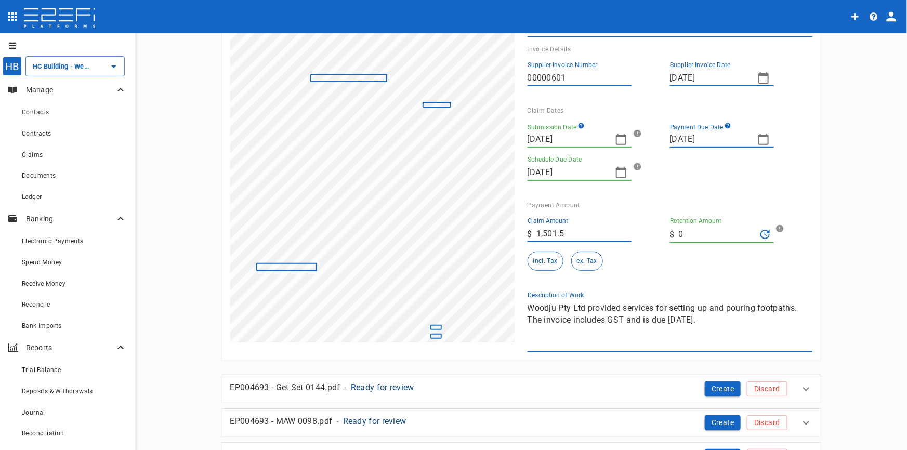
click at [493, 304] on div "1 Reset SupplierInvoiceNumber: 00000601 ClaimAmount: 1501.50 GSTAmount: 136.50 …" at bounding box center [515, 174] width 595 height 356
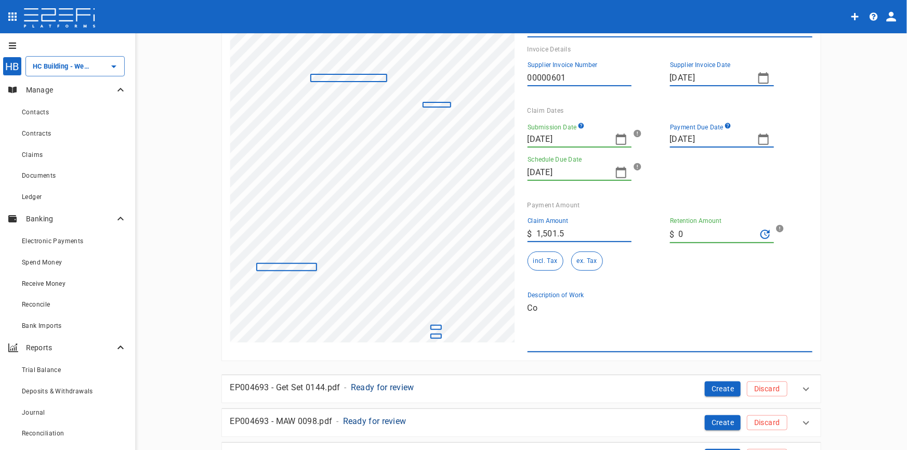
type textarea "C"
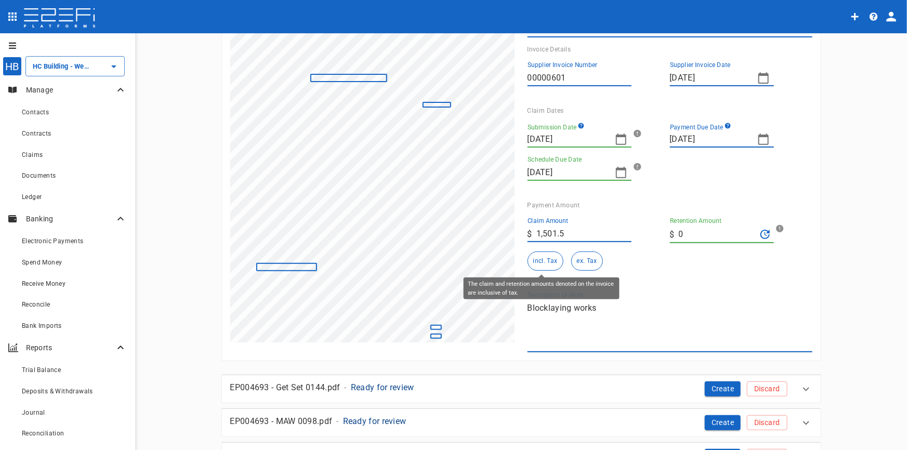
type textarea "Blocklaying works"
click at [546, 260] on button "incl. Tax" at bounding box center [546, 261] width 36 height 19
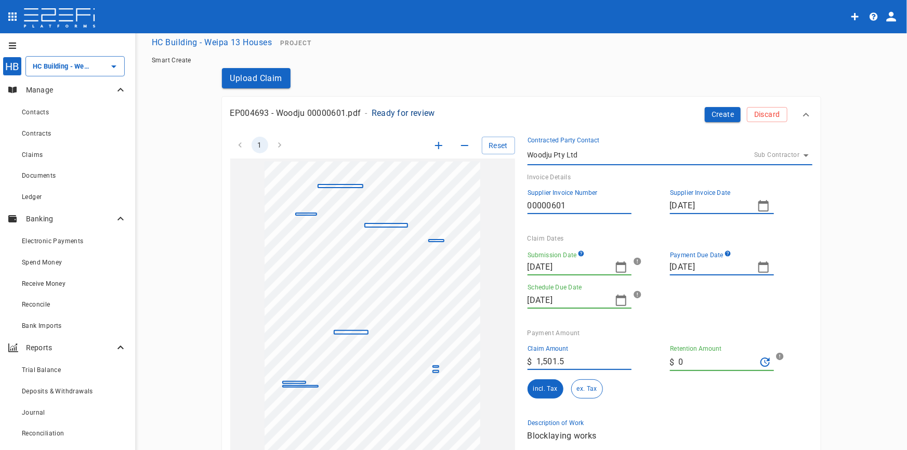
scroll to position [0, 0]
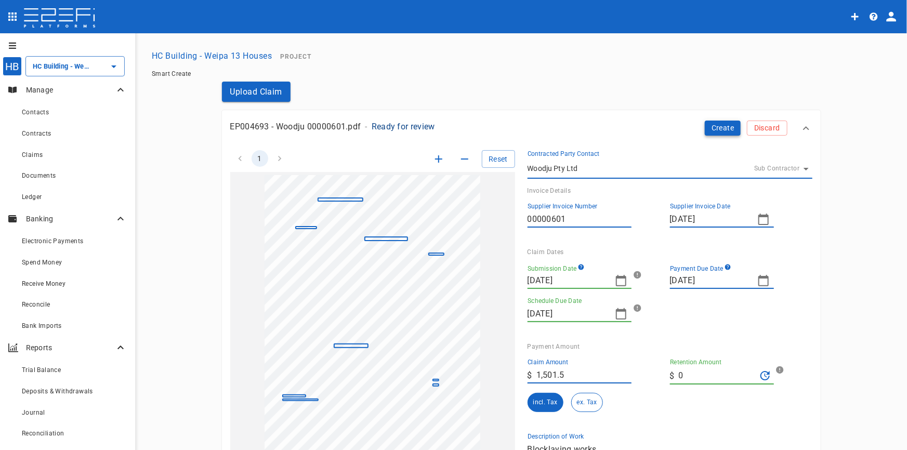
click at [718, 125] on button "Create" at bounding box center [723, 128] width 36 height 15
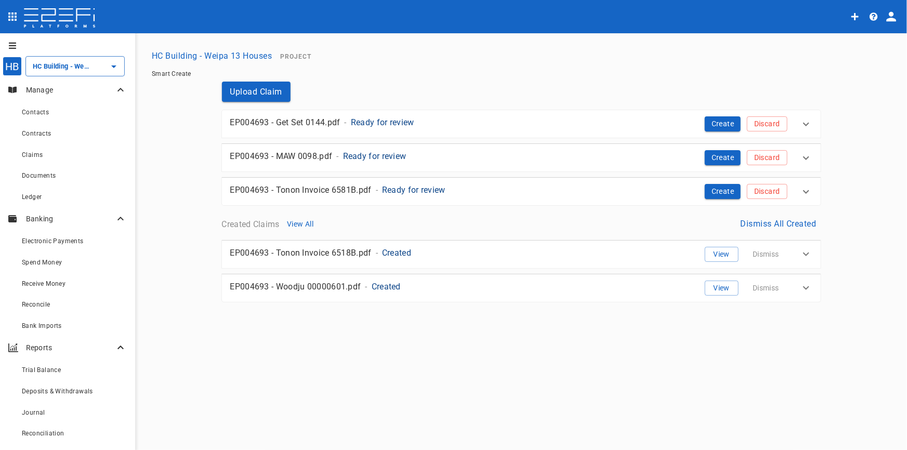
click at [387, 122] on p "Ready for review" at bounding box center [382, 122] width 63 height 12
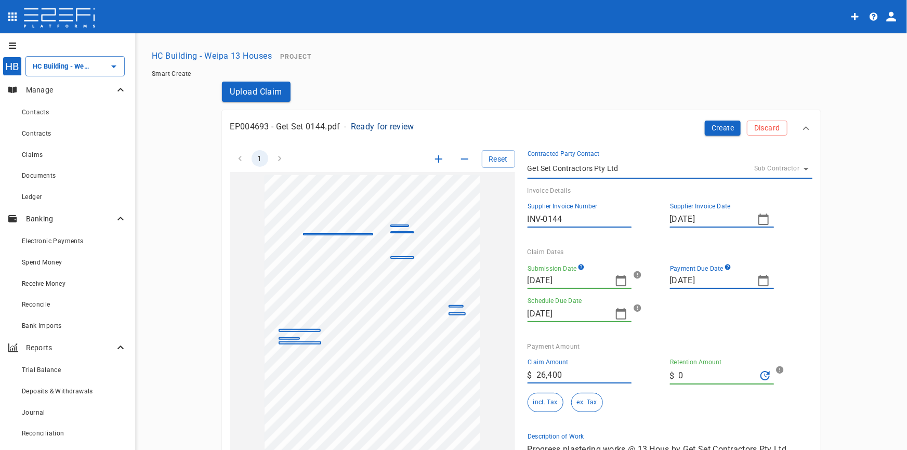
click at [437, 160] on icon "button" at bounding box center [439, 159] width 12 height 12
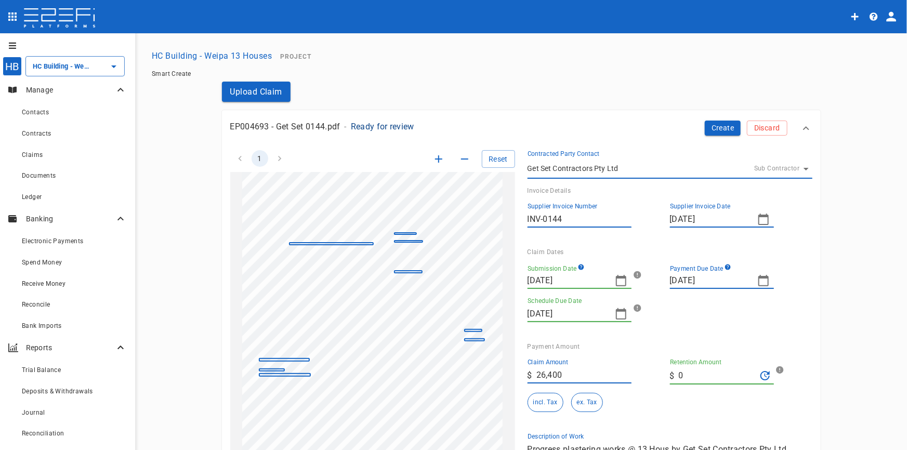
click at [438, 160] on icon "button" at bounding box center [439, 159] width 12 height 12
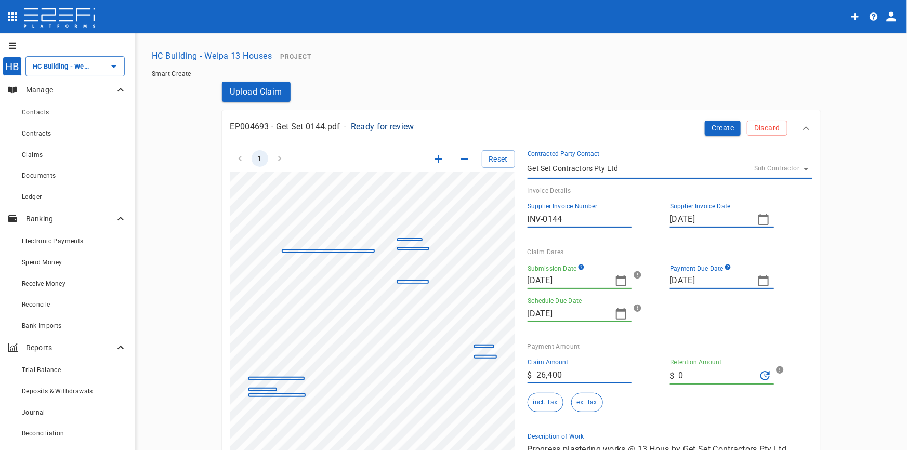
click at [439, 160] on icon "button" at bounding box center [439, 159] width 12 height 12
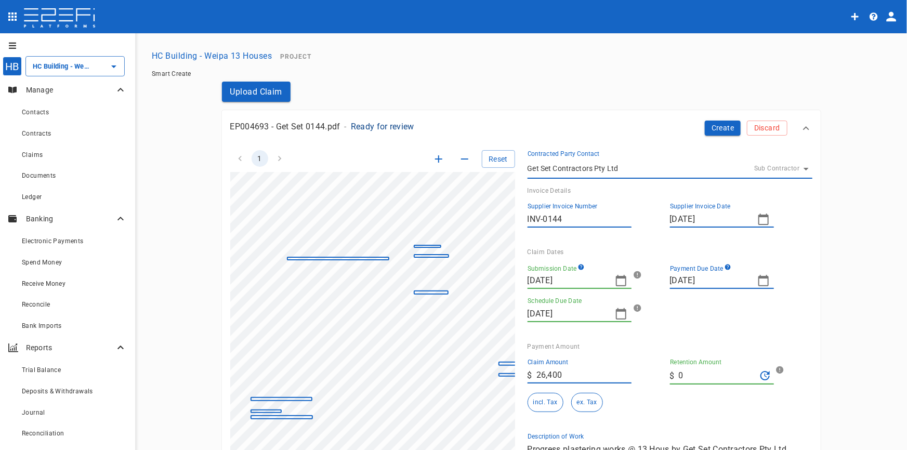
click at [439, 159] on icon "button" at bounding box center [439, 159] width 12 height 12
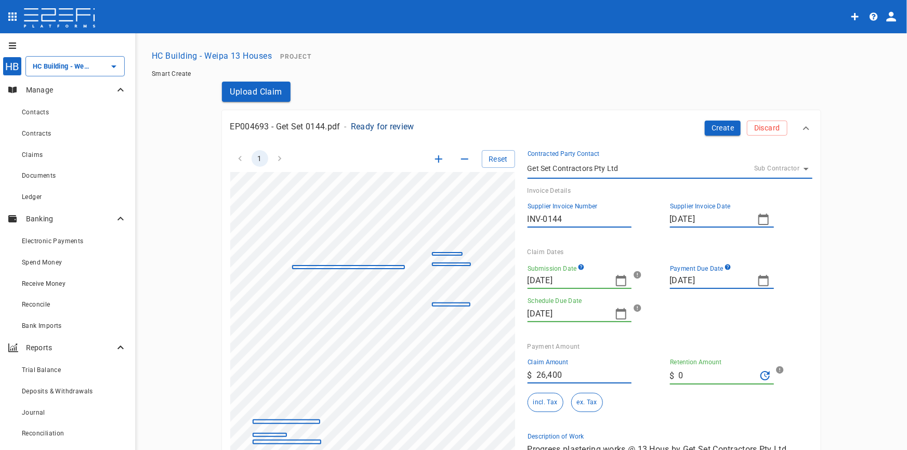
scroll to position [32, 69]
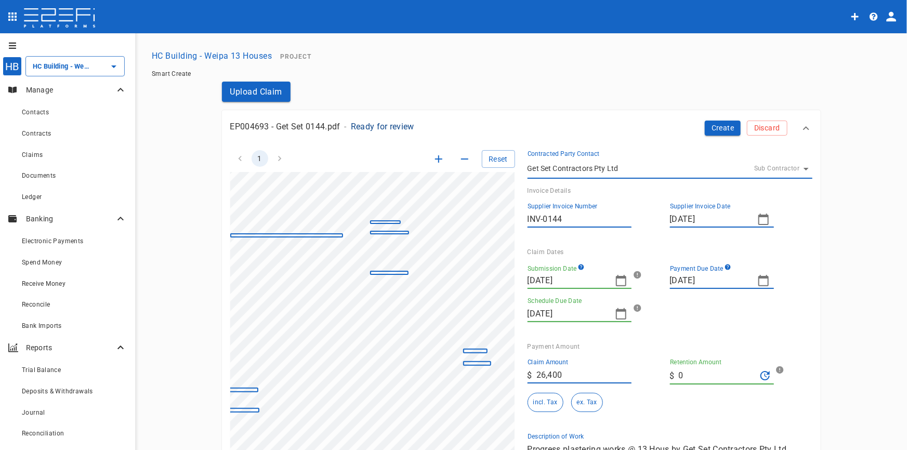
click at [210, 256] on div "Upload Claim EP004693 - Get Set 0144.pdf - Ready for review Create Discard 1 Re…" at bounding box center [522, 396] width 624 height 629
click at [759, 279] on icon "button" at bounding box center [764, 281] width 12 height 12
click at [720, 429] on div "2" at bounding box center [718, 431] width 4 height 11
type input "[DATE]"
click at [617, 284] on icon "button" at bounding box center [621, 281] width 12 height 12
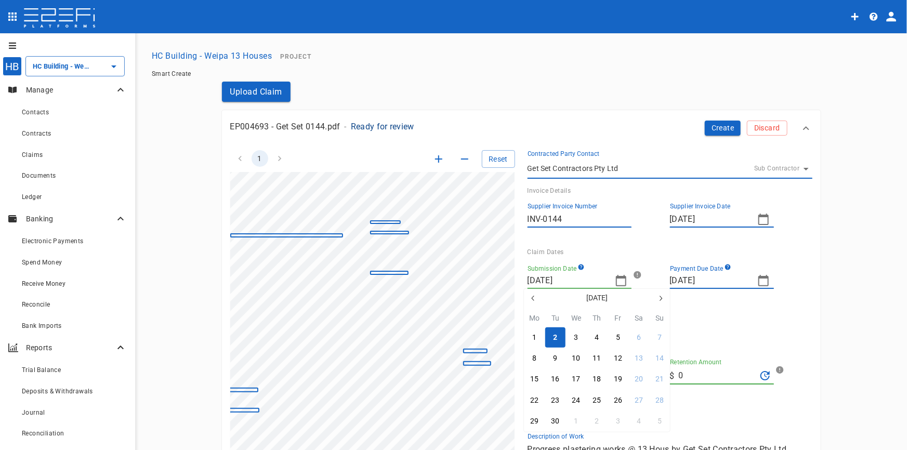
click at [532, 295] on icon "button" at bounding box center [533, 298] width 8 height 8
click at [534, 300] on icon "button" at bounding box center [532, 298] width 3 height 5
click at [533, 301] on icon "button" at bounding box center [533, 298] width 8 height 8
click at [578, 397] on div "18" at bounding box center [576, 400] width 8 height 11
type input "[DATE]"
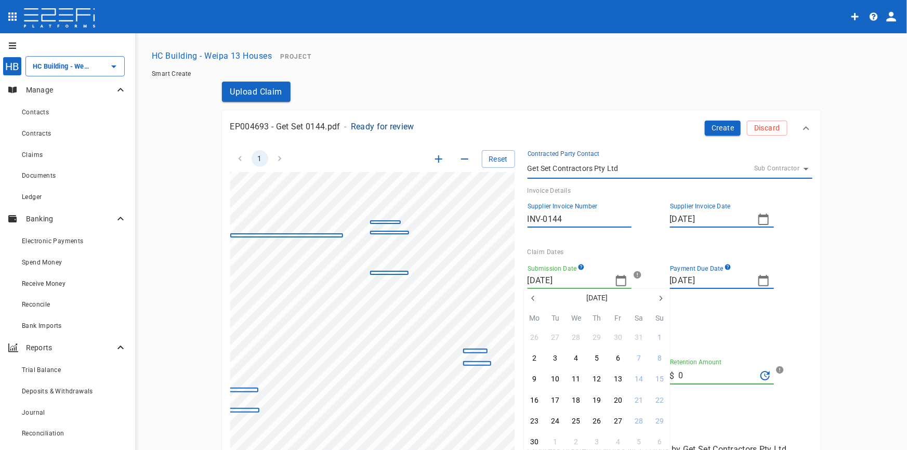
type input "[DATE]"
type input "09/07/2025"
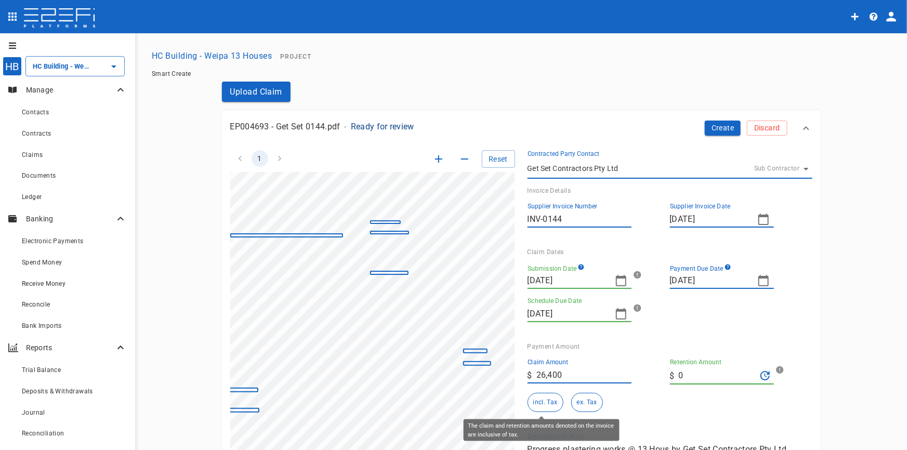
click at [543, 403] on button "incl. Tax" at bounding box center [546, 402] width 36 height 19
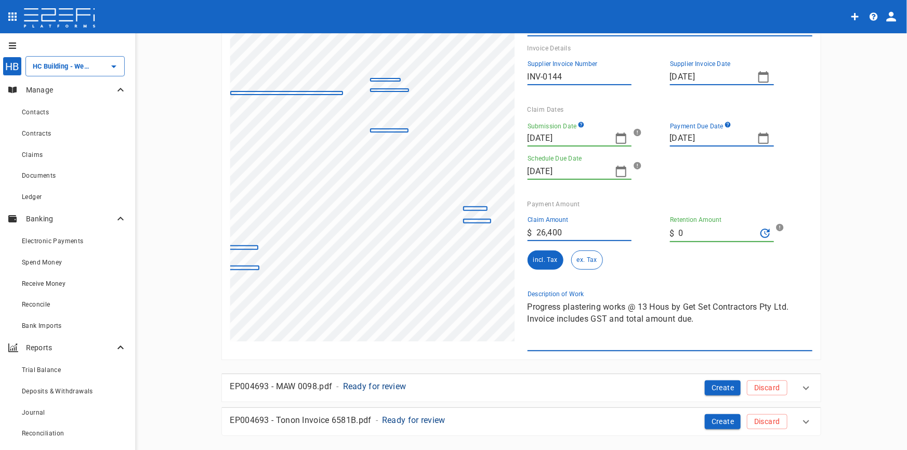
scroll to position [141, 0]
click at [450, 299] on div "1 Reset SupplierInvoiceNumber: INV-0144 ClaimAmount: 26400.00 GSTAmount: 2400.0…" at bounding box center [515, 174] width 595 height 356
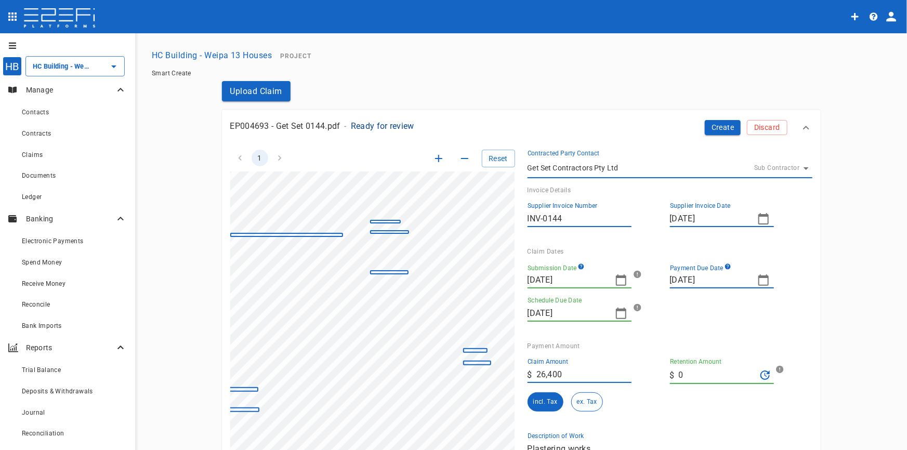
scroll to position [0, 0]
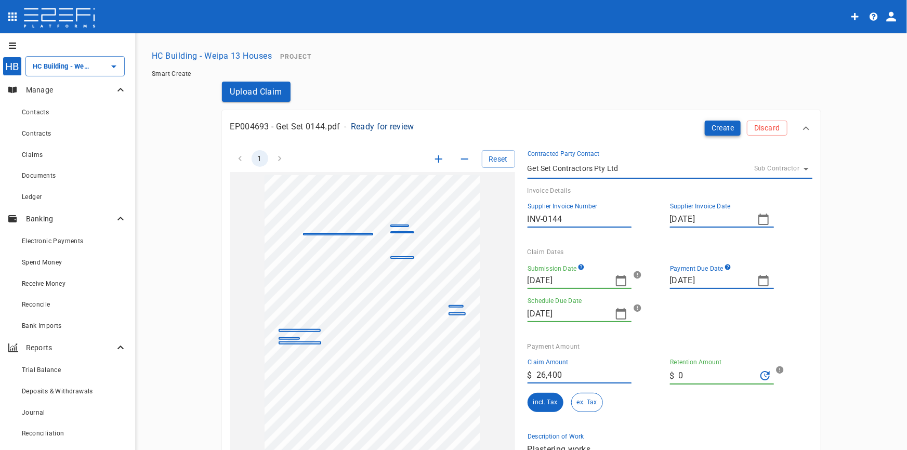
type textarea "Plastering works"
click at [723, 129] on button "Create" at bounding box center [723, 128] width 36 height 15
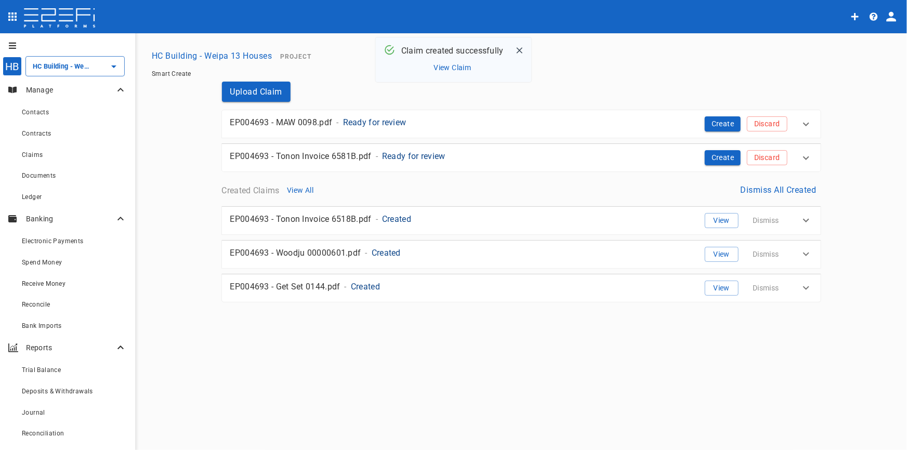
click at [379, 124] on p "Ready for review" at bounding box center [374, 122] width 63 height 12
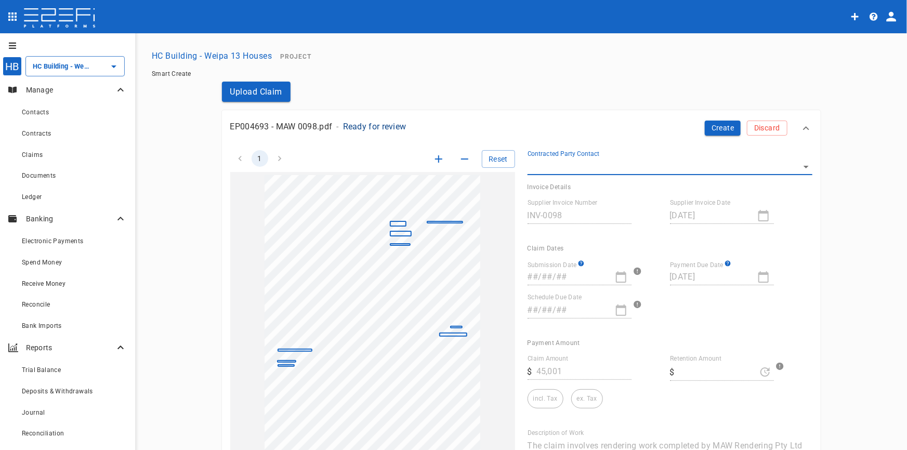
click at [434, 158] on icon "button" at bounding box center [439, 159] width 12 height 12
click at [434, 157] on icon "button" at bounding box center [439, 159] width 12 height 12
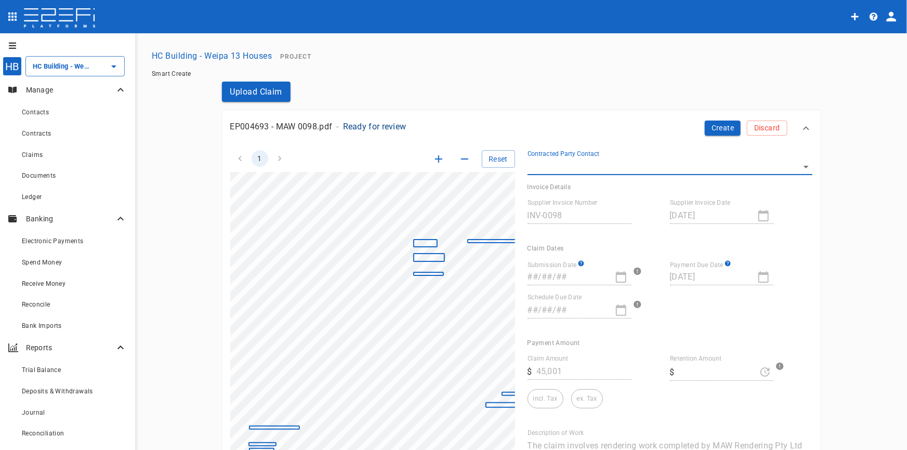
click at [434, 157] on icon "button" at bounding box center [439, 159] width 12 height 12
drag, startPoint x: 434, startPoint y: 156, endPoint x: 432, endPoint y: 162, distance: 6.1
click at [433, 158] on icon "button" at bounding box center [439, 159] width 12 height 12
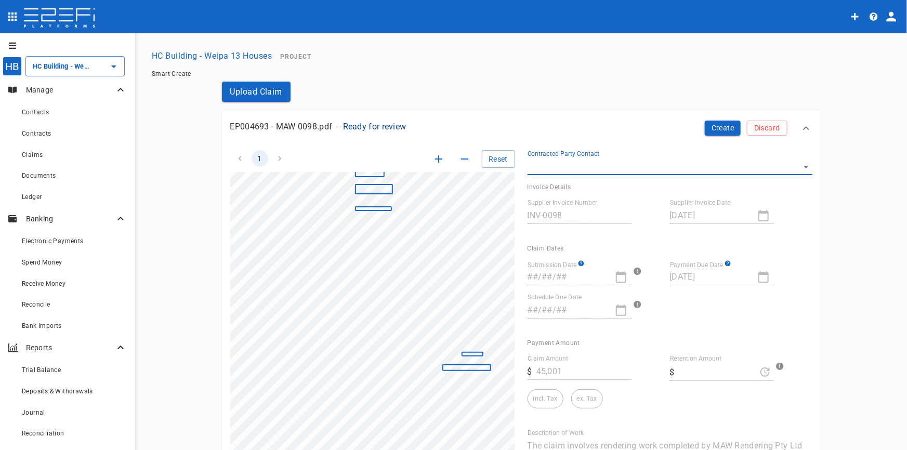
scroll to position [85, 103]
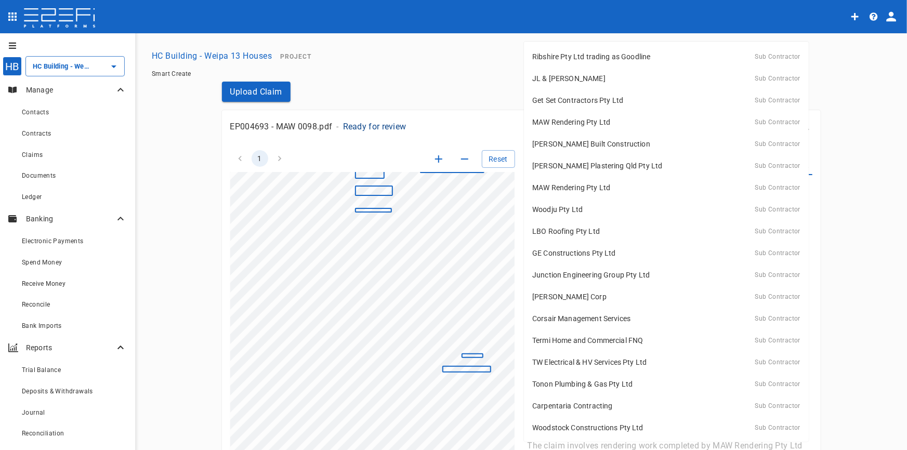
click at [800, 165] on body "HB HC Building - Weipa 13 Houses ​ Manage Contacts Contracts Claims Documents L…" at bounding box center [453, 225] width 907 height 450
click at [596, 189] on p "MAW Rendering Pty Ltd" at bounding box center [571, 188] width 78 height 10
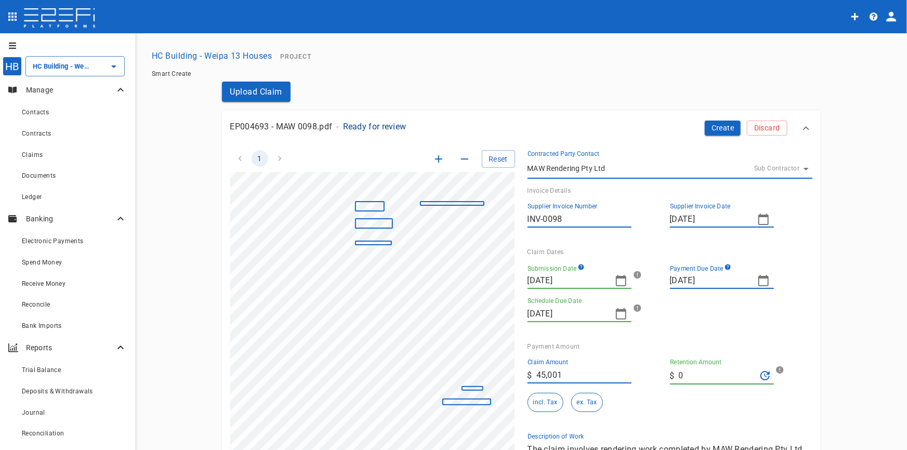
scroll to position [0, 103]
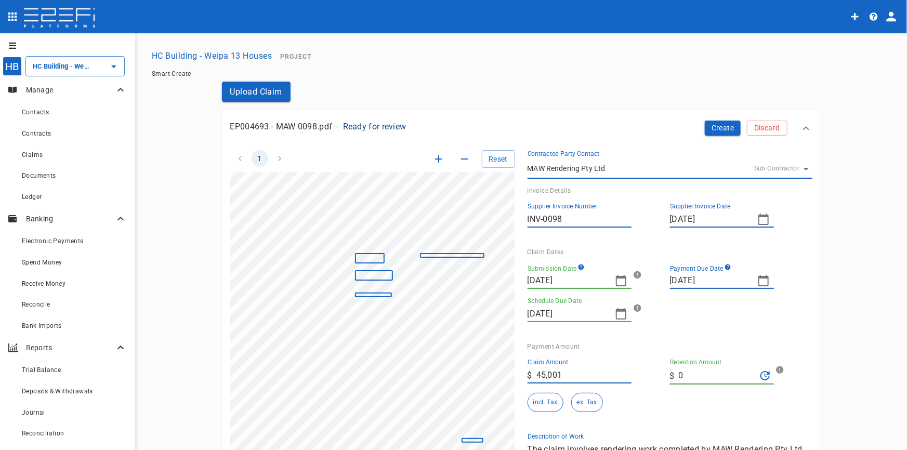
click at [620, 280] on icon "button" at bounding box center [621, 281] width 12 height 12
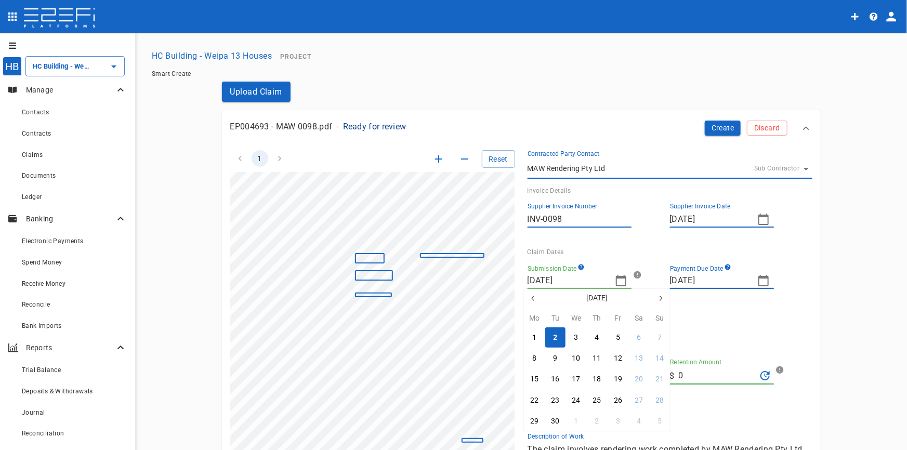
click at [536, 296] on icon "button" at bounding box center [533, 298] width 8 height 8
click at [535, 297] on icon "button" at bounding box center [533, 298] width 8 height 8
click at [578, 398] on div "18" at bounding box center [576, 400] width 8 height 11
type input "[DATE]"
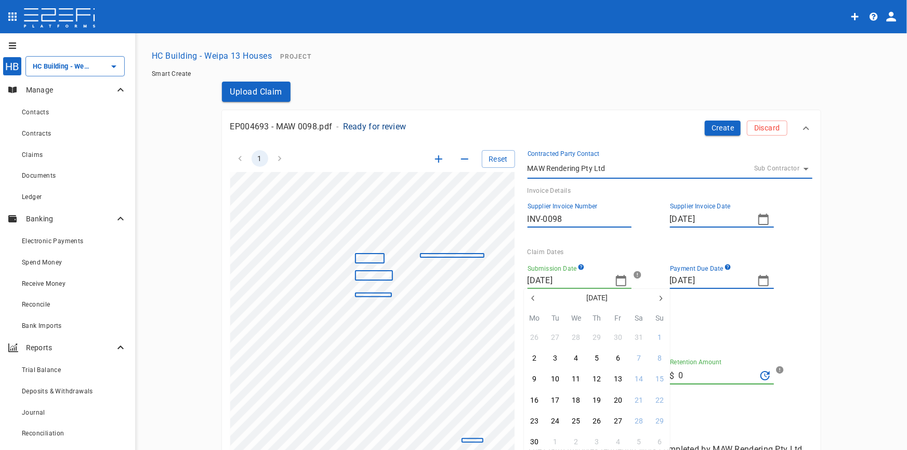
type input "09/07/2025"
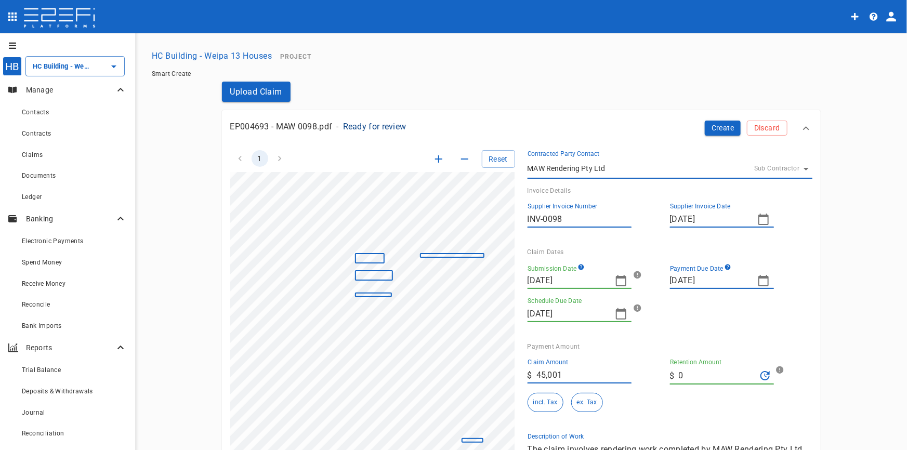
click at [764, 286] on icon "button" at bounding box center [764, 280] width 10 height 11
click at [676, 297] on icon "button" at bounding box center [676, 298] width 8 height 8
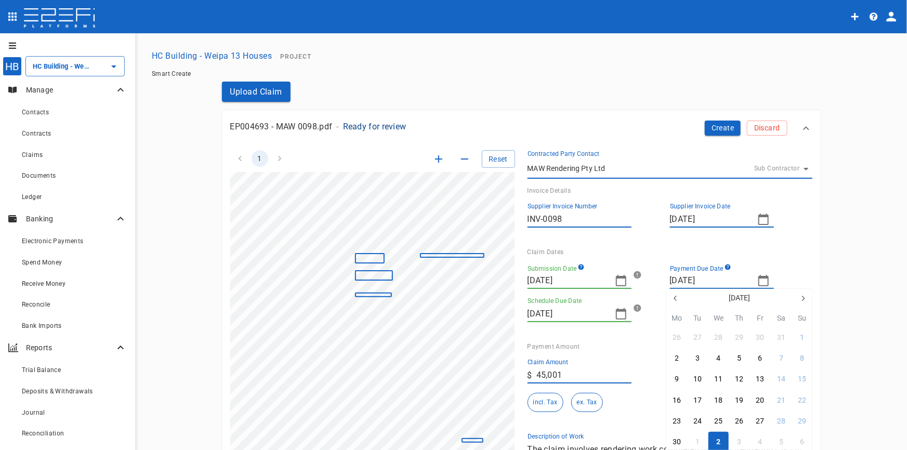
click at [781, 240] on div at bounding box center [453, 225] width 907 height 450
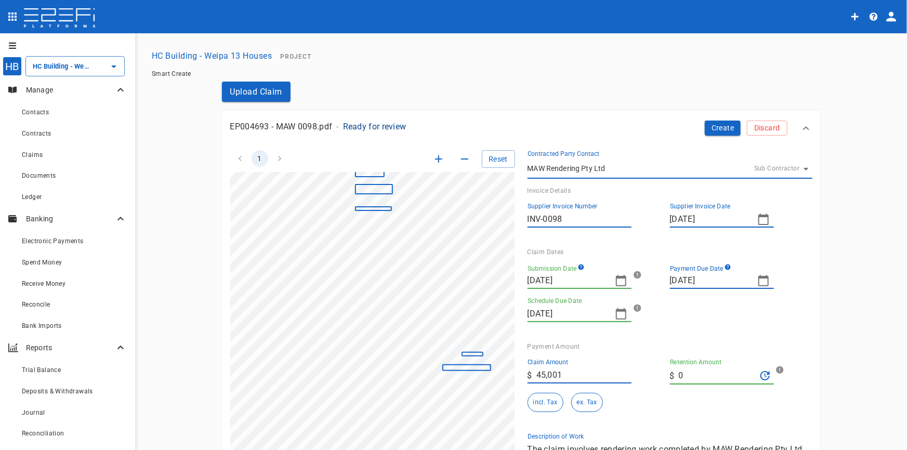
scroll to position [236, 103]
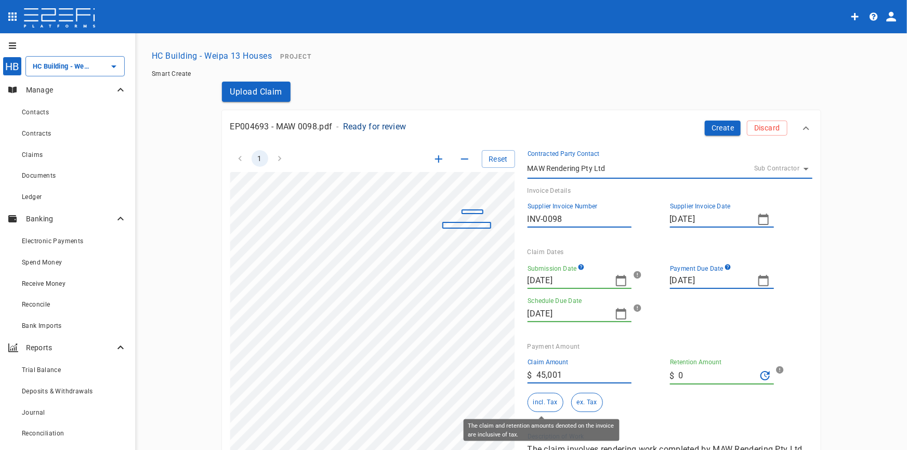
click at [542, 400] on button "incl. Tax" at bounding box center [546, 402] width 36 height 19
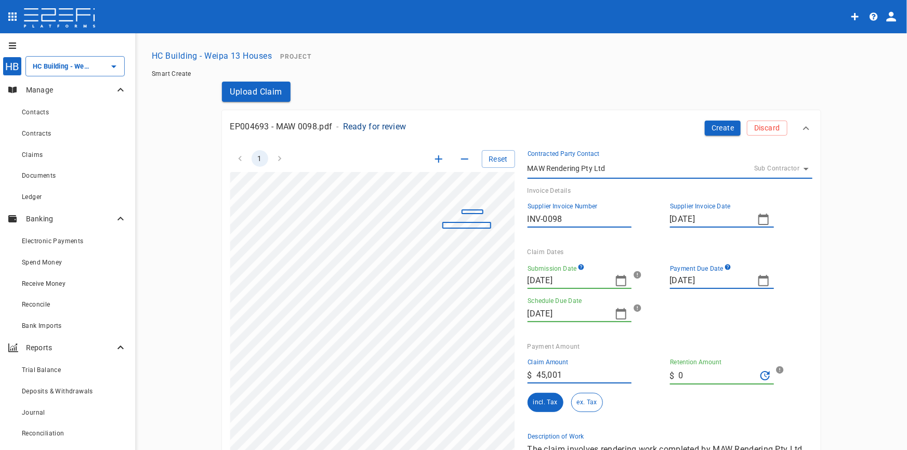
scroll to position [141, 0]
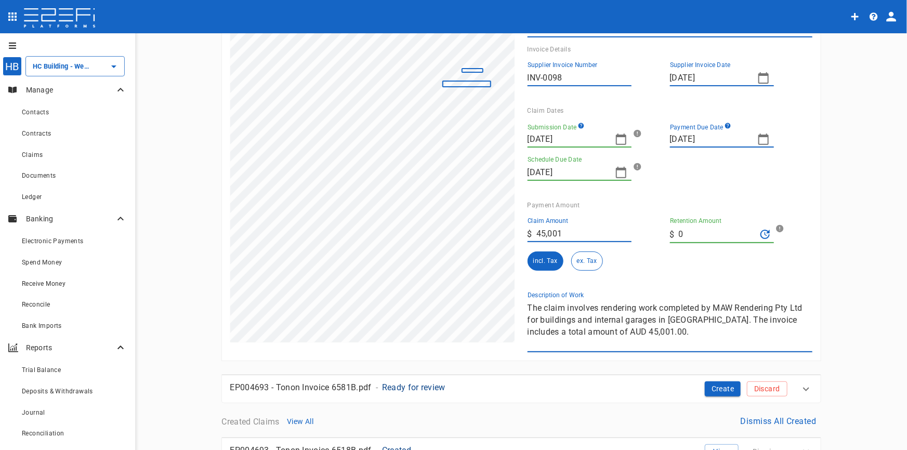
click at [465, 278] on div "1 Reset SupplierInvoiceNumber: INV-0098 ClaimAmount: 45001.00 GSTAmount: 4091.0…" at bounding box center [515, 174] width 595 height 356
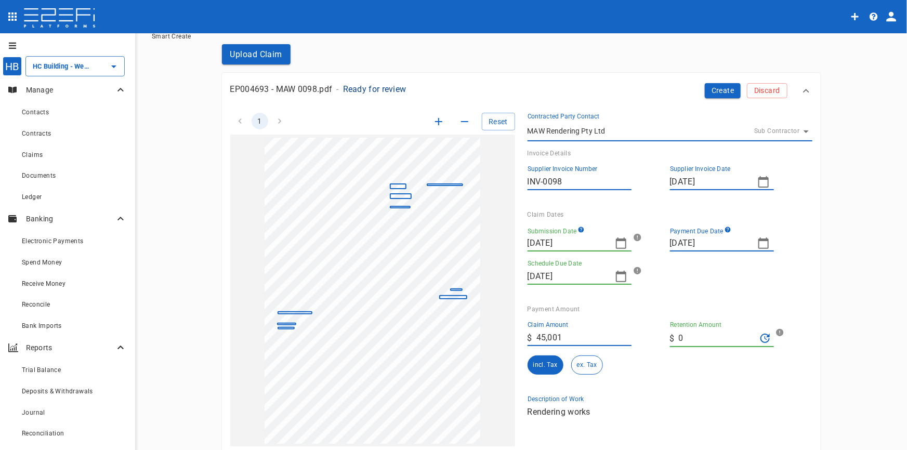
scroll to position [0, 0]
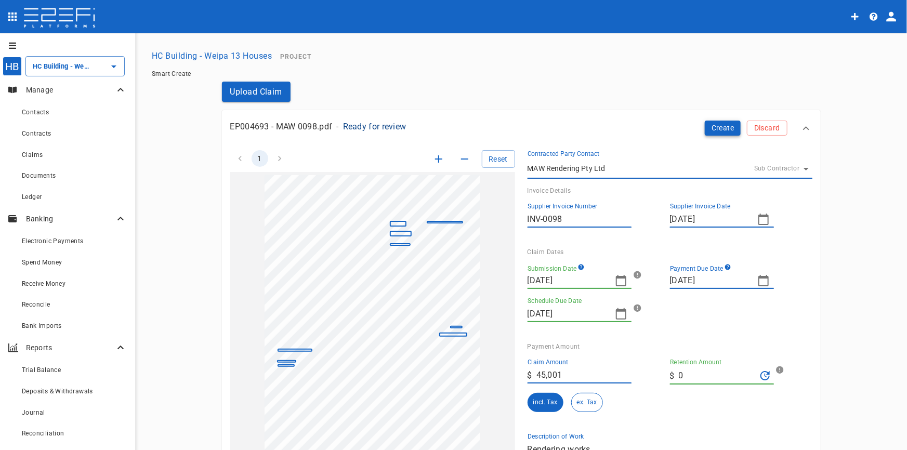
type textarea "Rendering works"
click at [712, 126] on button "Create" at bounding box center [723, 128] width 36 height 15
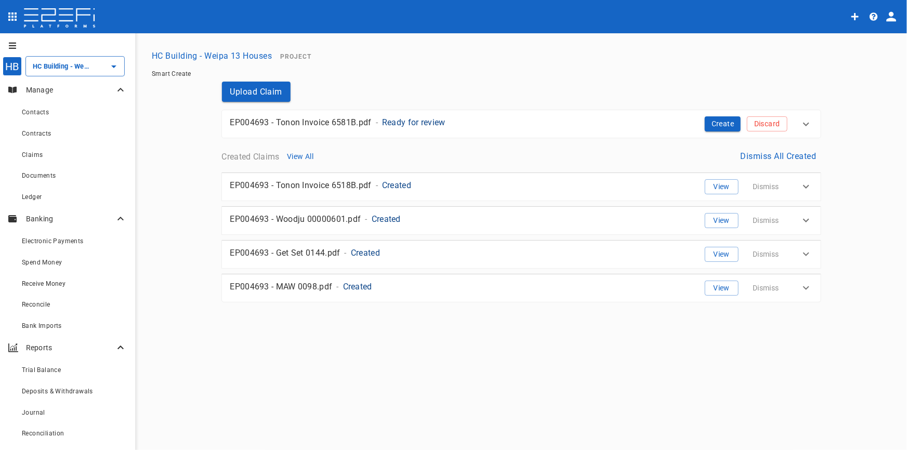
drag, startPoint x: 422, startPoint y: 113, endPoint x: 422, endPoint y: 120, distance: 7.3
click at [423, 113] on div "EP004693 - Tonon Invoice 6581B.pdf - Ready for review" at bounding box center [435, 119] width 427 height 23
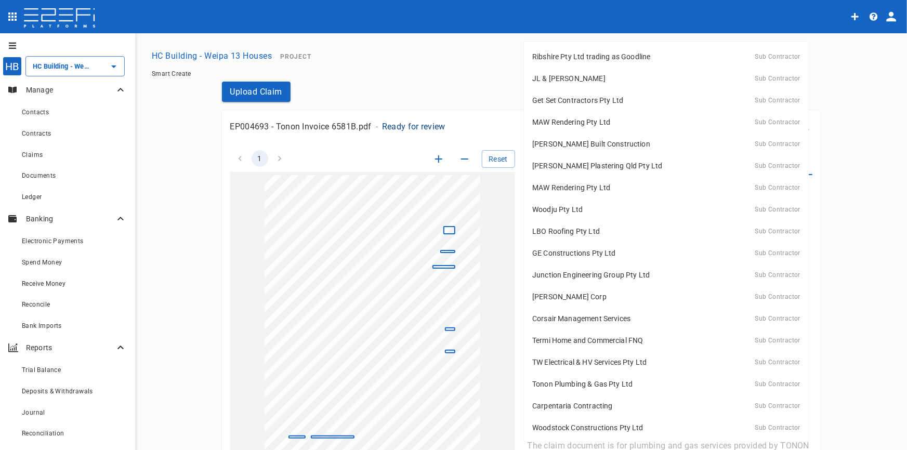
click at [790, 166] on body "HB HC Building - Weipa 13 Houses ​ Manage Contacts Contracts Claims Documents L…" at bounding box center [453, 225] width 907 height 450
click at [552, 380] on p "Tonon Plumbing & Gas Pty Ltd" at bounding box center [582, 384] width 100 height 10
type input "FMJ6GJZ000028G4C"
type input "[DATE]"
type input "0"
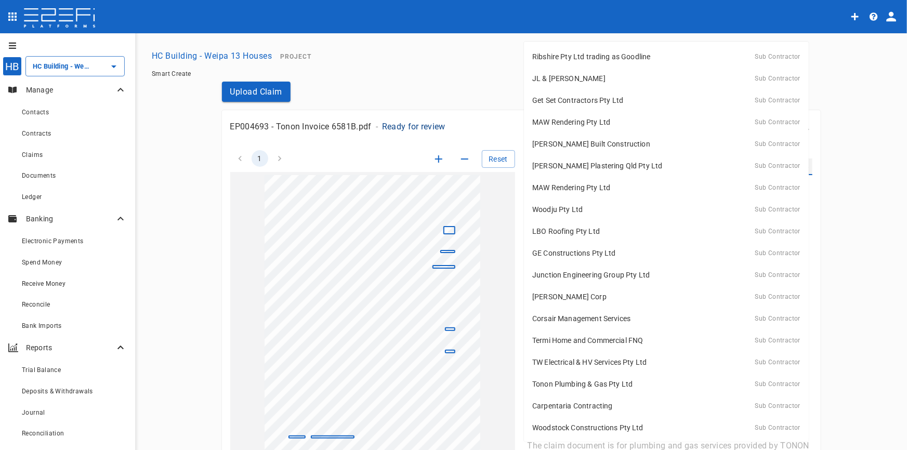
type input "[DATE]"
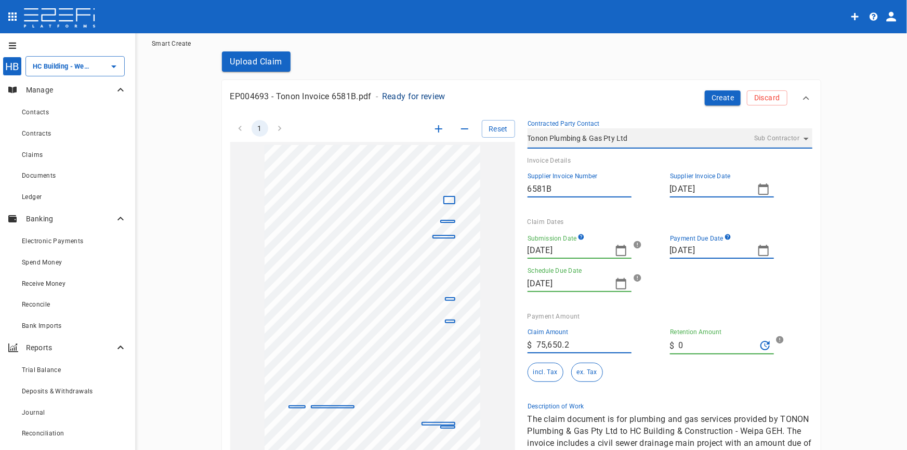
scroll to position [47, 0]
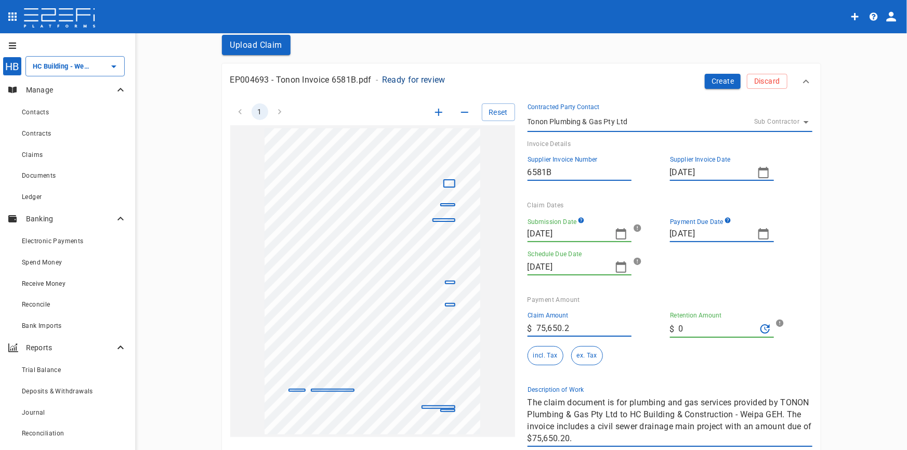
click at [616, 230] on icon "button" at bounding box center [621, 233] width 10 height 11
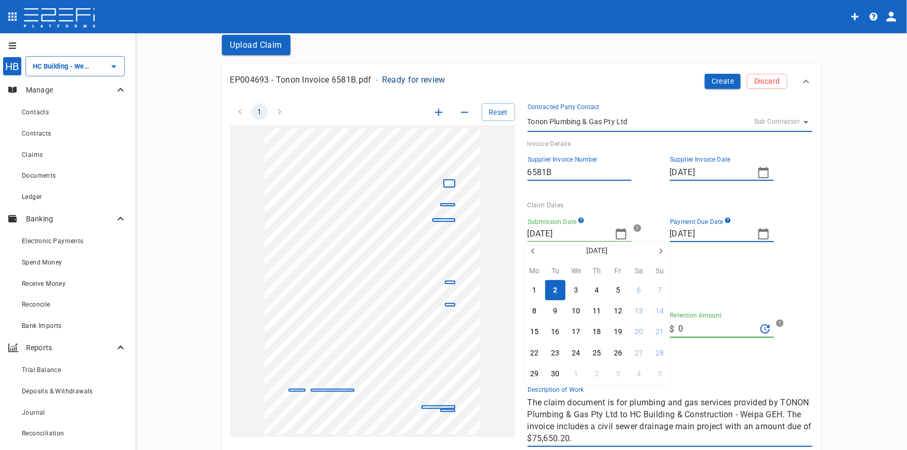
click at [531, 248] on icon "button" at bounding box center [533, 251] width 8 height 8
click at [530, 251] on icon "button" at bounding box center [533, 251] width 8 height 8
click at [535, 309] on div "2" at bounding box center [534, 311] width 4 height 11
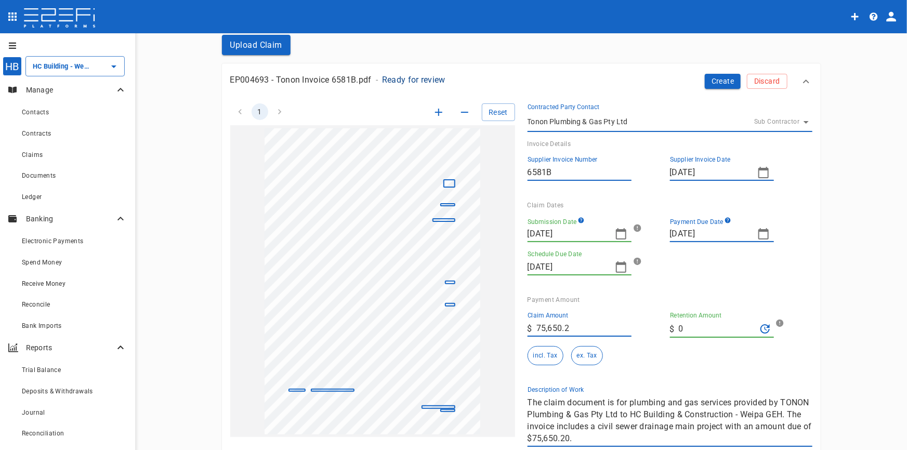
type input "[DATE]"
click at [758, 232] on icon "button" at bounding box center [764, 234] width 12 height 12
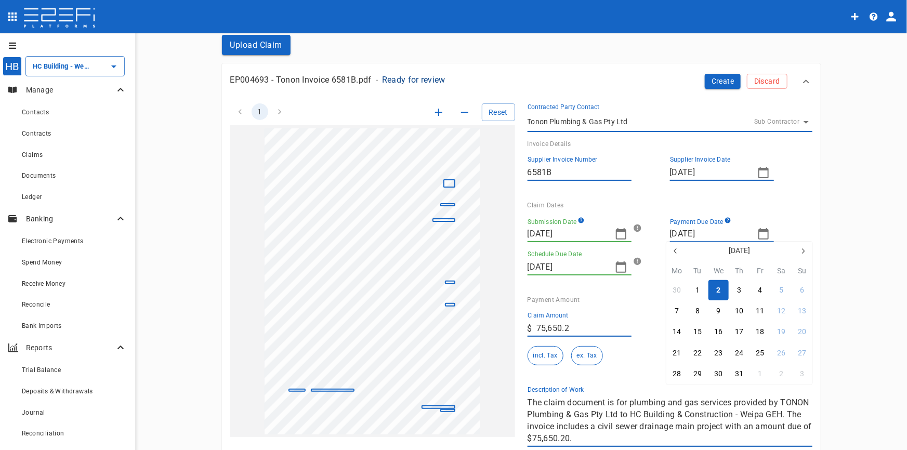
click at [674, 245] on button "button" at bounding box center [676, 251] width 19 height 19
click at [677, 351] on div "16" at bounding box center [677, 353] width 8 height 11
type input "[DATE]"
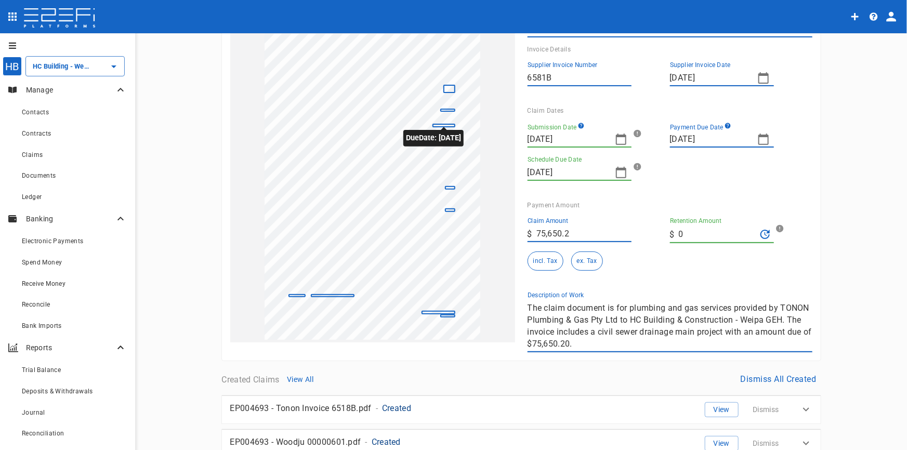
scroll to position [0, 0]
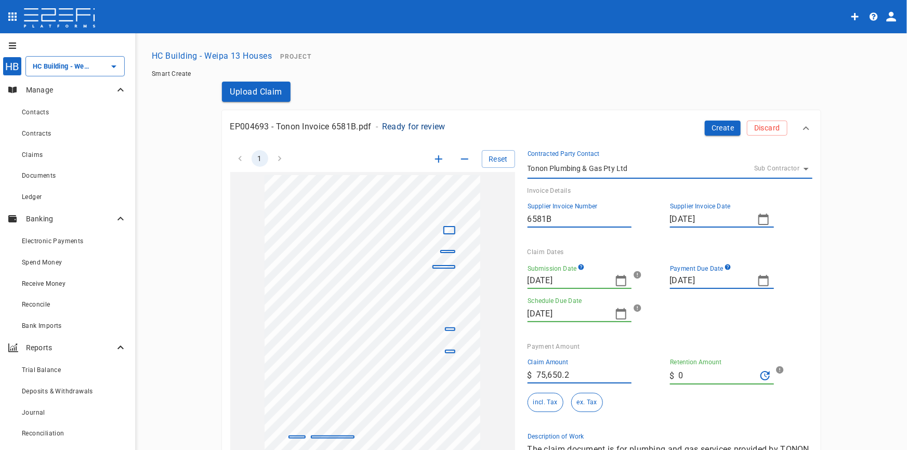
click at [435, 159] on icon "button" at bounding box center [438, 158] width 7 height 7
click at [433, 158] on icon "button" at bounding box center [439, 159] width 12 height 12
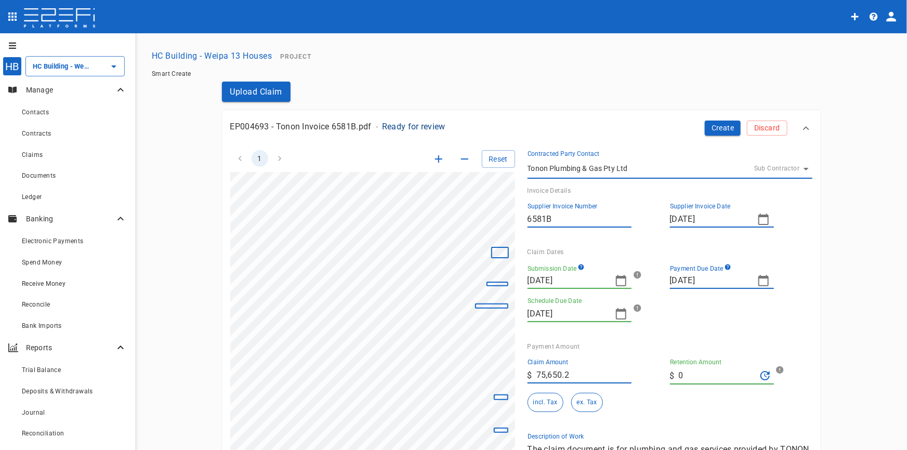
click at [433, 157] on icon "button" at bounding box center [439, 159] width 12 height 12
click at [220, 181] on div "1 Reset SupplierInvoiceNumber: 6581B ClaimAmount: 75650.20 GSTAmount: 6877.29 S…" at bounding box center [366, 316] width 297 height 356
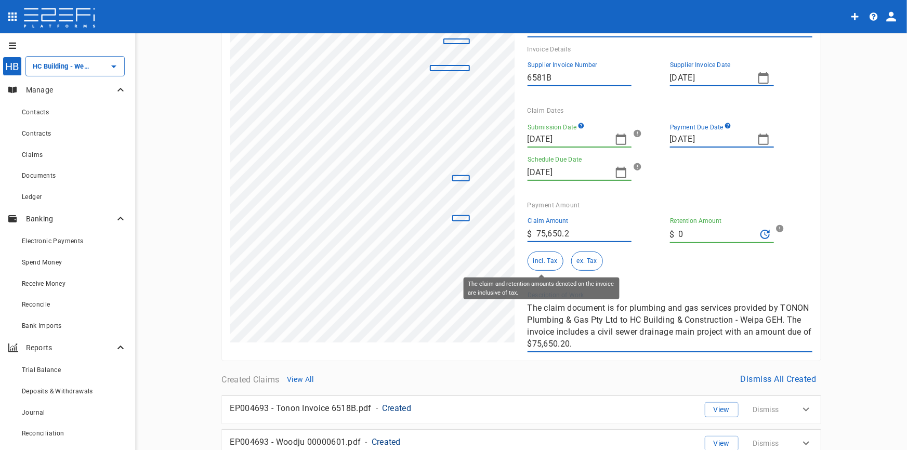
click at [546, 262] on button "incl. Tax" at bounding box center [546, 261] width 36 height 19
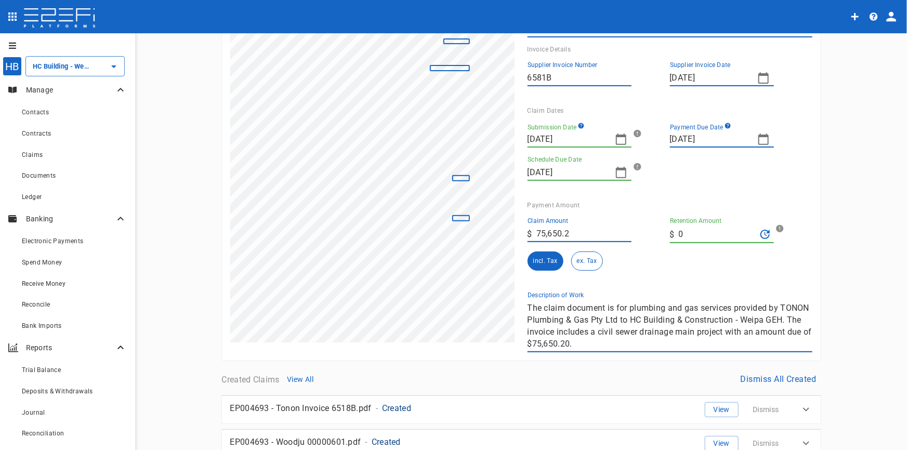
click at [485, 290] on div "1 Reset SupplierInvoiceNumber: 6581B ClaimAmount: 75650.20 GSTAmount: 6877.29 S…" at bounding box center [515, 174] width 595 height 356
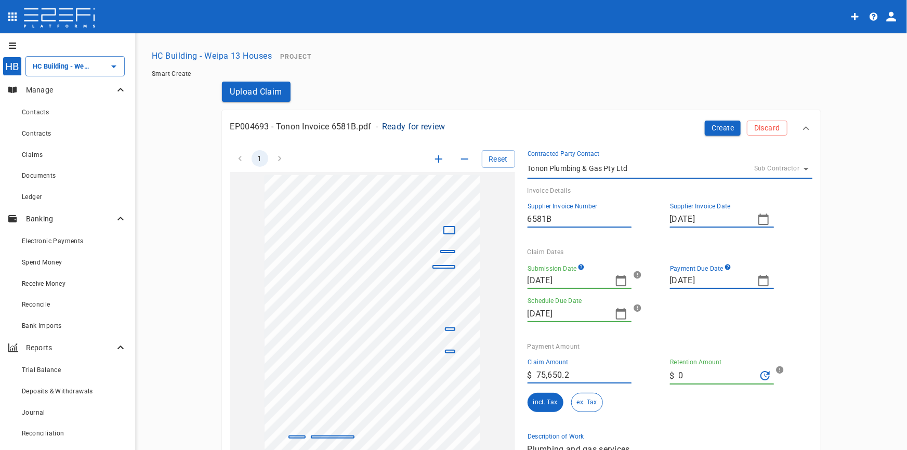
scroll to position [0, 0]
type textarea "Plumbing and gas services"
click at [728, 127] on button "Create" at bounding box center [723, 128] width 36 height 15
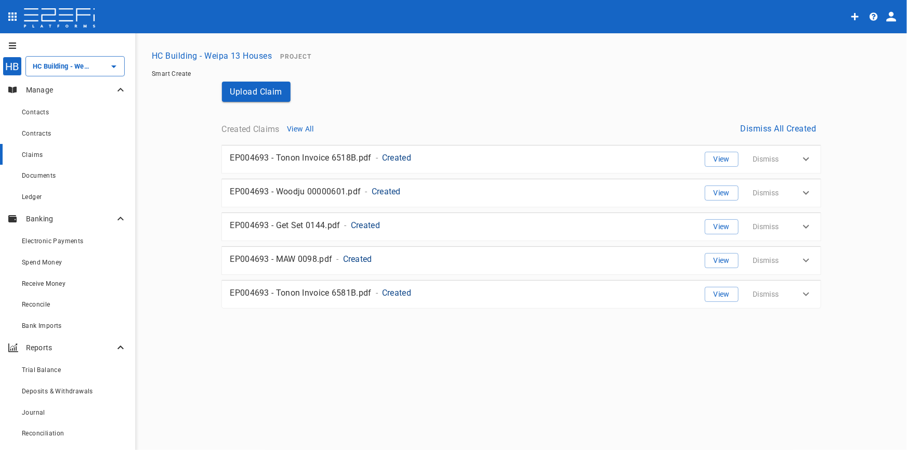
click at [36, 148] on div "Claims" at bounding box center [74, 154] width 105 height 13
